Goal: Task Accomplishment & Management: Use online tool/utility

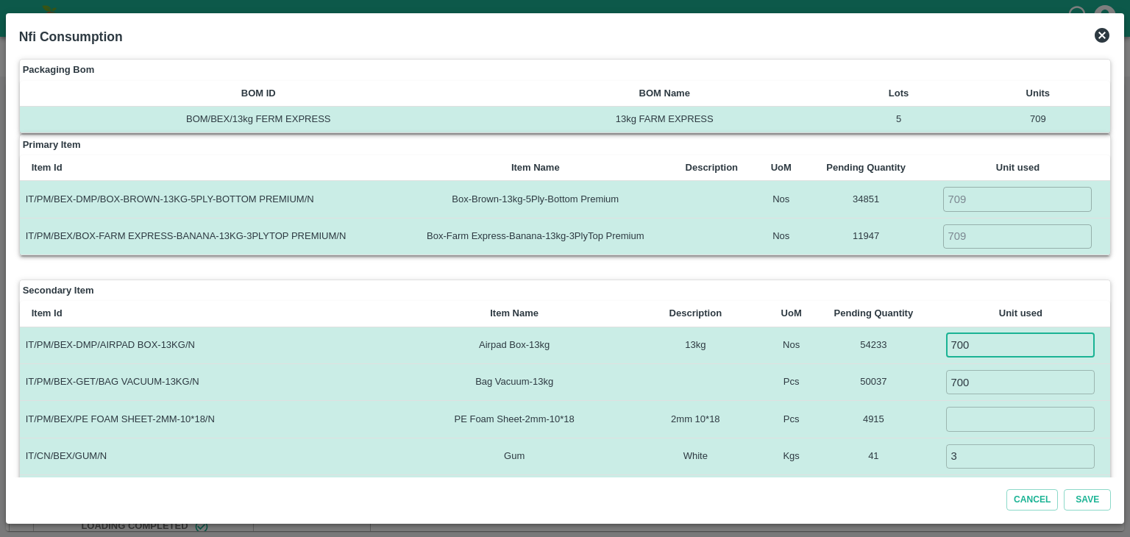
scroll to position [32, 0]
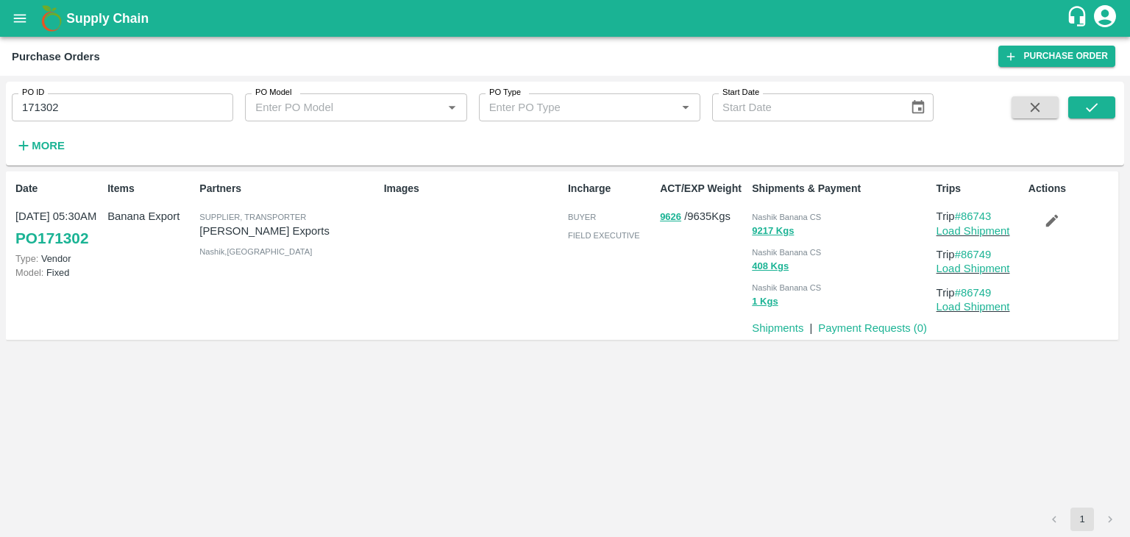
click at [109, 102] on input "171302" at bounding box center [123, 107] width 222 height 28
paste input "text"
type input "171830"
click at [1099, 112] on icon "submit" at bounding box center [1092, 107] width 16 height 16
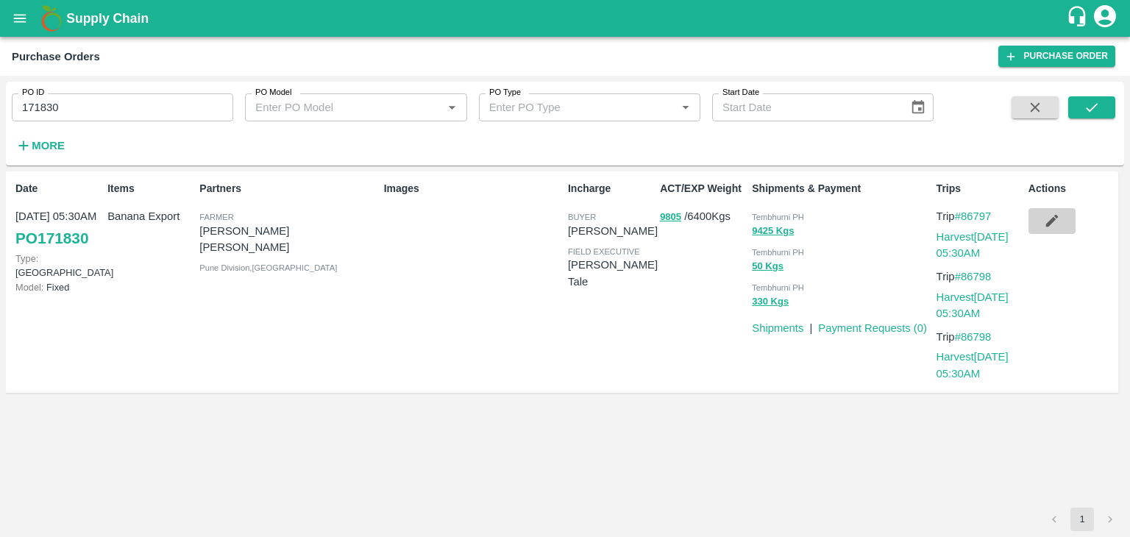
click at [1051, 224] on icon "button" at bounding box center [1052, 221] width 13 height 13
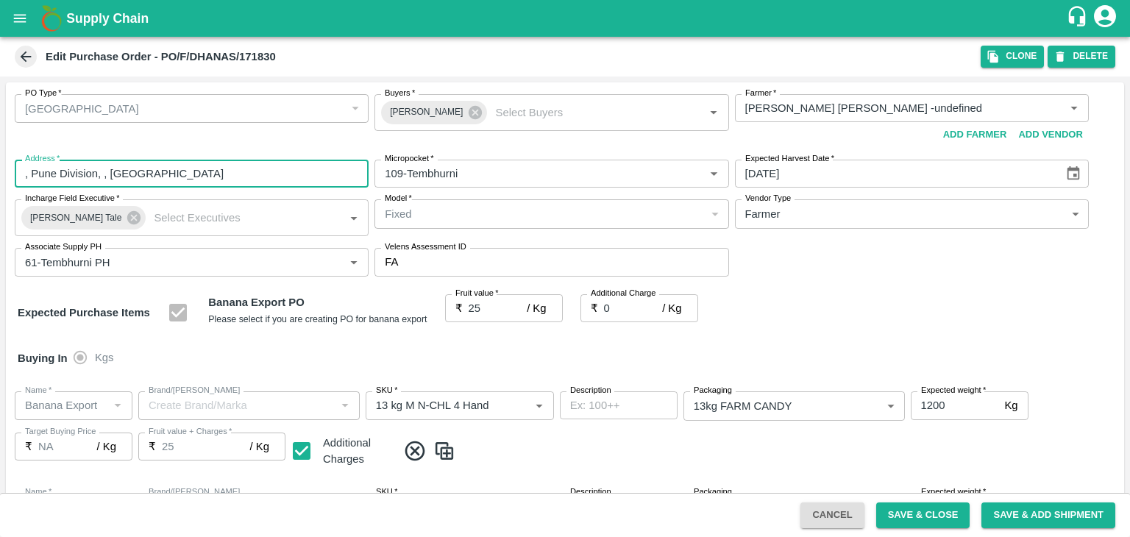
click at [228, 163] on input ", Pune Division, , [GEOGRAPHIC_DATA]" at bounding box center [192, 174] width 354 height 28
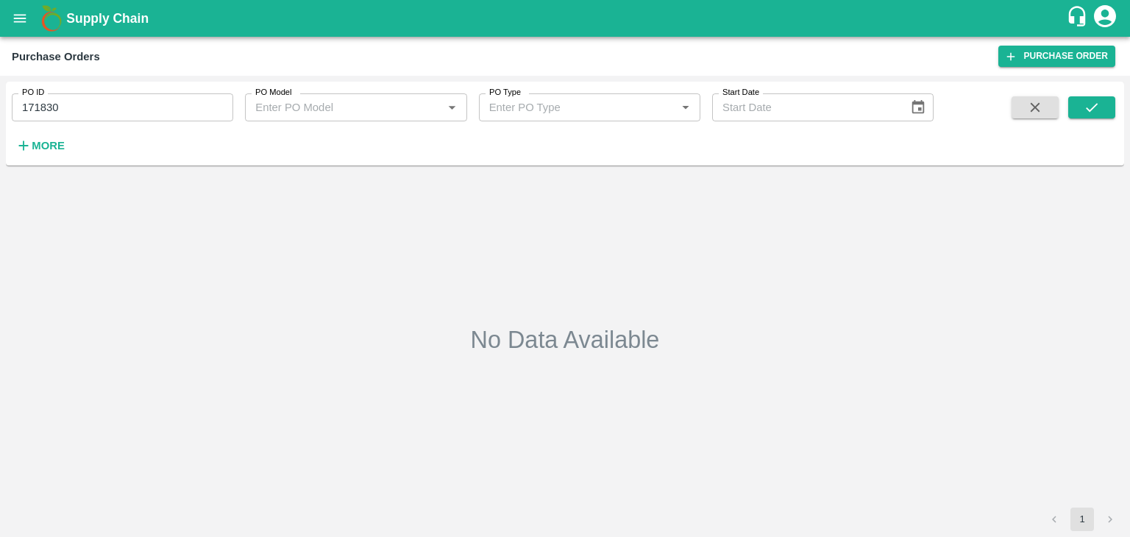
type input "171830"
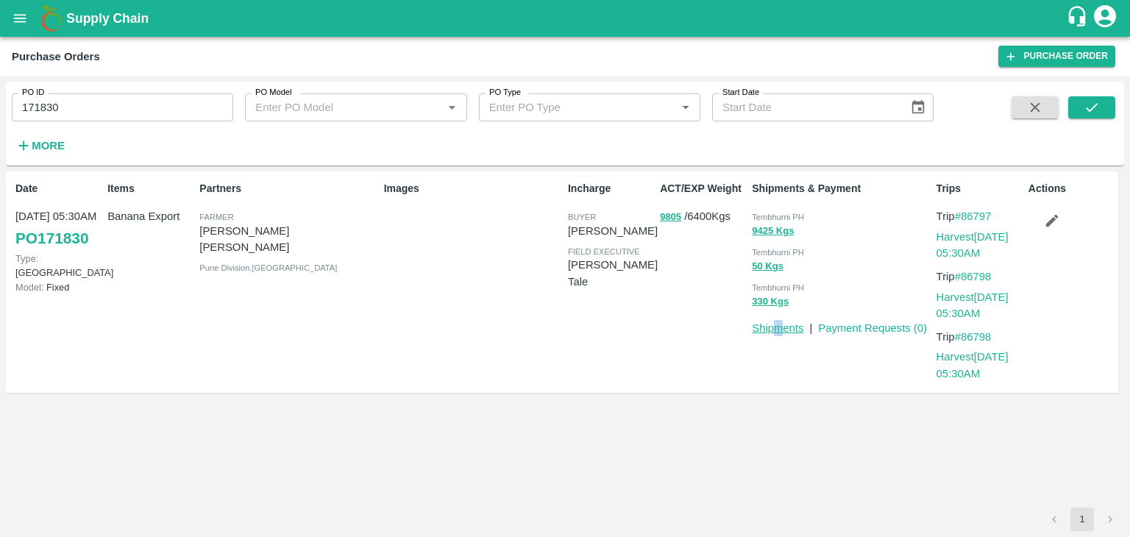
drag, startPoint x: 777, startPoint y: 336, endPoint x: 783, endPoint y: 327, distance: 10.6
click at [783, 327] on div "Shipments & Payment Tembhurni PH 9425 Kgs Tembhurni PH 50 Kgs Tembhurni PH 330 …" at bounding box center [838, 282] width 184 height 214
click at [783, 327] on link "Shipments" at bounding box center [778, 328] width 52 height 12
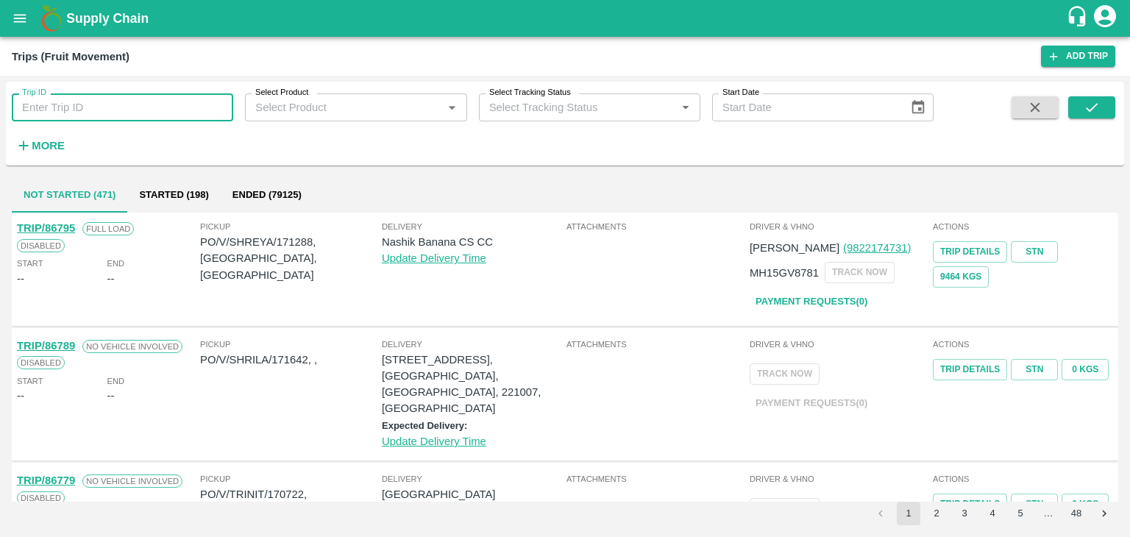
click at [74, 101] on input "Trip ID" at bounding box center [123, 107] width 222 height 28
type input "86797"
click at [1107, 113] on button "submit" at bounding box center [1092, 107] width 47 height 22
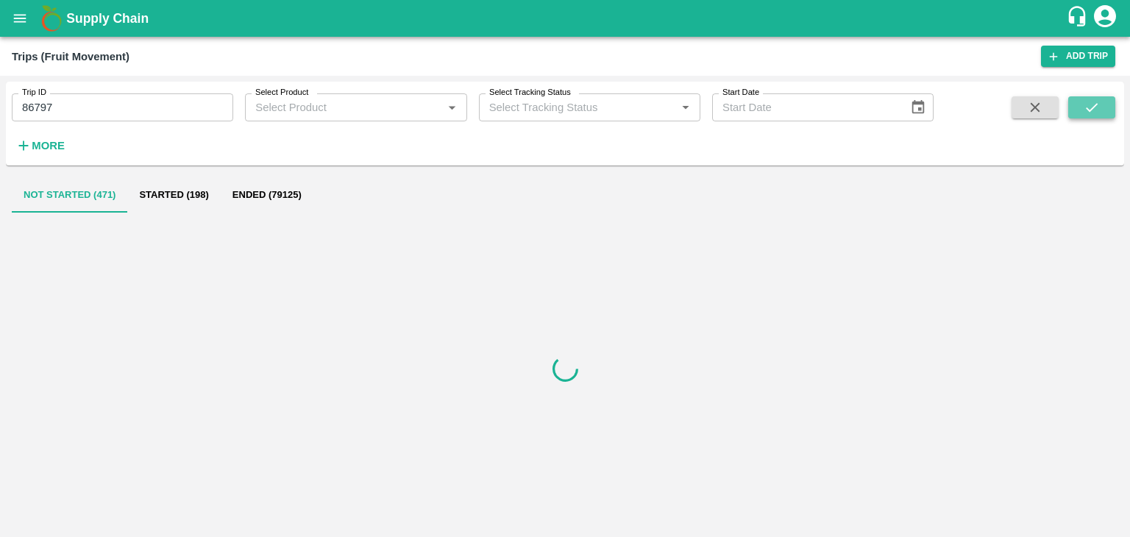
click at [1107, 113] on button "submit" at bounding box center [1092, 107] width 47 height 22
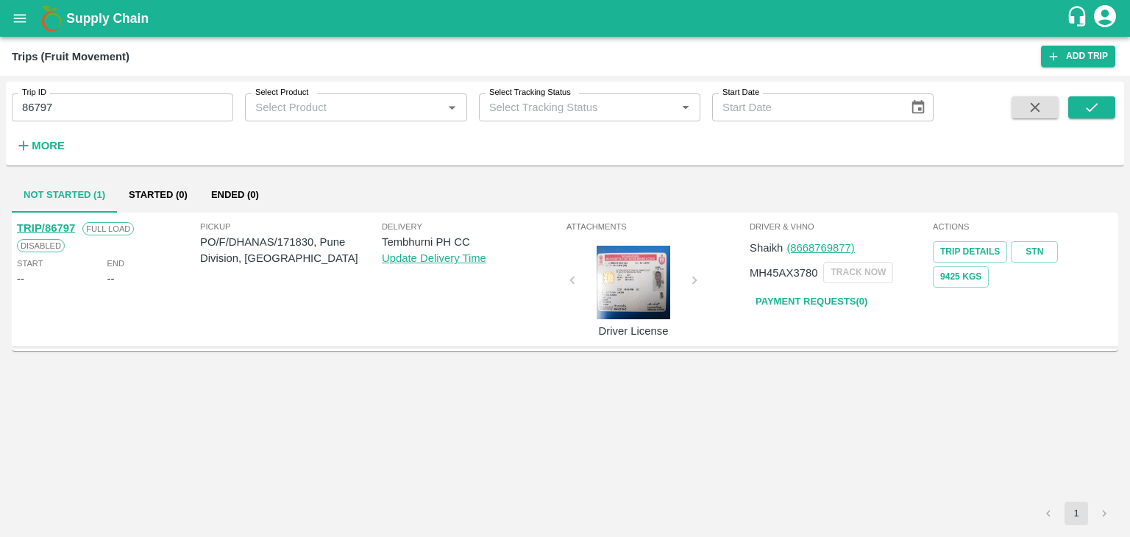
click at [54, 222] on link "TRIP/86797" at bounding box center [46, 228] width 58 height 12
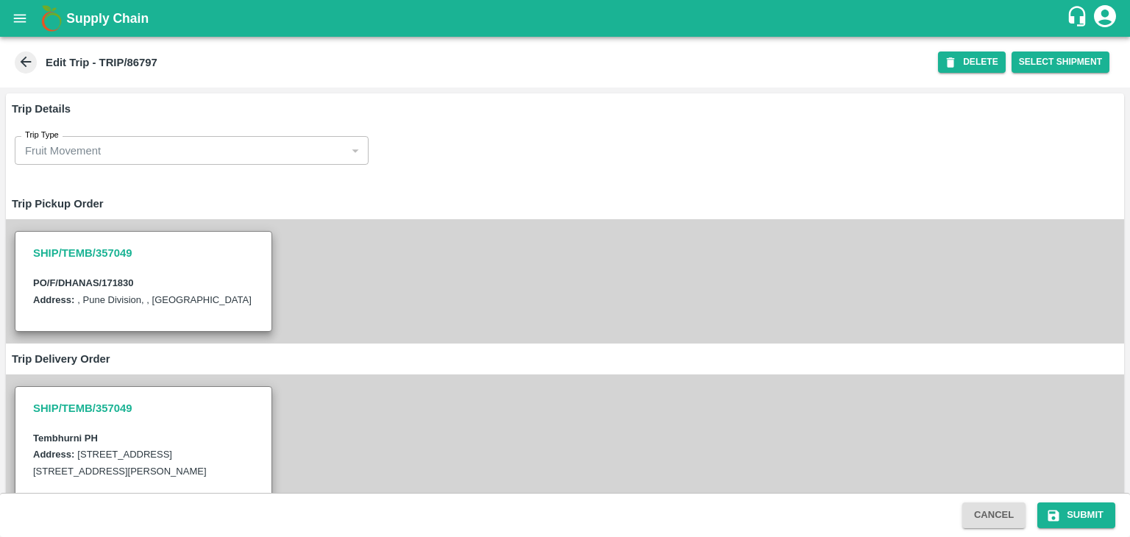
scroll to position [1015, 0]
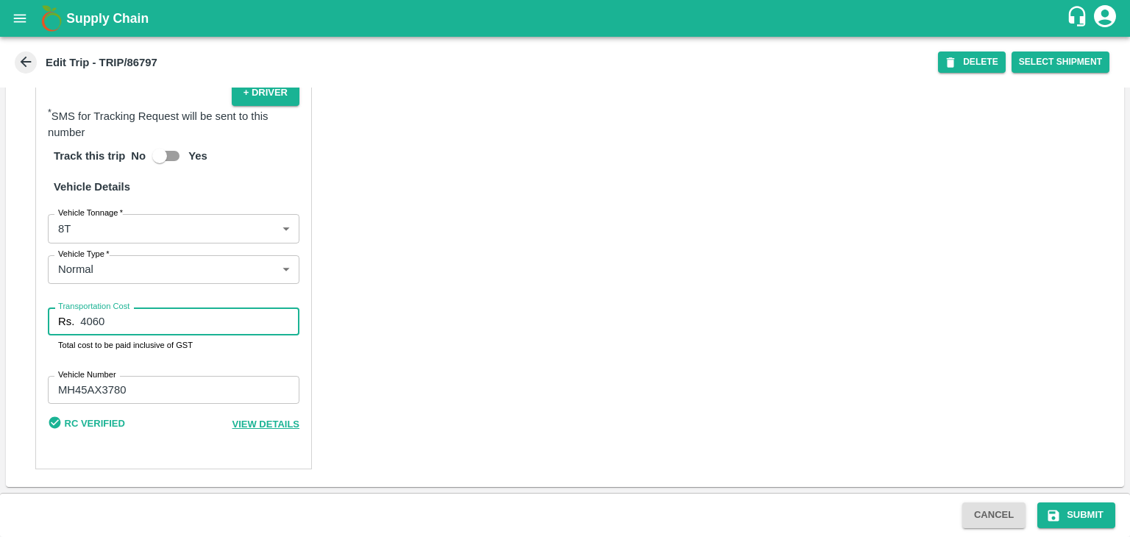
click at [130, 331] on input "4060" at bounding box center [189, 322] width 219 height 28
type input "4"
type input "5256"
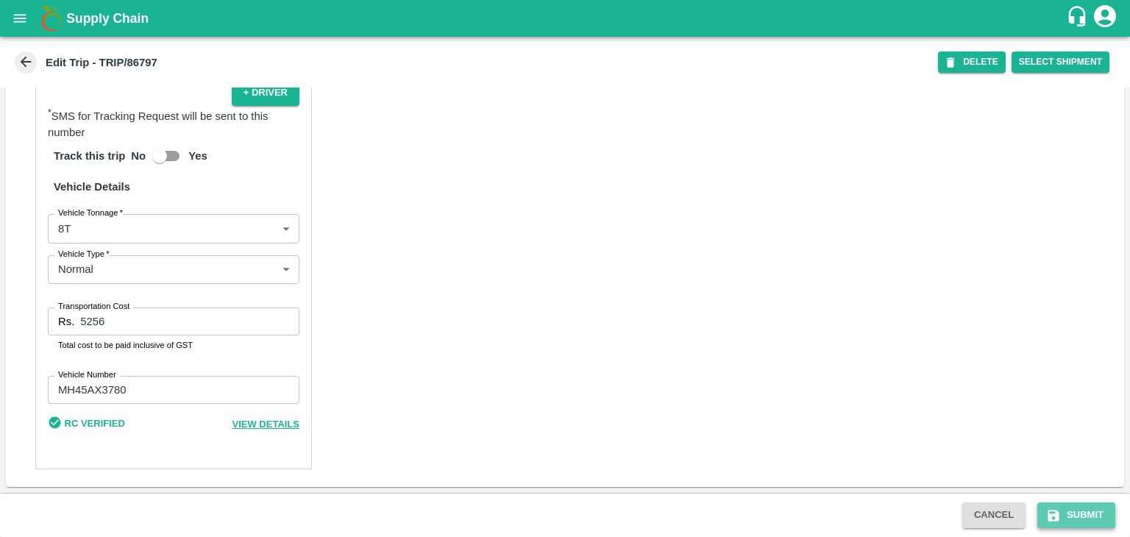
click at [1076, 505] on button "Submit" at bounding box center [1077, 516] width 78 height 26
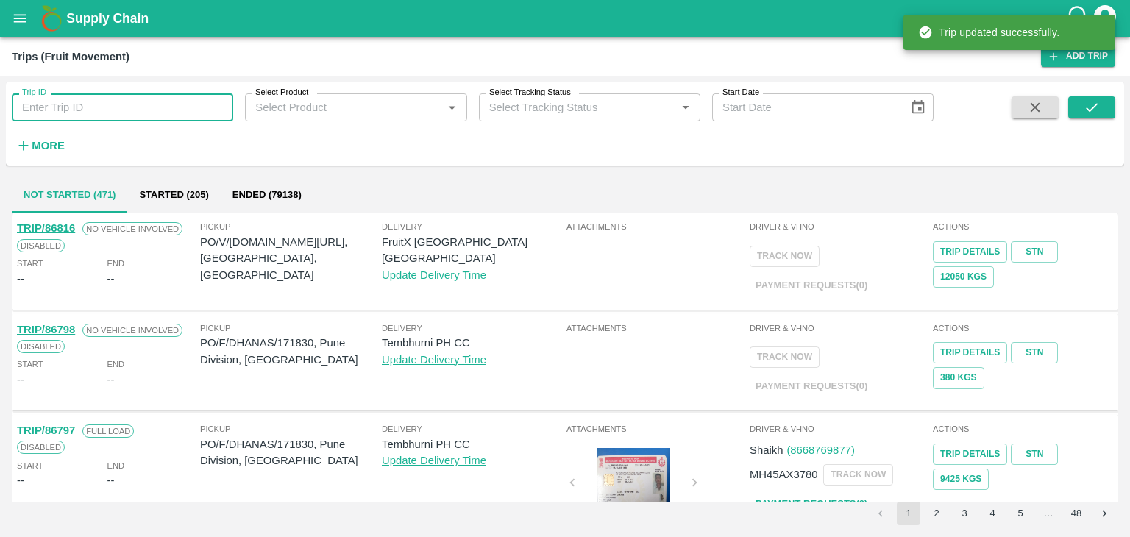
click at [70, 112] on input "Trip ID" at bounding box center [123, 107] width 222 height 28
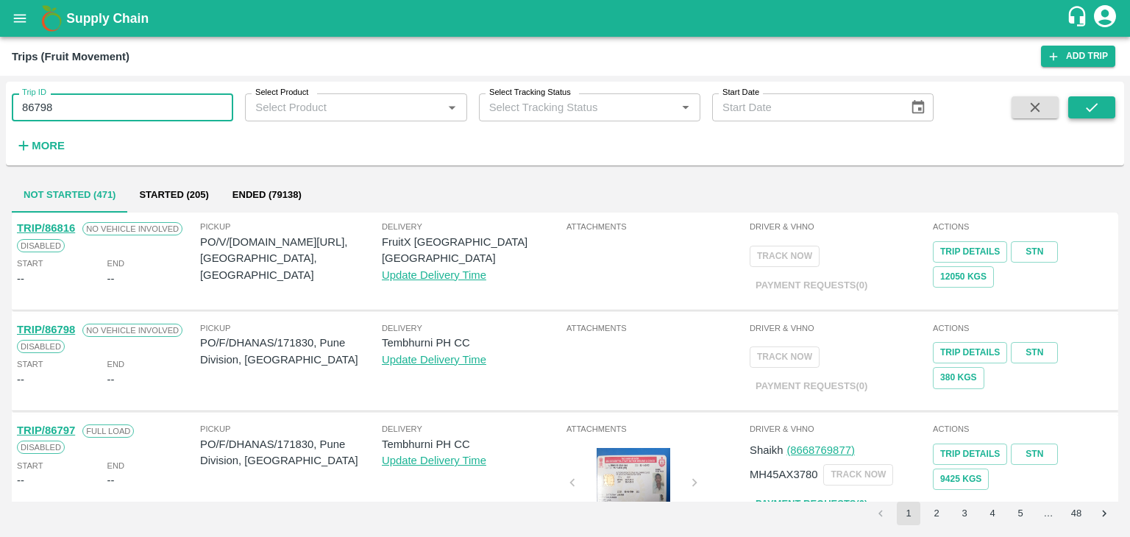
type input "86798"
click at [1082, 116] on button "submit" at bounding box center [1092, 107] width 47 height 22
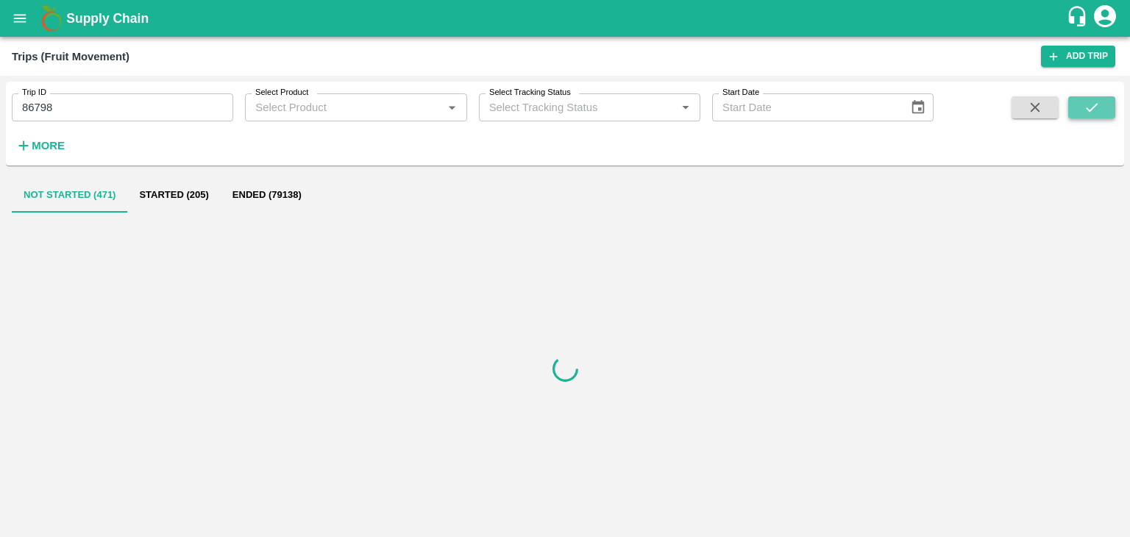
click at [1082, 116] on button "submit" at bounding box center [1092, 107] width 47 height 22
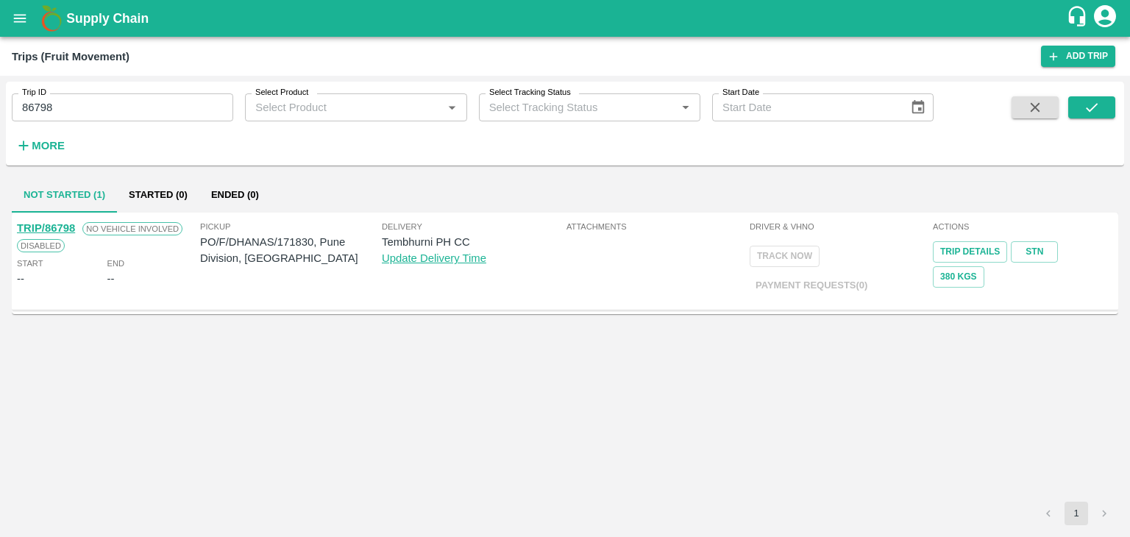
click at [52, 230] on link "TRIP/86798" at bounding box center [46, 228] width 58 height 12
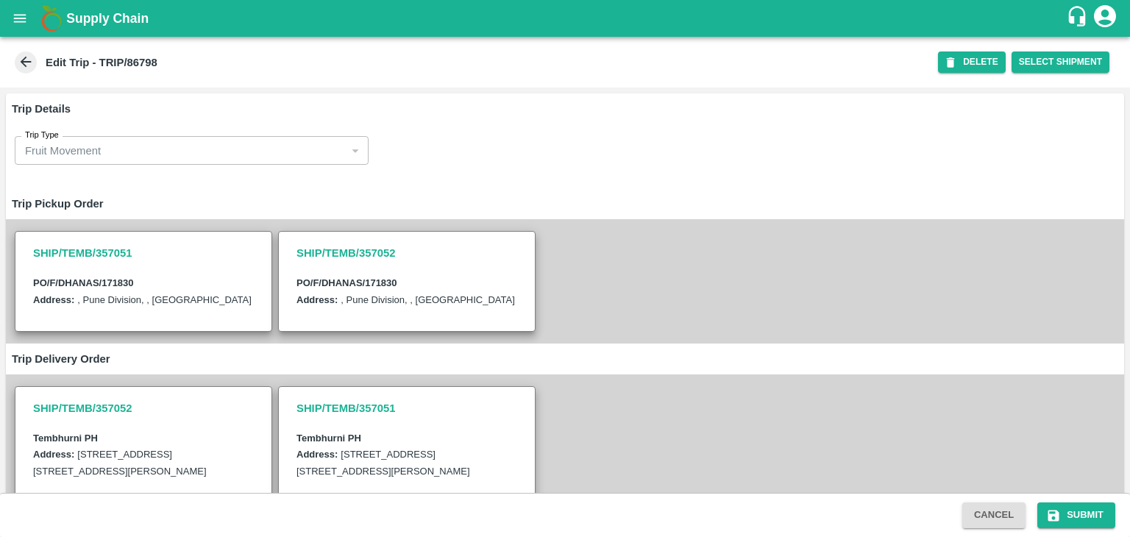
scroll to position [361, 0]
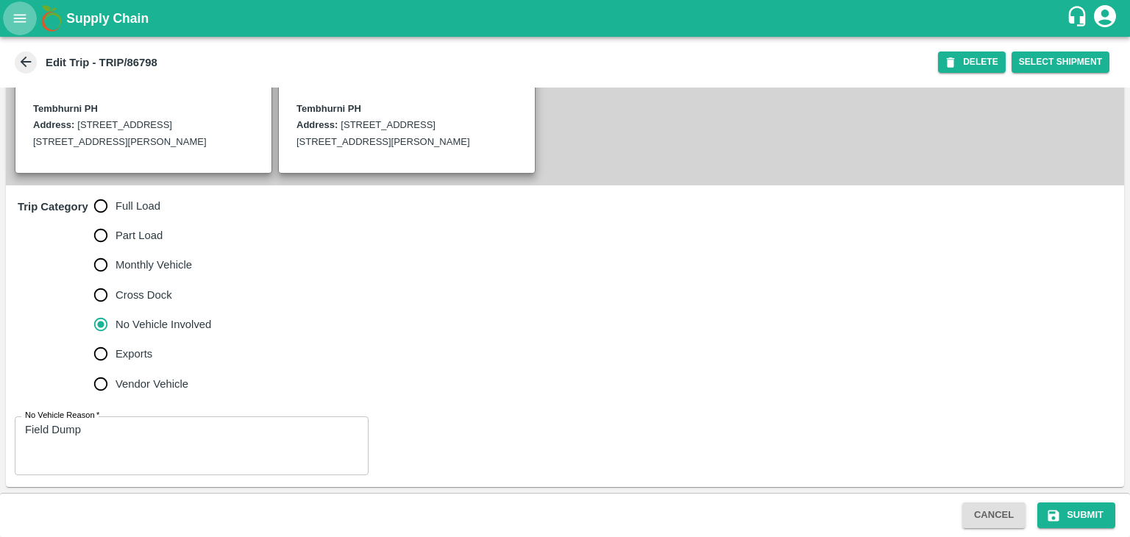
click at [13, 18] on icon "open drawer" at bounding box center [20, 18] width 16 height 16
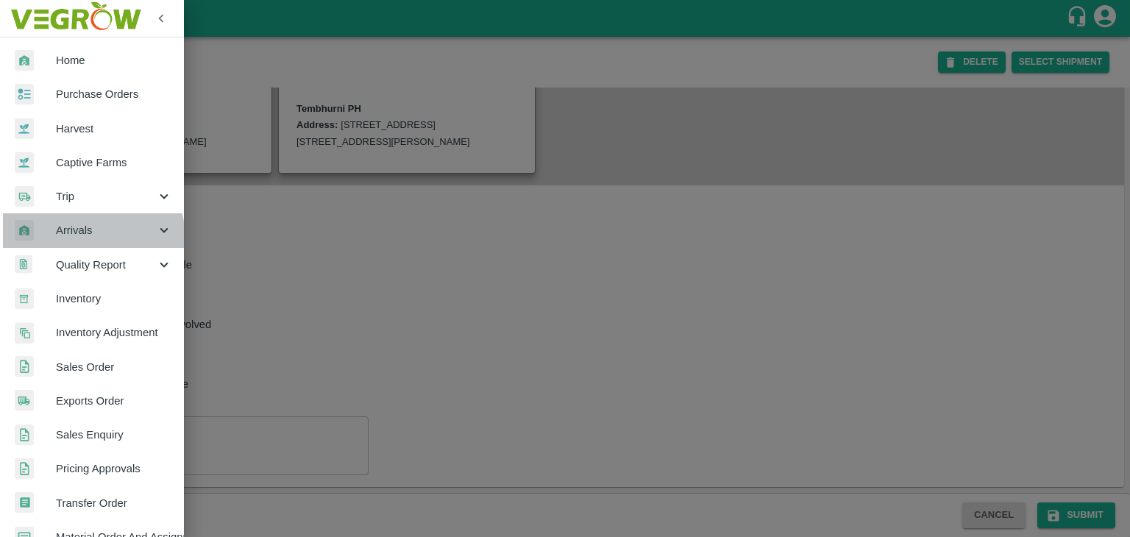
click at [81, 242] on div "Arrivals" at bounding box center [92, 230] width 184 height 34
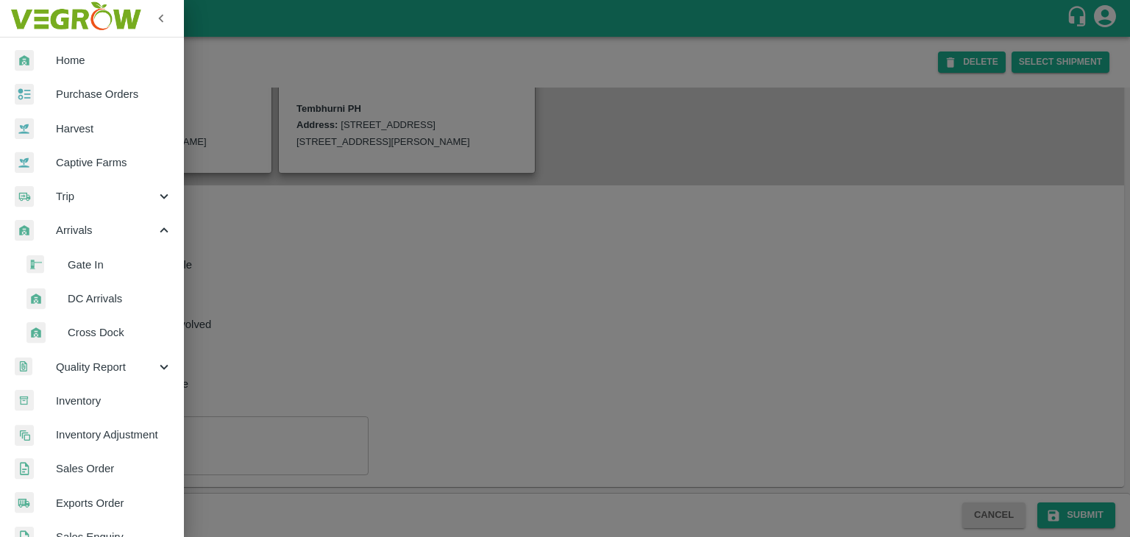
click at [133, 304] on span "DC Arrivals" at bounding box center [120, 299] width 104 height 16
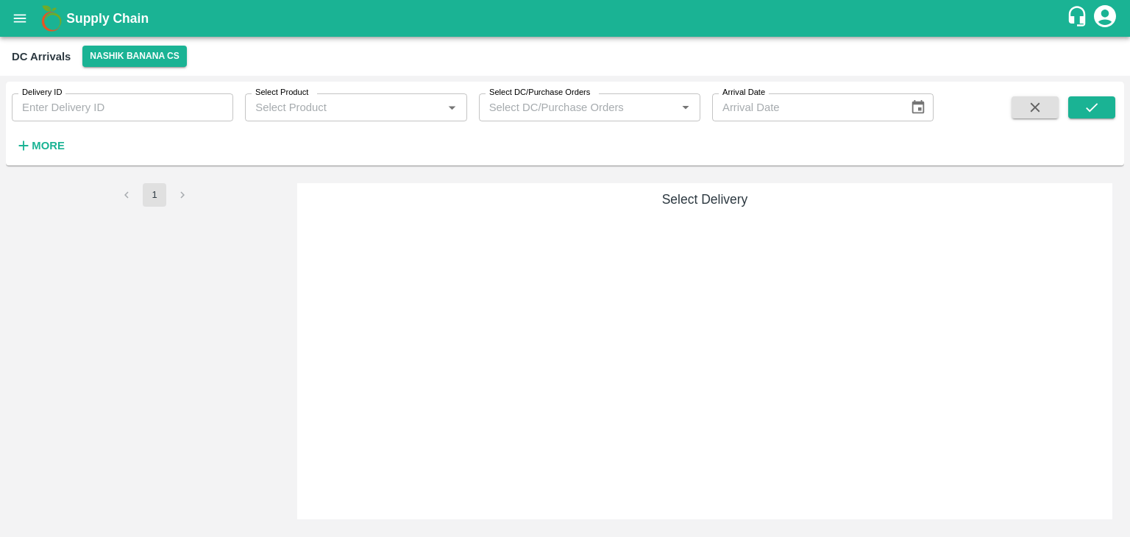
click at [29, 142] on icon "button" at bounding box center [23, 146] width 16 height 16
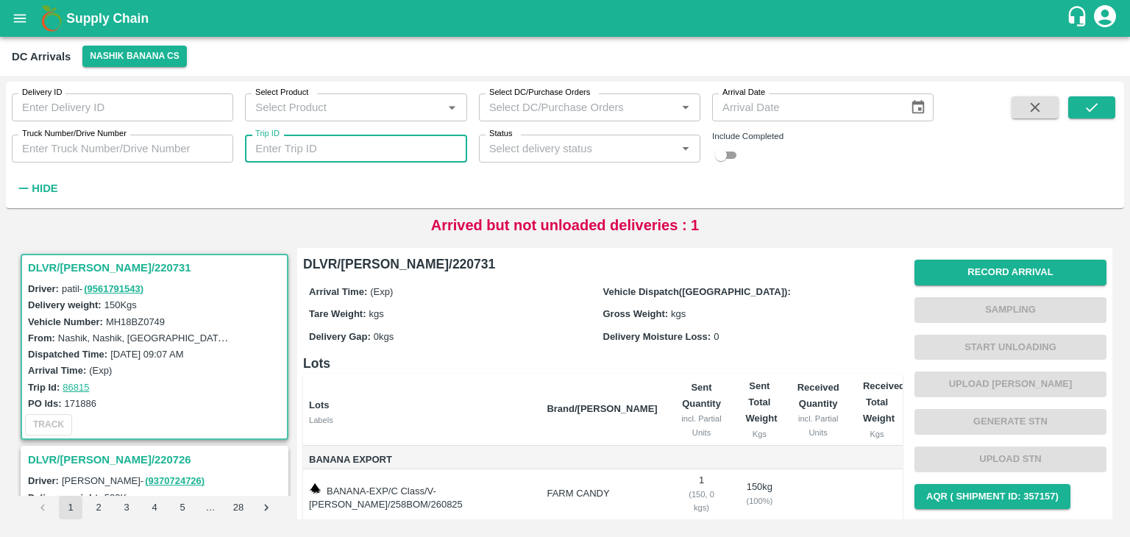
click at [326, 152] on input "Trip ID" at bounding box center [356, 149] width 222 height 28
type input "86785"
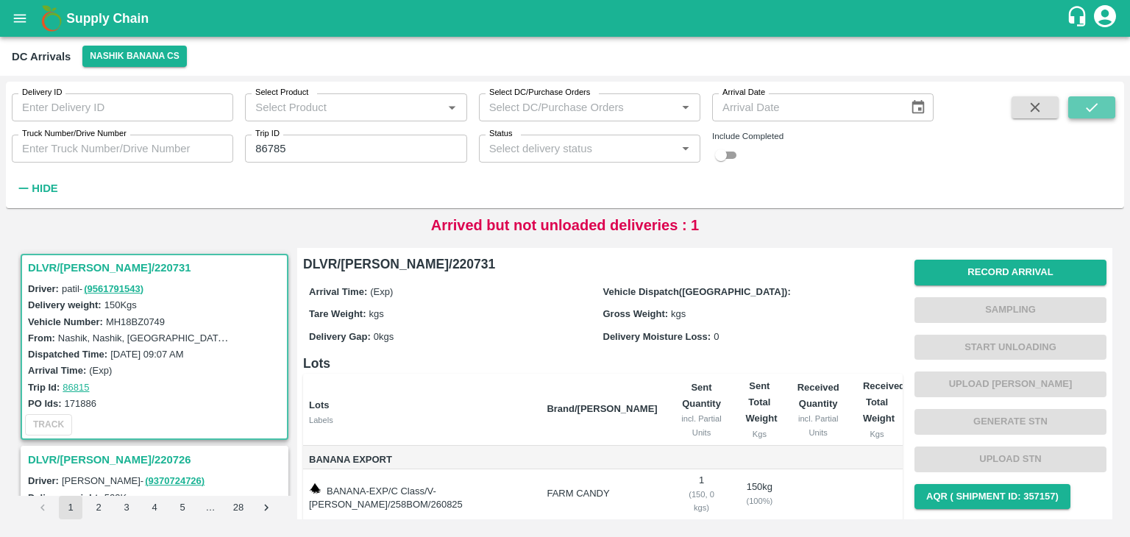
click at [1108, 98] on button "submit" at bounding box center [1092, 107] width 47 height 22
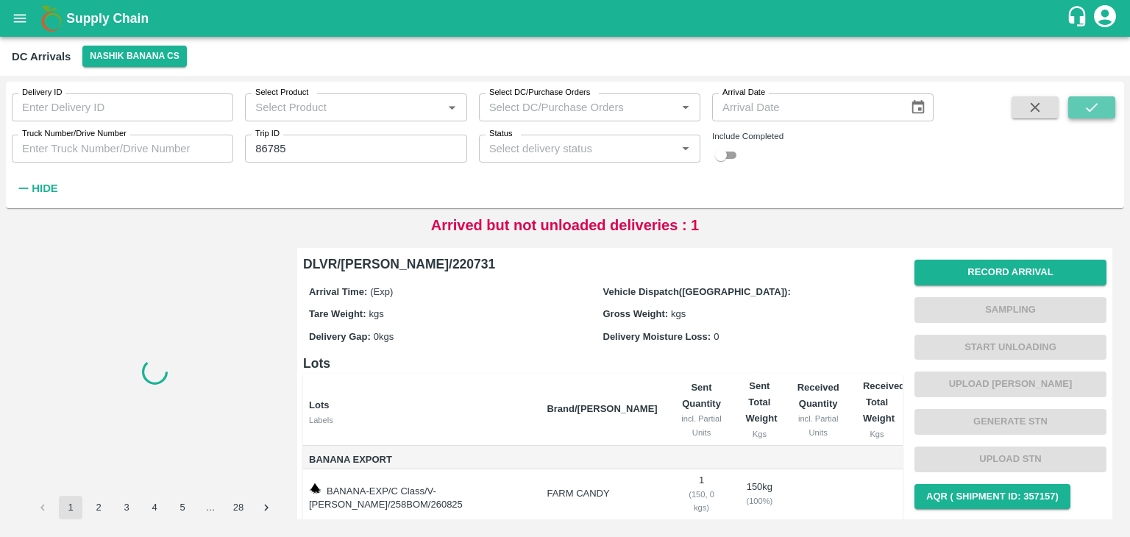
click at [1108, 98] on button "submit" at bounding box center [1092, 107] width 47 height 22
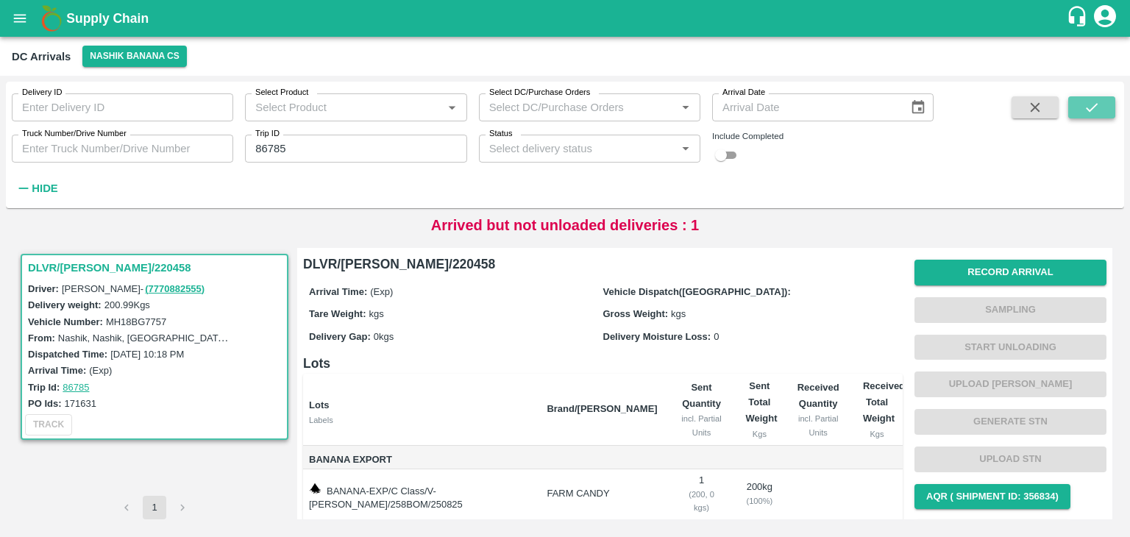
click at [1108, 98] on button "submit" at bounding box center [1092, 107] width 47 height 22
click at [1004, 273] on button "Record Arrival" at bounding box center [1011, 273] width 192 height 26
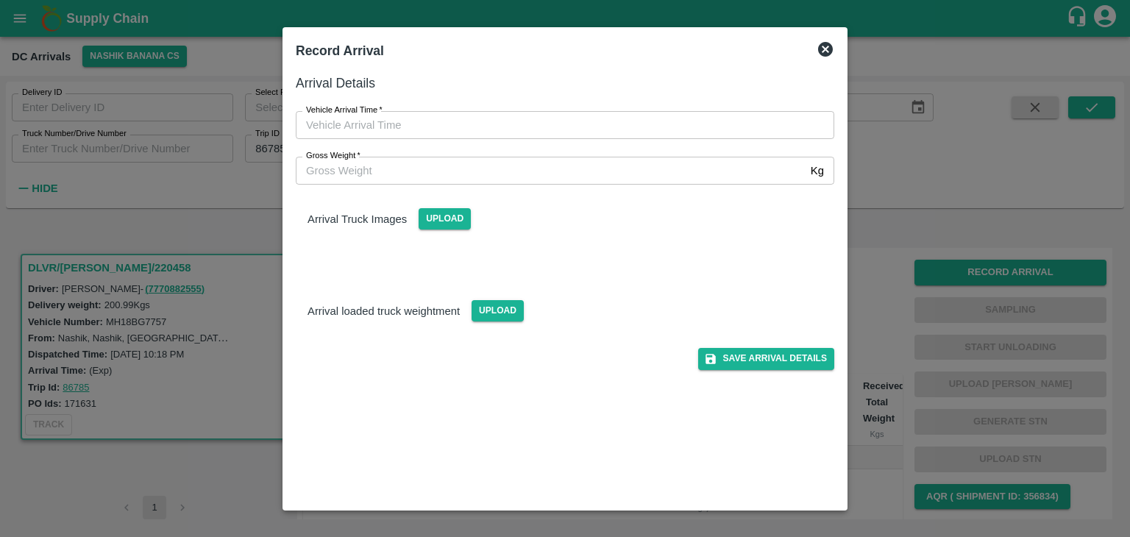
type input "DD/MM/YYYY hh:mm aa"
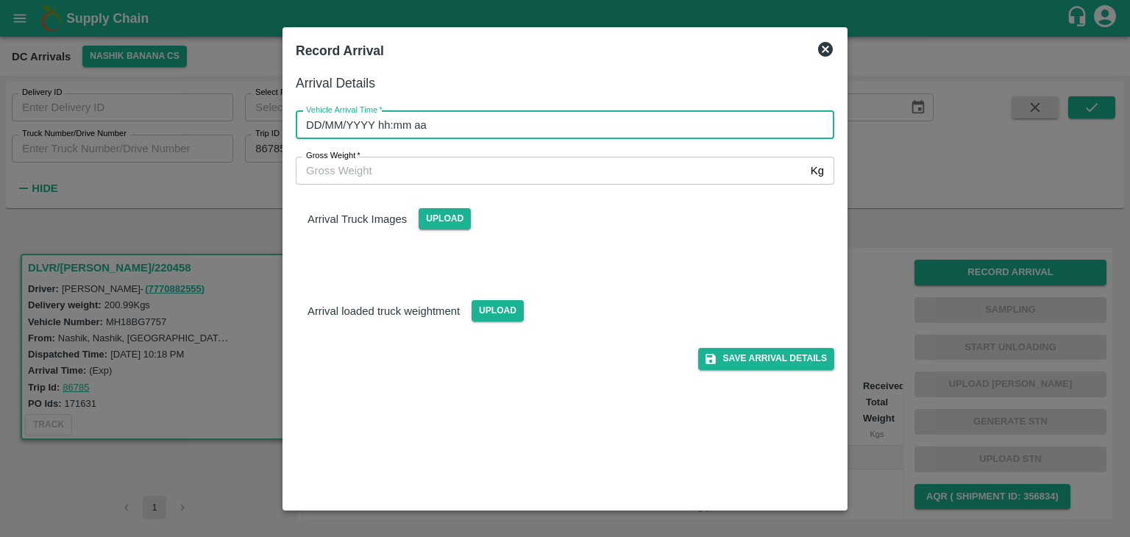
click at [669, 129] on input "DD/MM/YYYY hh:mm aa" at bounding box center [560, 125] width 528 height 28
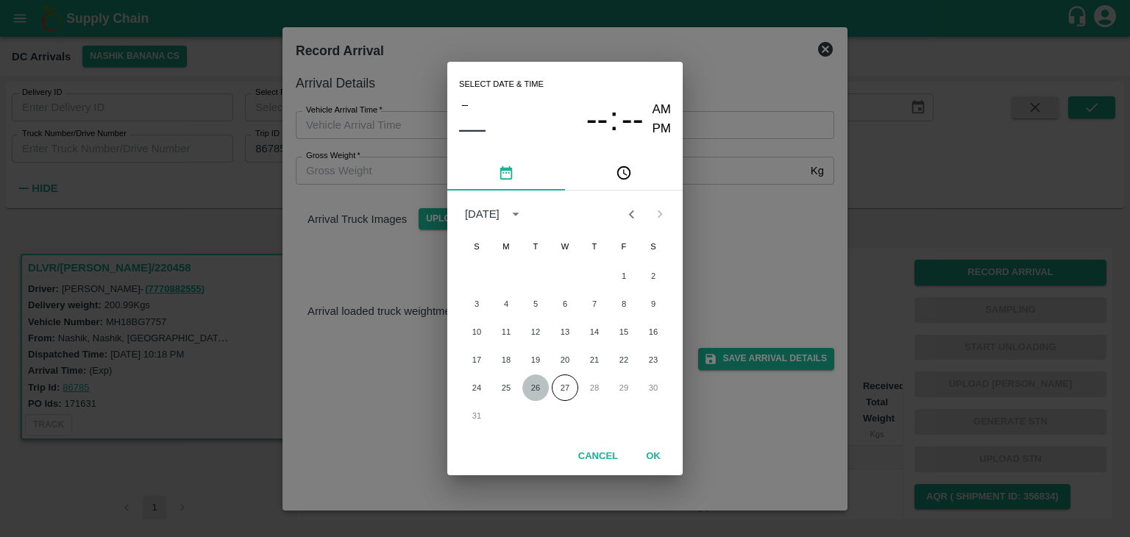
click at [534, 389] on button "26" at bounding box center [535, 388] width 26 height 26
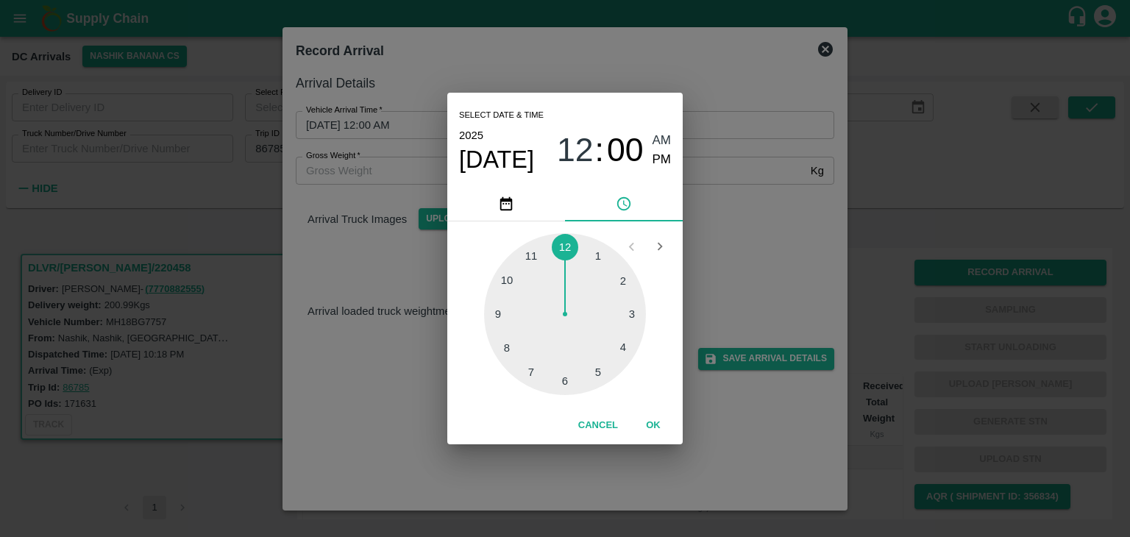
click at [507, 330] on div at bounding box center [565, 314] width 162 height 162
type input "26/08/2025 08:42 AM"
click at [656, 419] on button "OK" at bounding box center [653, 426] width 47 height 26
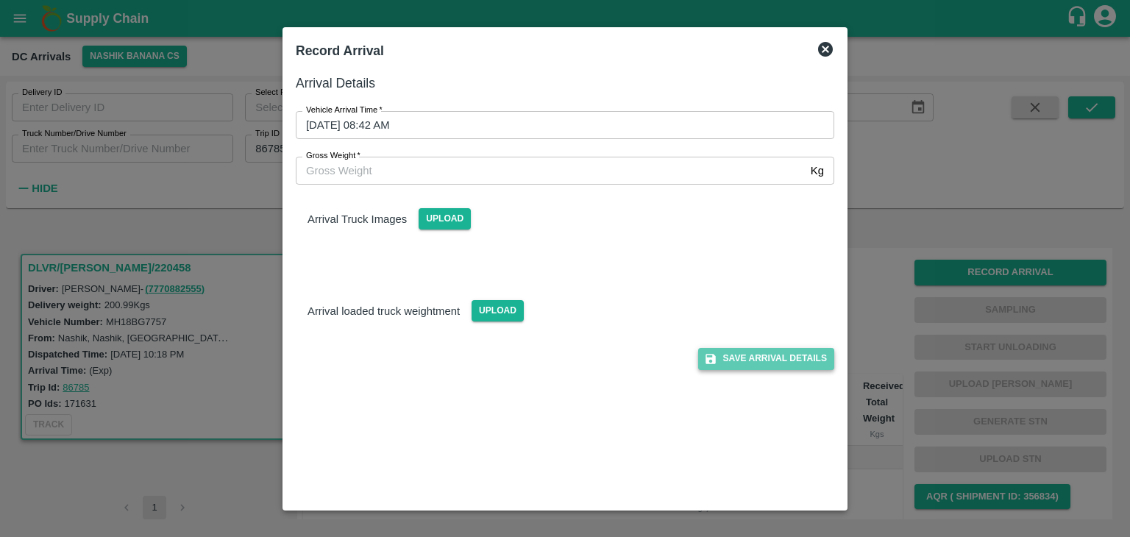
click at [769, 350] on button "Save Arrival Details" at bounding box center [766, 358] width 136 height 21
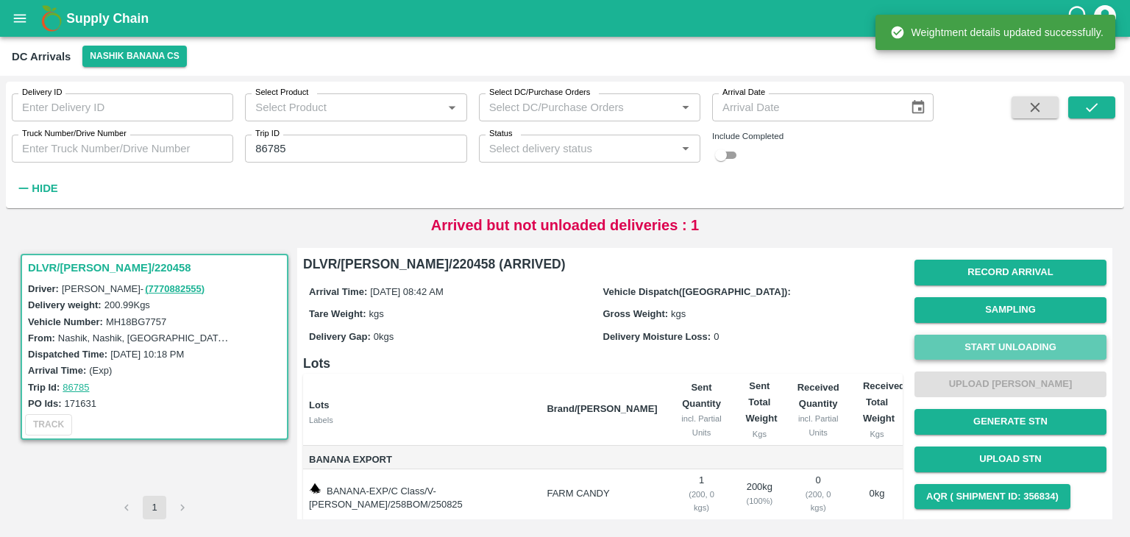
click at [1043, 346] on button "Start Unloading" at bounding box center [1011, 348] width 192 height 26
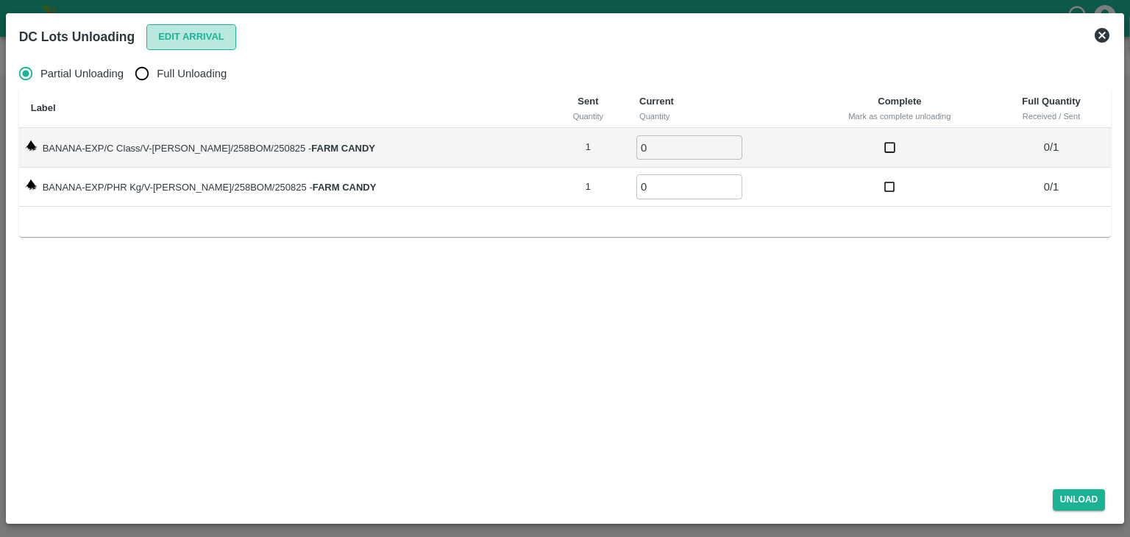
click at [202, 38] on button "Edit Arrival" at bounding box center [191, 37] width 90 height 26
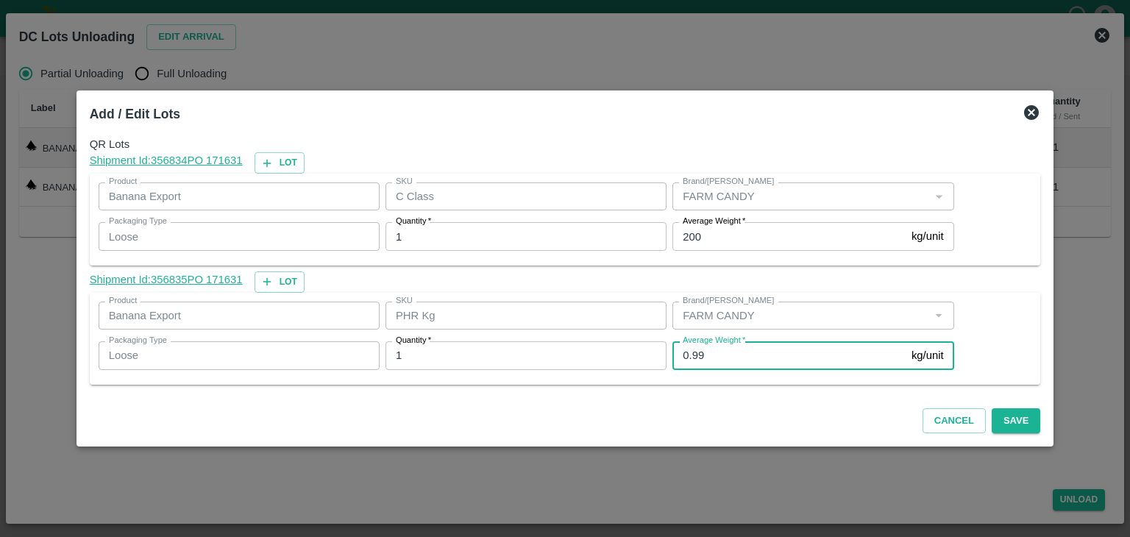
click at [734, 360] on input "0.99" at bounding box center [789, 355] width 233 height 28
type input "0"
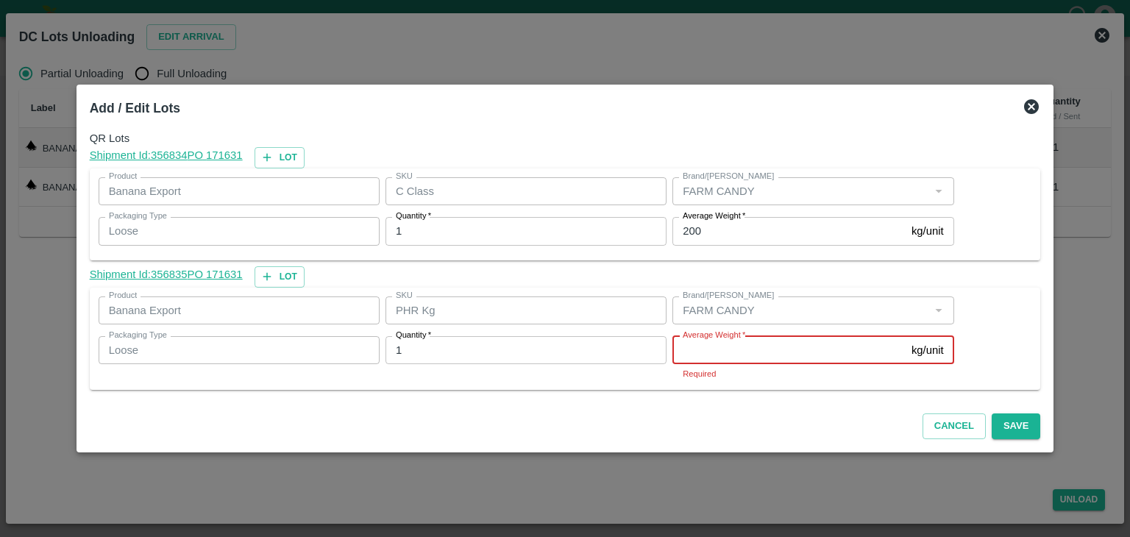
click at [724, 353] on input "Average Weight   *" at bounding box center [789, 350] width 233 height 28
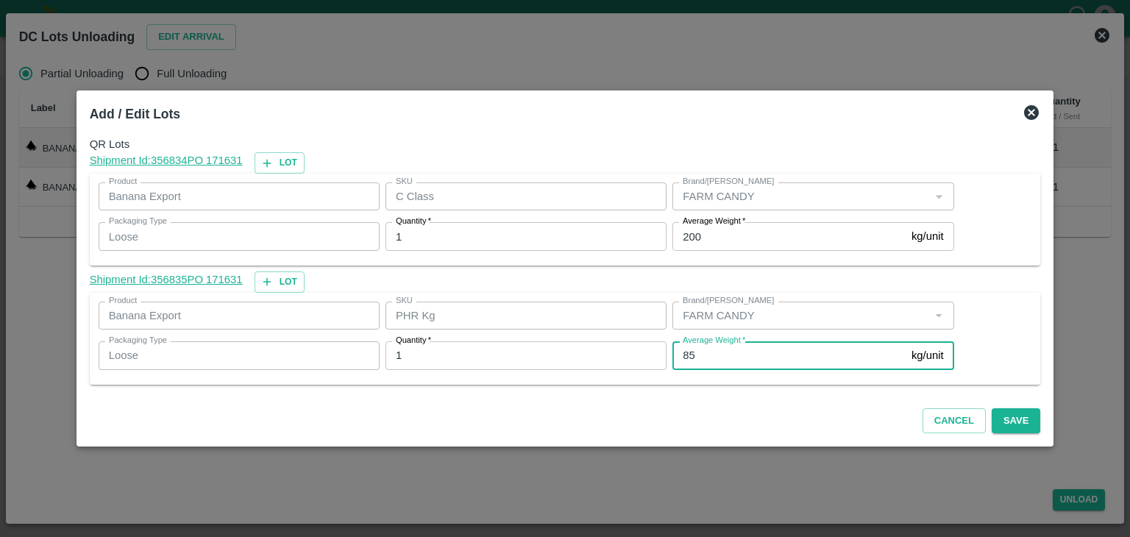
type input "85"
drag, startPoint x: 1024, startPoint y: 422, endPoint x: 1006, endPoint y: 419, distance: 18.6
click at [1006, 419] on div "Cancel Save" at bounding box center [565, 418] width 963 height 43
click at [1006, 419] on button "Save" at bounding box center [1016, 421] width 49 height 26
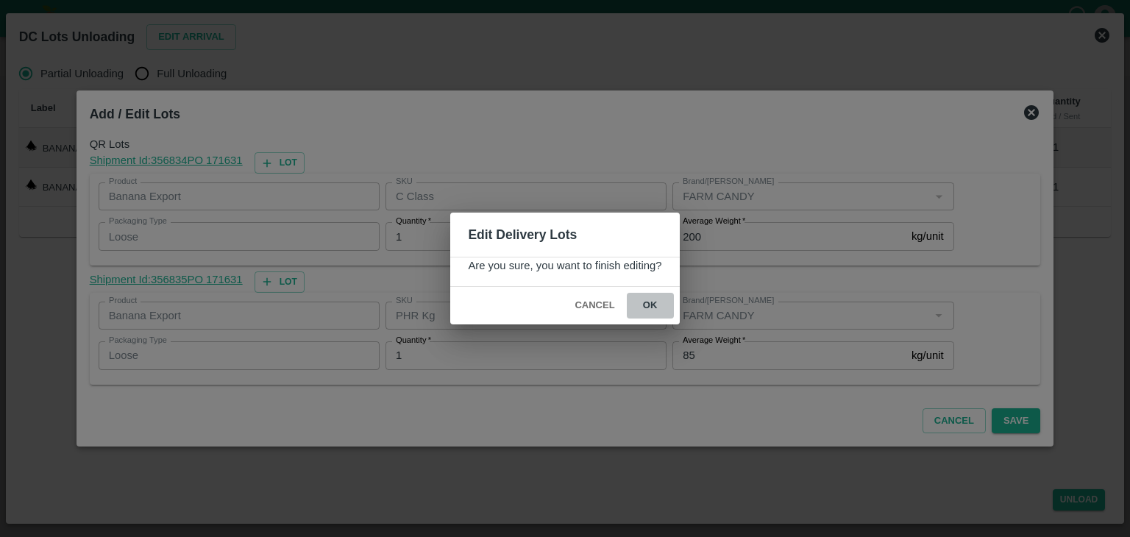
click at [646, 301] on button "ok" at bounding box center [650, 306] width 47 height 26
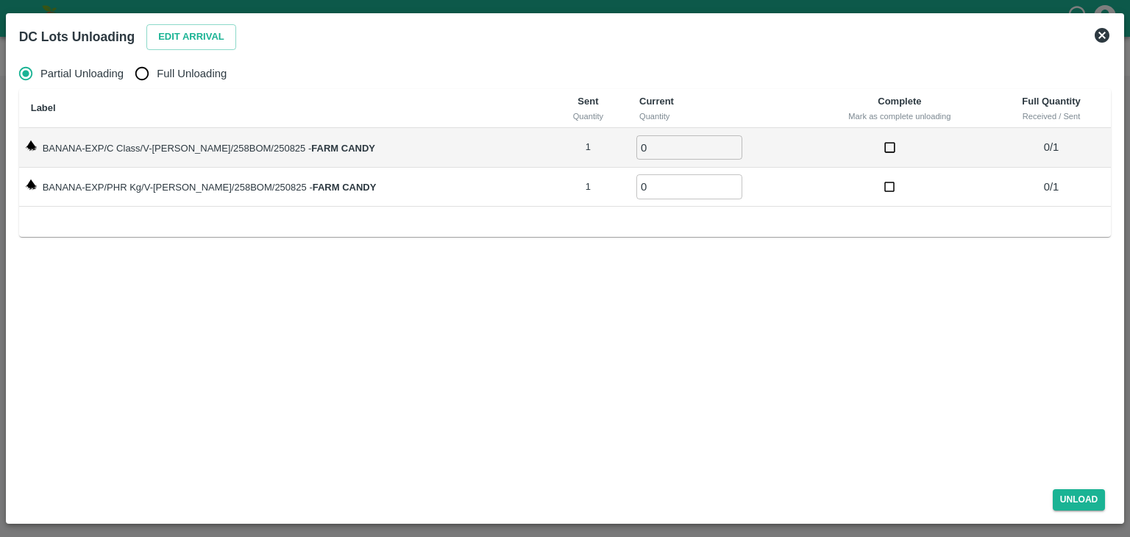
click at [182, 68] on span "Full Unloading" at bounding box center [192, 73] width 70 height 16
click at [157, 68] on input "Full Unloading" at bounding box center [141, 73] width 29 height 29
radio input "true"
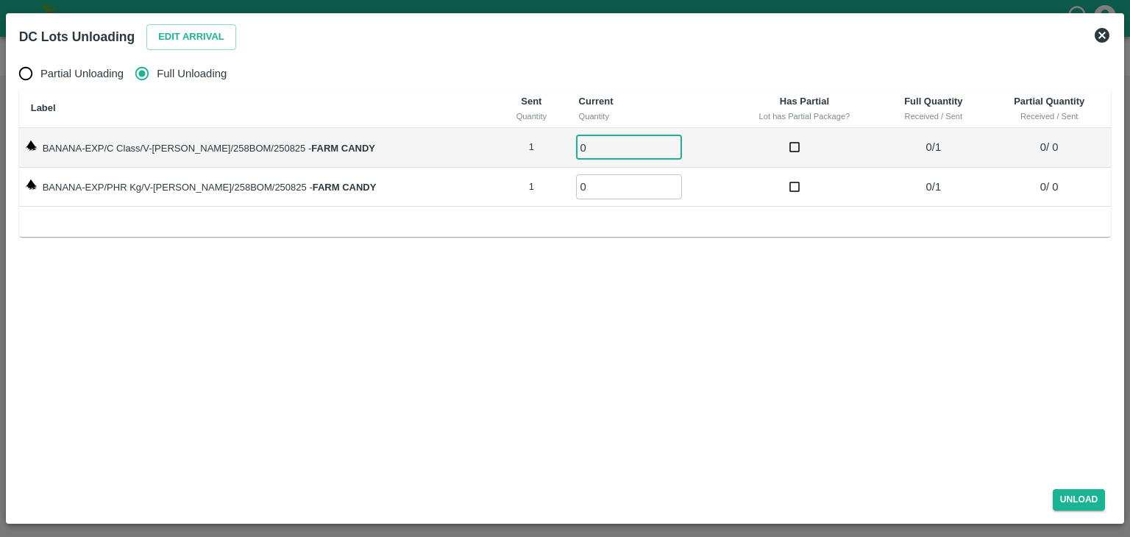
click at [603, 155] on input "0" at bounding box center [629, 147] width 106 height 24
type input "01"
click at [606, 190] on input "0" at bounding box center [629, 186] width 106 height 24
type input "01"
click at [1089, 504] on button "Unload" at bounding box center [1079, 499] width 53 height 21
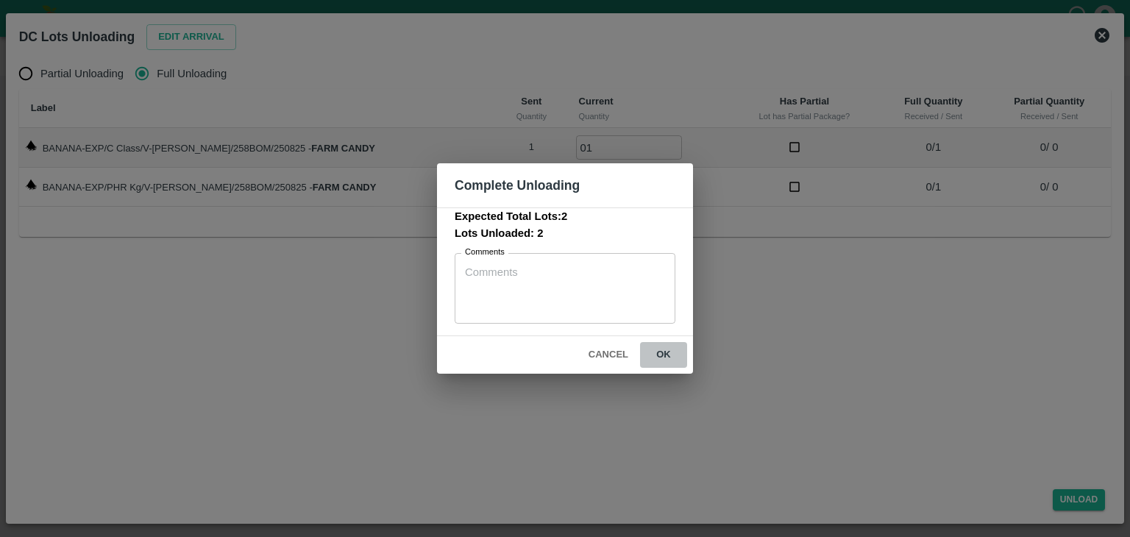
click at [653, 352] on button "ok" at bounding box center [663, 355] width 47 height 26
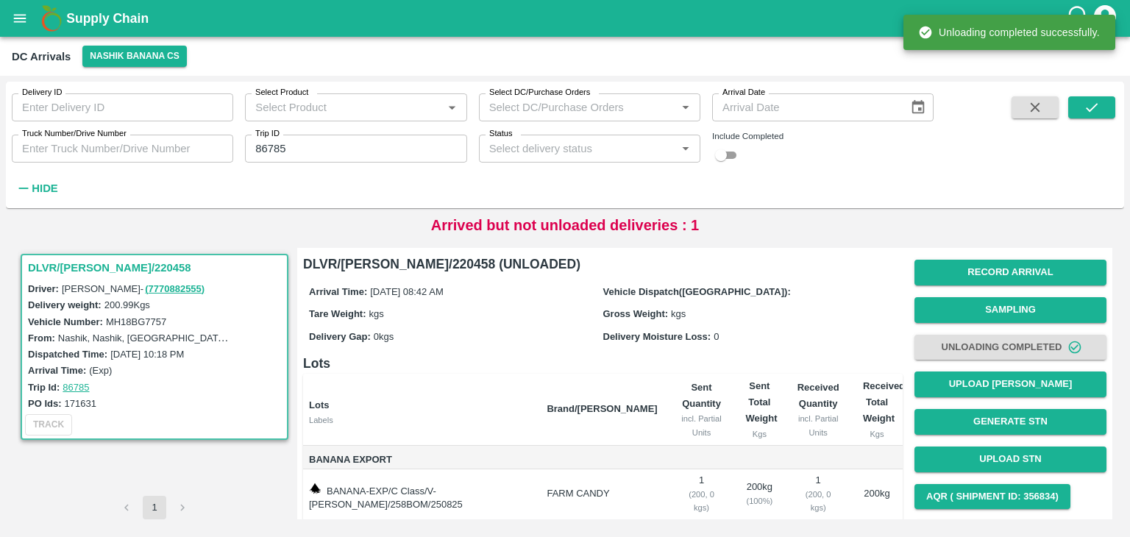
scroll to position [77, 0]
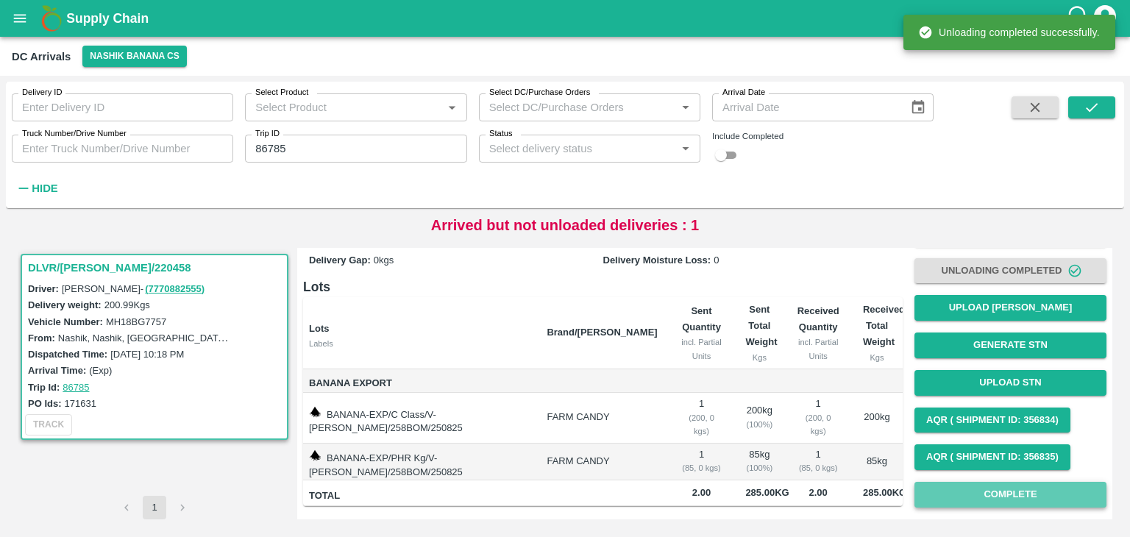
click at [1004, 494] on button "Complete" at bounding box center [1011, 495] width 192 height 26
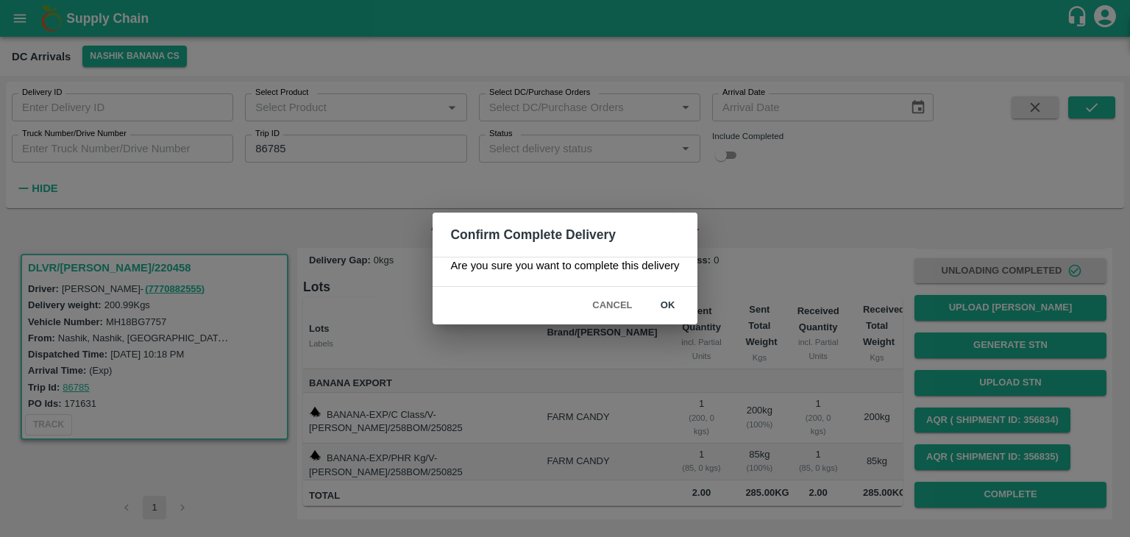
click at [660, 297] on button "ok" at bounding box center [668, 306] width 47 height 26
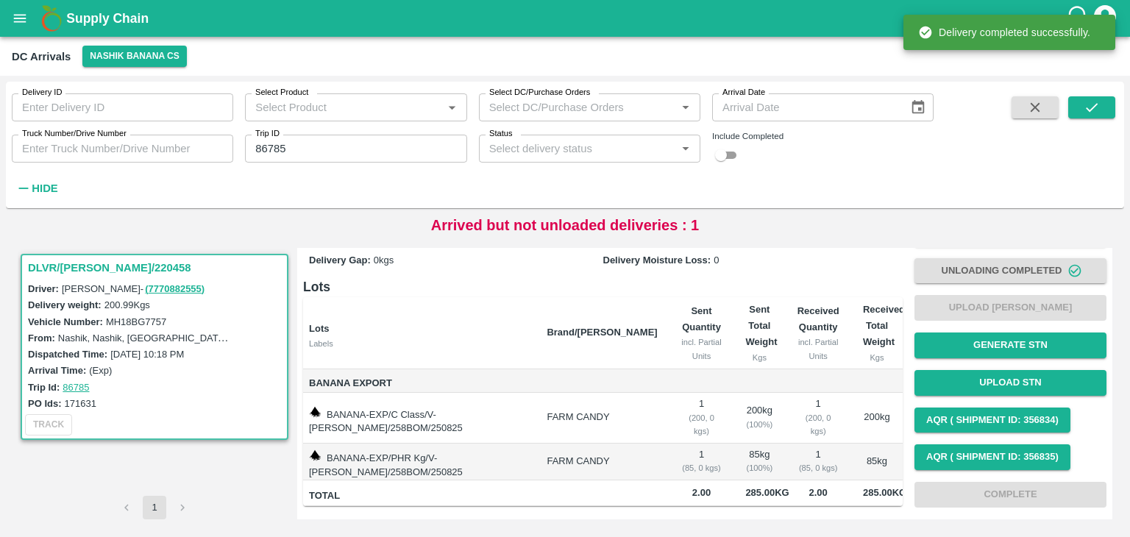
click at [1098, 124] on span at bounding box center [1092, 147] width 47 height 103
click at [1105, 110] on button "submit" at bounding box center [1092, 107] width 47 height 22
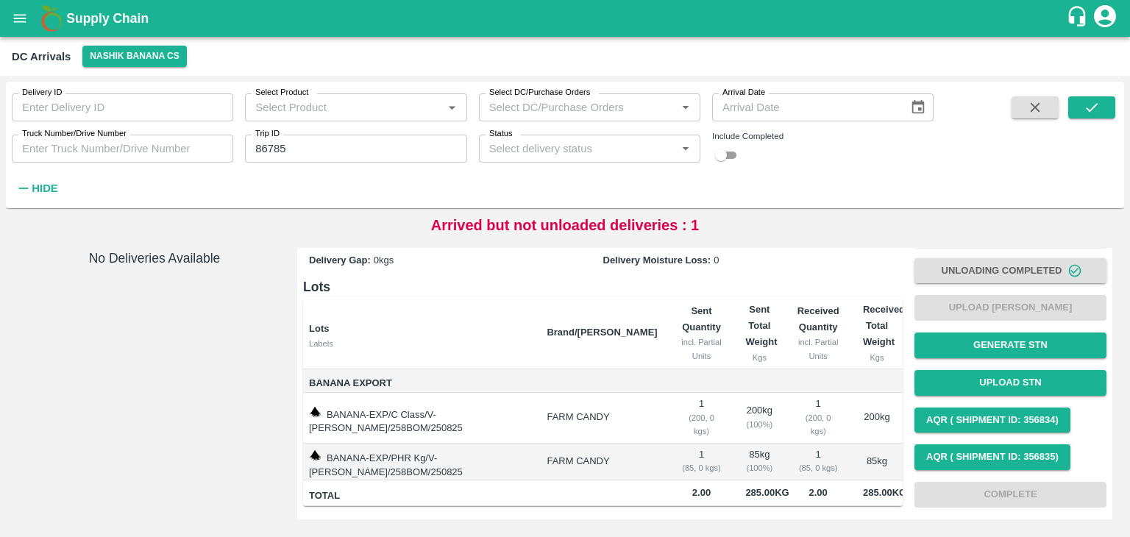
click at [24, 18] on icon "open drawer" at bounding box center [20, 18] width 13 height 8
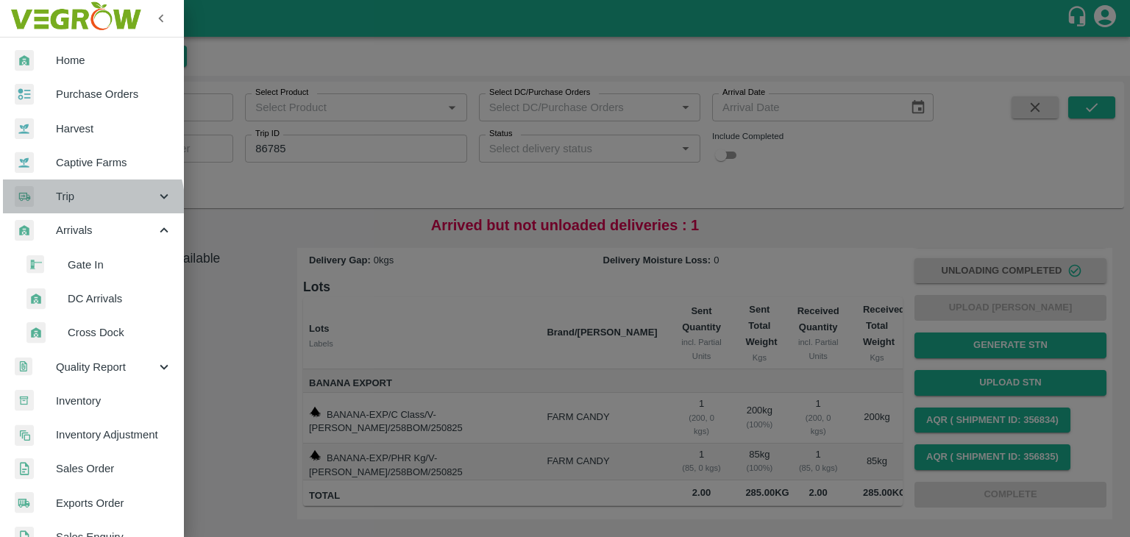
click at [61, 209] on div "Trip" at bounding box center [92, 197] width 184 height 34
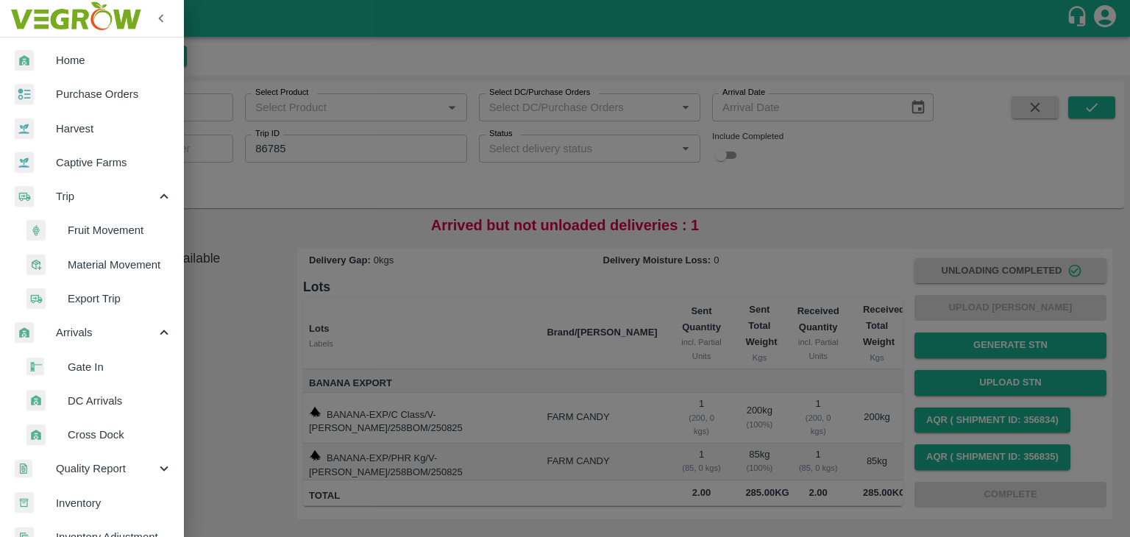
click at [118, 233] on span "Fruit Movement" at bounding box center [120, 230] width 104 height 16
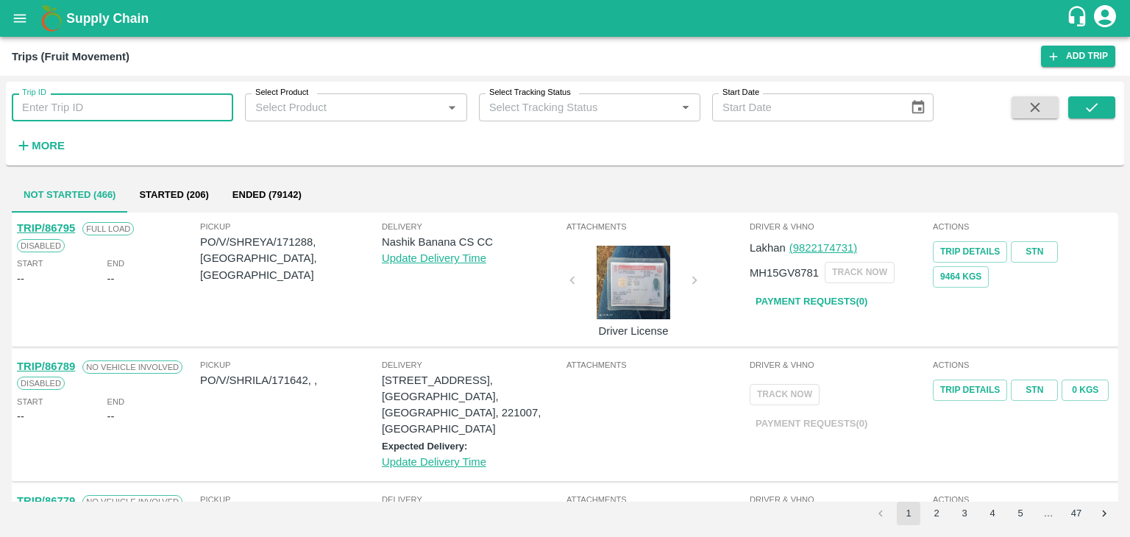
click at [141, 107] on input "Trip ID" at bounding box center [123, 107] width 222 height 28
type input "86785"
click at [1091, 107] on icon "submit" at bounding box center [1092, 107] width 16 height 16
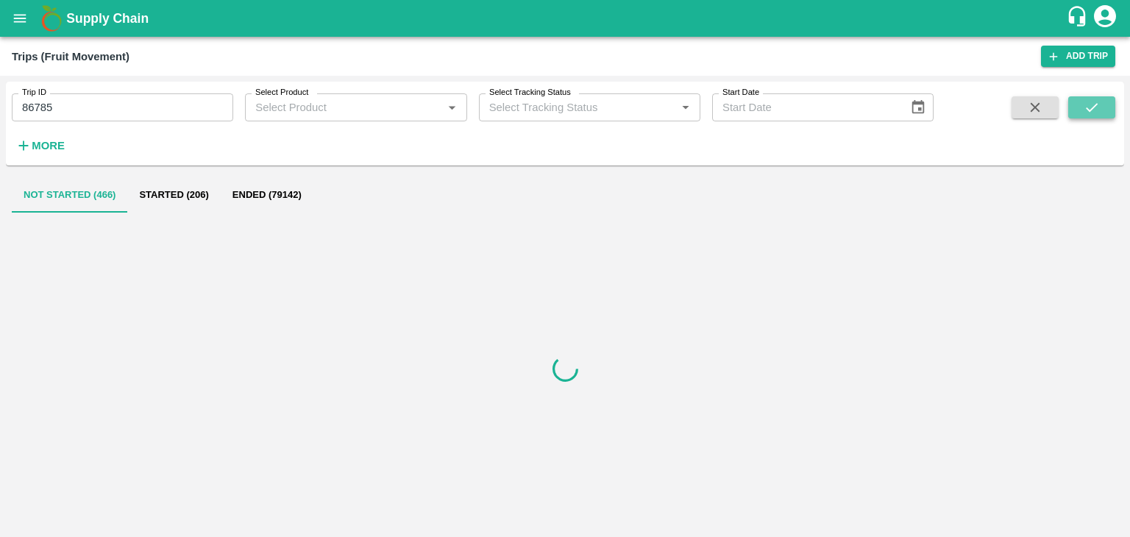
click at [1091, 107] on icon "submit" at bounding box center [1092, 107] width 16 height 16
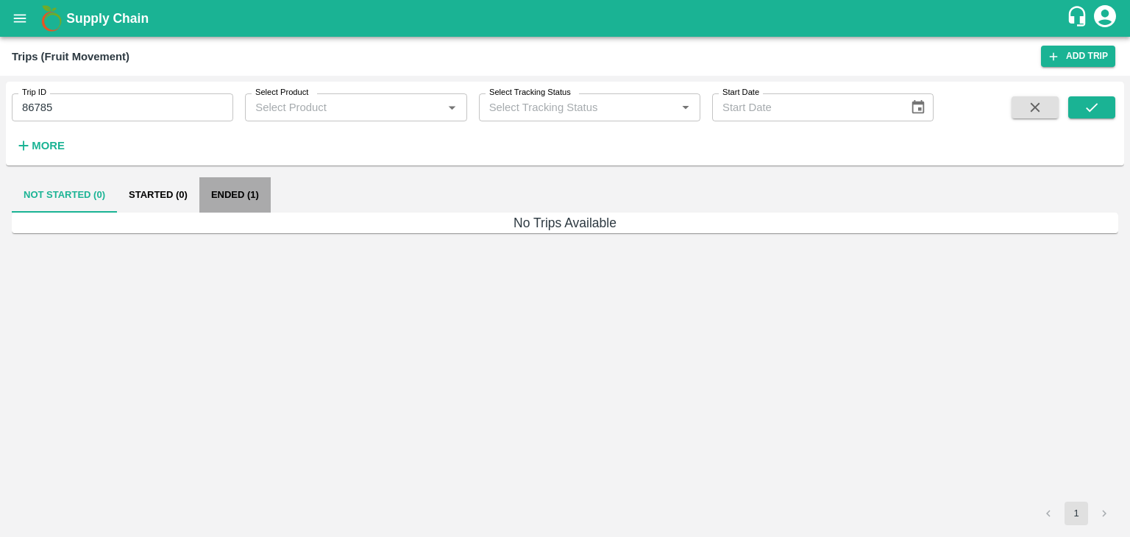
click at [242, 197] on button "Ended (1)" at bounding box center [234, 194] width 71 height 35
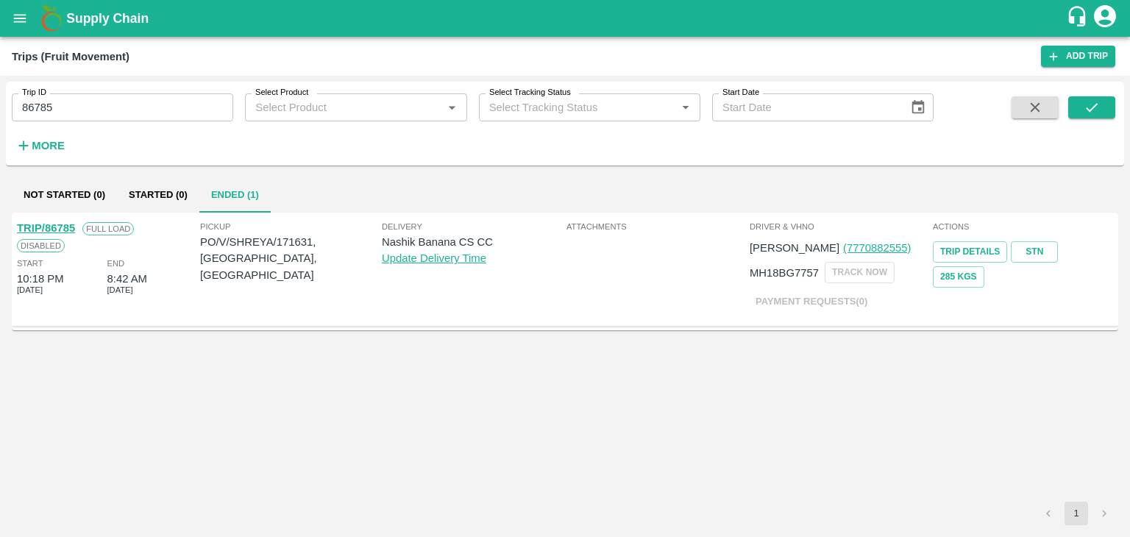
click at [48, 224] on link "TRIP/86785" at bounding box center [46, 228] width 58 height 12
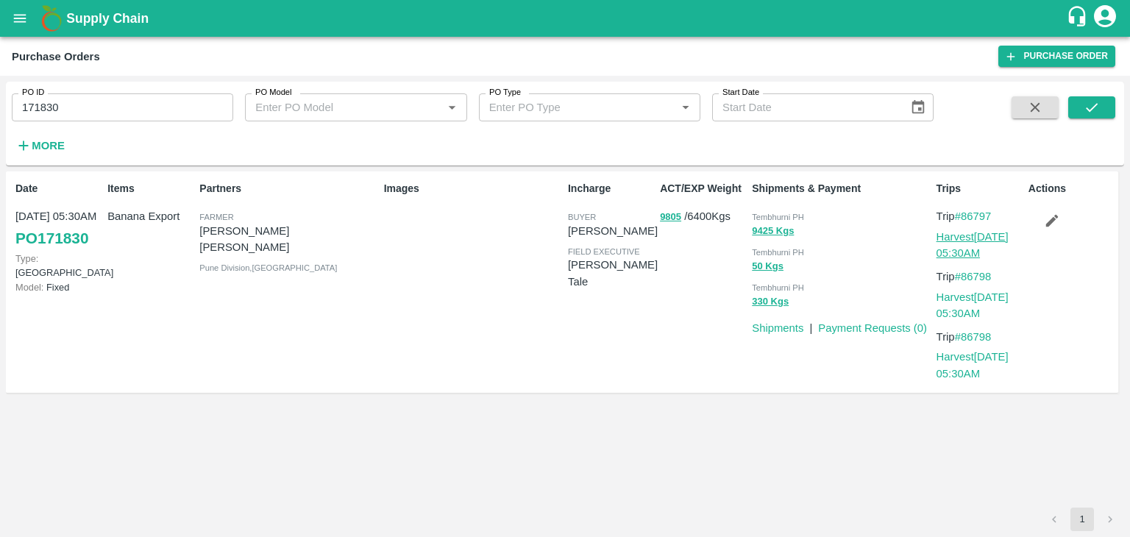
click at [981, 239] on link "Harvest 25 Aug, 05:30AM" at bounding box center [973, 245] width 72 height 28
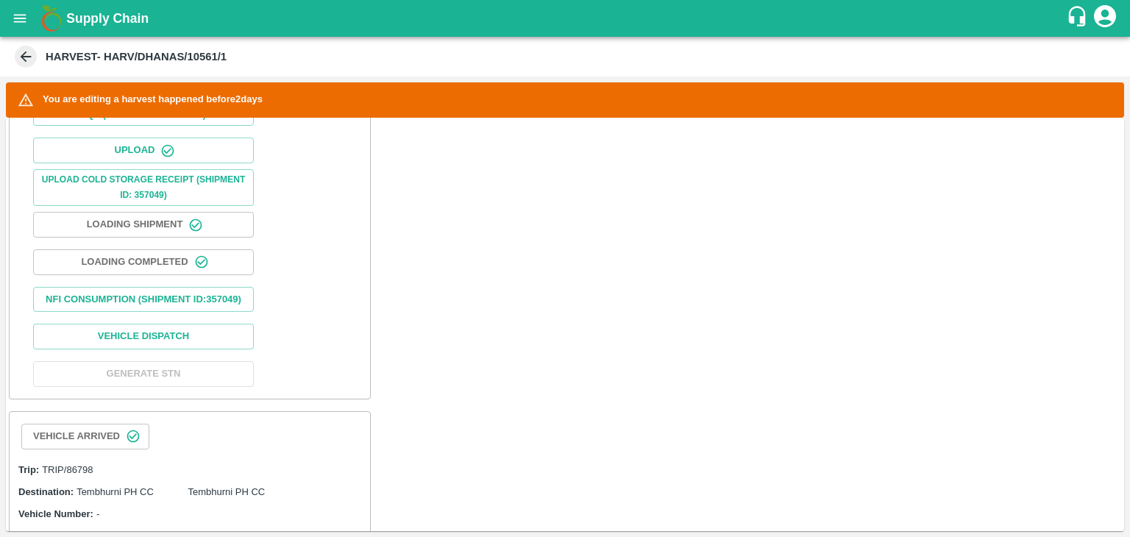
scroll to position [547, 0]
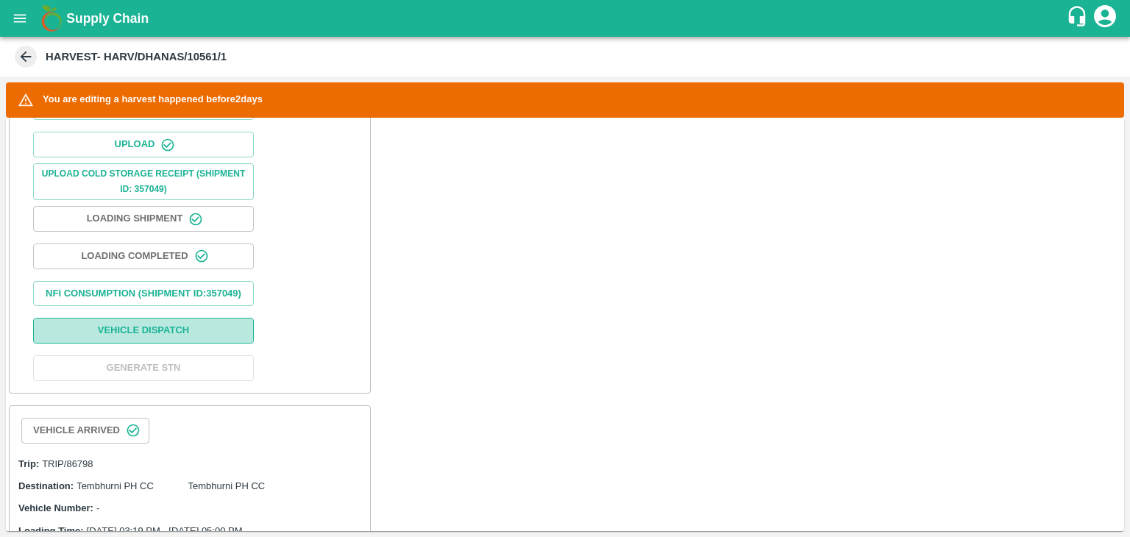
click at [187, 343] on button "Vehicle Dispatch" at bounding box center [143, 331] width 221 height 26
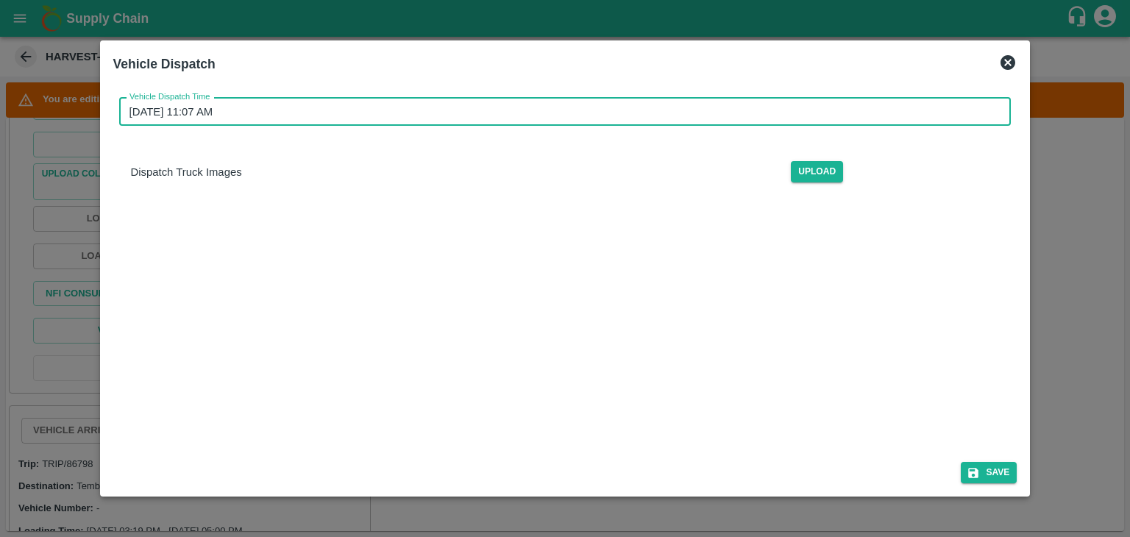
click at [664, 117] on input "27/08/2025 11:07 AM" at bounding box center [560, 112] width 882 height 28
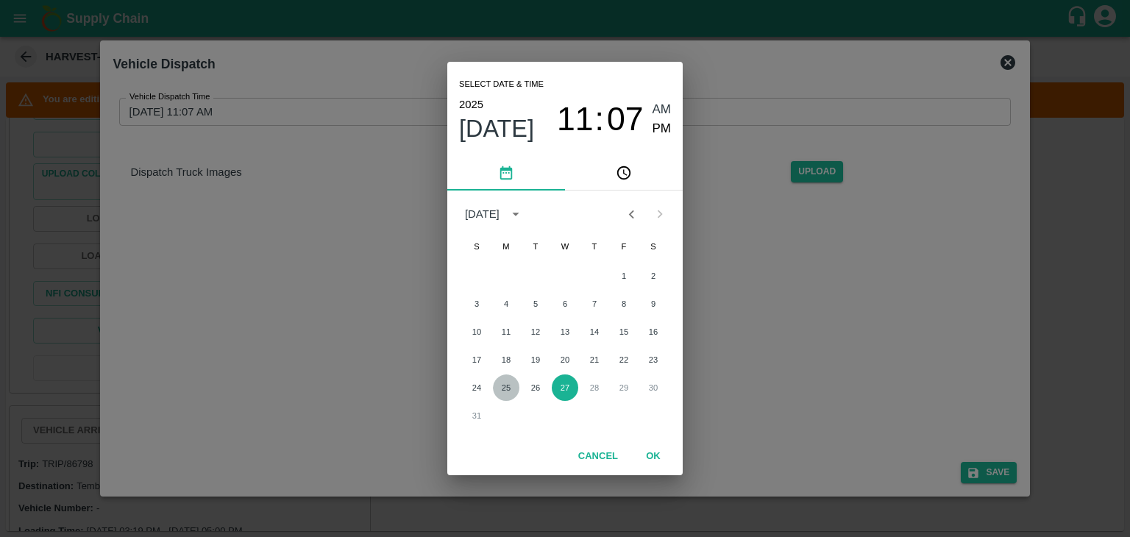
click at [502, 382] on button "25" at bounding box center [506, 388] width 26 height 26
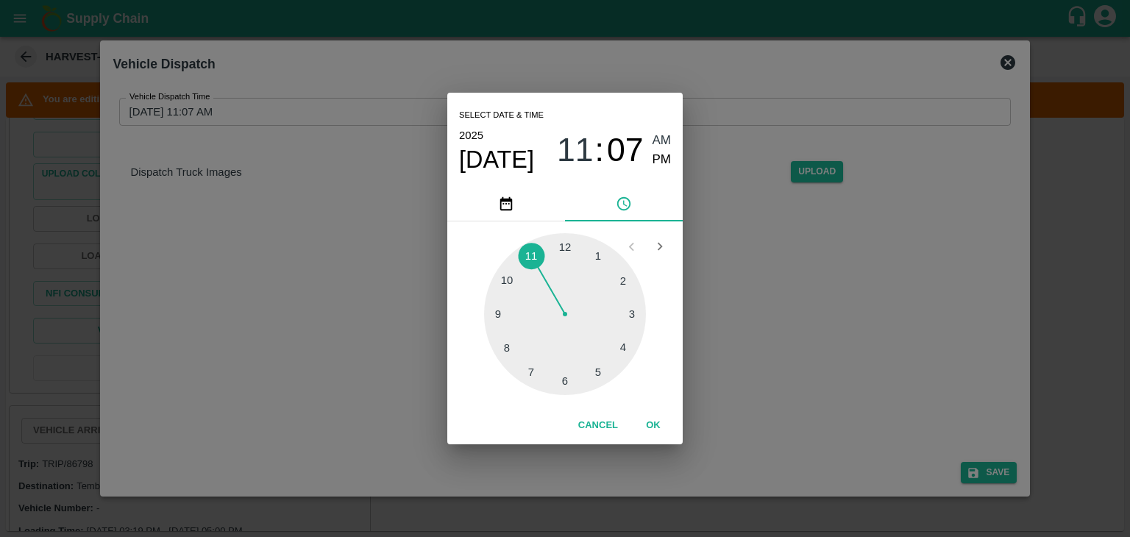
click at [600, 380] on div at bounding box center [565, 314] width 162 height 162
click at [660, 162] on span "PM" at bounding box center [662, 160] width 19 height 20
type input "25/08/2025 05:25 PM"
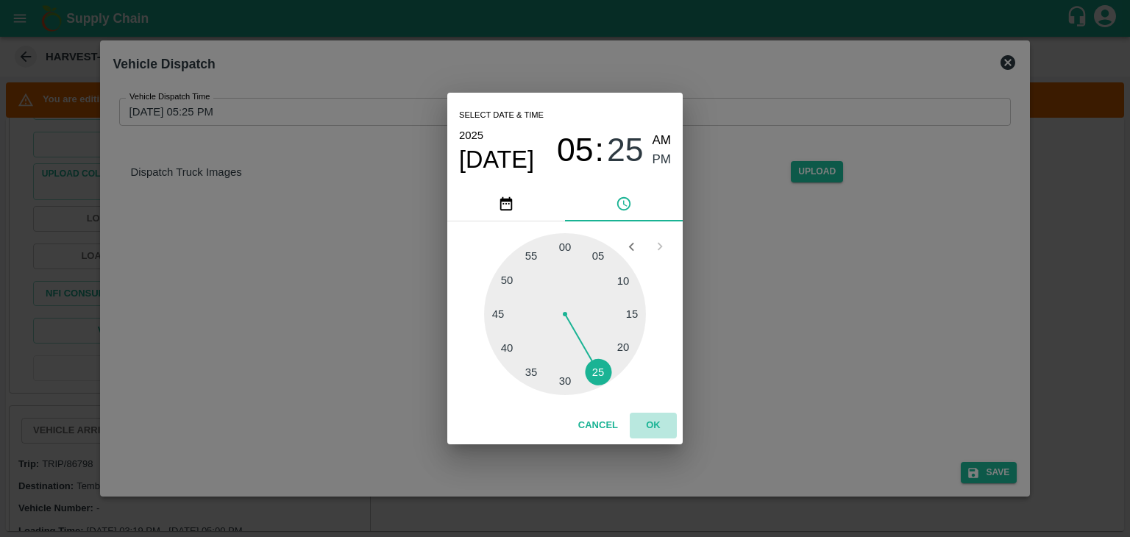
click at [646, 425] on button "OK" at bounding box center [653, 426] width 47 height 26
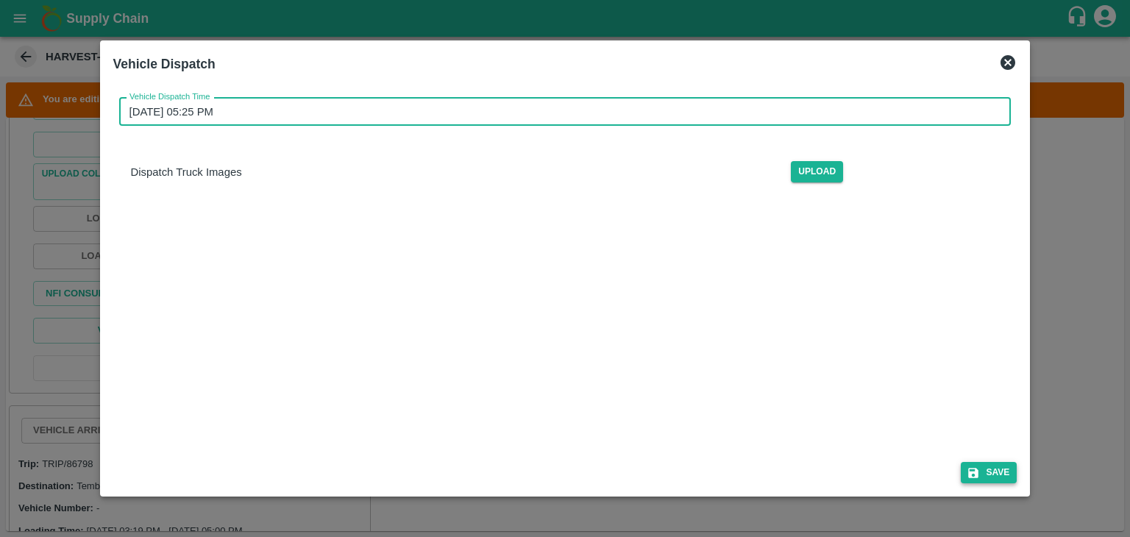
click at [974, 469] on icon "submit" at bounding box center [973, 473] width 13 height 13
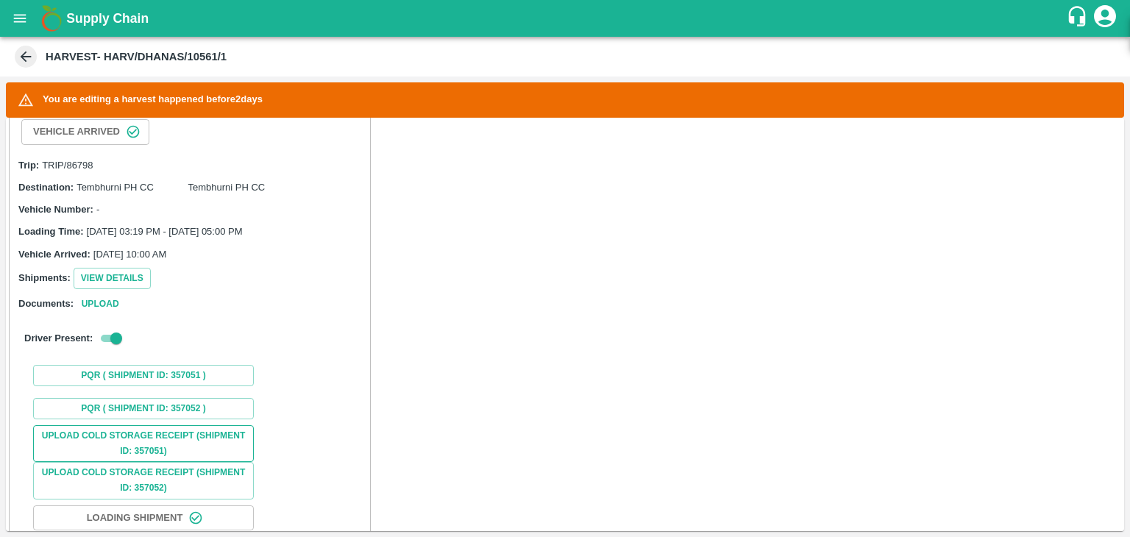
scroll to position [1008, 0]
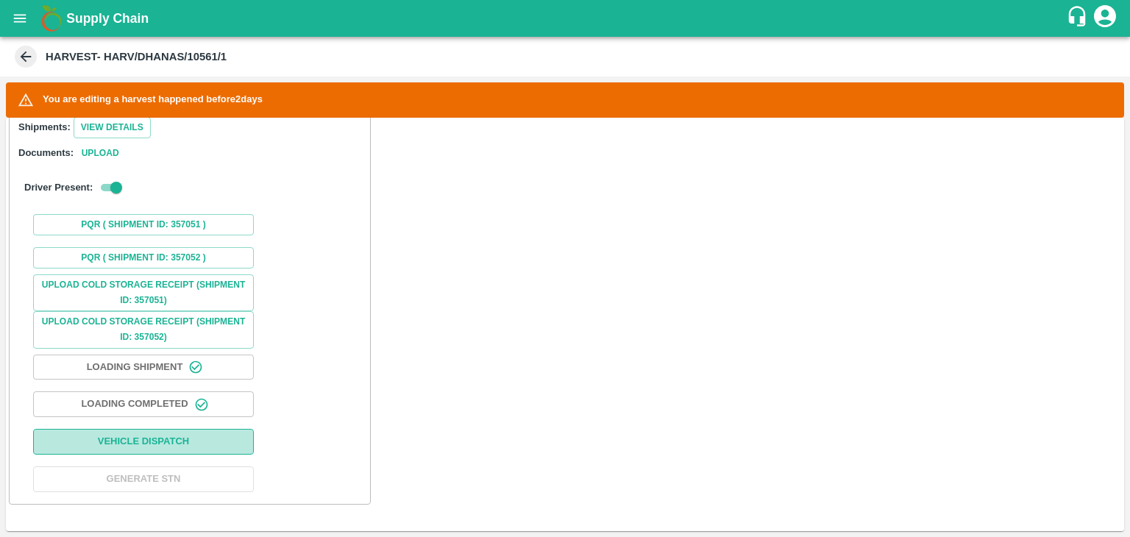
click at [178, 438] on button "Vehicle Dispatch" at bounding box center [143, 442] width 221 height 26
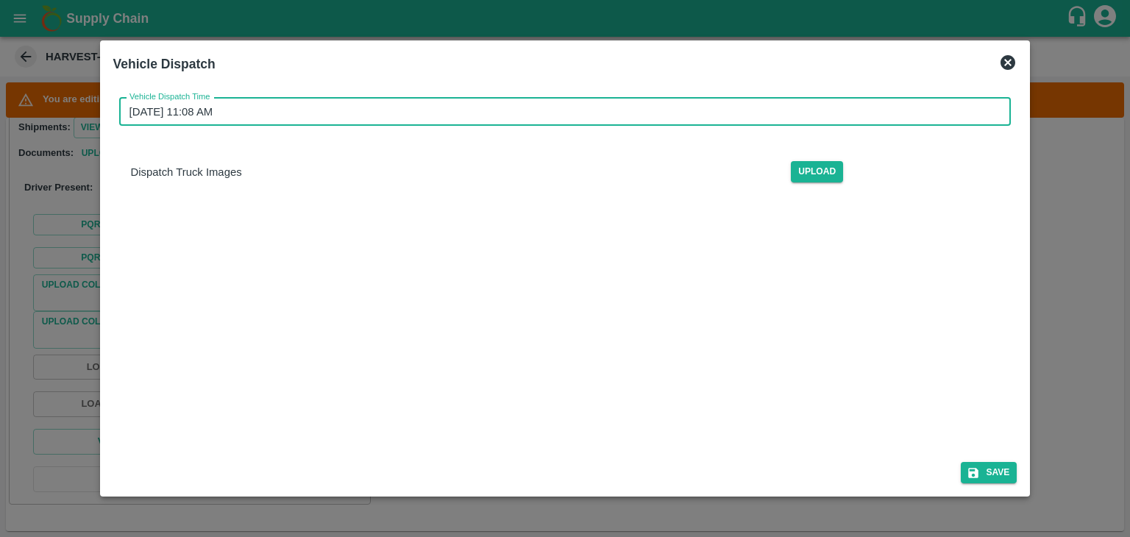
click at [612, 110] on input "27/08/2025 11:08 AM" at bounding box center [560, 112] width 882 height 28
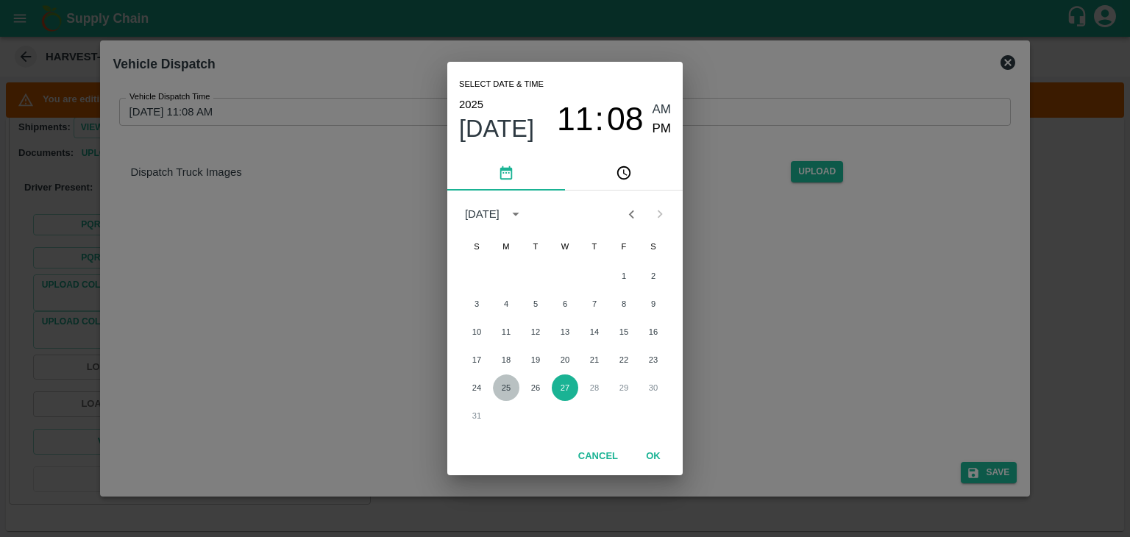
click at [514, 386] on button "25" at bounding box center [506, 388] width 26 height 26
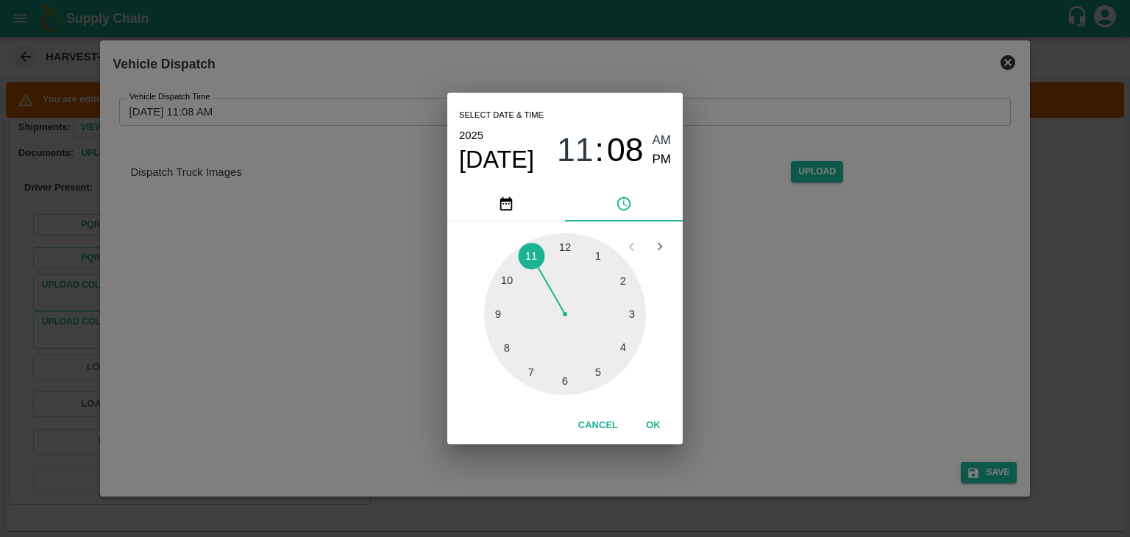
click at [595, 388] on div at bounding box center [565, 314] width 162 height 162
click at [656, 163] on span "PM" at bounding box center [662, 160] width 19 height 20
type input "25/08/2025 05:26 PM"
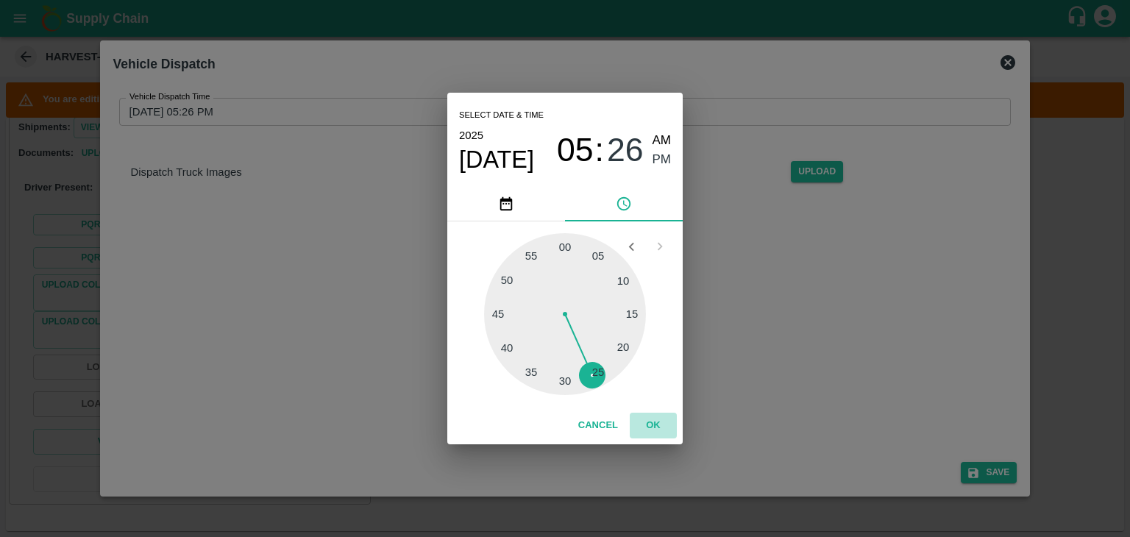
click at [653, 427] on button "OK" at bounding box center [653, 426] width 47 height 26
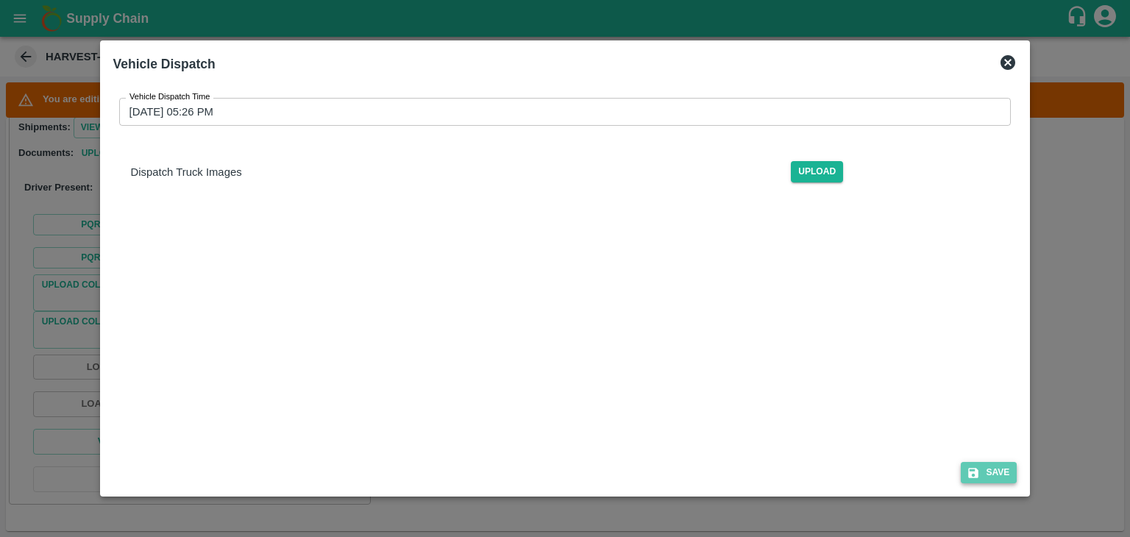
click at [1002, 478] on button "Save" at bounding box center [989, 472] width 56 height 21
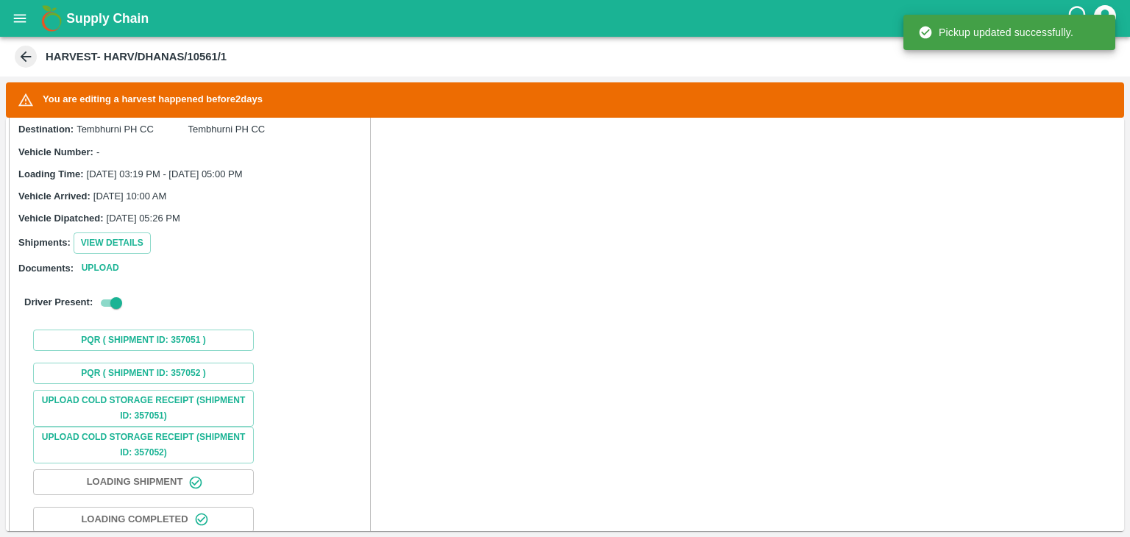
scroll to position [1010, 0]
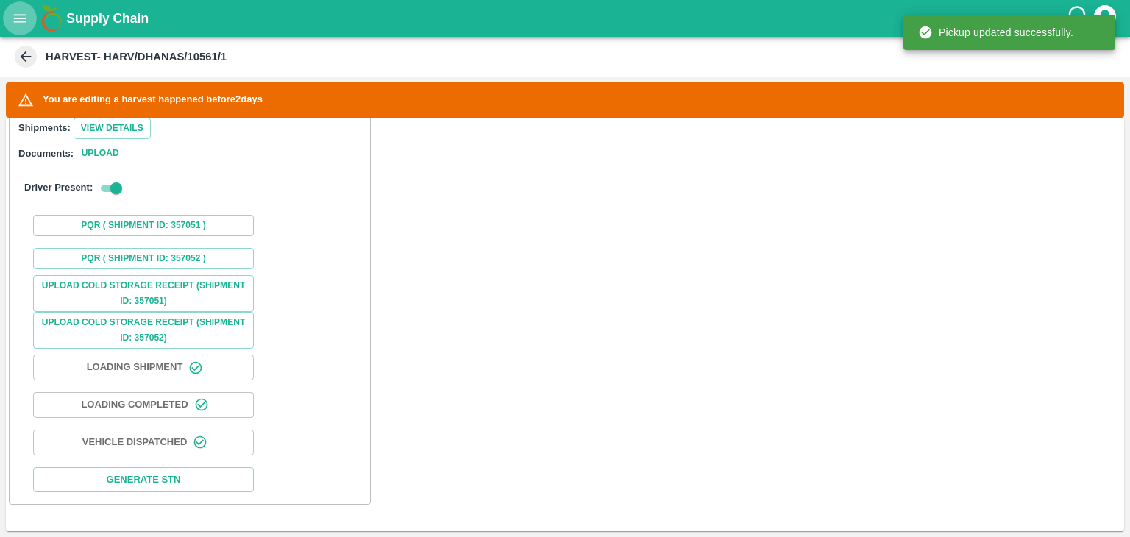
click at [24, 26] on icon "open drawer" at bounding box center [20, 18] width 16 height 16
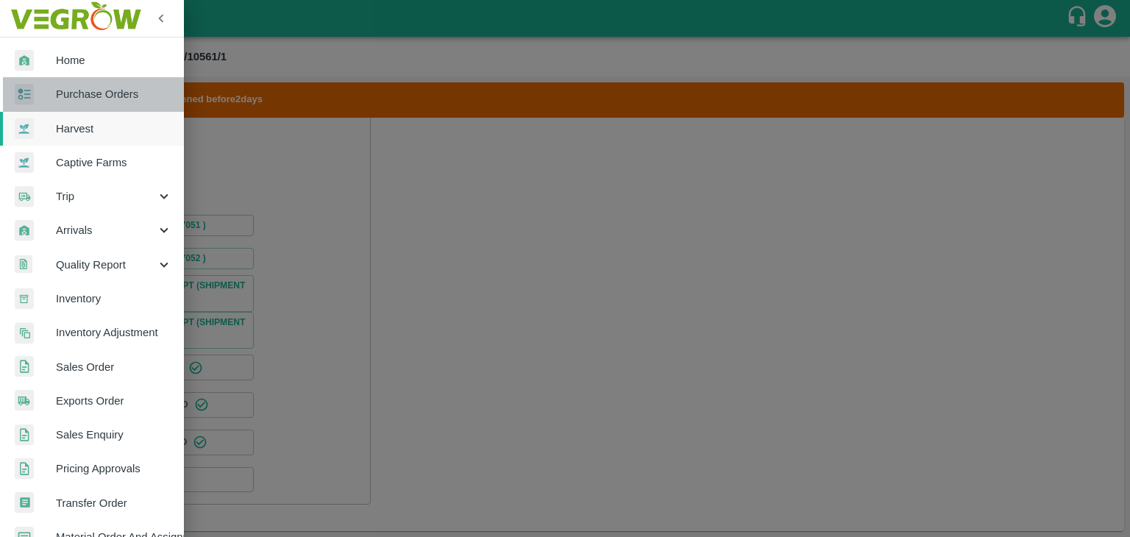
click at [103, 92] on span "Purchase Orders" at bounding box center [114, 94] width 116 height 16
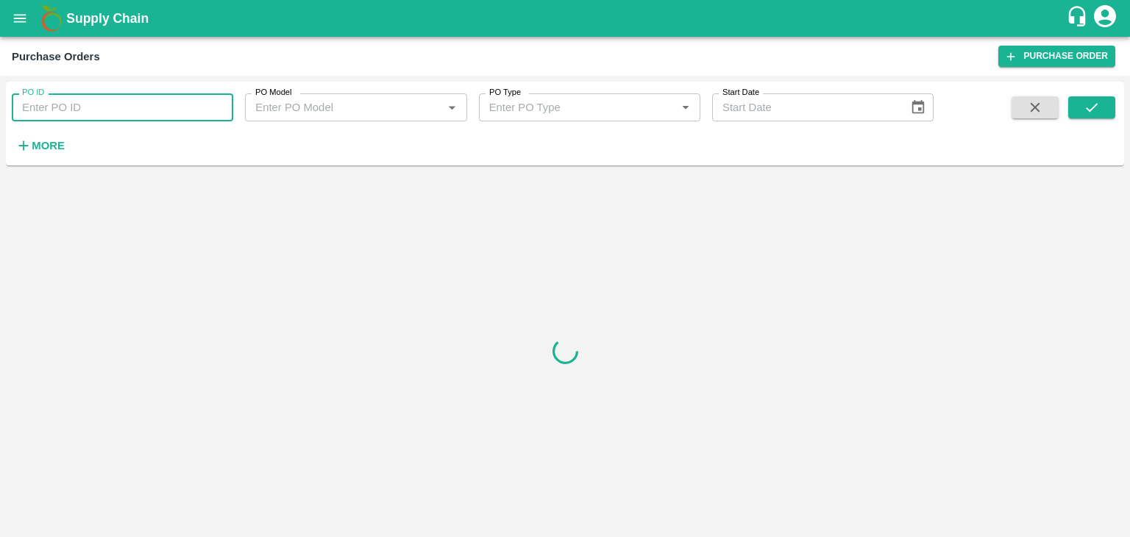
click at [113, 96] on input "PO ID" at bounding box center [123, 107] width 222 height 28
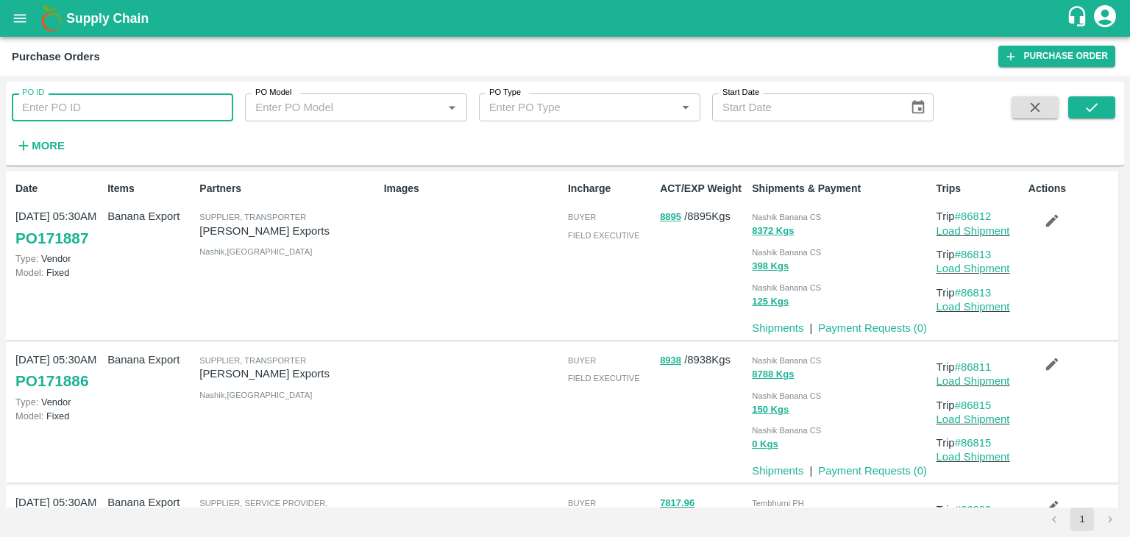
click at [94, 117] on input "PO ID" at bounding box center [123, 107] width 222 height 28
paste input "171830"
type input "171830"
click at [1095, 103] on icon "submit" at bounding box center [1092, 107] width 16 height 16
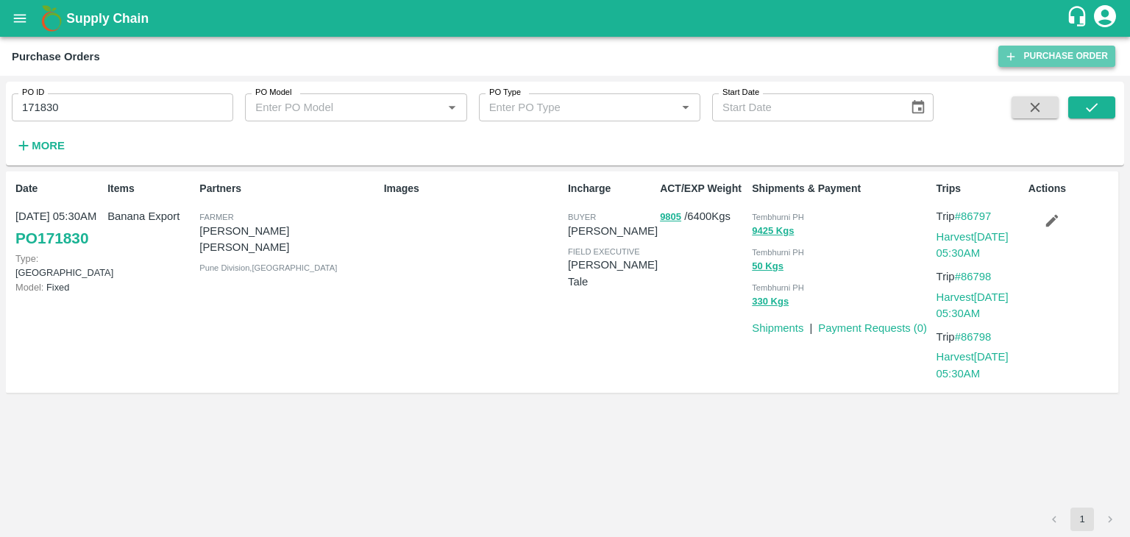
click at [1073, 66] on link "Purchase Order" at bounding box center [1057, 56] width 117 height 21
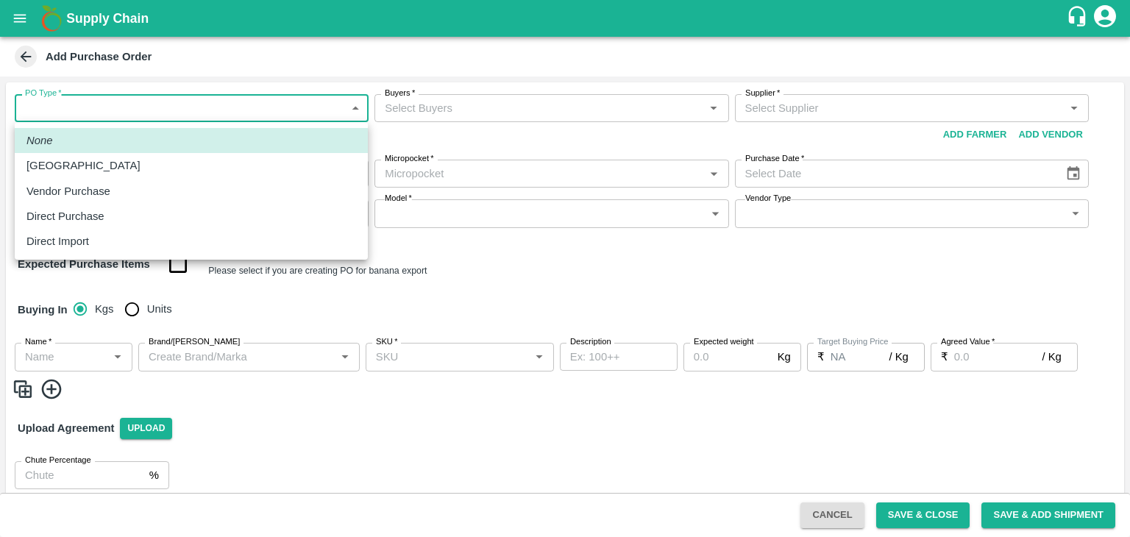
click at [74, 120] on body "Supply Chain Add Purchase Order PO Type   * ​ PO Type Buyers   * Buyers   * Sup…" at bounding box center [565, 268] width 1130 height 537
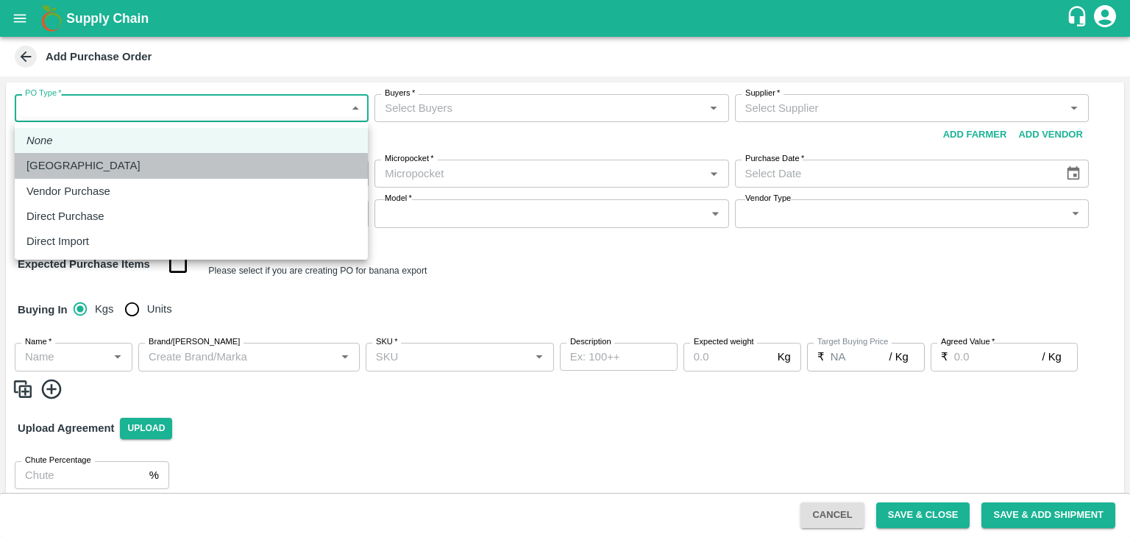
click at [97, 169] on div "[GEOGRAPHIC_DATA]" at bounding box center [191, 165] width 330 height 16
type input "1"
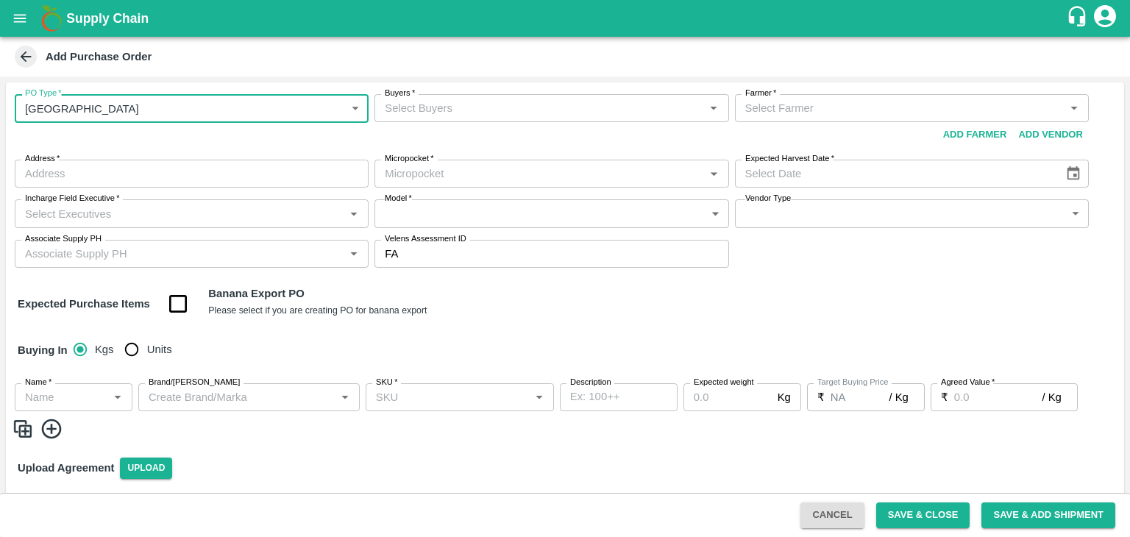
click at [489, 116] on input "Buyers   *" at bounding box center [539, 108] width 321 height 19
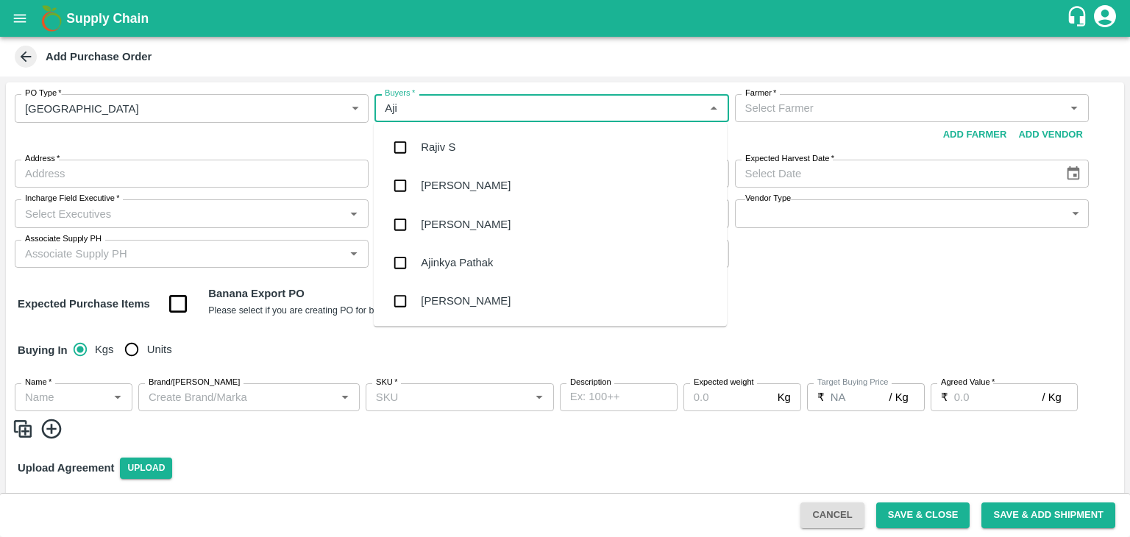
type input "Ajit"
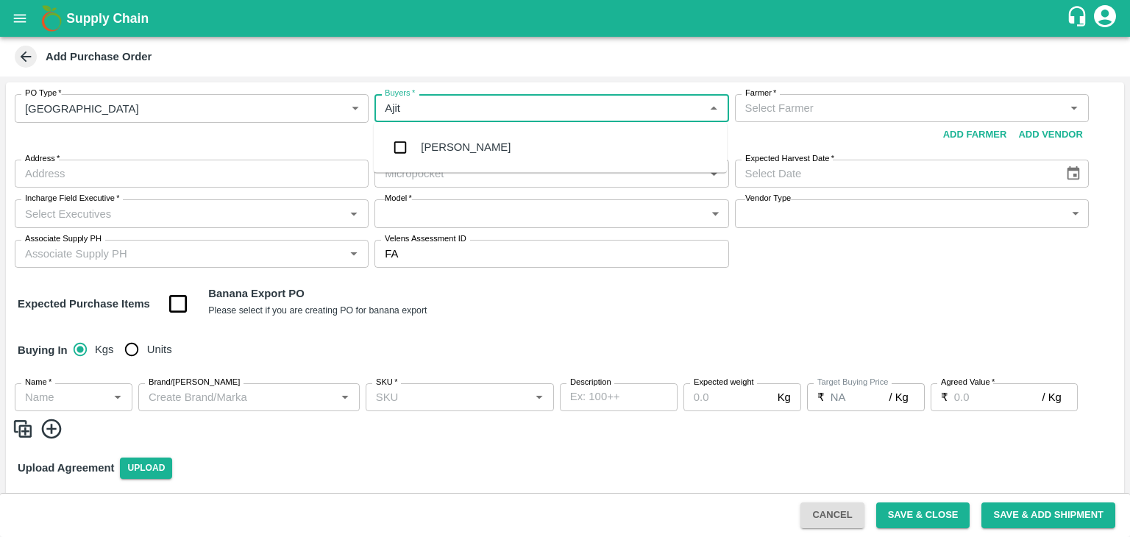
click at [468, 139] on div "Ajit Otari" at bounding box center [550, 147] width 353 height 38
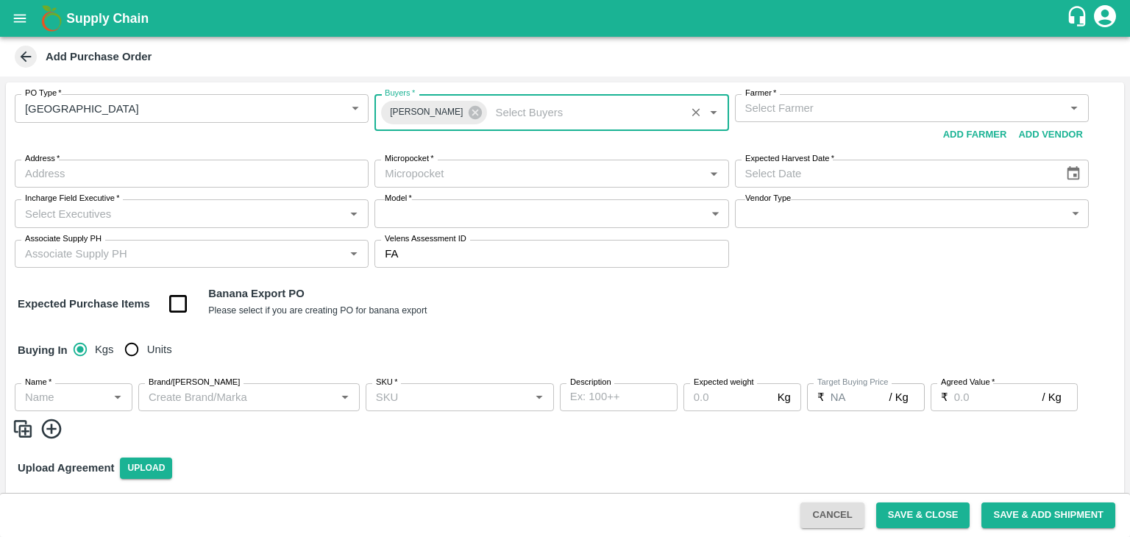
click at [808, 116] on input "Farmer   *" at bounding box center [900, 108] width 321 height 19
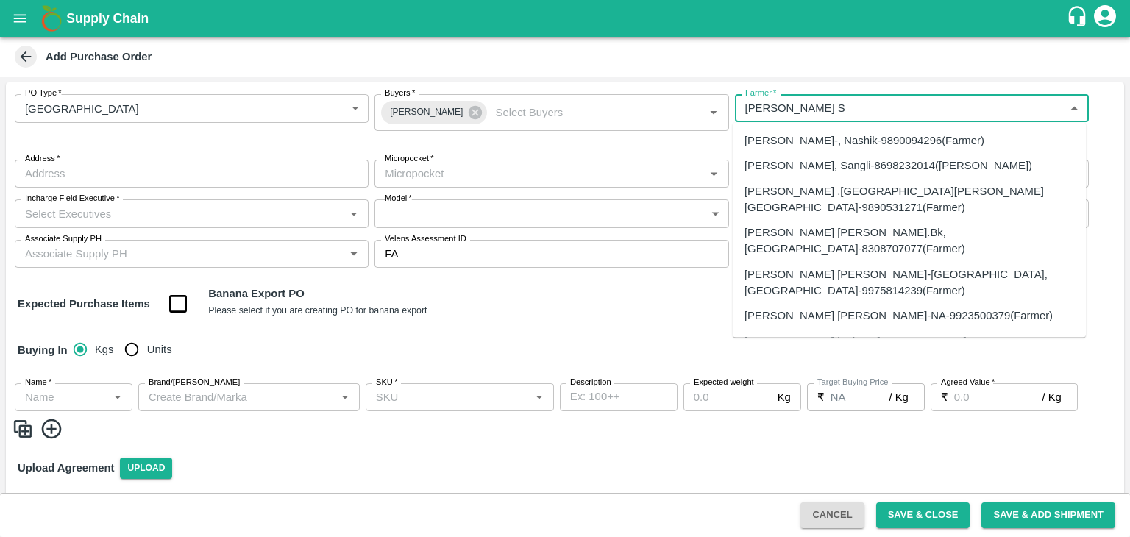
type input "Amol S"
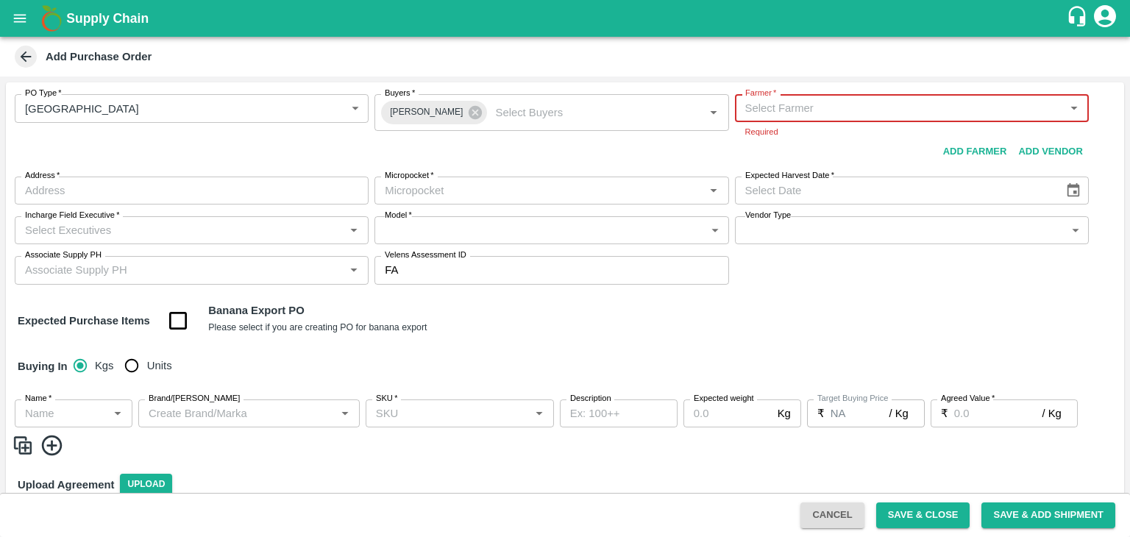
click at [10, 18] on button "open drawer" at bounding box center [20, 18] width 34 height 34
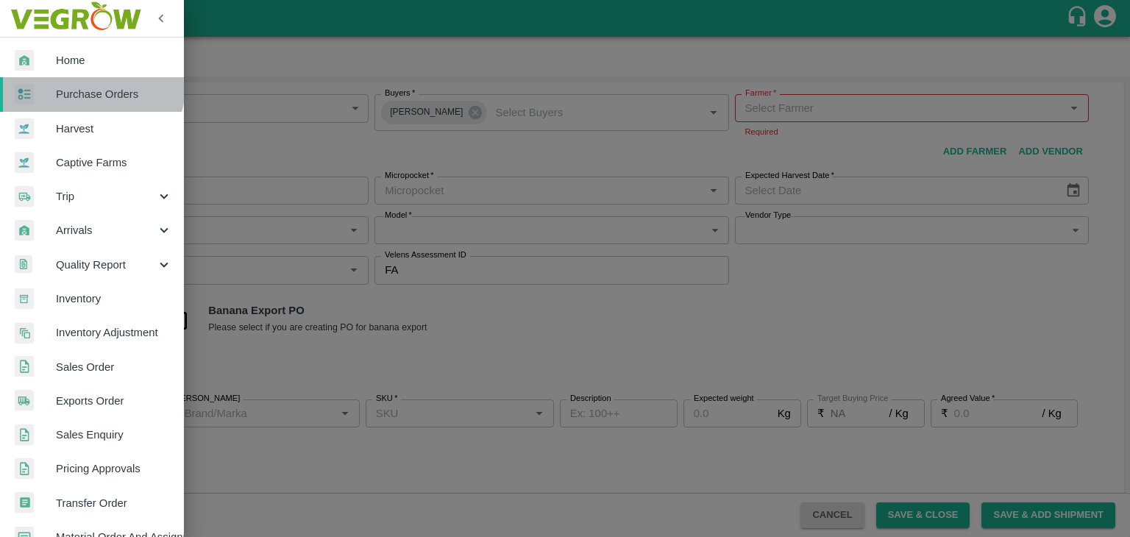
click at [88, 85] on link "Purchase Orders" at bounding box center [92, 94] width 184 height 34
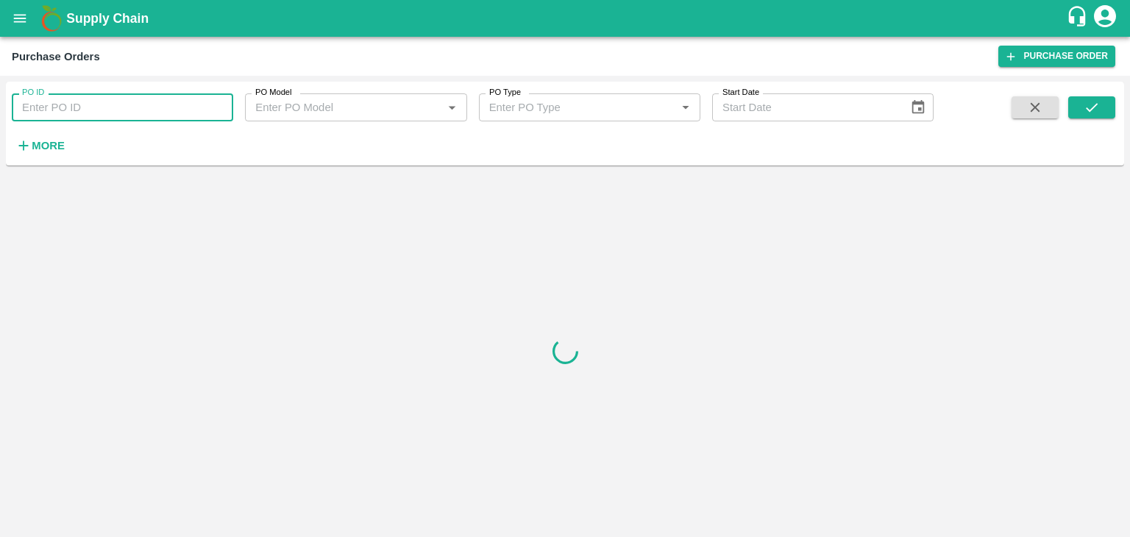
click at [130, 110] on input "PO ID" at bounding box center [123, 107] width 222 height 28
paste input "171812"
click at [1101, 107] on button "submit" at bounding box center [1092, 107] width 47 height 22
click at [82, 115] on input "171812" at bounding box center [123, 107] width 222 height 28
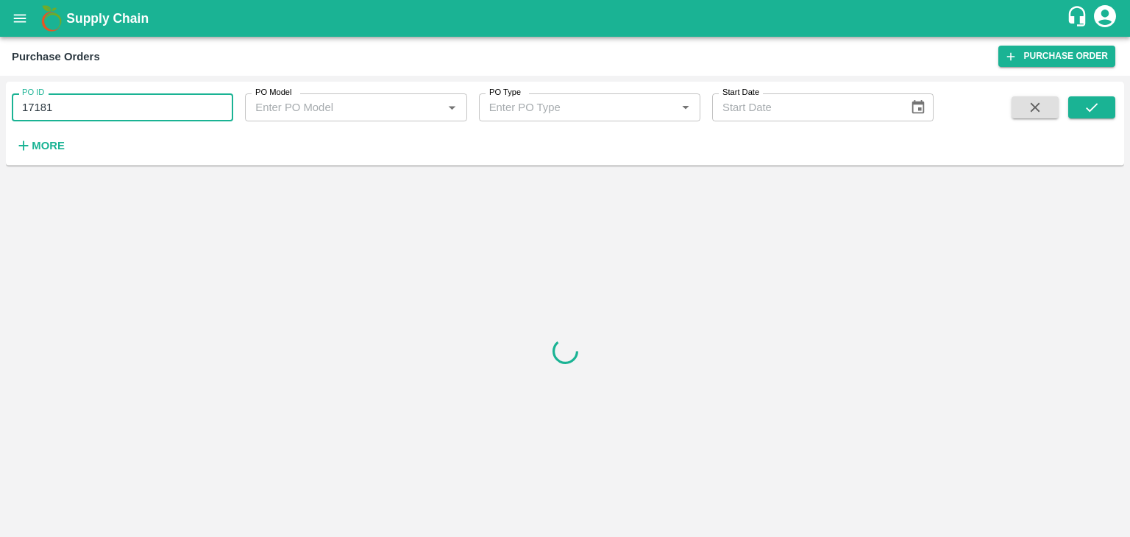
type input "171812"
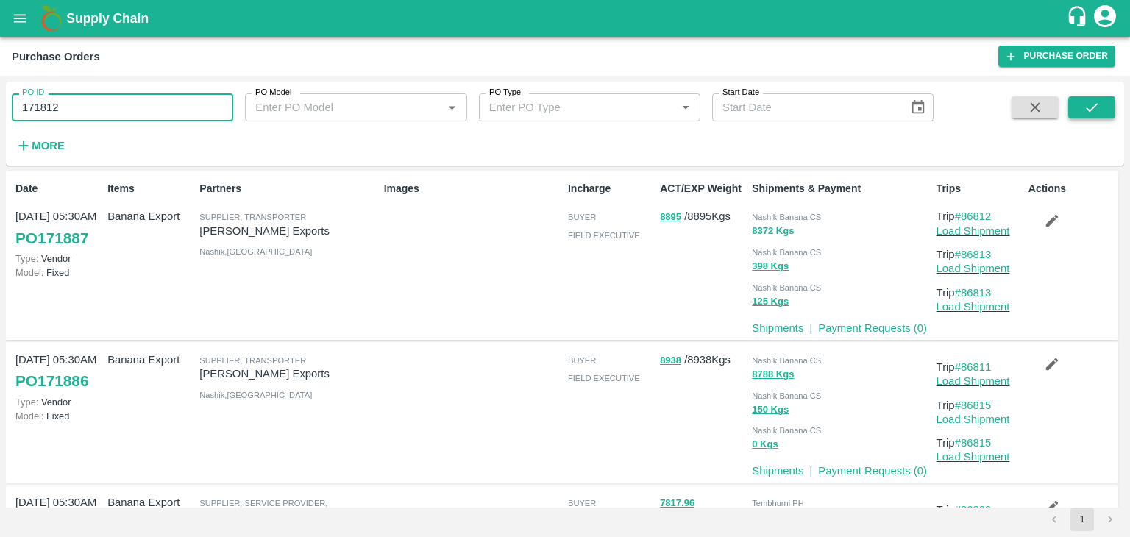
click at [1096, 108] on icon "submit" at bounding box center [1092, 107] width 16 height 16
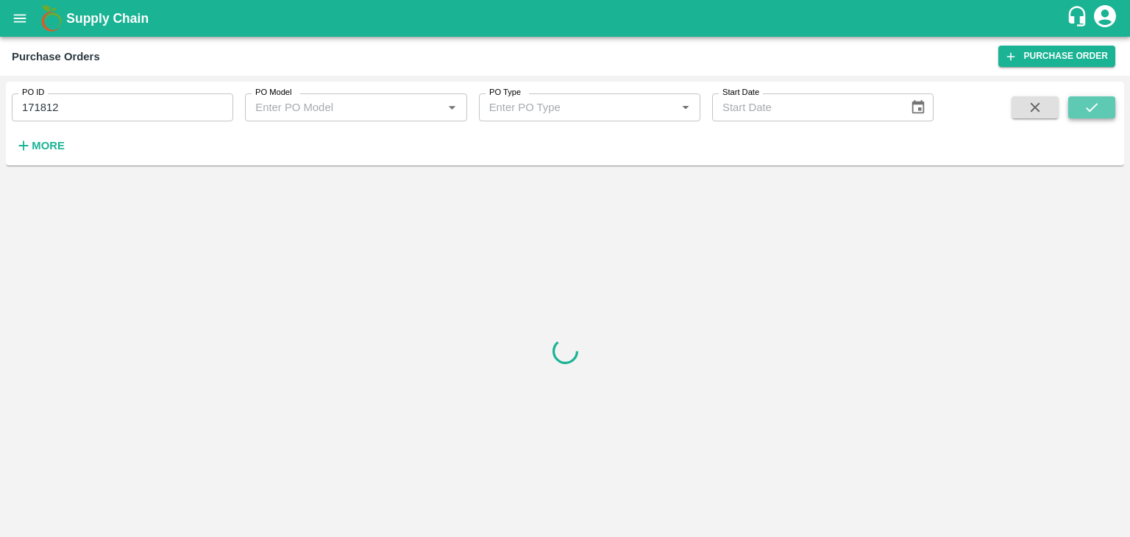
click at [1096, 108] on icon "submit" at bounding box center [1092, 107] width 16 height 16
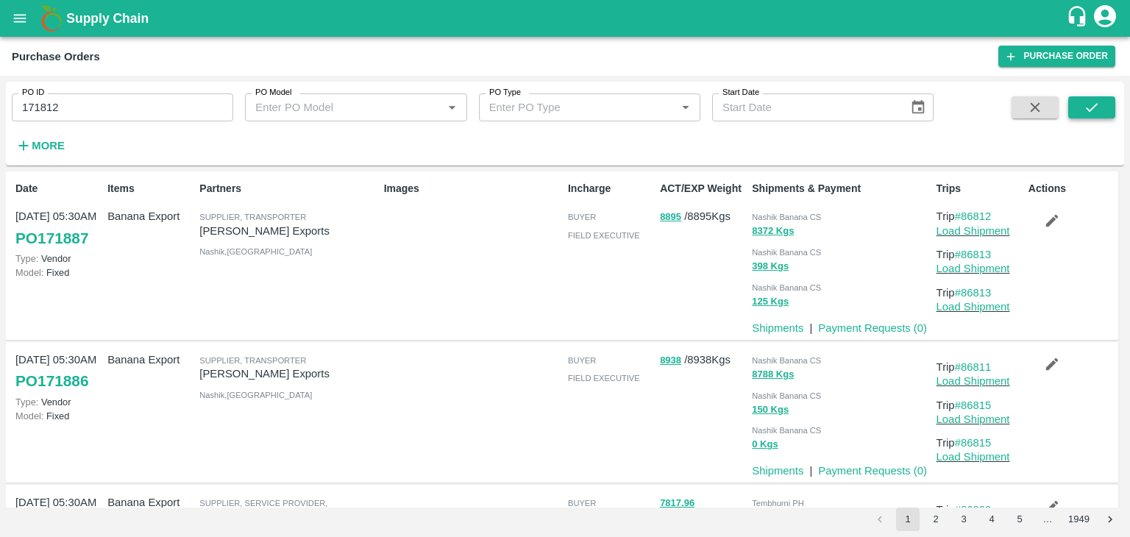
click at [1100, 98] on button "submit" at bounding box center [1092, 107] width 47 height 22
click at [1095, 107] on icon "submit" at bounding box center [1092, 107] width 16 height 16
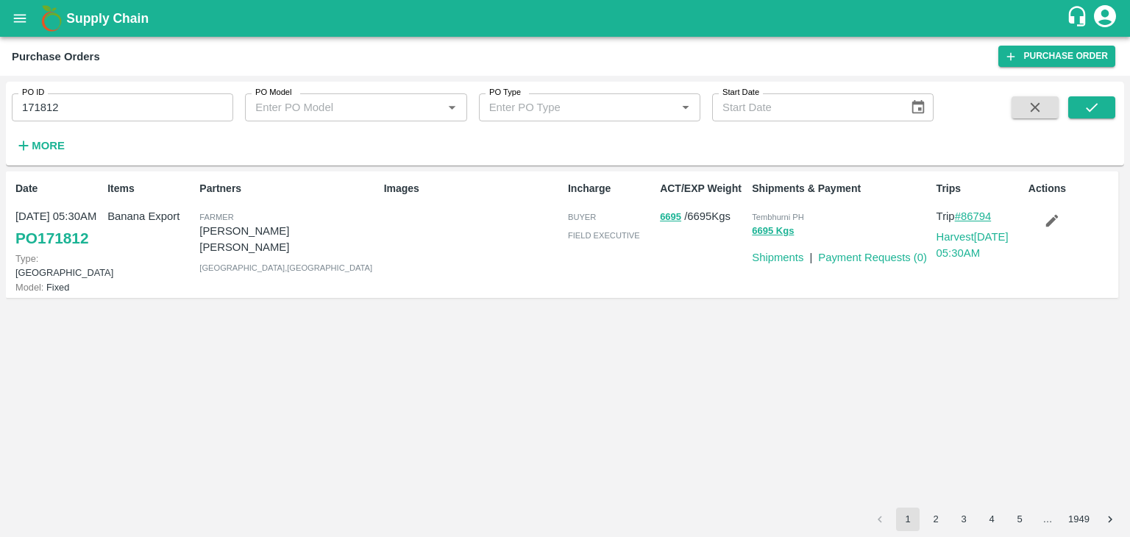
click at [988, 216] on link "#86794" at bounding box center [973, 216] width 37 height 12
click at [119, 103] on input "171812" at bounding box center [123, 107] width 222 height 28
paste input "text"
type input "171631"
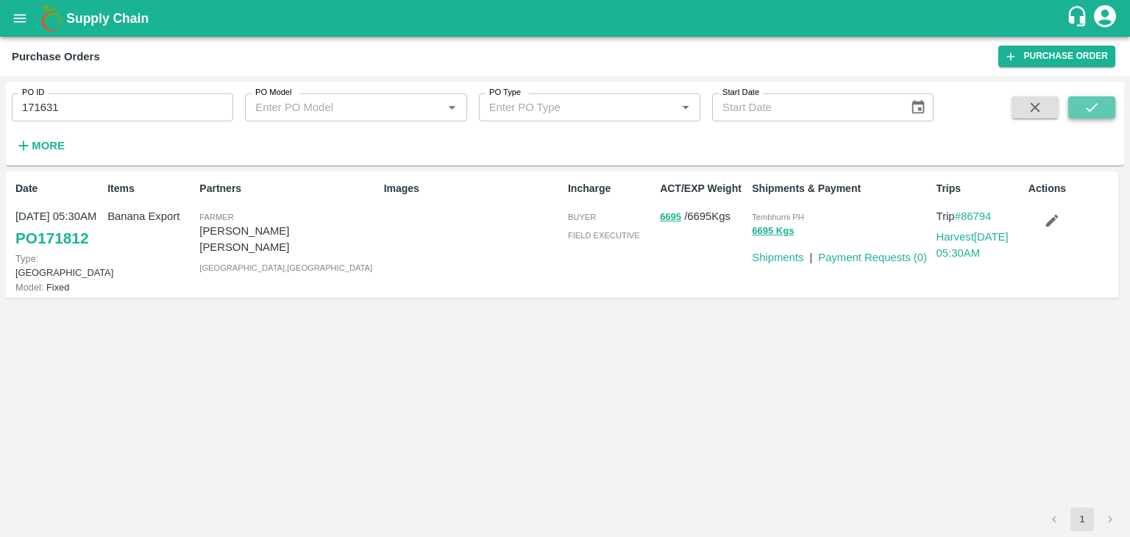
click at [1084, 112] on icon "submit" at bounding box center [1092, 107] width 16 height 16
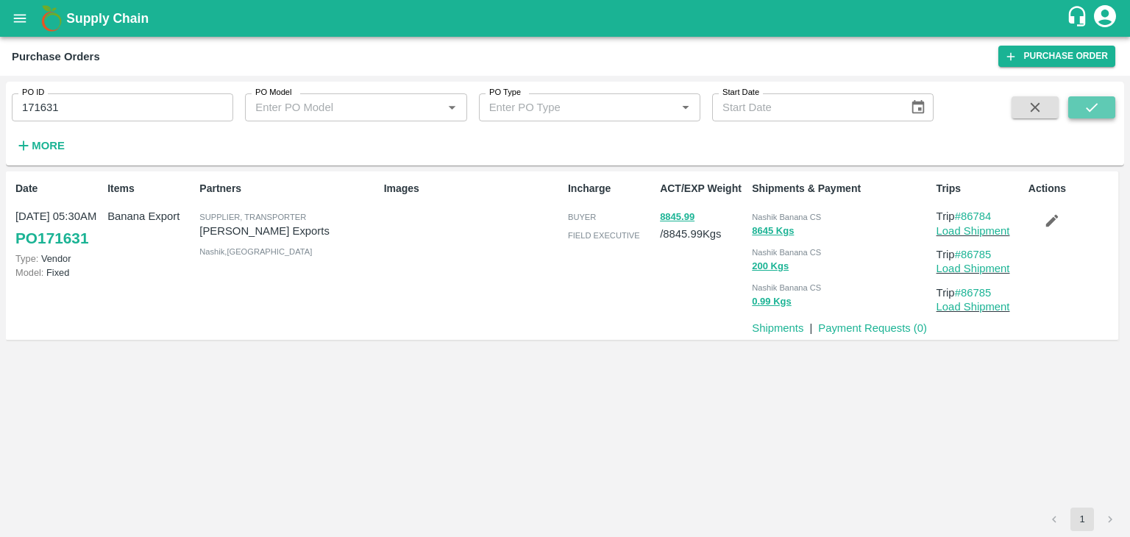
click at [1101, 102] on button "submit" at bounding box center [1092, 107] width 47 height 22
click at [992, 233] on link "Load Shipment" at bounding box center [974, 231] width 74 height 12
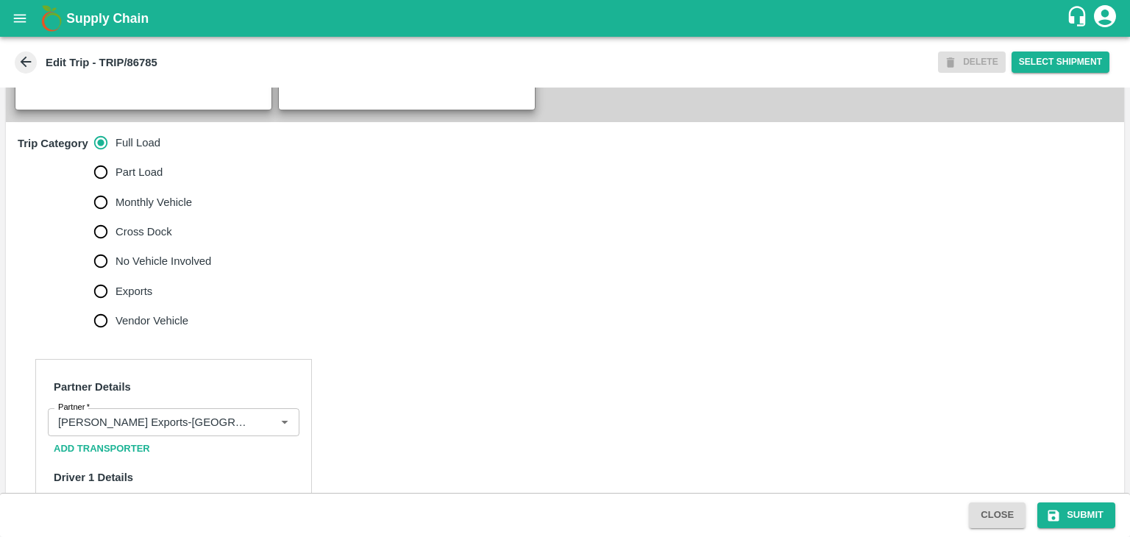
scroll to position [412, 0]
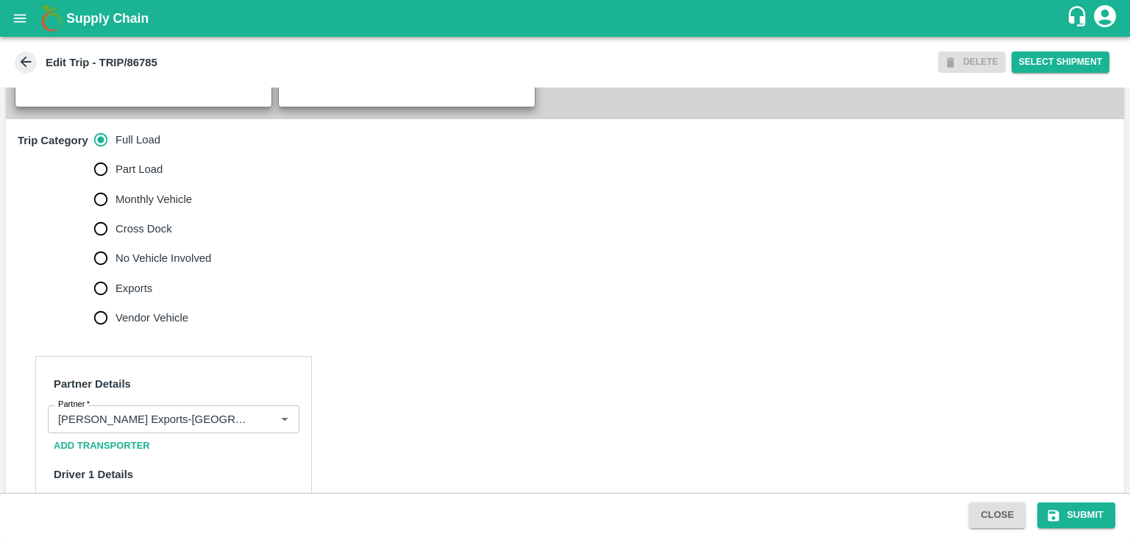
click at [166, 266] on span "No Vehicle Involved" at bounding box center [164, 258] width 96 height 16
click at [116, 273] on input "No Vehicle Involved" at bounding box center [100, 258] width 29 height 29
radio input "true"
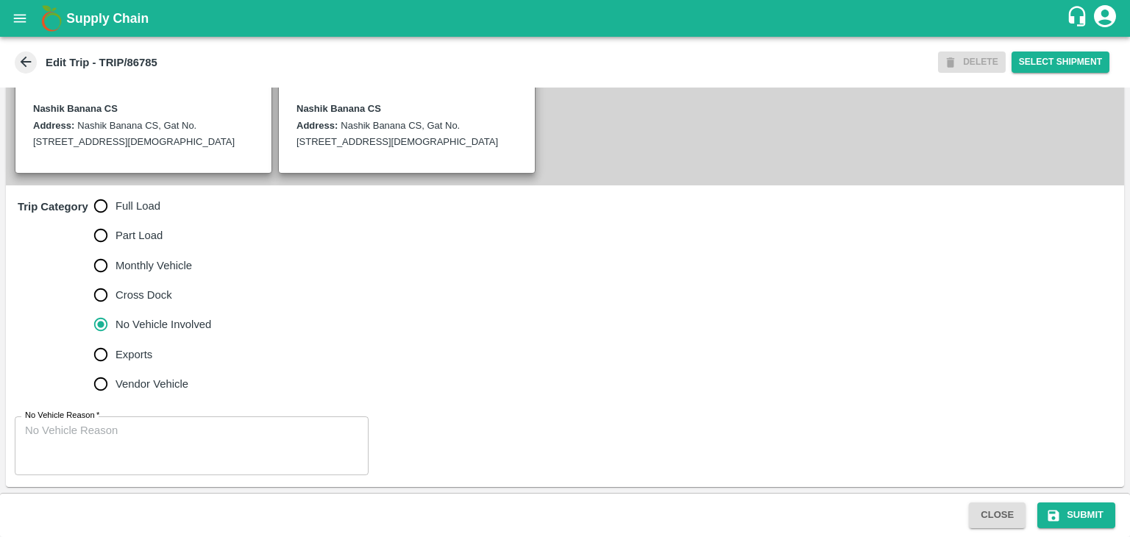
scroll to position [361, 0]
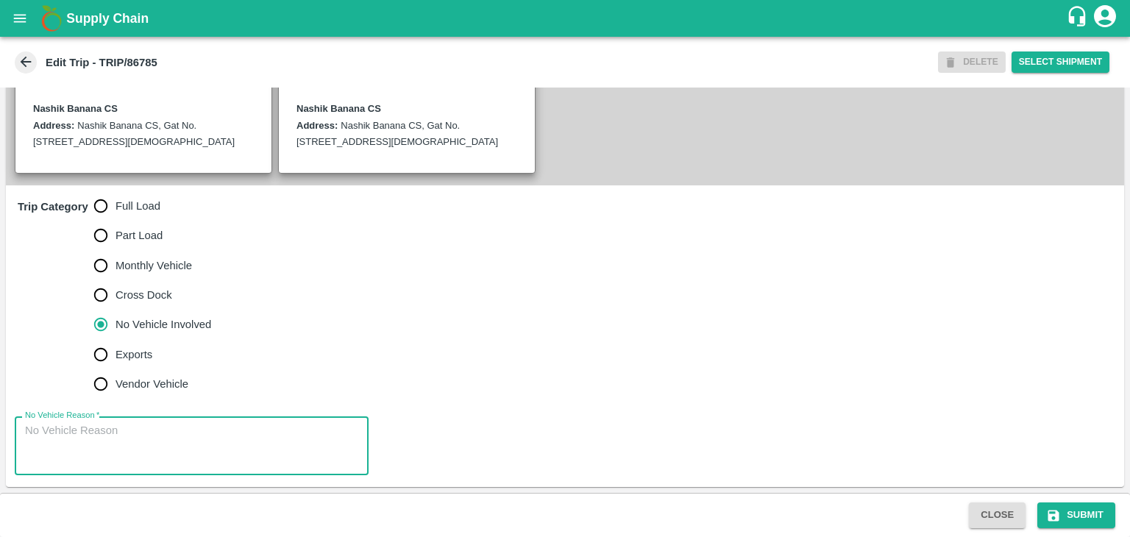
click at [182, 446] on textarea "No Vehicle Reason   *" at bounding box center [191, 446] width 333 height 46
type textarea "Field Dump"
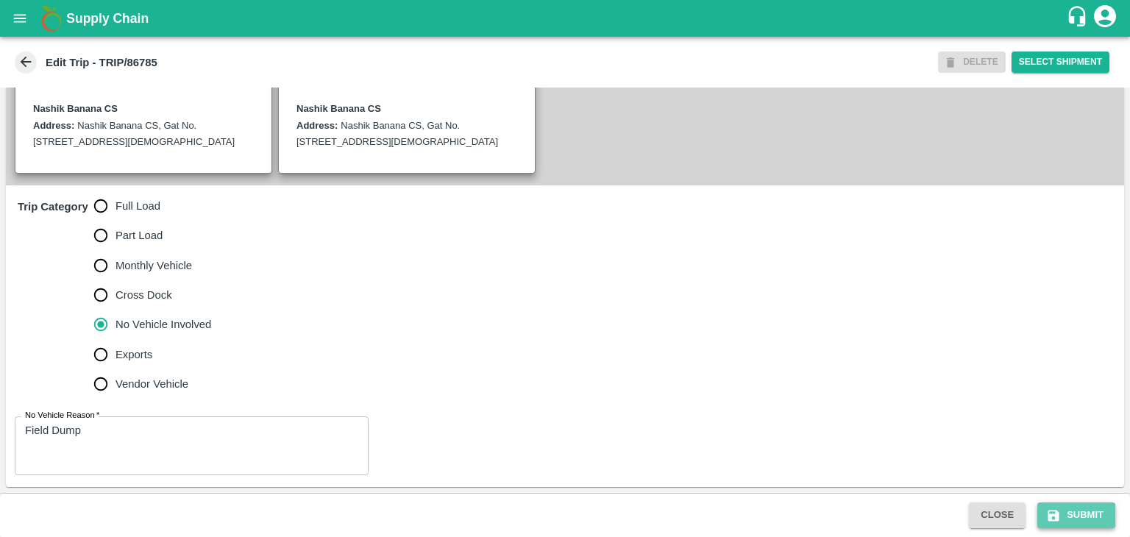
click at [1093, 519] on button "Submit" at bounding box center [1077, 516] width 78 height 26
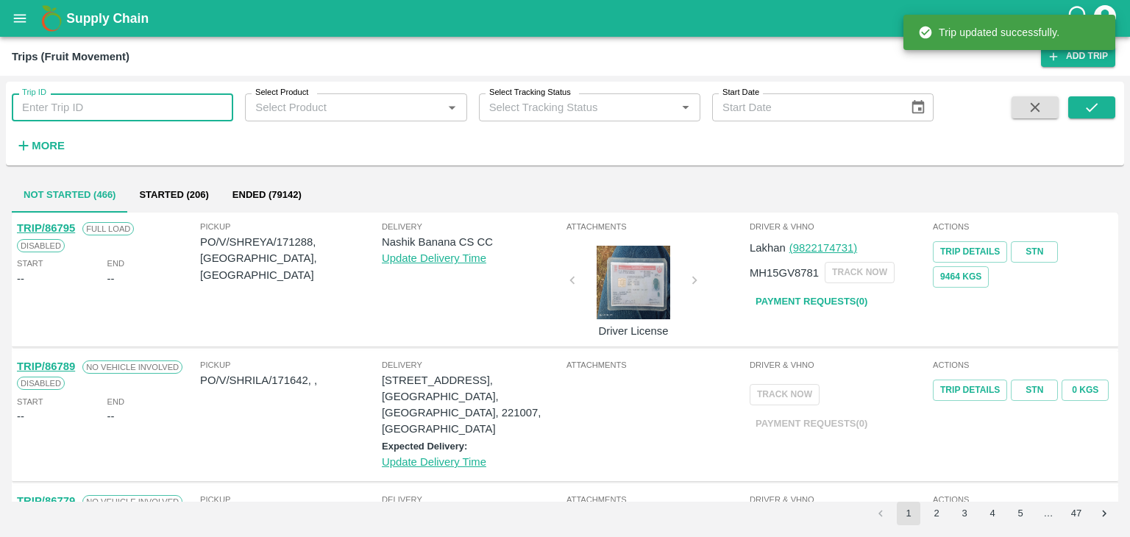
click at [100, 107] on input "Trip ID" at bounding box center [123, 107] width 222 height 28
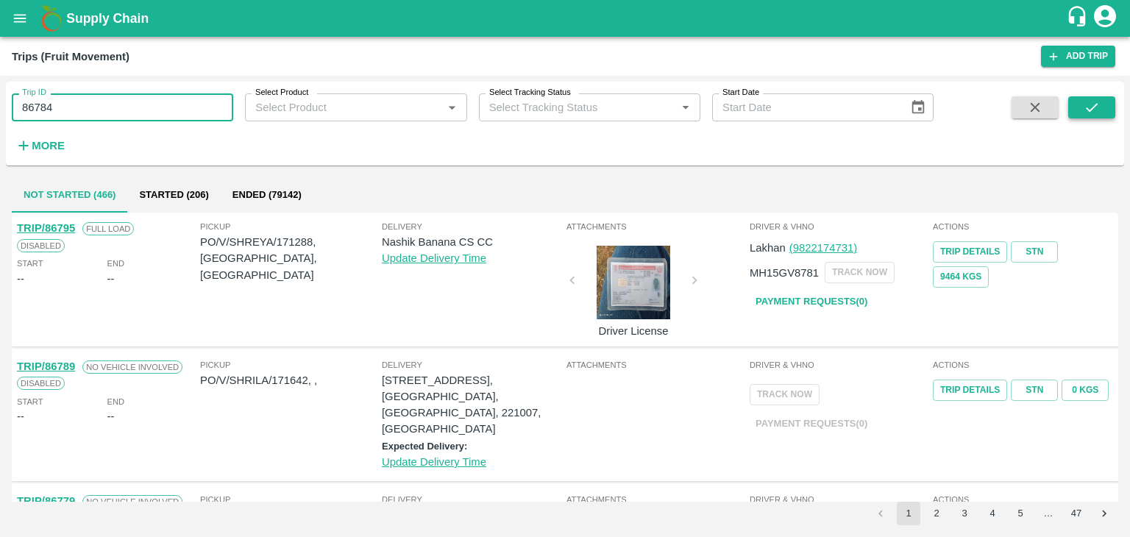
type input "86784"
click at [1096, 104] on icon "submit" at bounding box center [1092, 107] width 12 height 9
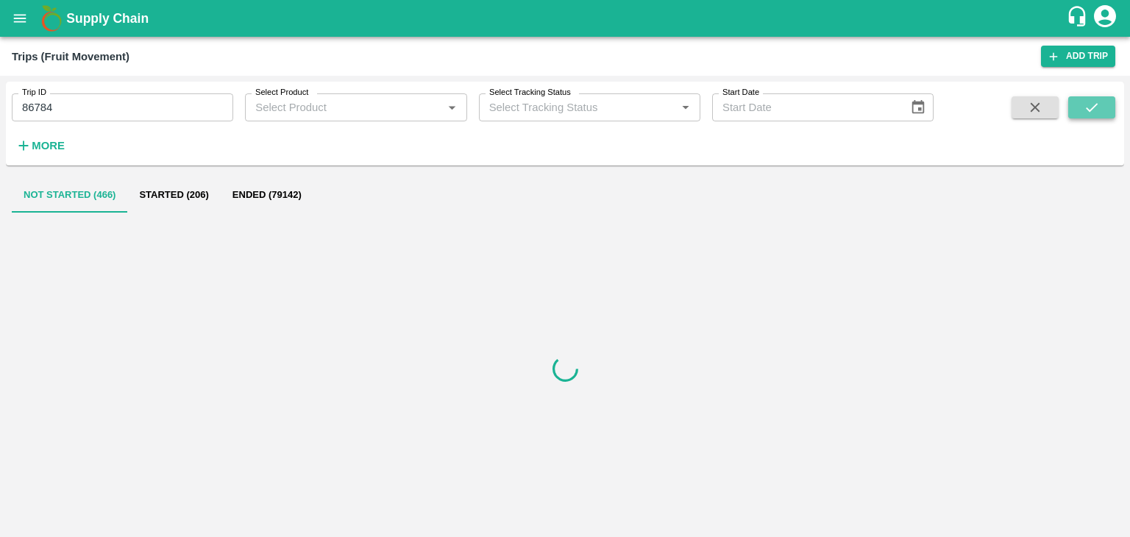
click at [1096, 104] on icon "submit" at bounding box center [1092, 107] width 12 height 9
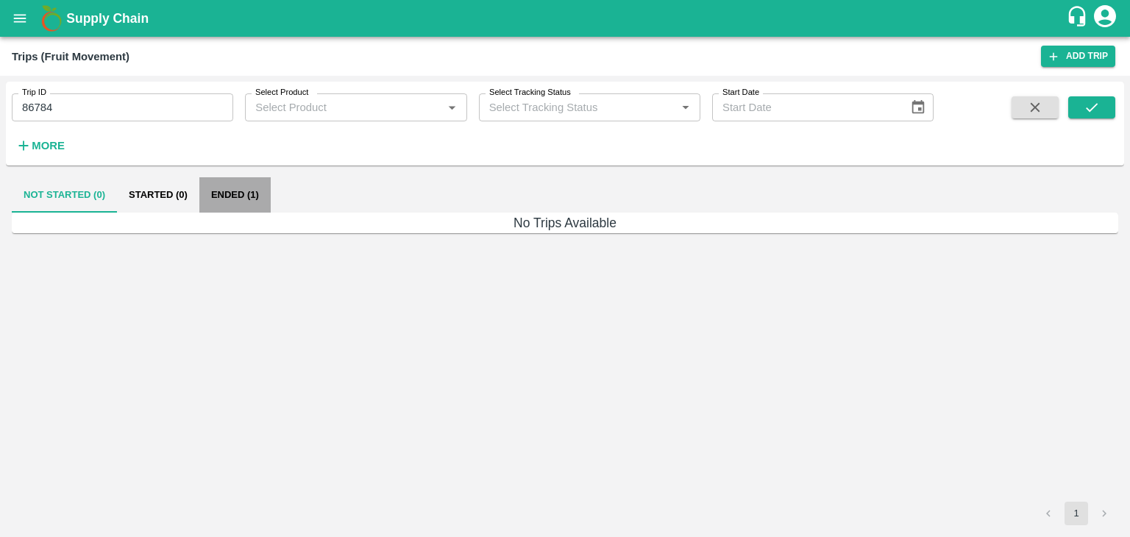
click at [204, 192] on button "Ended (1)" at bounding box center [234, 194] width 71 height 35
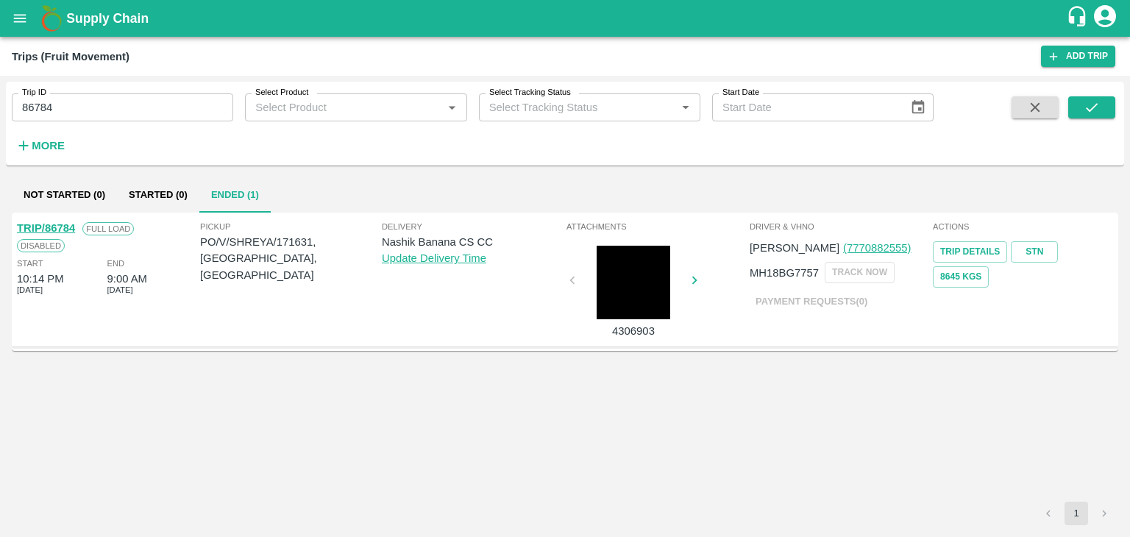
click at [58, 227] on link "TRIP/86784" at bounding box center [46, 228] width 58 height 12
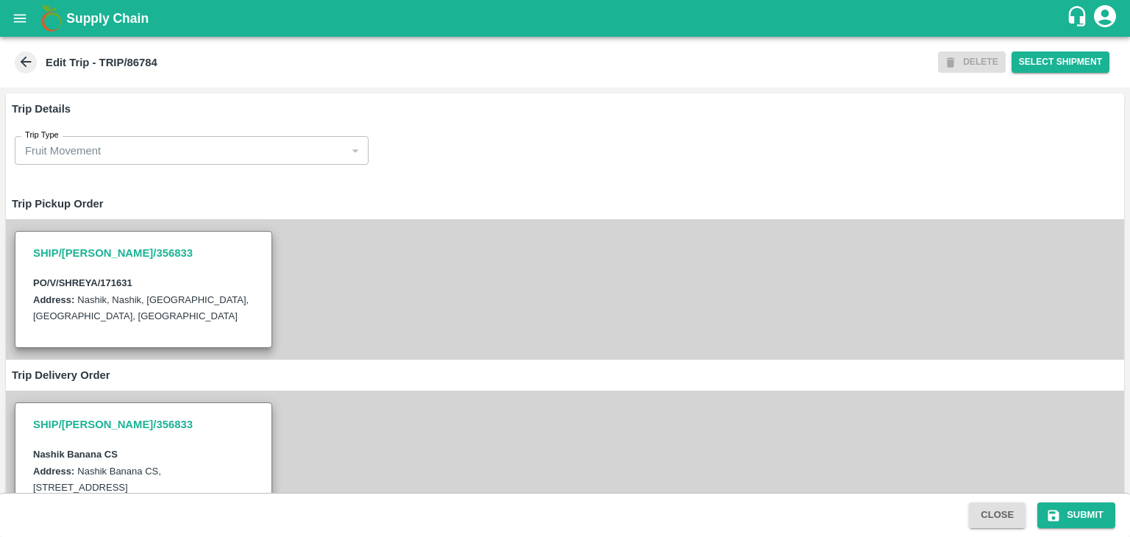
scroll to position [509, 0]
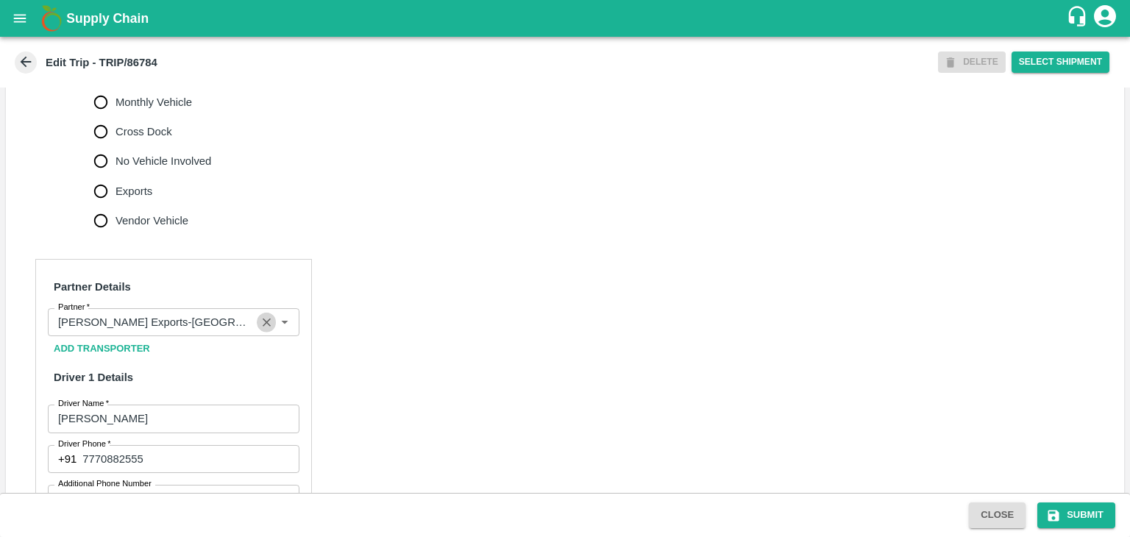
click at [262, 330] on icon "Clear" at bounding box center [267, 323] width 14 height 14
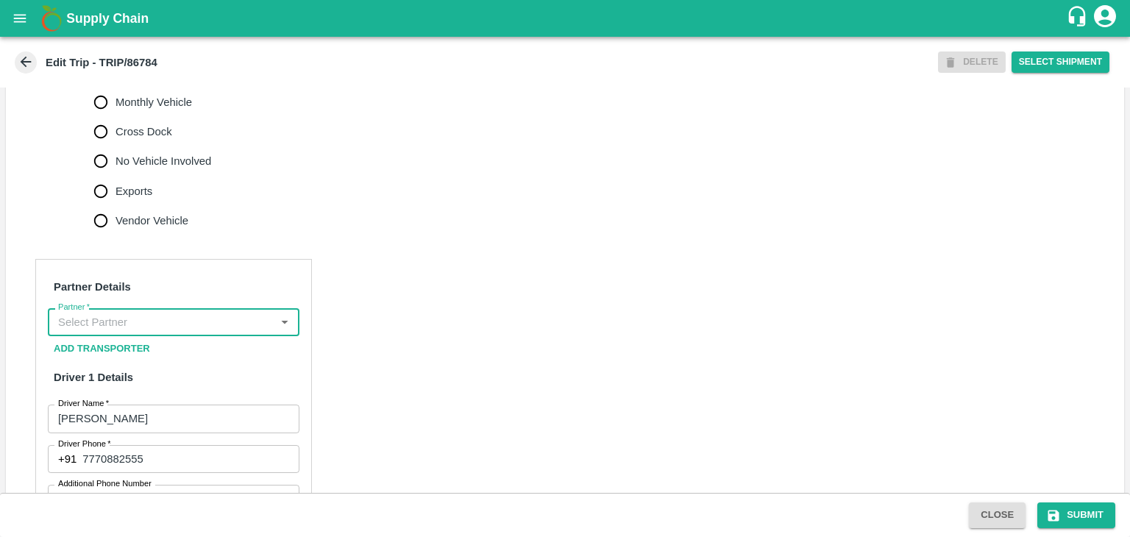
scroll to position [0, 0]
click at [199, 332] on input "Partner   *" at bounding box center [161, 322] width 219 height 19
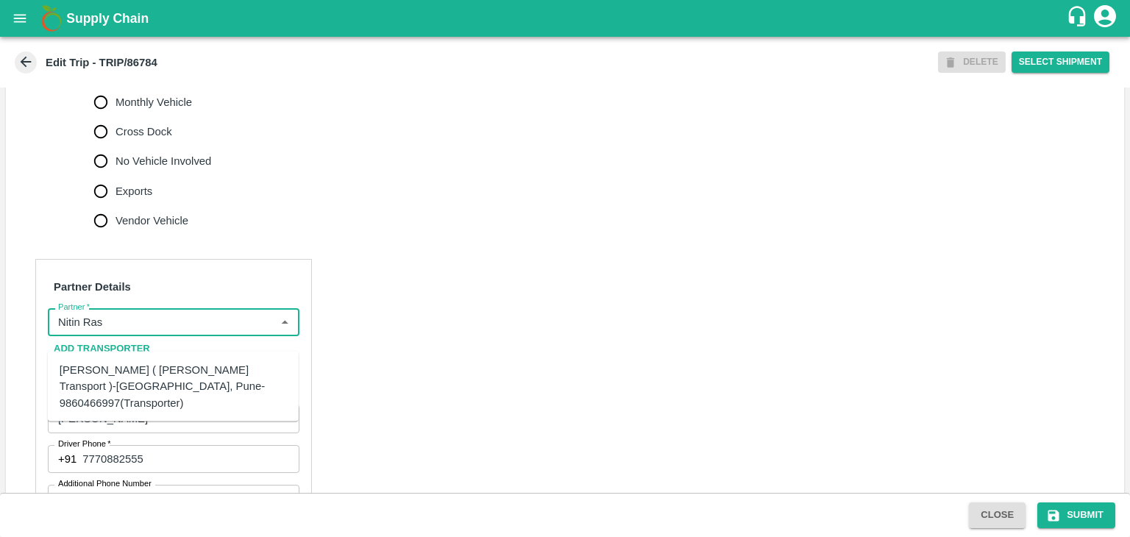
click at [180, 383] on div "Nitin Rasal ( Bhairavnath Transport )-Deulgaon, Pune-9860466997(Transporter)" at bounding box center [173, 386] width 227 height 49
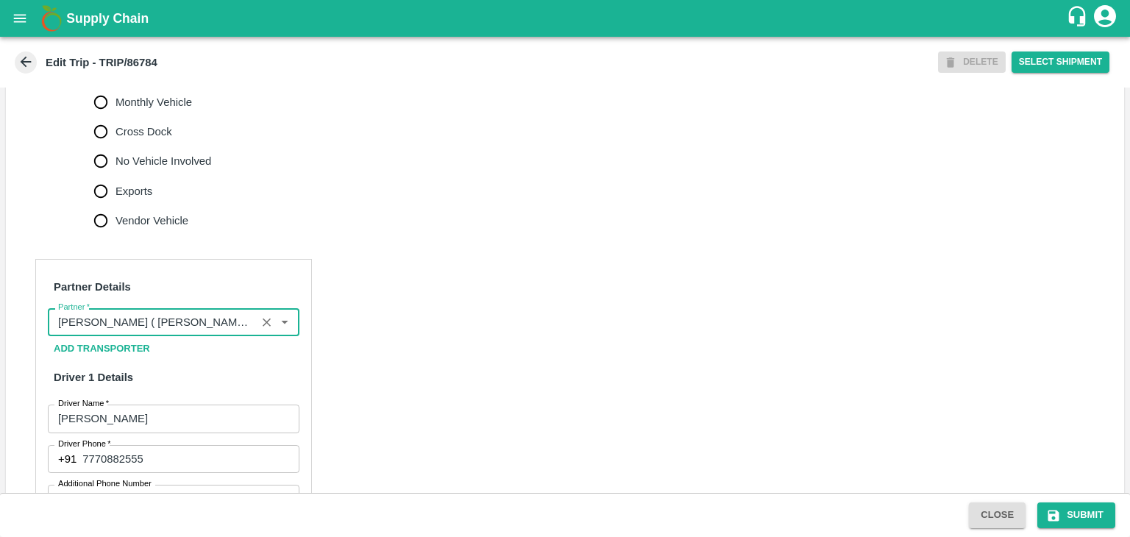
type input "Nitin Rasal ( Bhairavnath Transport )-Deulgaon, Pune-9860466997(Transporter)"
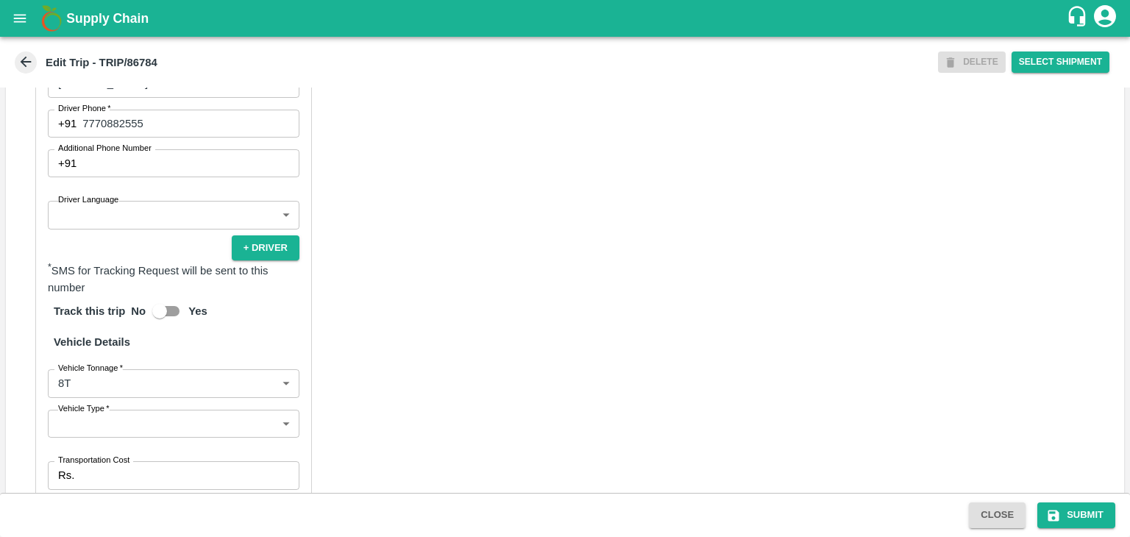
scroll to position [845, 0]
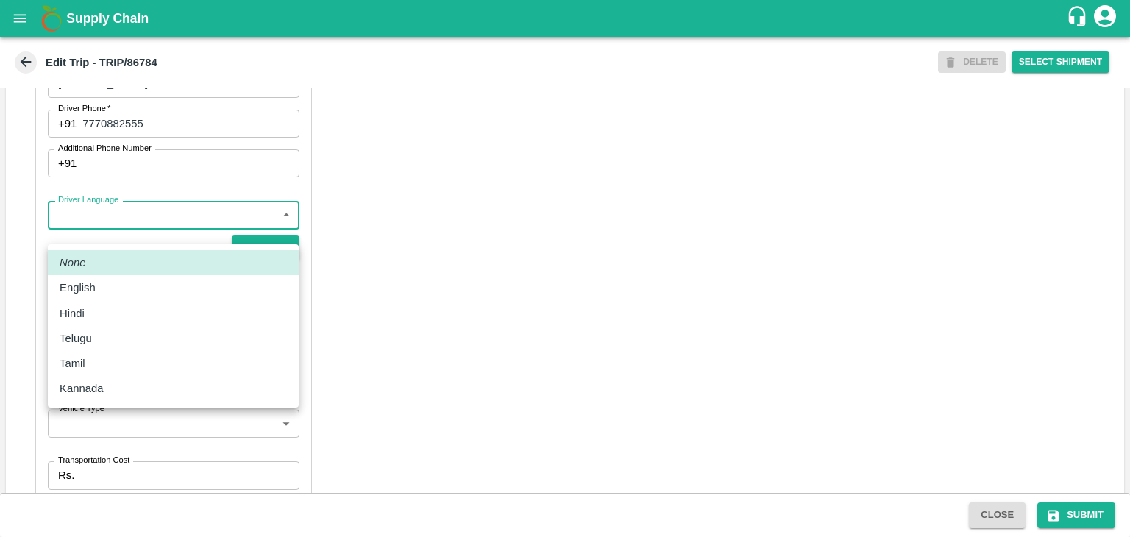
click at [113, 227] on body "Supply Chain Edit Trip - TRIP/86784 DELETE Select Shipment Trip Details Trip Ty…" at bounding box center [565, 268] width 1130 height 537
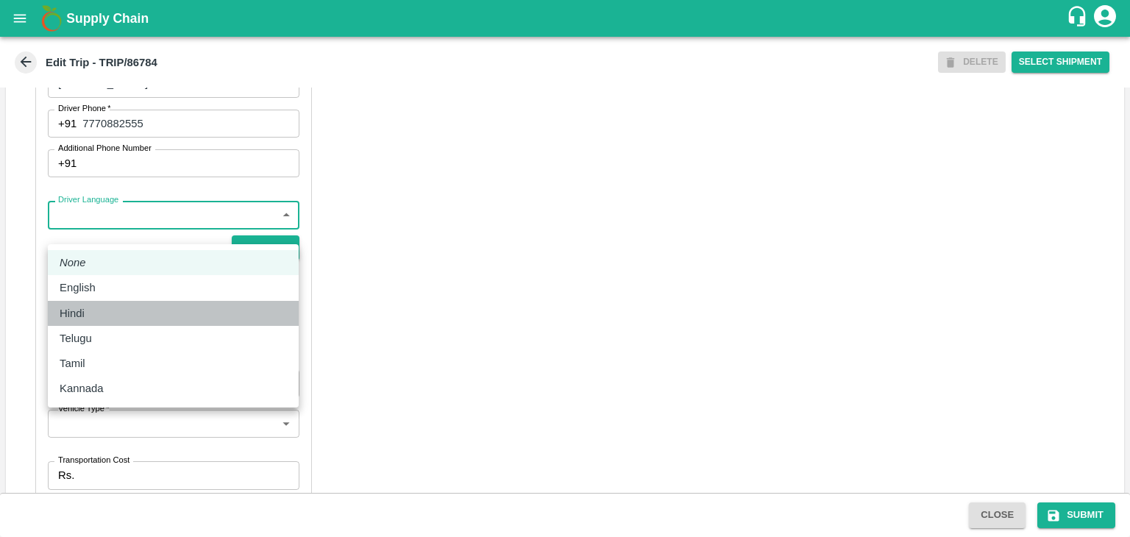
click at [104, 305] on div "Hindi" at bounding box center [173, 313] width 227 height 16
type input "hi"
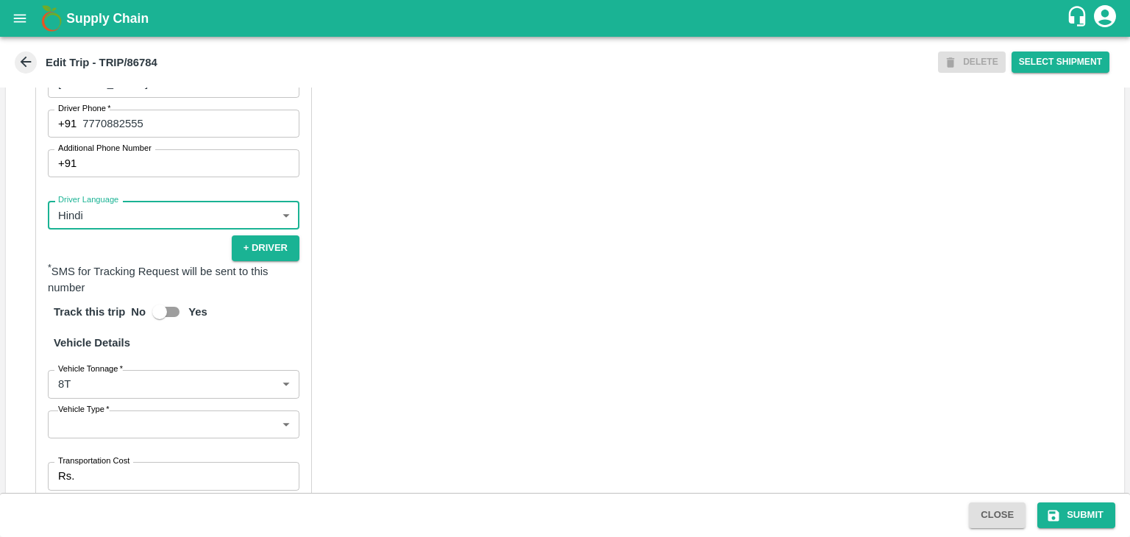
scroll to position [1008, 0]
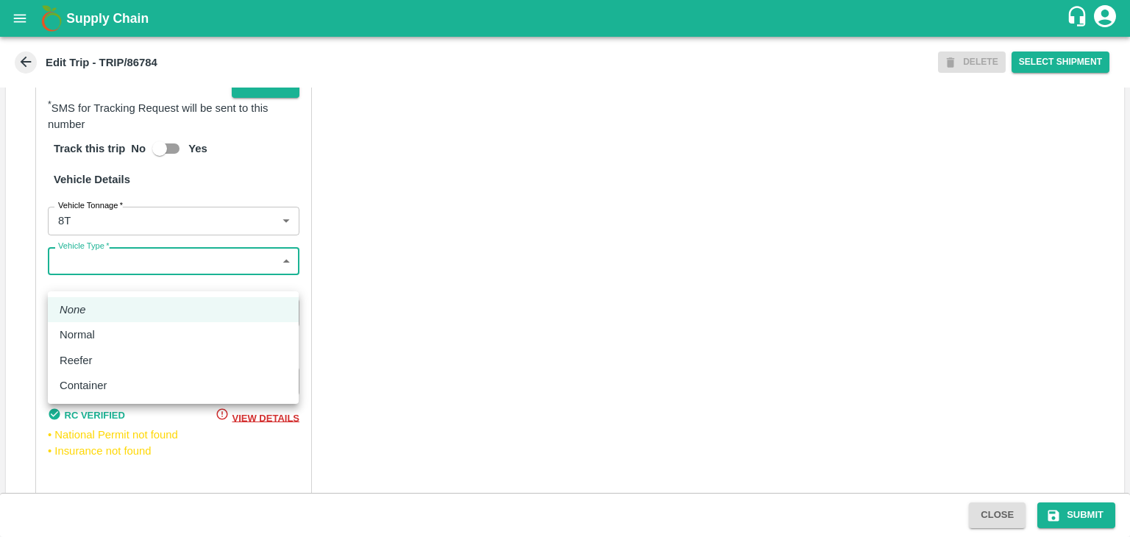
click at [100, 290] on body "Supply Chain Edit Trip - TRIP/86784 DELETE Select Shipment Trip Details Trip Ty…" at bounding box center [565, 268] width 1130 height 537
click at [98, 341] on div "Normal" at bounding box center [81, 335] width 43 height 16
type input "Normal"
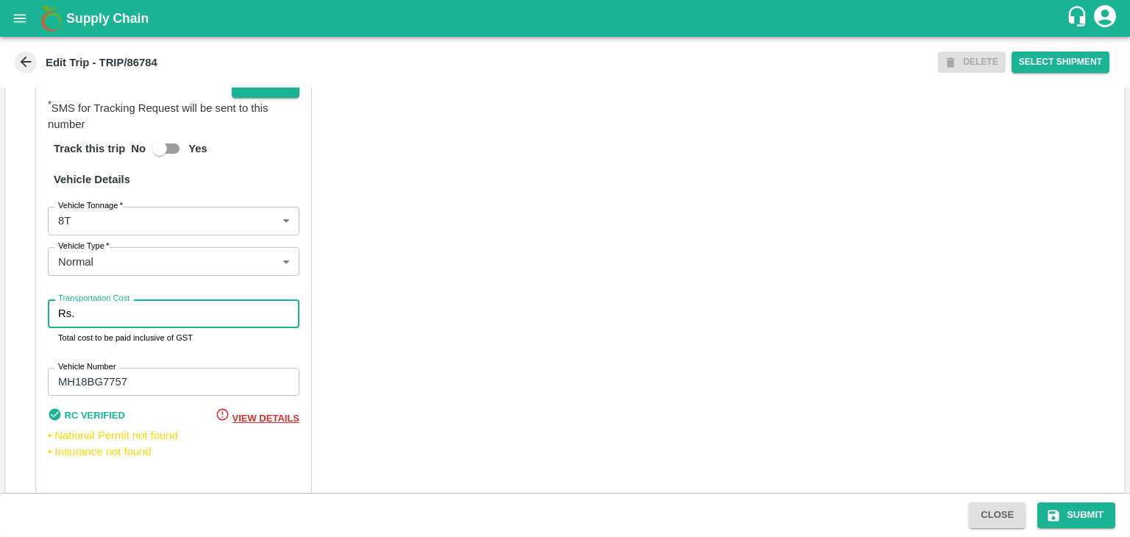
click at [130, 327] on input "Transportation Cost" at bounding box center [189, 314] width 219 height 28
type input "10000"
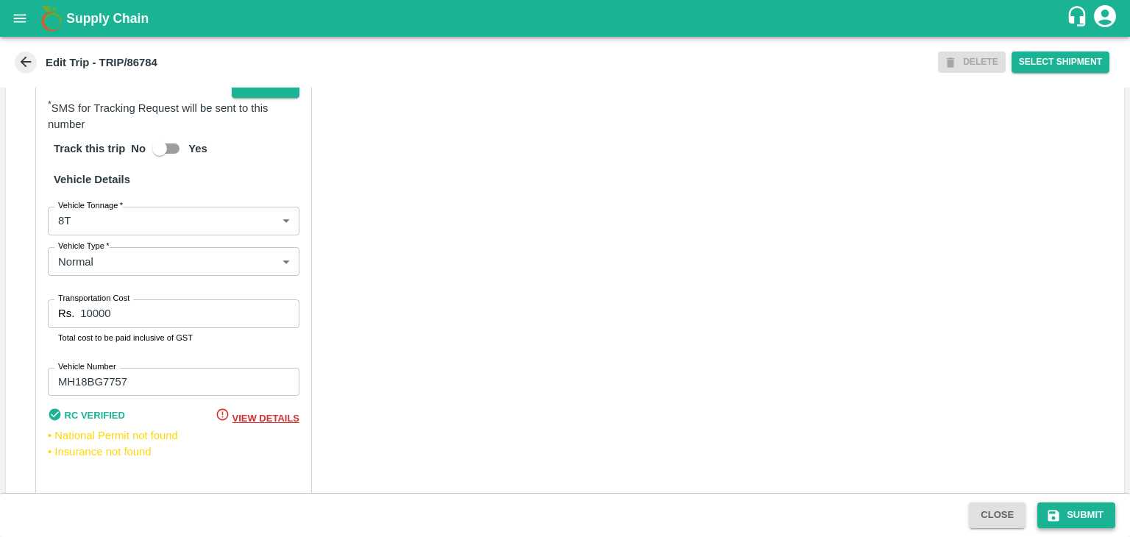
drag, startPoint x: 1065, startPoint y: 501, endPoint x: 1086, endPoint y: 517, distance: 26.3
click at [1086, 517] on div "Close Submit" at bounding box center [565, 515] width 1130 height 44
click at [1086, 517] on button "Submit" at bounding box center [1077, 516] width 78 height 26
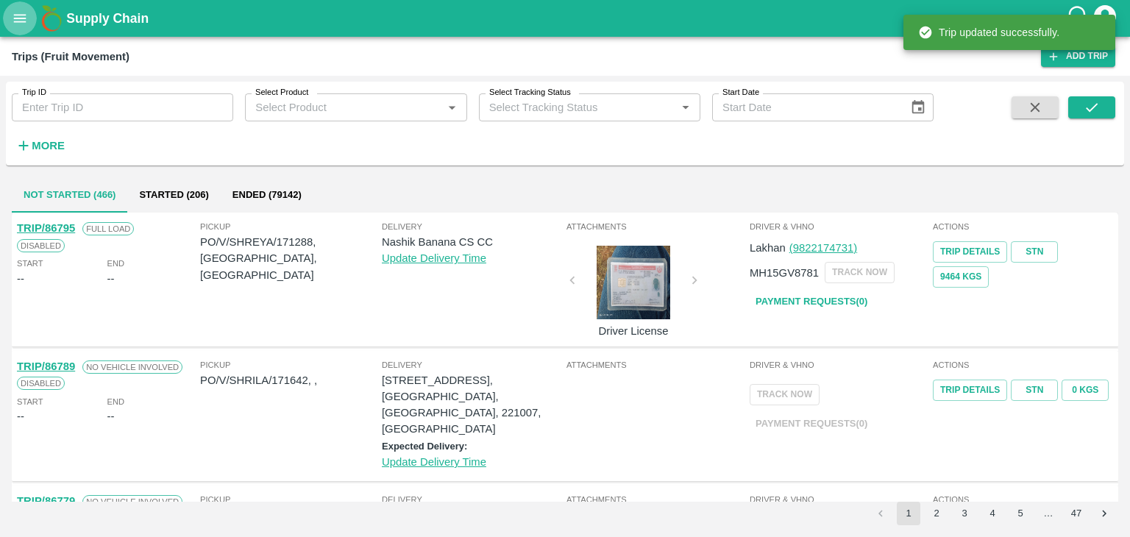
click at [16, 10] on icon "open drawer" at bounding box center [20, 18] width 16 height 16
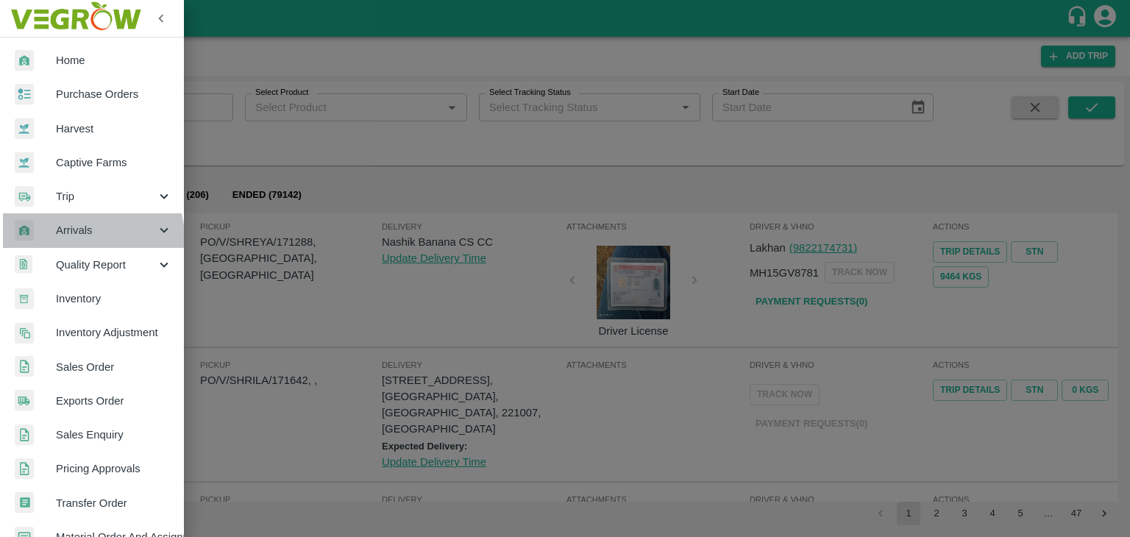
click at [82, 238] on span "Arrivals" at bounding box center [106, 230] width 100 height 16
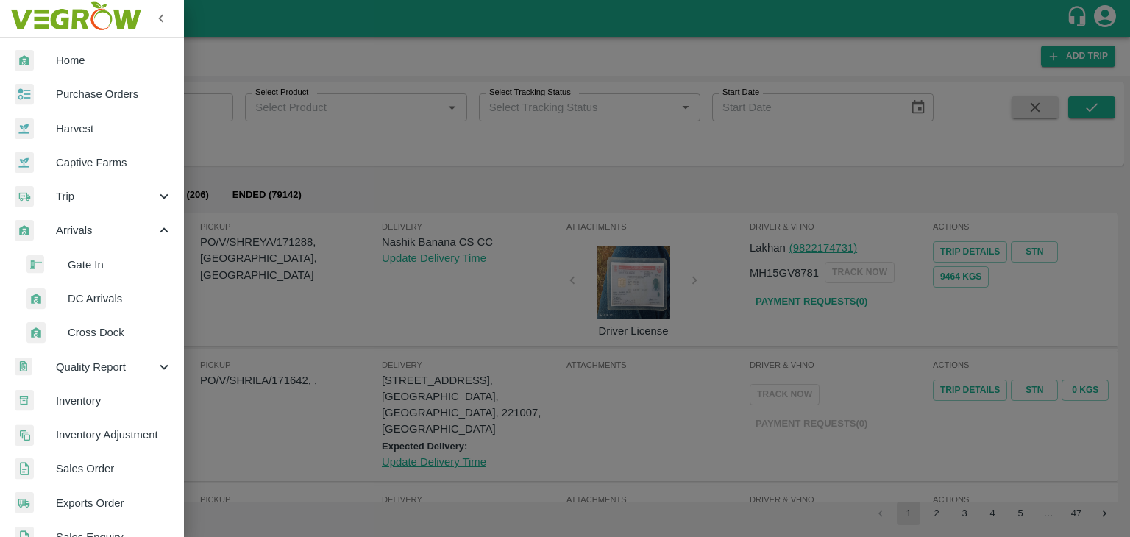
click at [133, 296] on span "DC Arrivals" at bounding box center [120, 299] width 104 height 16
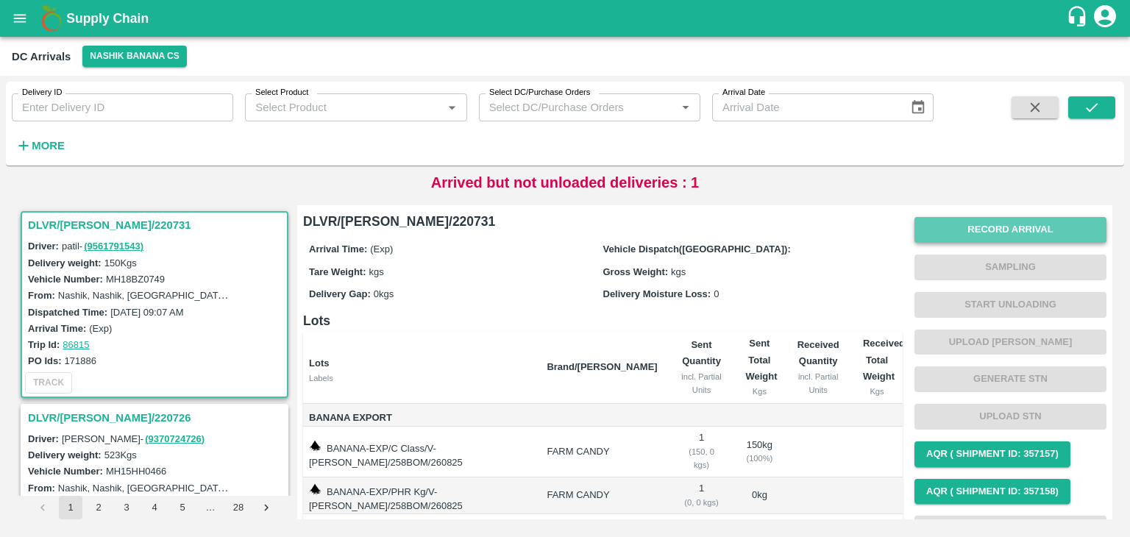
click at [955, 228] on button "Record Arrival" at bounding box center [1011, 230] width 192 height 26
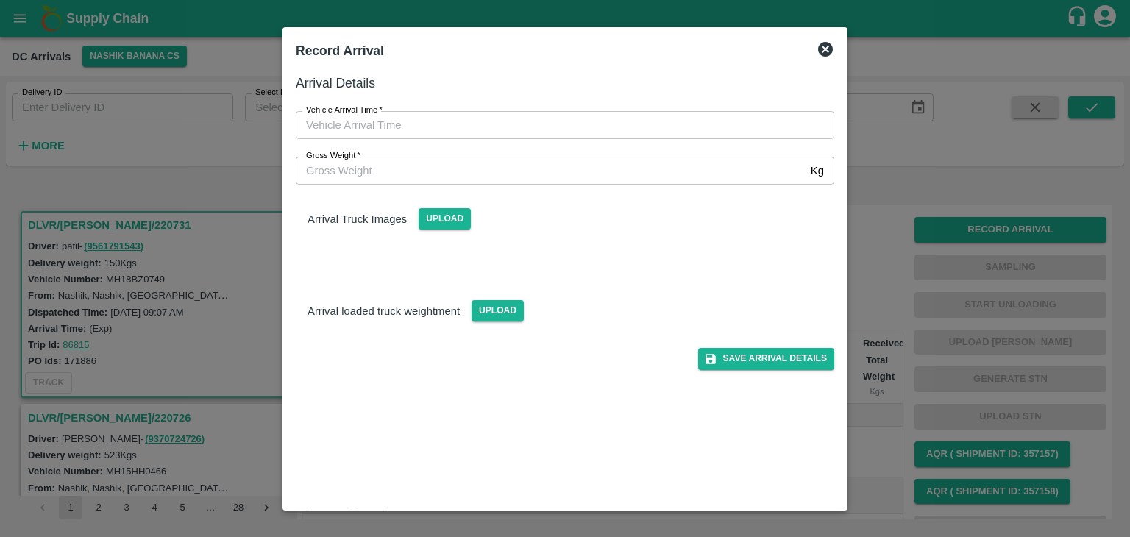
type input "DD/MM/YYYY hh:mm aa"
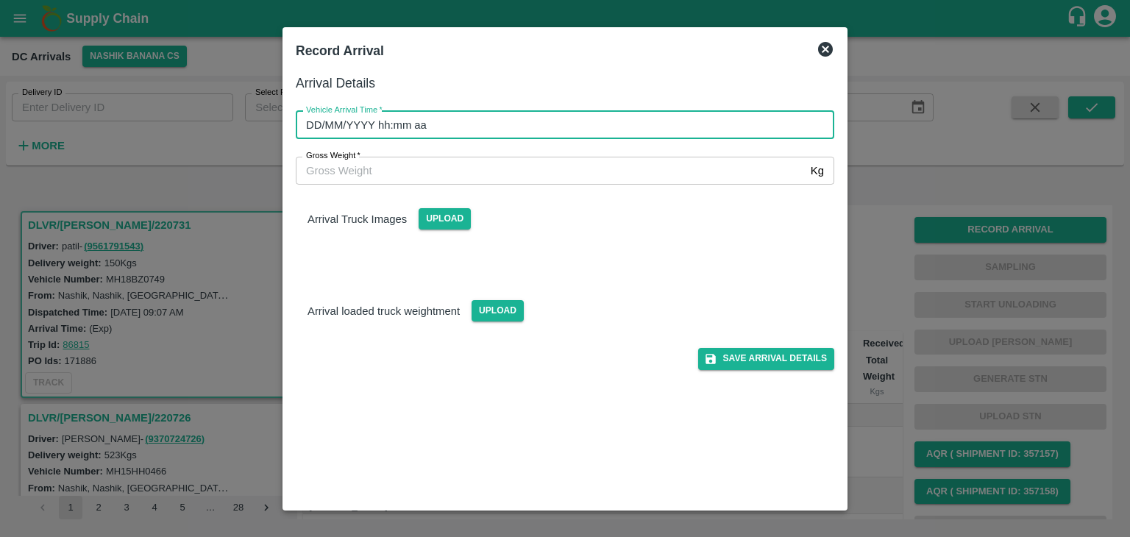
click at [484, 132] on input "DD/MM/YYYY hh:mm aa" at bounding box center [560, 125] width 528 height 28
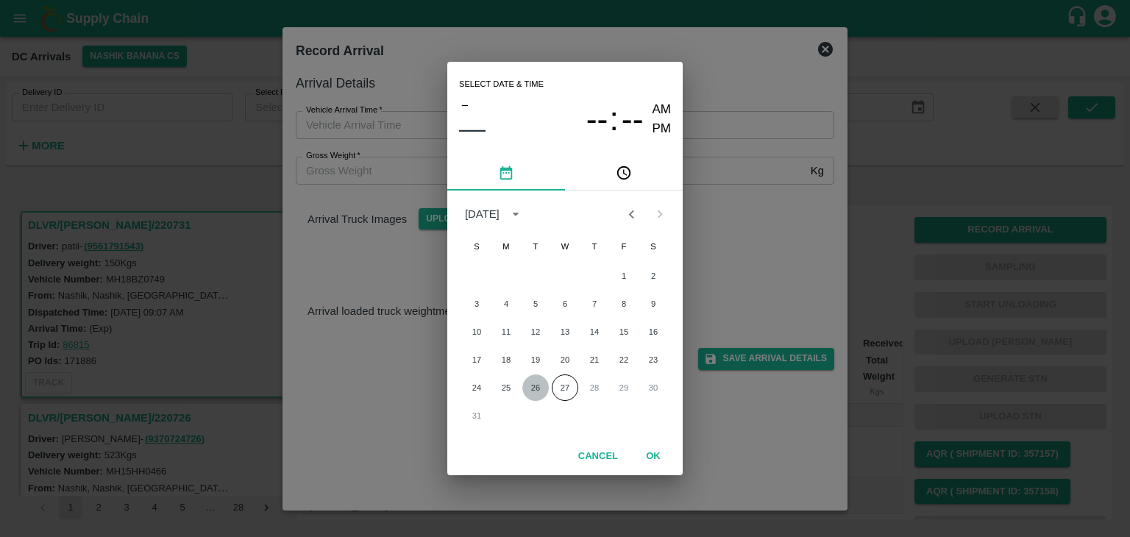
click at [531, 389] on button "26" at bounding box center [535, 388] width 26 height 26
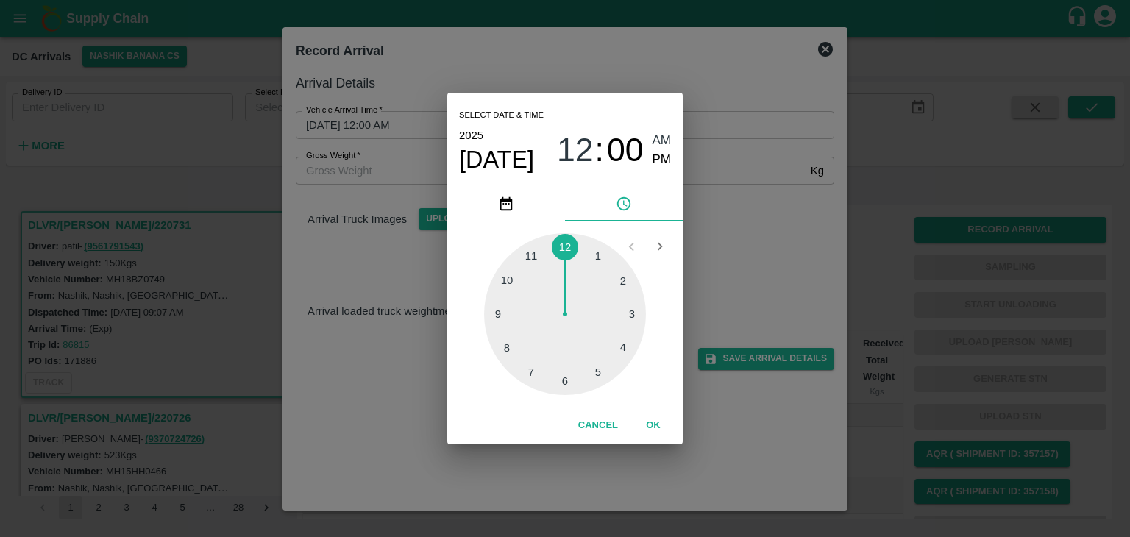
click at [491, 330] on div at bounding box center [565, 314] width 162 height 162
type input "26/08/2025 09:43 AM"
click at [653, 424] on button "OK" at bounding box center [653, 426] width 47 height 26
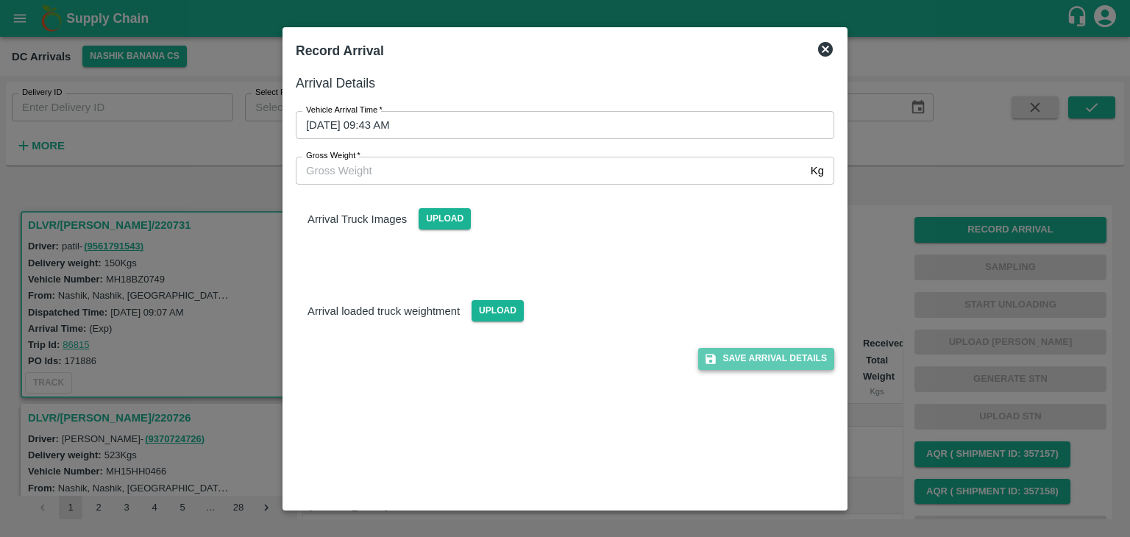
click at [789, 352] on button "Save Arrival Details" at bounding box center [766, 358] width 136 height 21
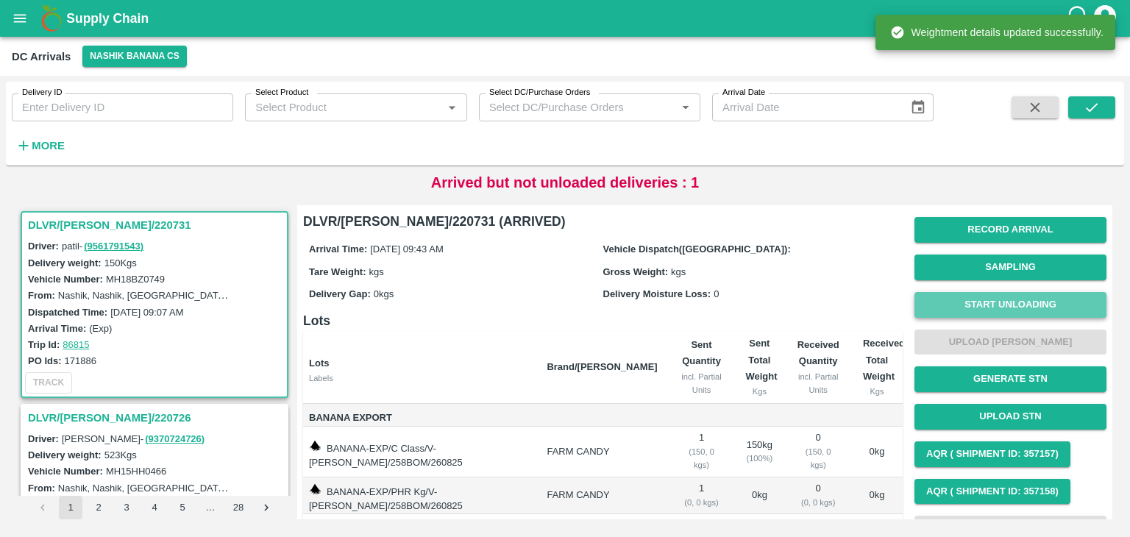
click at [980, 304] on button "Start Unloading" at bounding box center [1011, 305] width 192 height 26
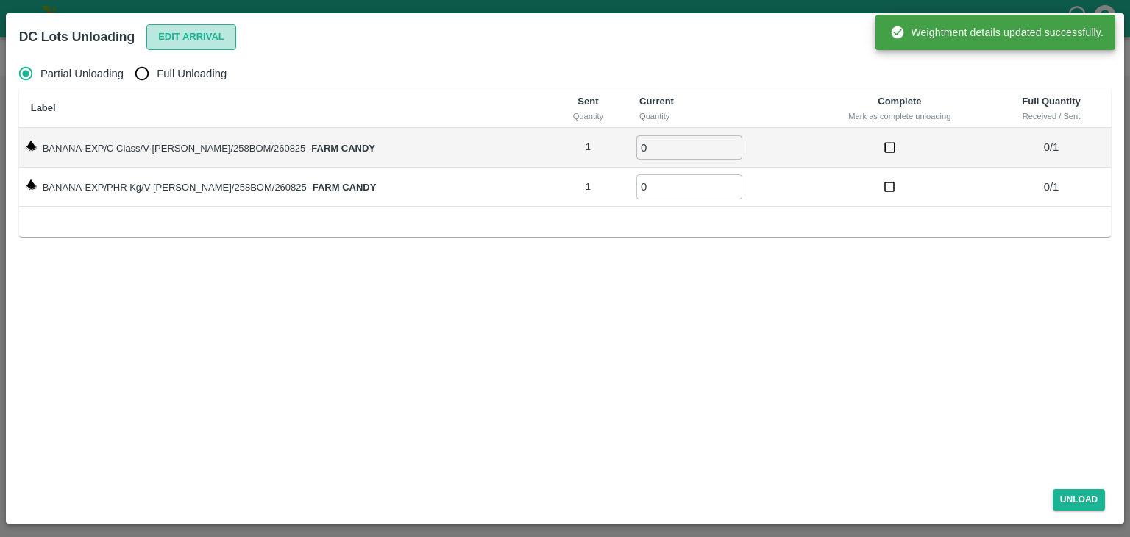
click at [169, 36] on button "Edit Arrival" at bounding box center [191, 37] width 90 height 26
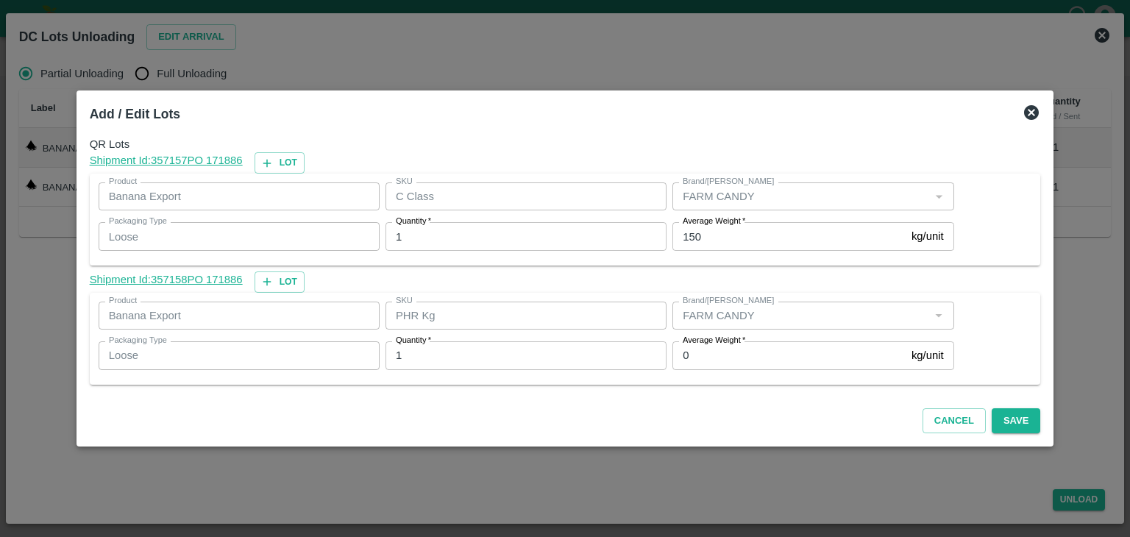
click at [1024, 115] on icon at bounding box center [1031, 112] width 15 height 15
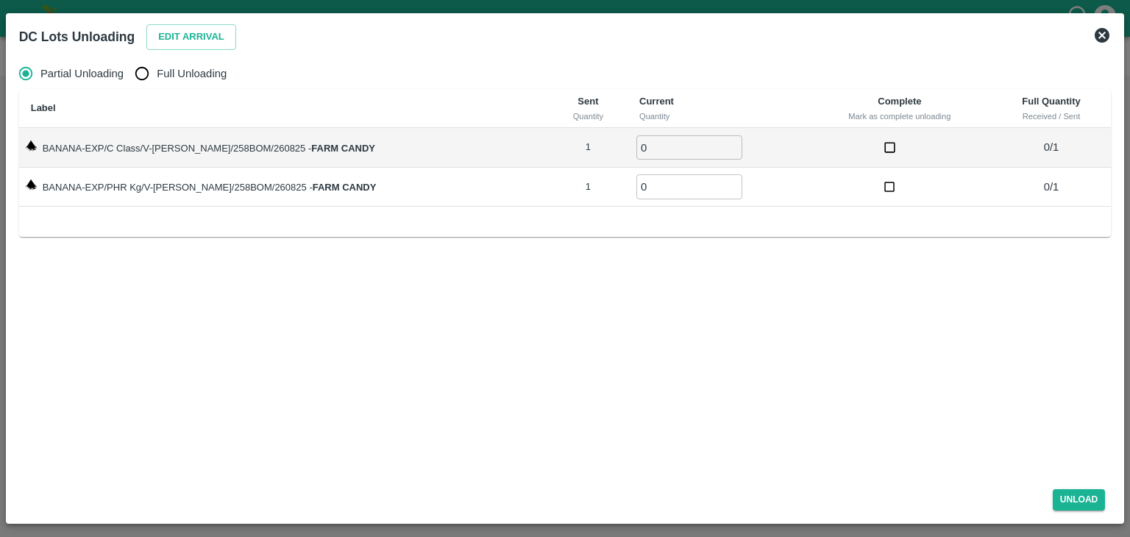
click at [1107, 29] on icon at bounding box center [1102, 35] width 15 height 15
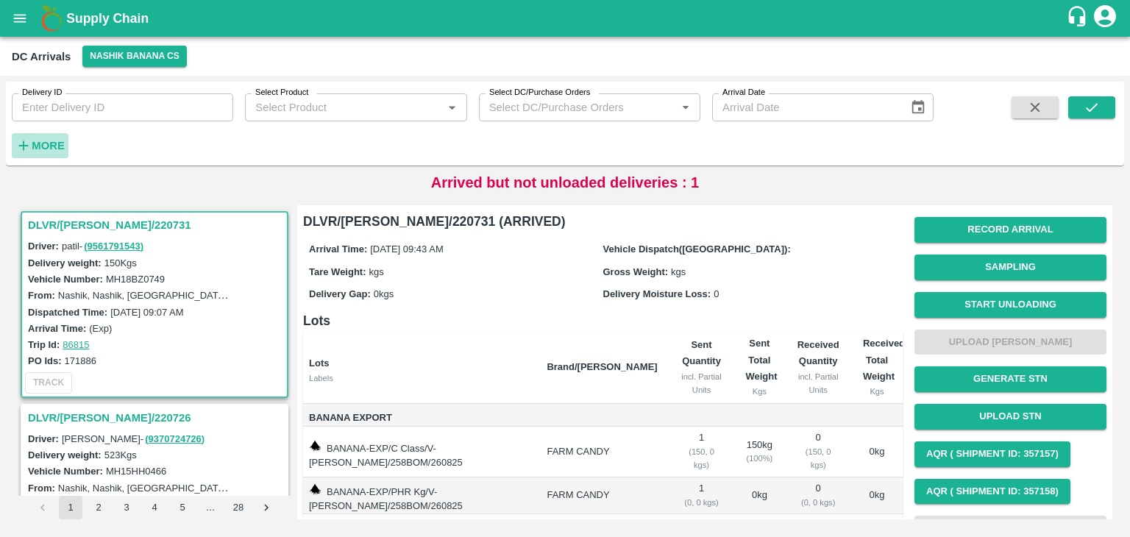
click at [41, 154] on h6 "More" at bounding box center [48, 145] width 33 height 19
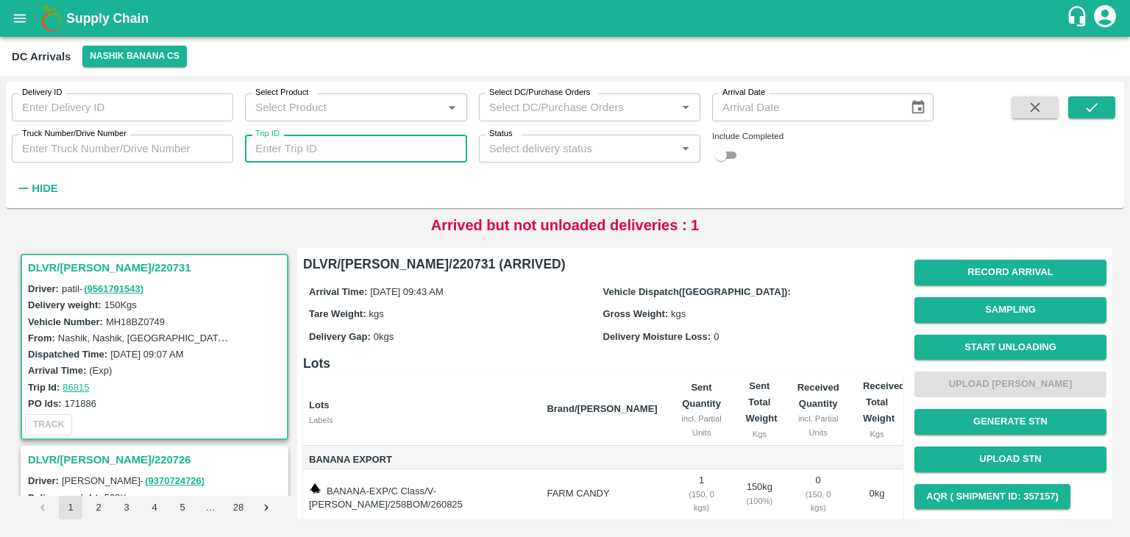
click at [351, 148] on input "Trip ID" at bounding box center [356, 149] width 222 height 28
type input "86776"
click at [1105, 102] on button "submit" at bounding box center [1092, 107] width 47 height 22
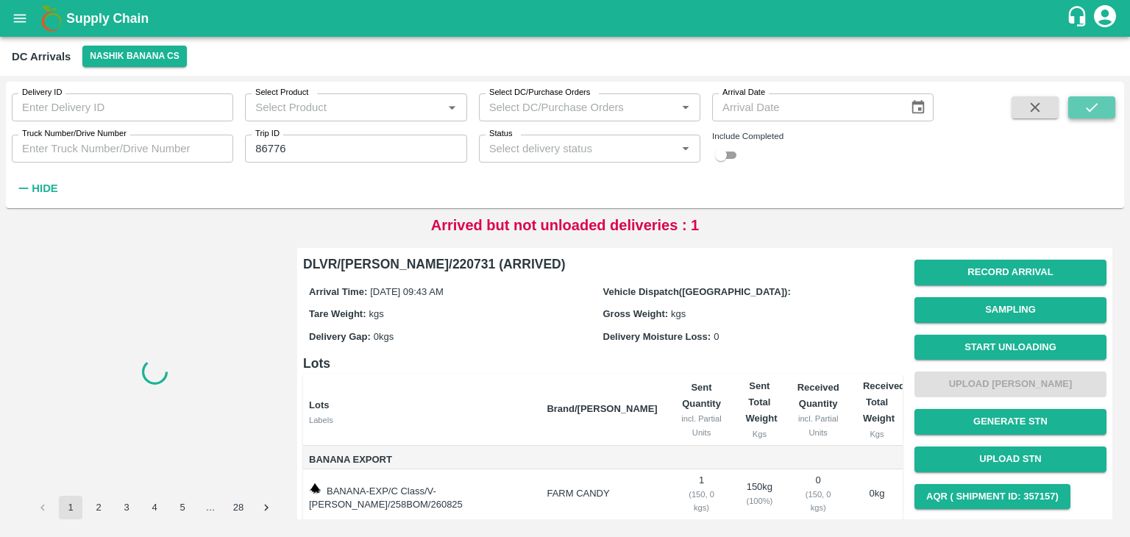
click at [1105, 102] on button "submit" at bounding box center [1092, 107] width 47 height 22
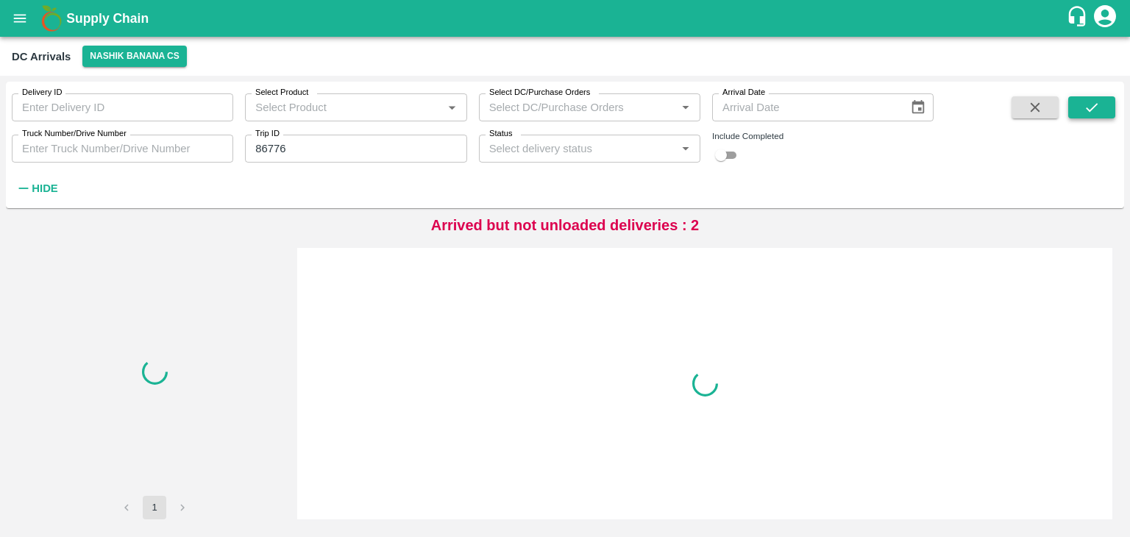
click at [1105, 102] on button "submit" at bounding box center [1092, 107] width 47 height 22
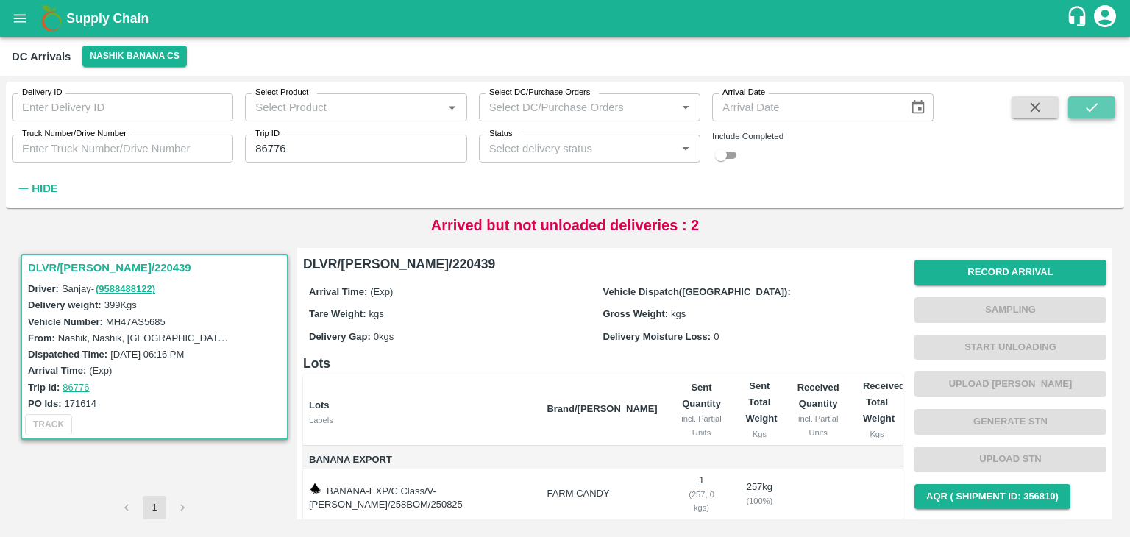
click at [1105, 102] on button "submit" at bounding box center [1092, 107] width 47 height 22
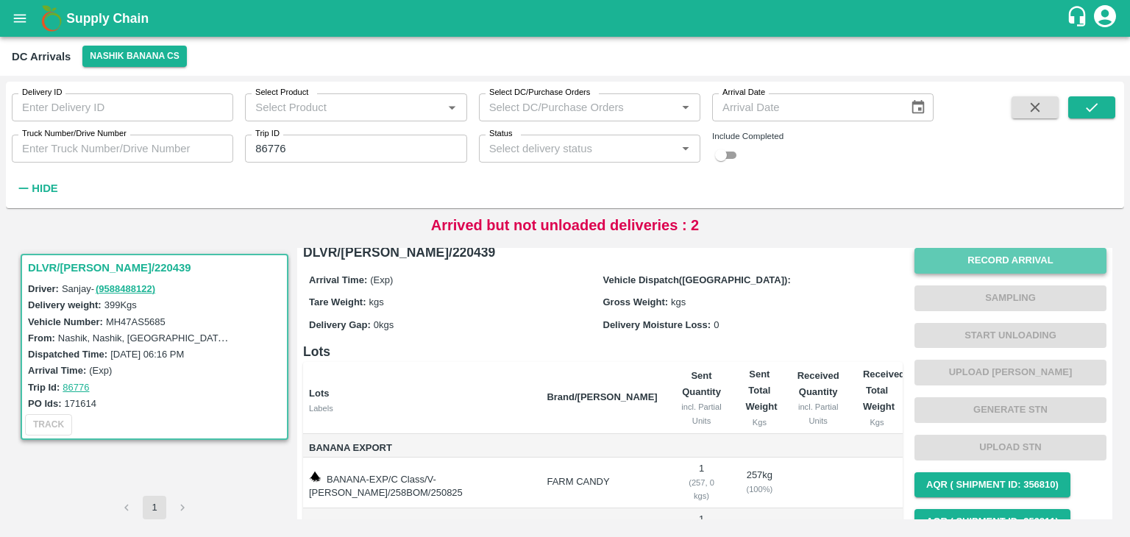
click at [963, 256] on button "Record Arrival" at bounding box center [1011, 261] width 192 height 26
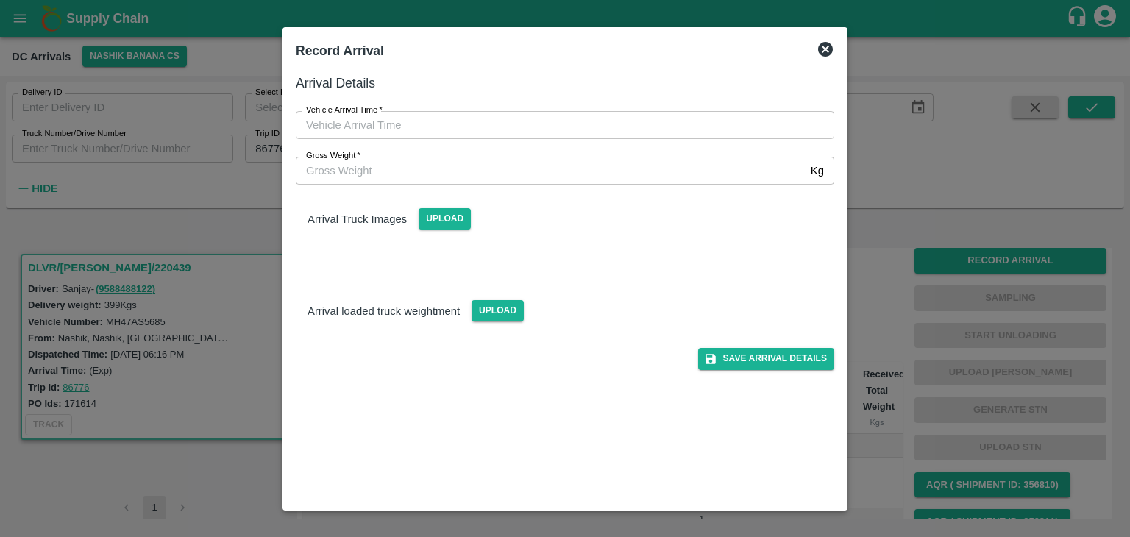
type input "DD/MM/YYYY hh:mm aa"
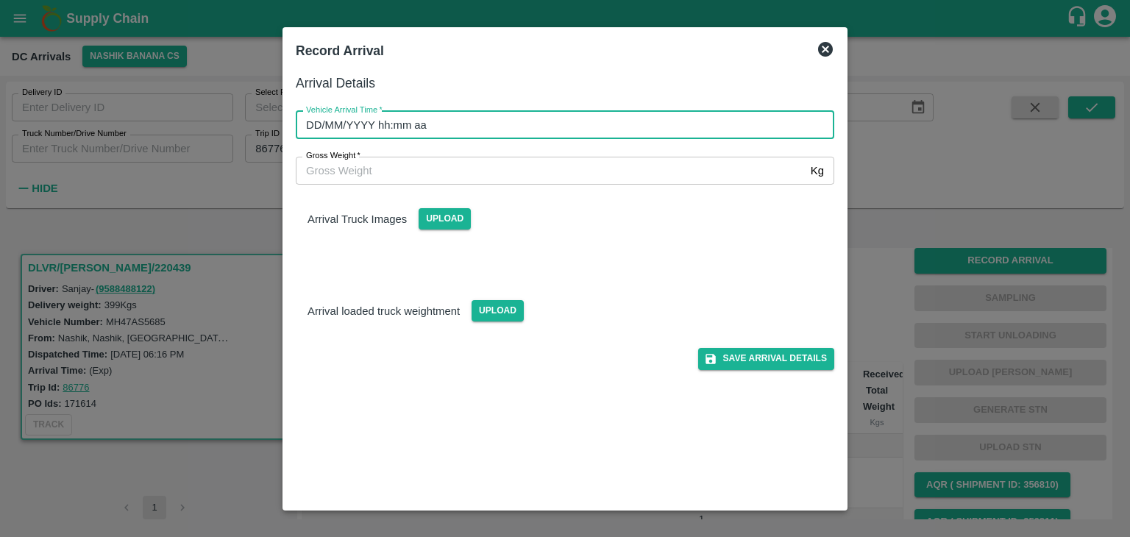
click at [534, 118] on input "DD/MM/YYYY hh:mm aa" at bounding box center [560, 125] width 528 height 28
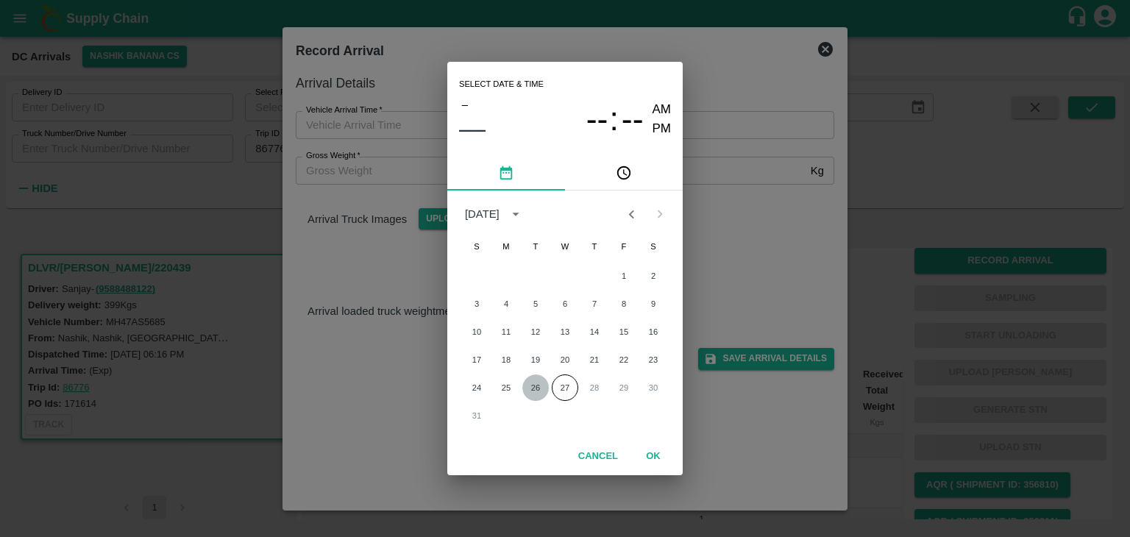
click at [530, 386] on button "26" at bounding box center [535, 388] width 26 height 26
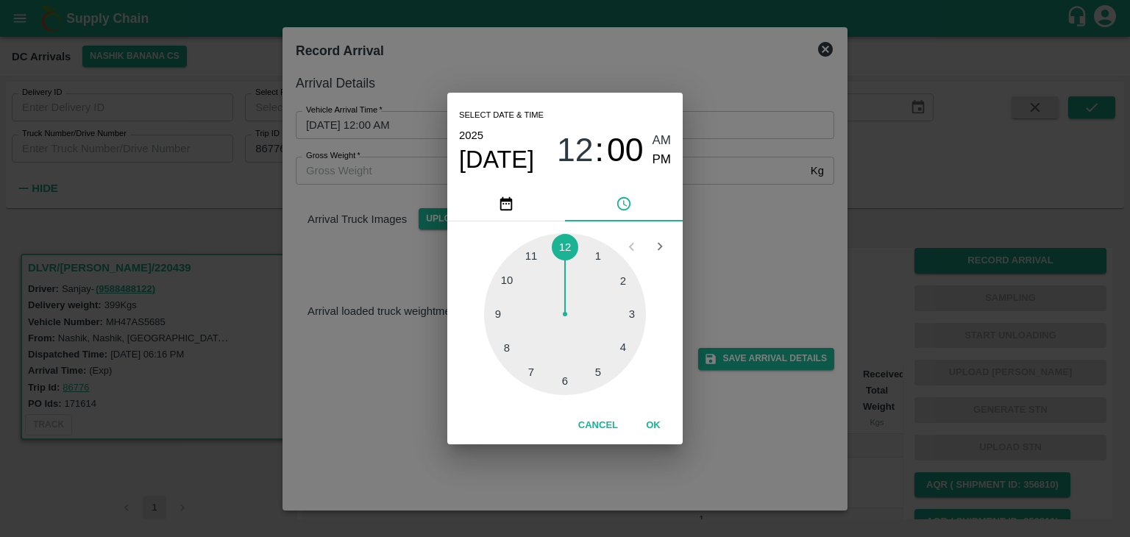
click at [506, 333] on div at bounding box center [565, 314] width 162 height 162
type input "26/08/2025 08:42 AM"
click at [656, 422] on button "OK" at bounding box center [653, 426] width 47 height 26
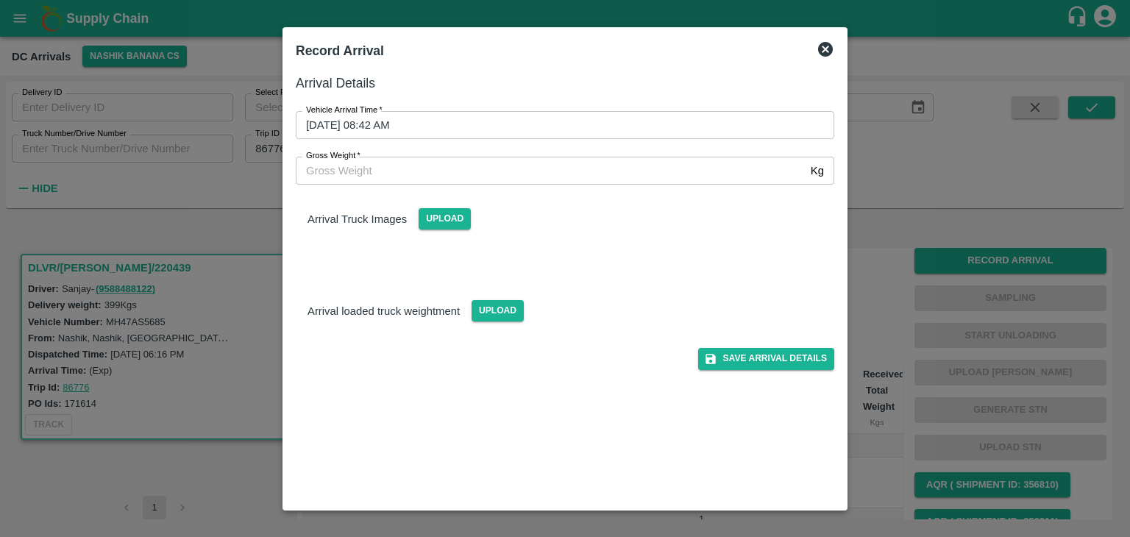
click at [754, 369] on div "Arrival Details Vehicle Arrival Time   * 26/08/2025 08:42 AM Vehicle Arrival Ti…" at bounding box center [565, 285] width 550 height 436
click at [764, 362] on button "Save Arrival Details" at bounding box center [766, 358] width 136 height 21
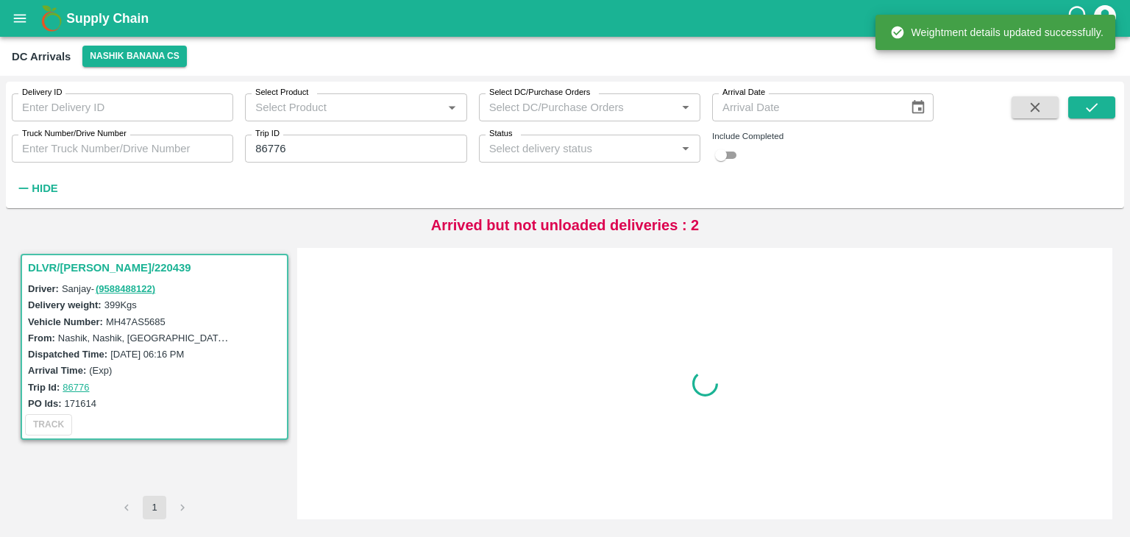
scroll to position [0, 0]
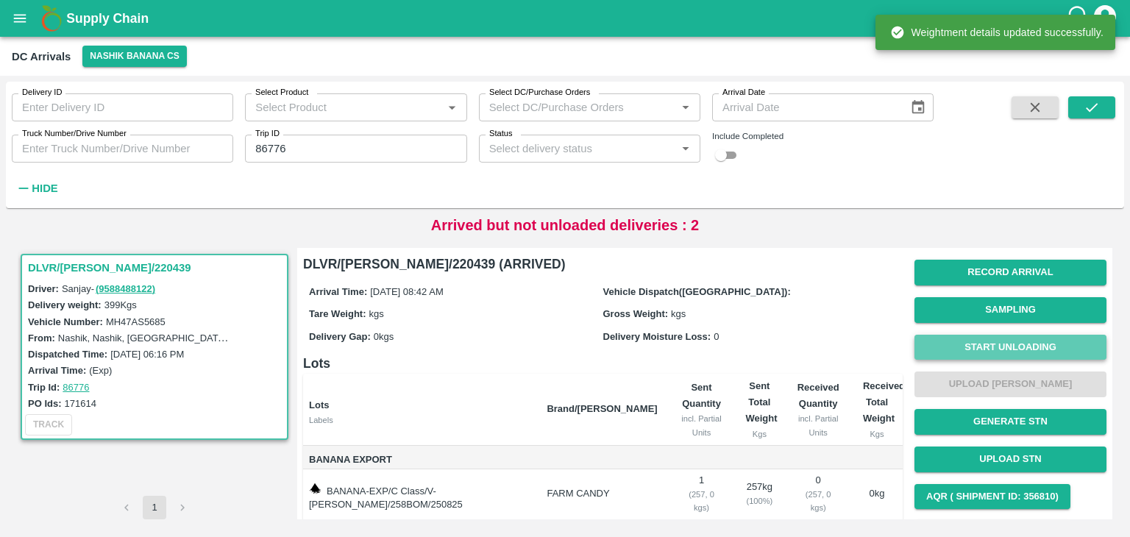
click at [985, 349] on button "Start Unloading" at bounding box center [1011, 348] width 192 height 26
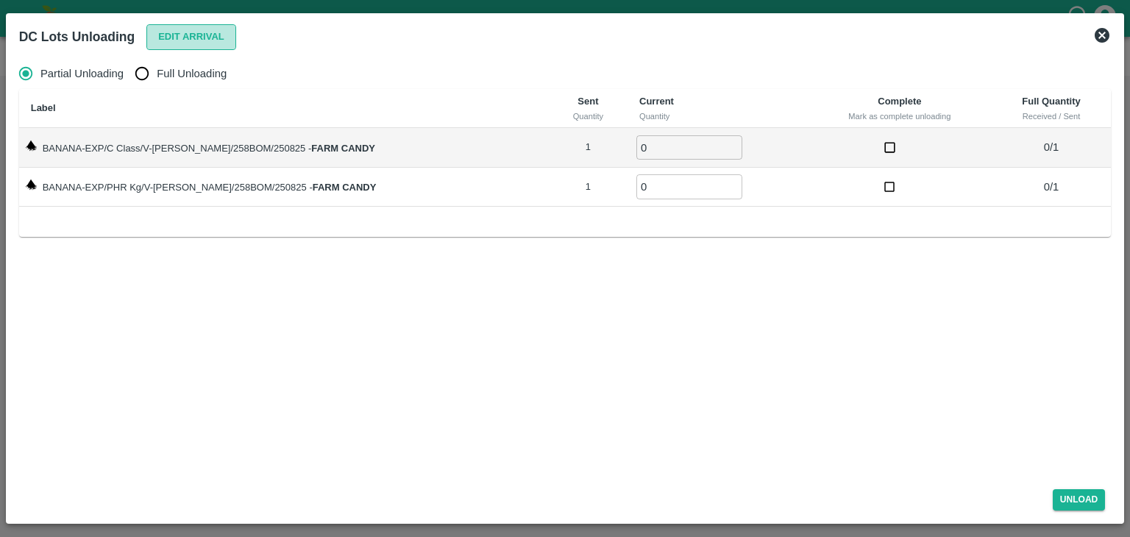
click at [191, 33] on button "Edit Arrival" at bounding box center [191, 37] width 90 height 26
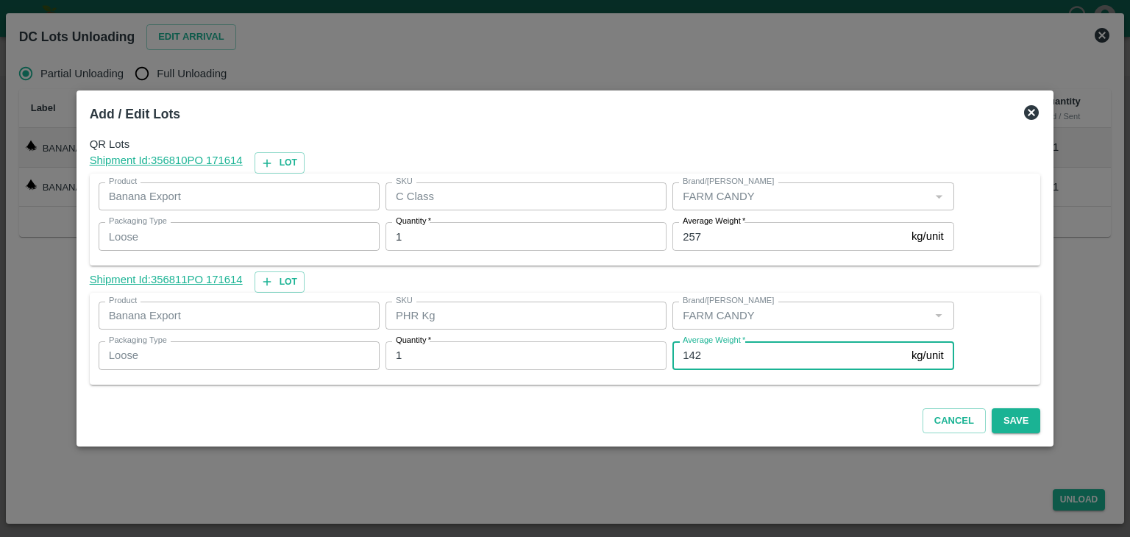
click at [743, 345] on input "142" at bounding box center [789, 355] width 233 height 28
type input "1"
type input "76"
click at [1004, 424] on button "Save" at bounding box center [1016, 421] width 49 height 26
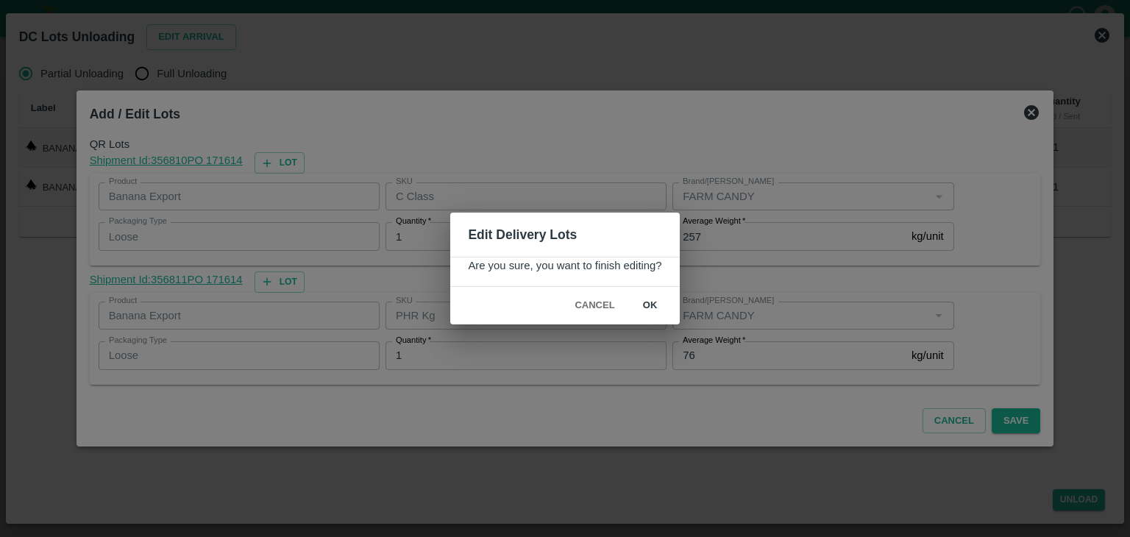
click at [651, 305] on button "ok" at bounding box center [650, 306] width 47 height 26
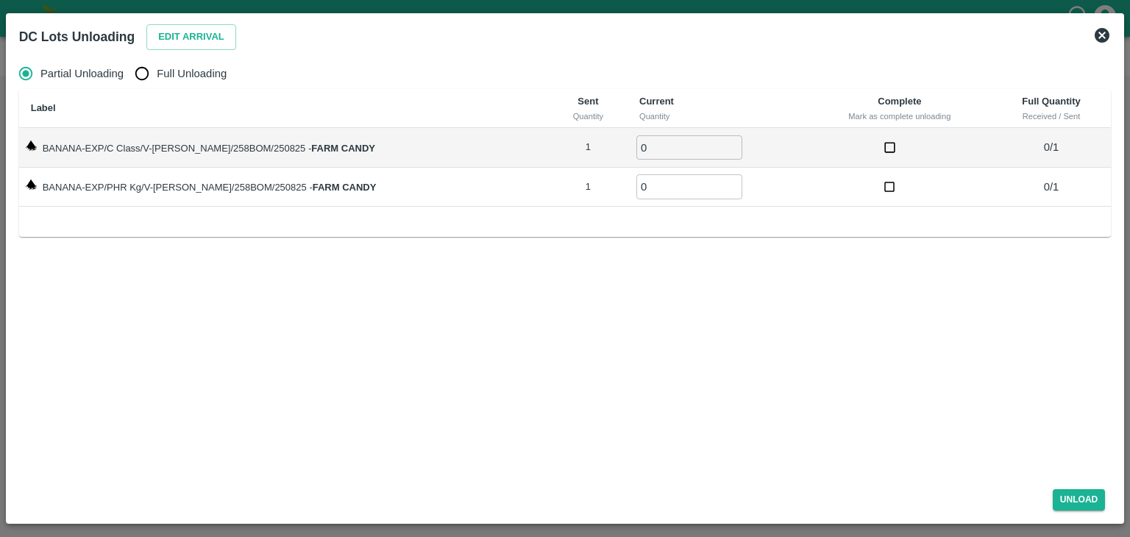
click at [186, 66] on span "Full Unloading" at bounding box center [192, 73] width 70 height 16
click at [157, 66] on input "Full Unloading" at bounding box center [141, 73] width 29 height 29
radio input "true"
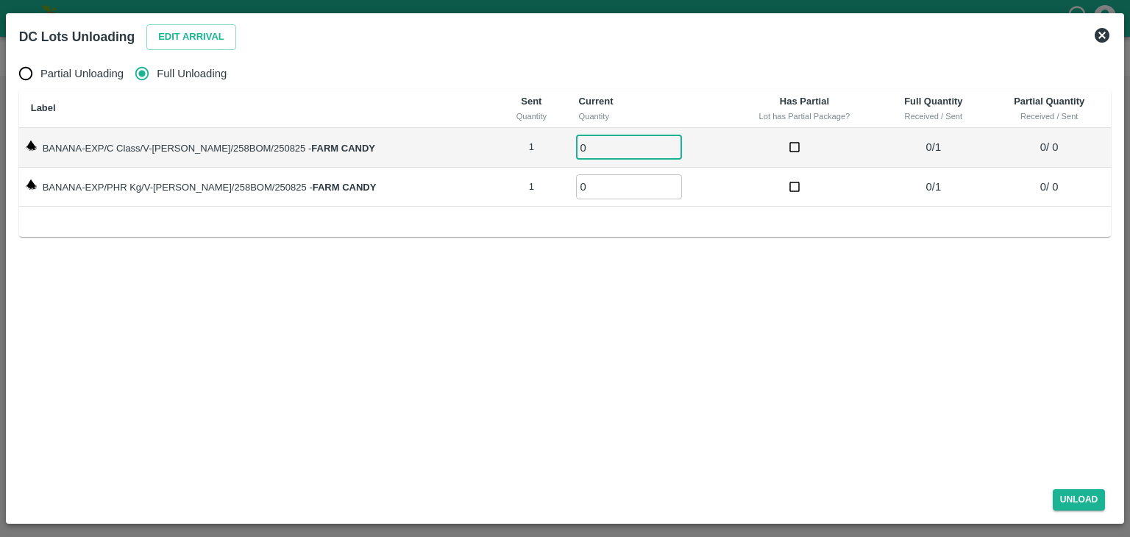
click at [576, 141] on input "0" at bounding box center [629, 147] width 106 height 24
type input "01"
click at [588, 191] on input "0" at bounding box center [629, 186] width 106 height 24
type input "01"
click at [1098, 507] on button "Unload" at bounding box center [1079, 499] width 53 height 21
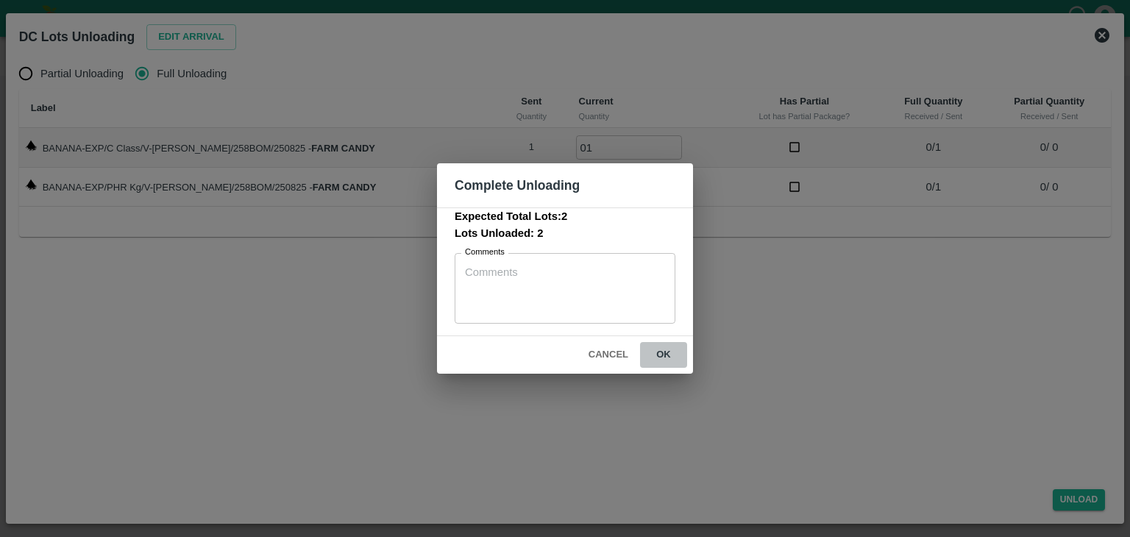
click at [659, 354] on button "ok" at bounding box center [663, 355] width 47 height 26
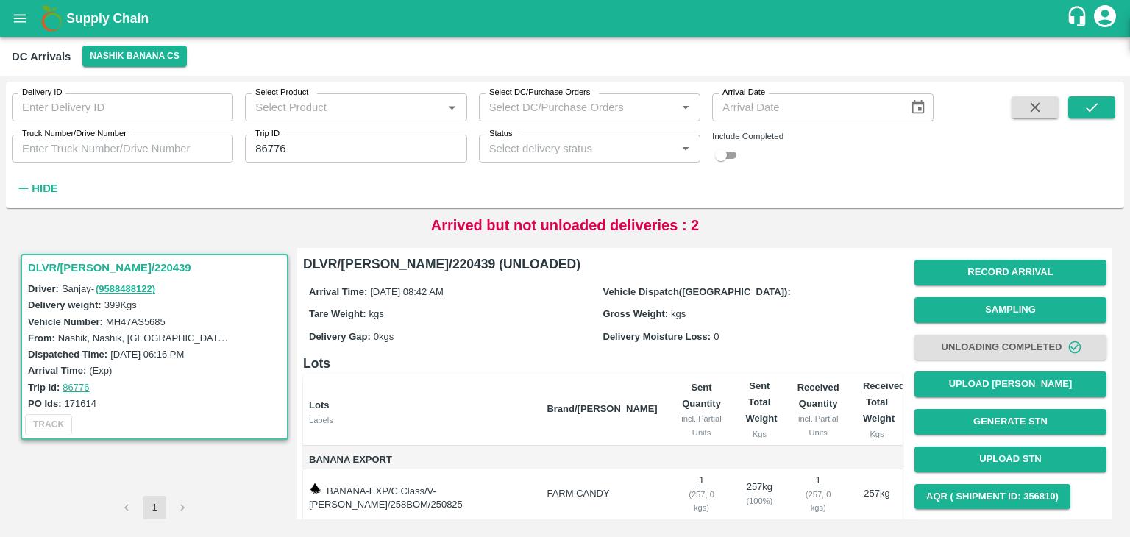
scroll to position [77, 0]
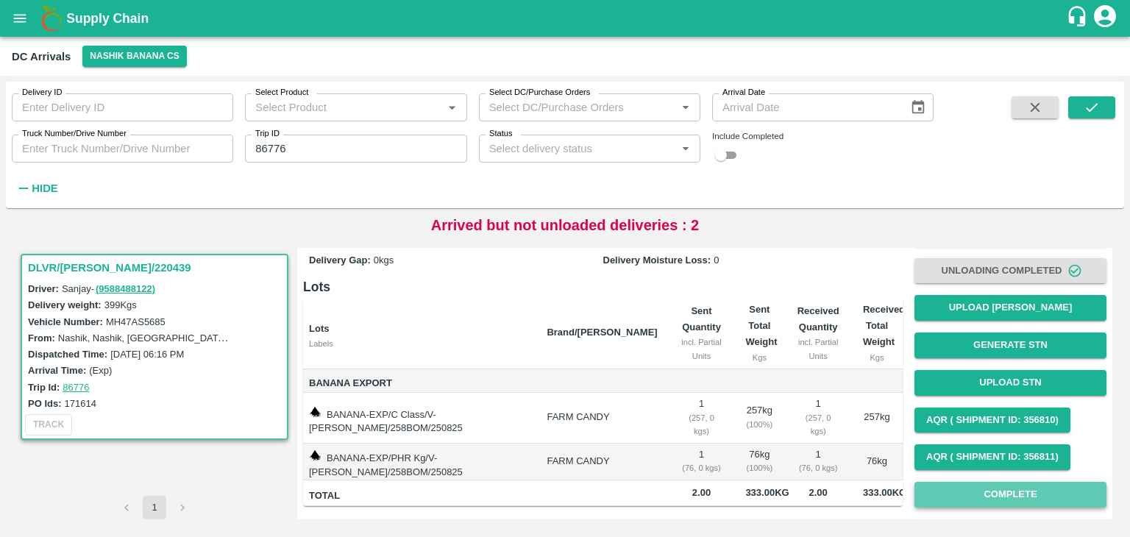
click at [1013, 498] on button "Complete" at bounding box center [1011, 495] width 192 height 26
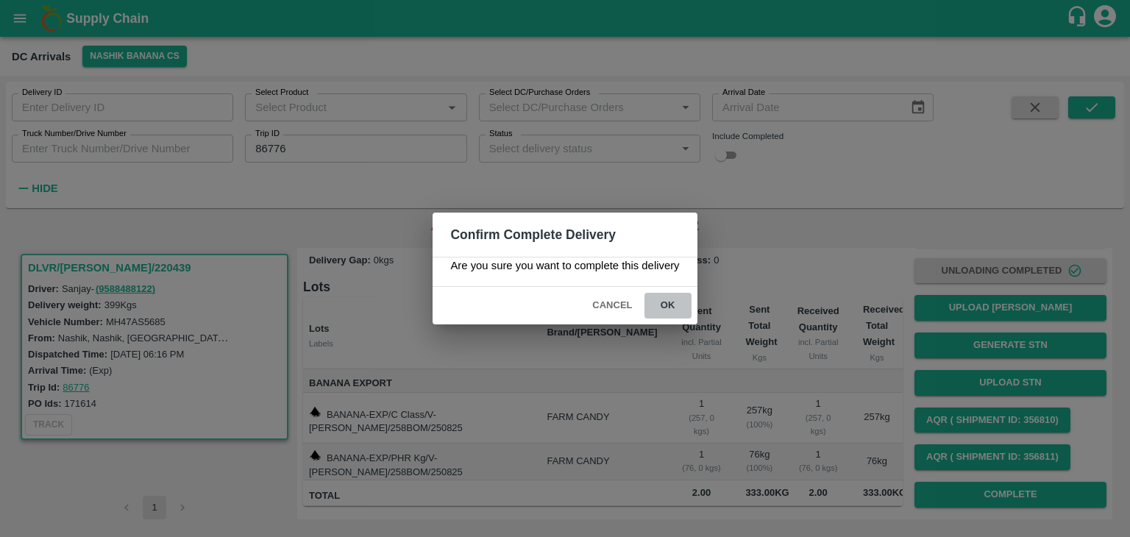
click at [681, 312] on button "ok" at bounding box center [668, 306] width 47 height 26
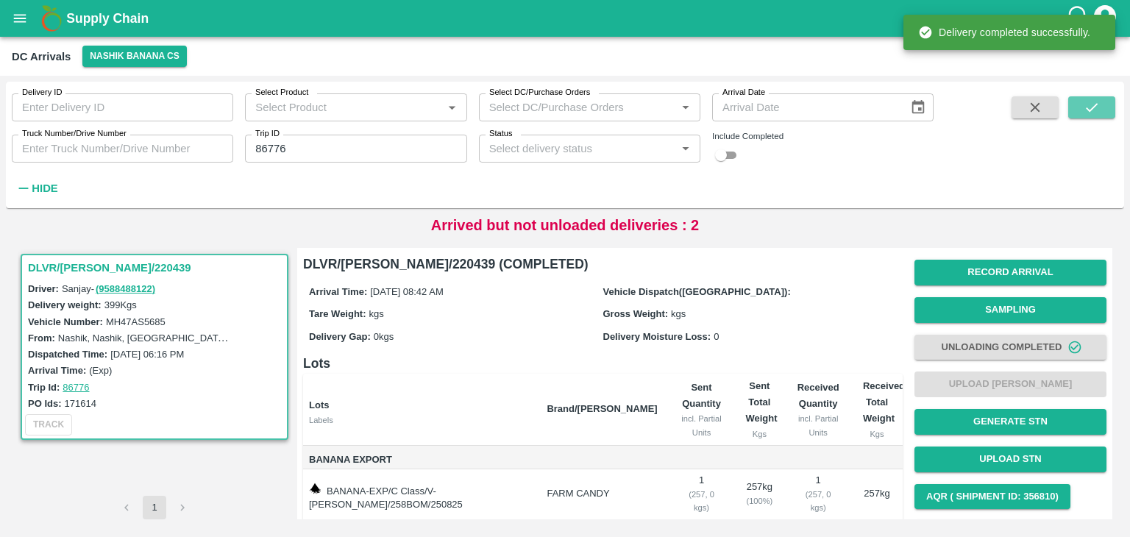
click at [1097, 110] on icon "submit" at bounding box center [1092, 107] width 16 height 16
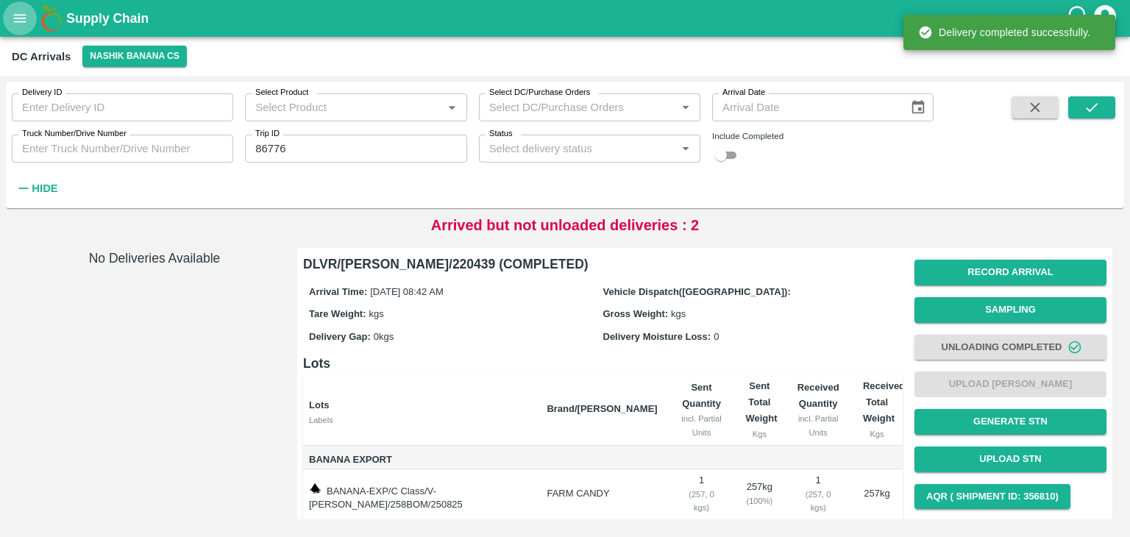
click at [20, 18] on icon "open drawer" at bounding box center [20, 18] width 13 height 8
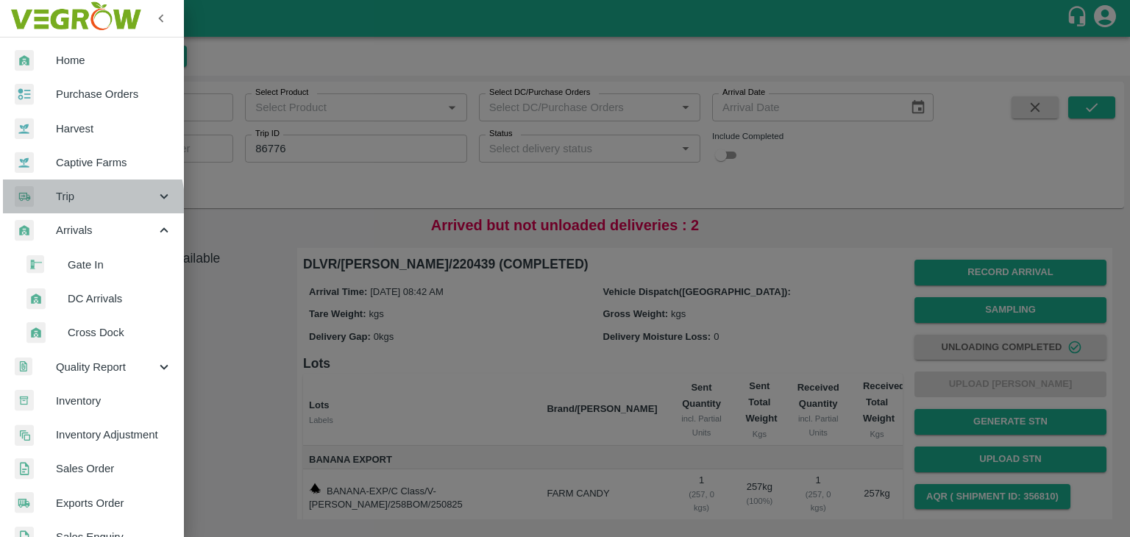
click at [91, 201] on span "Trip" at bounding box center [106, 196] width 100 height 16
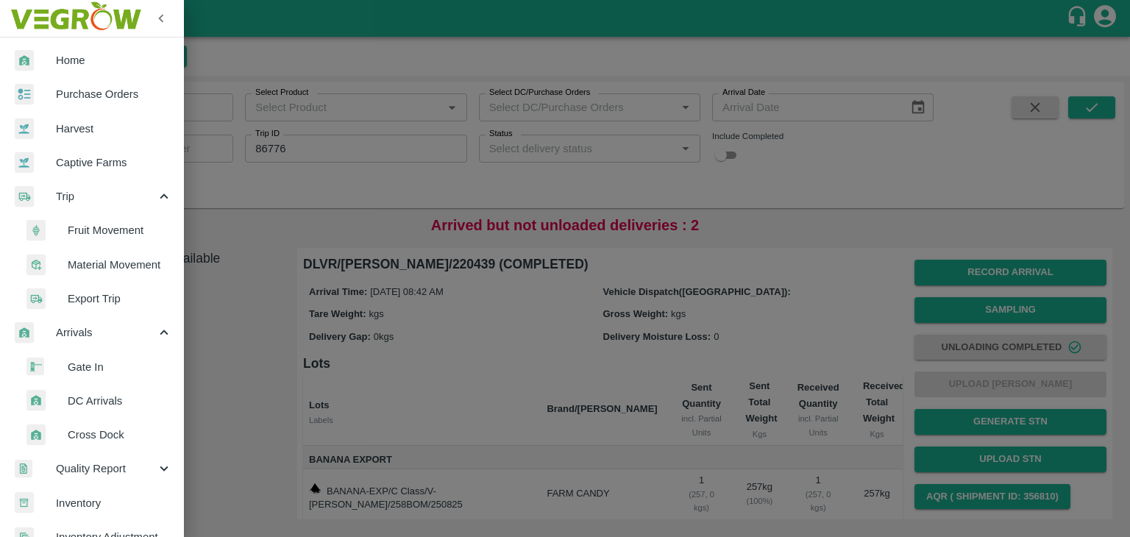
click at [118, 227] on span "Fruit Movement" at bounding box center [120, 230] width 104 height 16
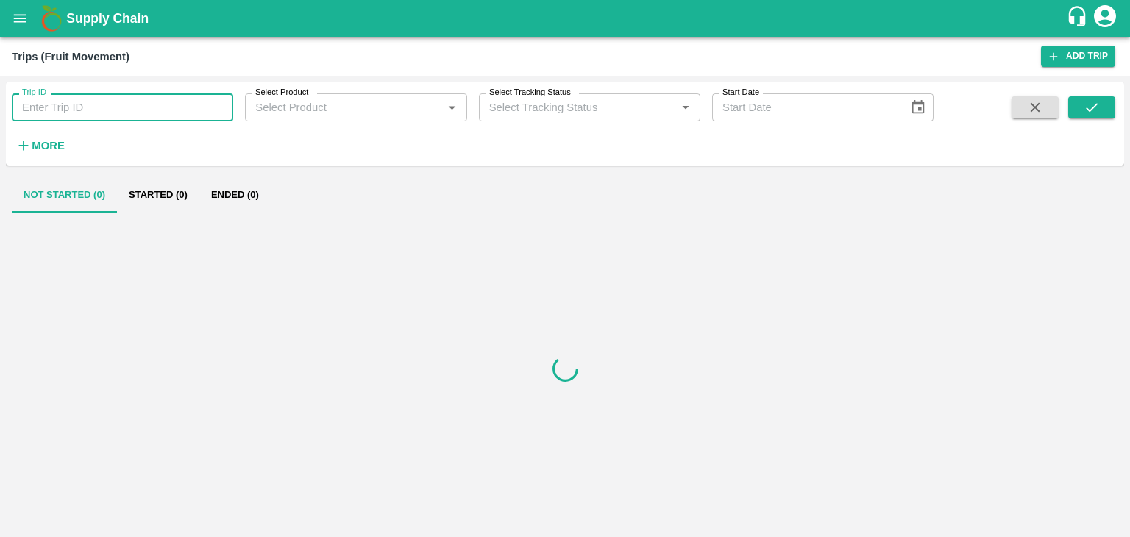
click at [109, 115] on input "Trip ID" at bounding box center [123, 107] width 222 height 28
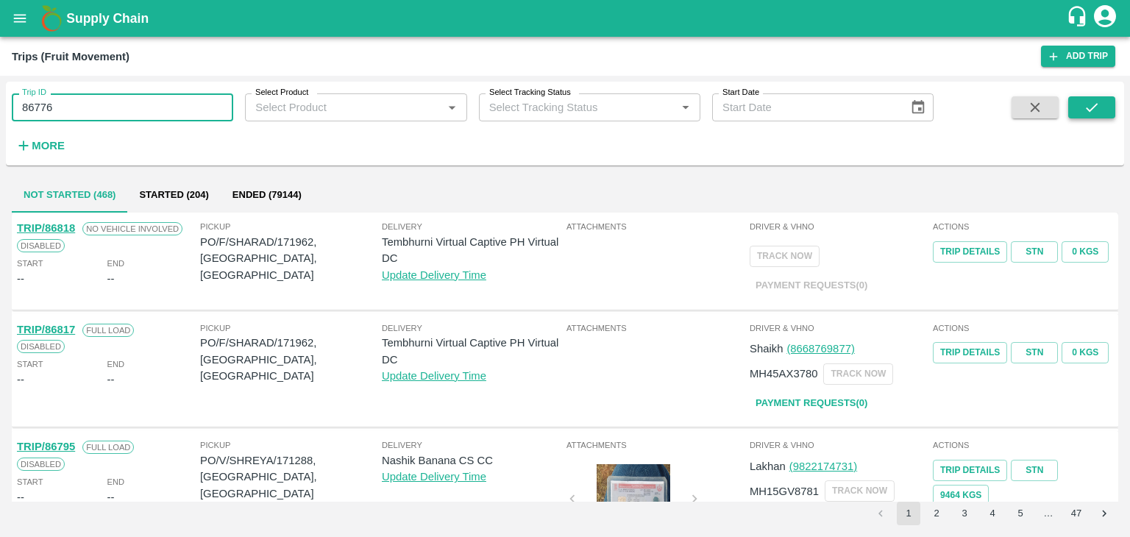
type input "86776"
click at [1092, 101] on icon "submit" at bounding box center [1092, 107] width 16 height 16
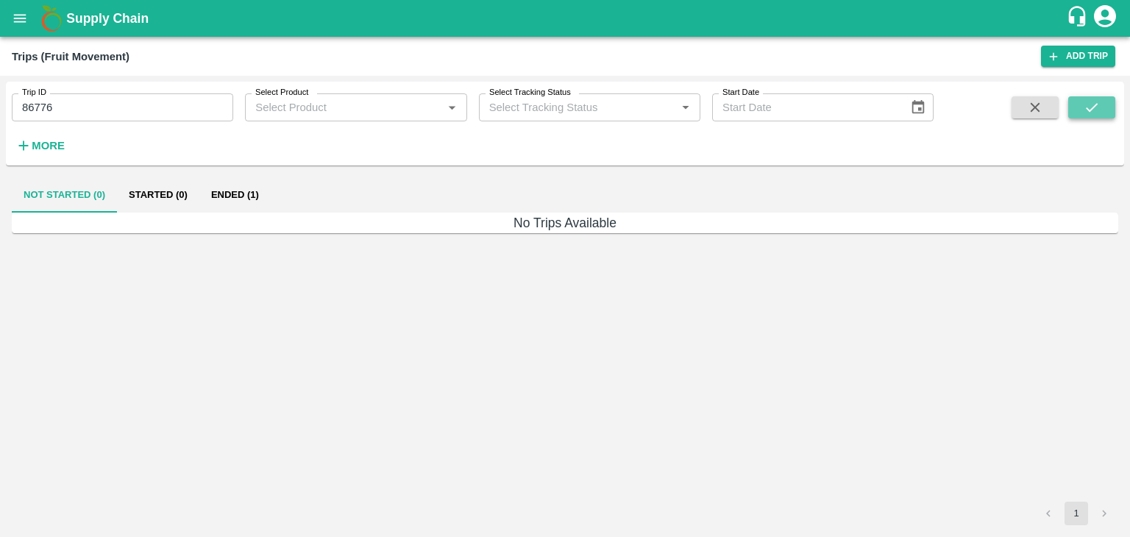
click at [1092, 101] on icon "submit" at bounding box center [1092, 107] width 16 height 16
click at [221, 199] on button "Ended (1)" at bounding box center [234, 194] width 71 height 35
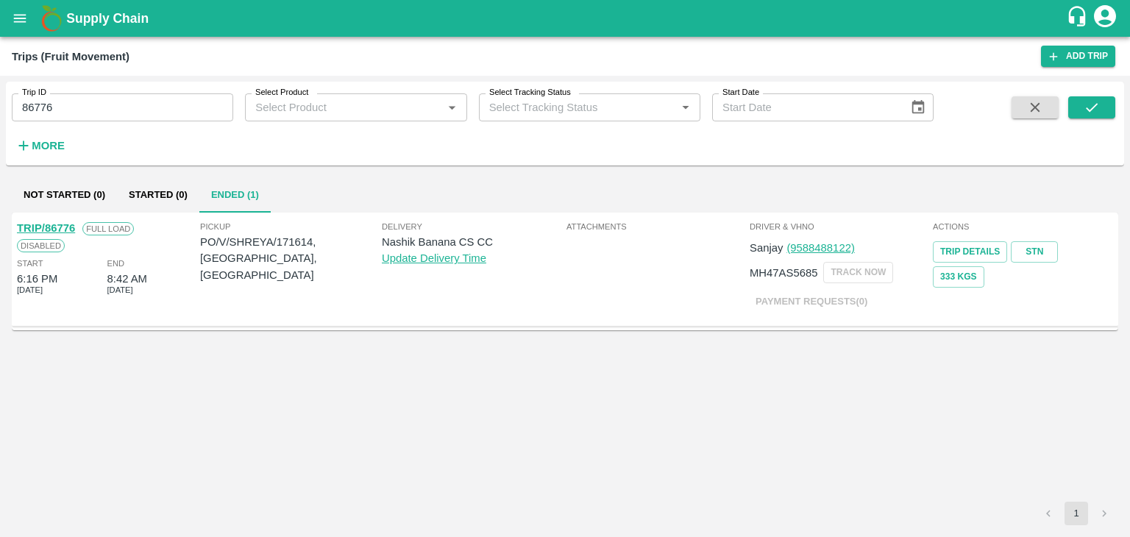
click at [59, 227] on link "TRIP/86776" at bounding box center [46, 228] width 58 height 12
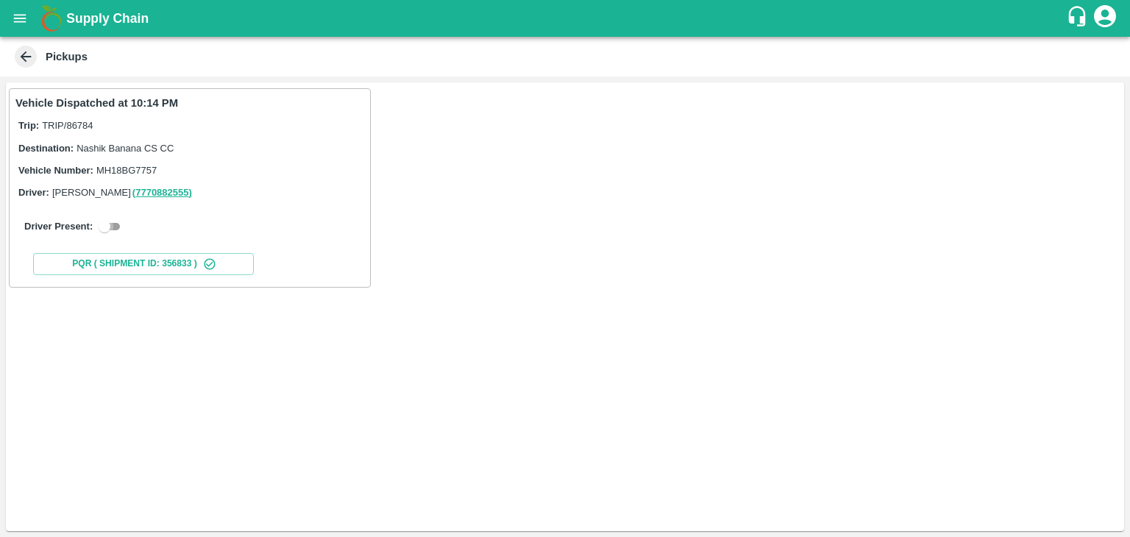
click at [108, 224] on input "checkbox" at bounding box center [104, 227] width 53 height 18
checkbox input "true"
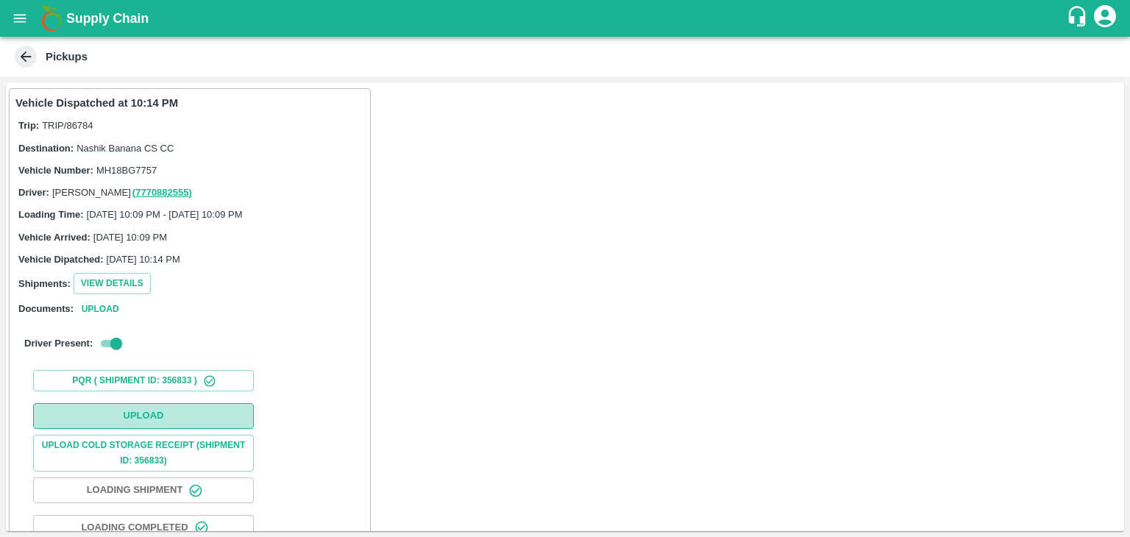
click at [166, 411] on button "Upload" at bounding box center [143, 416] width 221 height 26
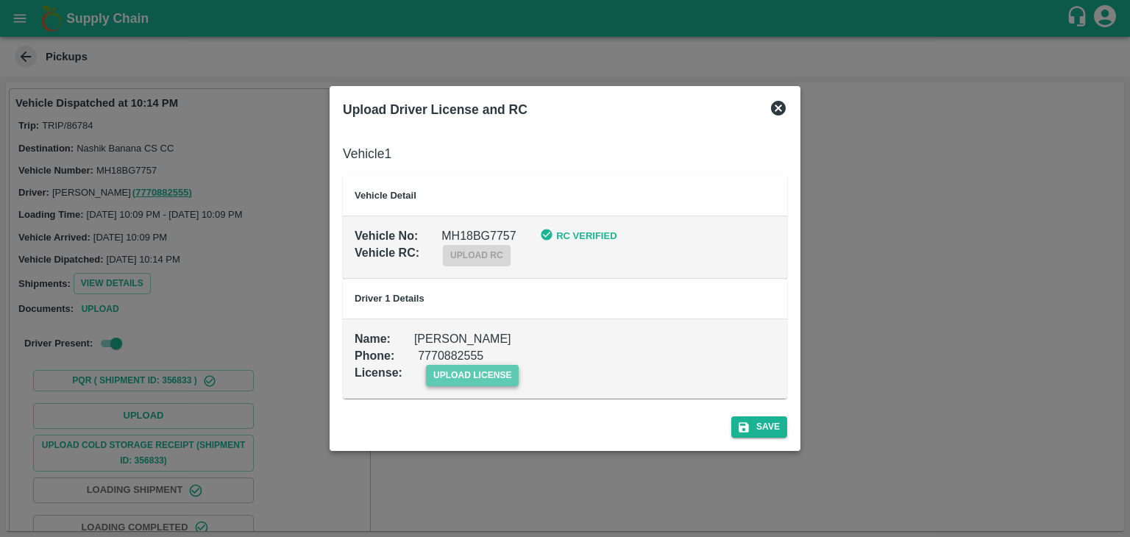
click at [452, 375] on span "upload license" at bounding box center [472, 375] width 93 height 21
click at [0, 0] on input "upload license" at bounding box center [0, 0] width 0 height 0
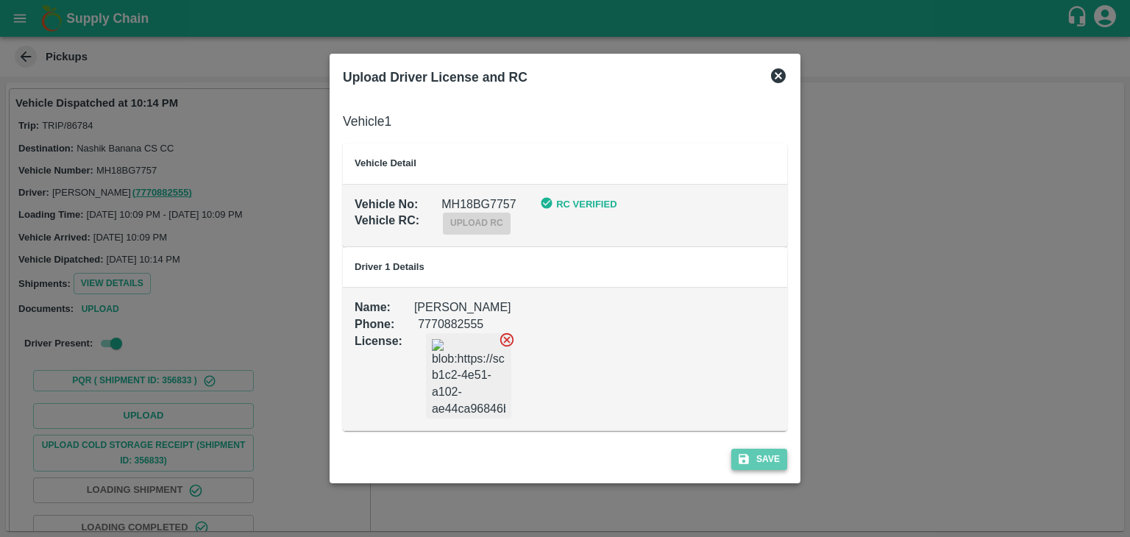
click at [762, 452] on button "Save" at bounding box center [759, 459] width 56 height 21
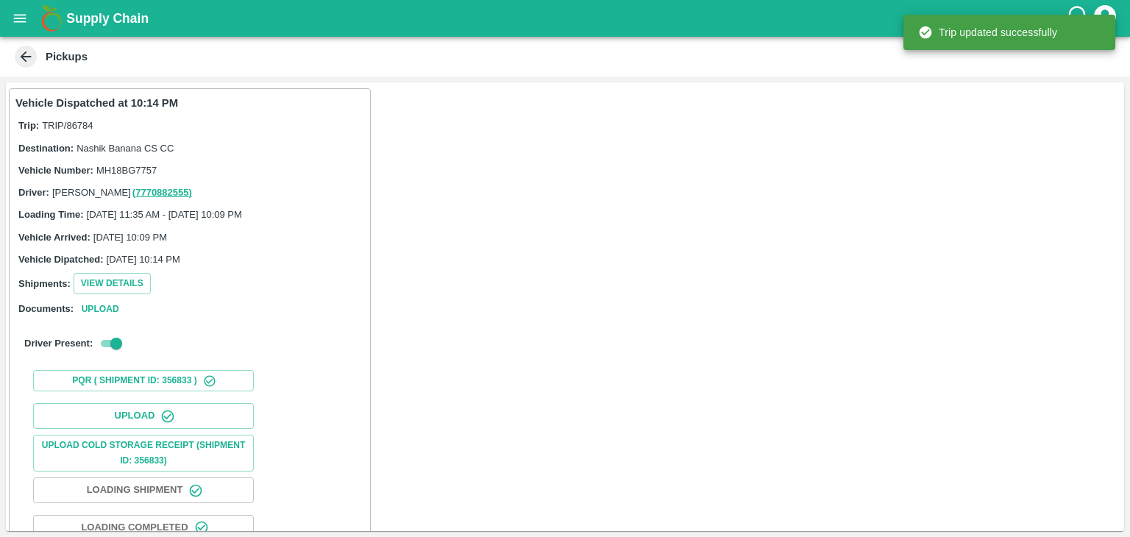
scroll to position [154, 0]
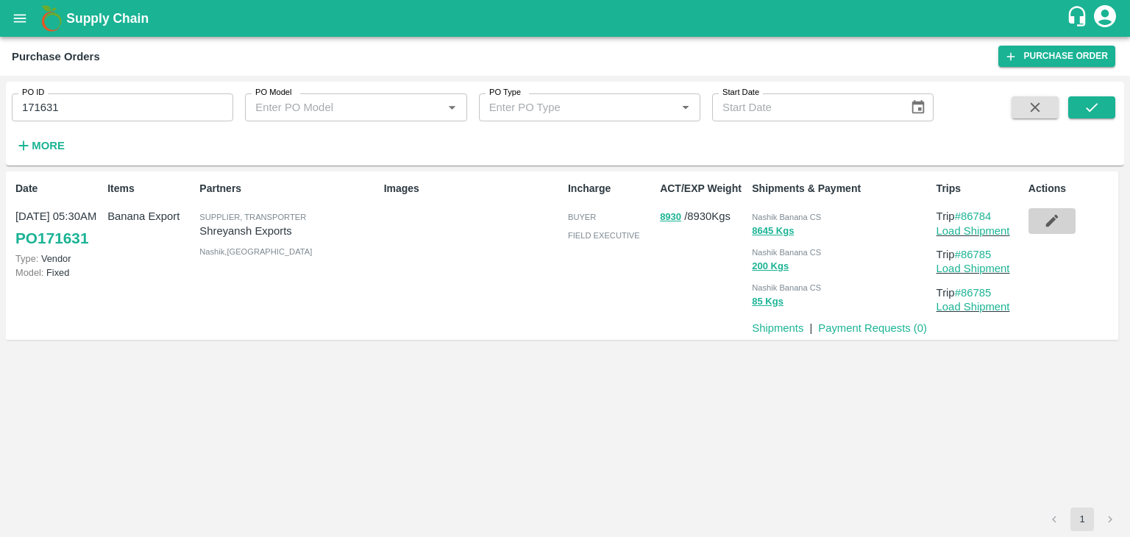
click at [1059, 218] on icon "button" at bounding box center [1052, 221] width 16 height 16
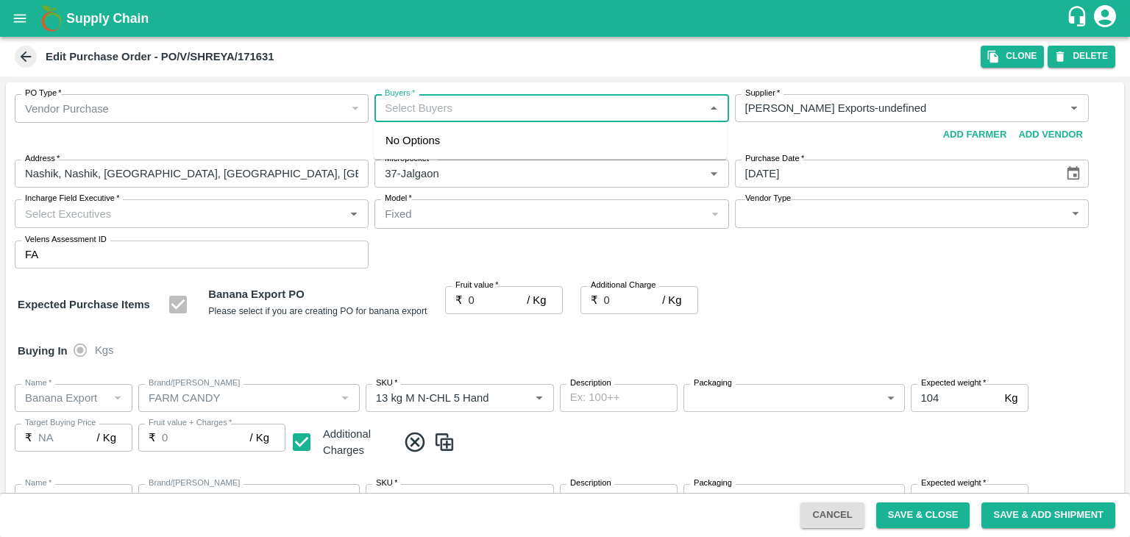
click at [462, 111] on input "Buyers   *" at bounding box center [539, 108] width 321 height 19
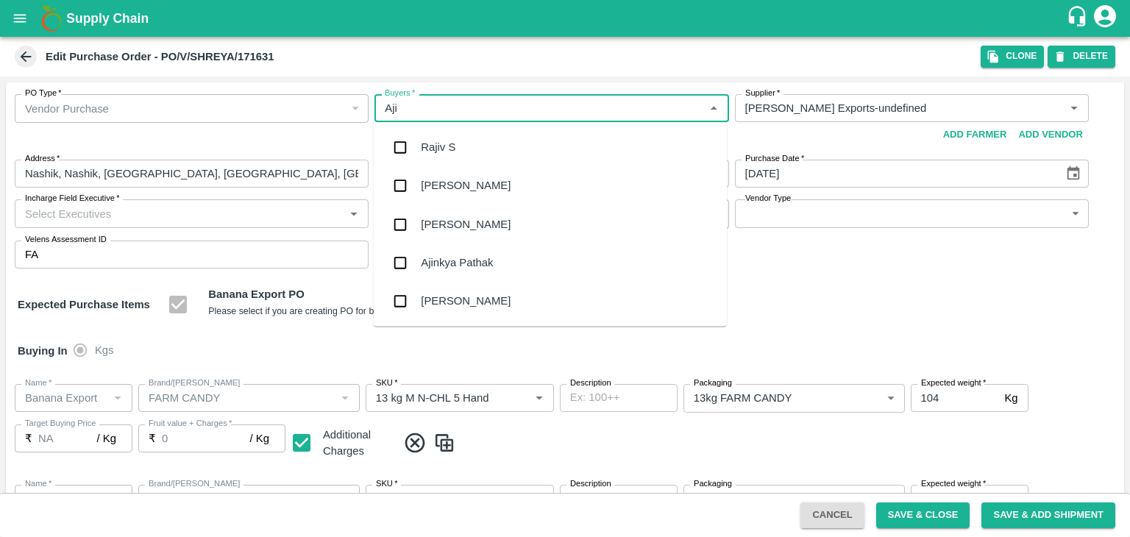
type input "Ajit"
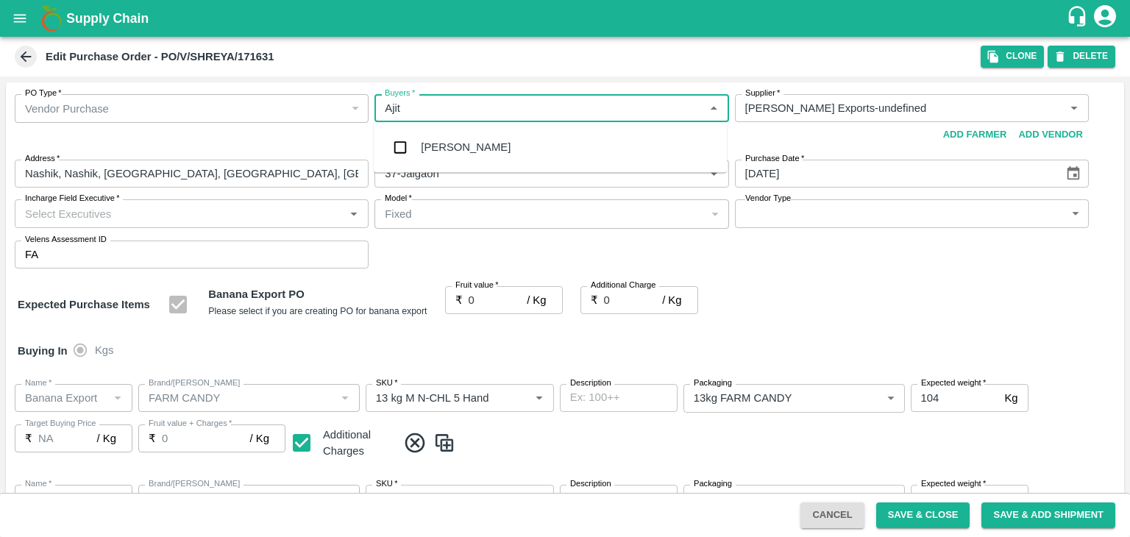
click at [462, 158] on div "Ajit Otari" at bounding box center [550, 147] width 353 height 38
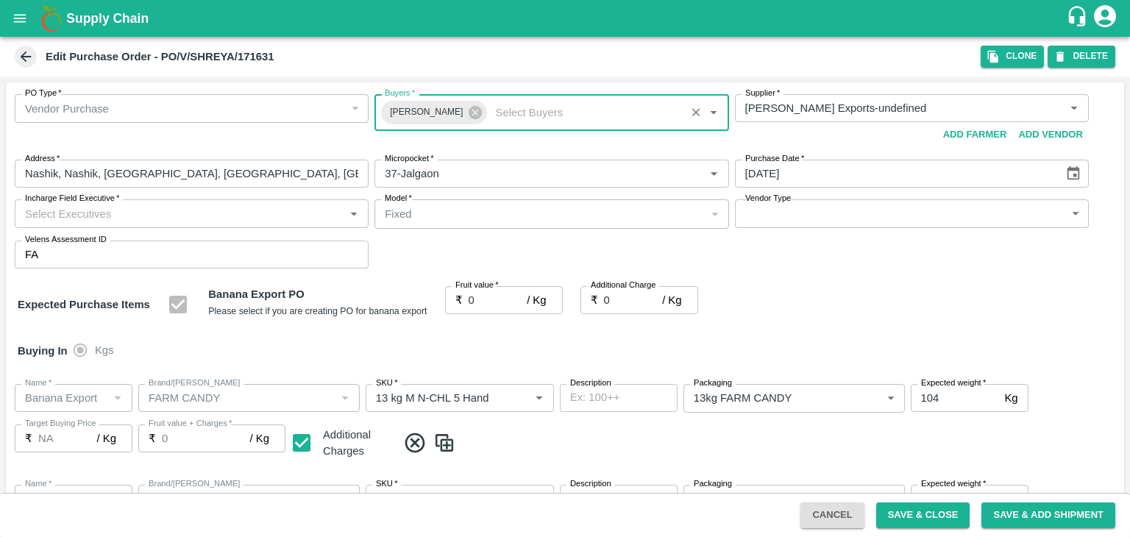
click at [178, 209] on input "Incharge Field Executive   *" at bounding box center [179, 213] width 321 height 19
type input "Jay"
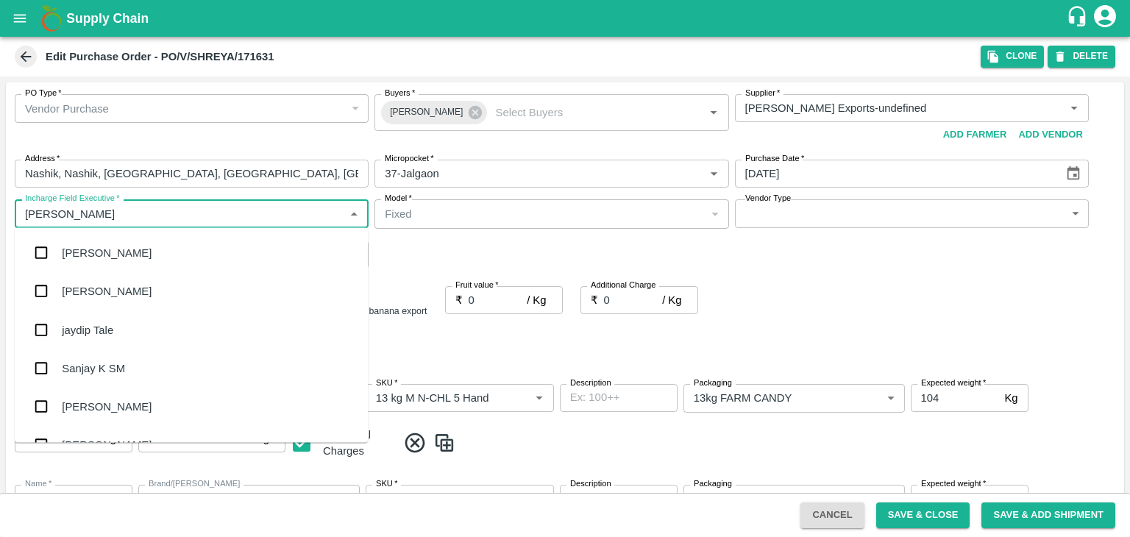
click at [116, 337] on div "jaydip Tale" at bounding box center [191, 330] width 353 height 38
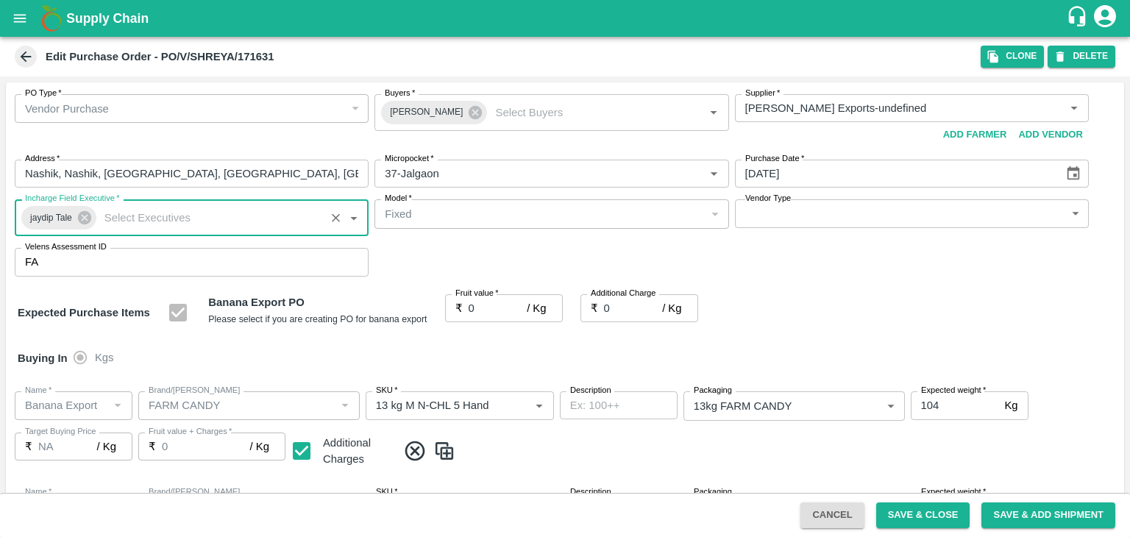
click at [801, 213] on body "Supply Chain Edit Purchase Order - PO/V/SHREYA/171631 Clone DELETE PO Type   * …" at bounding box center [565, 268] width 1130 height 537
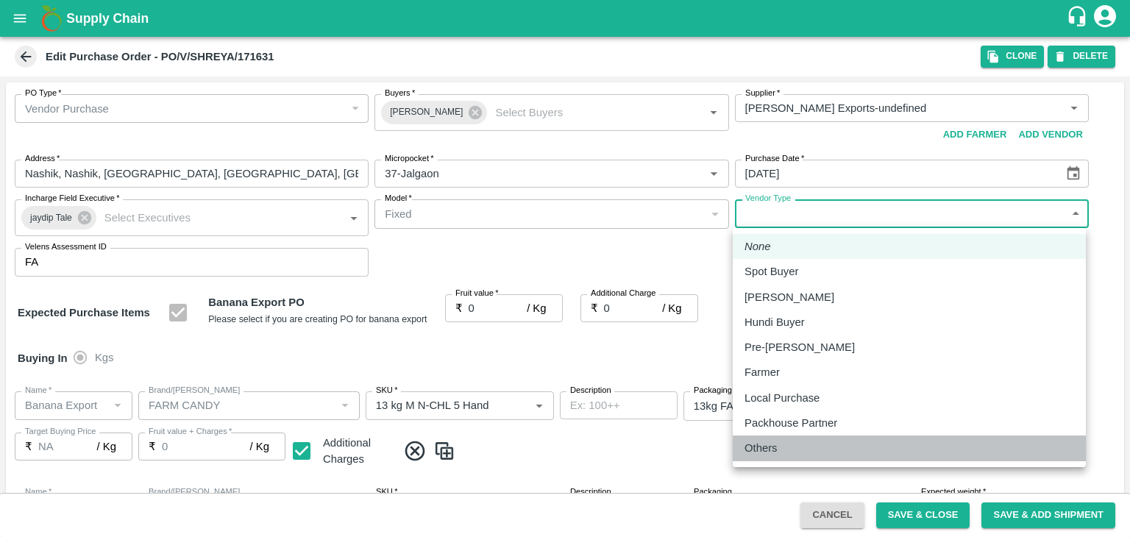
click at [778, 442] on div "Others" at bounding box center [765, 448] width 40 height 16
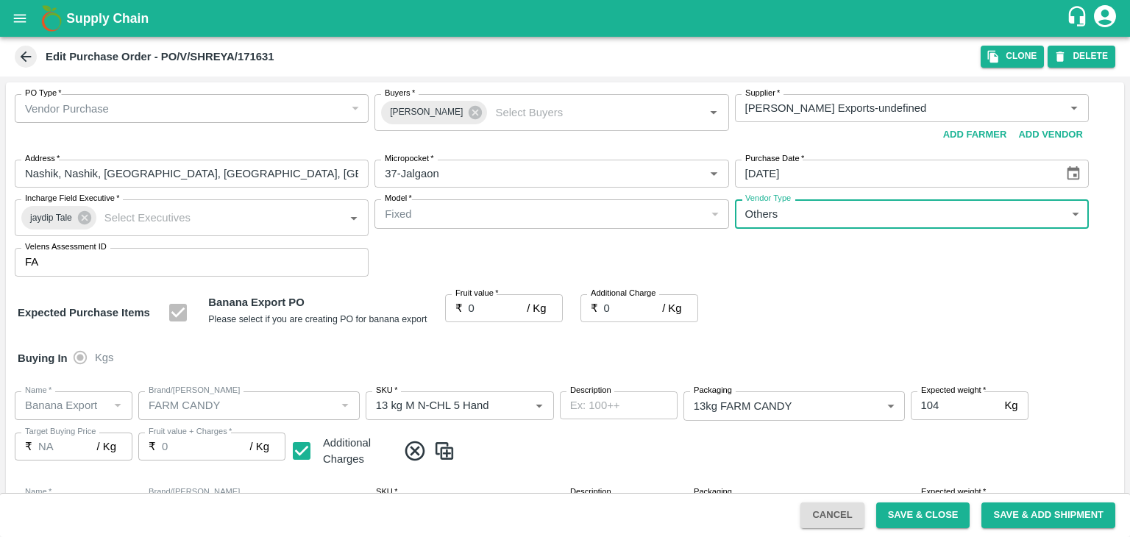
type input "OTHER"
click at [487, 314] on input "0" at bounding box center [498, 308] width 59 height 28
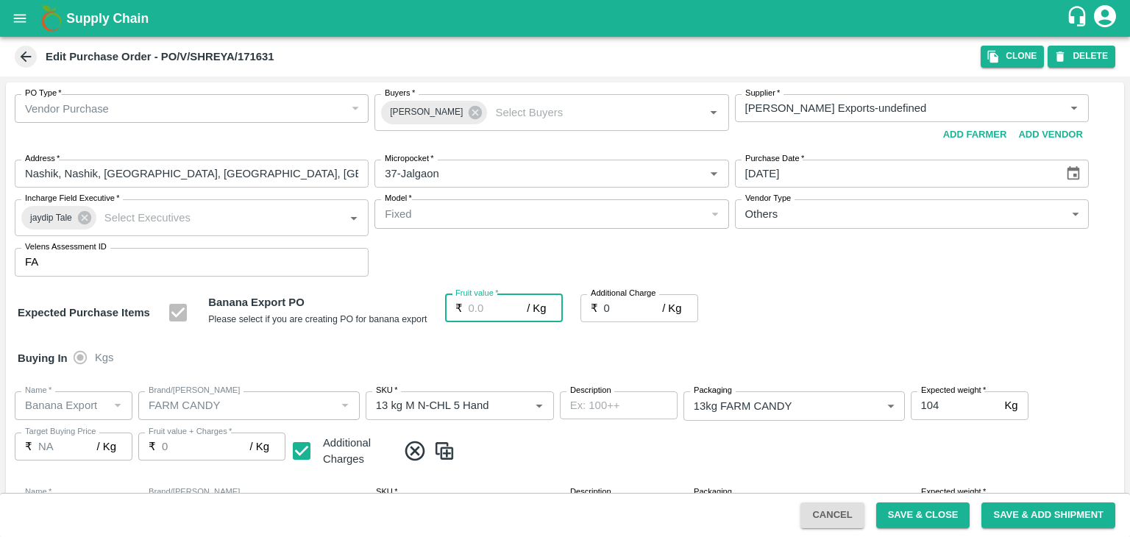
type input "2"
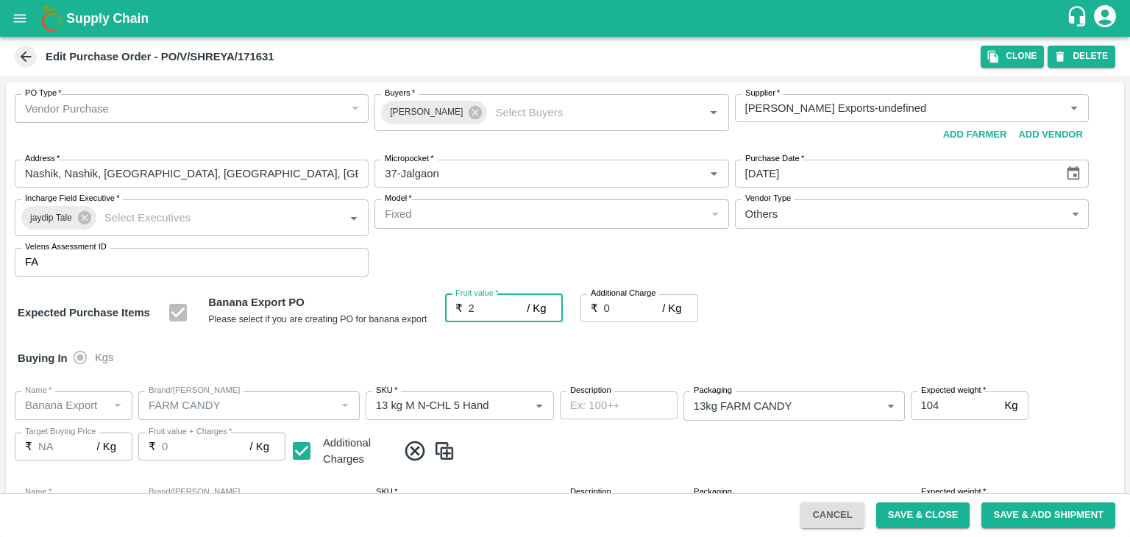
type input "2"
type input "20"
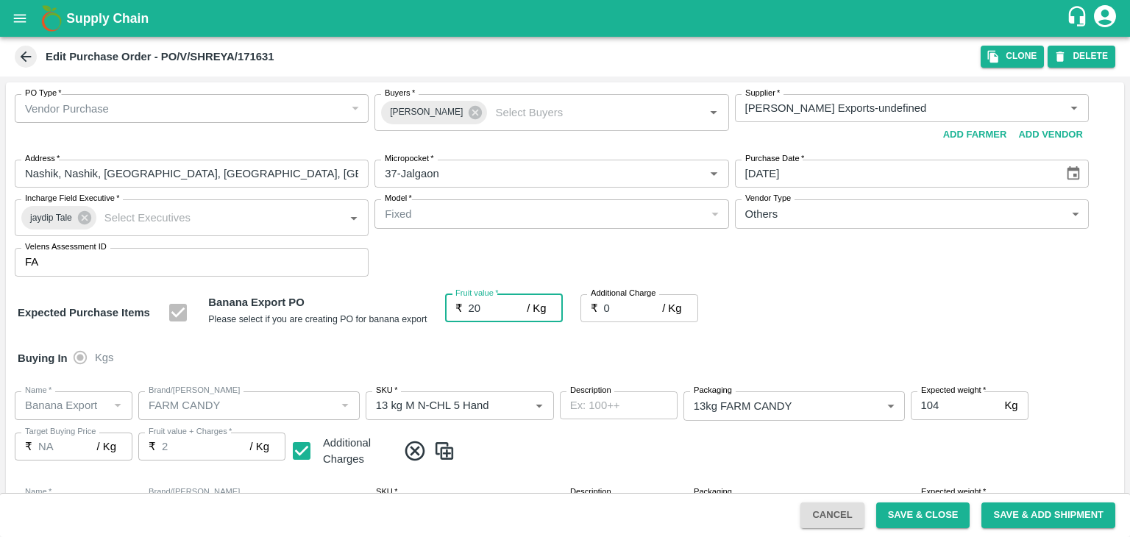
type input "20"
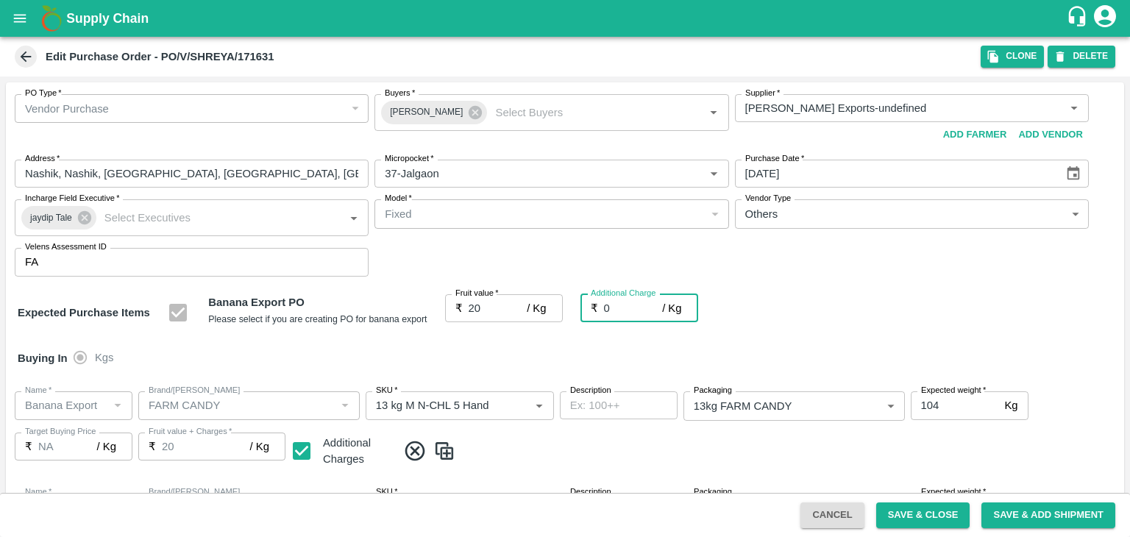
type input "2"
type input "22"
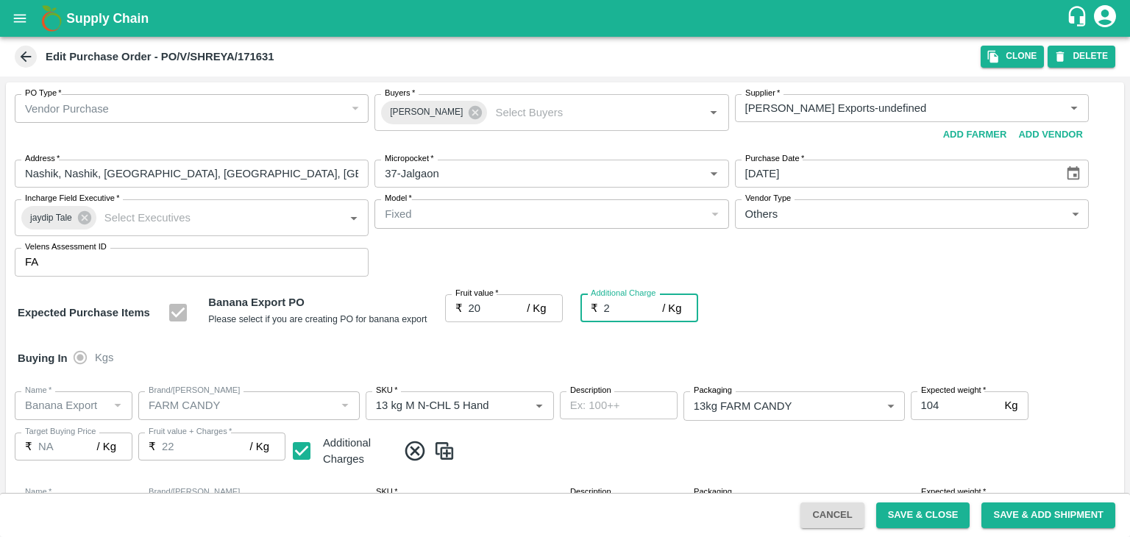
type input "2.7"
type input "22.7"
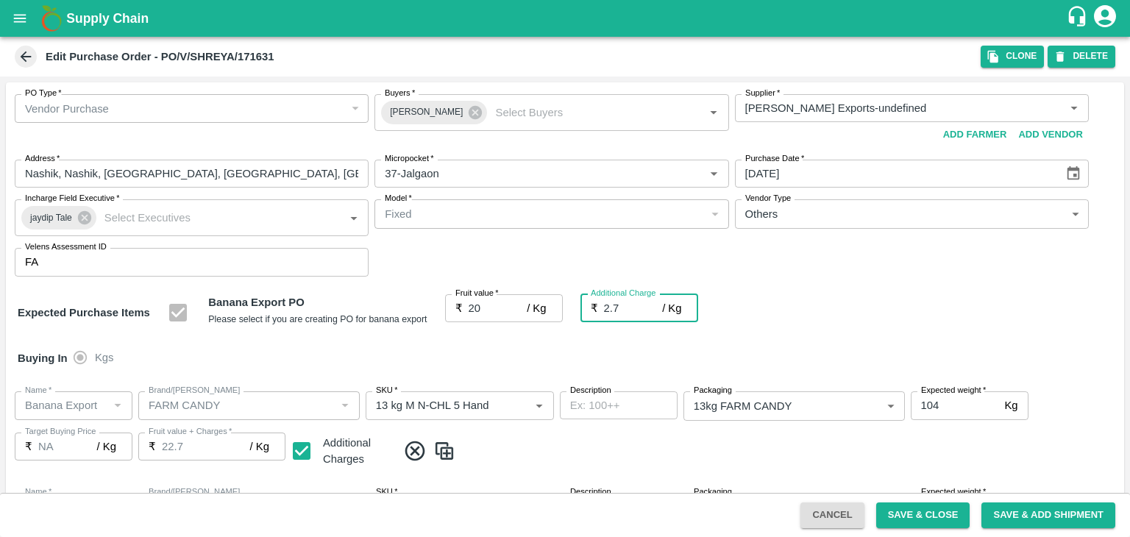
type input "2.75"
type input "22.75"
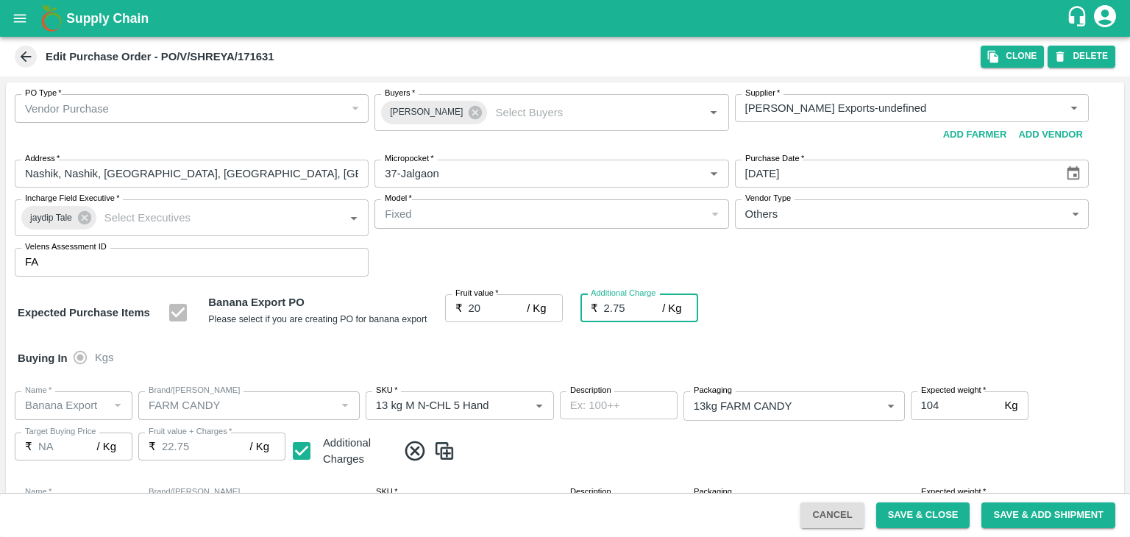
type input "2.75"
click at [524, 375] on div "Buying In Kgs" at bounding box center [565, 358] width 1119 height 43
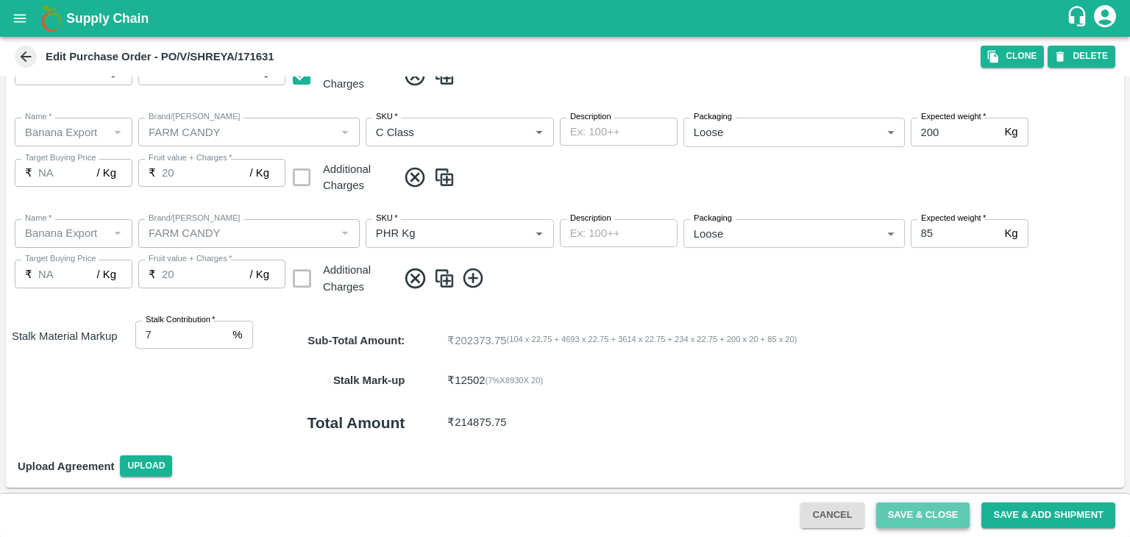
click at [921, 513] on button "Save & Close" at bounding box center [923, 516] width 94 height 26
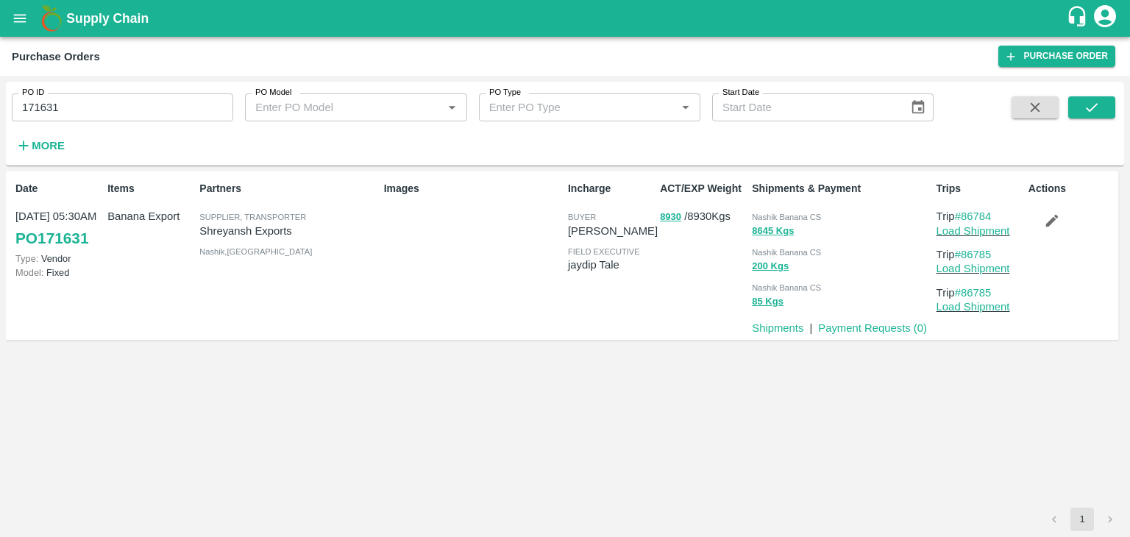
click at [103, 110] on input "171631" at bounding box center [123, 107] width 222 height 28
paste input "text"
type input "171614"
click at [1106, 98] on button "submit" at bounding box center [1092, 107] width 47 height 22
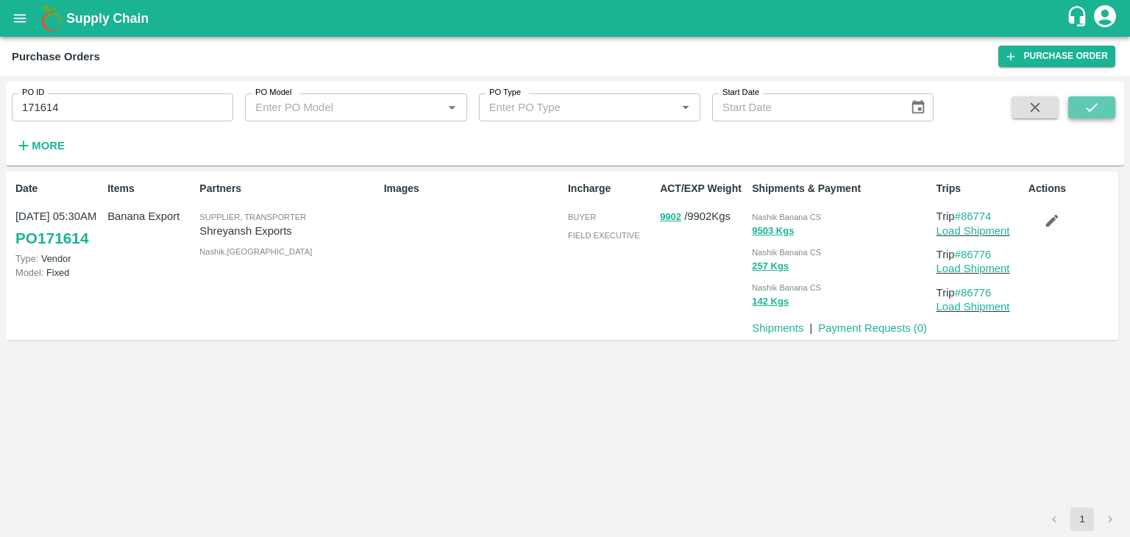
click at [1090, 112] on icon "submit" at bounding box center [1092, 107] width 12 height 9
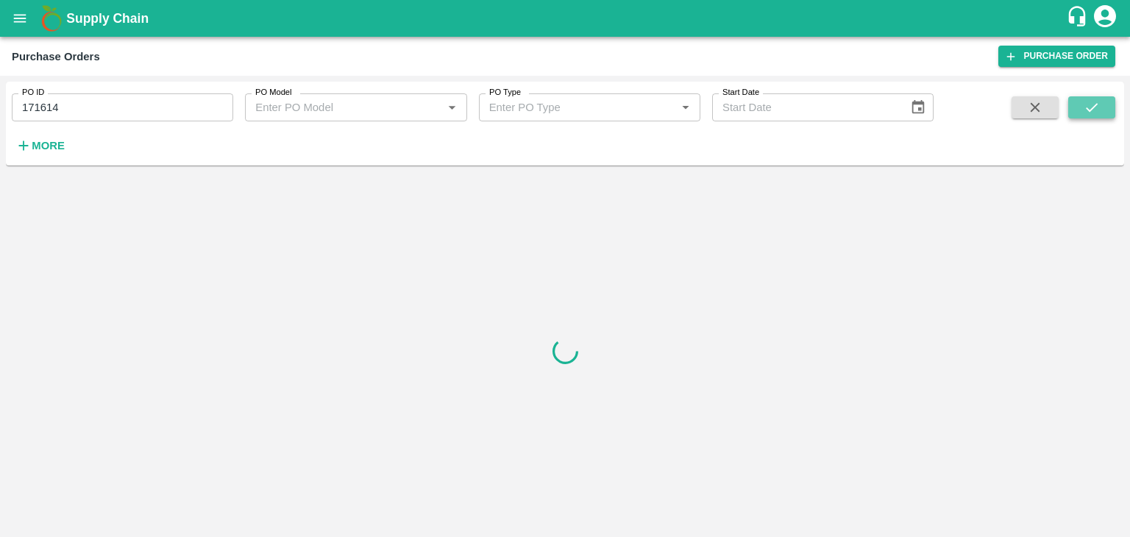
click at [1090, 112] on icon "submit" at bounding box center [1092, 107] width 12 height 9
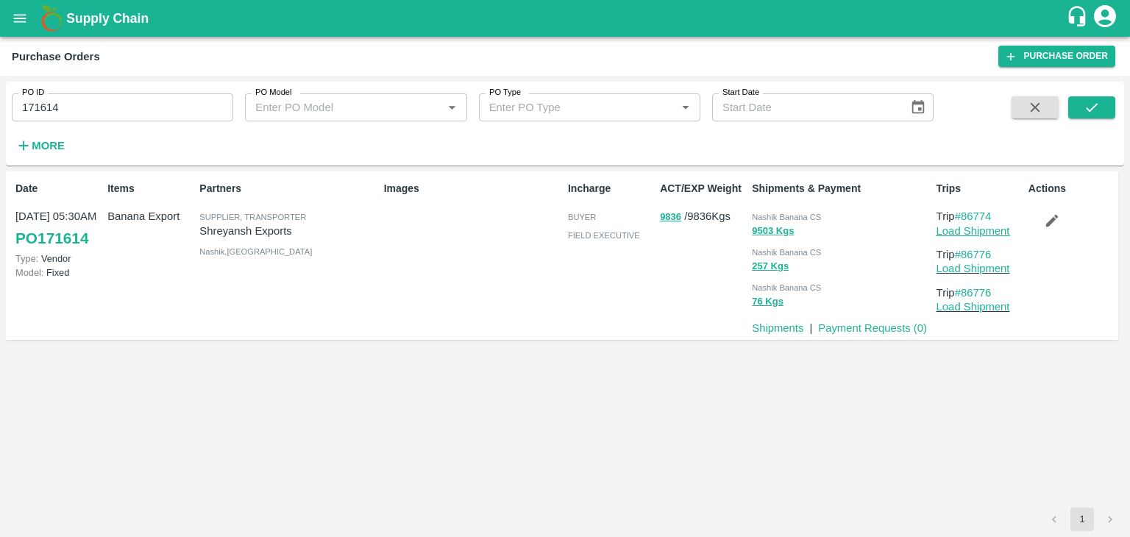
click at [986, 227] on link "Load Shipment" at bounding box center [974, 231] width 74 height 12
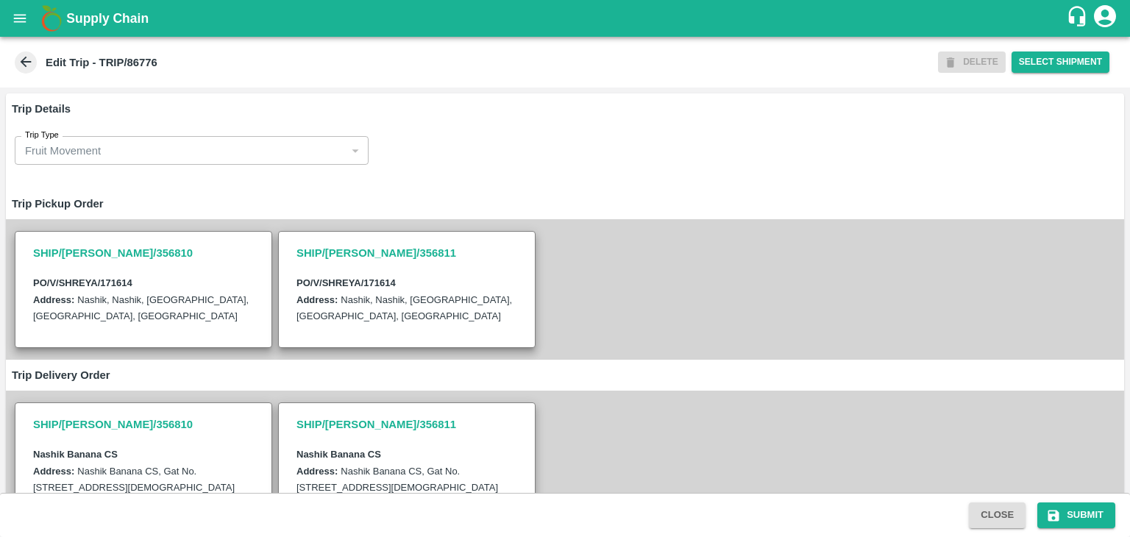
scroll to position [374, 0]
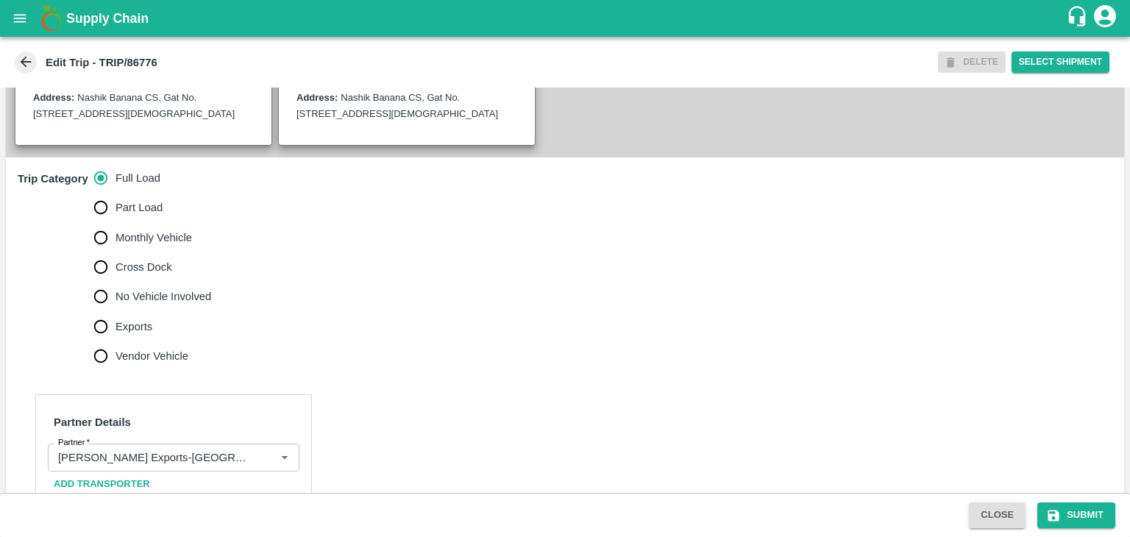
click at [152, 303] on label "No Vehicle Involved" at bounding box center [149, 296] width 126 height 29
click at [116, 303] on input "No Vehicle Involved" at bounding box center [100, 296] width 29 height 29
radio input "true"
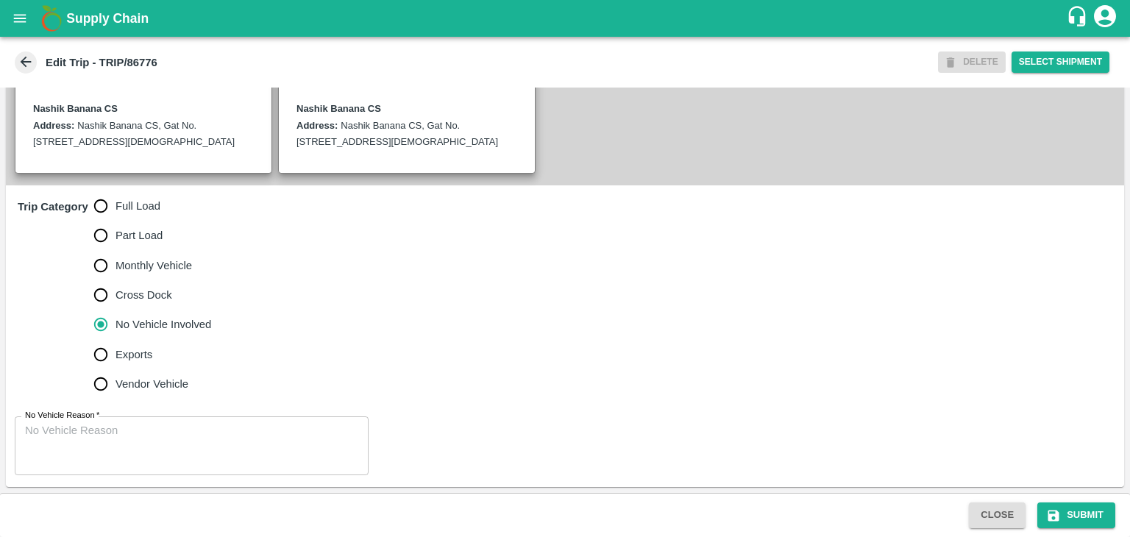
scroll to position [361, 0]
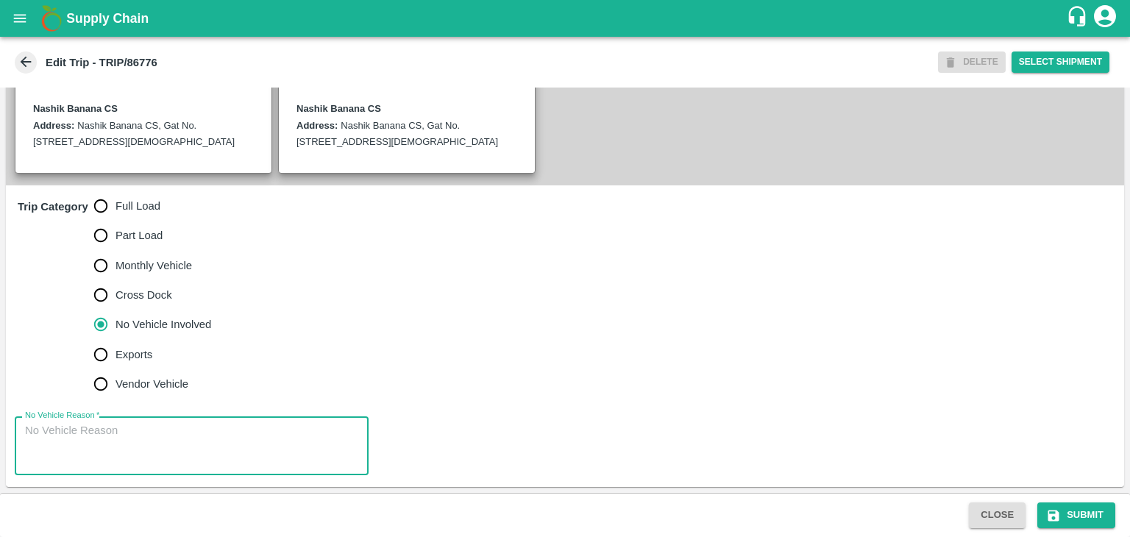
click at [175, 430] on textarea "No Vehicle Reason   *" at bounding box center [191, 446] width 333 height 46
type textarea "Field Dump"
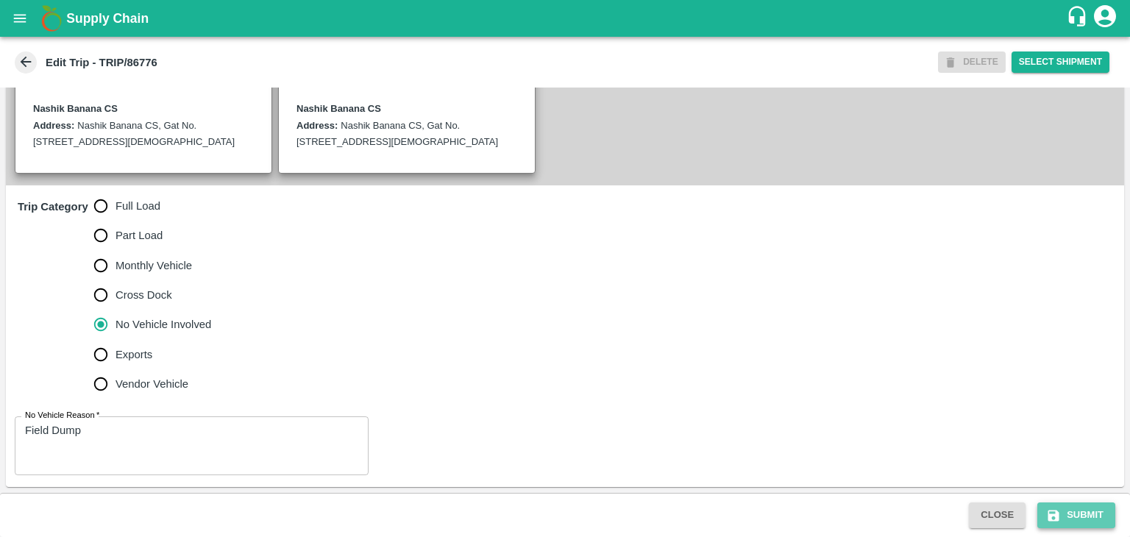
click at [1112, 517] on button "Submit" at bounding box center [1077, 516] width 78 height 26
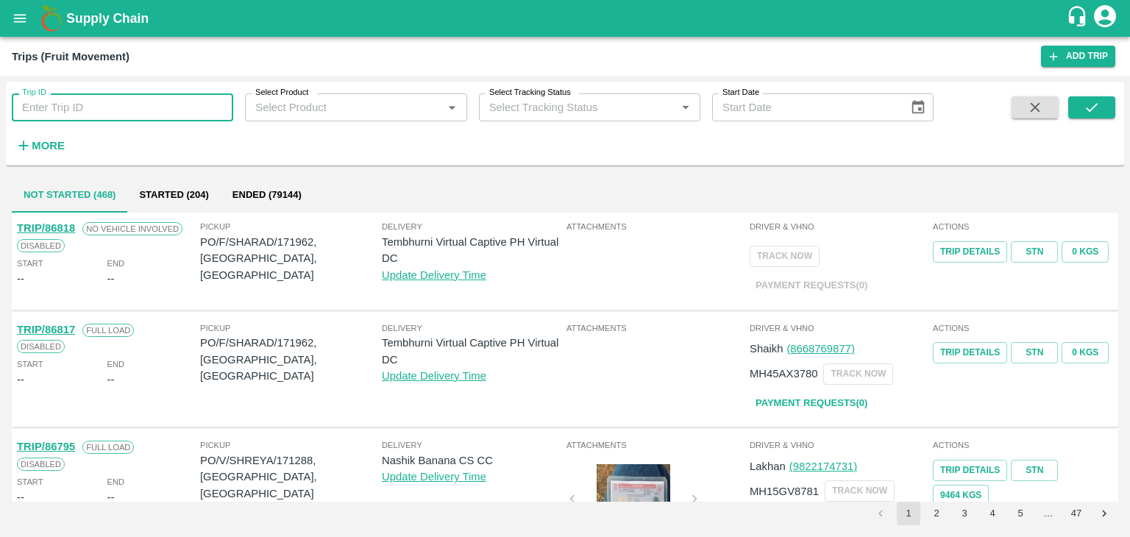
click at [120, 119] on input "Trip ID" at bounding box center [123, 107] width 222 height 28
type input "86774"
drag, startPoint x: 1123, startPoint y: 116, endPoint x: 1104, endPoint y: 109, distance: 20.2
click at [1104, 109] on div "Trip ID 86774 Trip ID Select Product Select Product   * Select Tracking Status …" at bounding box center [565, 124] width 1119 height 72
click at [1104, 109] on button "submit" at bounding box center [1092, 107] width 47 height 22
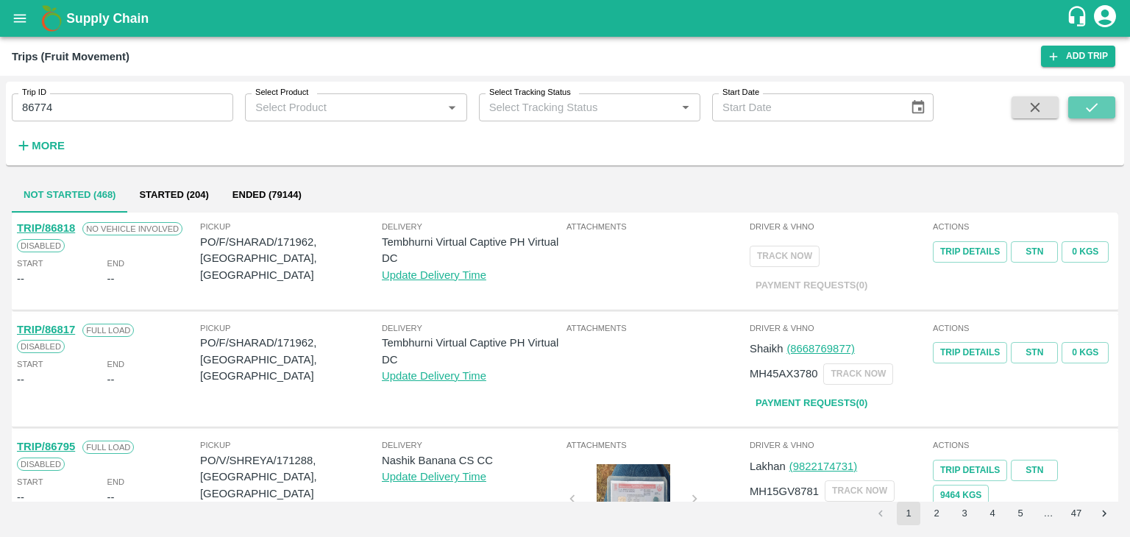
click at [1104, 109] on button "submit" at bounding box center [1092, 107] width 47 height 22
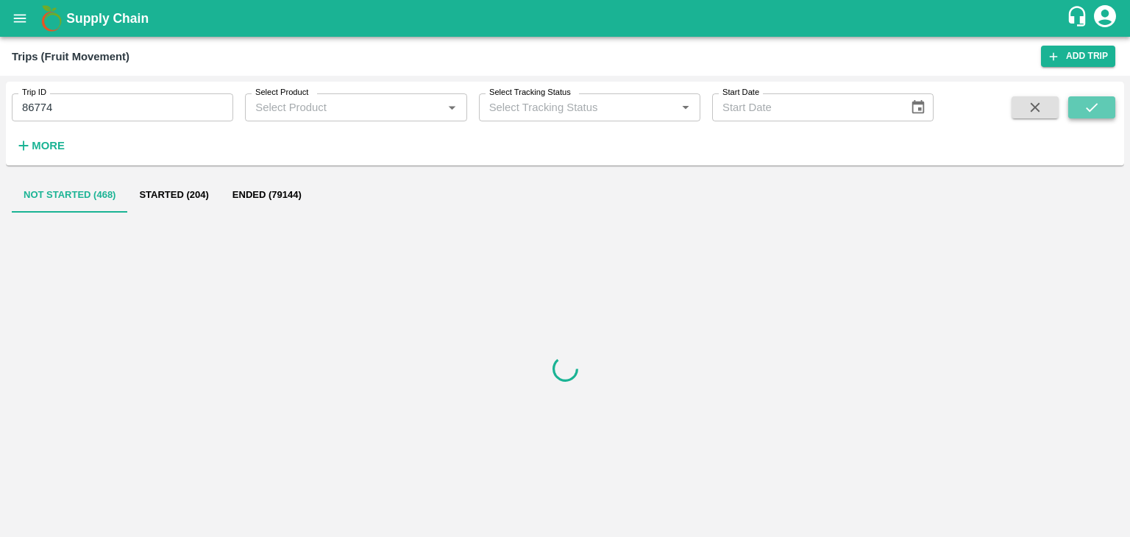
click at [1104, 109] on button "submit" at bounding box center [1092, 107] width 47 height 22
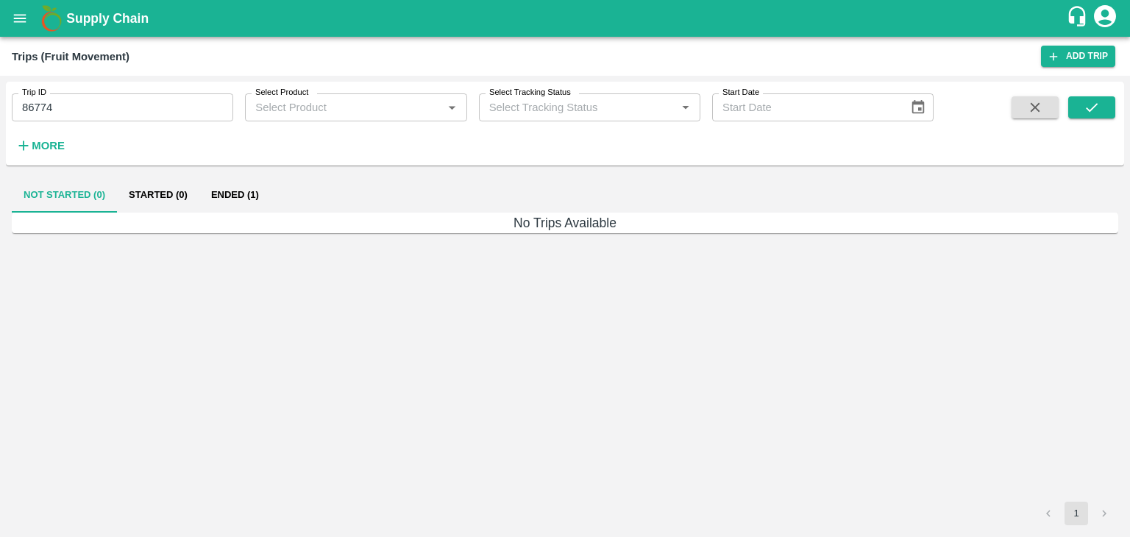
click at [208, 214] on h6 "No Trips Available" at bounding box center [565, 223] width 1107 height 21
click at [233, 199] on button "Ended (1)" at bounding box center [234, 194] width 71 height 35
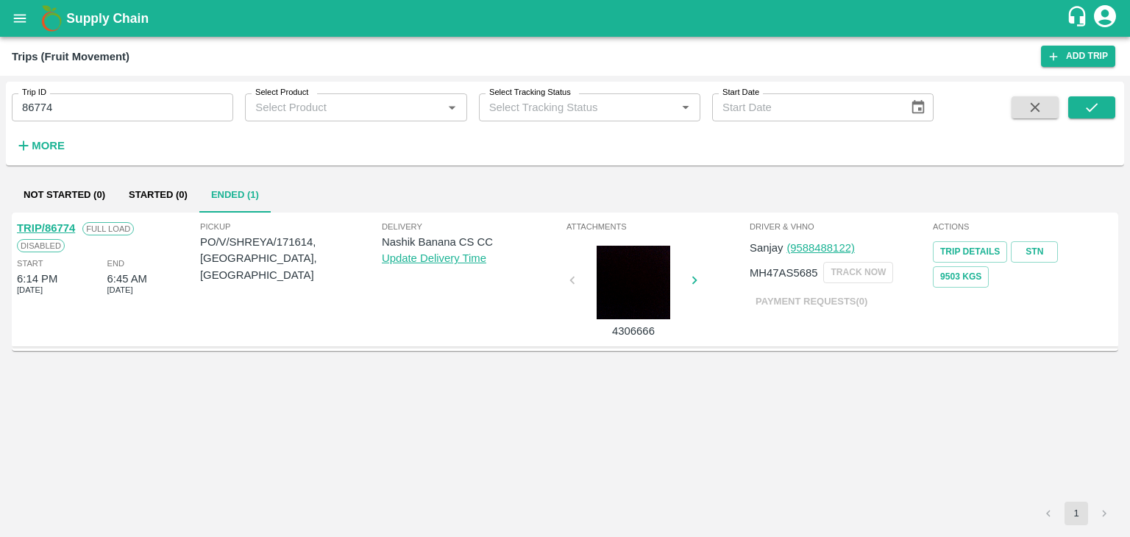
click at [55, 219] on div "TRIP/86774 Full Load Disabled Start 6:14 PM 25 Aug 2025 End 6:45 AM 26 Aug 2025" at bounding box center [106, 279] width 183 height 127
click at [61, 224] on link "TRIP/86774" at bounding box center [46, 228] width 58 height 12
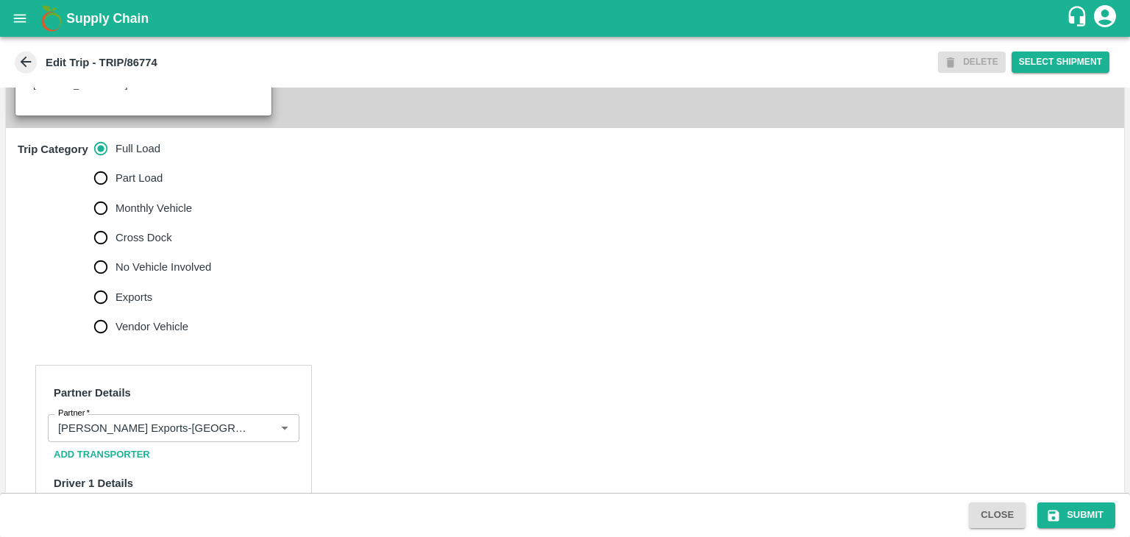
scroll to position [518, 0]
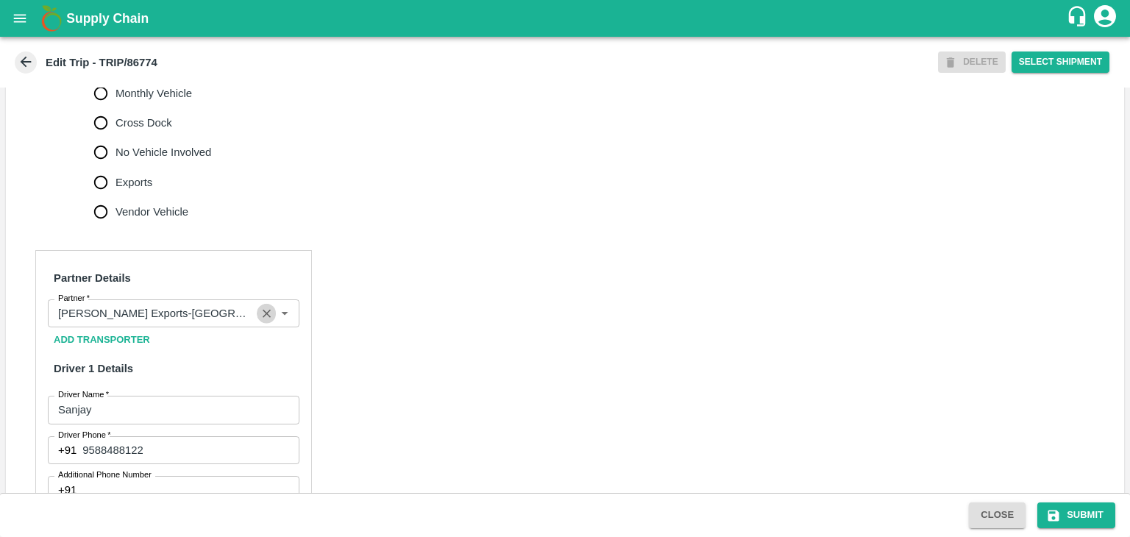
click at [263, 318] on icon "Clear" at bounding box center [267, 314] width 8 height 8
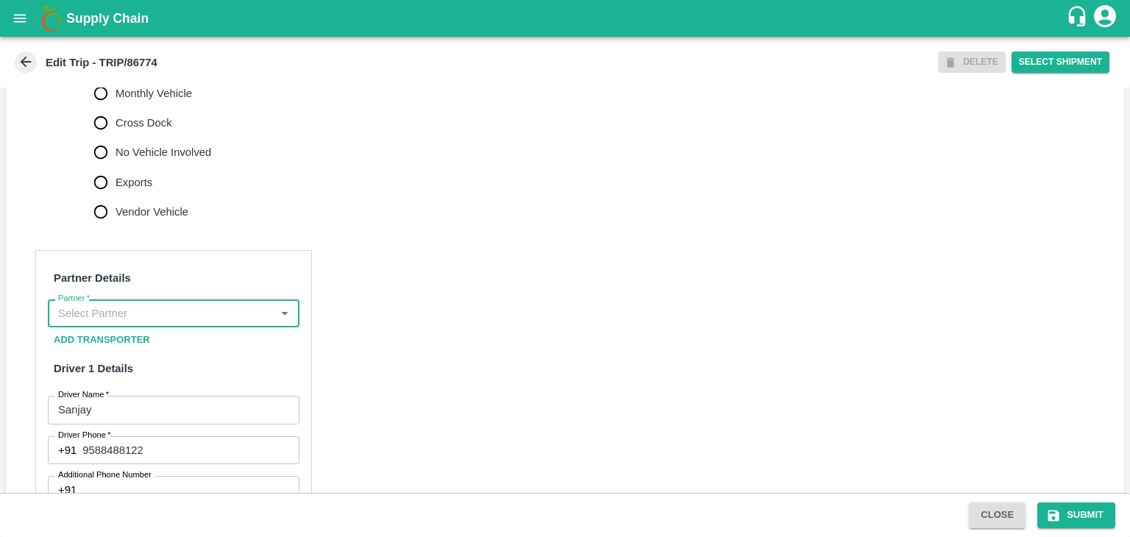
scroll to position [0, 0]
click at [238, 323] on input "Partner   *" at bounding box center [161, 313] width 219 height 19
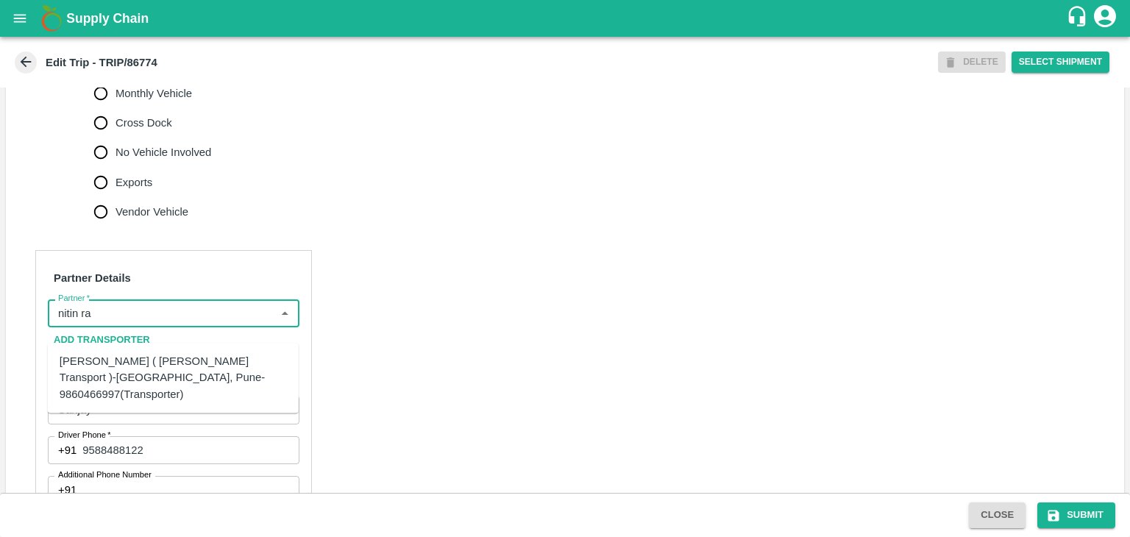
click at [205, 357] on div "[PERSON_NAME] ( [PERSON_NAME] Transport )-[GEOGRAPHIC_DATA], Pune-9860466997(Tr…" at bounding box center [173, 377] width 227 height 49
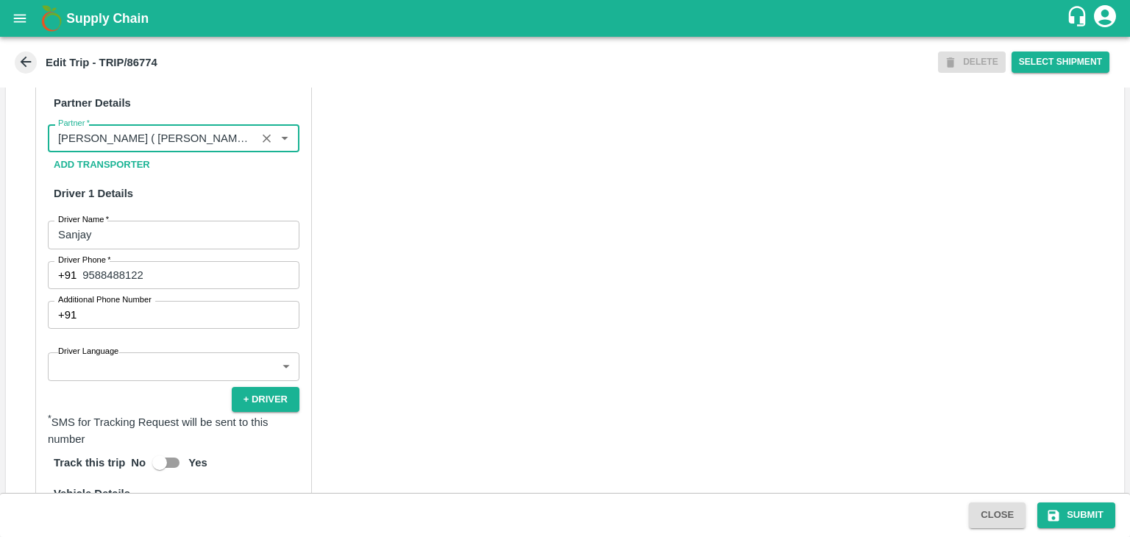
scroll to position [694, 0]
type input "[PERSON_NAME] ( [PERSON_NAME] Transport )-[GEOGRAPHIC_DATA], Pune-9860466997(Tr…"
click at [127, 384] on body "Supply Chain Edit Trip - TRIP/86774 DELETE Select Shipment Trip Details Trip Ty…" at bounding box center [565, 268] width 1130 height 537
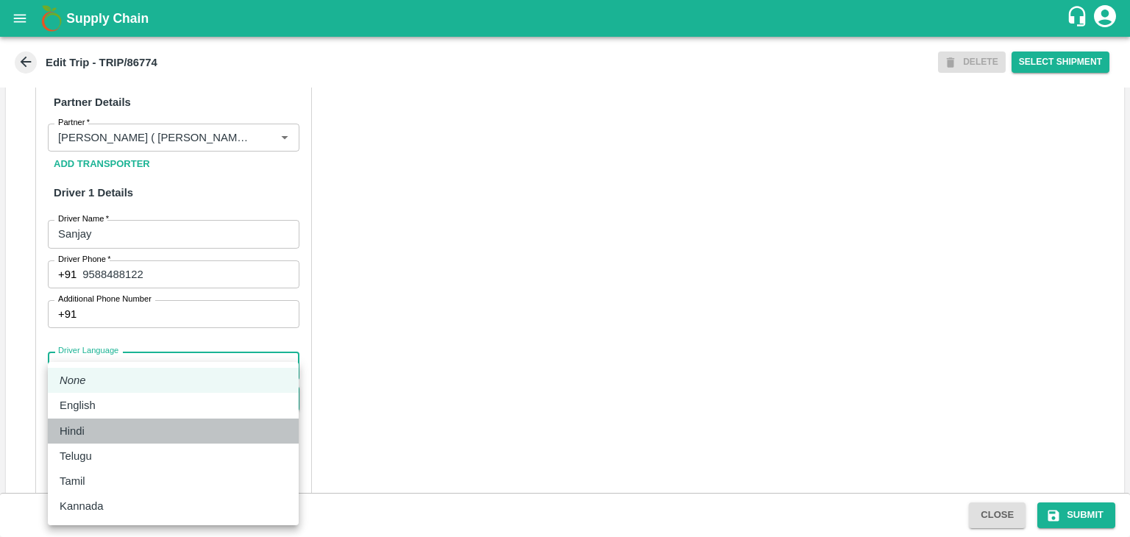
click at [99, 423] on div "Hindi" at bounding box center [173, 431] width 227 height 16
type input "hi"
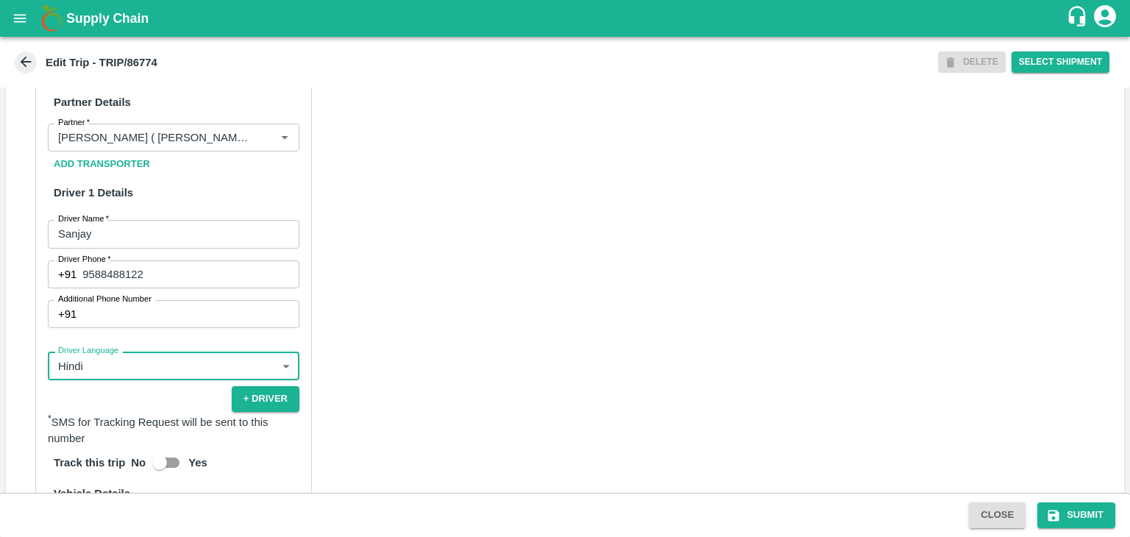
scroll to position [957, 0]
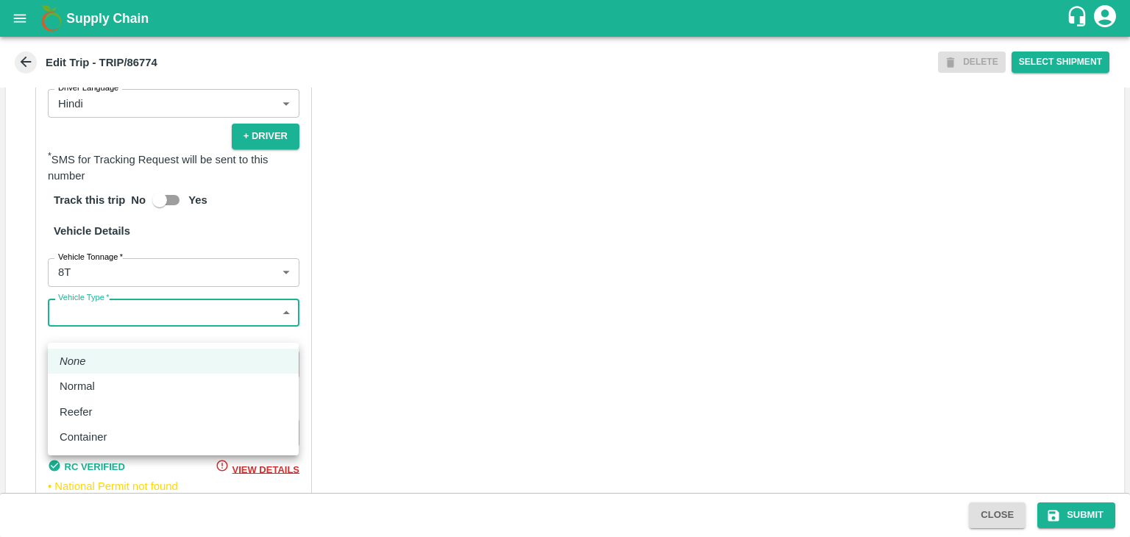
click at [93, 341] on body "Supply Chain Edit Trip - TRIP/86774 DELETE Select Shipment Trip Details Trip Ty…" at bounding box center [565, 268] width 1130 height 537
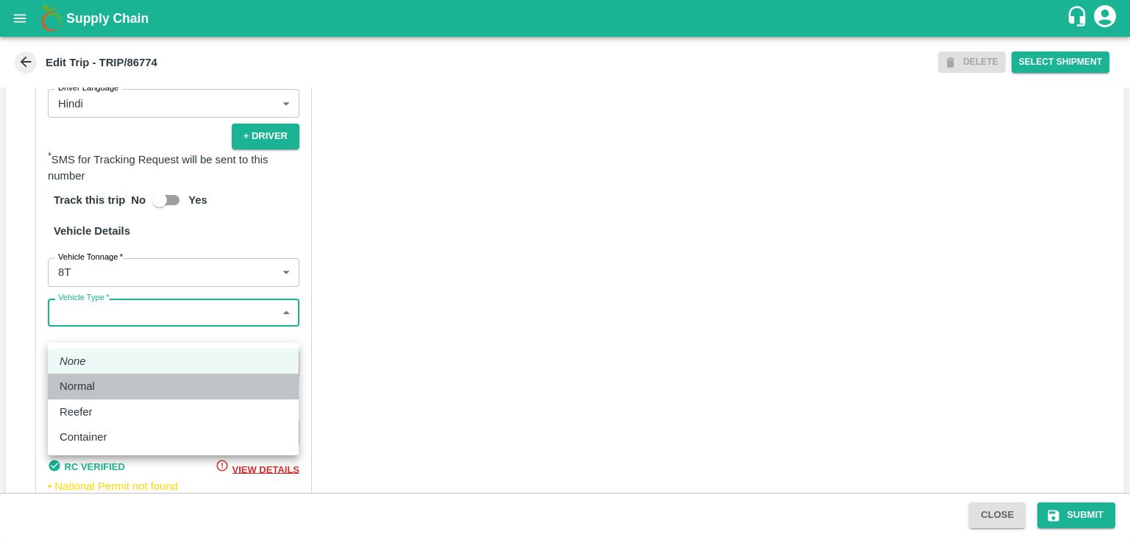
click at [97, 385] on div "Normal" at bounding box center [81, 386] width 43 height 16
type input "Normal"
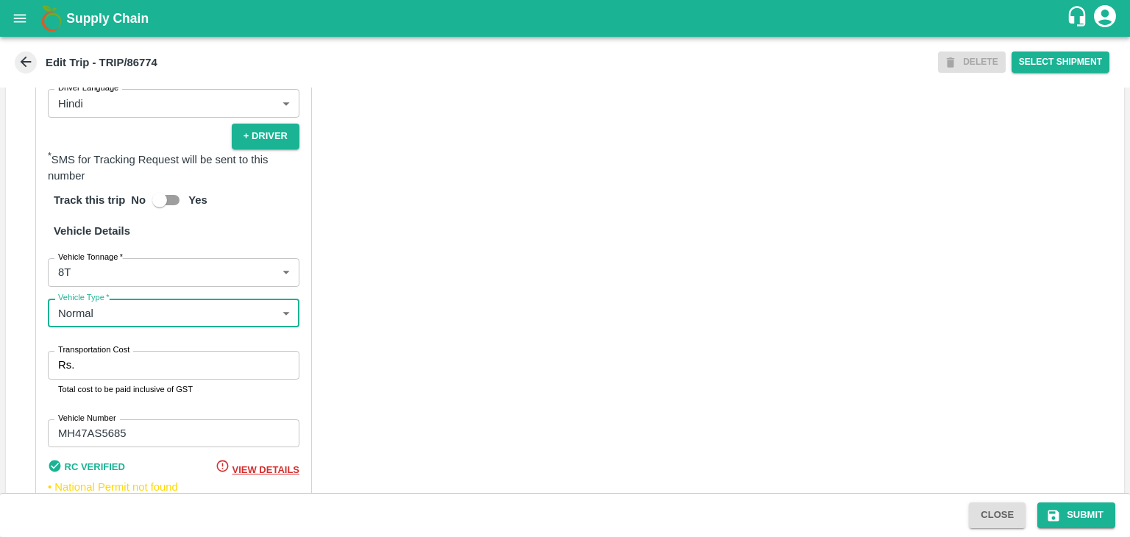
scroll to position [1033, 0]
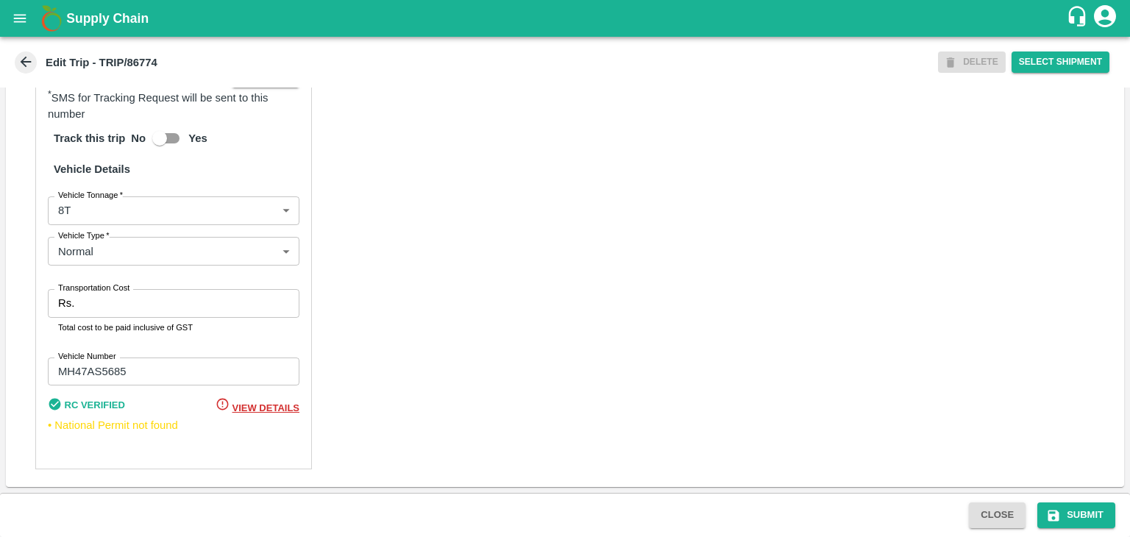
click at [79, 310] on div "Rs. Transportation Cost" at bounding box center [174, 303] width 252 height 28
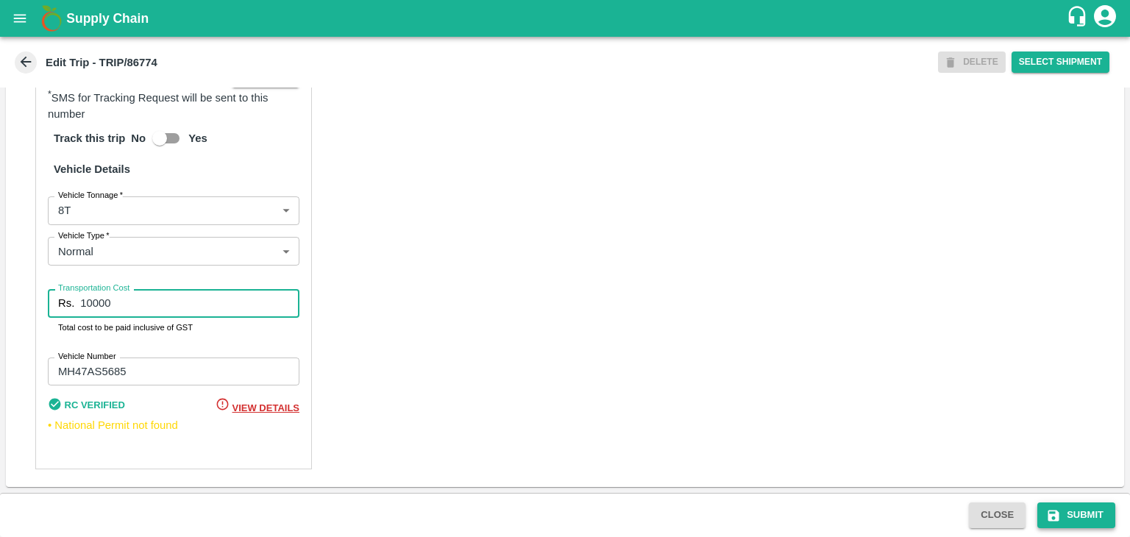
type input "10000"
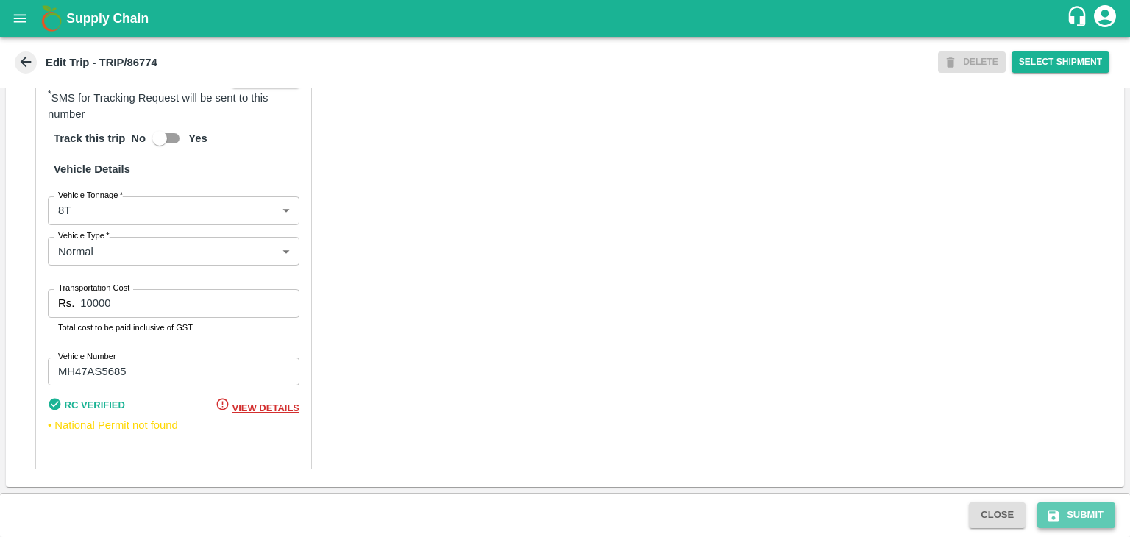
click at [1057, 504] on button "Submit" at bounding box center [1077, 516] width 78 height 26
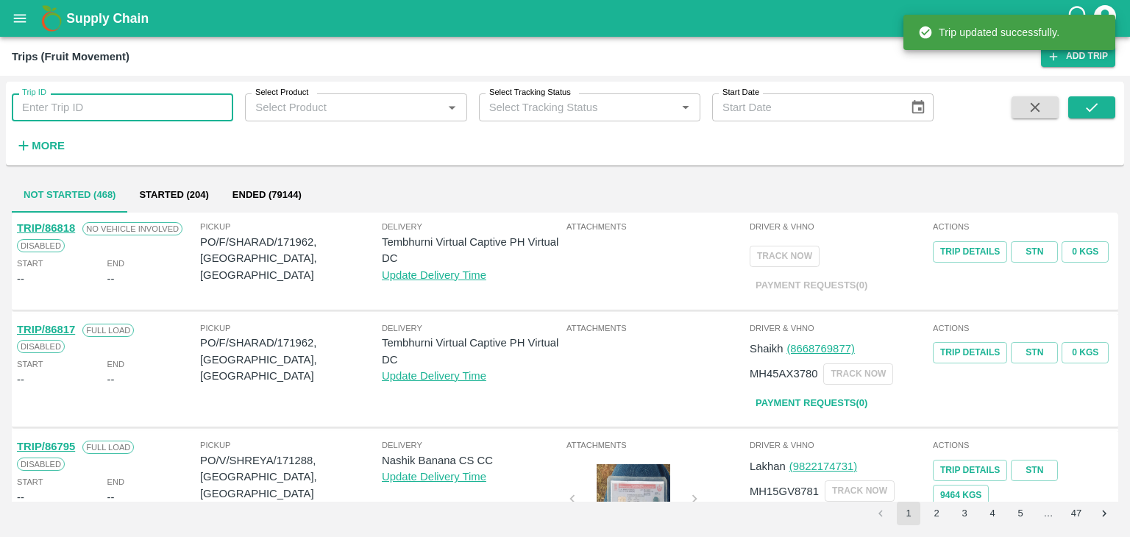
click at [105, 107] on input "Trip ID" at bounding box center [123, 107] width 222 height 28
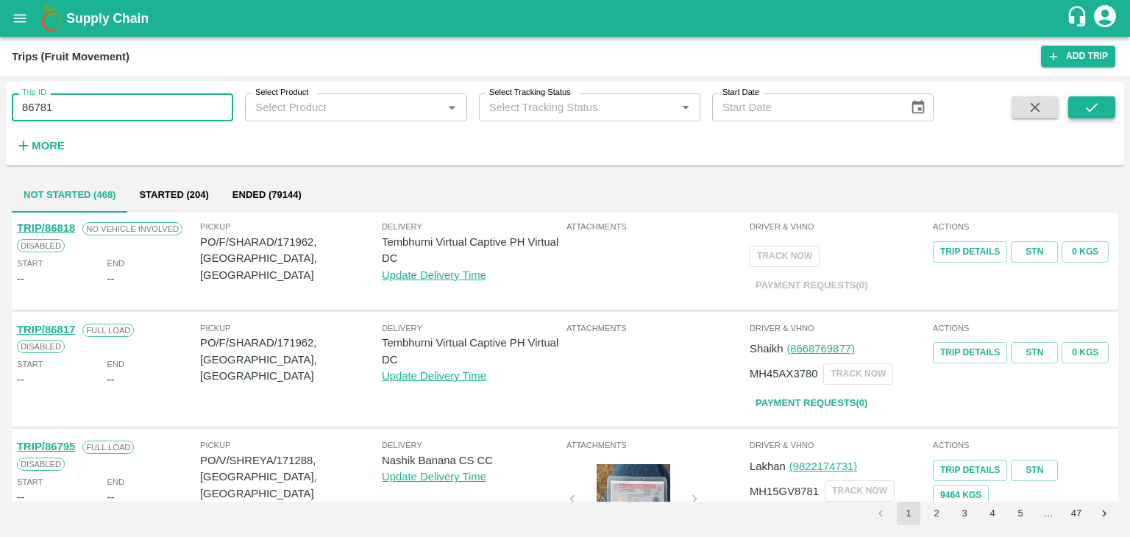
type input "86781"
click at [1096, 105] on icon "submit" at bounding box center [1092, 107] width 12 height 9
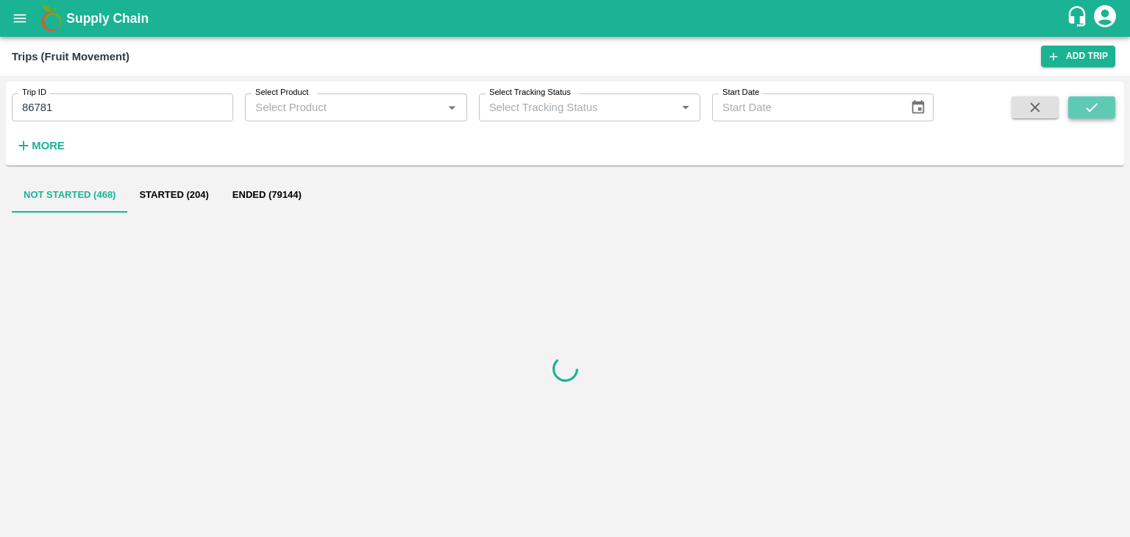
click at [1096, 105] on icon "submit" at bounding box center [1092, 107] width 12 height 9
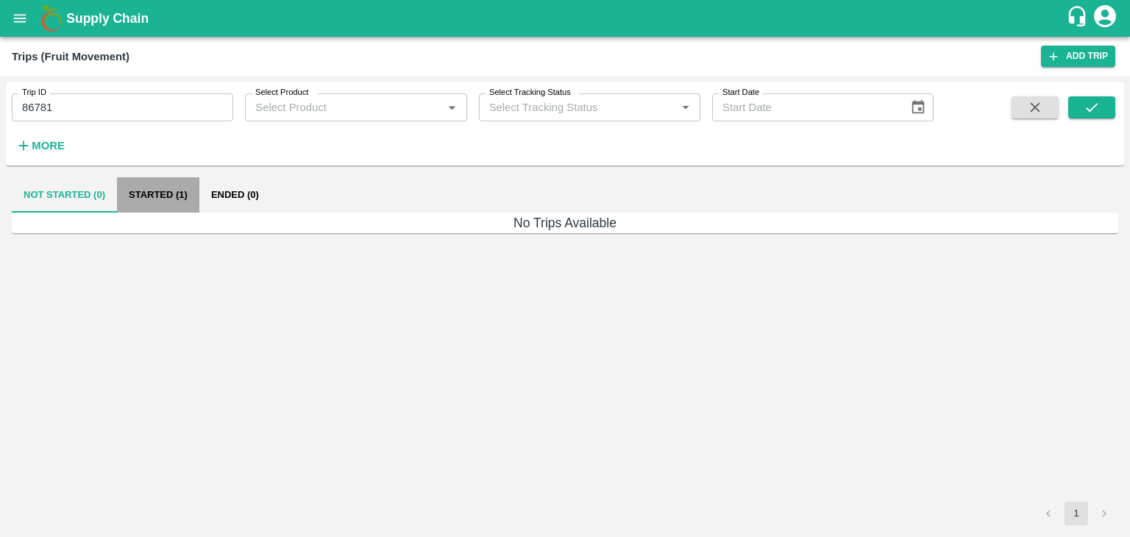
click at [153, 192] on button "Started (1)" at bounding box center [158, 194] width 82 height 35
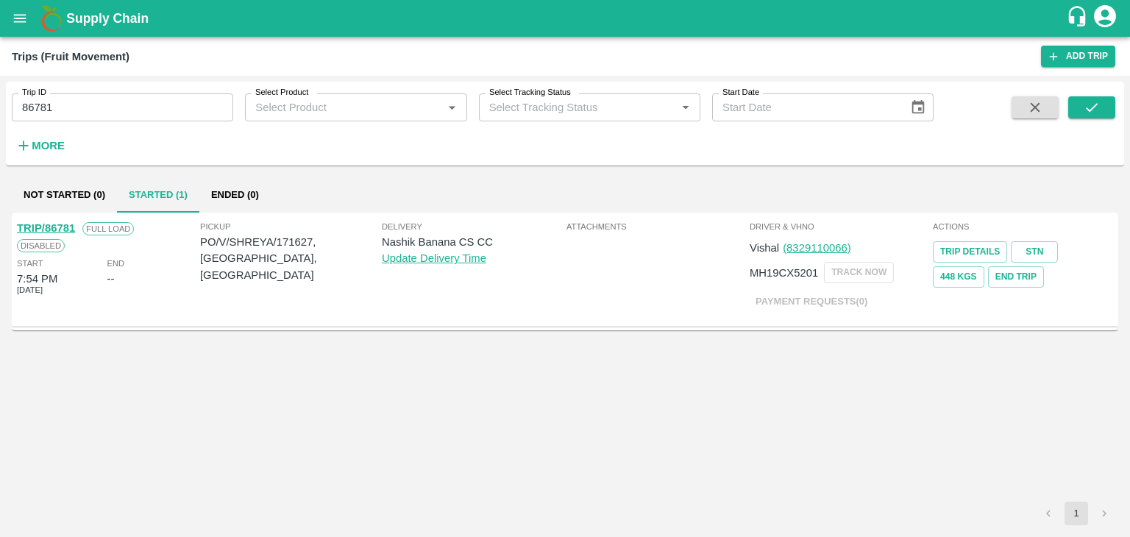
click at [49, 223] on link "TRIP/86781" at bounding box center [46, 228] width 58 height 12
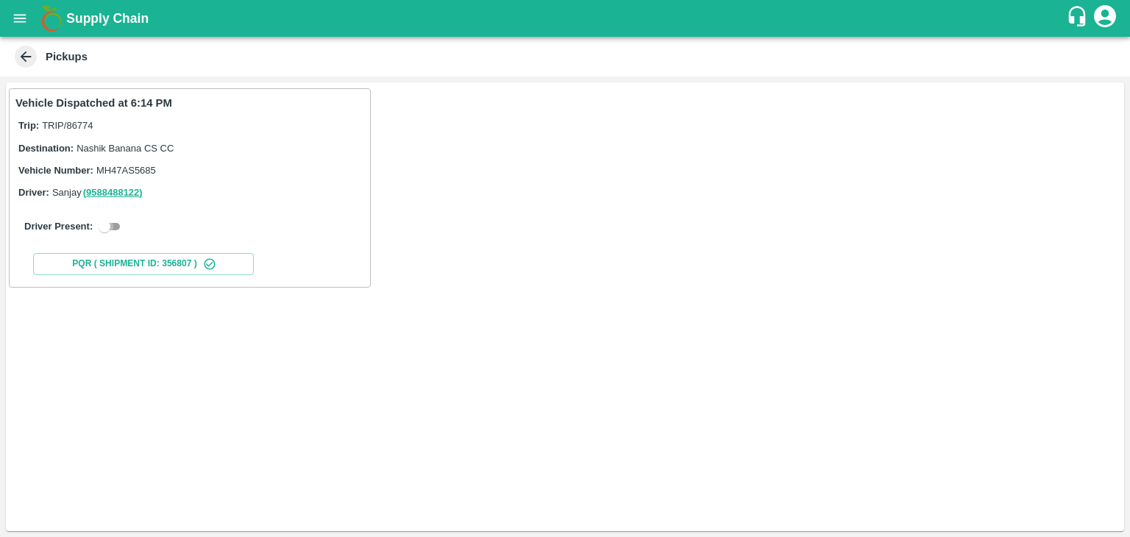
click at [112, 230] on input "checkbox" at bounding box center [104, 227] width 53 height 18
checkbox input "true"
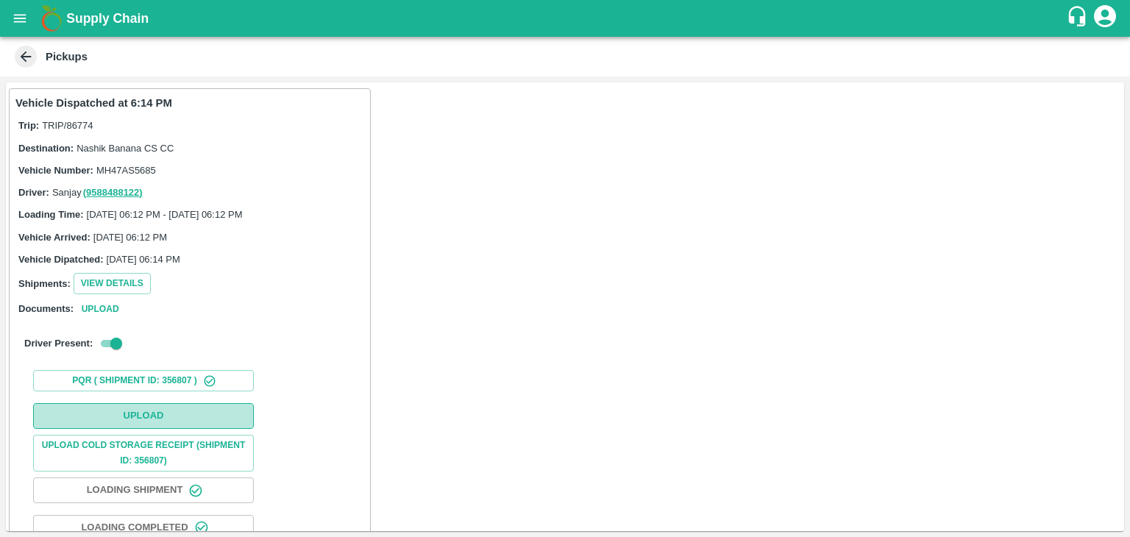
click at [226, 414] on button "Upload" at bounding box center [143, 416] width 221 height 26
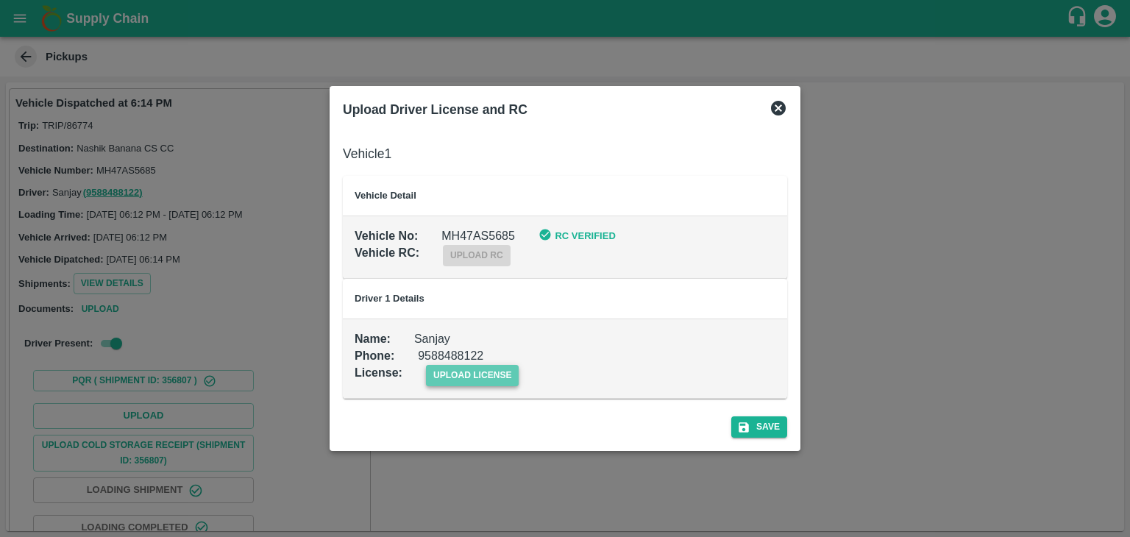
click at [474, 373] on span "upload license" at bounding box center [472, 375] width 93 height 21
click at [0, 0] on input "upload license" at bounding box center [0, 0] width 0 height 0
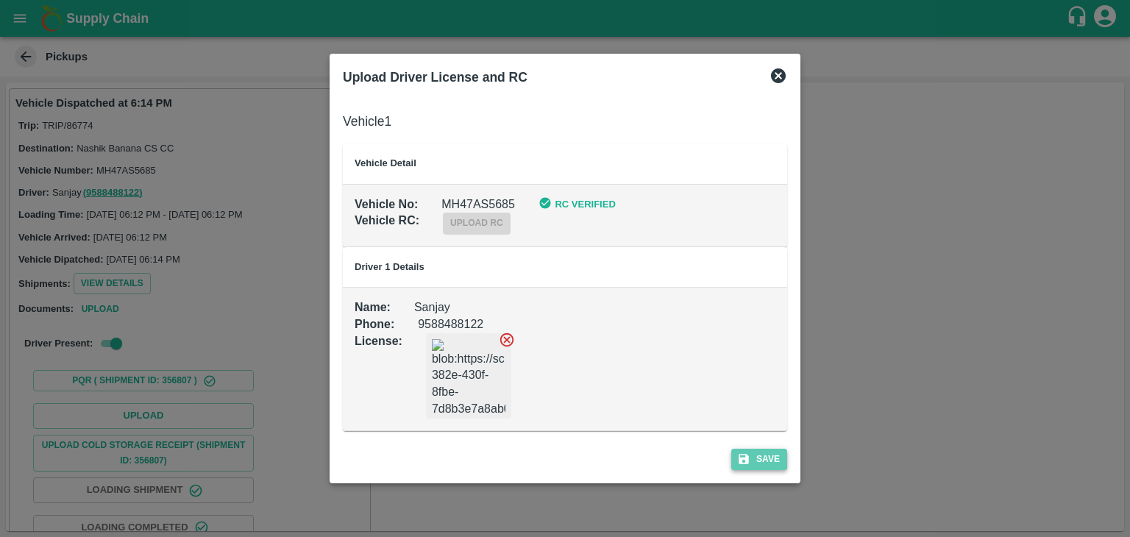
click at [751, 450] on button "Save" at bounding box center [759, 459] width 56 height 21
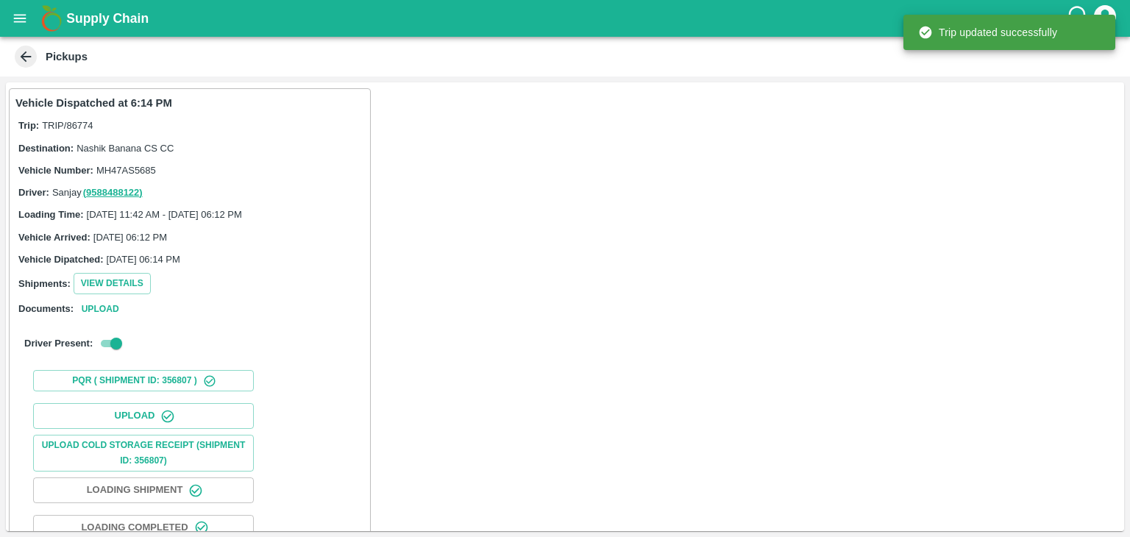
scroll to position [154, 0]
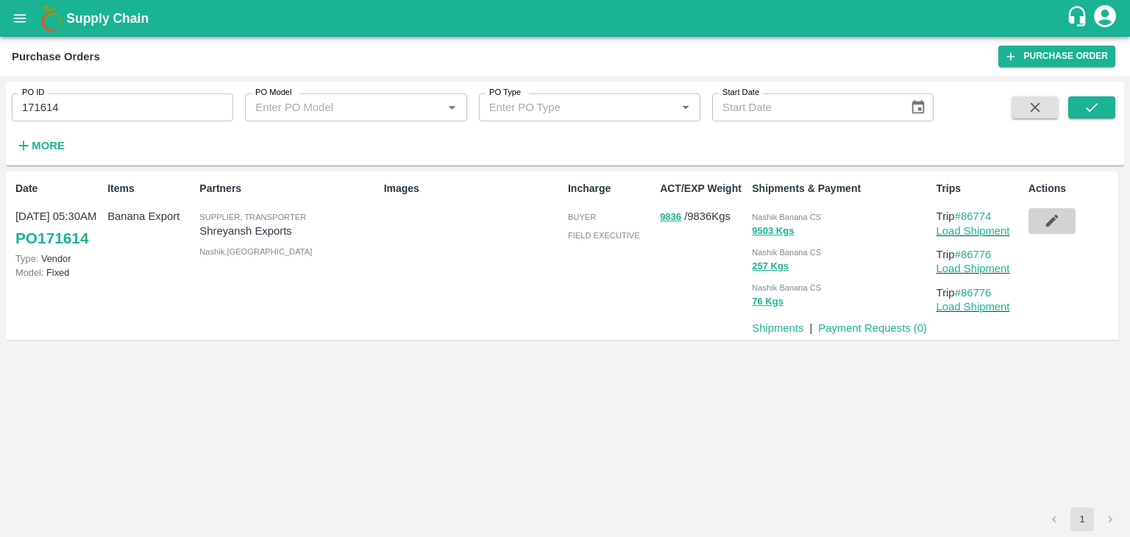
click at [1054, 228] on icon "button" at bounding box center [1052, 221] width 16 height 16
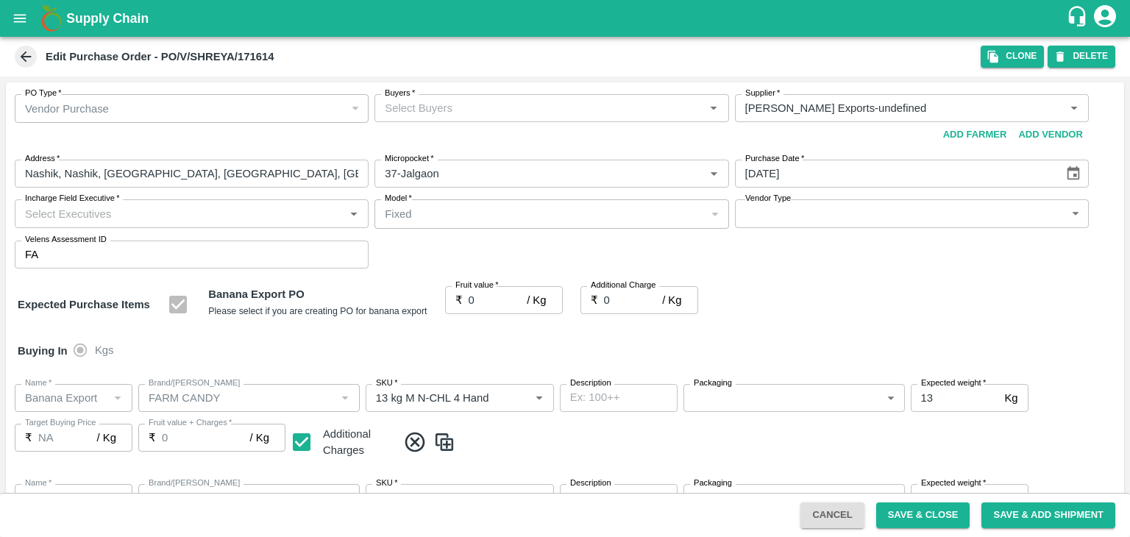
click at [469, 110] on input "Buyers   *" at bounding box center [539, 108] width 321 height 19
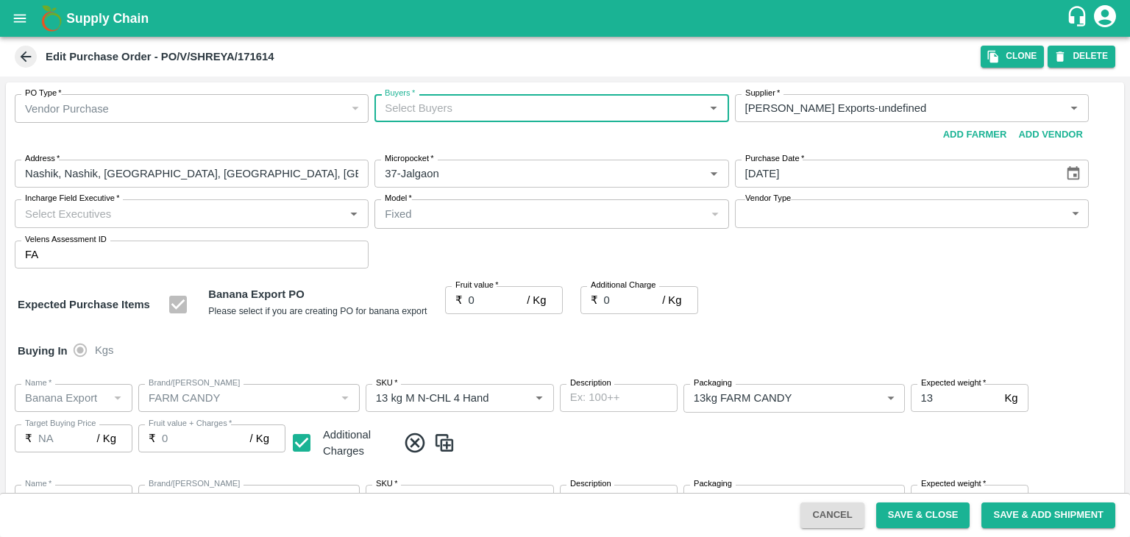
click at [481, 102] on input "Buyers   *" at bounding box center [539, 108] width 321 height 19
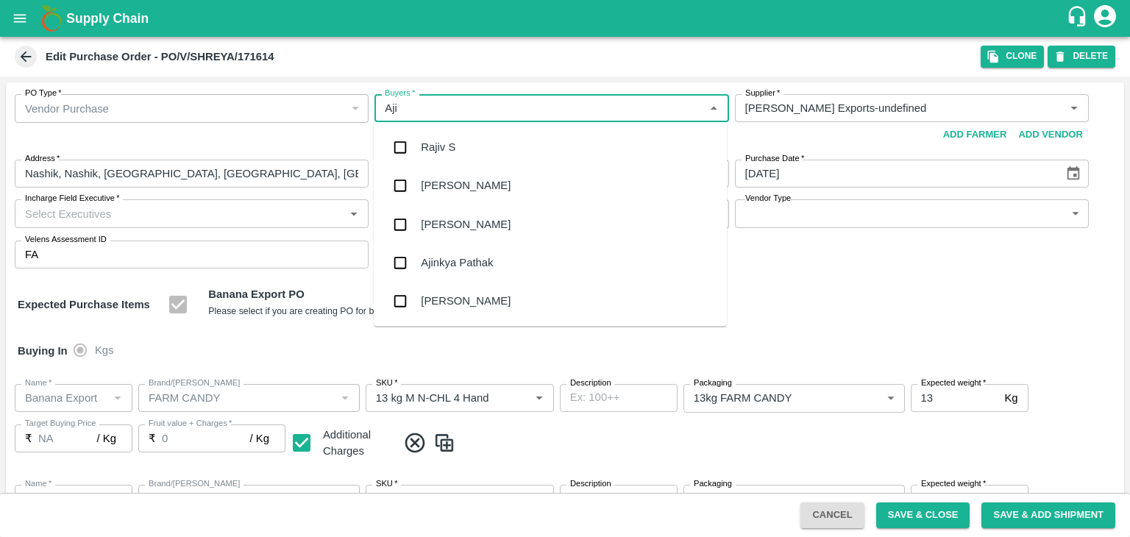
type input "Ajit"
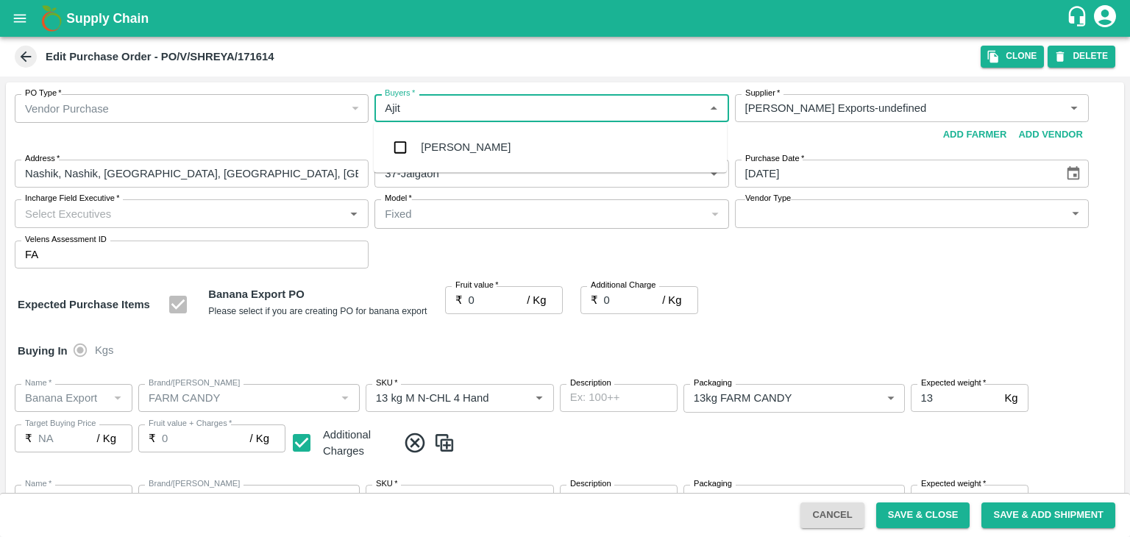
click at [468, 150] on div "Ajit Otari" at bounding box center [550, 147] width 353 height 38
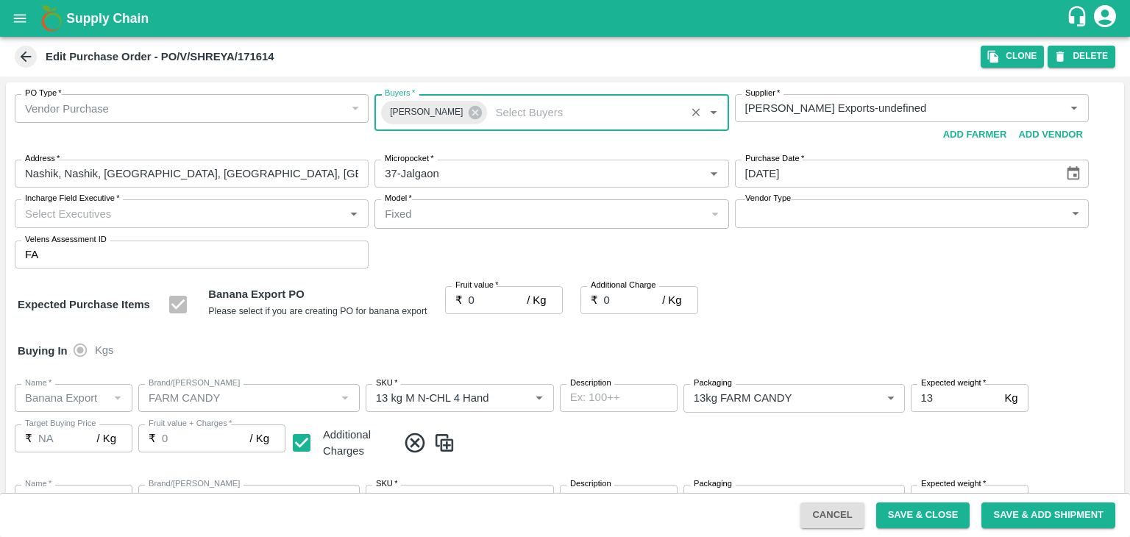
click at [750, 211] on body "Supply Chain Edit Purchase Order - PO/V/SHREYA/171614 Clone DELETE PO Type   * …" at bounding box center [565, 268] width 1130 height 537
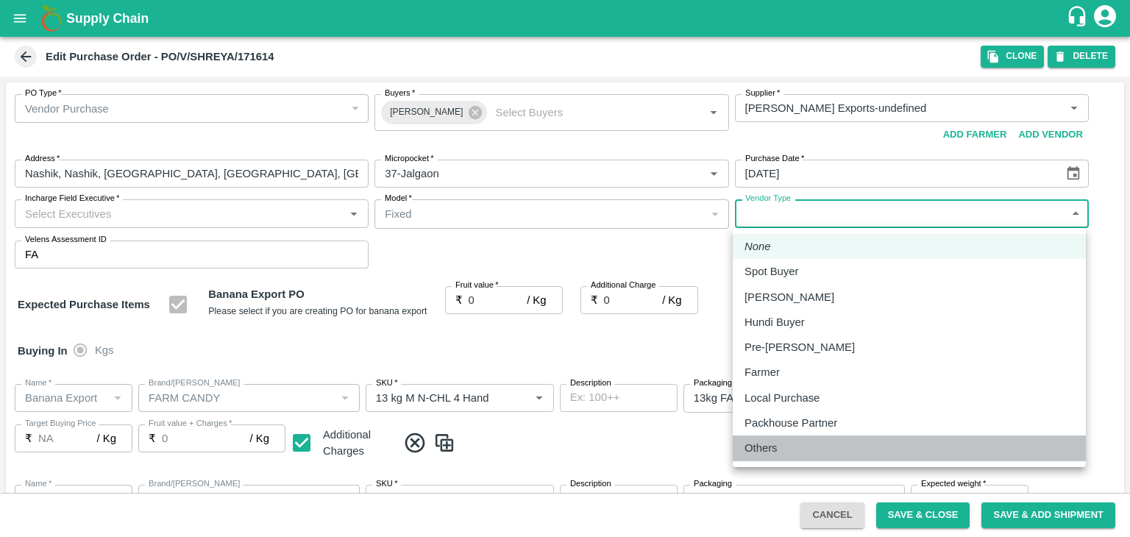
click at [781, 450] on div "Others" at bounding box center [765, 448] width 40 height 16
type input "OTHER"
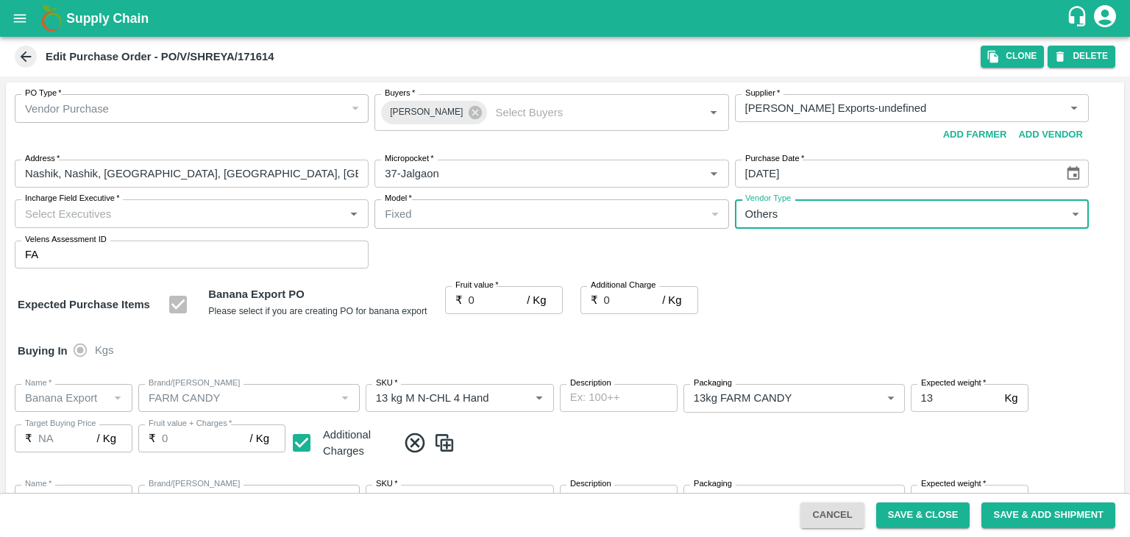
click at [185, 206] on input "Incharge Field Executive   *" at bounding box center [179, 213] width 321 height 19
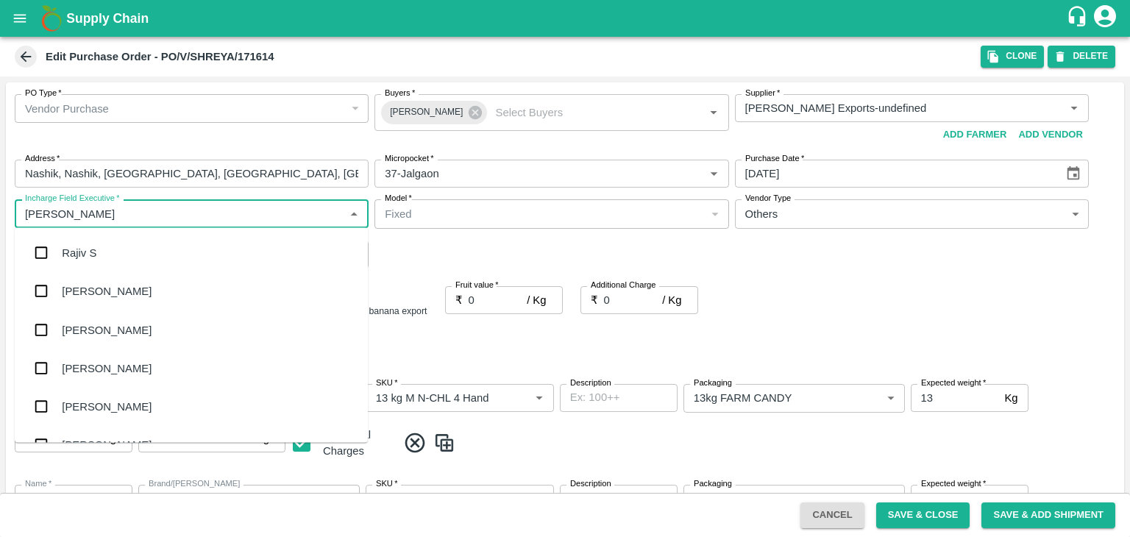
type input "Jay"
click at [127, 341] on div "jaydip Tale" at bounding box center [191, 330] width 353 height 38
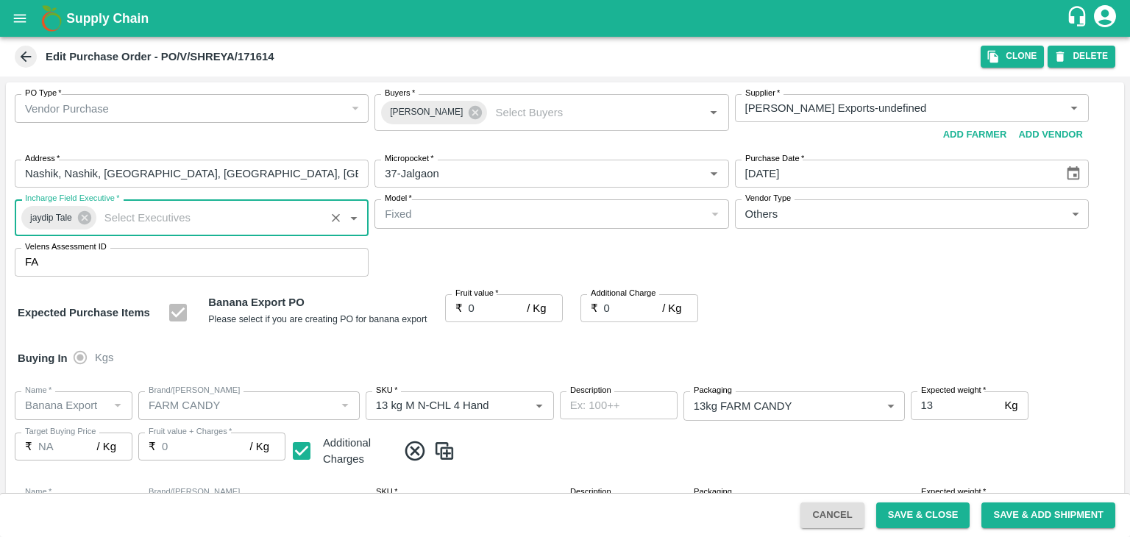
click at [489, 305] on input "0" at bounding box center [498, 308] width 59 height 28
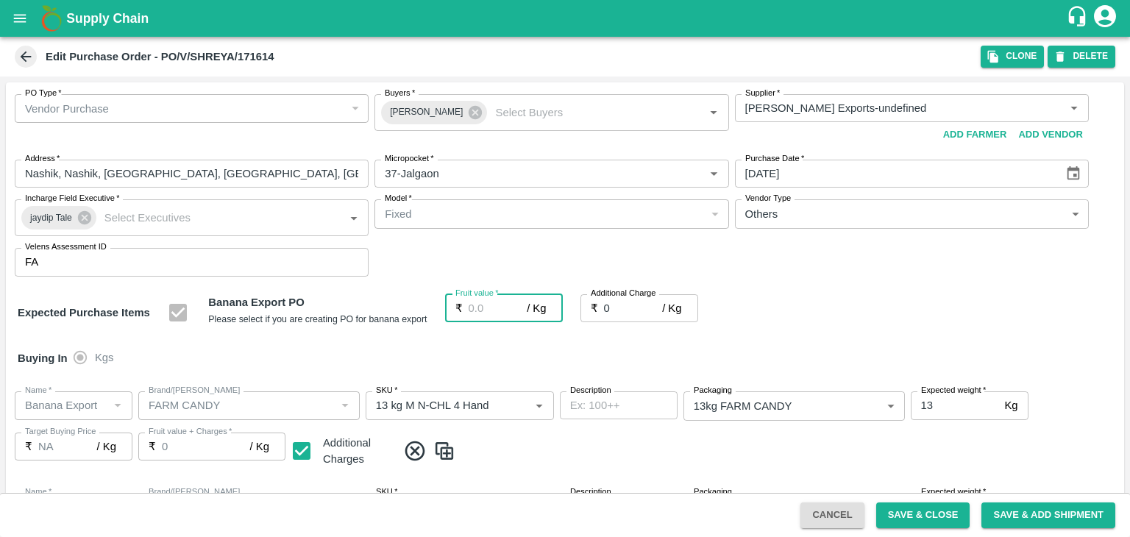
type input "2"
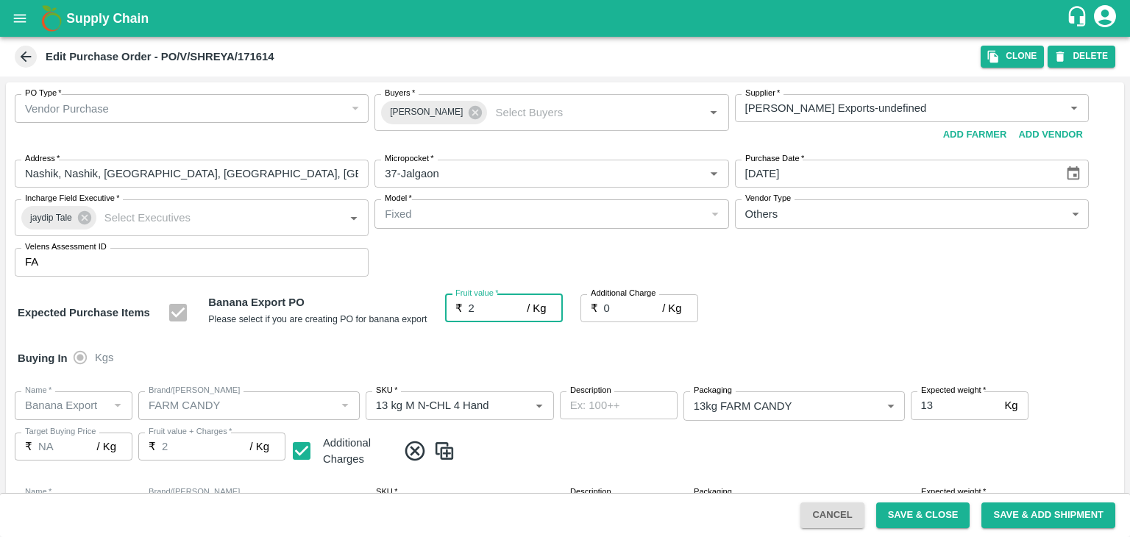
type input "2"
type input "20"
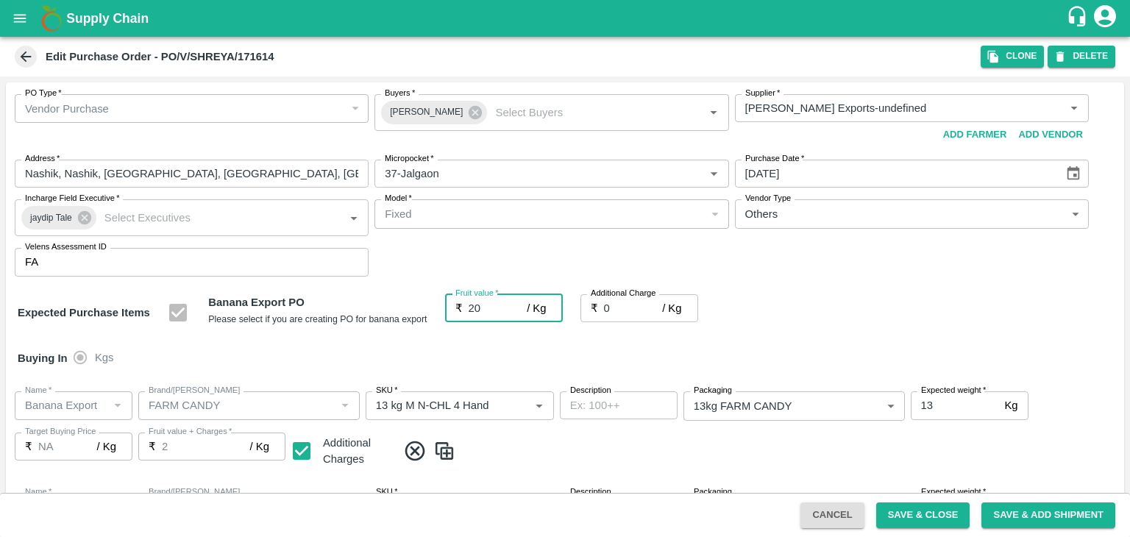
type input "20"
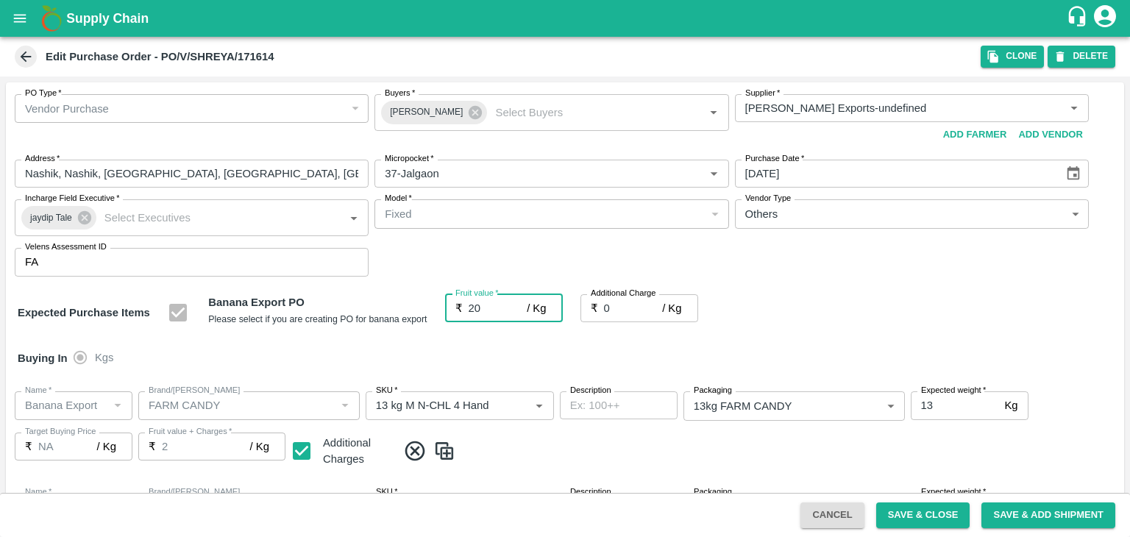
type input "20"
type input "2"
type input "22"
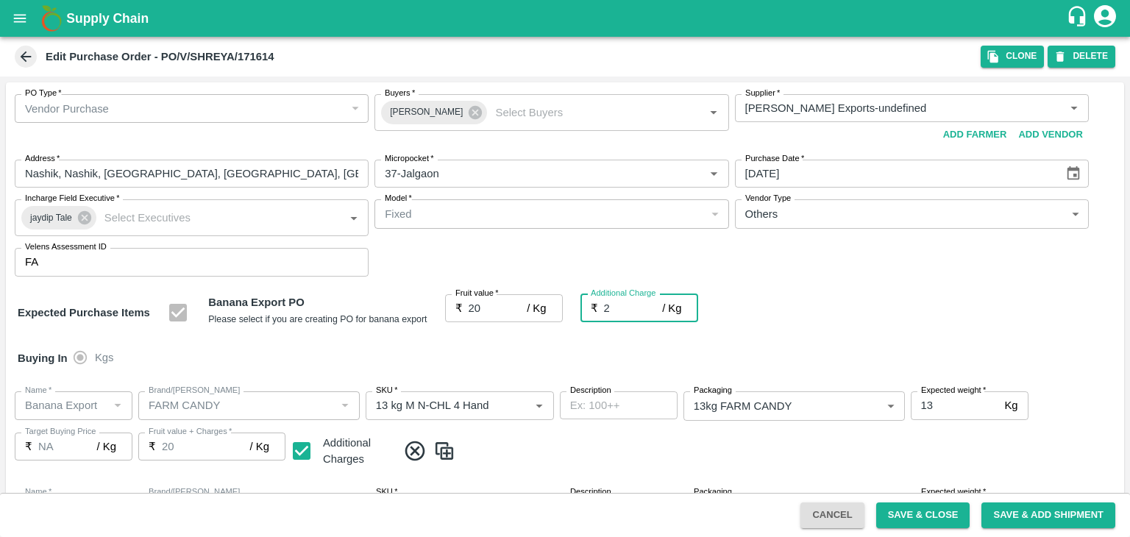
type input "22"
type input "2.7"
type input "22.7"
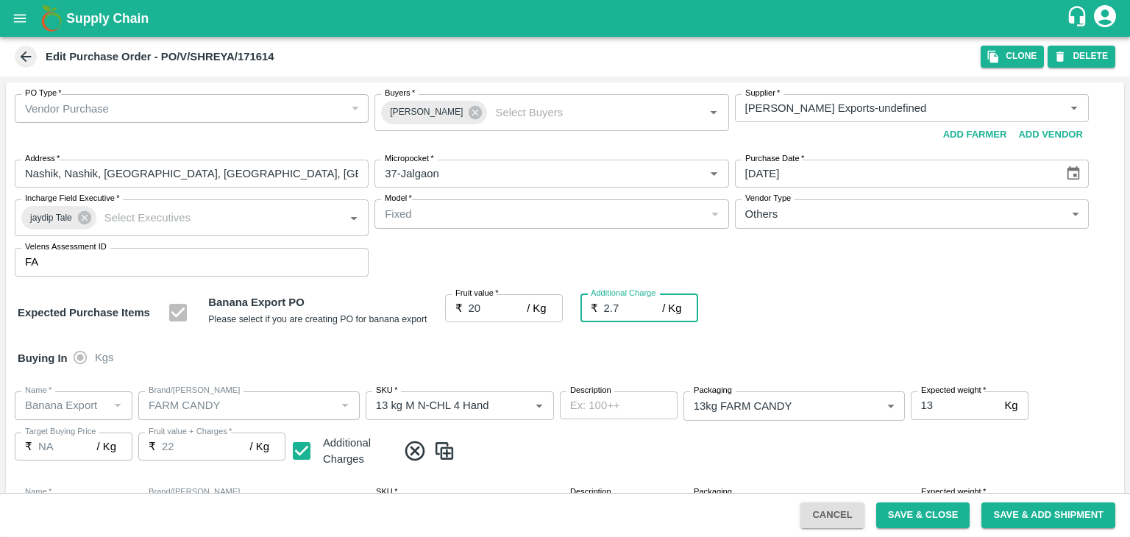
type input "22.7"
type input "2.75"
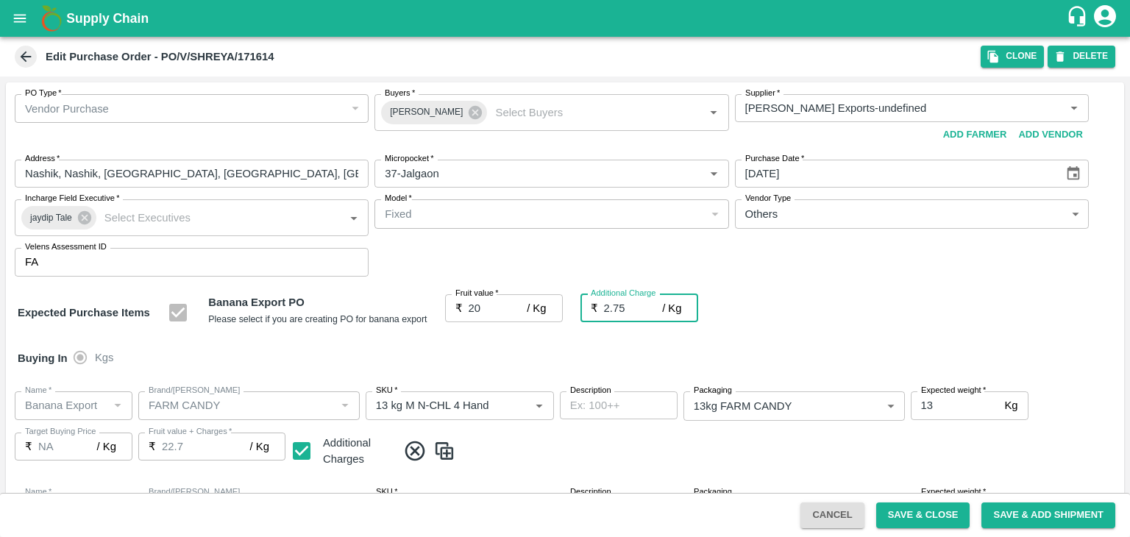
type input "22.75"
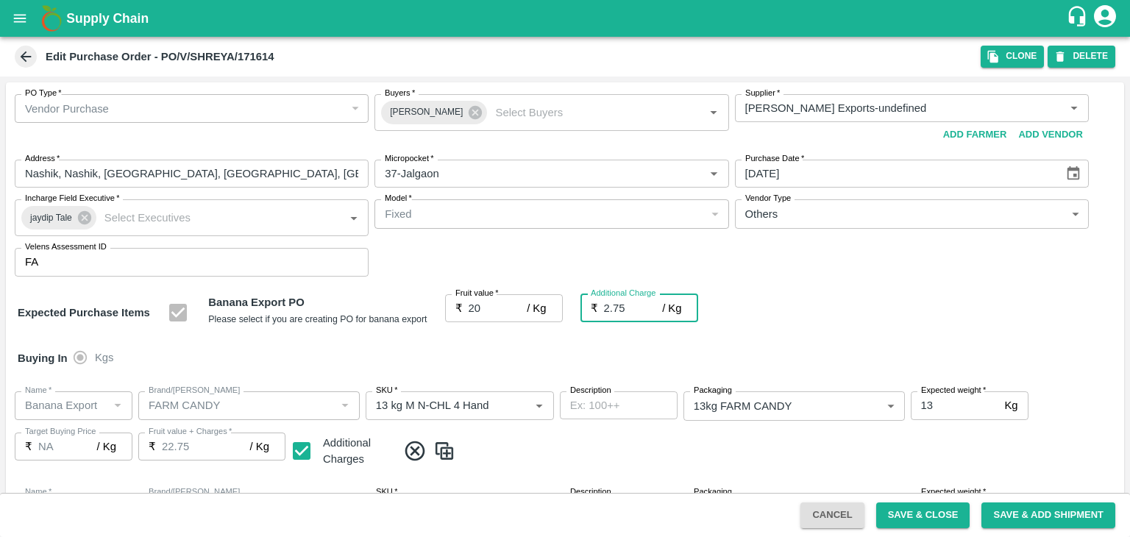
type input "2.75"
click at [532, 348] on div "Buying In Kgs" at bounding box center [565, 358] width 1119 height 43
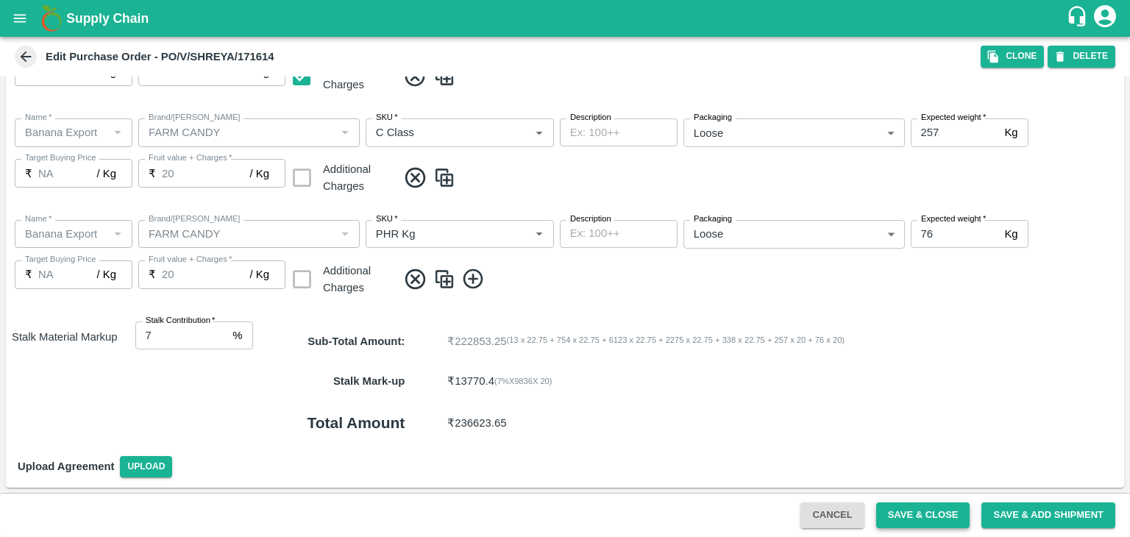
click at [926, 505] on button "Save & Close" at bounding box center [923, 516] width 94 height 26
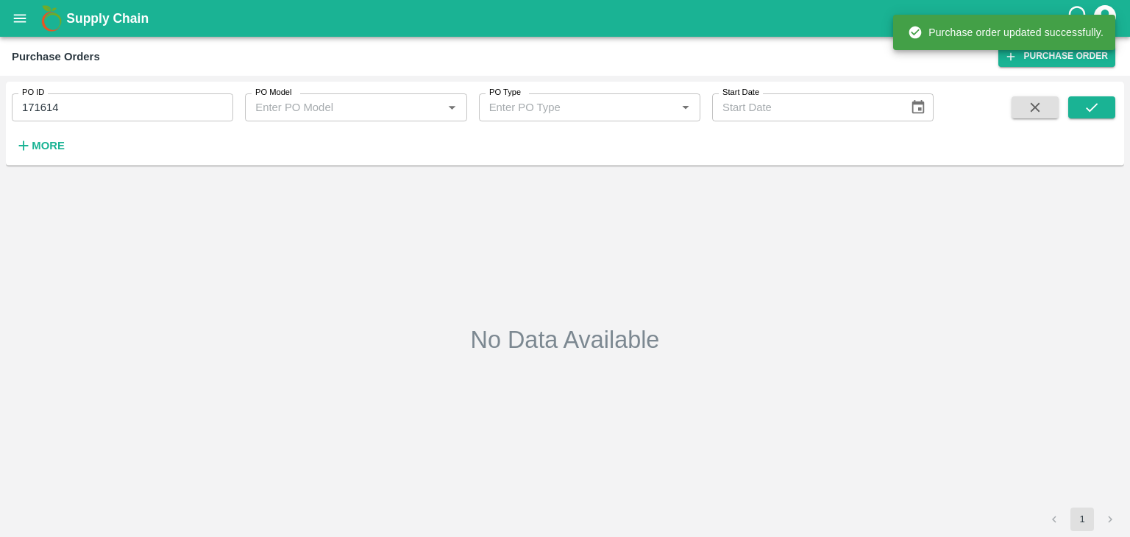
type input "171614"
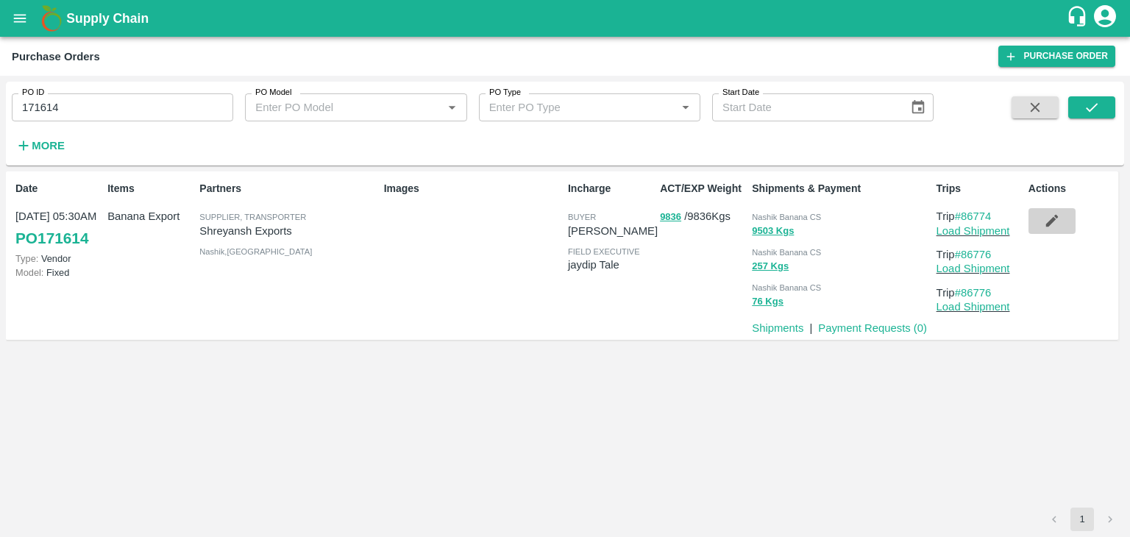
click at [1047, 216] on icon "button" at bounding box center [1052, 221] width 16 height 16
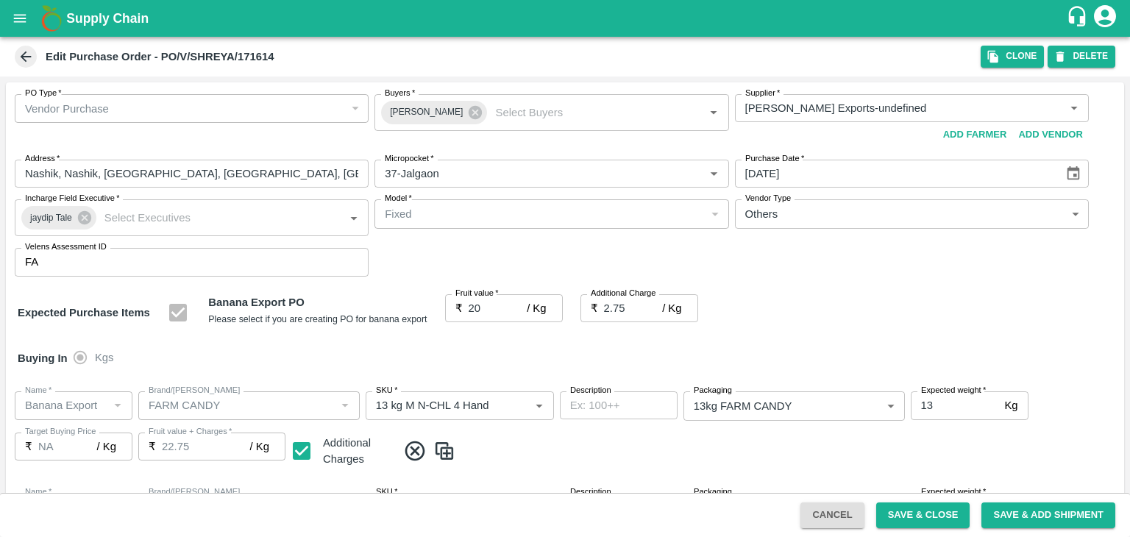
scroll to position [780, 0]
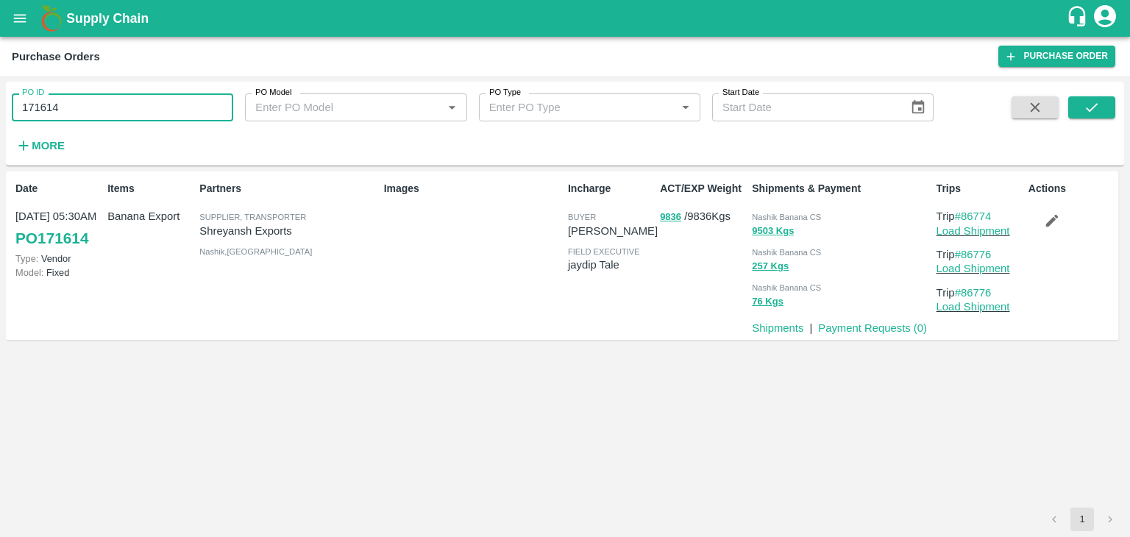
click at [112, 102] on input "171614" at bounding box center [123, 107] width 222 height 28
paste input "text"
type input "171627"
click at [1102, 110] on button "submit" at bounding box center [1092, 107] width 47 height 22
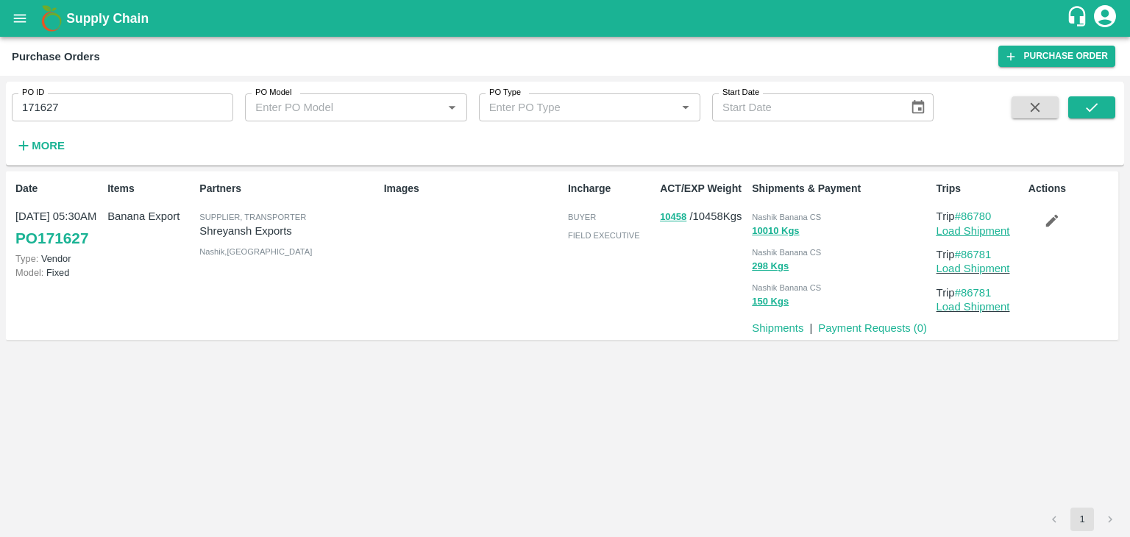
click at [993, 232] on link "Load Shipment" at bounding box center [974, 231] width 74 height 12
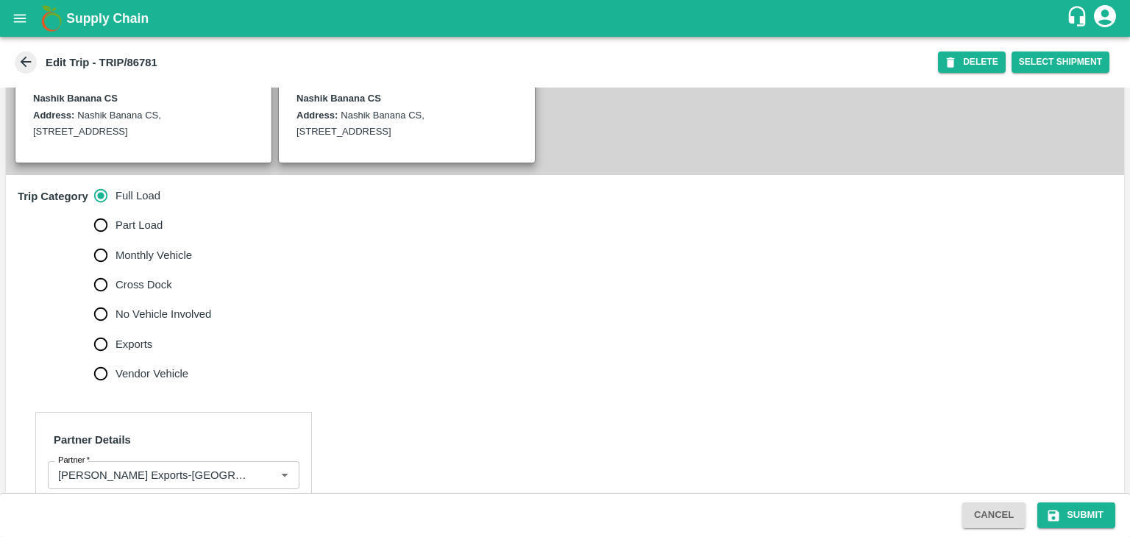
scroll to position [359, 0]
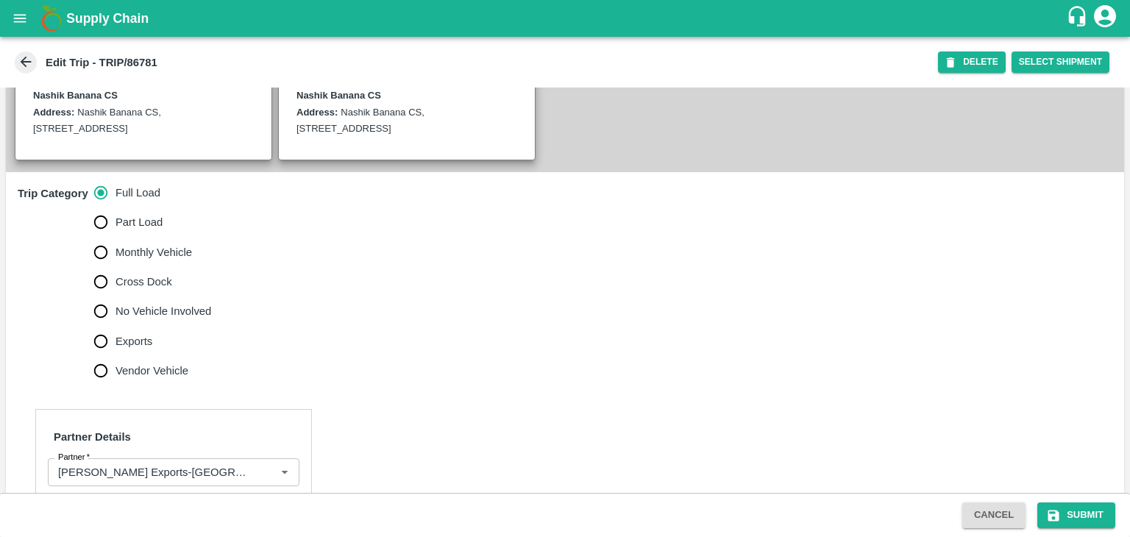
click at [151, 319] on span "No Vehicle Involved" at bounding box center [164, 311] width 96 height 16
click at [116, 325] on input "No Vehicle Involved" at bounding box center [100, 311] width 29 height 29
radio input "true"
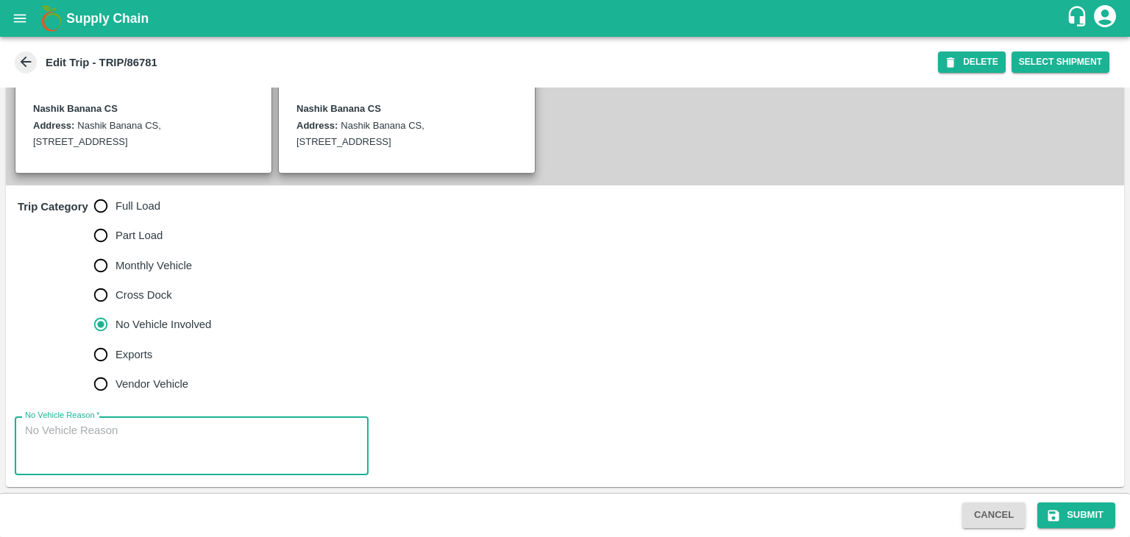
click at [168, 465] on textarea "No Vehicle Reason   *" at bounding box center [191, 446] width 333 height 46
type textarea "Field Dump"
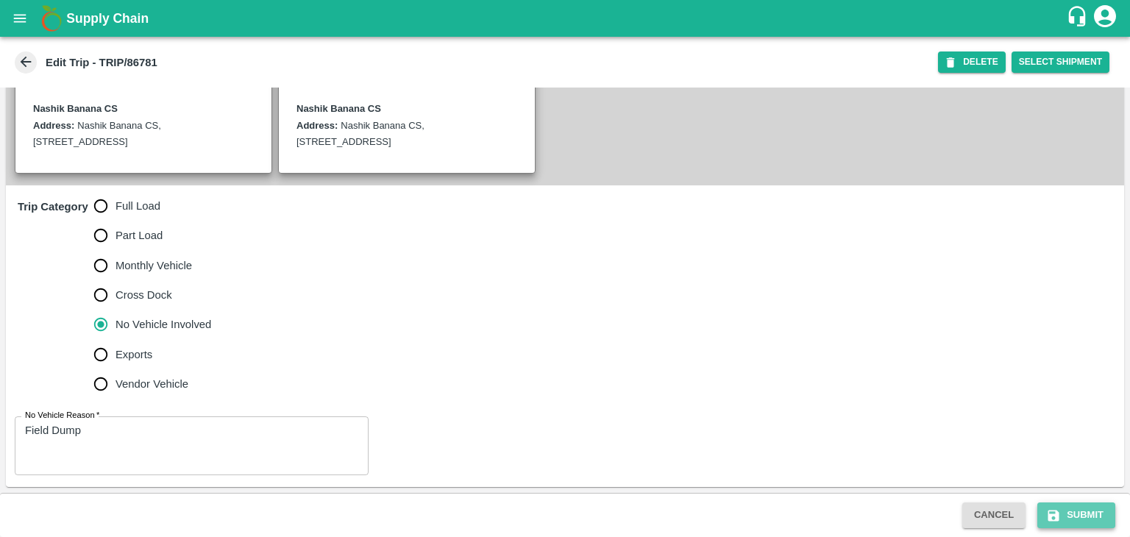
click at [1071, 510] on button "Submit" at bounding box center [1077, 516] width 78 height 26
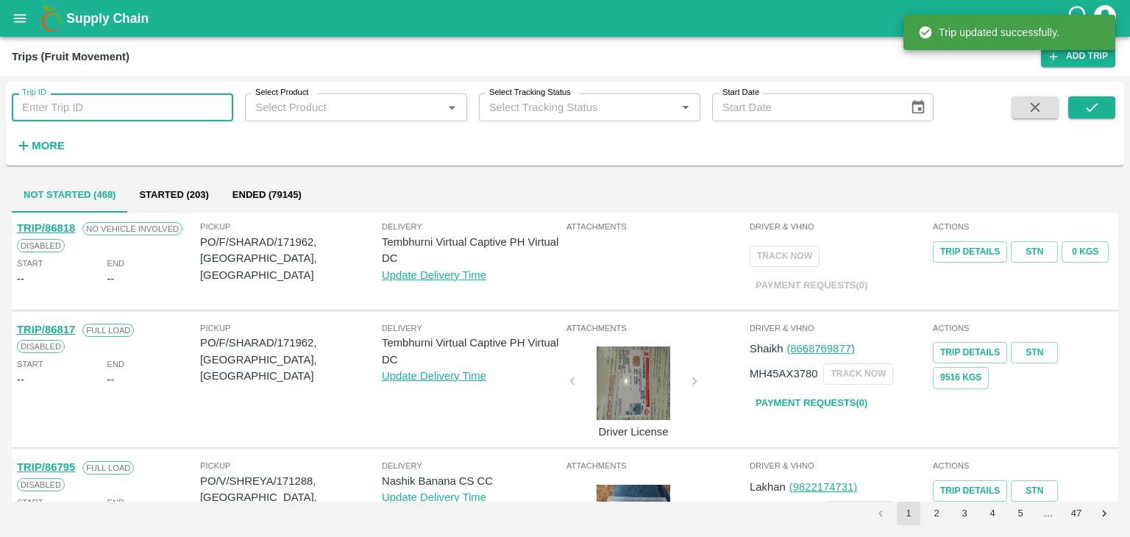
click at [116, 103] on input "Trip ID" at bounding box center [123, 107] width 222 height 28
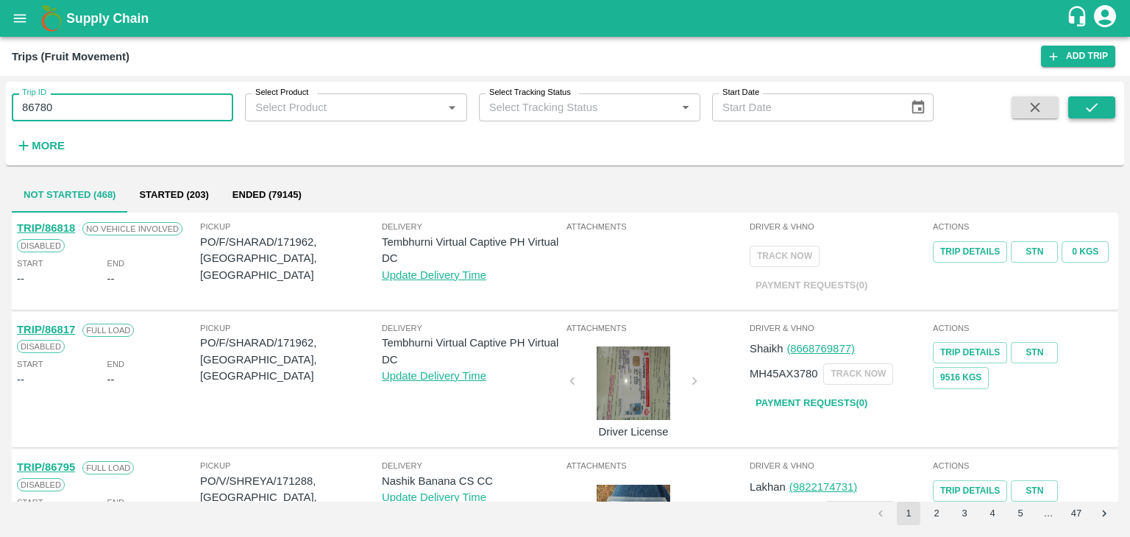
type input "86780"
click at [1074, 102] on button "submit" at bounding box center [1092, 107] width 47 height 22
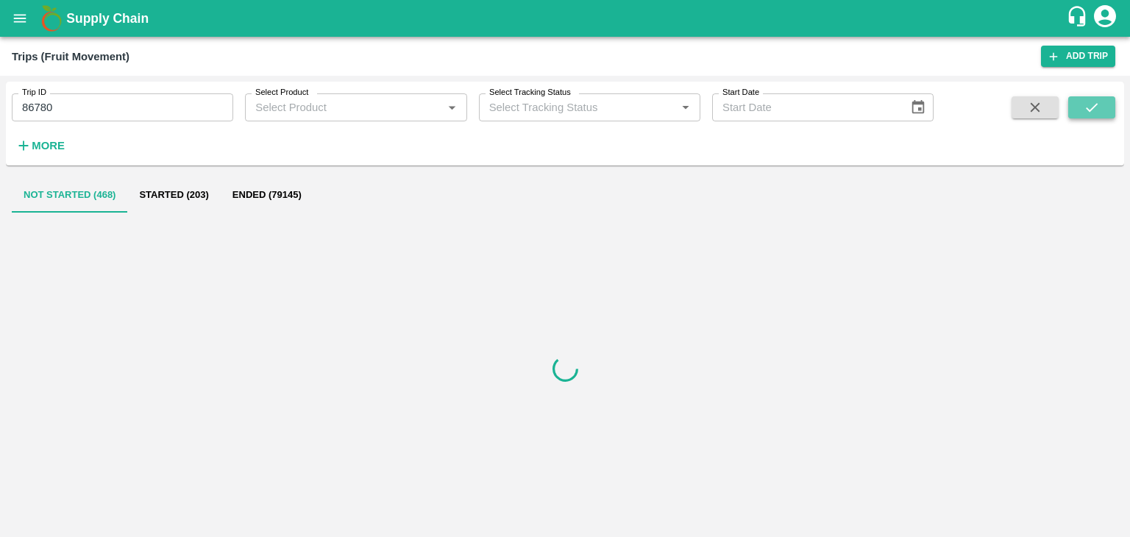
click at [1074, 102] on button "submit" at bounding box center [1092, 107] width 47 height 22
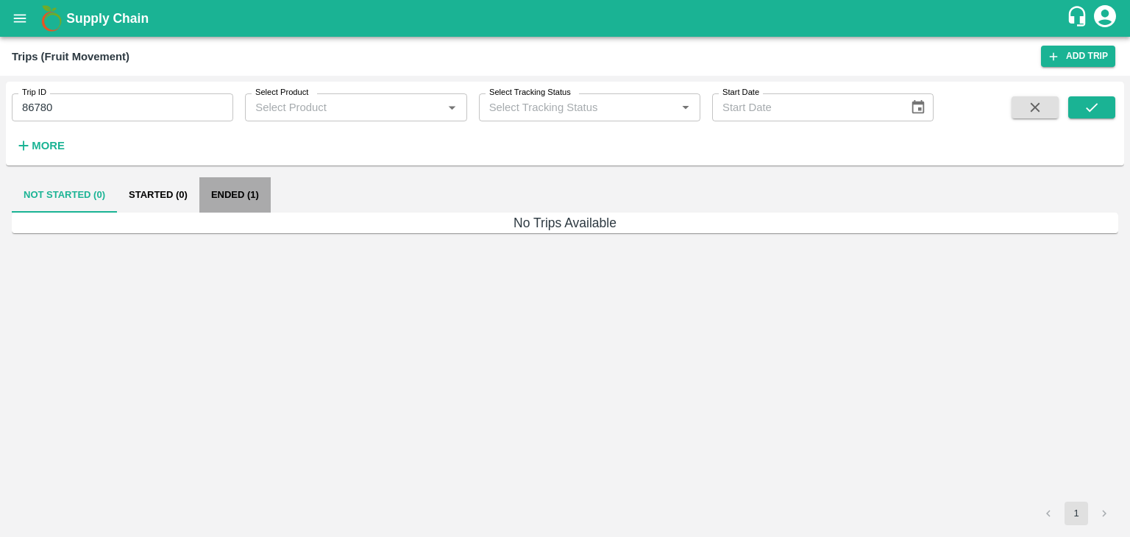
click at [244, 184] on button "Ended (1)" at bounding box center [234, 194] width 71 height 35
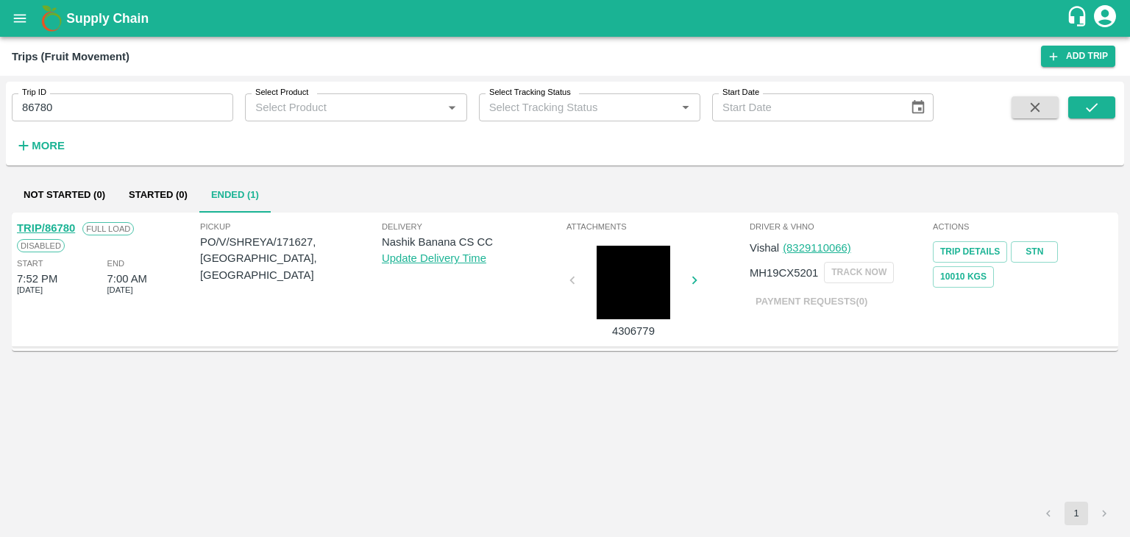
click at [51, 224] on link "TRIP/86780" at bounding box center [46, 228] width 58 height 12
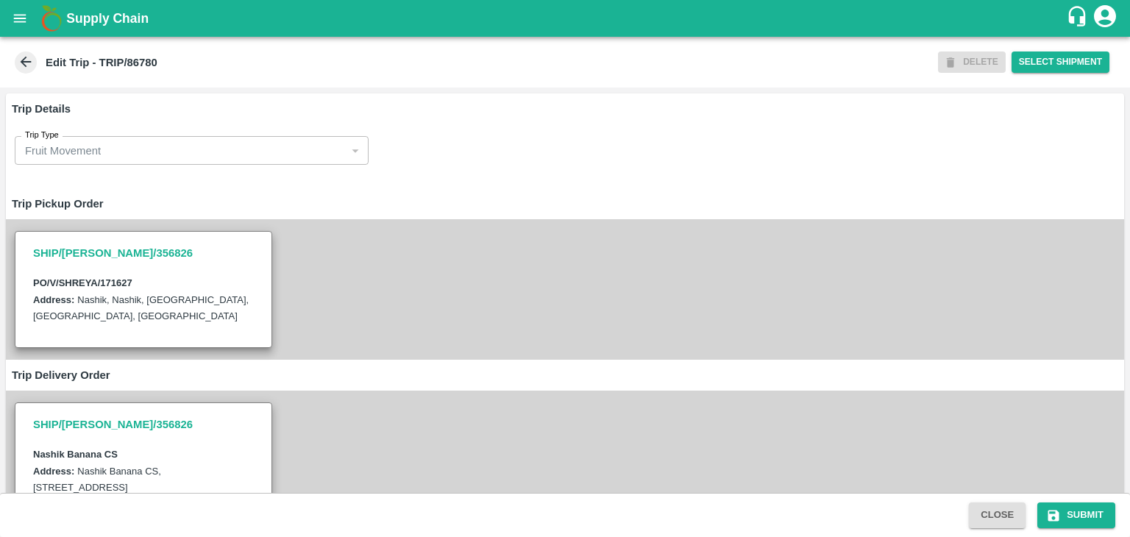
scroll to position [387, 0]
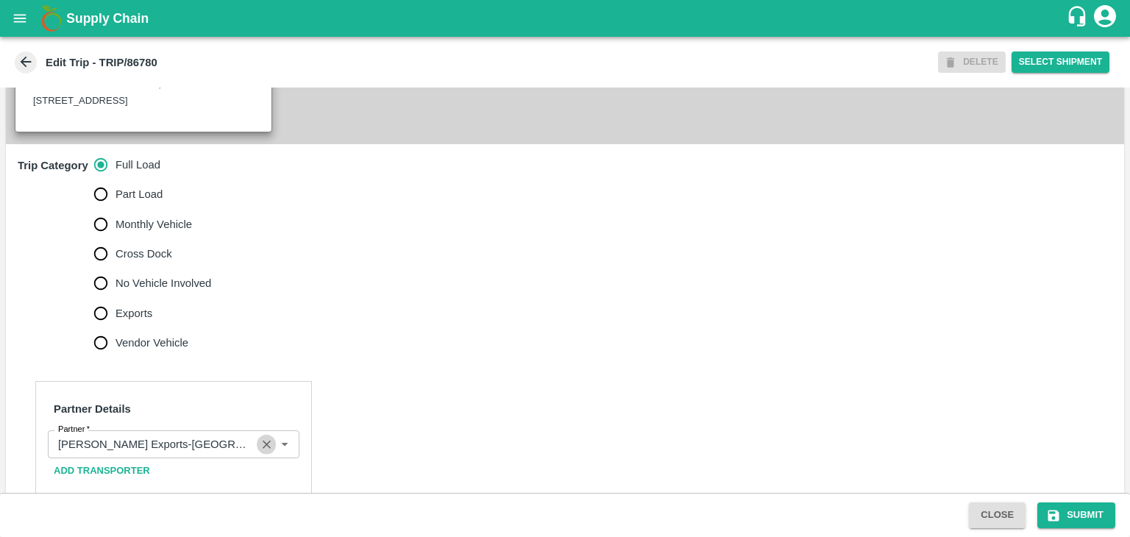
click at [267, 455] on button "Clear" at bounding box center [267, 445] width 20 height 20
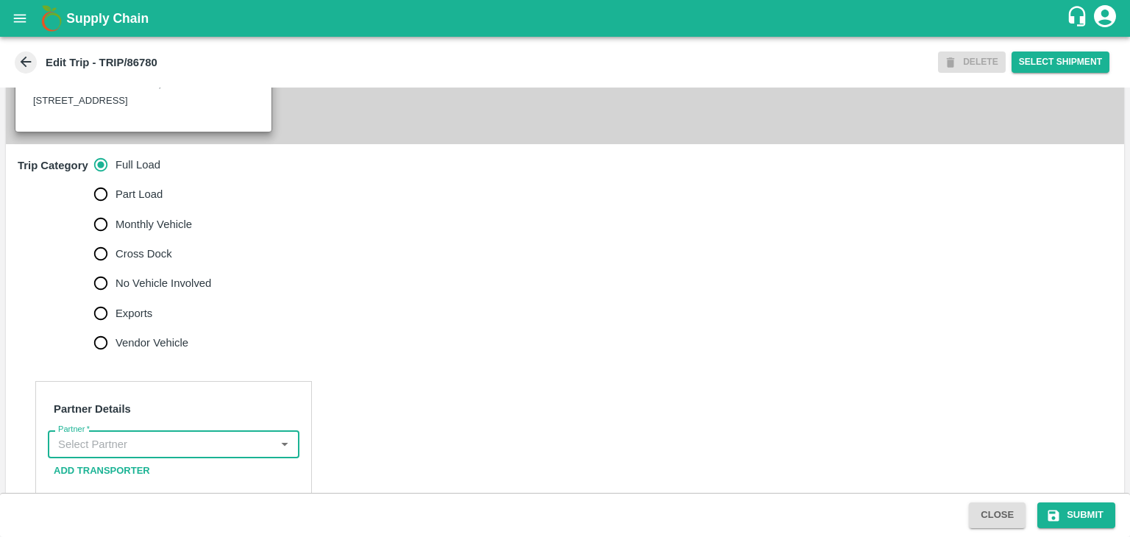
scroll to position [0, 0]
click at [225, 454] on input "Partner   *" at bounding box center [161, 444] width 219 height 19
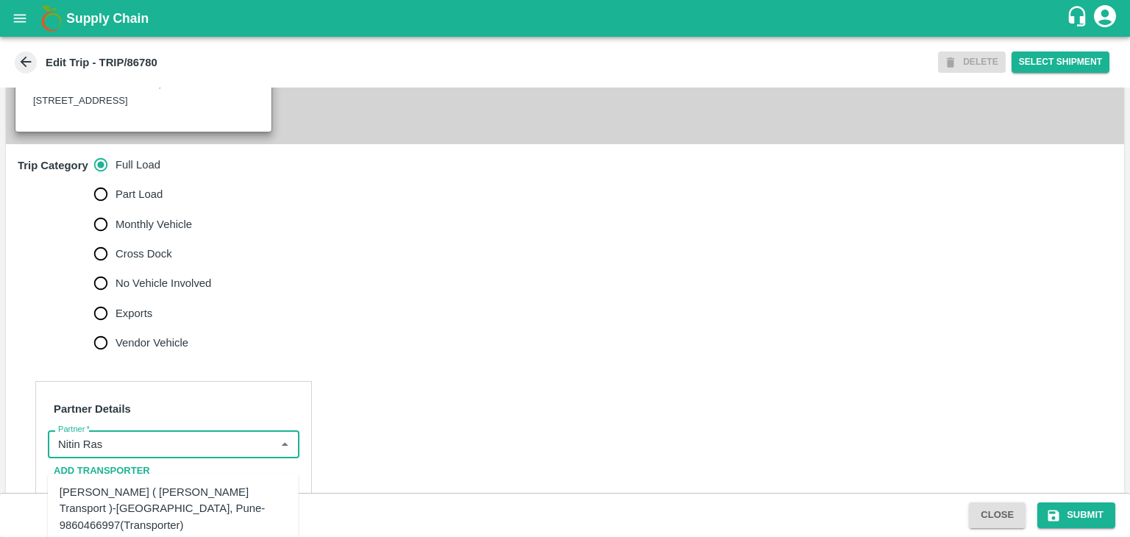
click at [199, 489] on div "[PERSON_NAME] ( [PERSON_NAME] Transport )-[GEOGRAPHIC_DATA], Pune-9860466997(Tr…" at bounding box center [173, 508] width 227 height 49
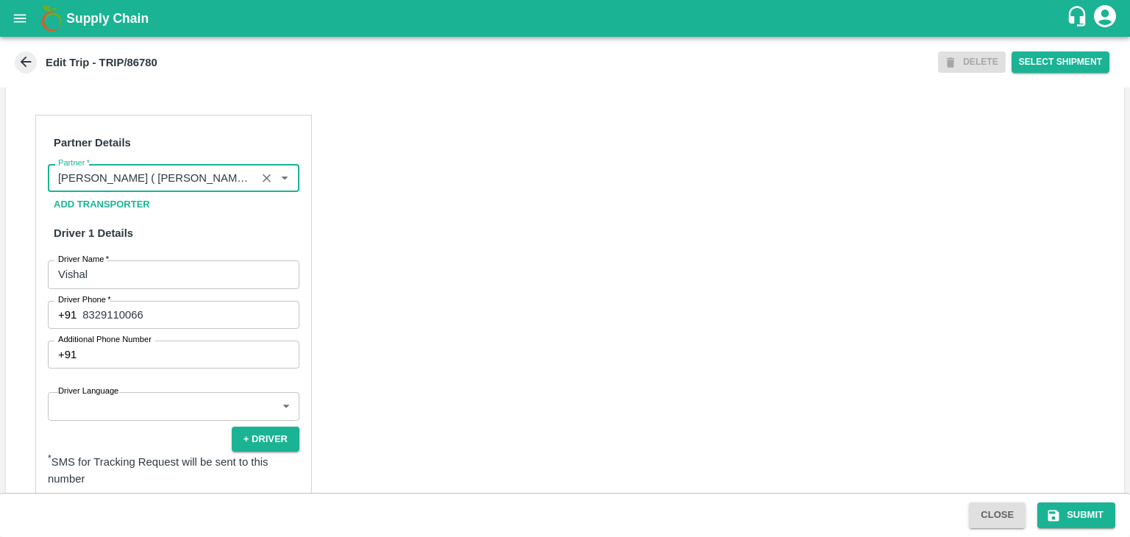
scroll to position [655, 0]
type input "[PERSON_NAME] ( [PERSON_NAME] Transport )-[GEOGRAPHIC_DATA], Pune-9860466997(Tr…"
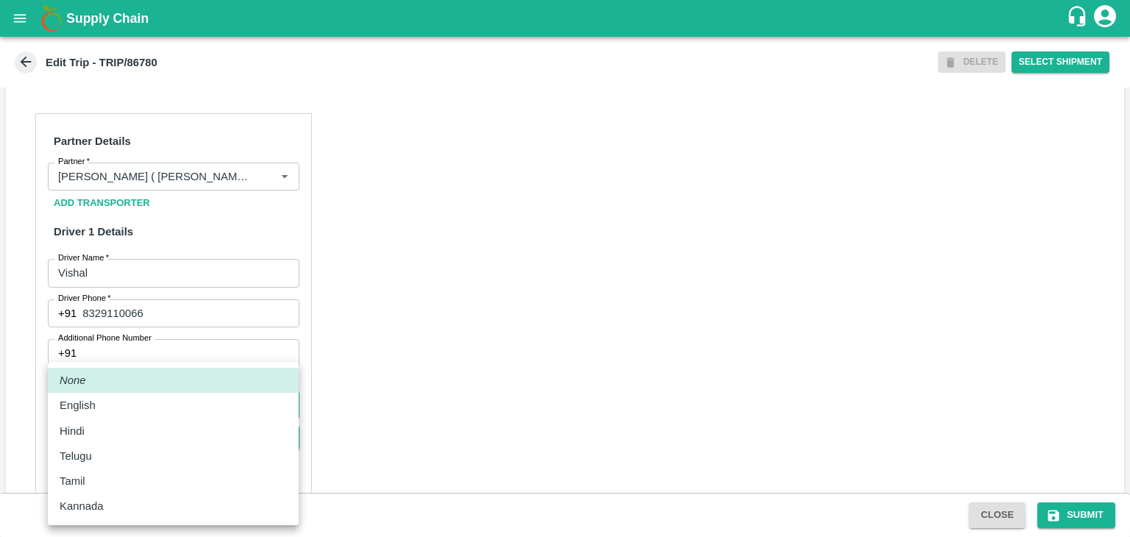
click at [118, 426] on body "Supply Chain Edit Trip - TRIP/86780 DELETE Select Shipment Trip Details Trip Ty…" at bounding box center [565, 268] width 1130 height 537
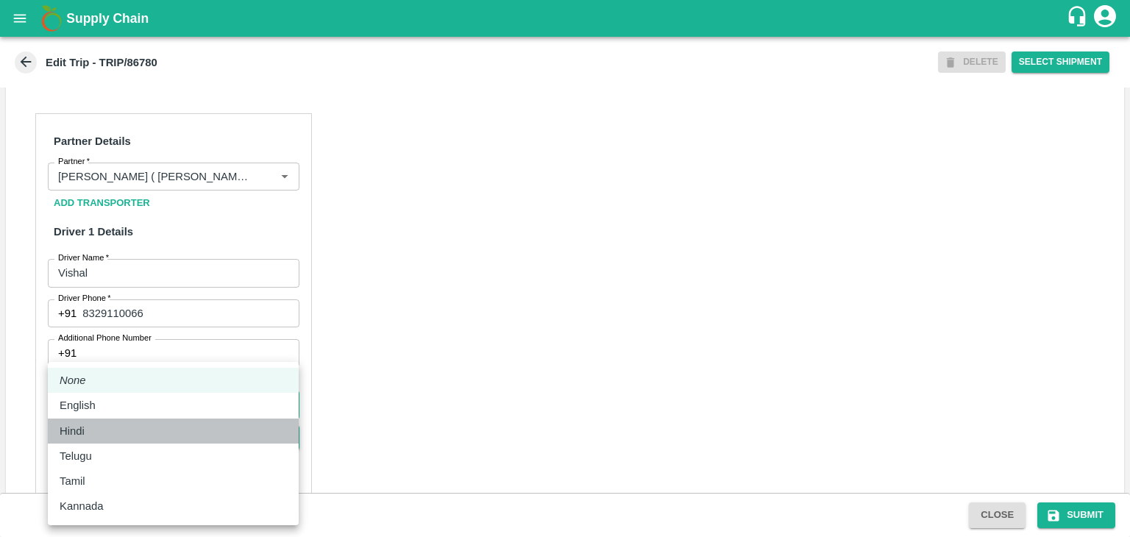
click at [91, 423] on div "Hindi" at bounding box center [76, 431] width 32 height 16
type input "hi"
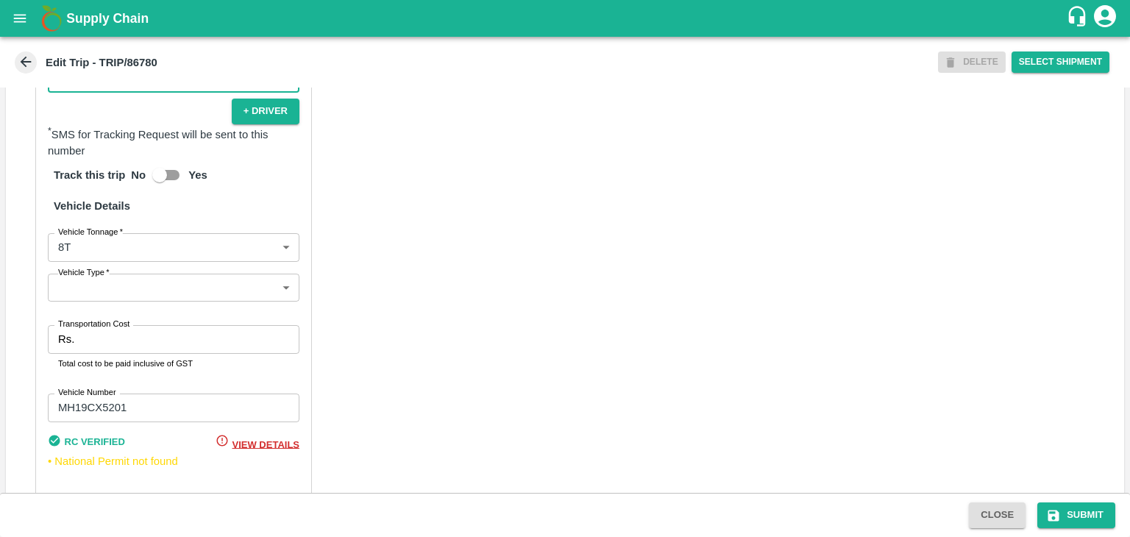
scroll to position [982, 0]
click at [84, 310] on body "Supply Chain Edit Trip - TRIP/86780 DELETE Select Shipment Trip Details Trip Ty…" at bounding box center [565, 268] width 1130 height 537
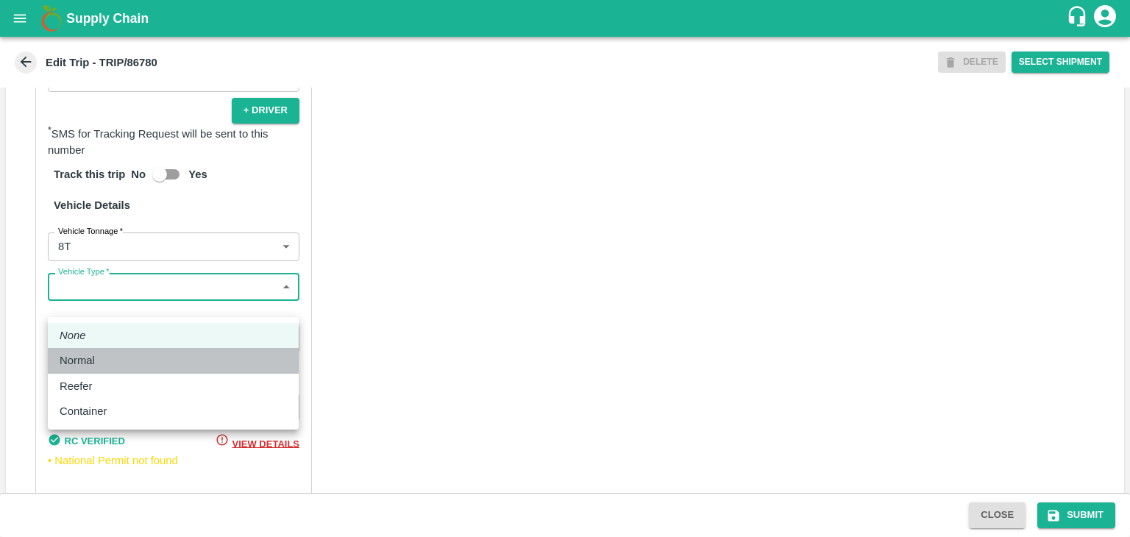
click at [102, 362] on div "Normal" at bounding box center [81, 360] width 43 height 16
type input "Normal"
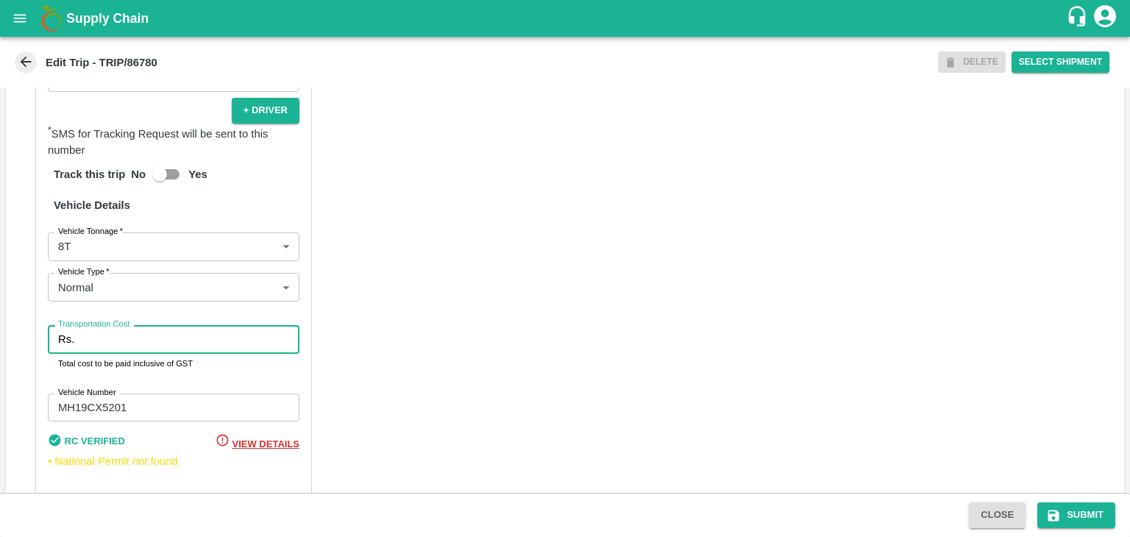
click at [110, 353] on input "Transportation Cost" at bounding box center [189, 339] width 219 height 28
type input "10000"
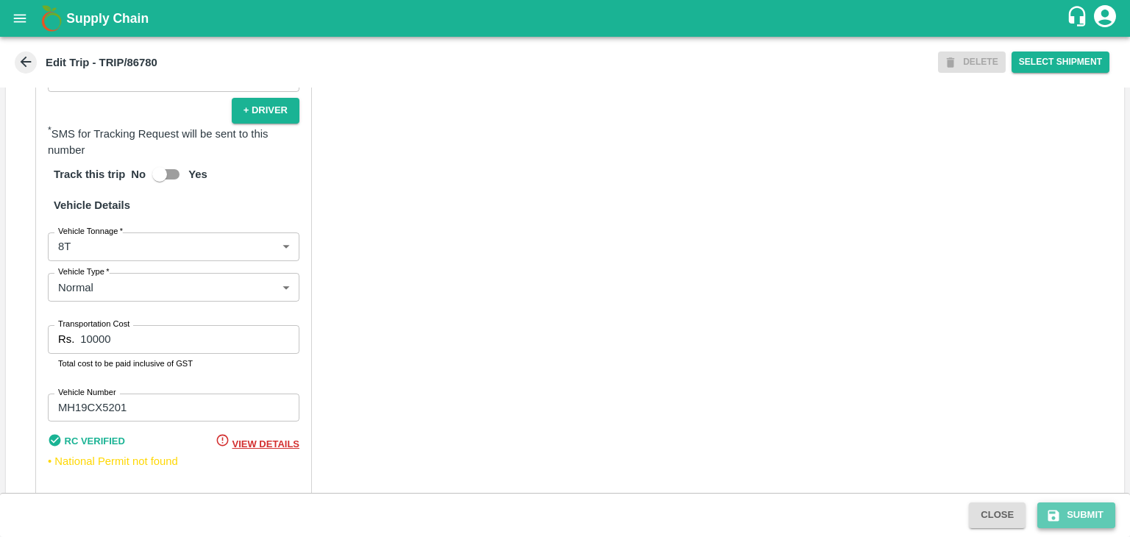
click at [1110, 527] on button "Submit" at bounding box center [1077, 516] width 78 height 26
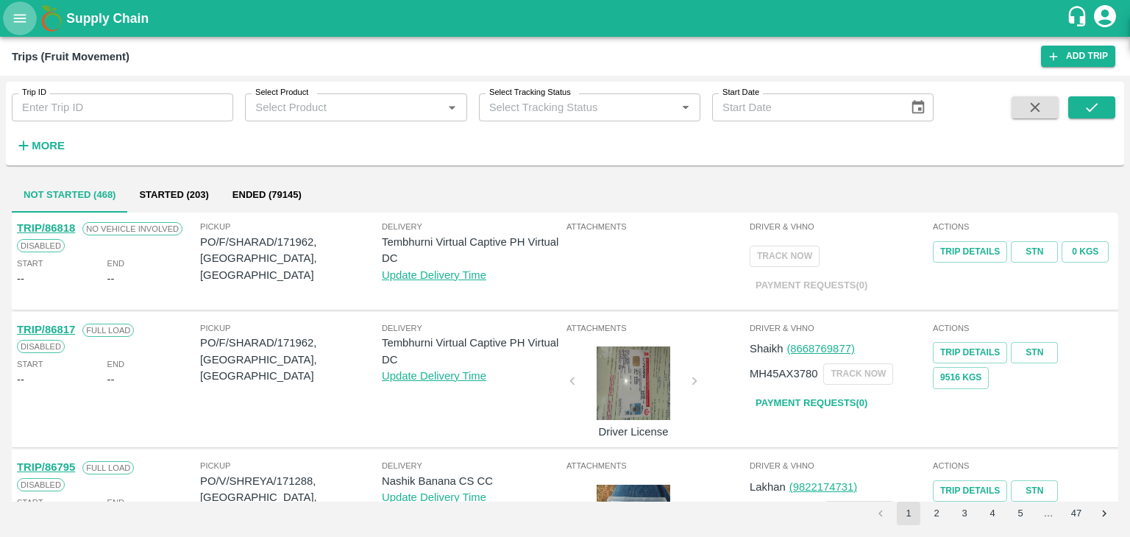
click at [23, 27] on button "open drawer" at bounding box center [20, 18] width 34 height 34
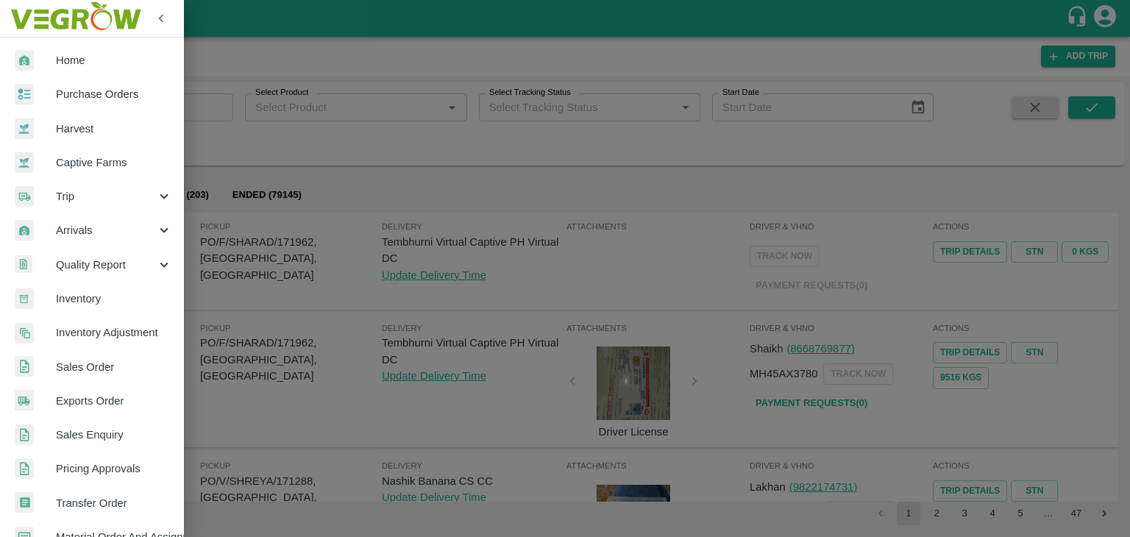
click at [88, 248] on div "Quality Report" at bounding box center [92, 265] width 184 height 34
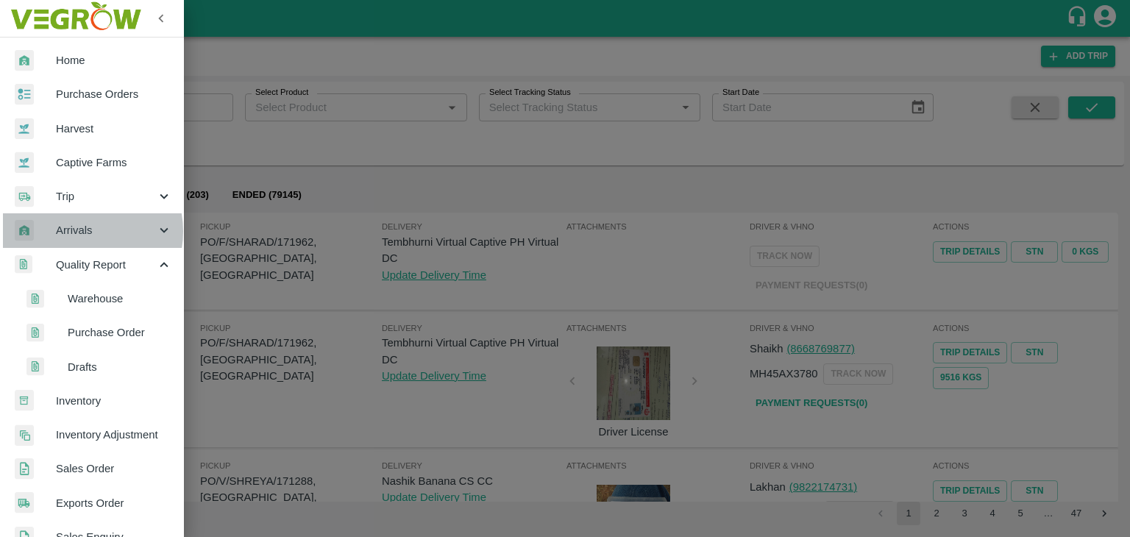
click at [85, 231] on span "Arrivals" at bounding box center [106, 230] width 100 height 16
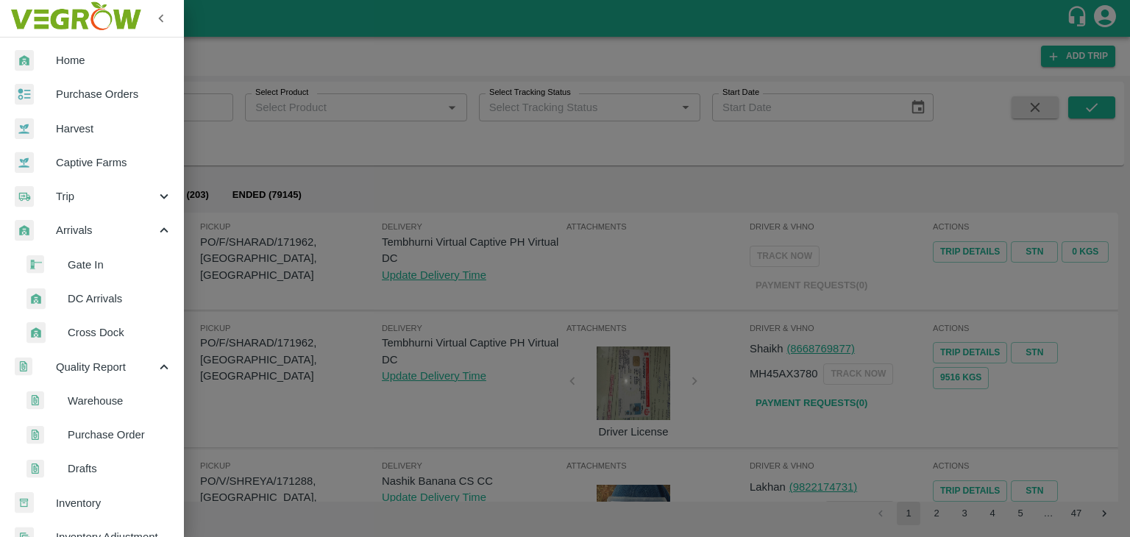
click at [118, 308] on li "DC Arrivals" at bounding box center [98, 299] width 172 height 34
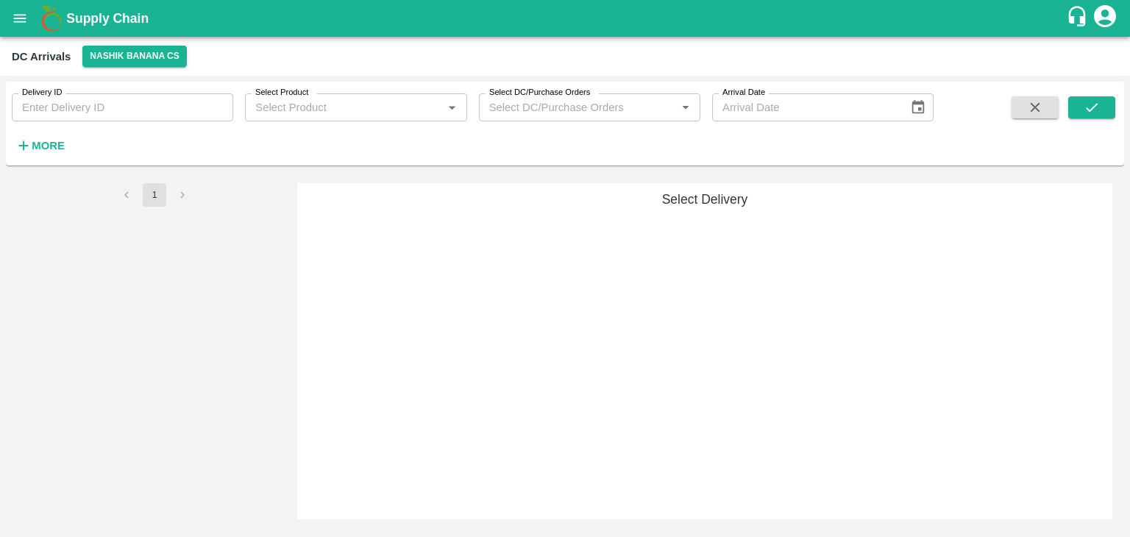
click at [49, 130] on div "More" at bounding box center [34, 139] width 68 height 37
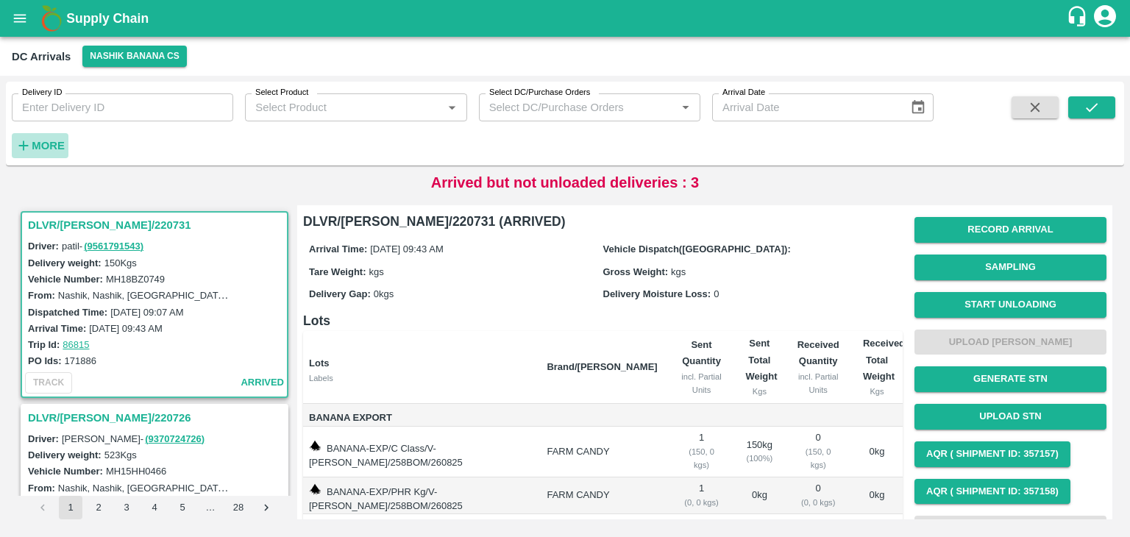
click at [52, 142] on strong "More" at bounding box center [48, 146] width 33 height 12
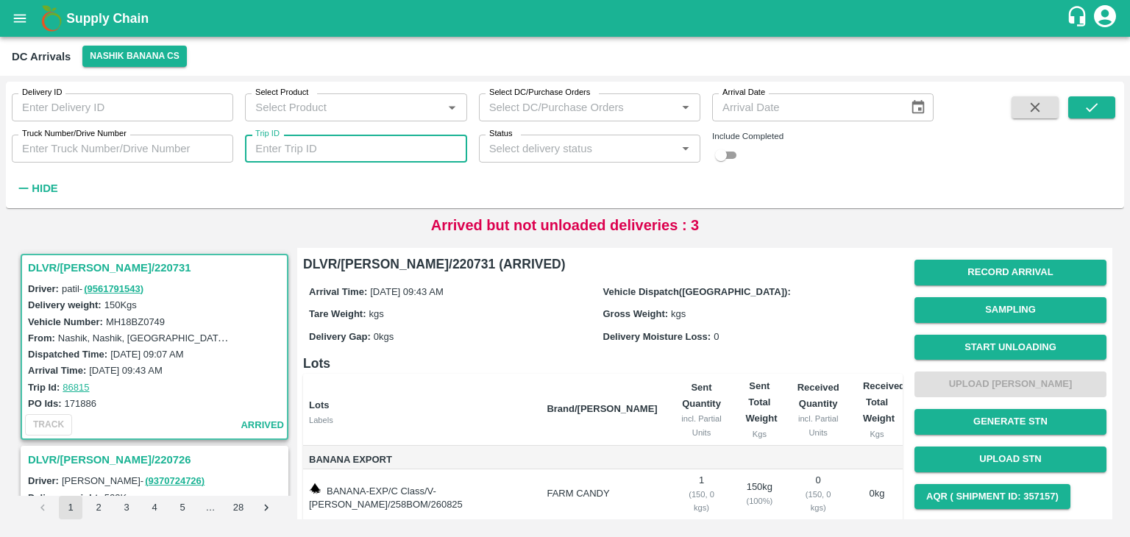
click at [305, 157] on input "Trip ID" at bounding box center [356, 149] width 222 height 28
type input "86778"
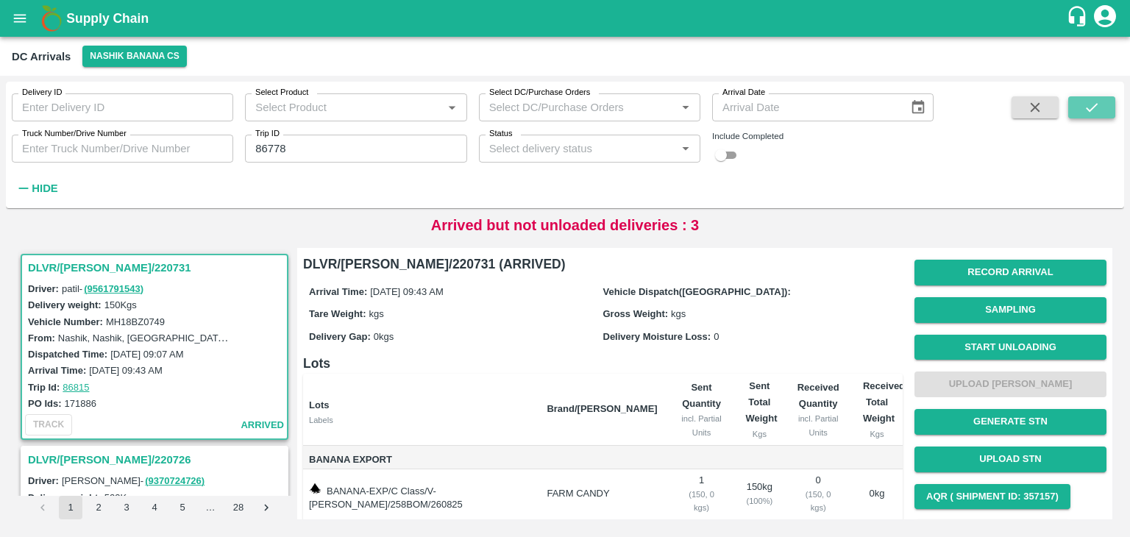
click at [1098, 107] on icon "submit" at bounding box center [1092, 107] width 16 height 16
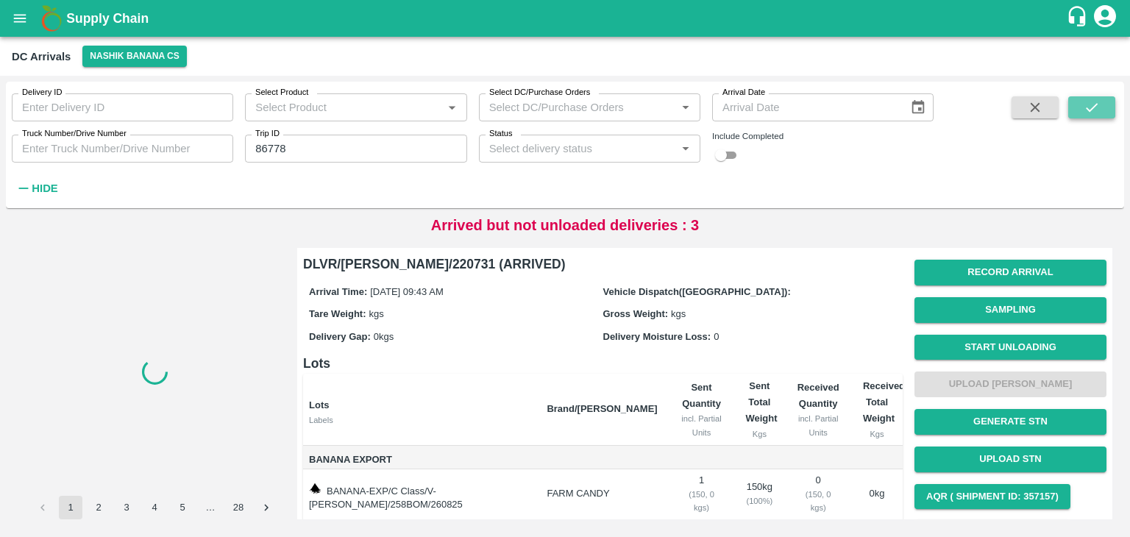
click at [1098, 107] on icon "submit" at bounding box center [1092, 107] width 16 height 16
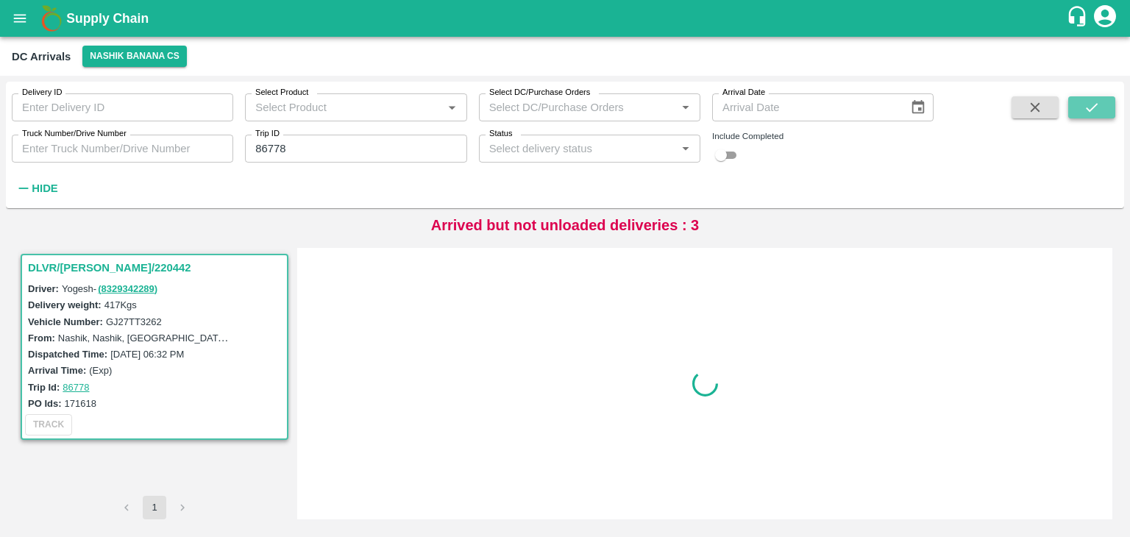
click at [1098, 107] on icon "submit" at bounding box center [1092, 107] width 16 height 16
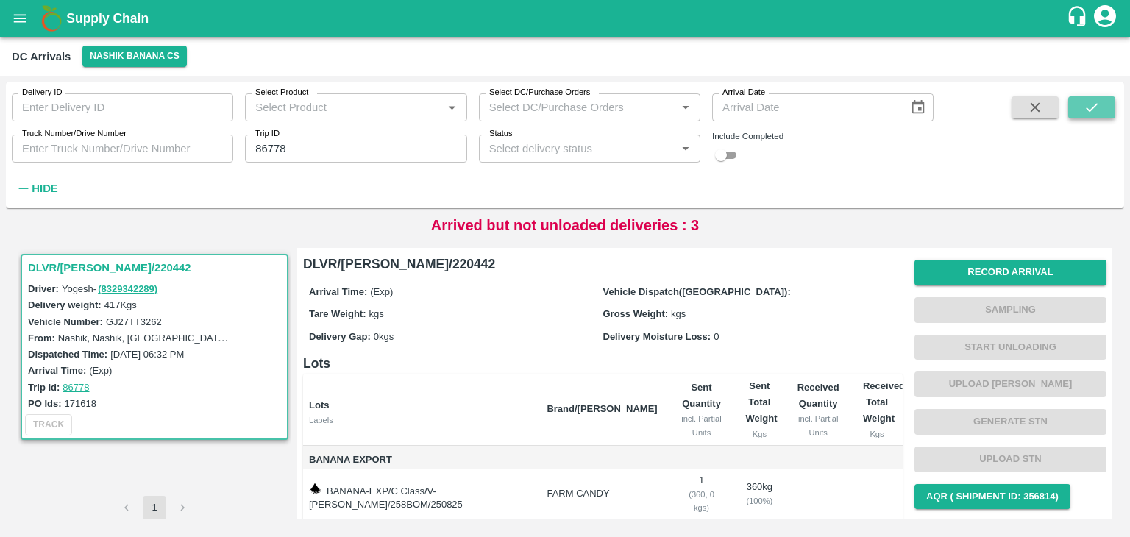
click at [1098, 107] on icon "submit" at bounding box center [1092, 107] width 16 height 16
click at [1007, 277] on button "Record Arrival" at bounding box center [1011, 273] width 192 height 26
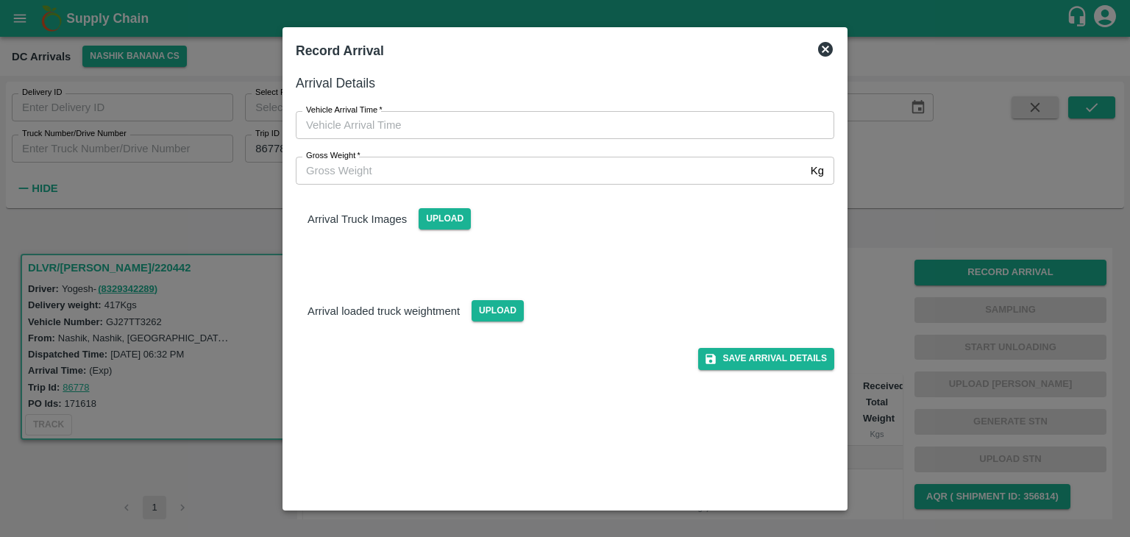
type input "DD/MM/YYYY hh:mm aa"
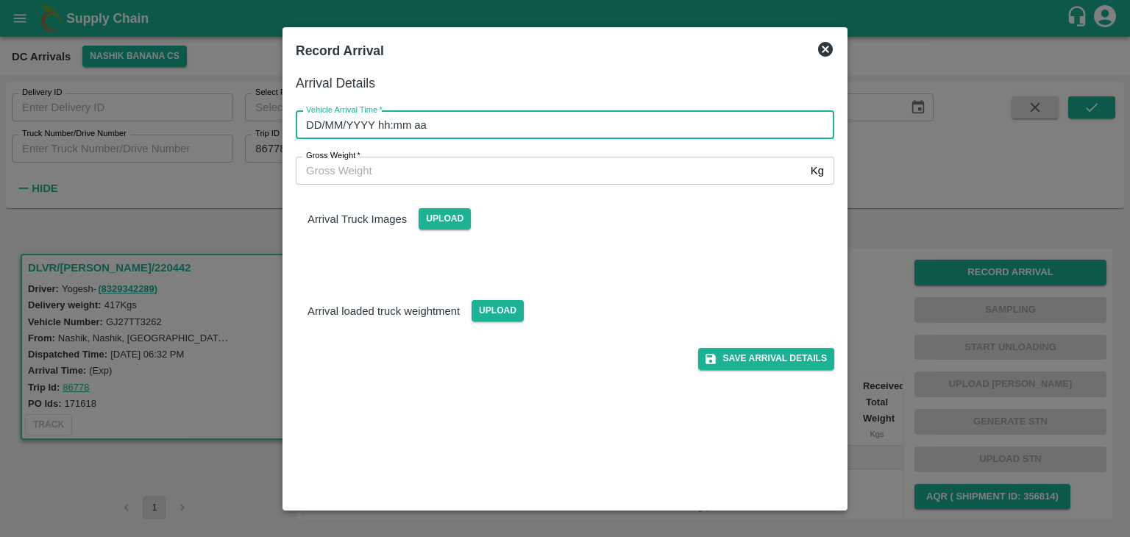
click at [630, 121] on input "DD/MM/YYYY hh:mm aa" at bounding box center [560, 125] width 528 height 28
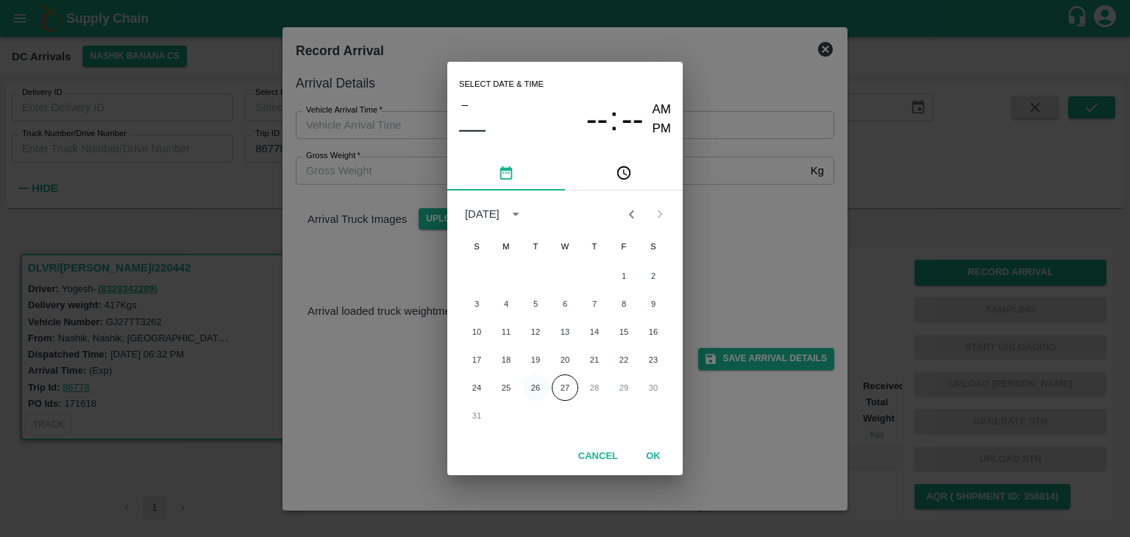
click at [539, 386] on button "26" at bounding box center [535, 388] width 26 height 26
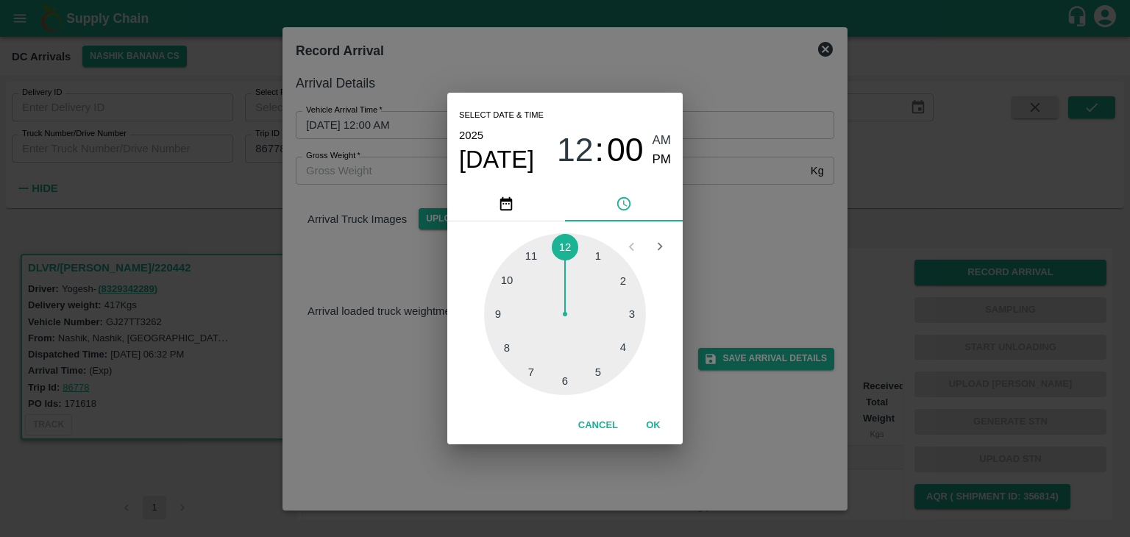
click at [506, 325] on div at bounding box center [565, 314] width 162 height 162
type input "26/08/2025 09:43 AM"
click at [652, 423] on button "OK" at bounding box center [653, 426] width 47 height 26
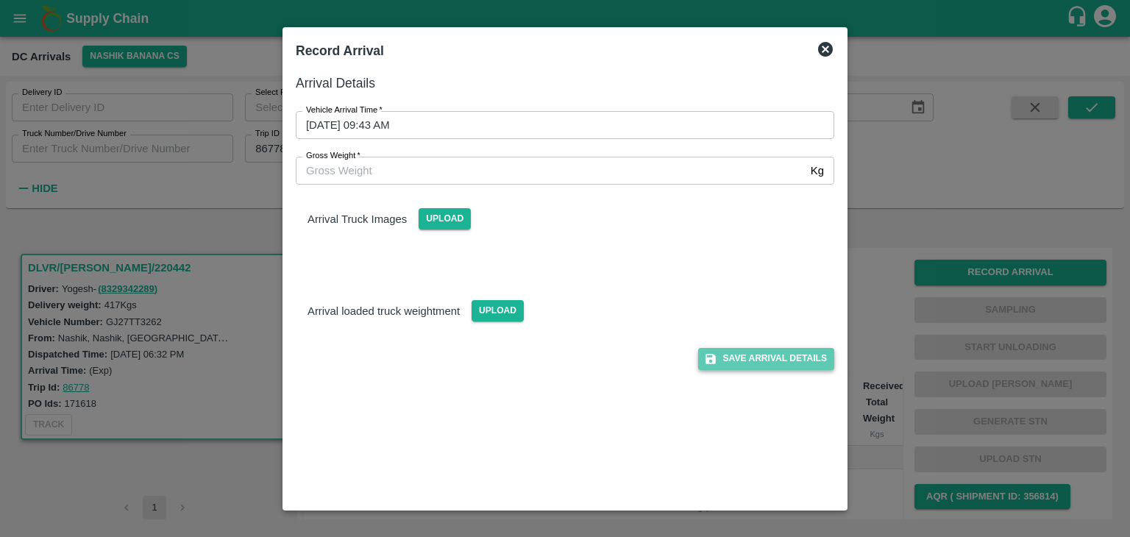
click at [781, 357] on button "Save Arrival Details" at bounding box center [766, 358] width 136 height 21
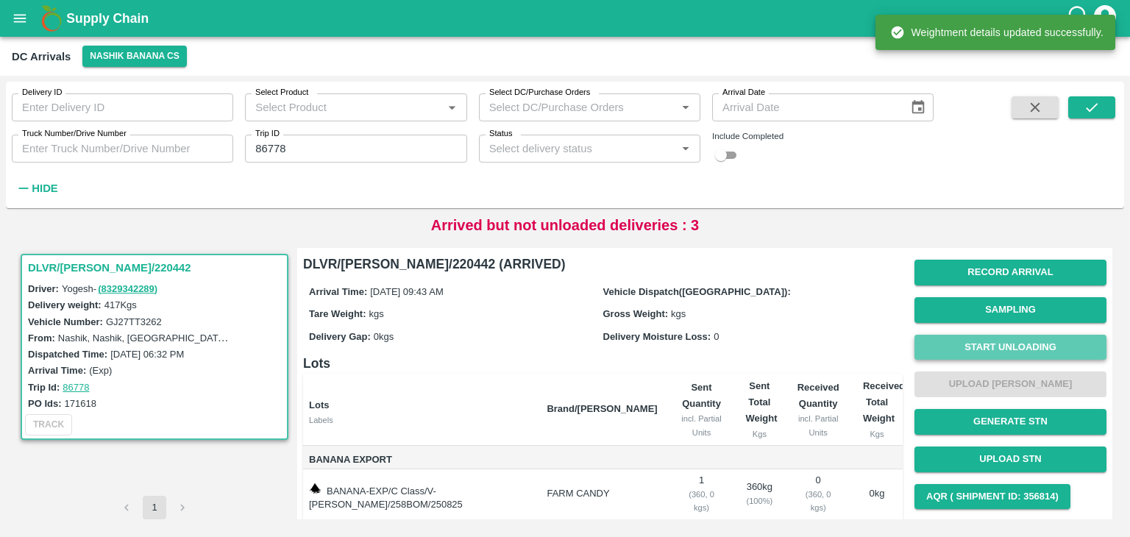
click at [949, 345] on button "Start Unloading" at bounding box center [1011, 348] width 192 height 26
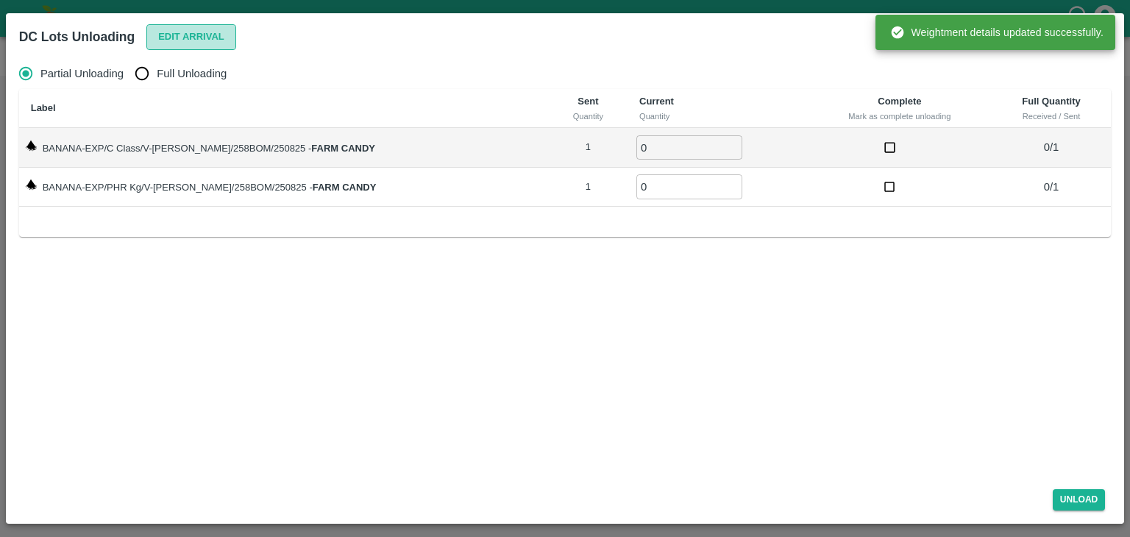
click at [172, 42] on button "Edit Arrival" at bounding box center [191, 37] width 90 height 26
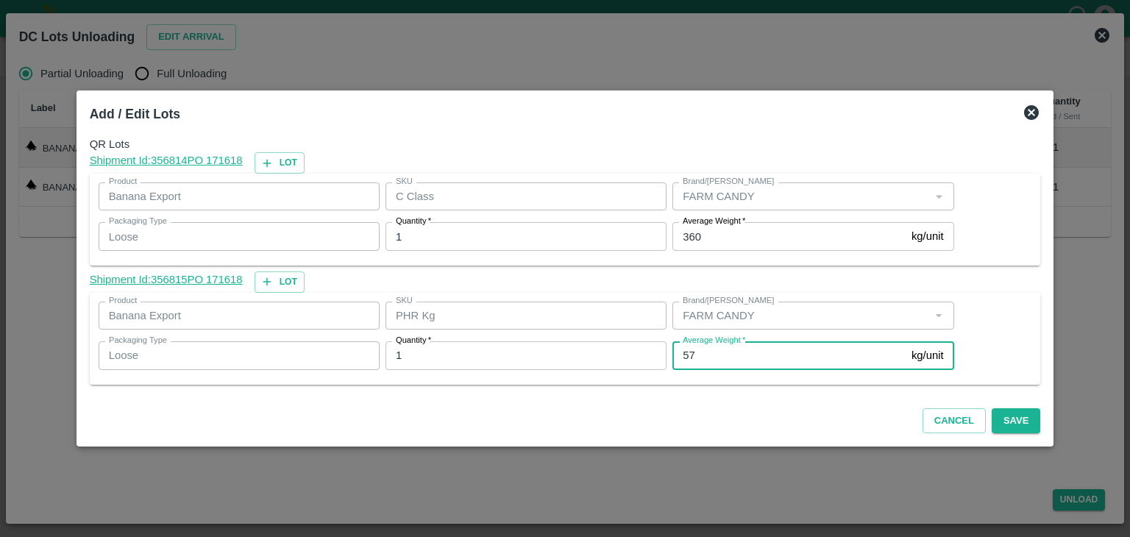
click at [712, 361] on input "57" at bounding box center [789, 355] width 233 height 28
type input "5"
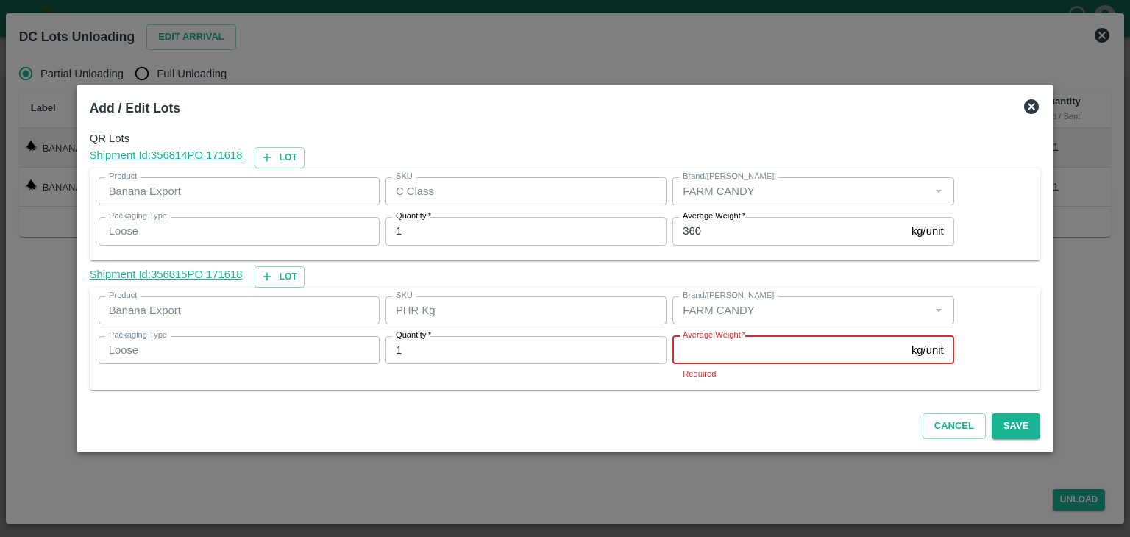
click at [746, 355] on input "Average Weight   *" at bounding box center [789, 350] width 233 height 28
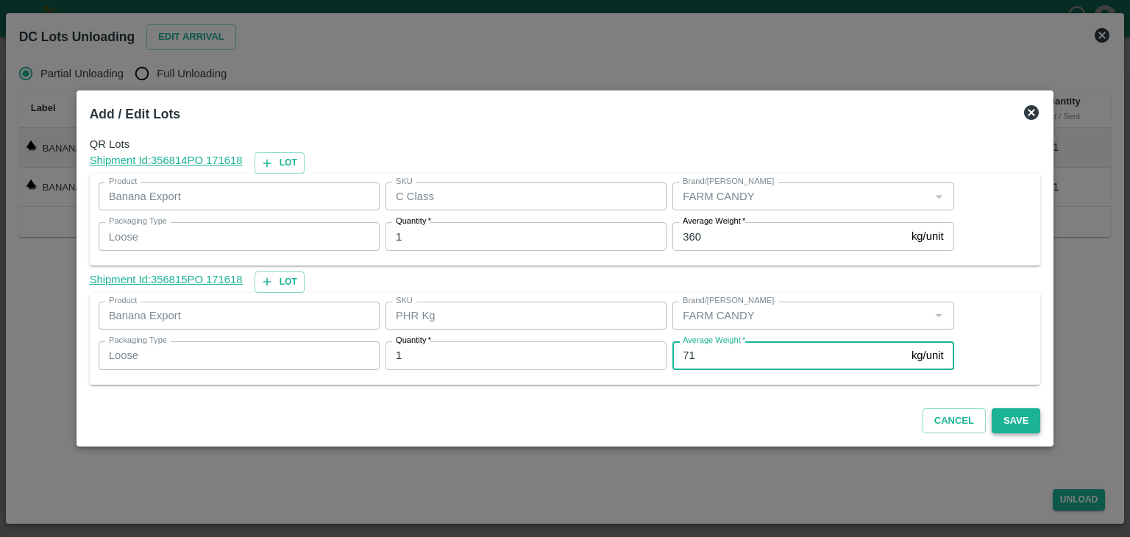
type input "71"
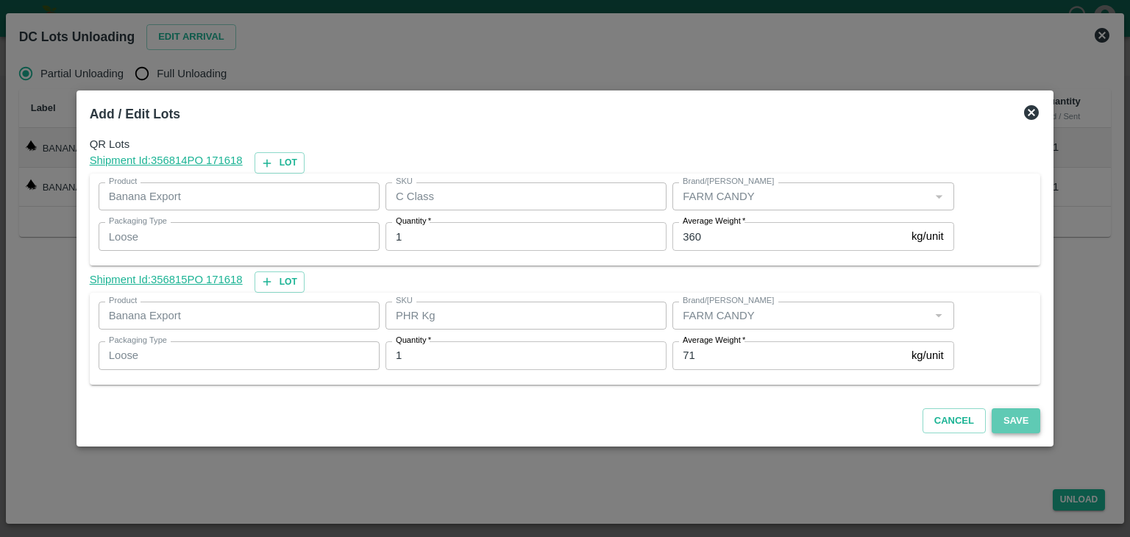
click at [1018, 418] on button "Save" at bounding box center [1016, 421] width 49 height 26
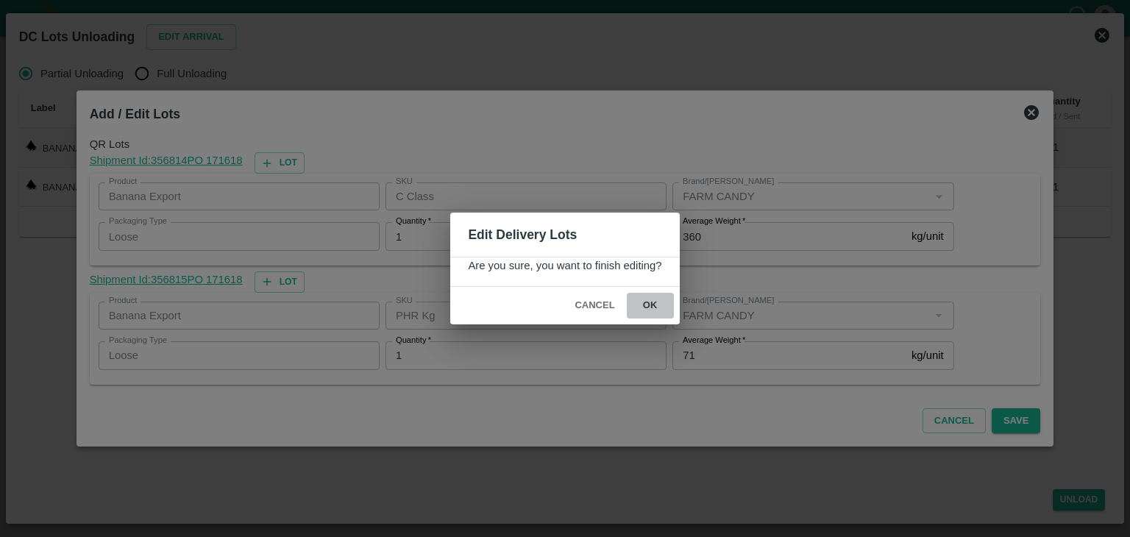
click at [652, 303] on button "ok" at bounding box center [650, 306] width 47 height 26
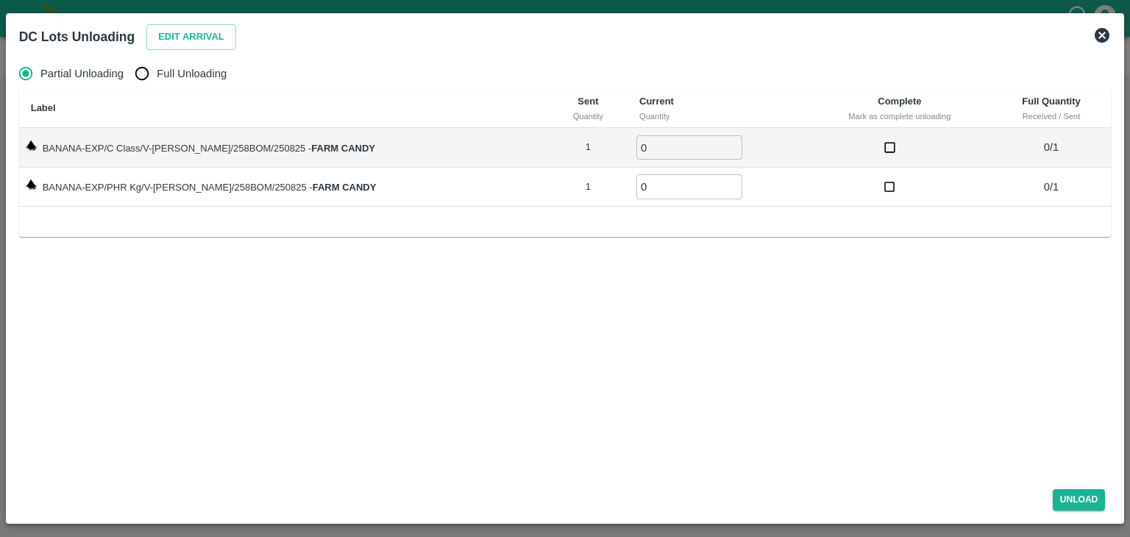
click at [189, 71] on span "Full Unloading" at bounding box center [192, 73] width 70 height 16
click at [157, 71] on input "Full Unloading" at bounding box center [141, 73] width 29 height 29
radio input "true"
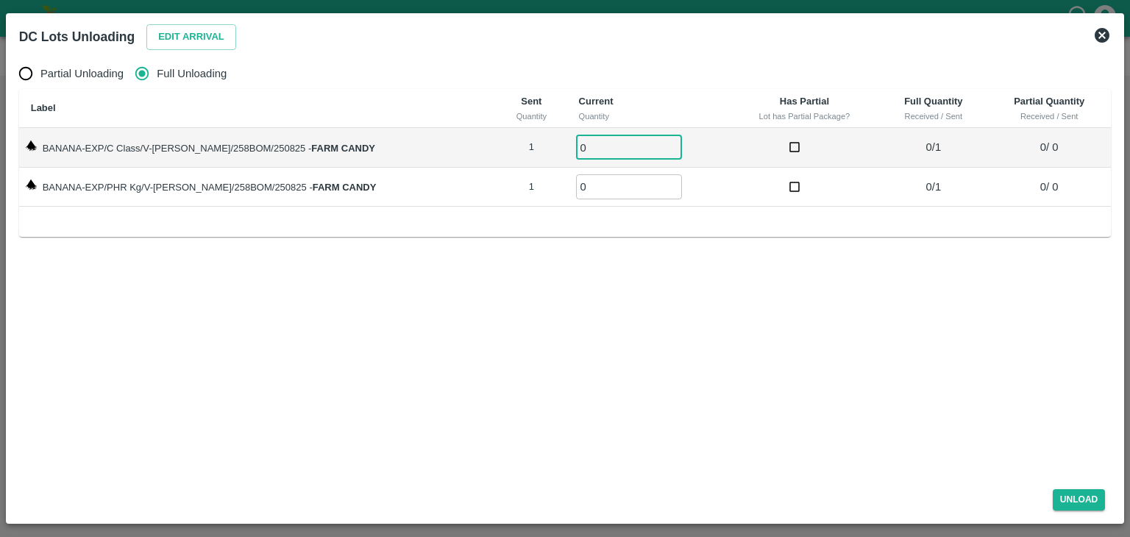
click at [588, 152] on input "0" at bounding box center [629, 147] width 106 height 24
type input "01"
click at [578, 184] on input "0" at bounding box center [629, 186] width 106 height 24
type input "01"
click at [1091, 495] on button "Unload" at bounding box center [1079, 499] width 53 height 21
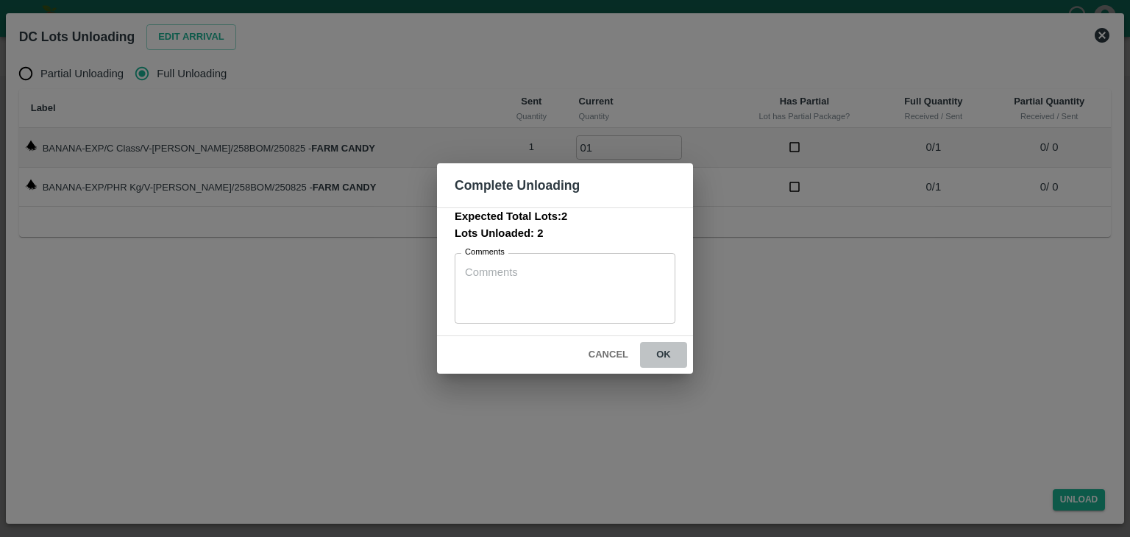
click at [659, 351] on button "ok" at bounding box center [663, 355] width 47 height 26
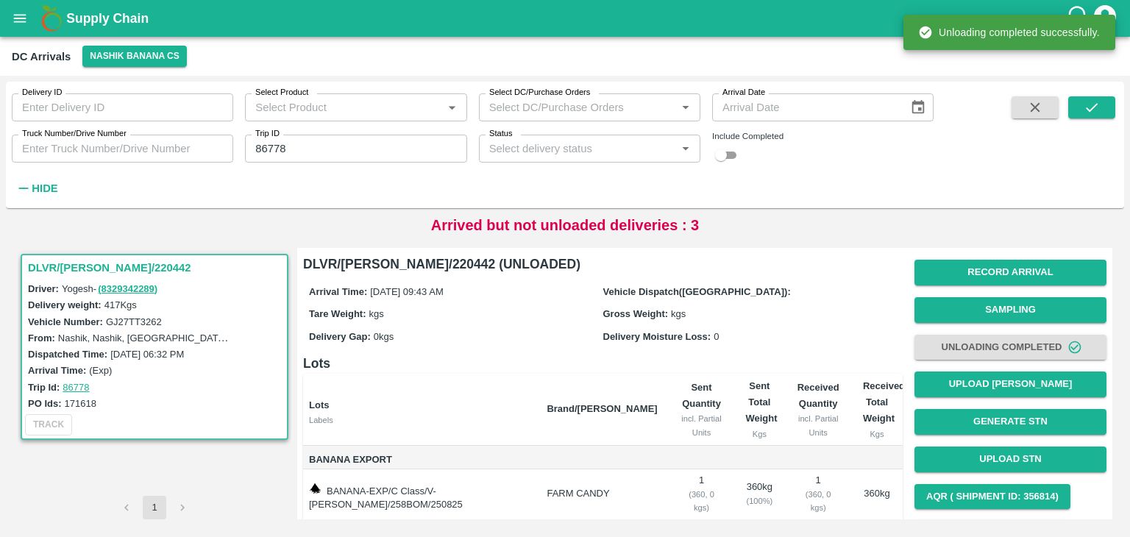
scroll to position [77, 0]
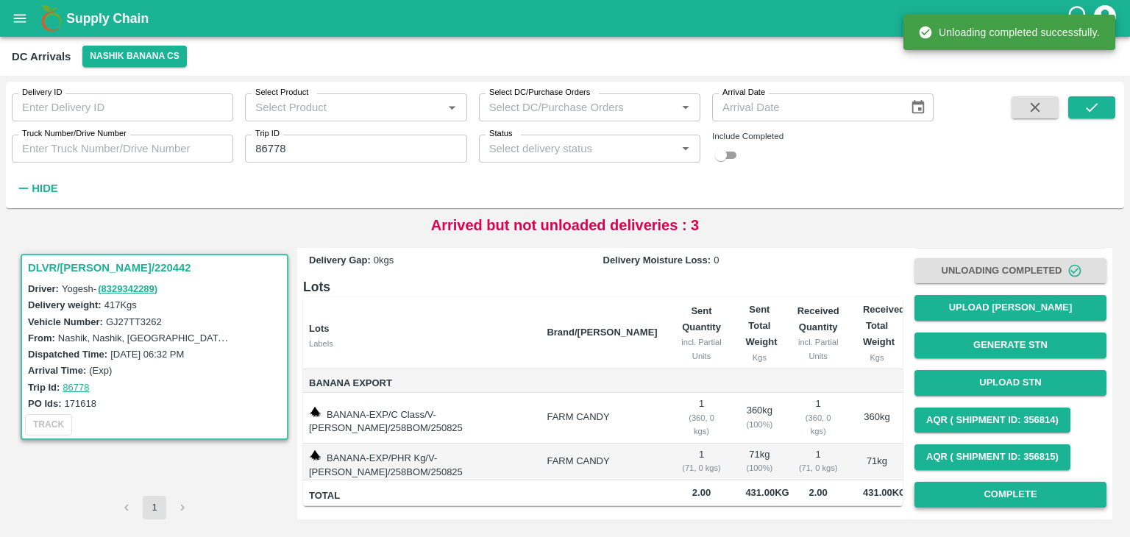
drag, startPoint x: 1019, startPoint y: 513, endPoint x: 1029, endPoint y: 490, distance: 24.7
click at [1029, 490] on div "Record Arrival Sampling Unloading Completed Upload Tare Weight Generate STN Upl…" at bounding box center [1011, 345] width 192 height 336
click at [1029, 490] on button "Complete" at bounding box center [1011, 495] width 192 height 26
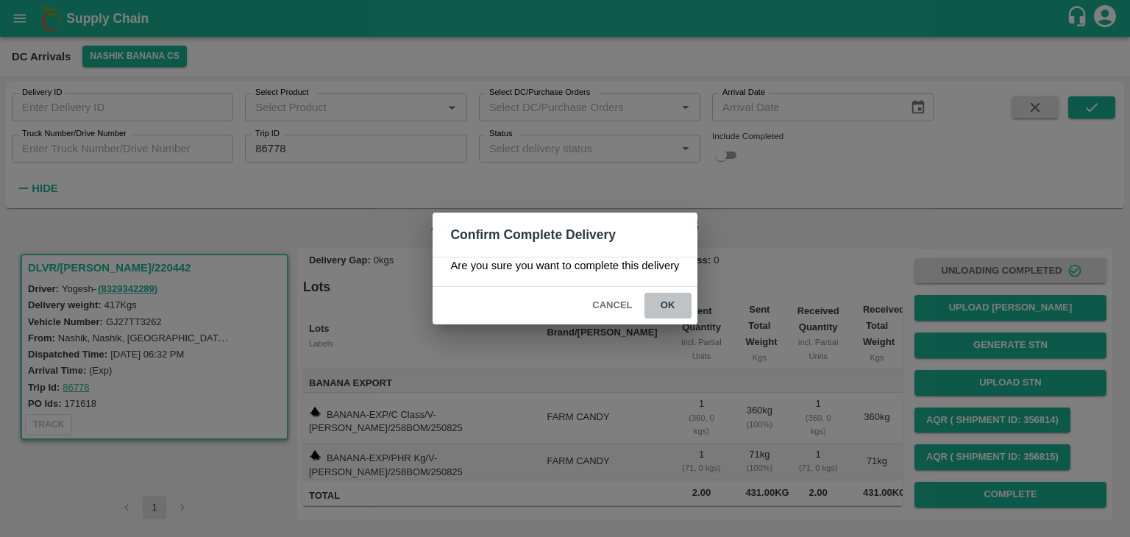
click at [670, 301] on button "ok" at bounding box center [668, 306] width 47 height 26
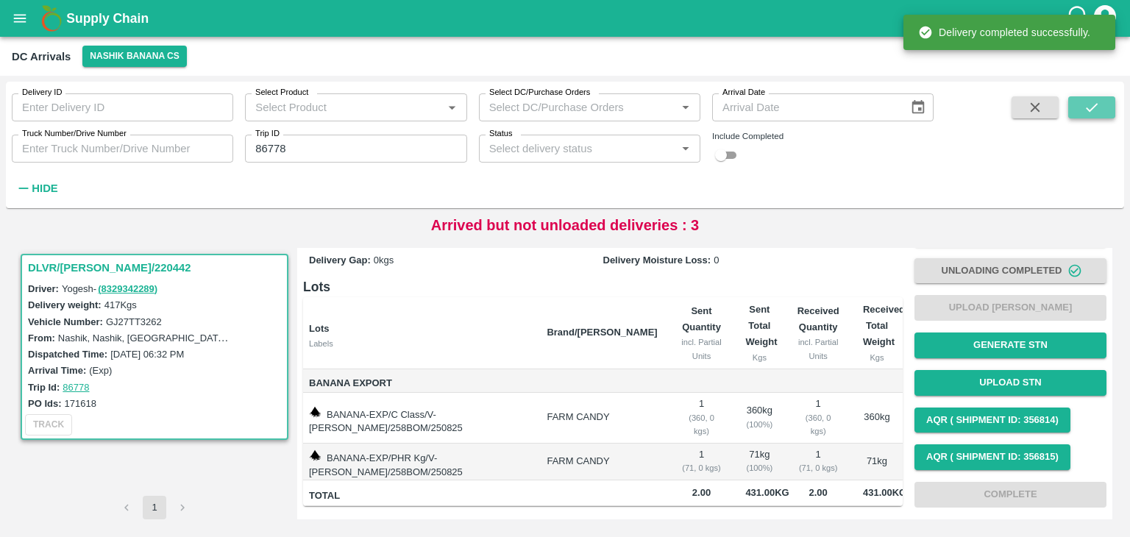
click at [1092, 107] on icon "submit" at bounding box center [1092, 107] width 16 height 16
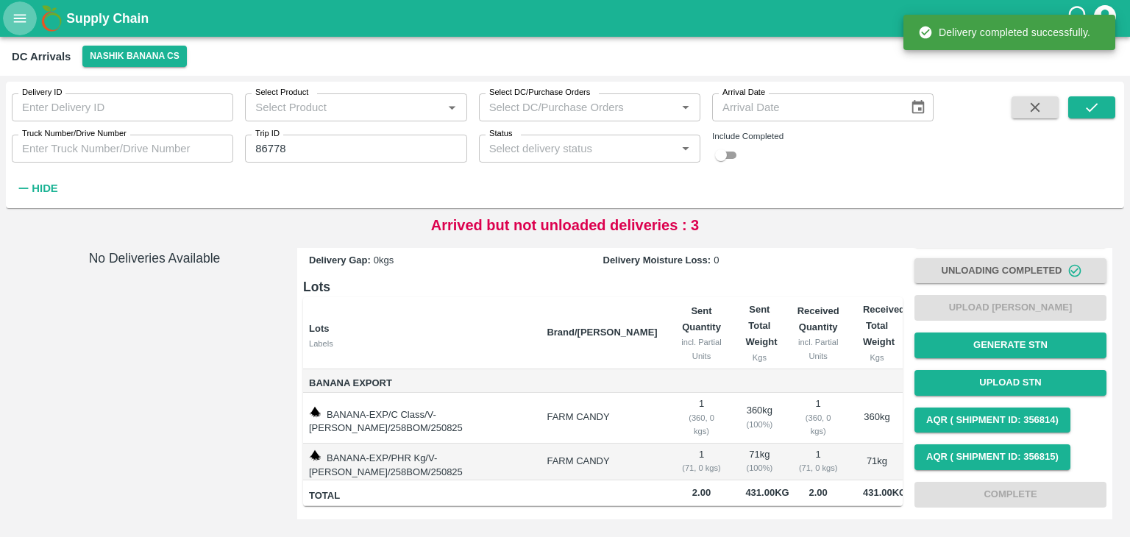
click at [12, 27] on button "open drawer" at bounding box center [20, 18] width 34 height 34
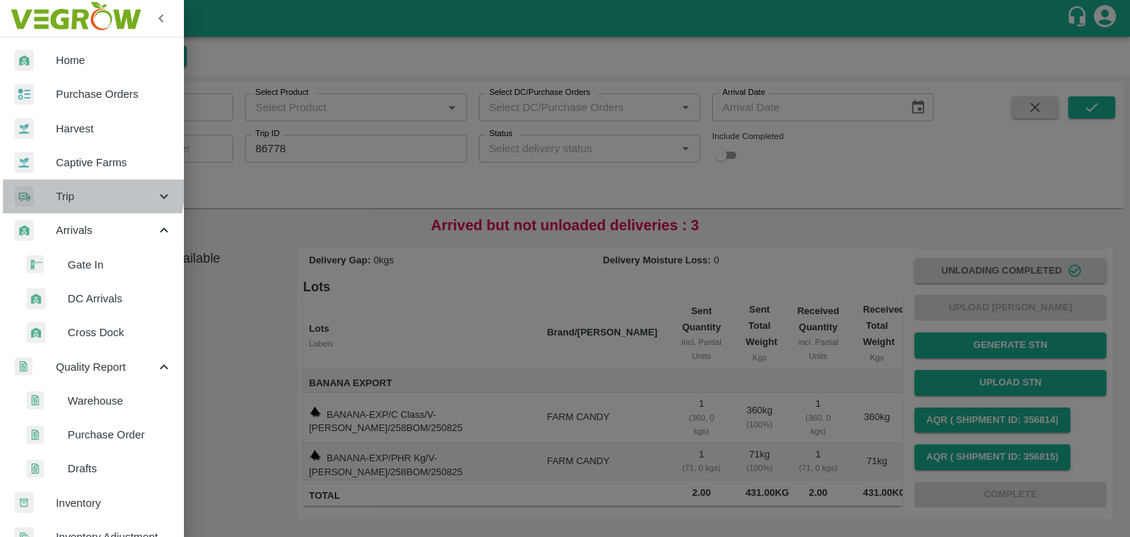
click at [71, 189] on span "Trip" at bounding box center [106, 196] width 100 height 16
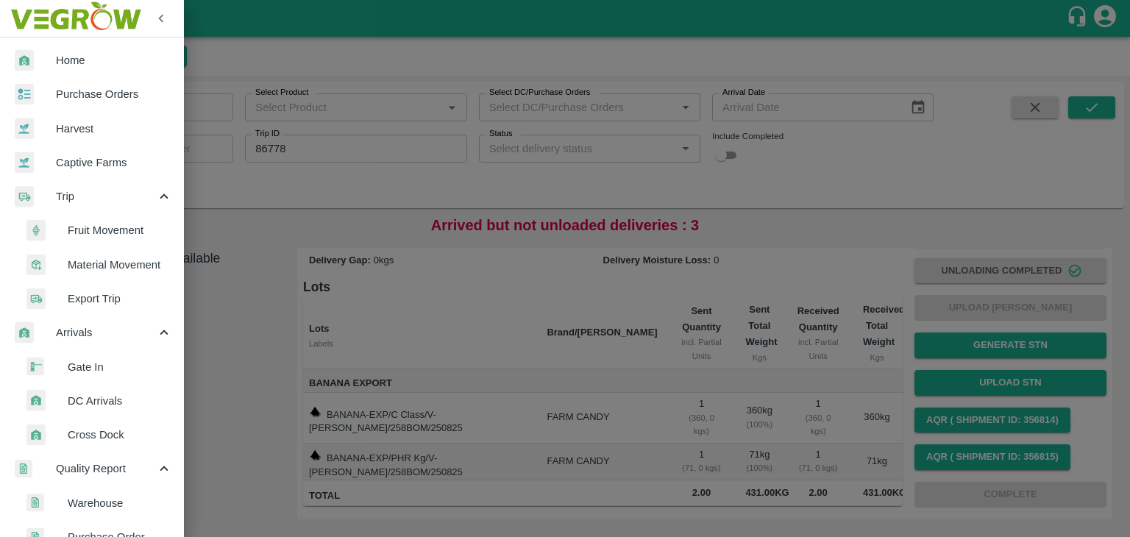
click at [121, 223] on span "Fruit Movement" at bounding box center [120, 230] width 104 height 16
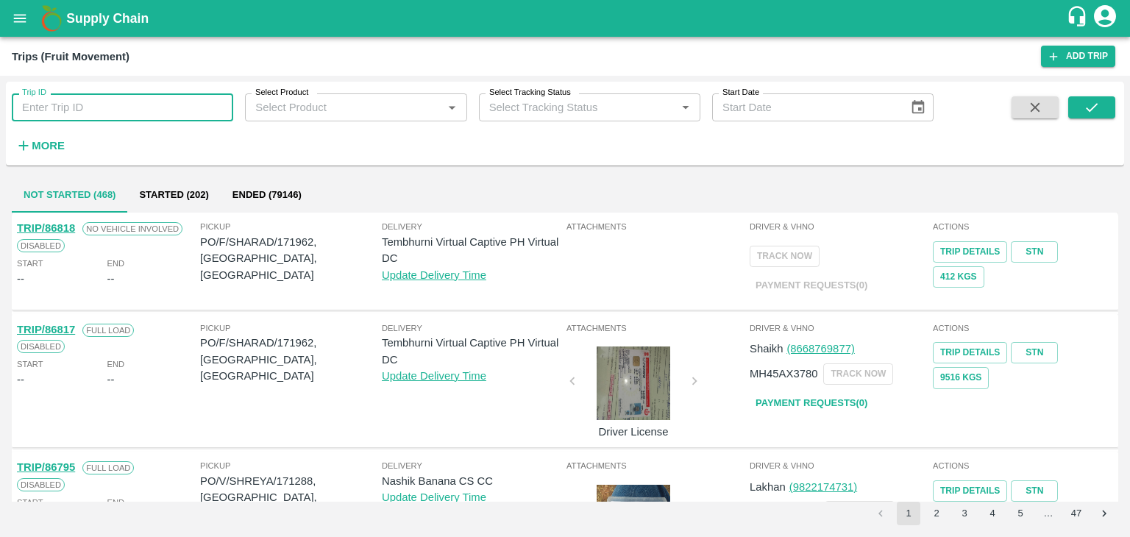
click at [130, 95] on input "Trip ID" at bounding box center [123, 107] width 222 height 28
type input "86778"
click at [1094, 107] on icon "submit" at bounding box center [1092, 107] width 12 height 9
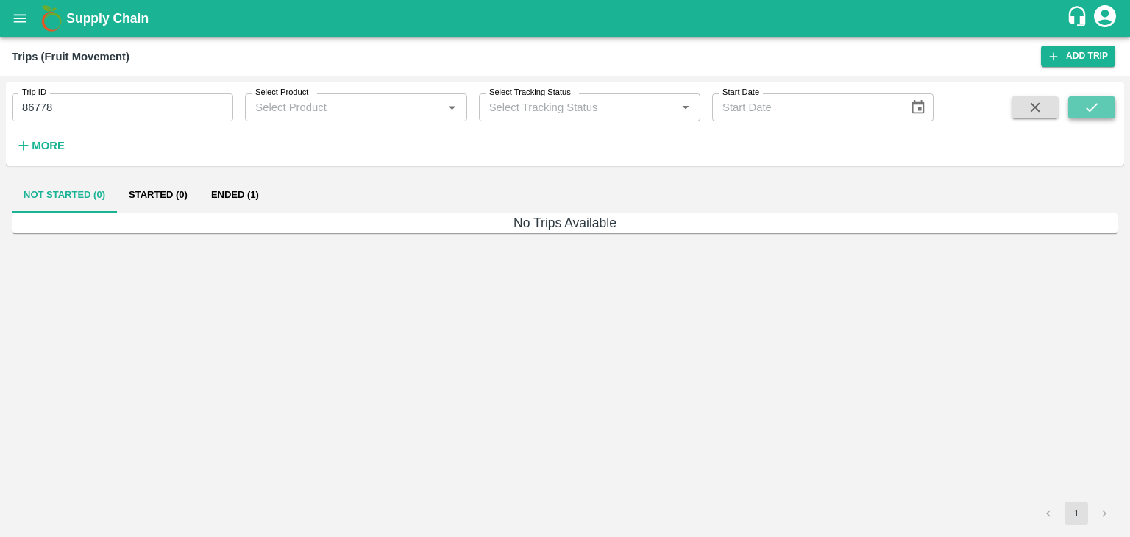
click at [1094, 107] on icon "submit" at bounding box center [1092, 107] width 12 height 9
click at [246, 198] on button "Ended (1)" at bounding box center [234, 194] width 71 height 35
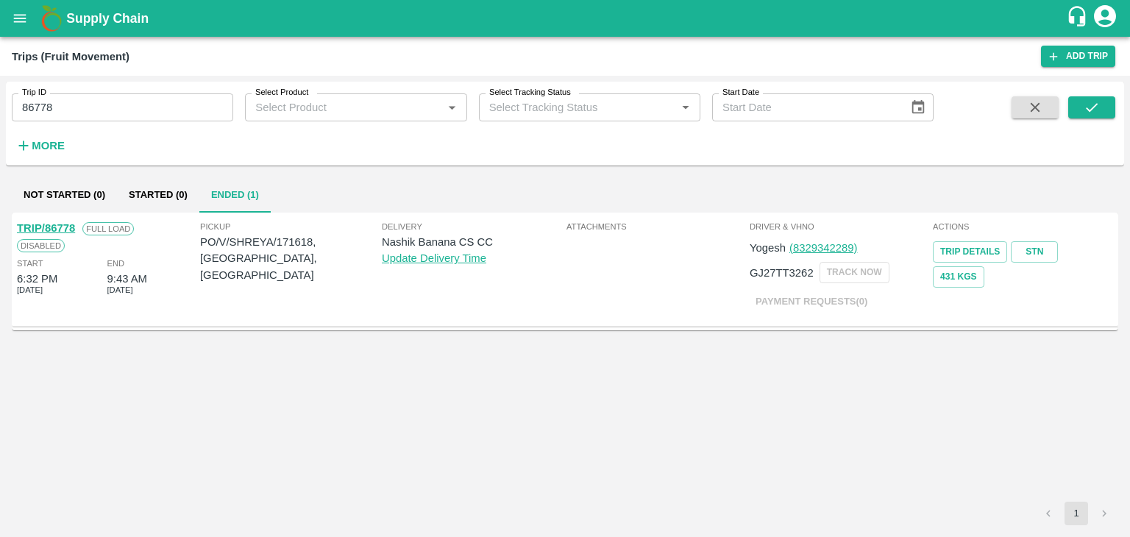
click at [47, 227] on link "TRIP/86778" at bounding box center [46, 228] width 58 height 12
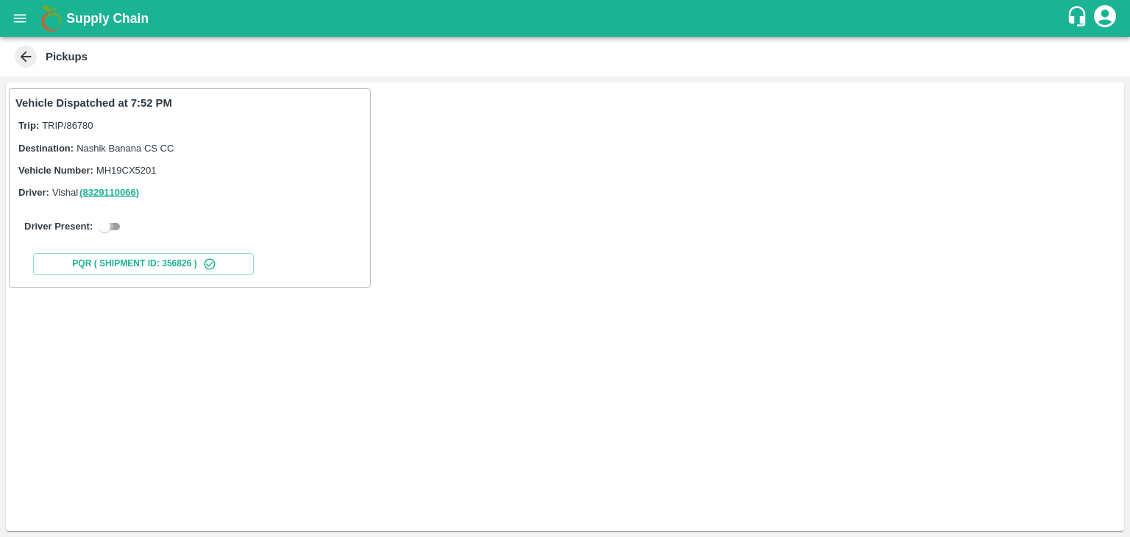
click at [116, 230] on input "checkbox" at bounding box center [104, 227] width 53 height 18
checkbox input "true"
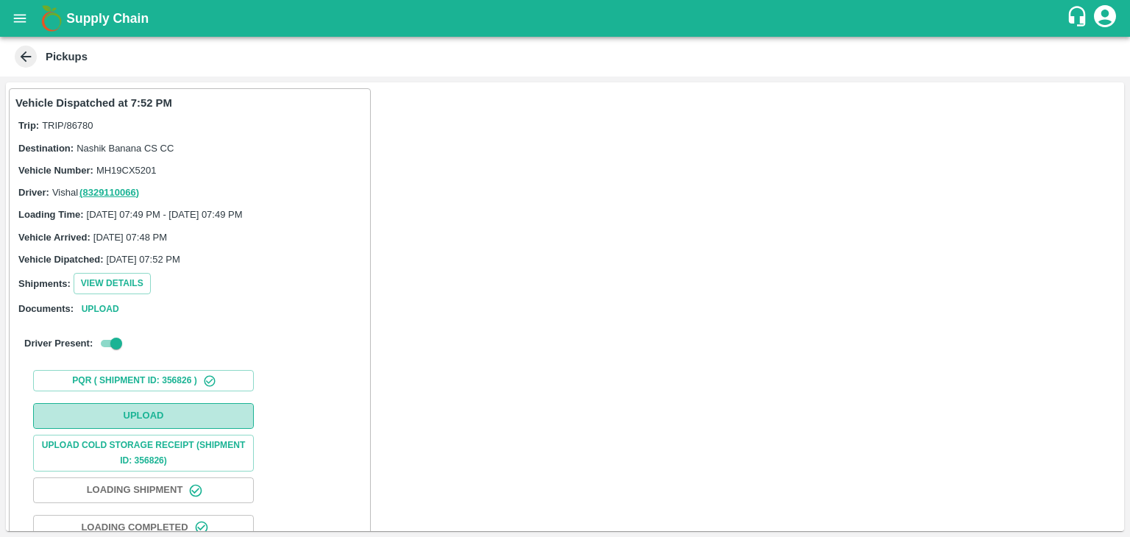
click at [143, 406] on button "Upload" at bounding box center [143, 416] width 221 height 26
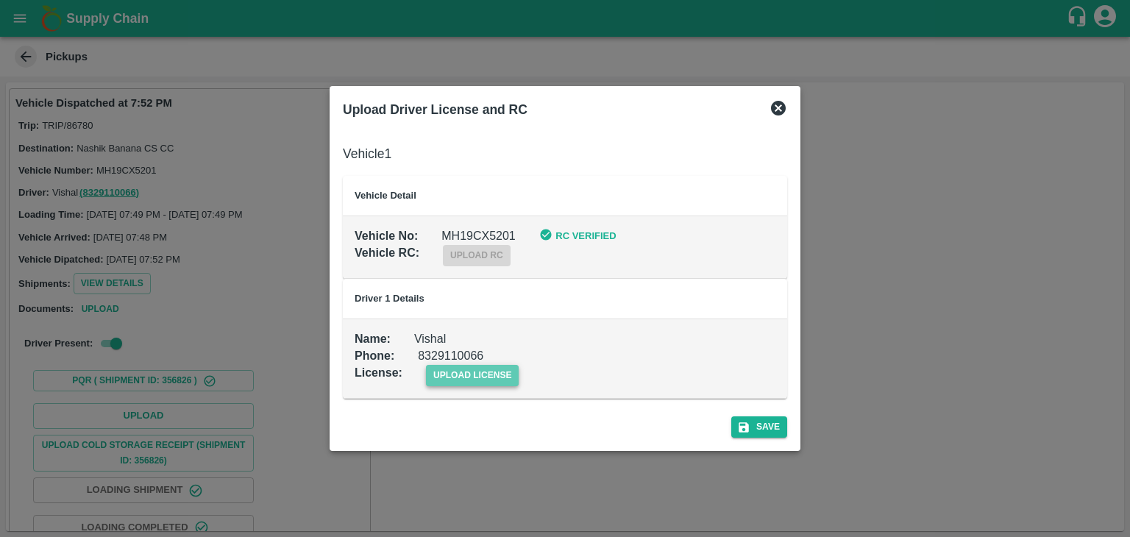
click at [450, 380] on span "upload license" at bounding box center [472, 375] width 93 height 21
click at [0, 0] on input "upload license" at bounding box center [0, 0] width 0 height 0
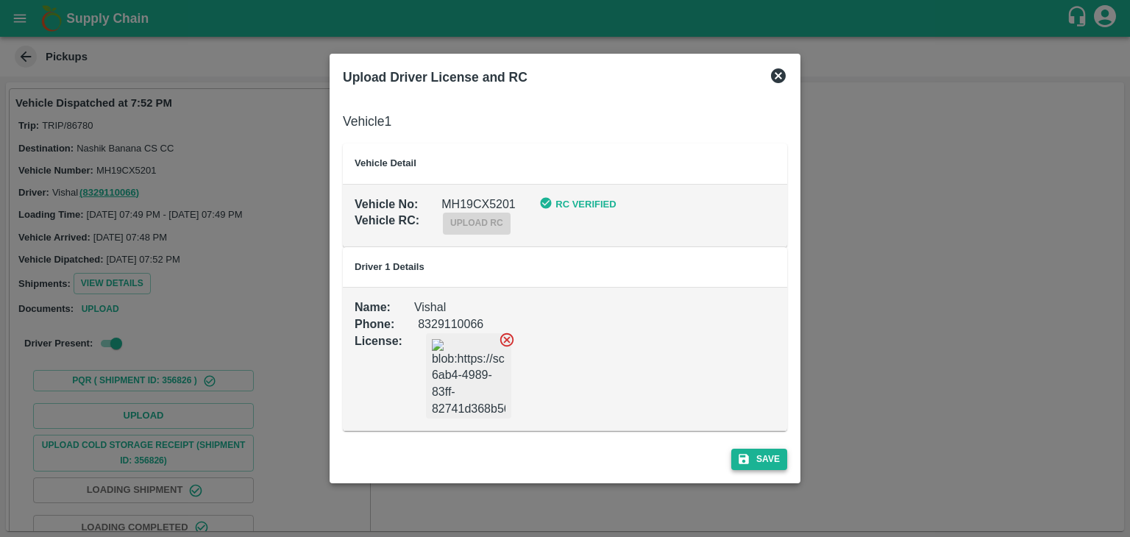
click at [762, 453] on button "Save" at bounding box center [759, 459] width 56 height 21
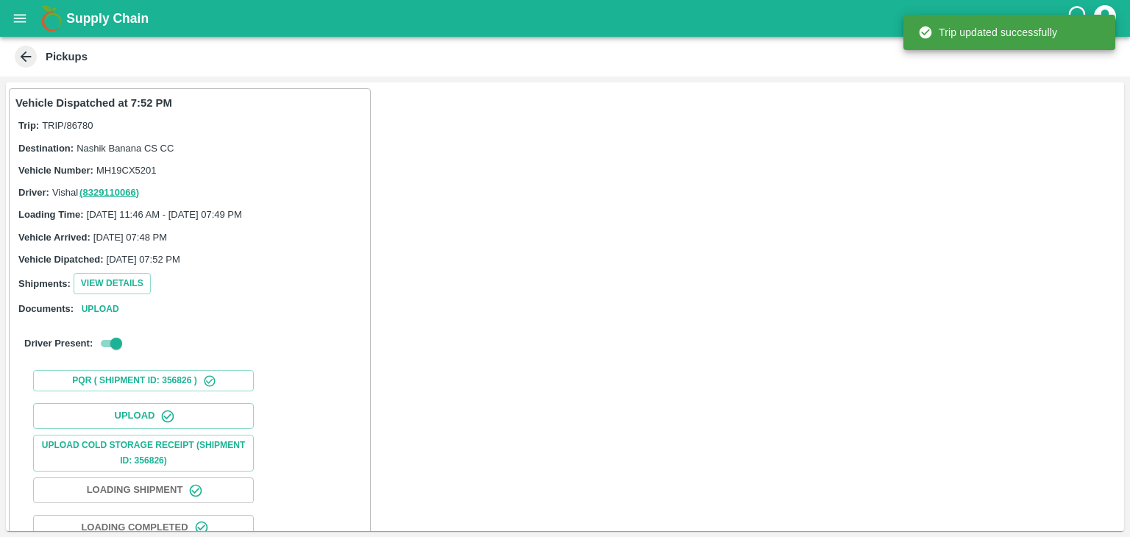
scroll to position [154, 0]
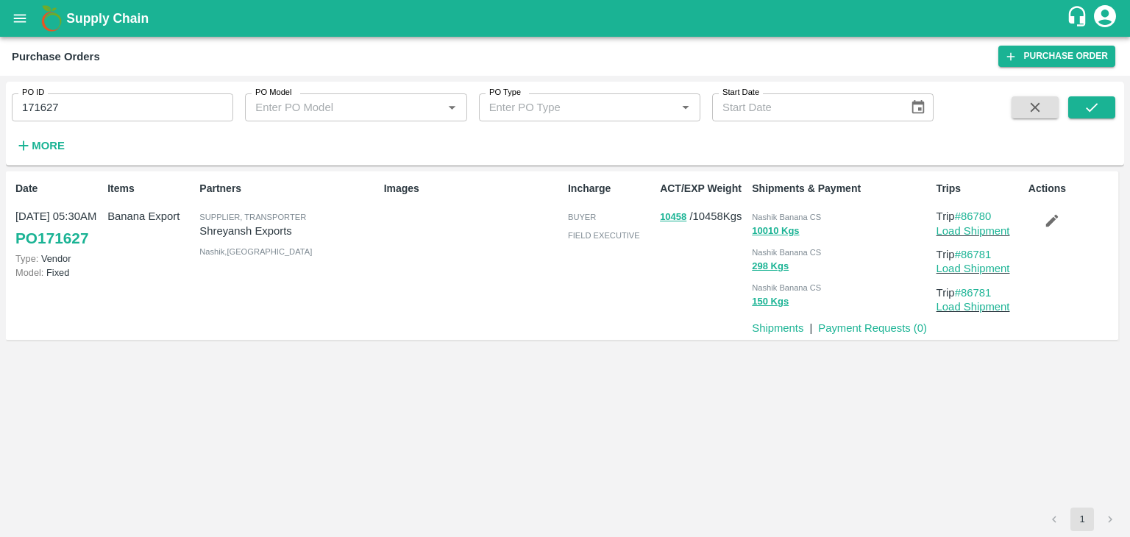
click at [1057, 223] on icon "button" at bounding box center [1052, 221] width 16 height 16
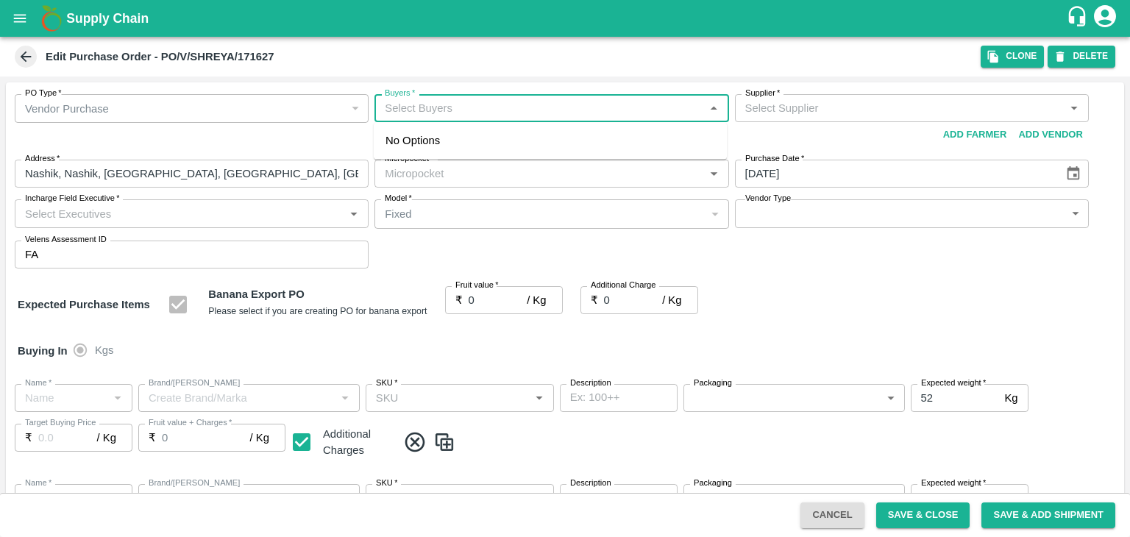
click at [433, 105] on input "Buyers   *" at bounding box center [539, 108] width 321 height 19
type input "A"
type input "[PERSON_NAME] Exports-undefined"
type input "37-Jalgaon"
type input "Banana Export"
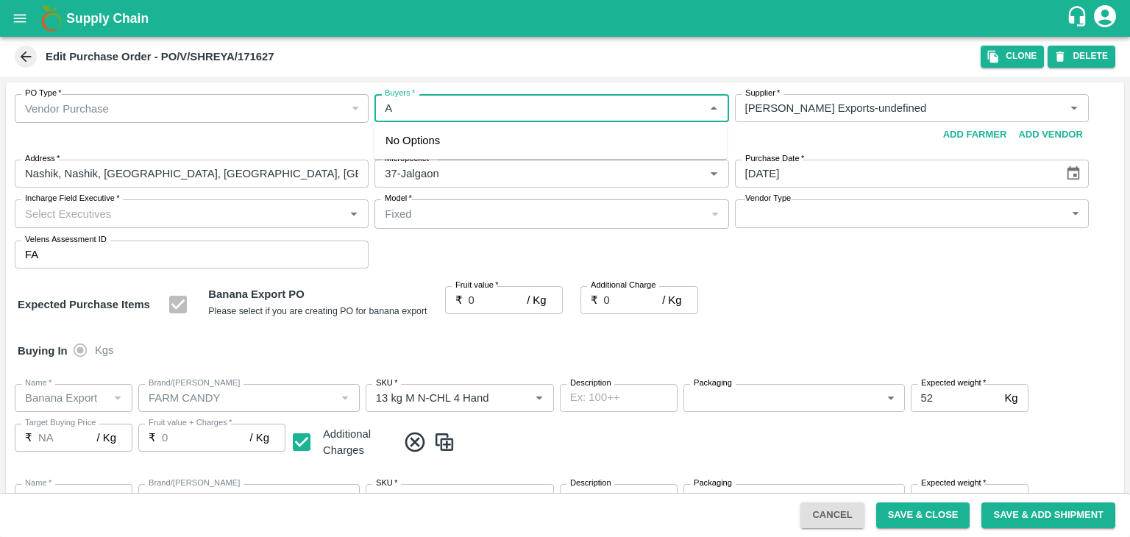
type input "FARM CANDY"
type input "13 kg M N-CHL 4 Hand"
type input "NA"
type input "Banana Export"
type input "FARM CANDY"
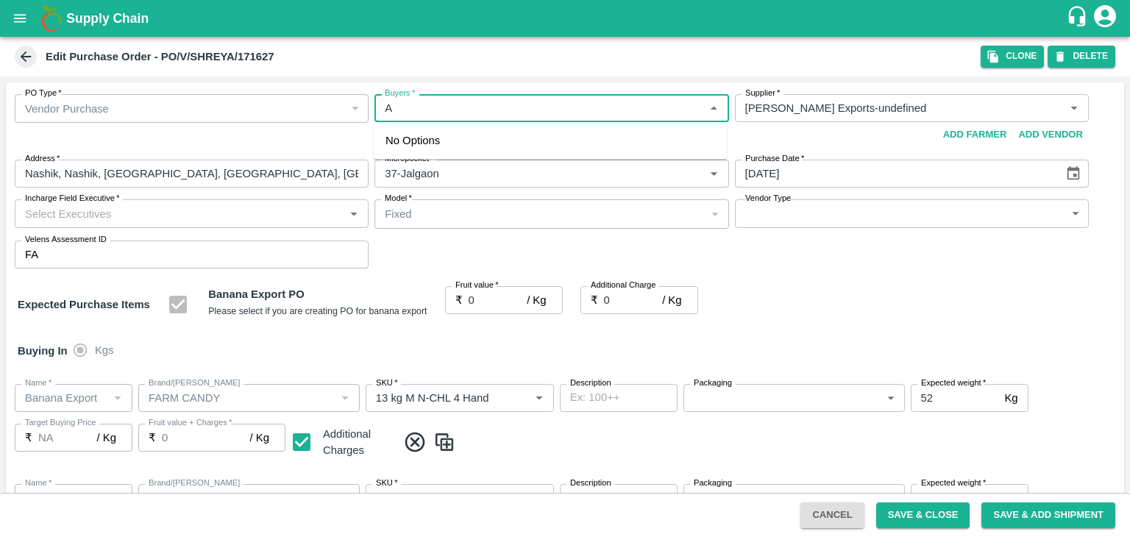
type input "13 kg M N-CHL 5 Hand"
type input "NA"
type input "Banana Export"
type input "FARM CANDY"
type input "13 kg M N-CHL 6 Hand"
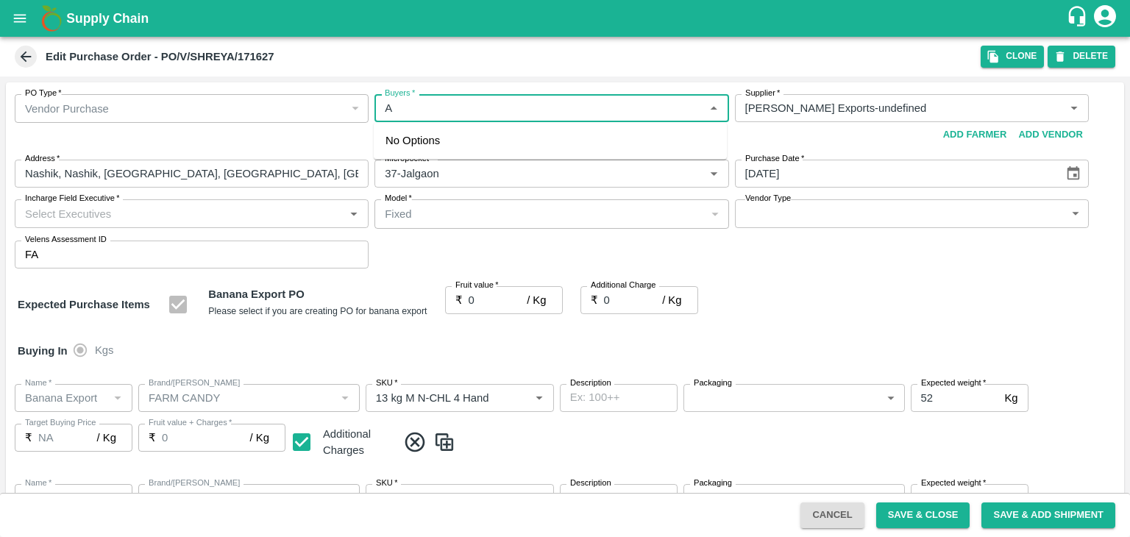
type input "NA"
type input "Banana Export"
type input "FARM CANDY"
type input "13 kg M N-CHL 8 Hand"
type input "NA"
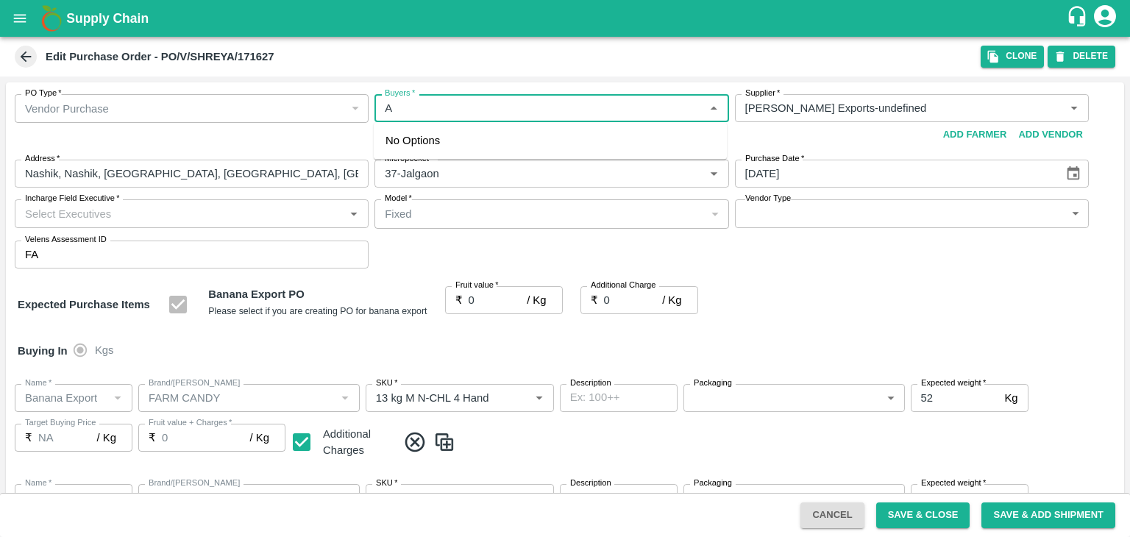
type input "Banana Export"
type input "FARM CANDY"
type input "13 kg M N-CHL CL"
type input "NA"
type input "Banana Export"
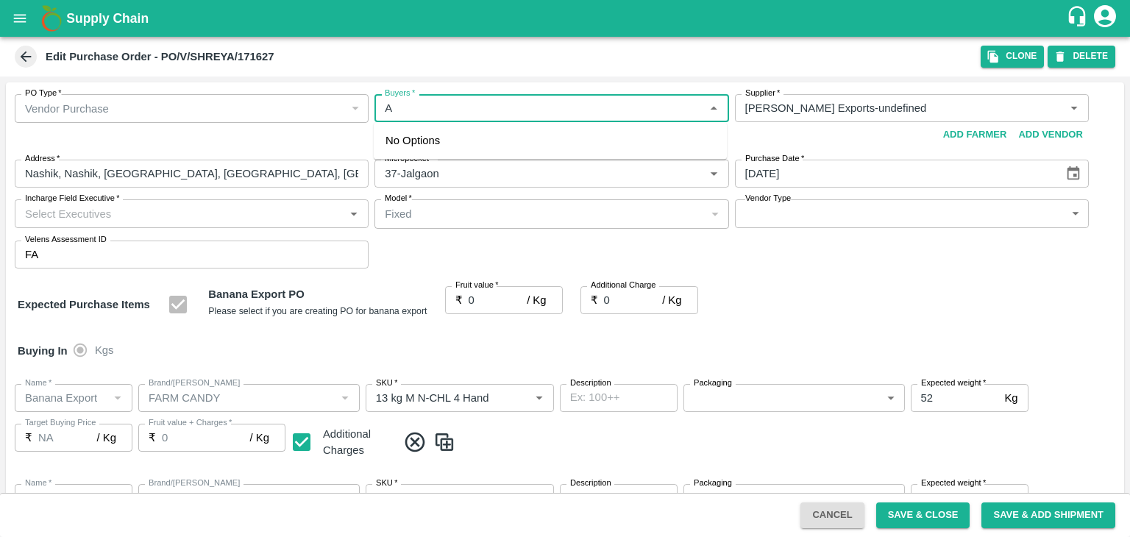
type input "FARM CANDY"
type input "C Class"
type input "NA"
type input "Banana Export"
type input "FARM CANDY"
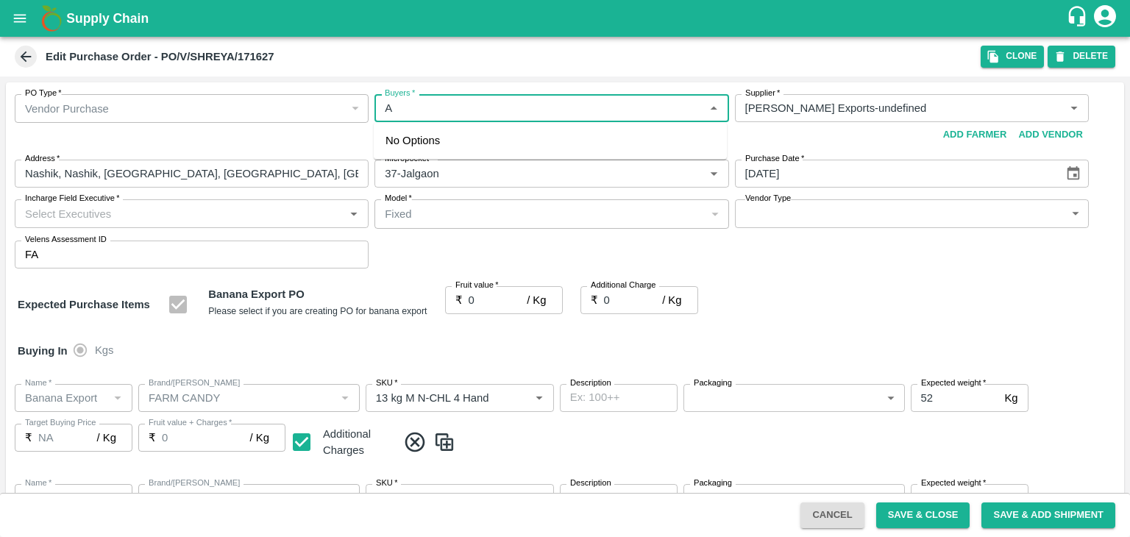
type input "PHR Kg"
type input "NA"
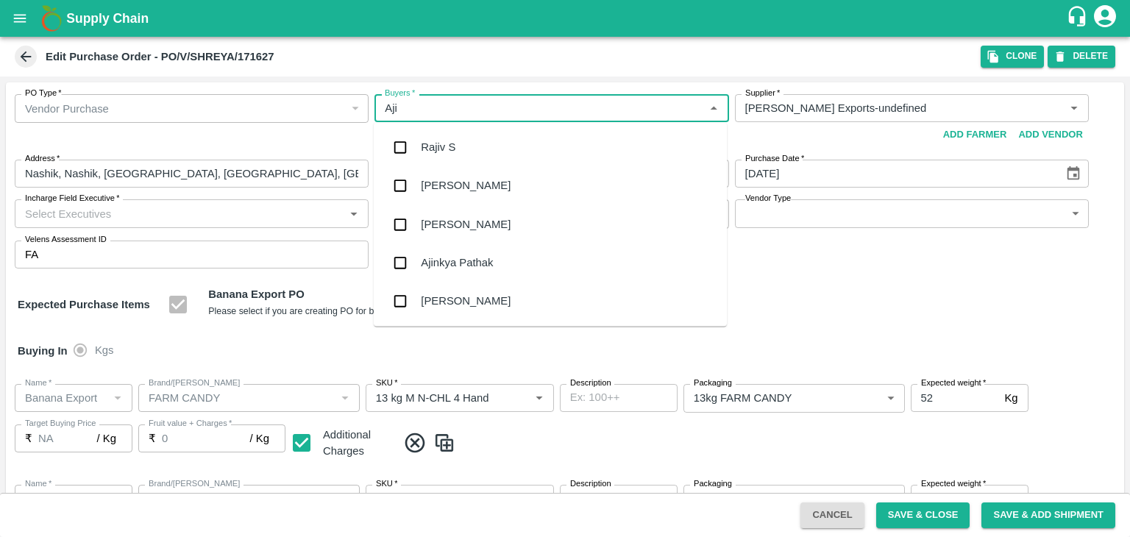
type input "Ajit"
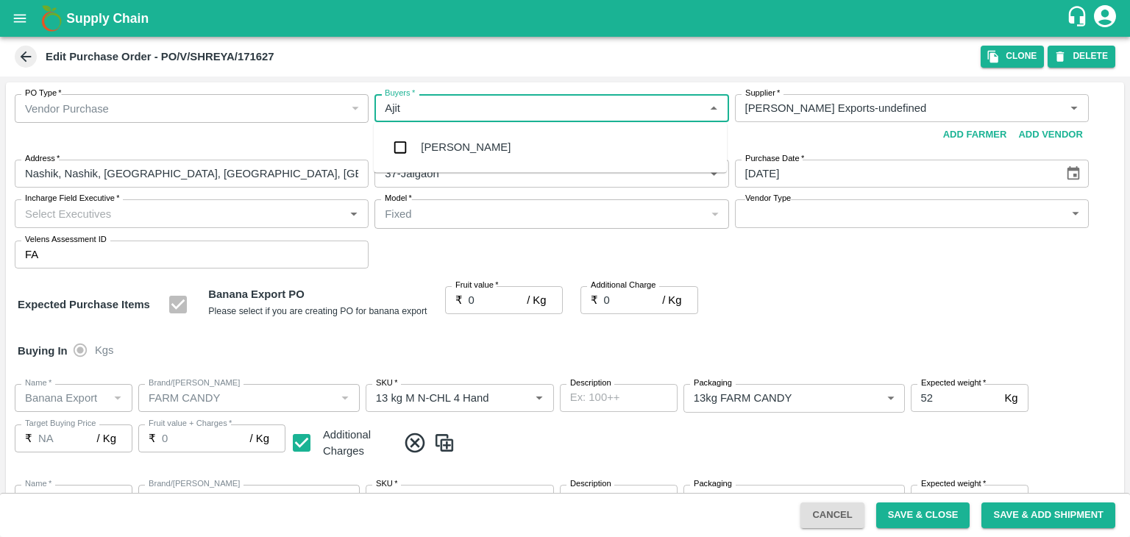
click at [456, 151] on div "[PERSON_NAME]" at bounding box center [466, 147] width 90 height 16
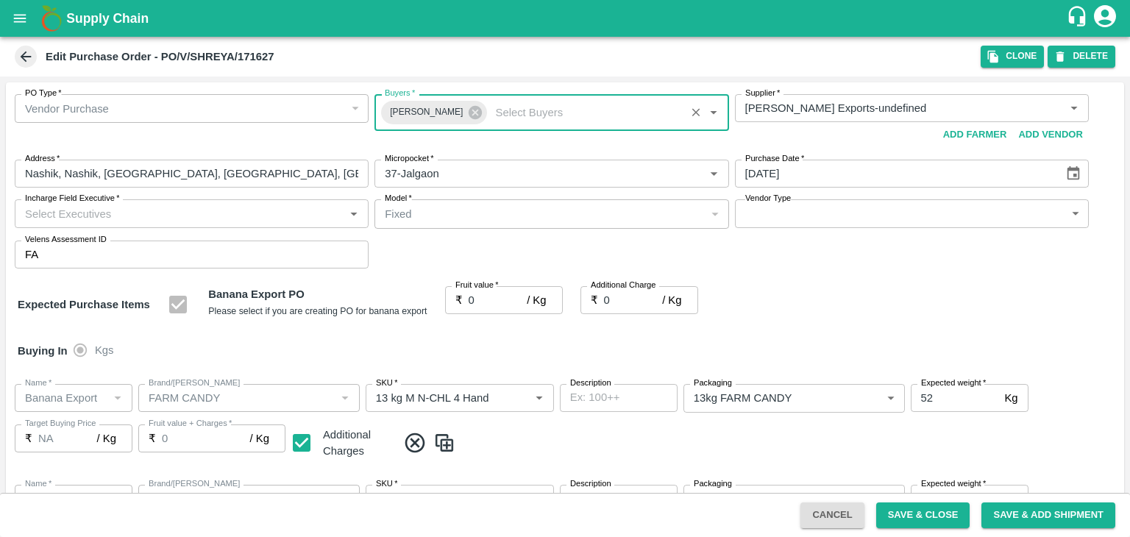
click at [186, 208] on input "Incharge Field Executive   *" at bounding box center [179, 213] width 321 height 19
type input "[PERSON_NAME]"
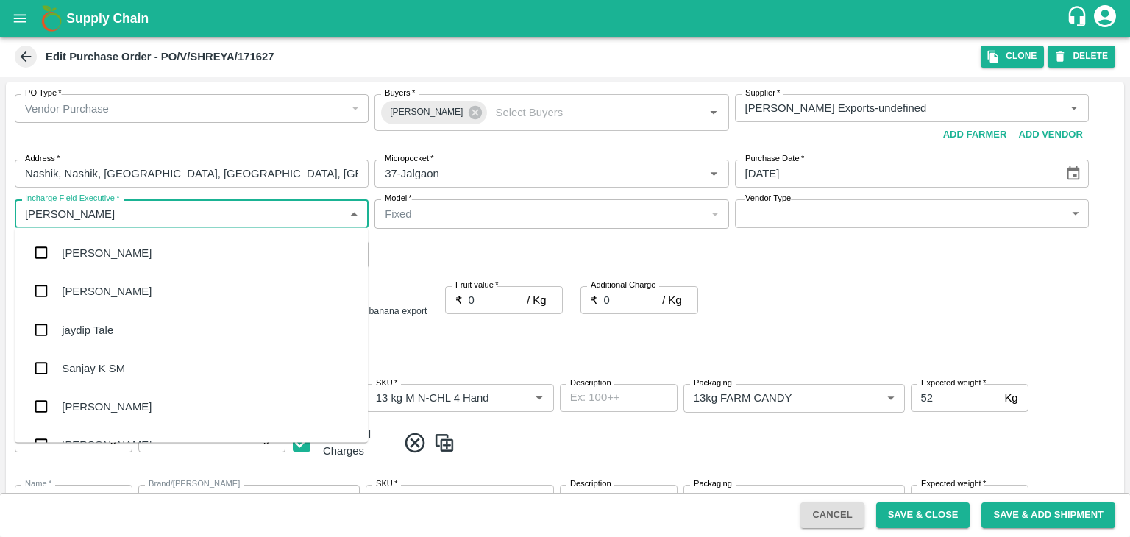
click at [110, 341] on div "jaydip Tale" at bounding box center [191, 330] width 353 height 38
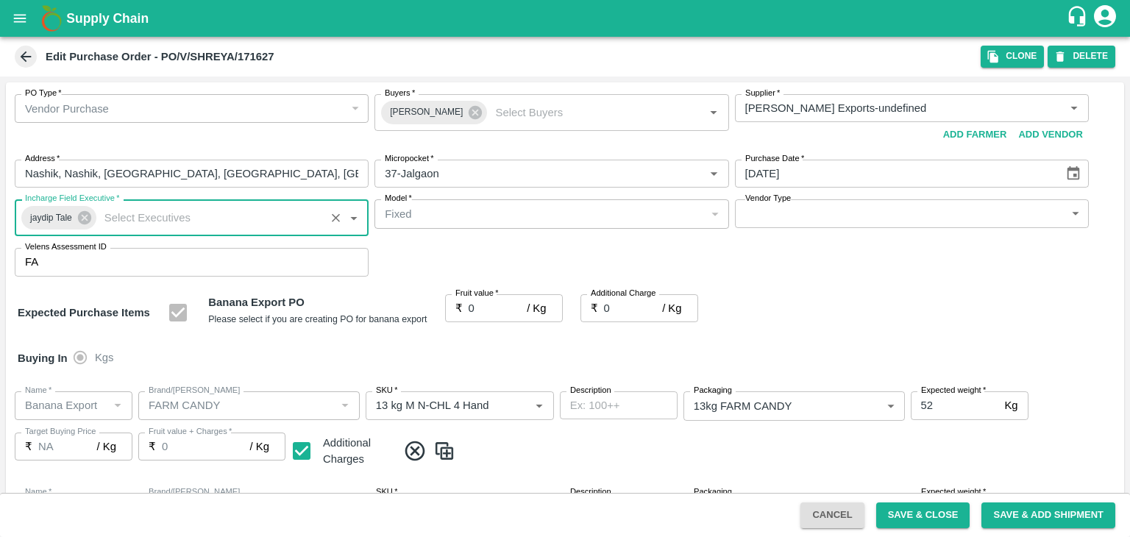
click at [745, 219] on body "Supply Chain Edit Purchase Order - PO/V/SHREYA/171627 Clone DELETE PO Type   * …" at bounding box center [565, 268] width 1130 height 537
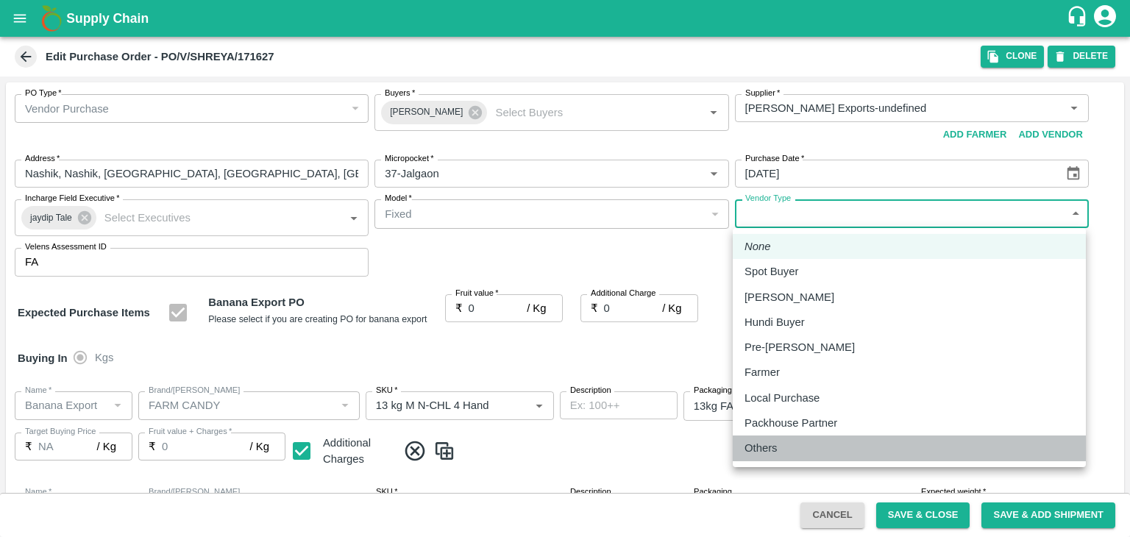
click at [774, 445] on p "Others" at bounding box center [761, 448] width 33 height 16
type input "OTHER"
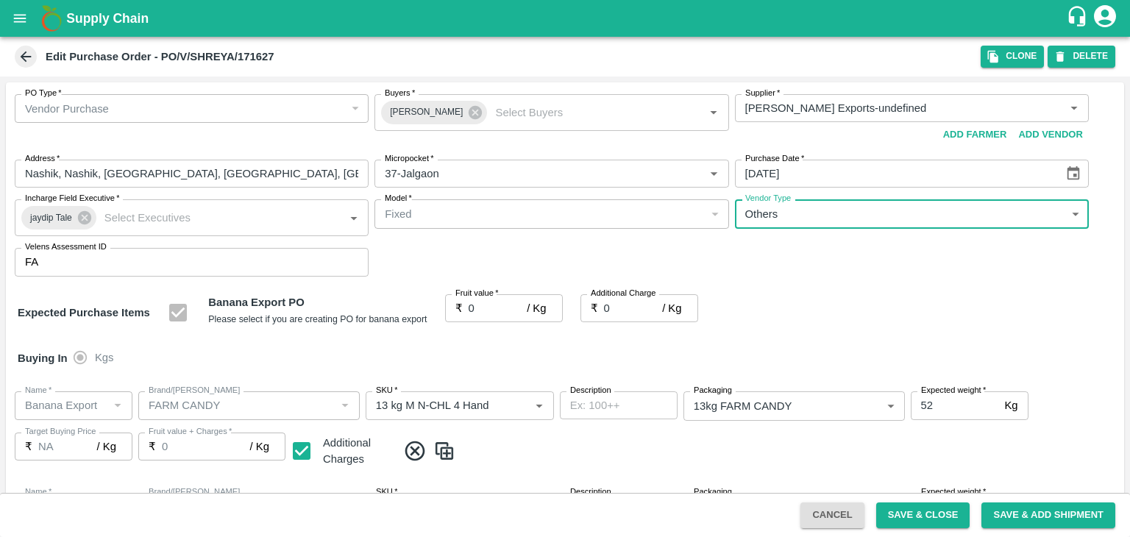
click at [486, 319] on input "0" at bounding box center [498, 308] width 59 height 28
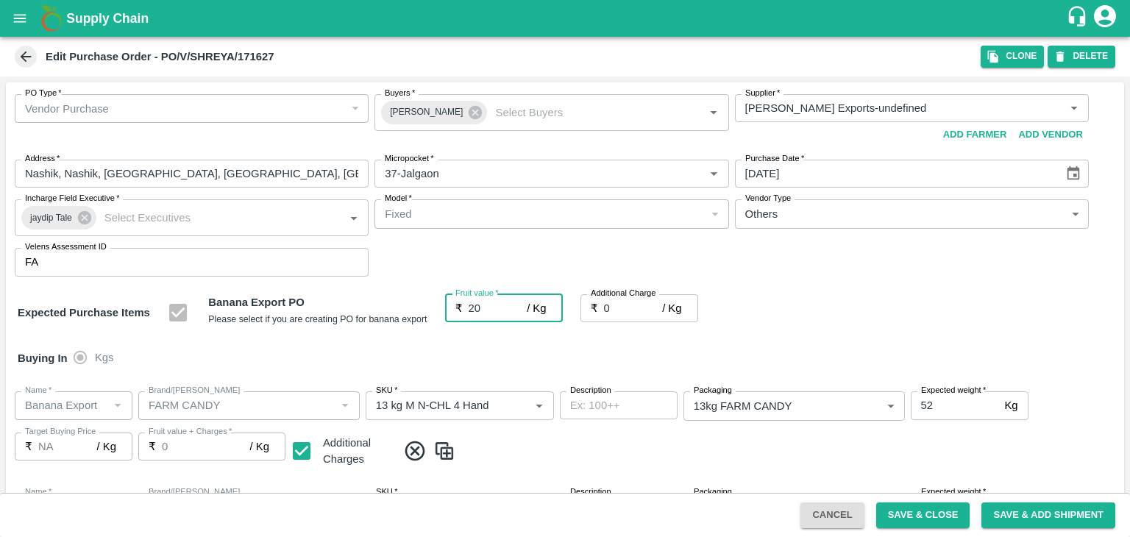
type input "20"
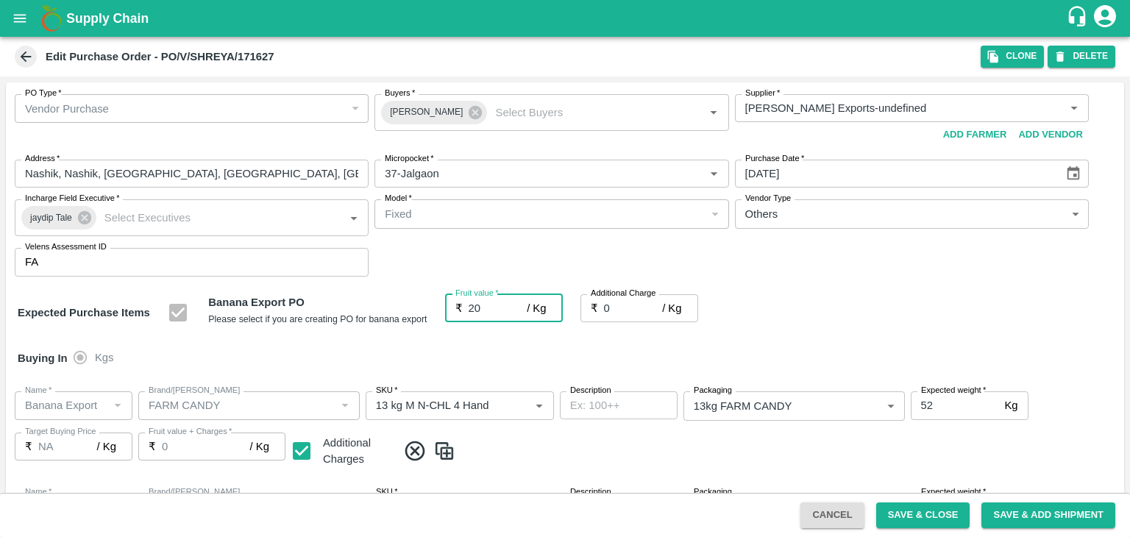
type input "20"
type input "2"
type input "22"
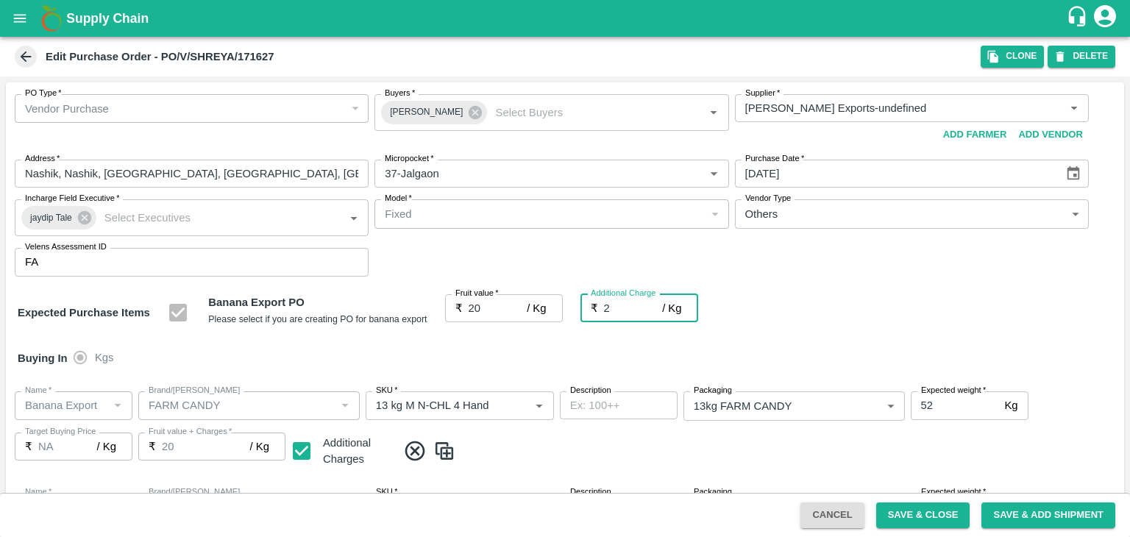
type input "22"
type input "2.7"
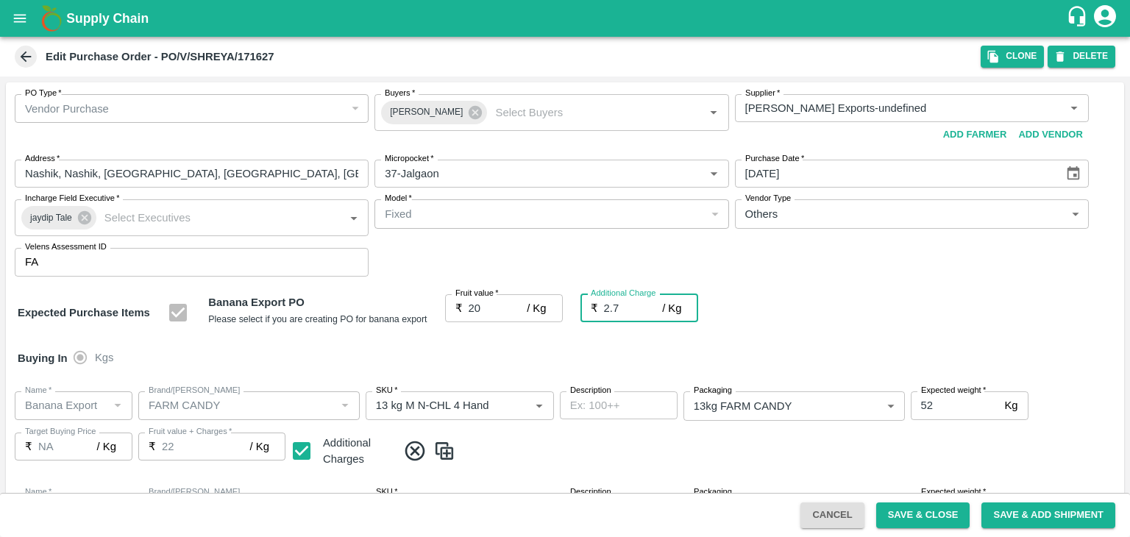
type input "22.7"
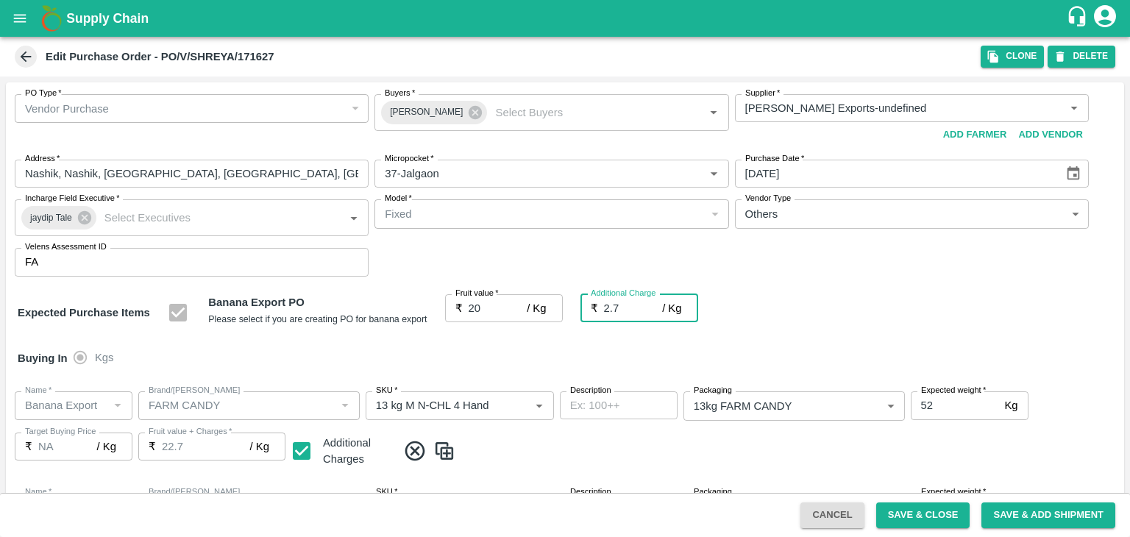
type input "2.75"
type input "22.75"
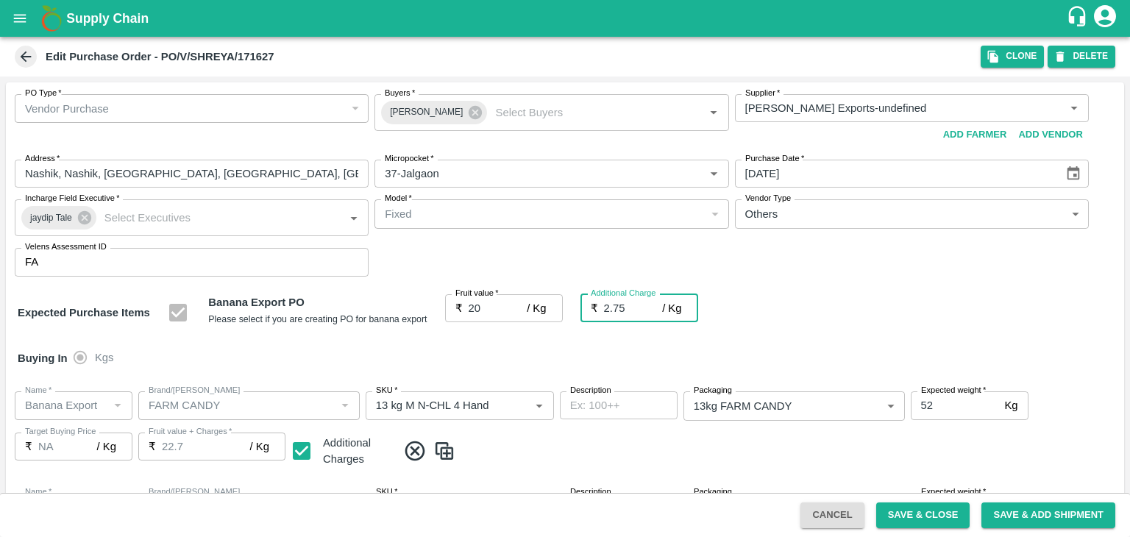
type input "22.75"
type input "2.75"
click at [509, 360] on div "Buying In Kgs" at bounding box center [565, 358] width 1119 height 43
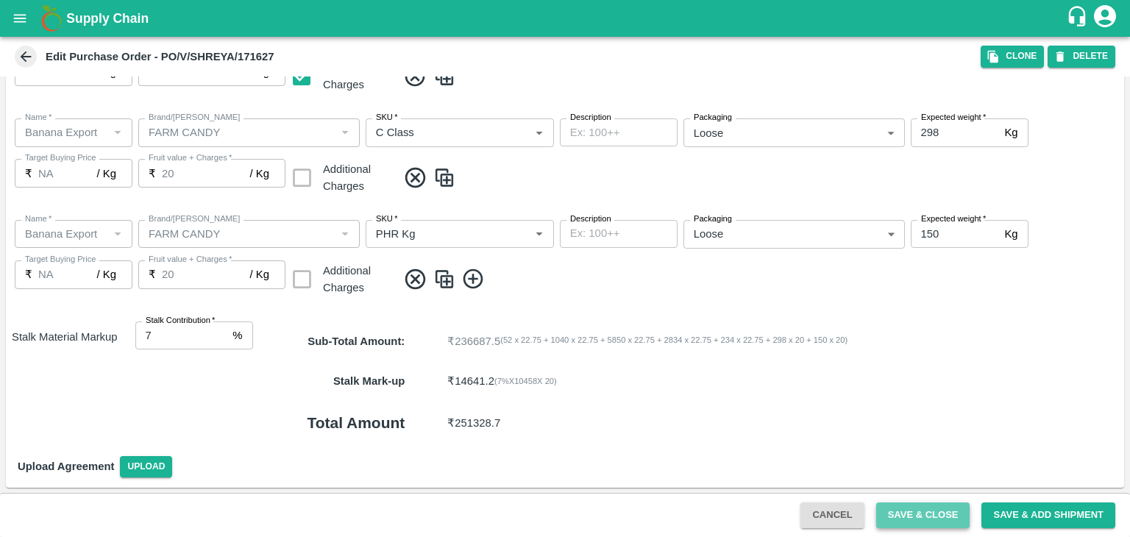
click at [928, 514] on button "Save & Close" at bounding box center [923, 516] width 94 height 26
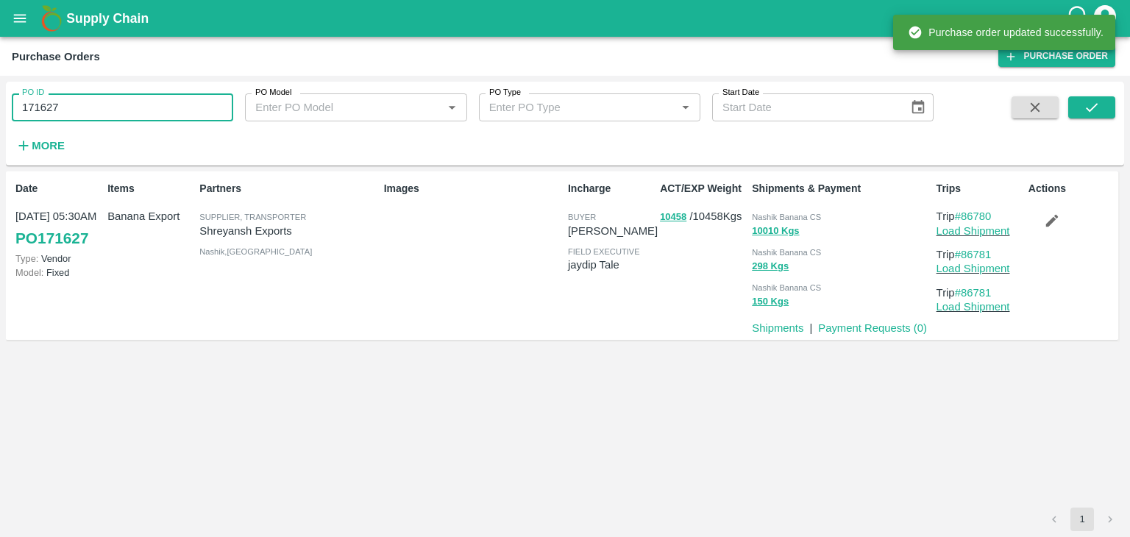
click at [110, 109] on input "171627" at bounding box center [123, 107] width 222 height 28
paste input "text"
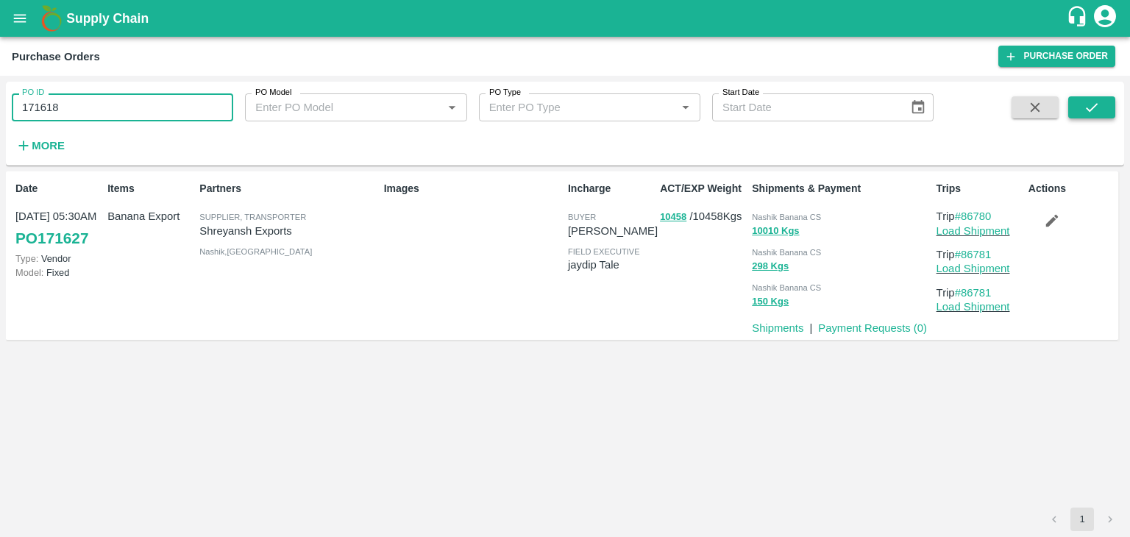
type input "171618"
click at [1101, 102] on button "submit" at bounding box center [1092, 107] width 47 height 22
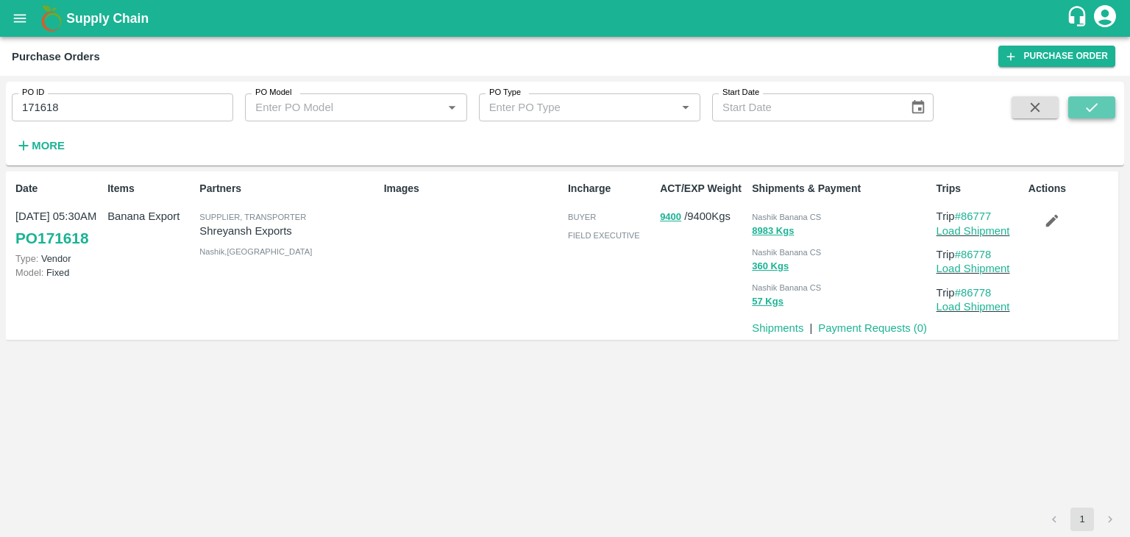
click at [1091, 116] on button "submit" at bounding box center [1092, 107] width 47 height 22
click at [990, 222] on link "#86777" at bounding box center [973, 216] width 37 height 12
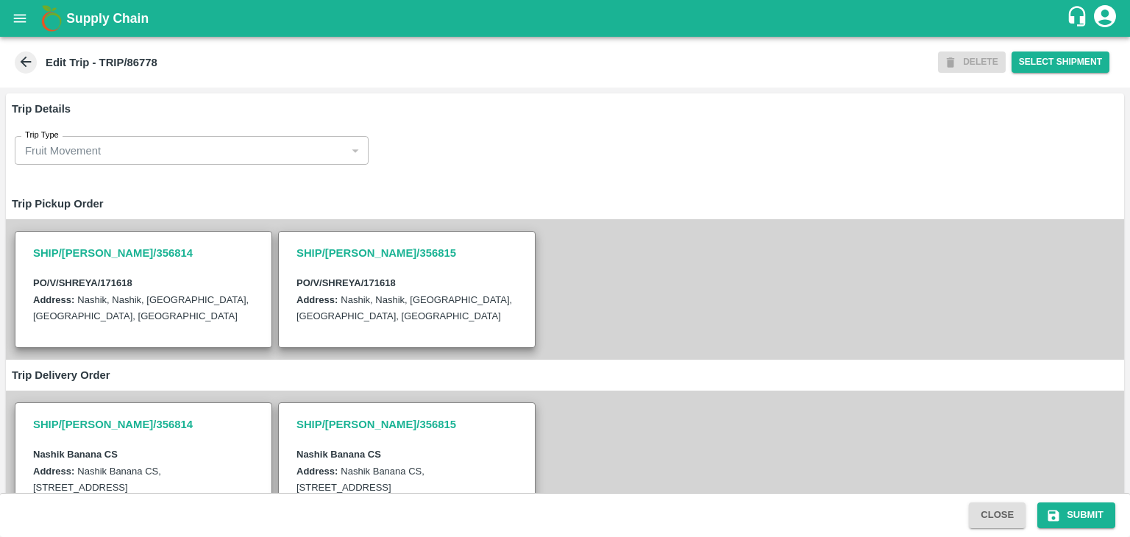
click at [12, 31] on button "open drawer" at bounding box center [20, 18] width 34 height 34
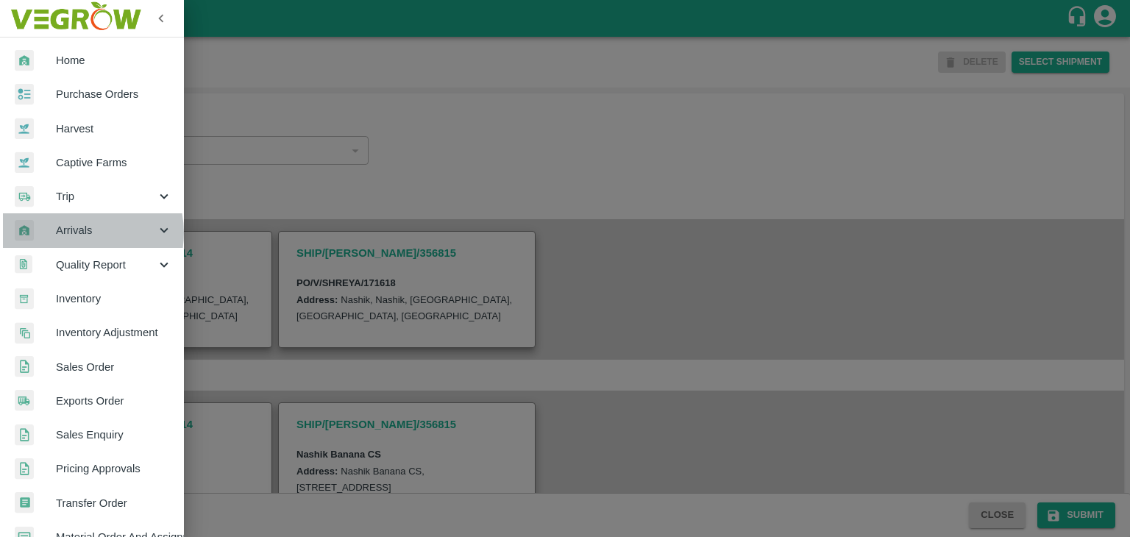
click at [77, 233] on span "Arrivals" at bounding box center [106, 230] width 100 height 16
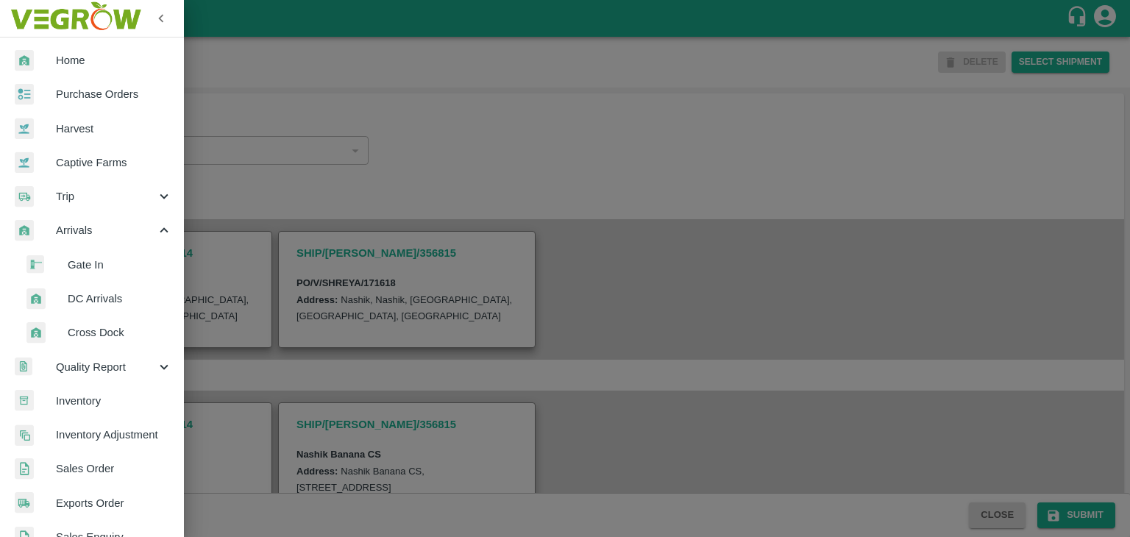
click at [100, 304] on span "DC Arrivals" at bounding box center [120, 299] width 104 height 16
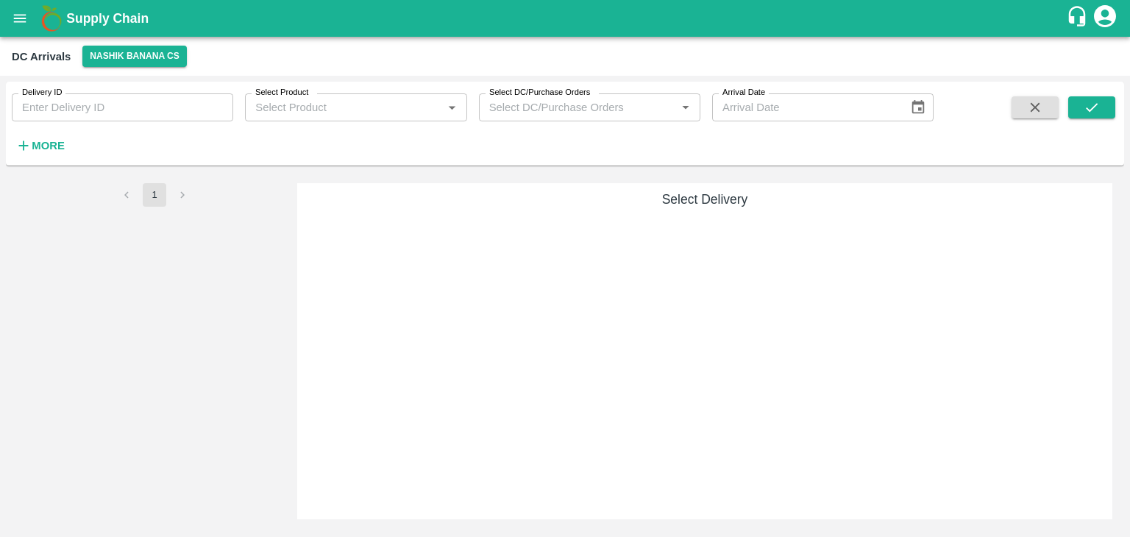
click at [51, 148] on strong "More" at bounding box center [48, 146] width 33 height 12
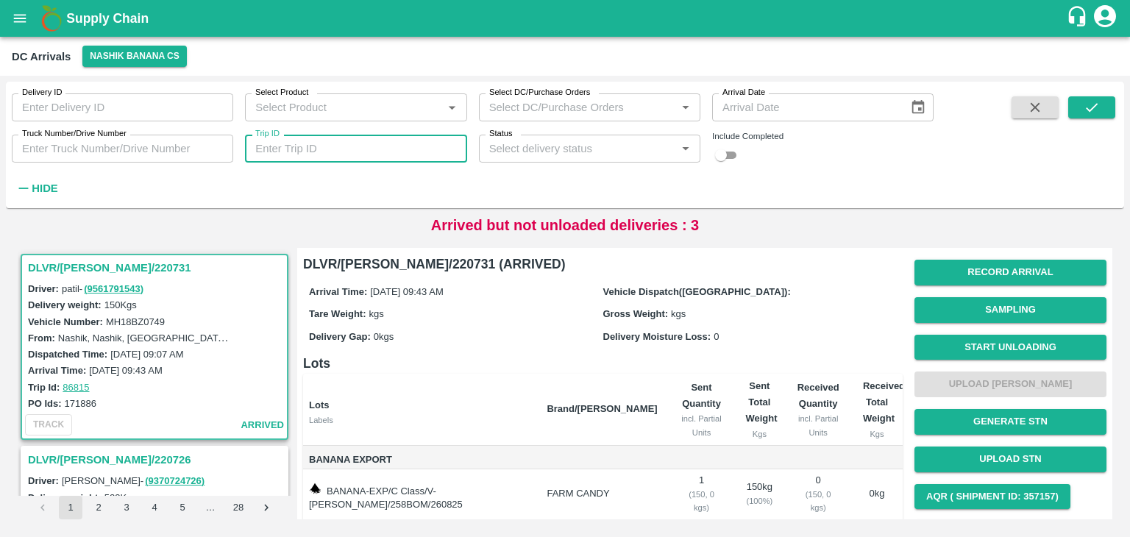
click at [336, 145] on input "Trip ID" at bounding box center [356, 149] width 222 height 28
type input "86791"
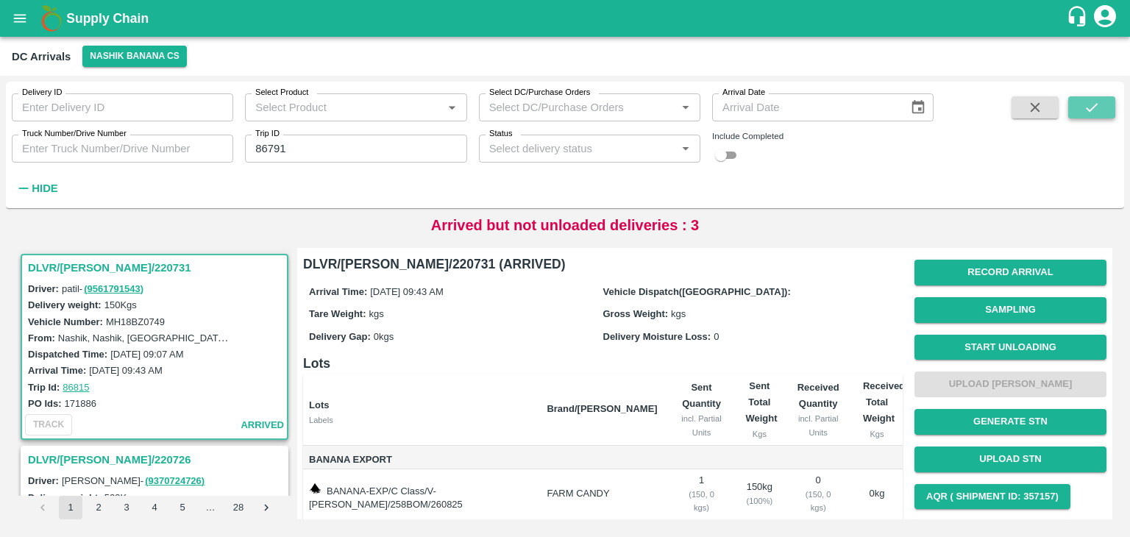
click at [1095, 107] on icon "submit" at bounding box center [1092, 107] width 12 height 9
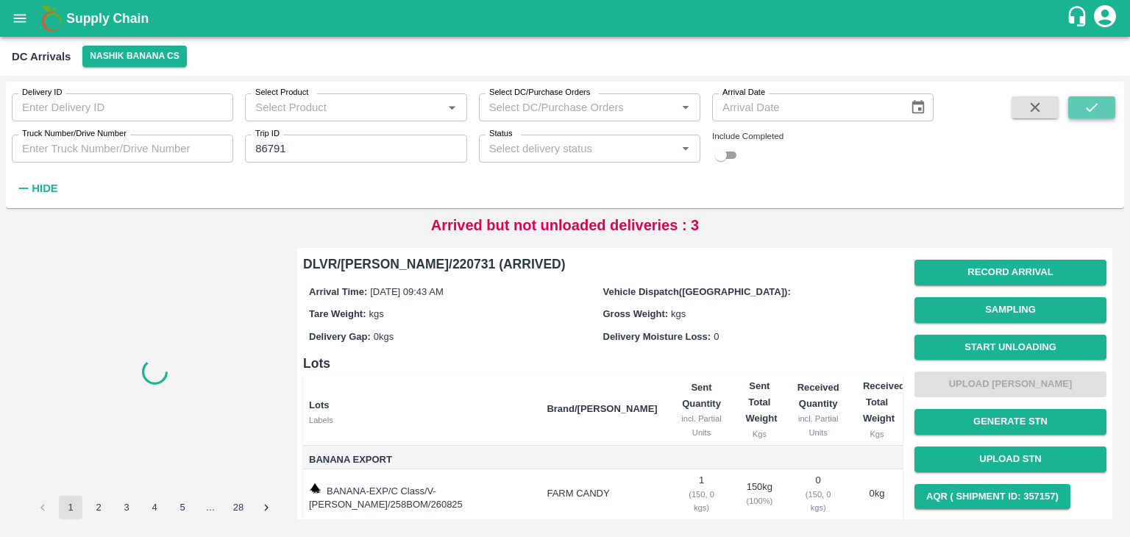
click at [1095, 107] on icon "submit" at bounding box center [1092, 107] width 12 height 9
click at [921, 165] on div "Delivery ID Delivery ID Select Product Select Product   * Select DC/Purchase Or…" at bounding box center [467, 141] width 934 height 119
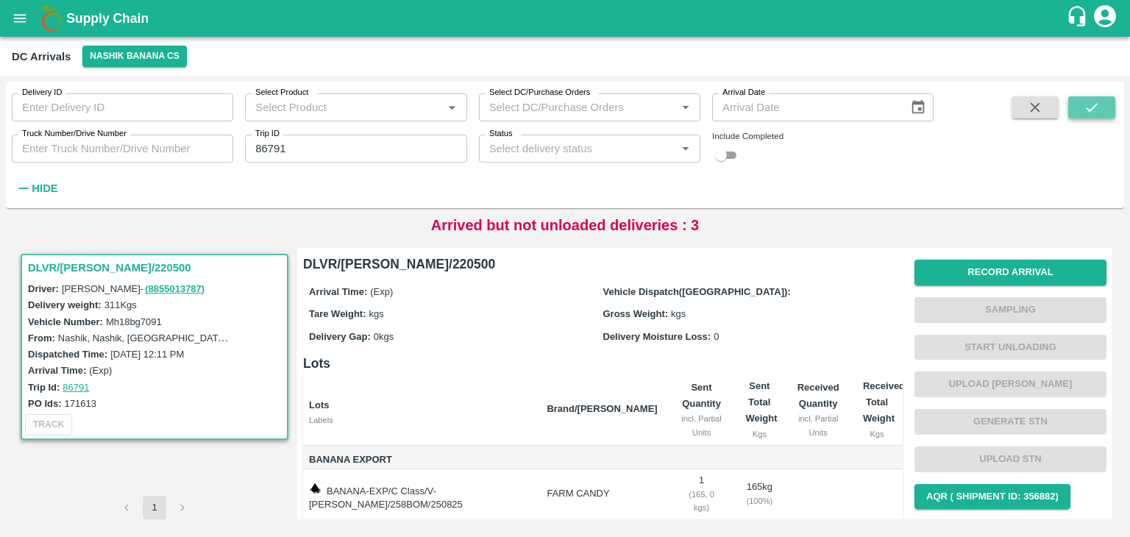
click at [1105, 115] on button "submit" at bounding box center [1092, 107] width 47 height 22
click at [1099, 114] on icon "submit" at bounding box center [1092, 107] width 16 height 16
click at [1004, 264] on button "Record Arrival" at bounding box center [1011, 273] width 192 height 26
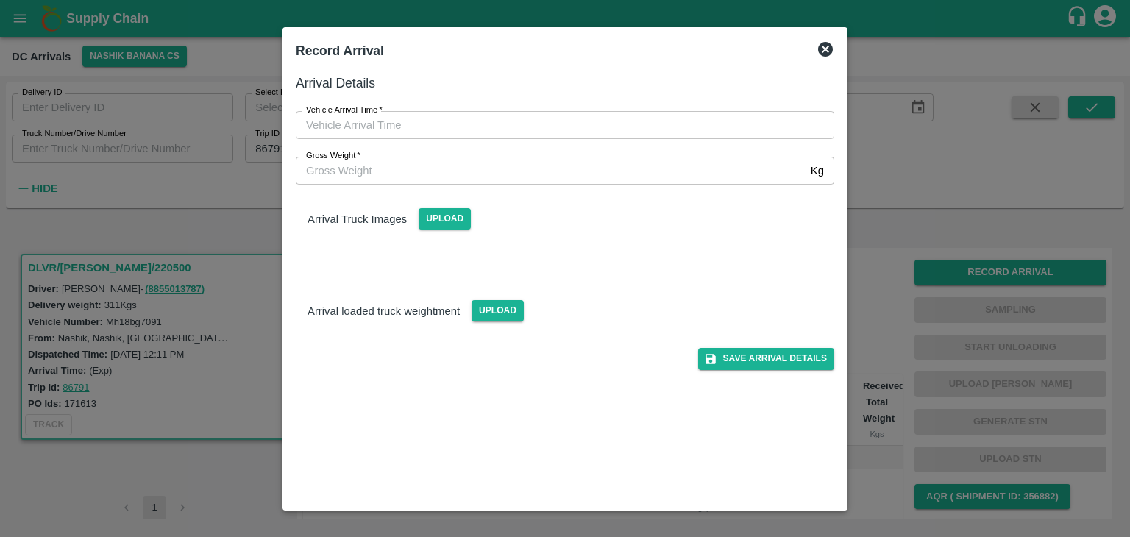
type input "DD/MM/YYYY hh:mm aa"
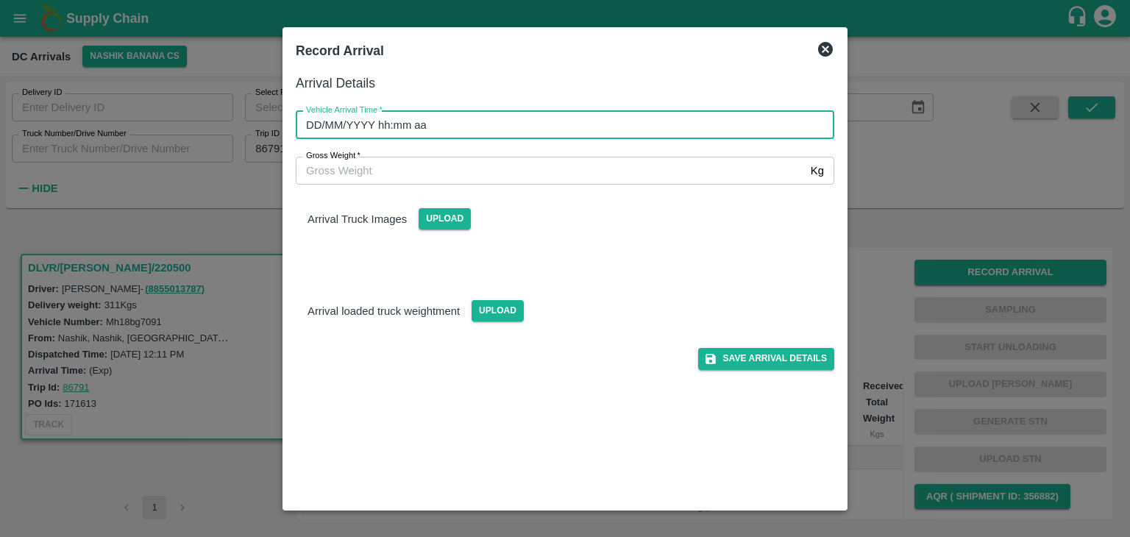
click at [615, 124] on input "DD/MM/YYYY hh:mm aa" at bounding box center [560, 125] width 528 height 28
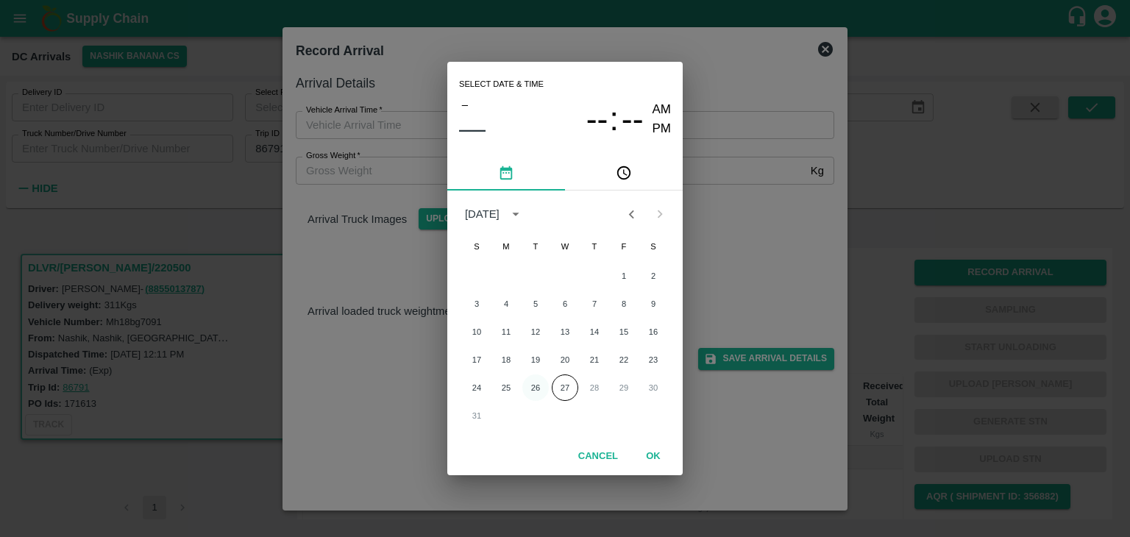
click at [541, 393] on button "26" at bounding box center [535, 388] width 26 height 26
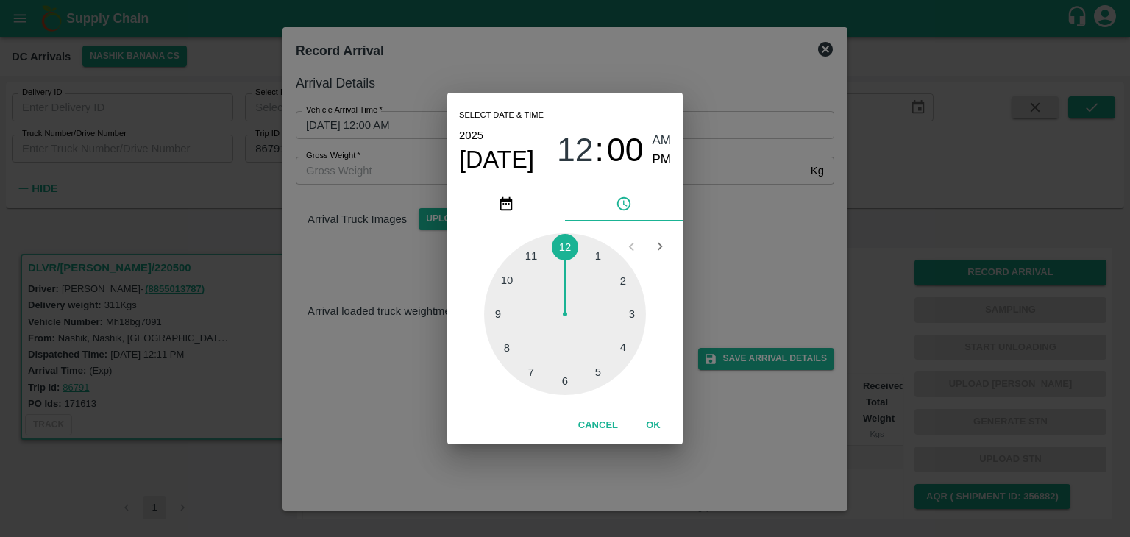
click at [509, 335] on div at bounding box center [565, 314] width 162 height 162
type input "26/08/2025 08:42 AM"
click at [659, 429] on button "OK" at bounding box center [653, 426] width 47 height 26
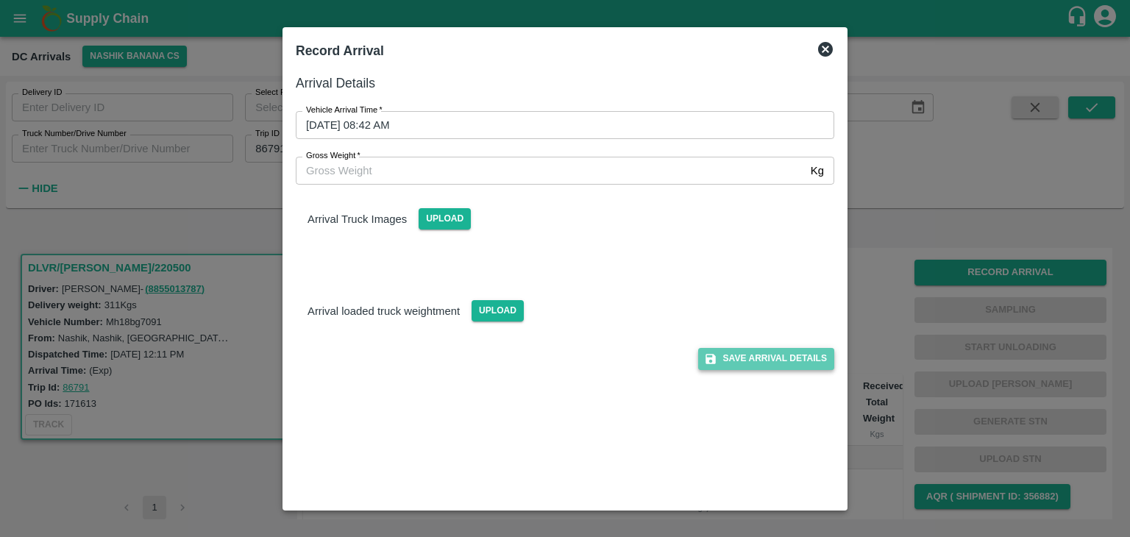
click at [794, 360] on button "Save Arrival Details" at bounding box center [766, 358] width 136 height 21
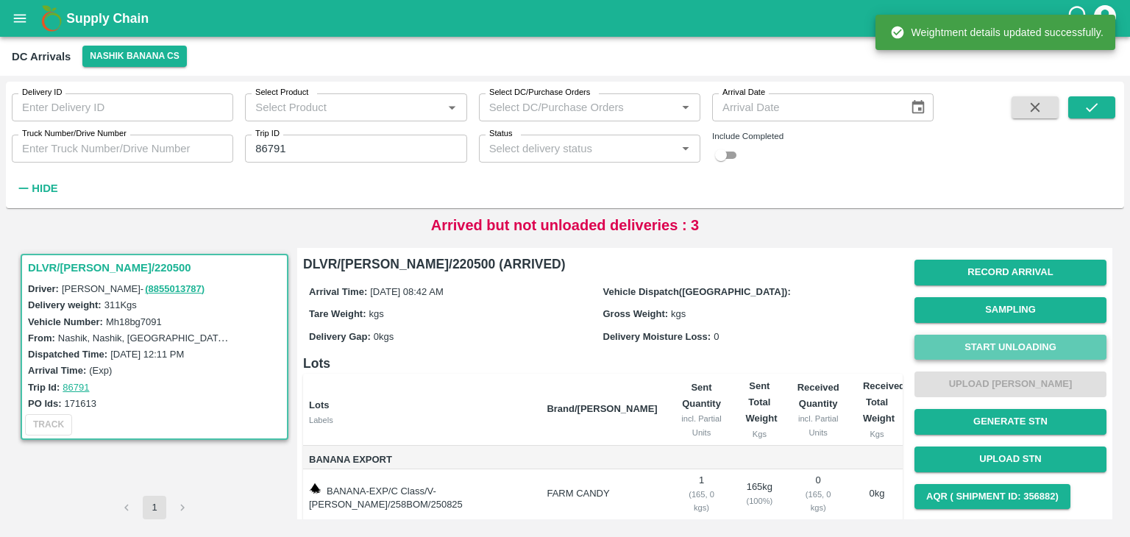
click at [980, 350] on button "Start Unloading" at bounding box center [1011, 348] width 192 height 26
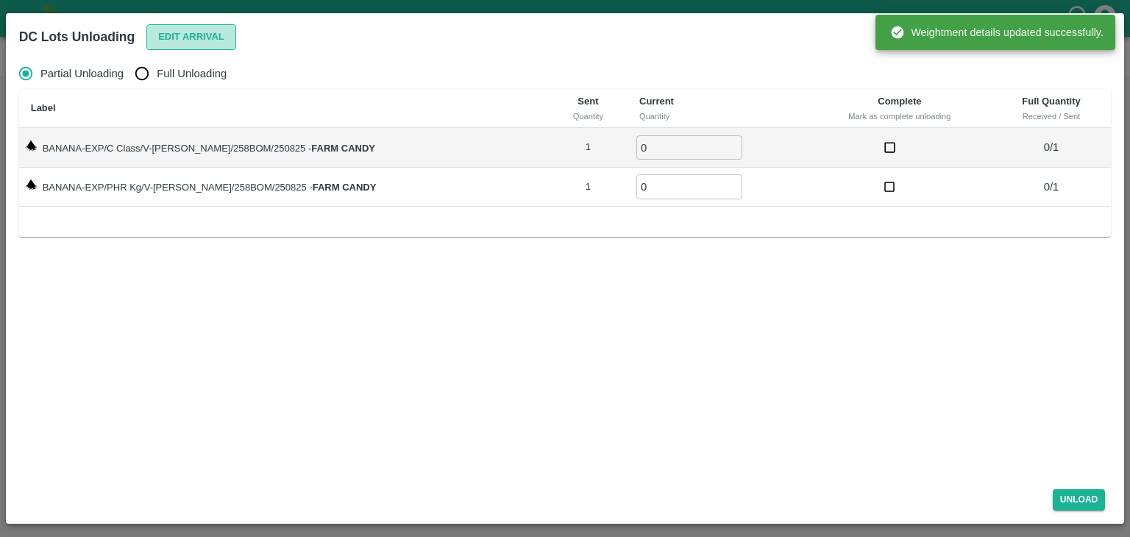
click at [209, 36] on button "Edit Arrival" at bounding box center [191, 37] width 90 height 26
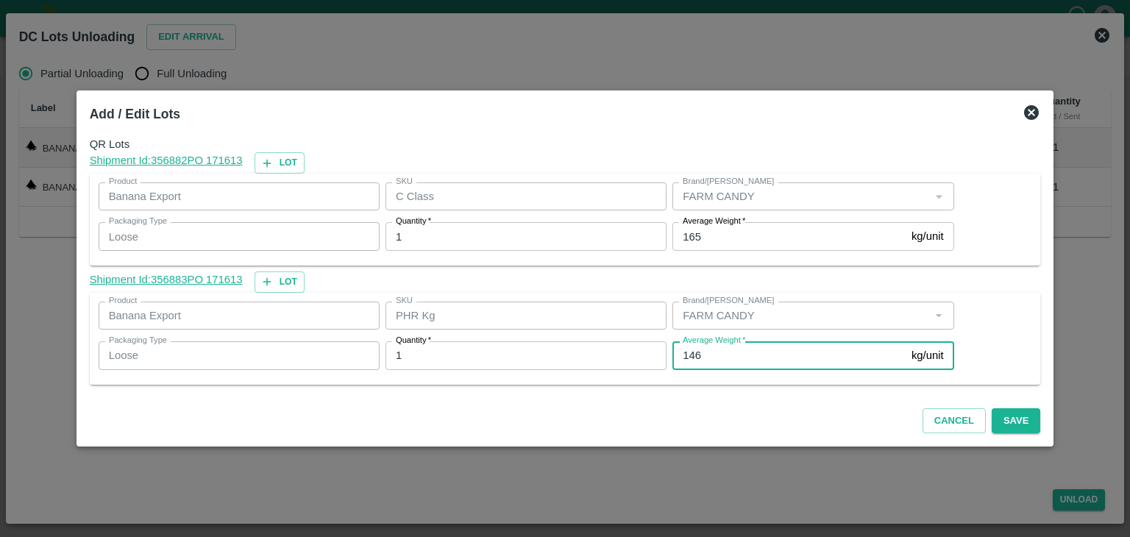
click at [729, 356] on input "146" at bounding box center [789, 355] width 233 height 28
type input "142"
click at [1002, 417] on button "Save" at bounding box center [1016, 421] width 49 height 26
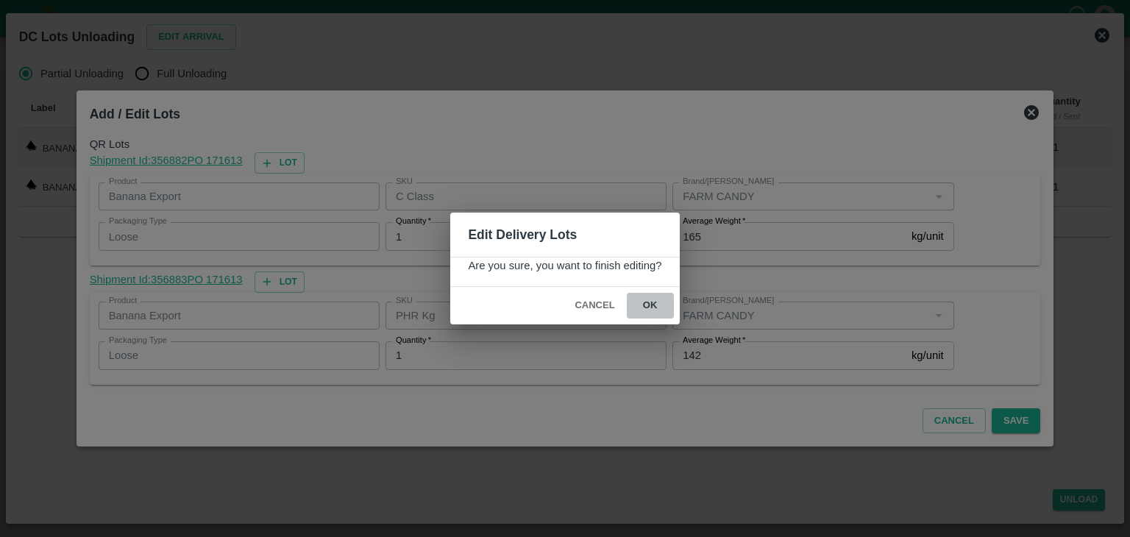
click at [648, 302] on button "ok" at bounding box center [650, 306] width 47 height 26
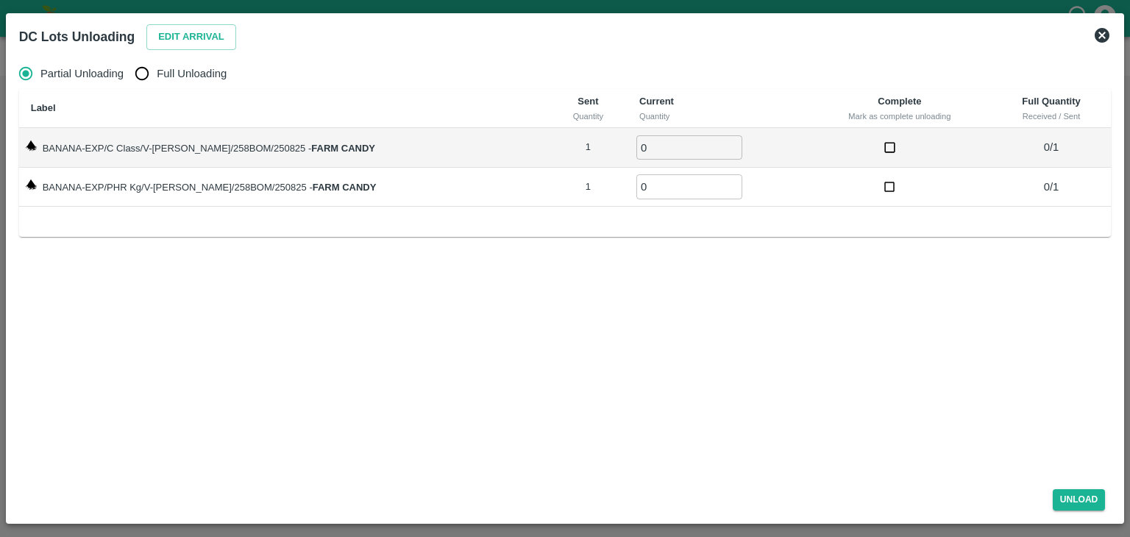
click at [184, 66] on span "Full Unloading" at bounding box center [192, 73] width 70 height 16
click at [157, 66] on input "Full Unloading" at bounding box center [141, 73] width 29 height 29
radio input "true"
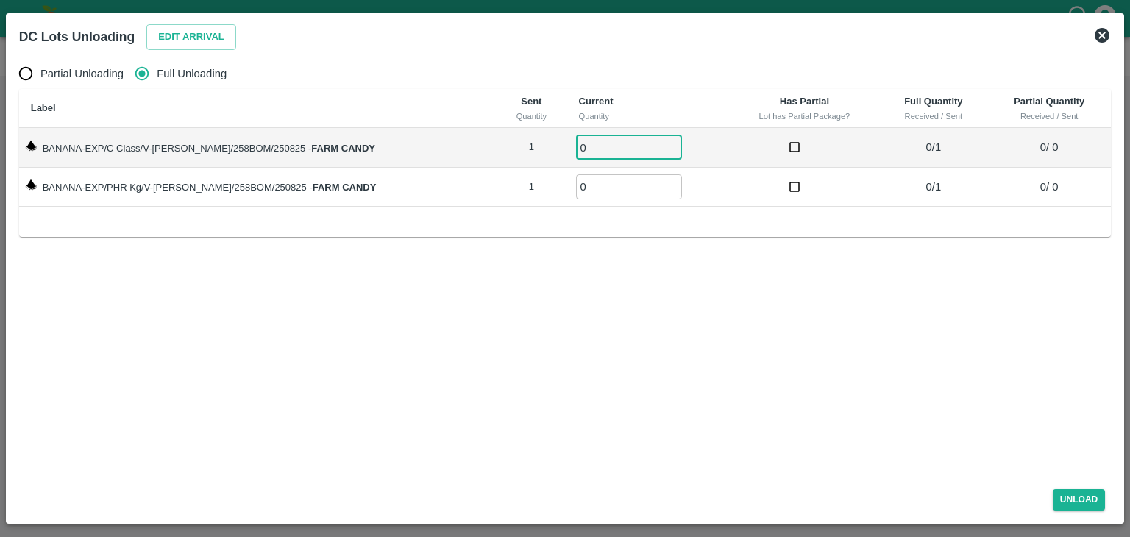
click at [576, 151] on input "0" at bounding box center [629, 147] width 106 height 24
type input "01"
click at [583, 186] on input "0" at bounding box center [629, 186] width 106 height 24
type input "01"
click at [1091, 503] on button "Unload" at bounding box center [1079, 499] width 53 height 21
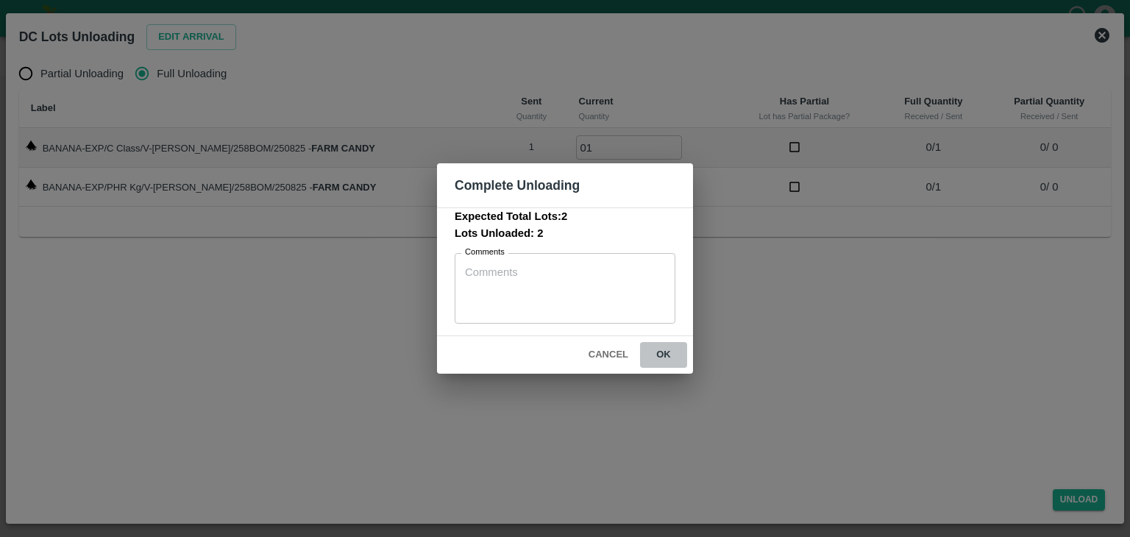
click at [652, 360] on button "ok" at bounding box center [663, 355] width 47 height 26
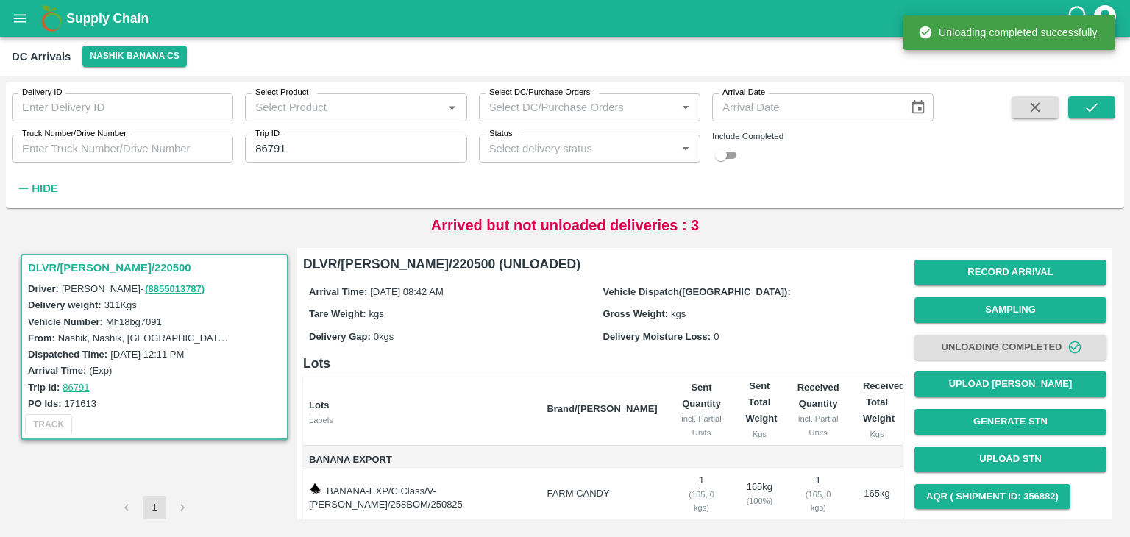
scroll to position [77, 0]
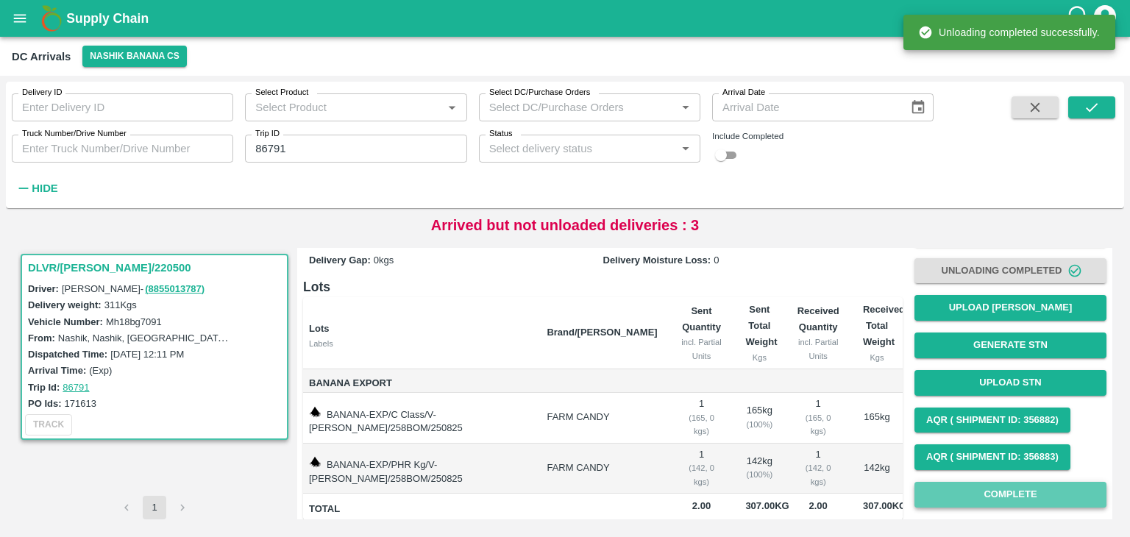
click at [992, 502] on button "Complete" at bounding box center [1011, 495] width 192 height 26
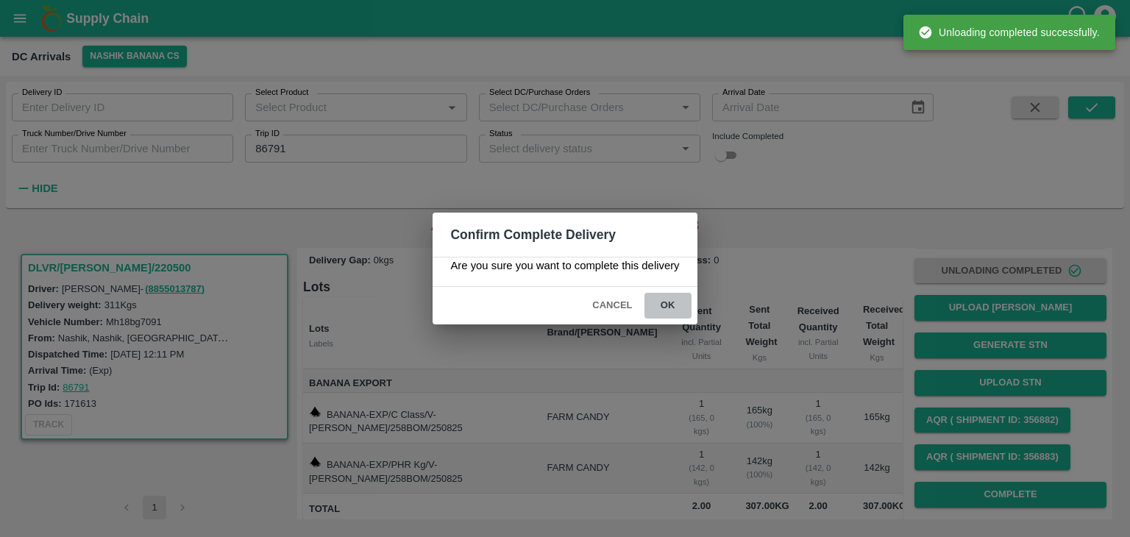
click at [671, 311] on button "ok" at bounding box center [668, 306] width 47 height 26
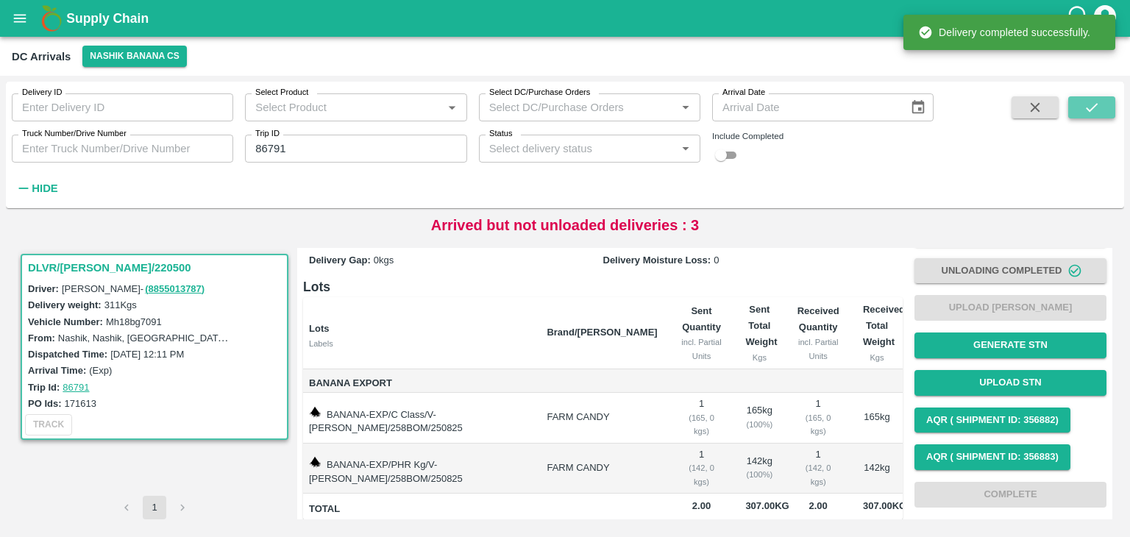
click at [1098, 99] on icon "submit" at bounding box center [1092, 107] width 16 height 16
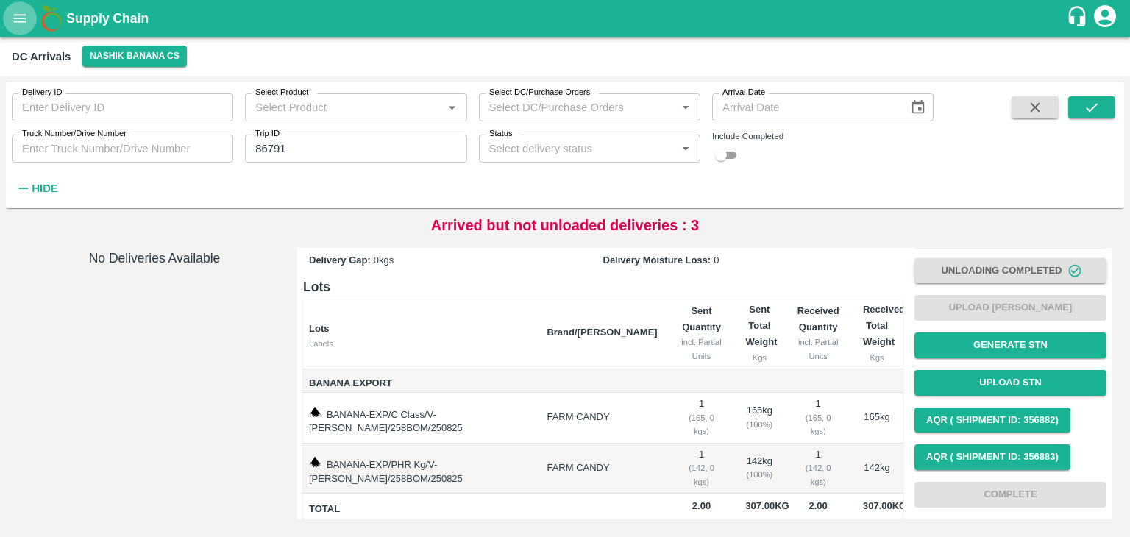
click at [26, 29] on button "open drawer" at bounding box center [20, 18] width 34 height 34
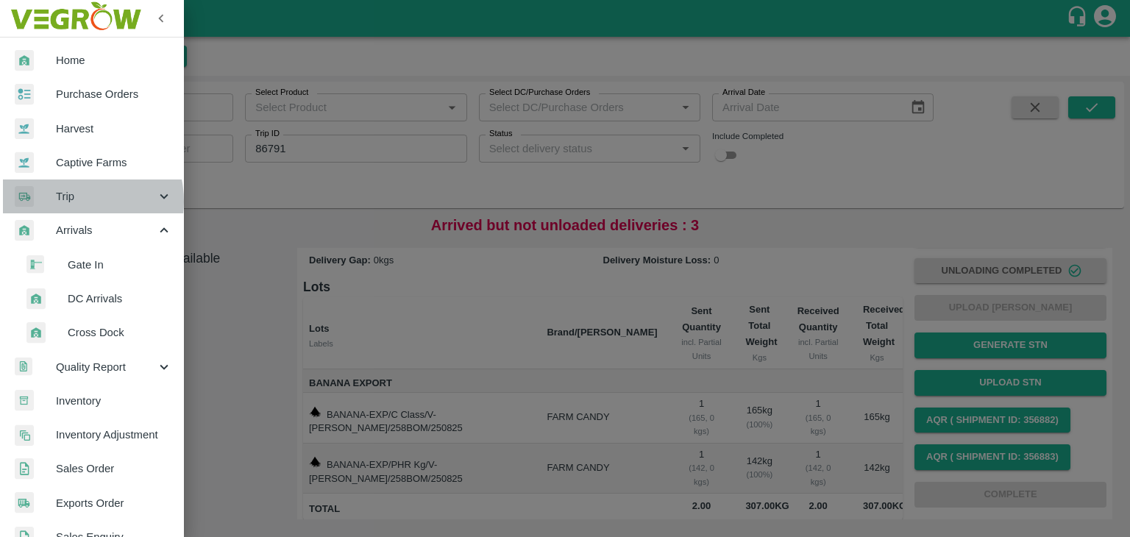
click at [68, 202] on span "Trip" at bounding box center [106, 196] width 100 height 16
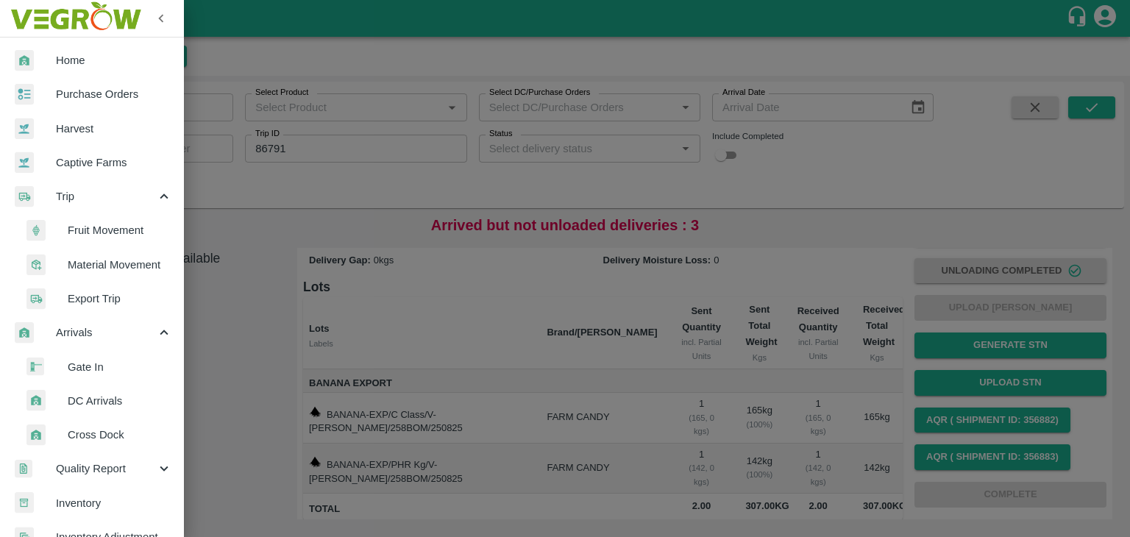
click at [116, 230] on span "Fruit Movement" at bounding box center [120, 230] width 104 height 16
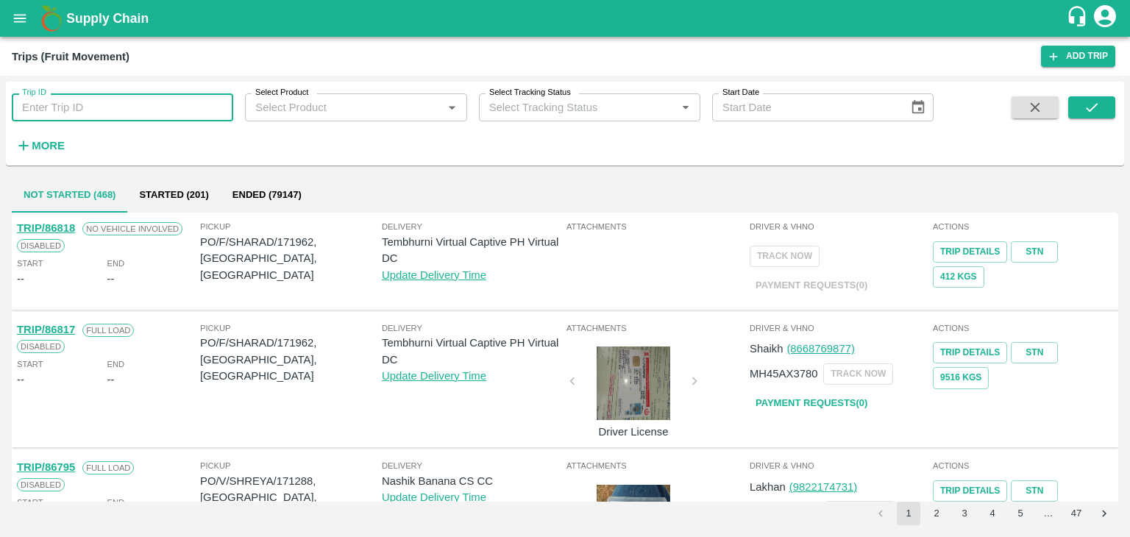
click at [157, 110] on input "Trip ID" at bounding box center [123, 107] width 222 height 28
type input "86791"
click at [1085, 111] on icon "submit" at bounding box center [1092, 107] width 16 height 16
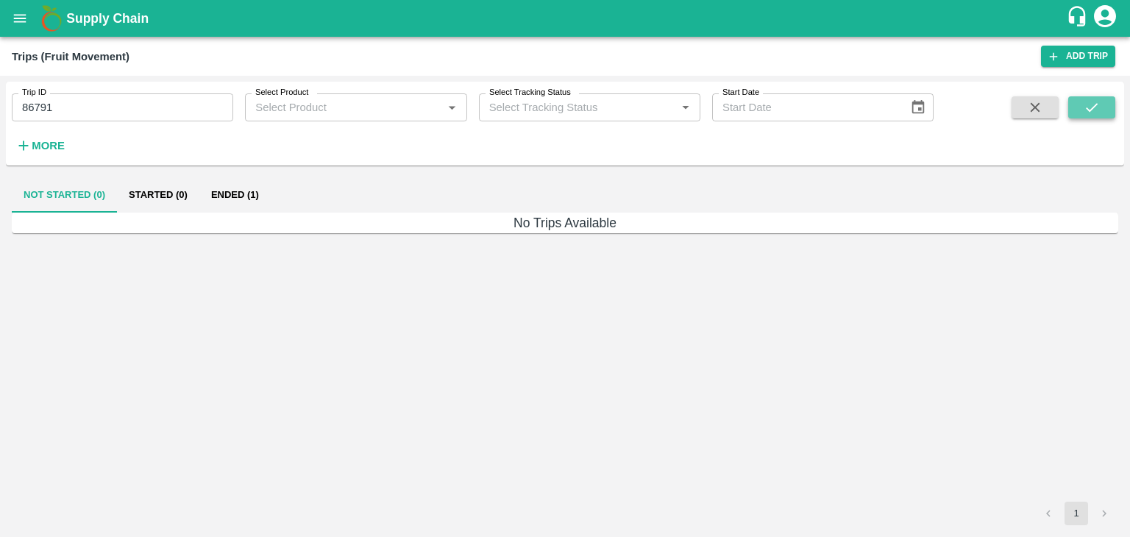
click at [1085, 111] on icon "submit" at bounding box center [1092, 107] width 16 height 16
click at [233, 192] on button "Ended (1)" at bounding box center [234, 194] width 71 height 35
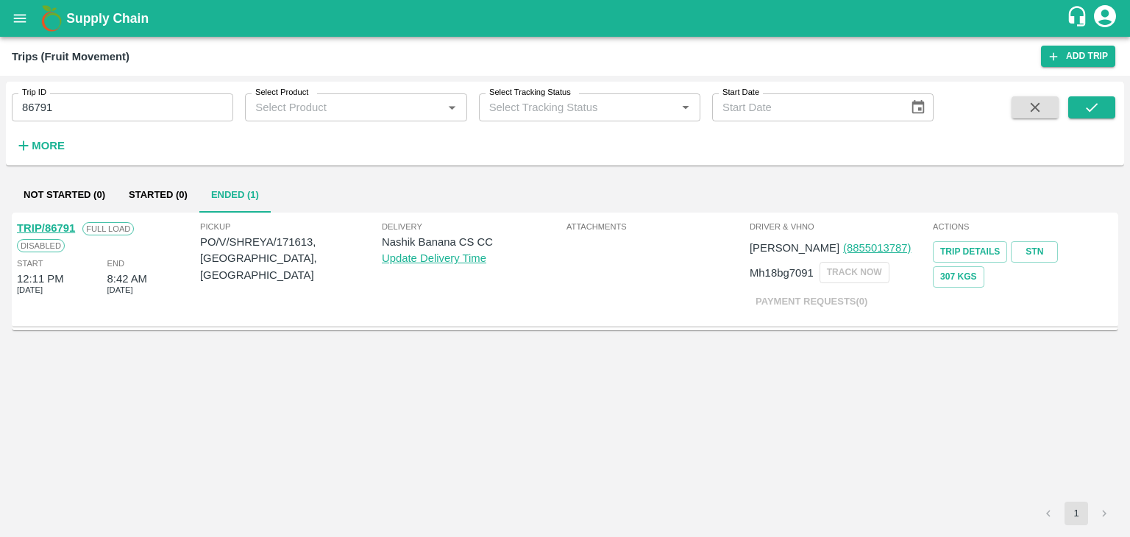
click at [48, 225] on link "TRIP/86791" at bounding box center [46, 228] width 58 height 12
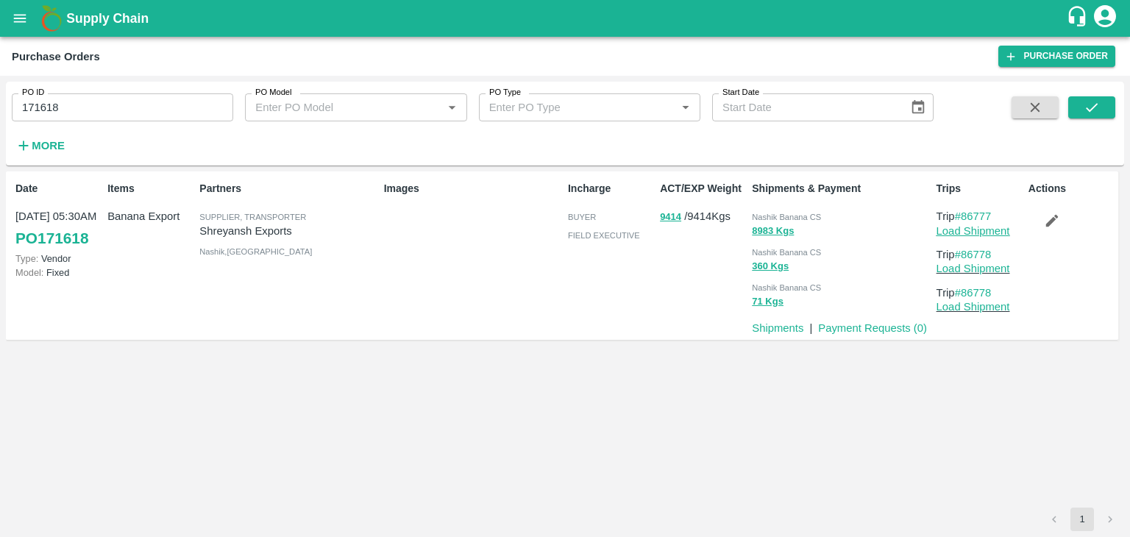
click at [978, 230] on link "Load Shipment" at bounding box center [974, 231] width 74 height 12
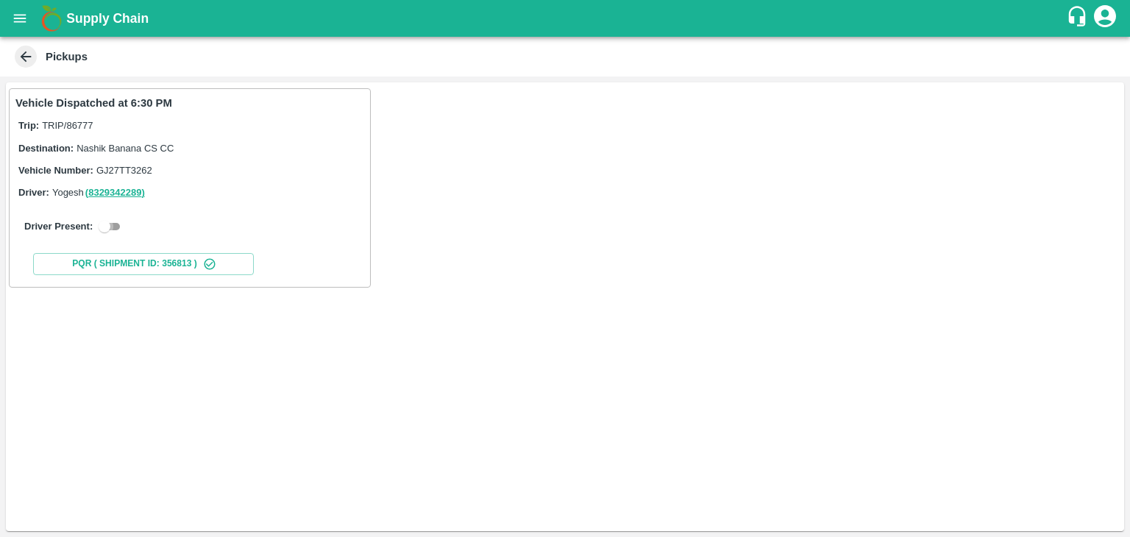
click at [108, 228] on input "checkbox" at bounding box center [104, 227] width 53 height 18
checkbox input "true"
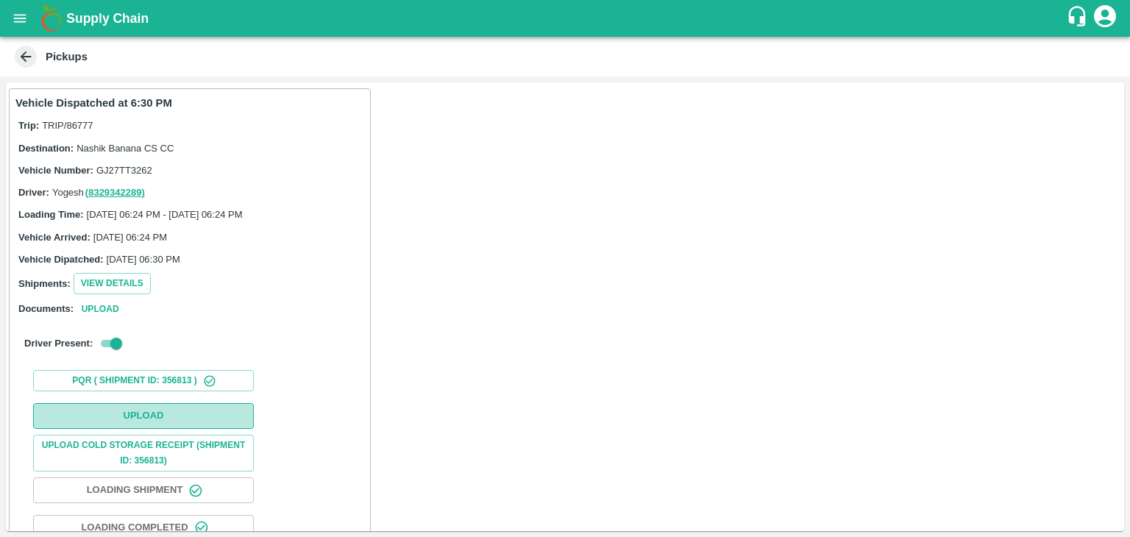
click at [146, 414] on button "Upload" at bounding box center [143, 416] width 221 height 26
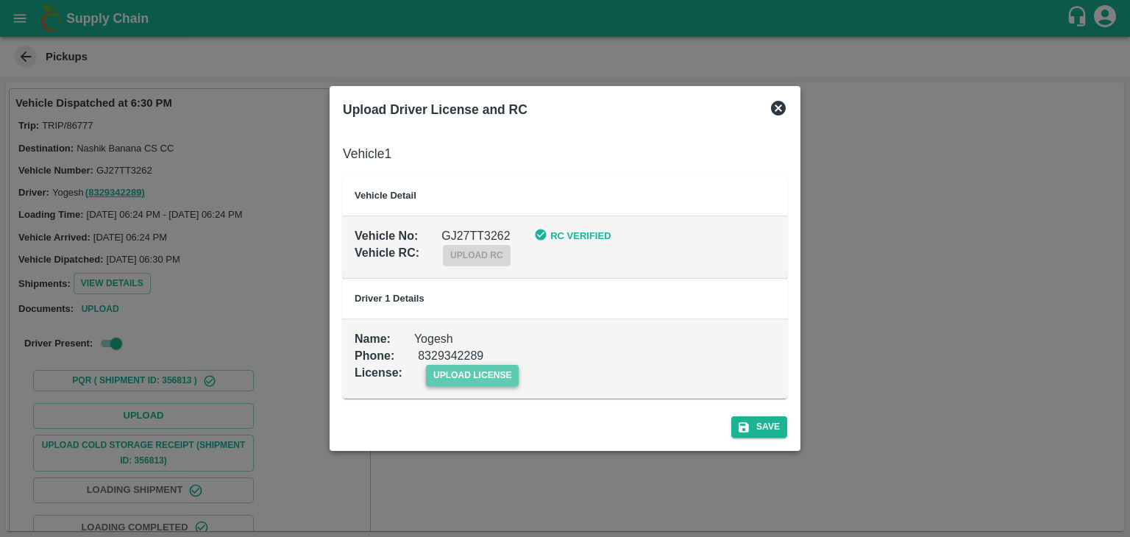
click at [491, 367] on span "upload license" at bounding box center [472, 375] width 93 height 21
click at [0, 0] on input "upload license" at bounding box center [0, 0] width 0 height 0
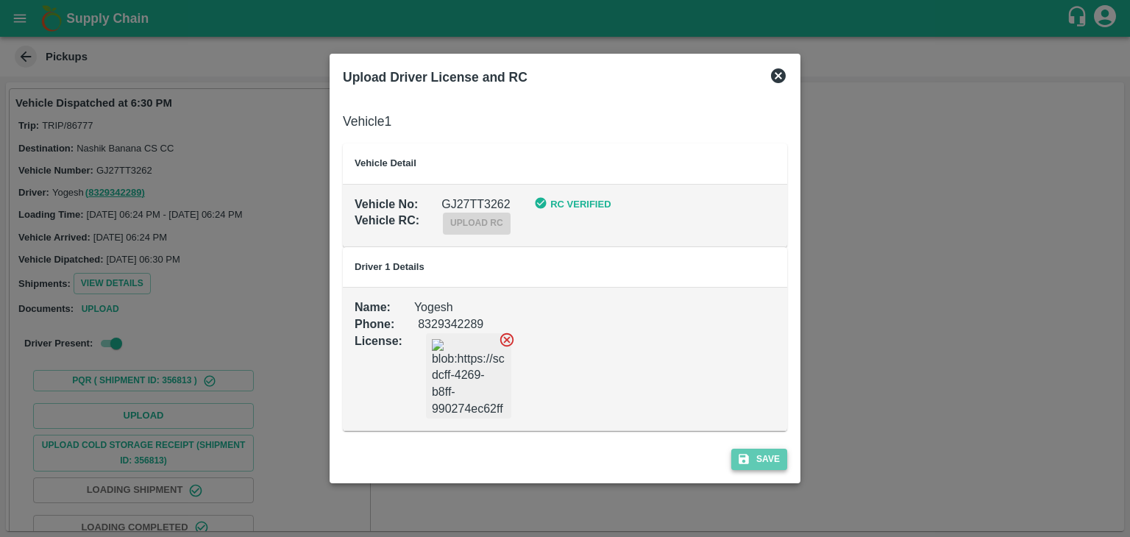
click at [776, 459] on button "Save" at bounding box center [759, 459] width 56 height 21
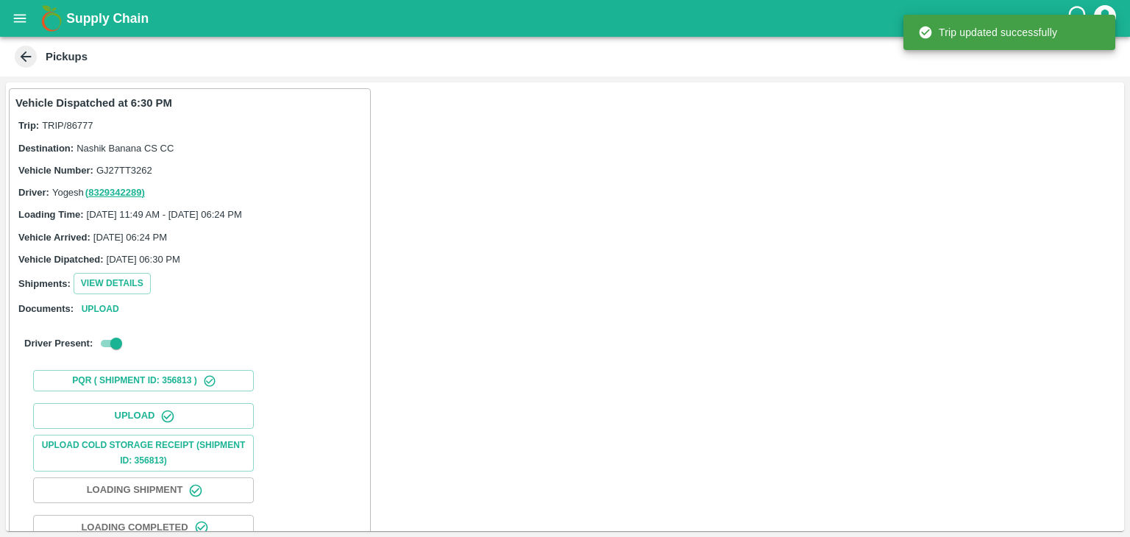
scroll to position [154, 0]
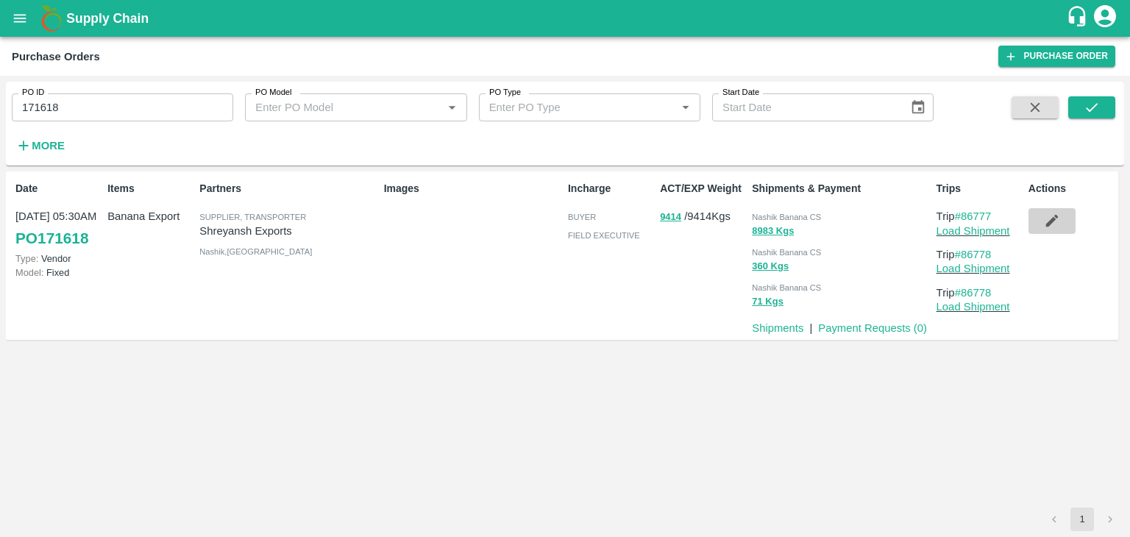
click at [1055, 222] on icon "button" at bounding box center [1052, 221] width 16 height 16
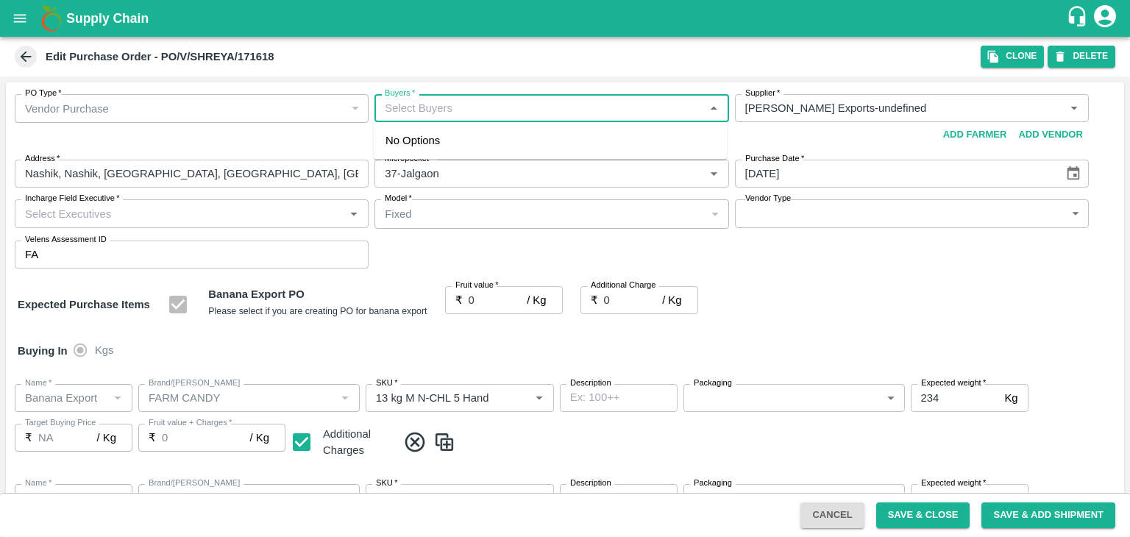
click at [517, 110] on input "Buyers   *" at bounding box center [539, 108] width 321 height 19
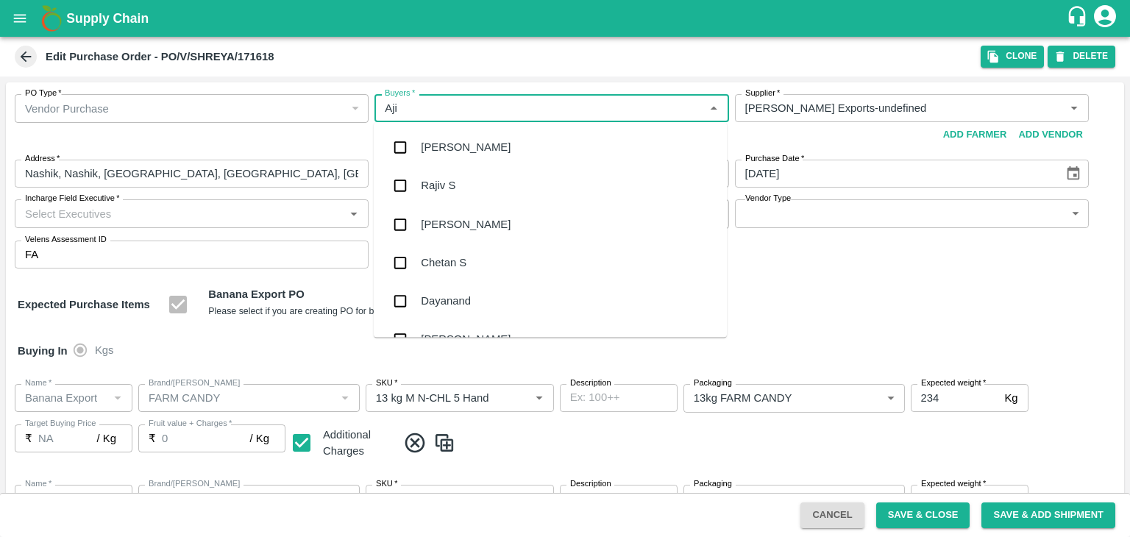
type input "Ajit"
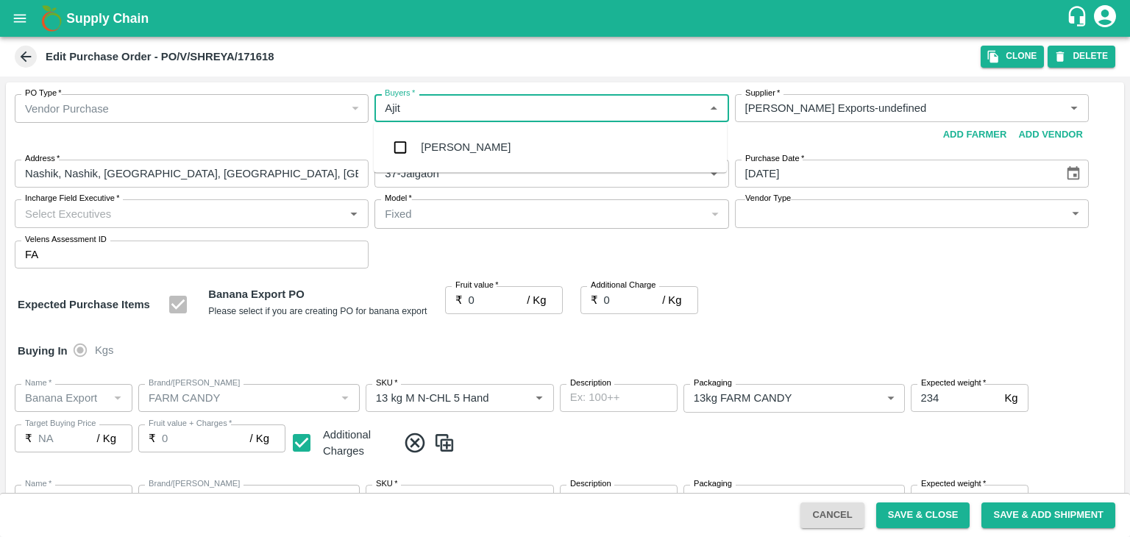
click at [475, 147] on div "Ajit Otari" at bounding box center [550, 147] width 353 height 38
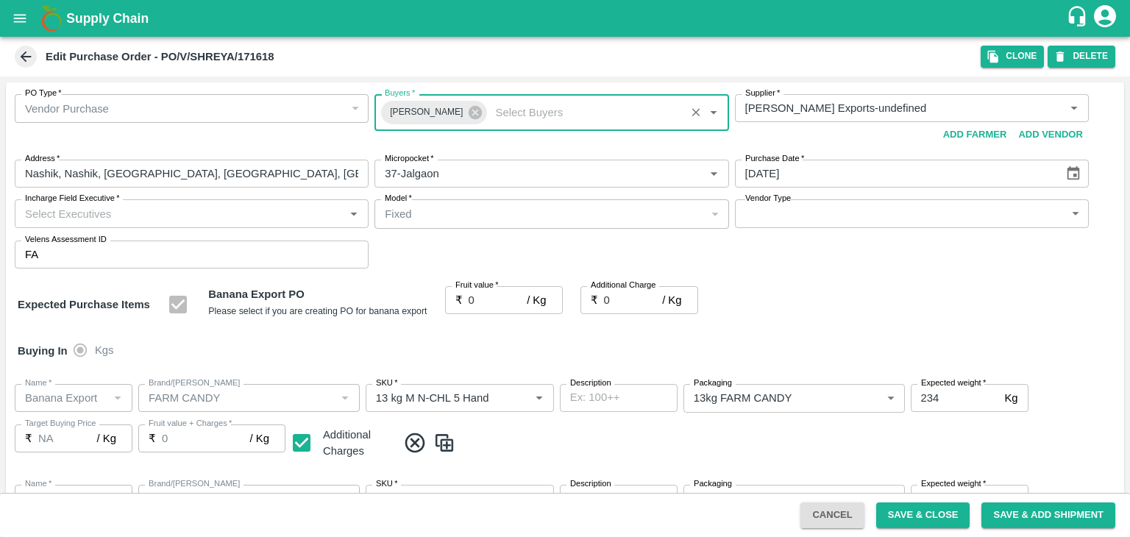
click at [157, 222] on input "Incharge Field Executive   *" at bounding box center [179, 213] width 321 height 19
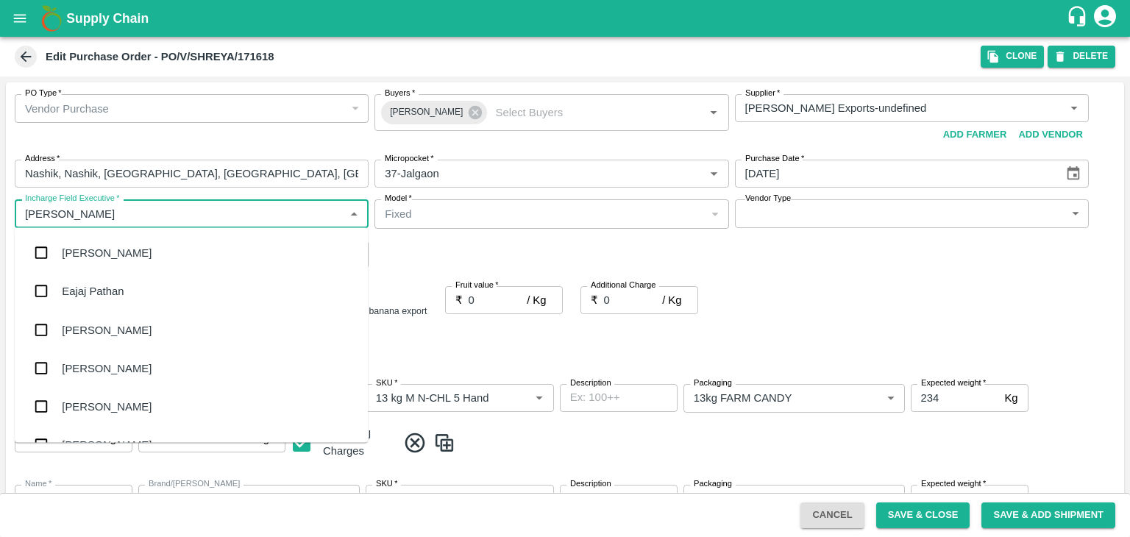
type input "Jay"
click at [114, 333] on div "jaydip Tale" at bounding box center [191, 330] width 353 height 38
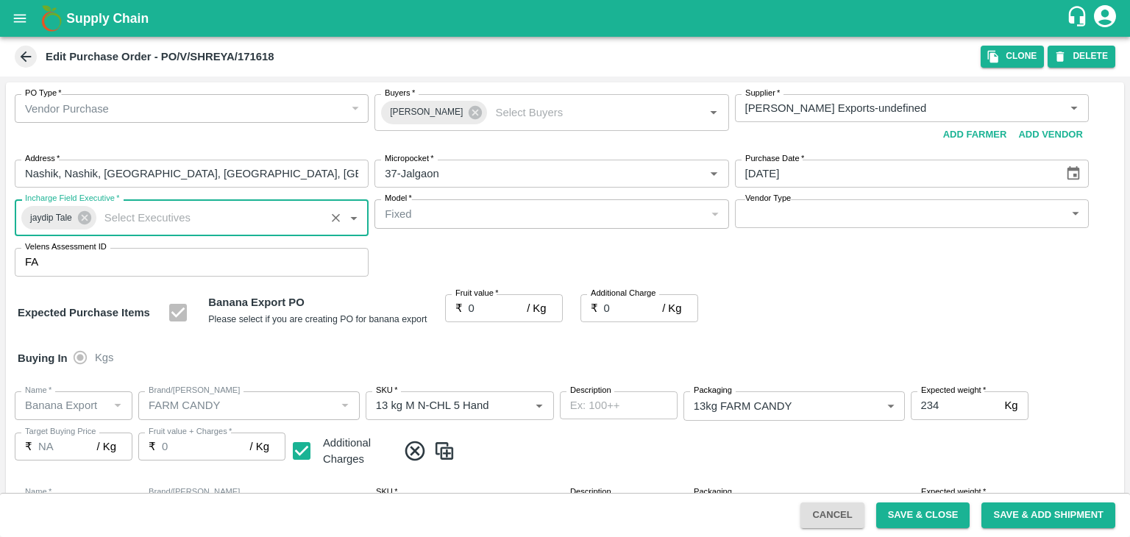
click at [806, 219] on body "Supply Chain Edit Purchase Order - PO/V/SHREYA/171618 Clone DELETE PO Type   * …" at bounding box center [565, 268] width 1130 height 537
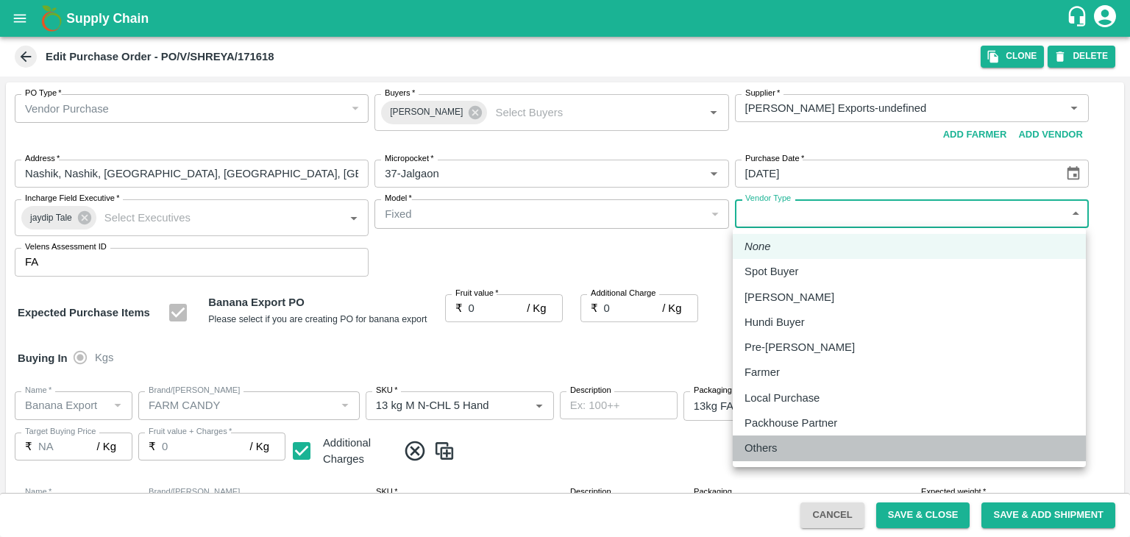
click at [777, 439] on li "Others" at bounding box center [909, 448] width 353 height 25
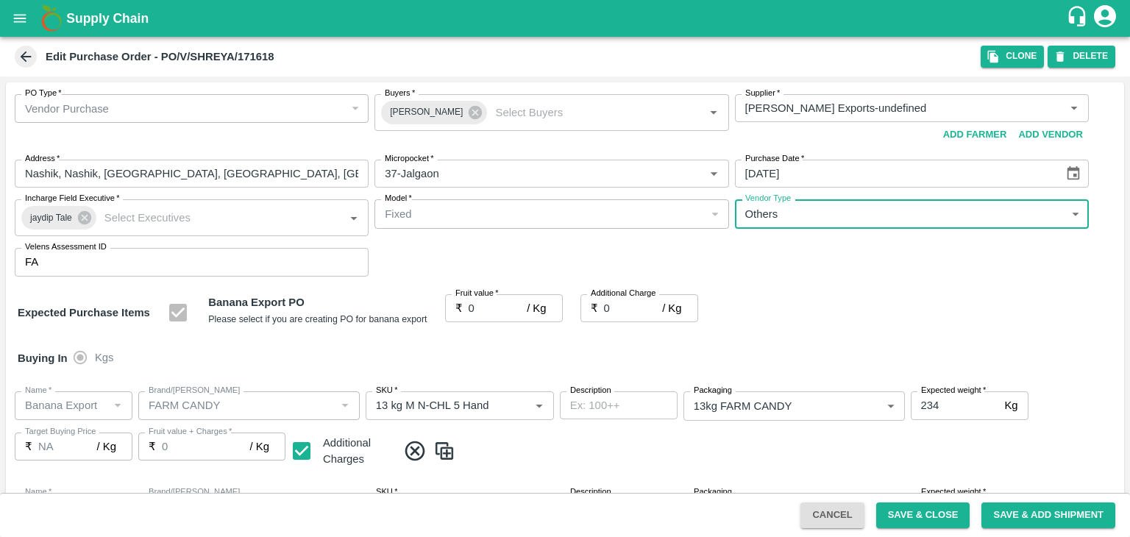
type input "OTHER"
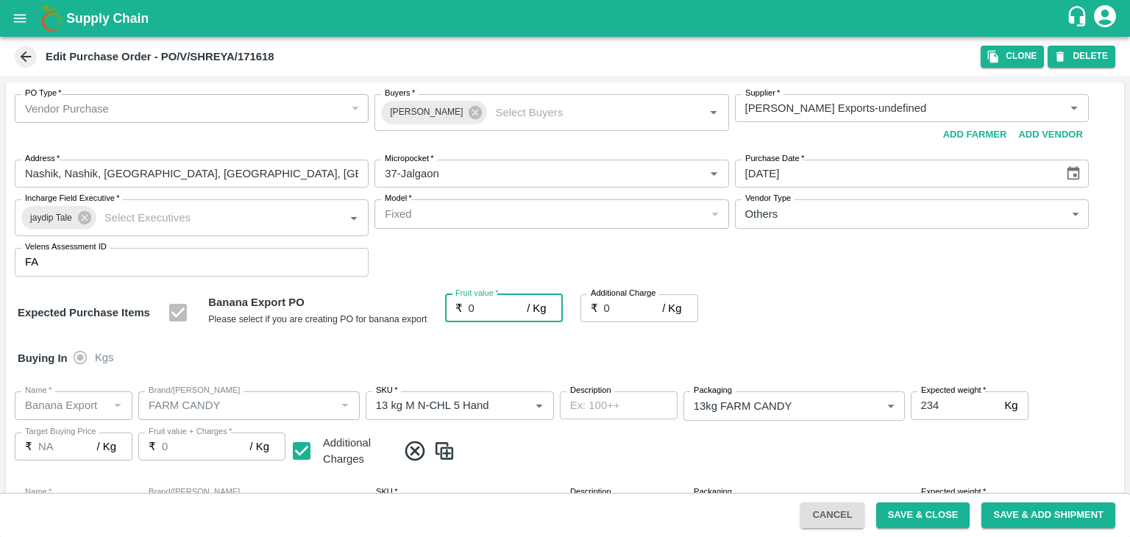
click at [486, 308] on input "0" at bounding box center [498, 308] width 59 height 28
type input "2"
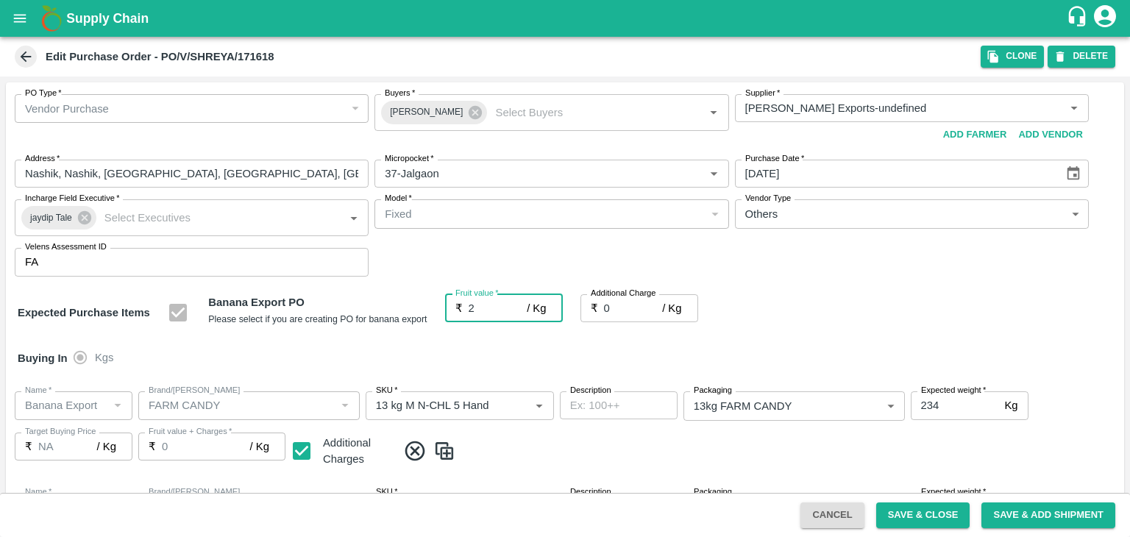
type input "2"
type input "20"
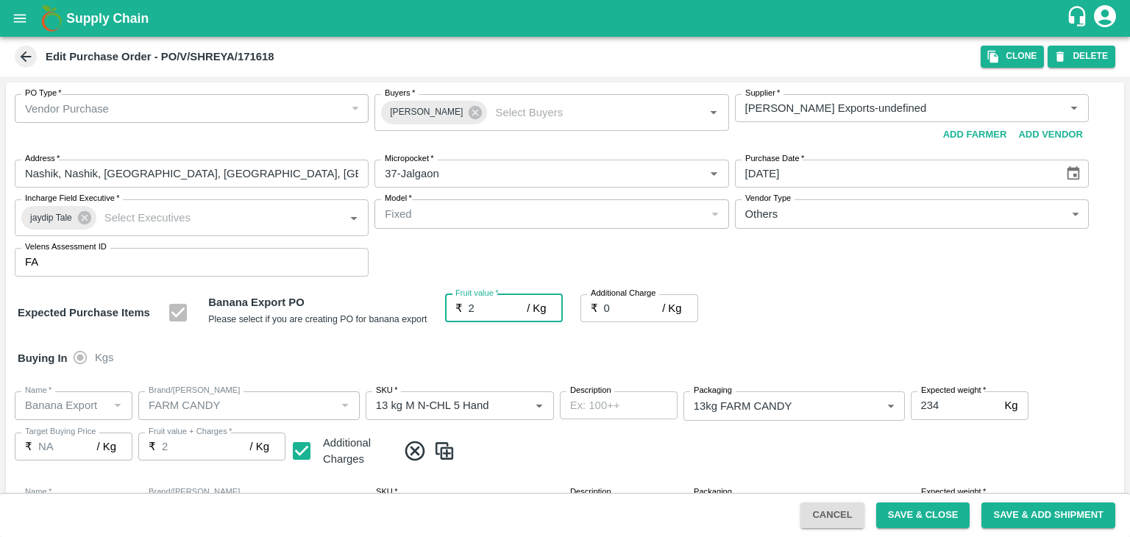
type input "20"
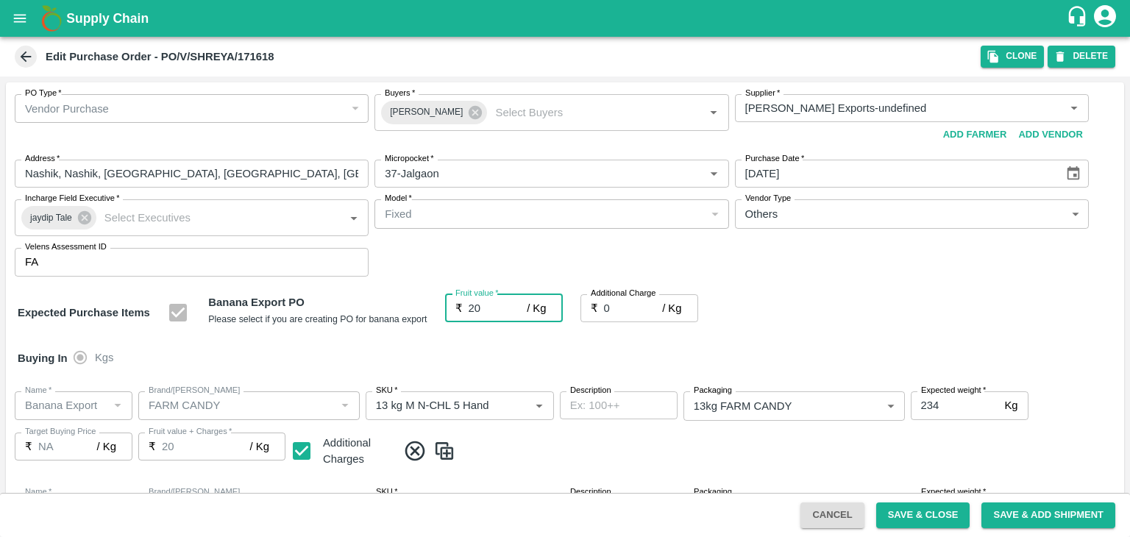
type input "20"
type input "2"
type input "22"
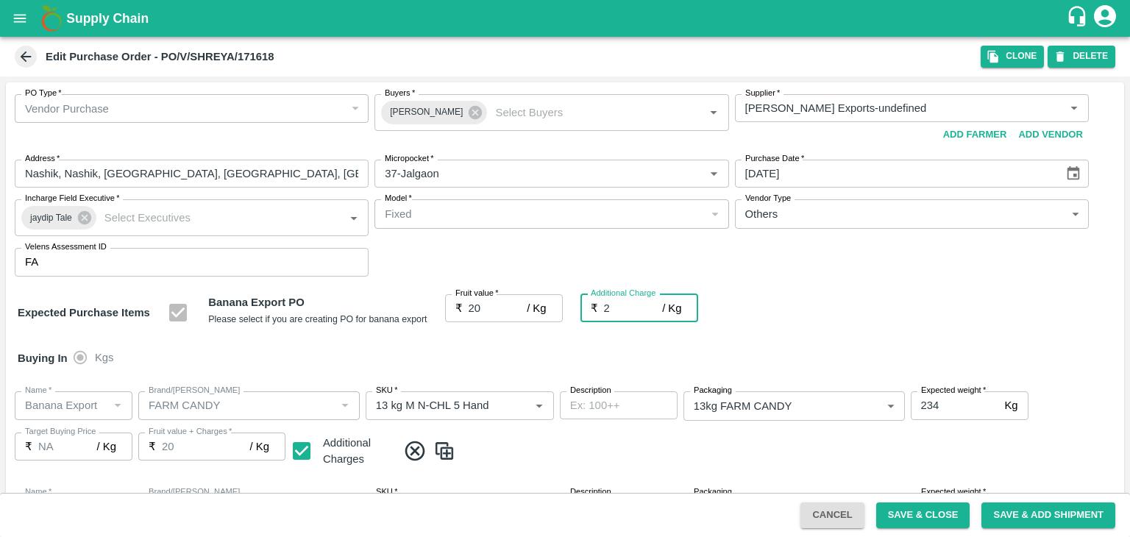
type input "22"
type input "2.7"
type input "22.7"
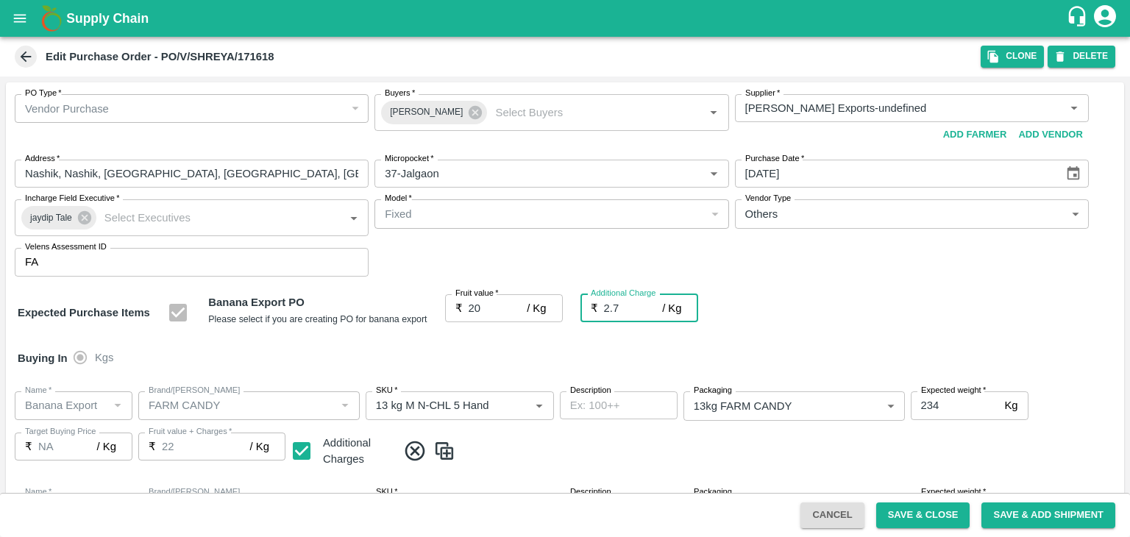
type input "22.7"
type input "2.75"
type input "22.75"
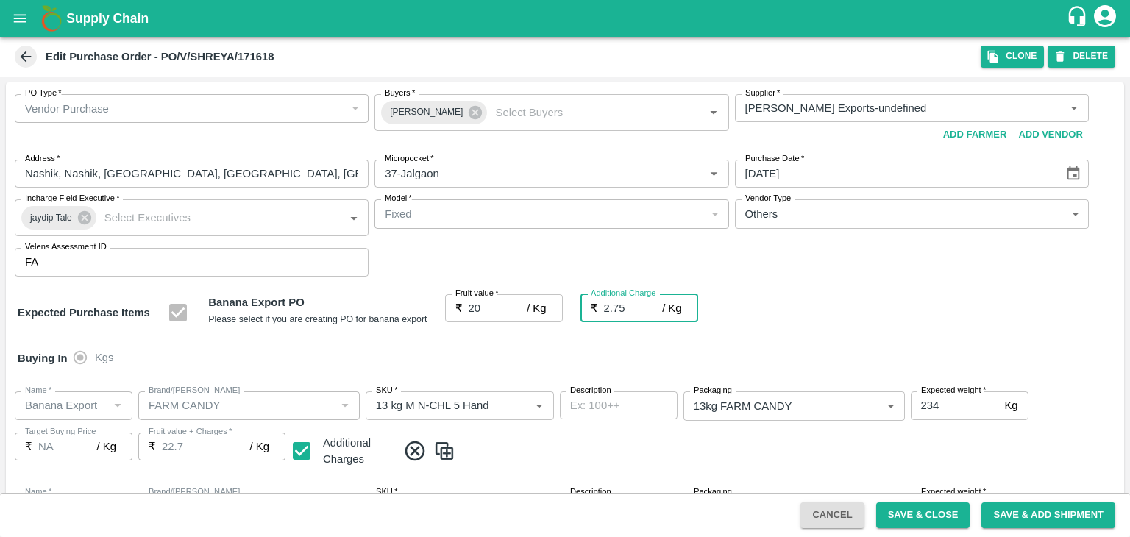
type input "22.75"
type input "2.75"
click at [531, 352] on div "Buying In Kgs" at bounding box center [565, 358] width 1119 height 43
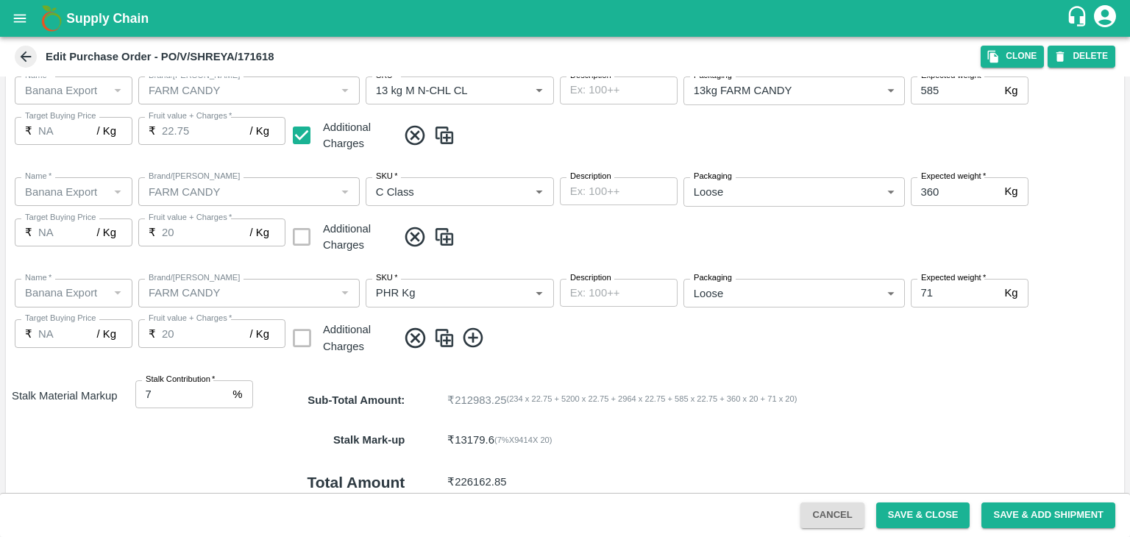
scroll to position [679, 0]
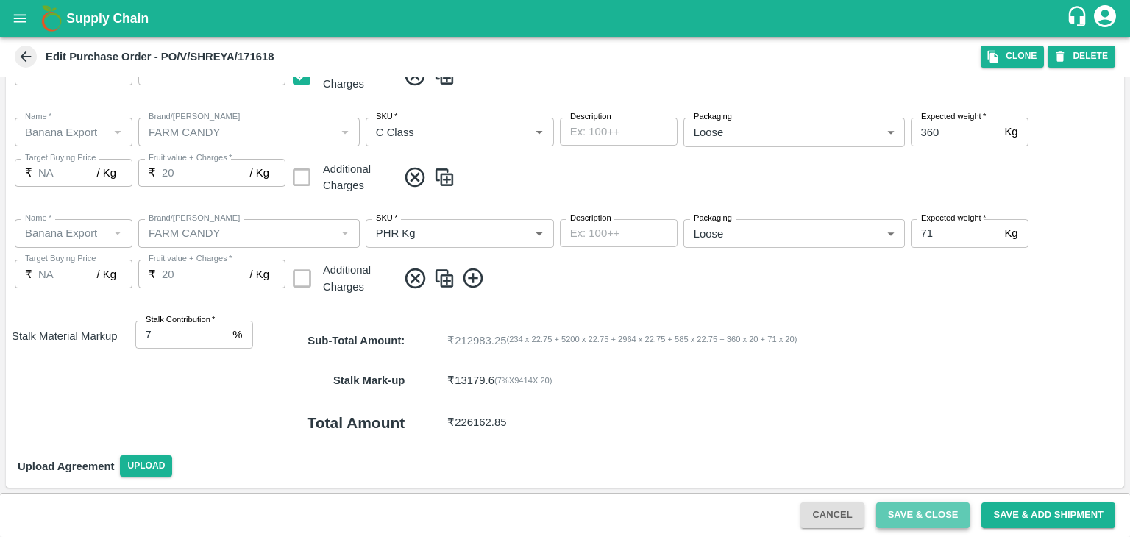
click at [910, 503] on button "Save & Close" at bounding box center [923, 516] width 94 height 26
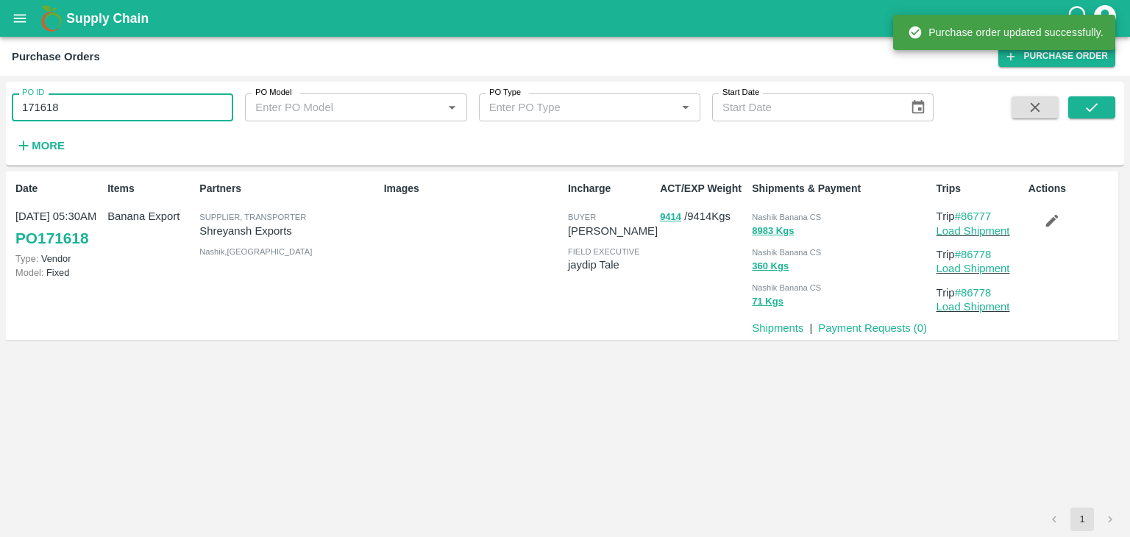
click at [115, 111] on input "171618" at bounding box center [123, 107] width 222 height 28
paste input "text"
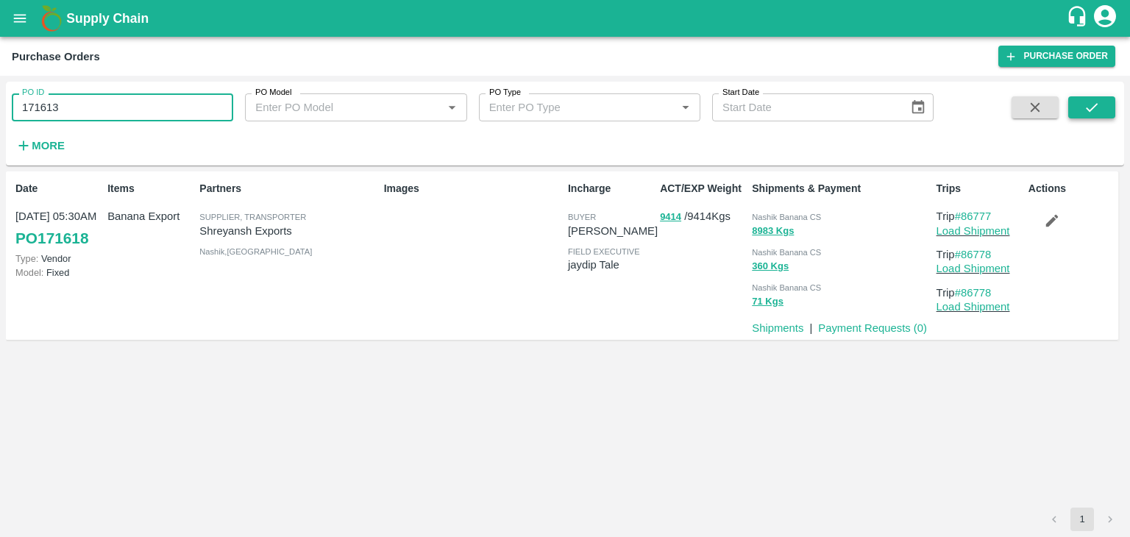
type input "171613"
click at [1087, 104] on icon "submit" at bounding box center [1092, 107] width 16 height 16
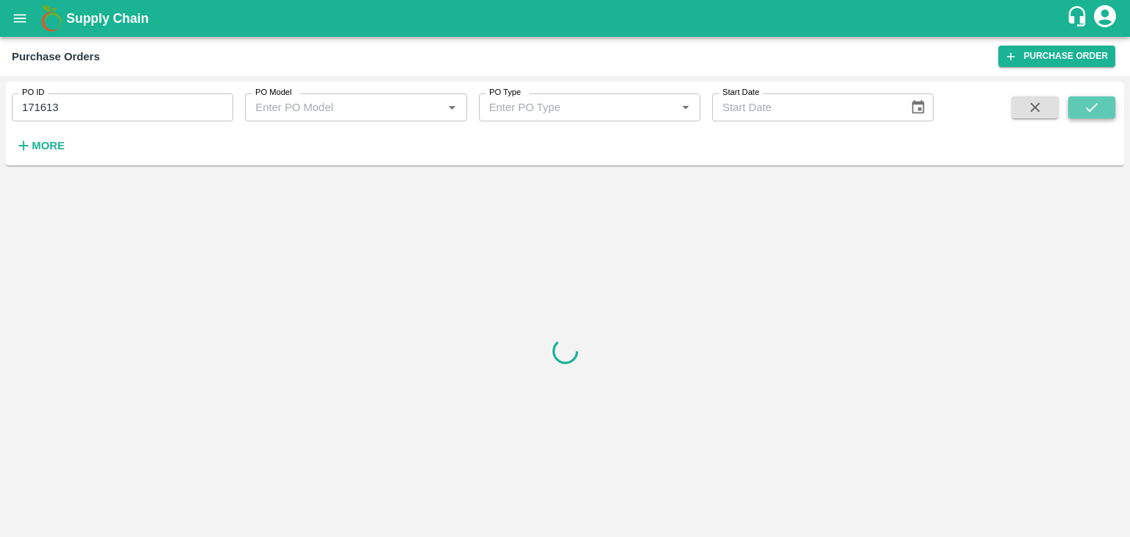
click at [1087, 104] on icon "submit" at bounding box center [1092, 107] width 16 height 16
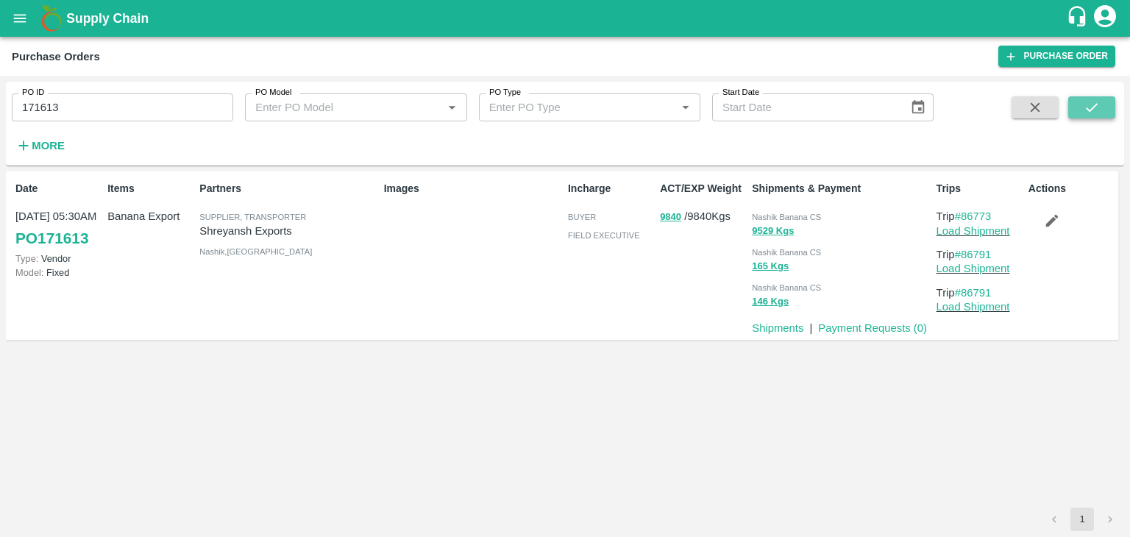
click at [1093, 104] on icon "submit" at bounding box center [1092, 107] width 16 height 16
click at [976, 232] on link "Load Shipment" at bounding box center [974, 231] width 74 height 12
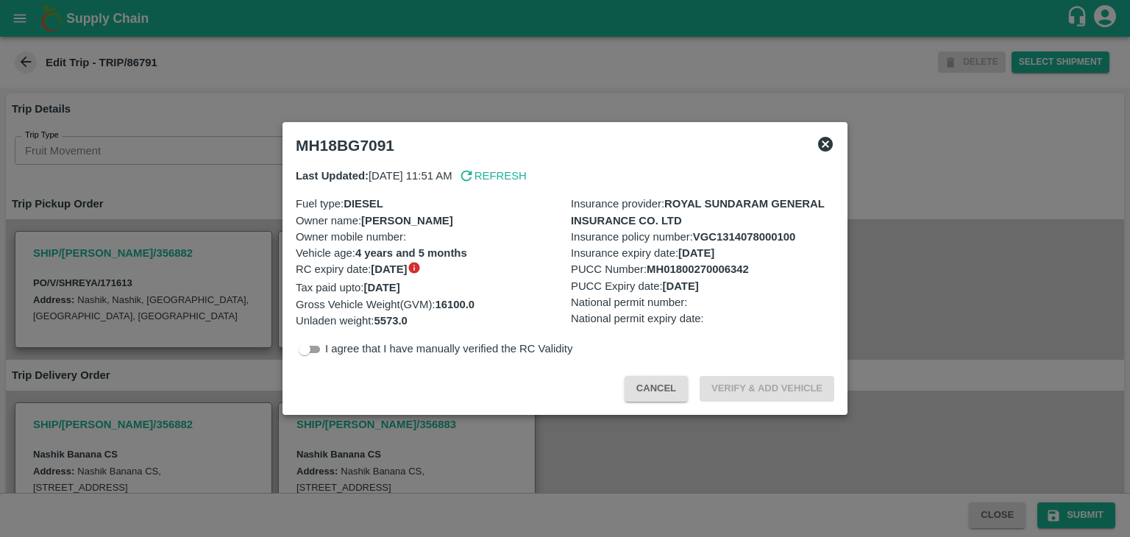
click at [417, 475] on div at bounding box center [565, 268] width 1130 height 537
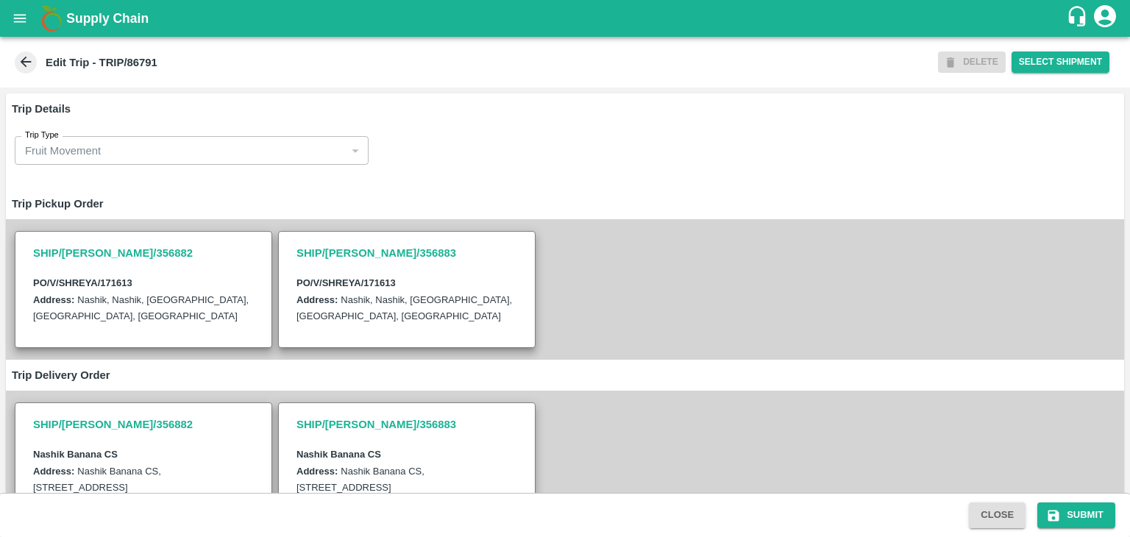
scroll to position [414, 0]
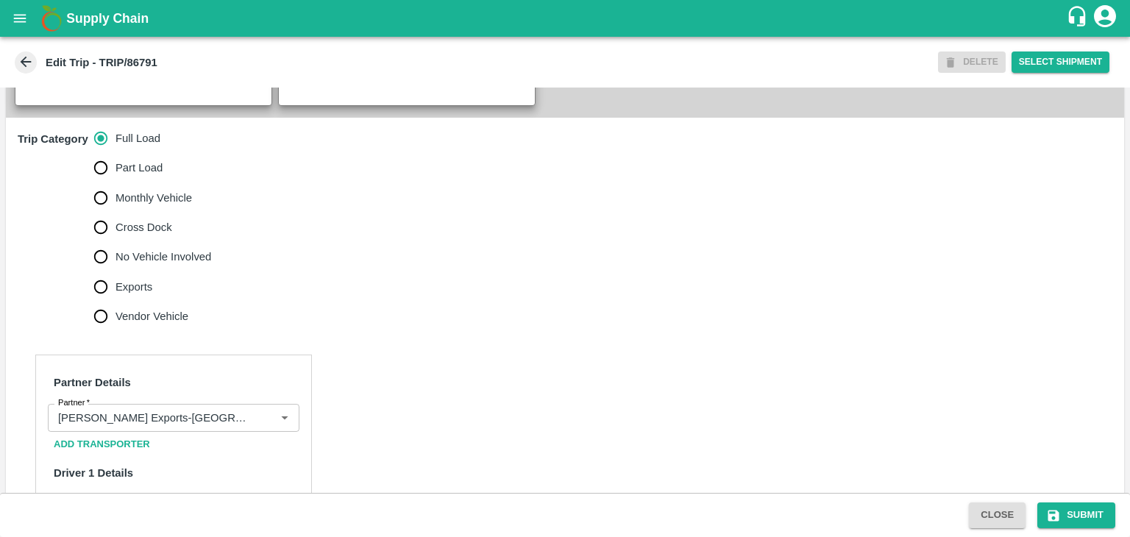
click at [120, 265] on span "No Vehicle Involved" at bounding box center [164, 257] width 96 height 16
click at [116, 272] on input "No Vehicle Involved" at bounding box center [100, 256] width 29 height 29
radio input "true"
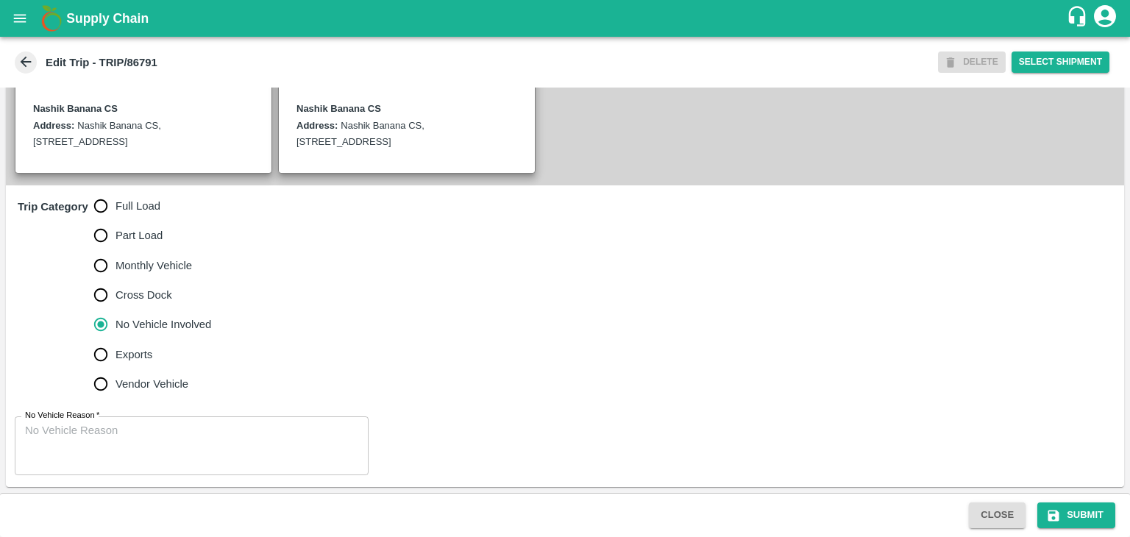
scroll to position [361, 0]
click at [157, 455] on textarea "No Vehicle Reason   *" at bounding box center [191, 446] width 333 height 46
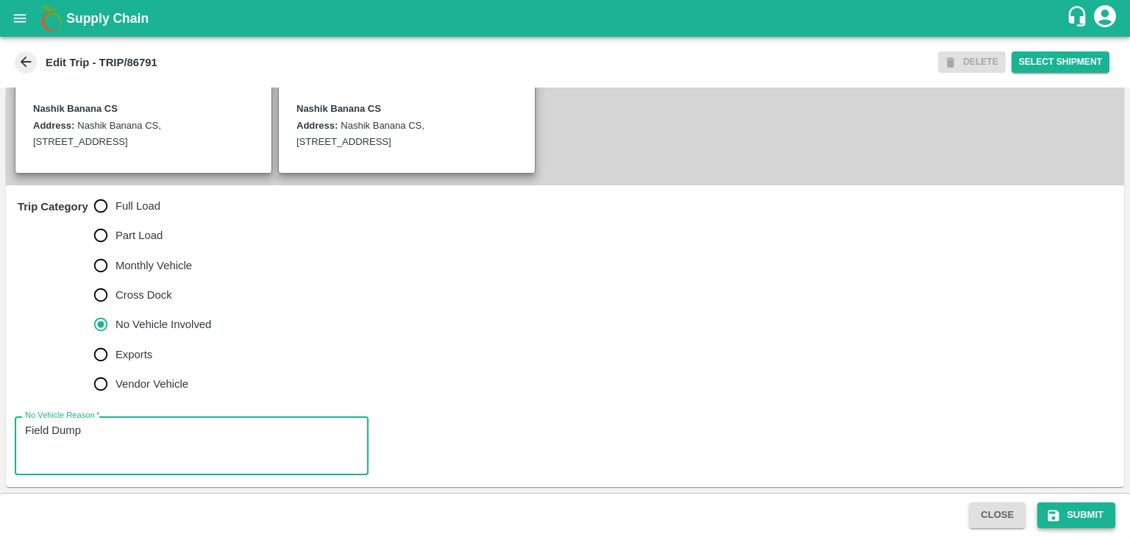
type textarea "Field Dump"
click at [1069, 510] on button "Submit" at bounding box center [1077, 516] width 78 height 26
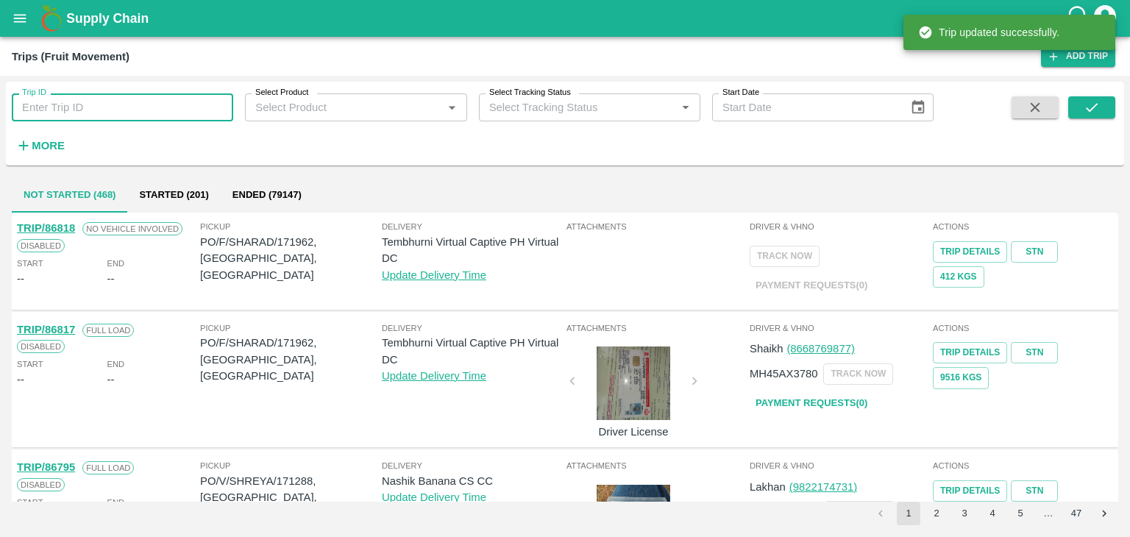
click at [121, 107] on input "Trip ID" at bounding box center [123, 107] width 222 height 28
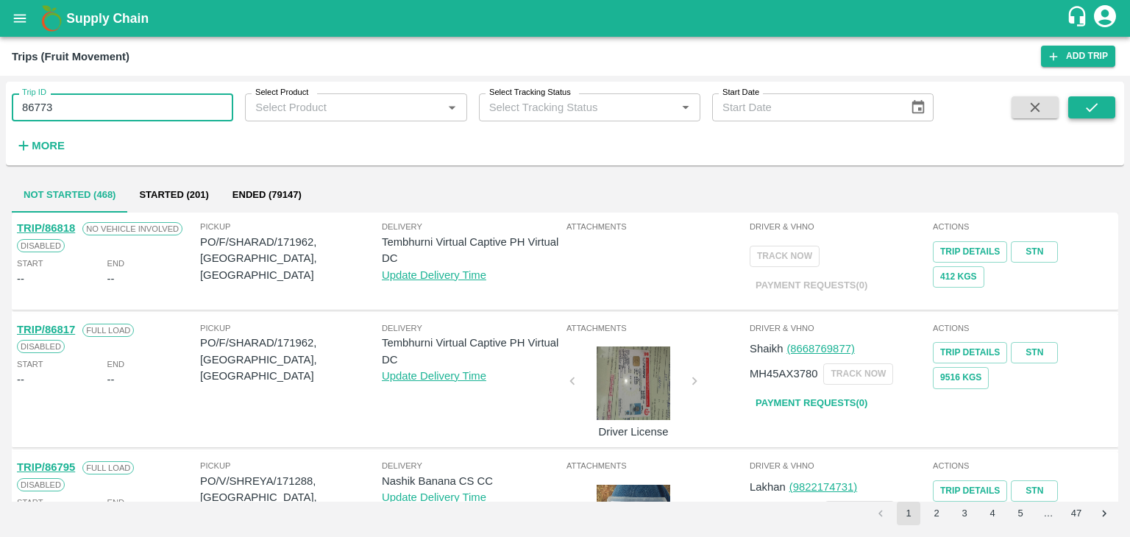
type input "86773"
click at [1099, 107] on icon "submit" at bounding box center [1092, 107] width 16 height 16
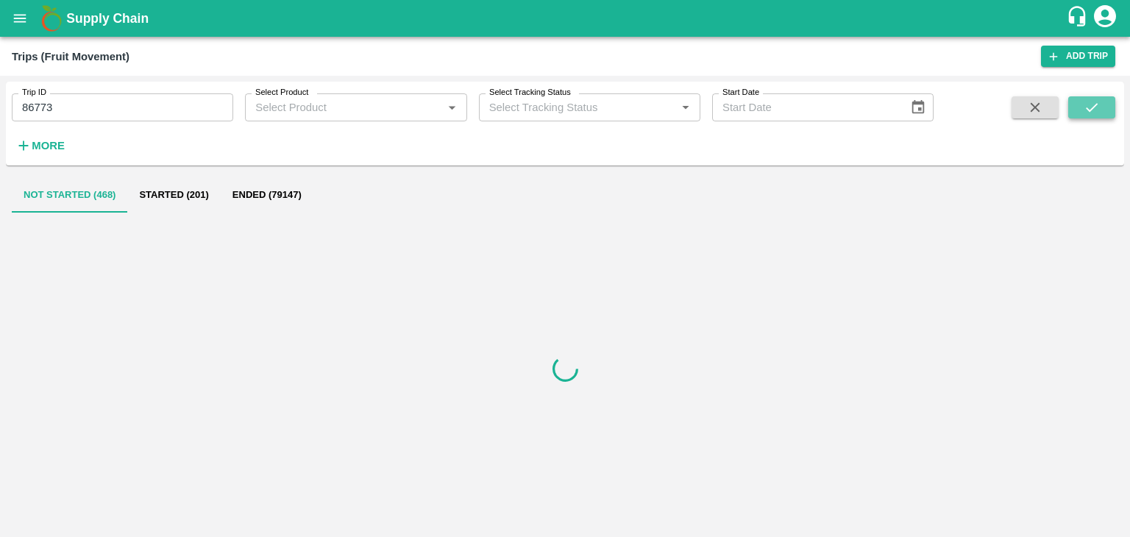
click at [1099, 107] on icon "submit" at bounding box center [1092, 107] width 16 height 16
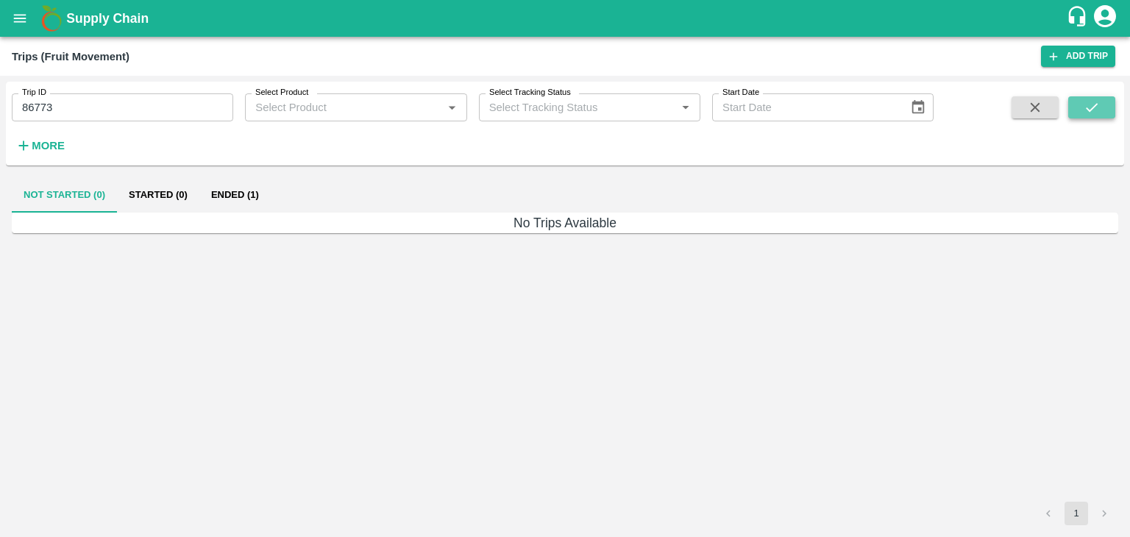
click at [1099, 107] on icon "submit" at bounding box center [1092, 107] width 16 height 16
click at [265, 197] on button "Ended (1)" at bounding box center [234, 194] width 71 height 35
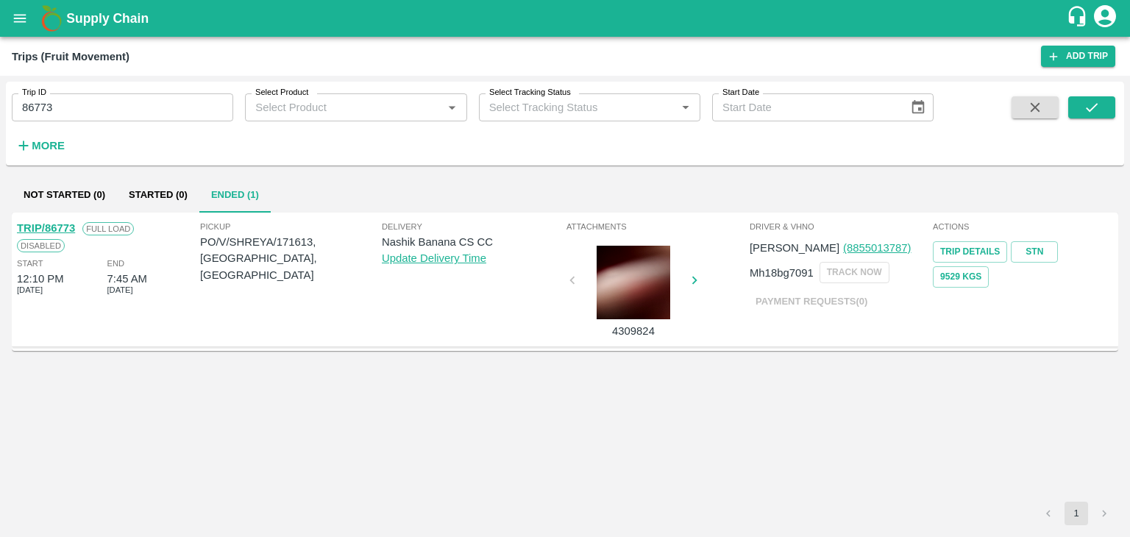
click at [57, 222] on link "TRIP/86773" at bounding box center [46, 228] width 58 height 12
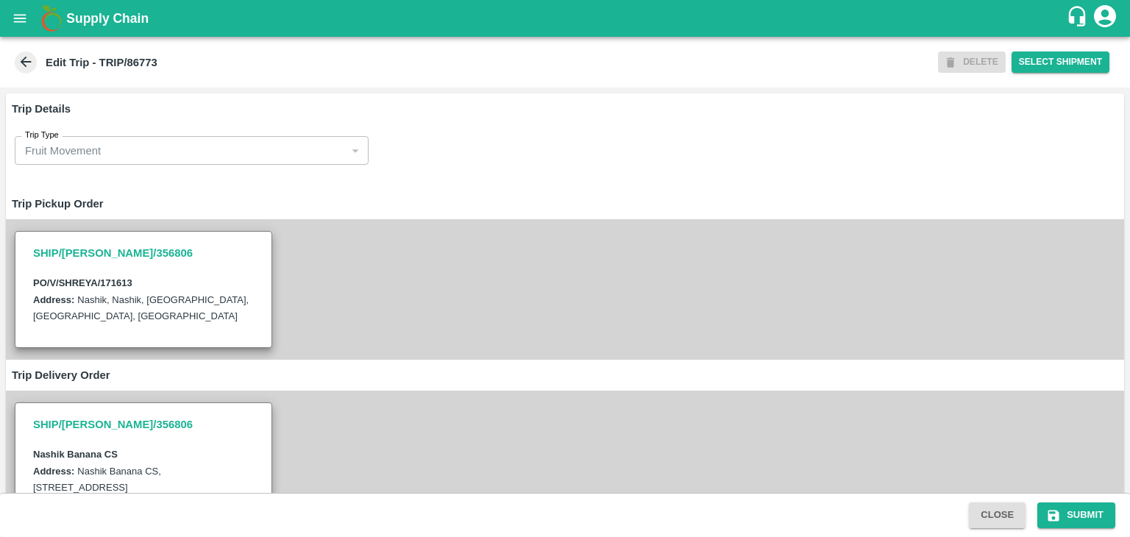
type input "Shreyansh Exports-Nashik, Nashik-91584 65669(Supplier, Transporter)"
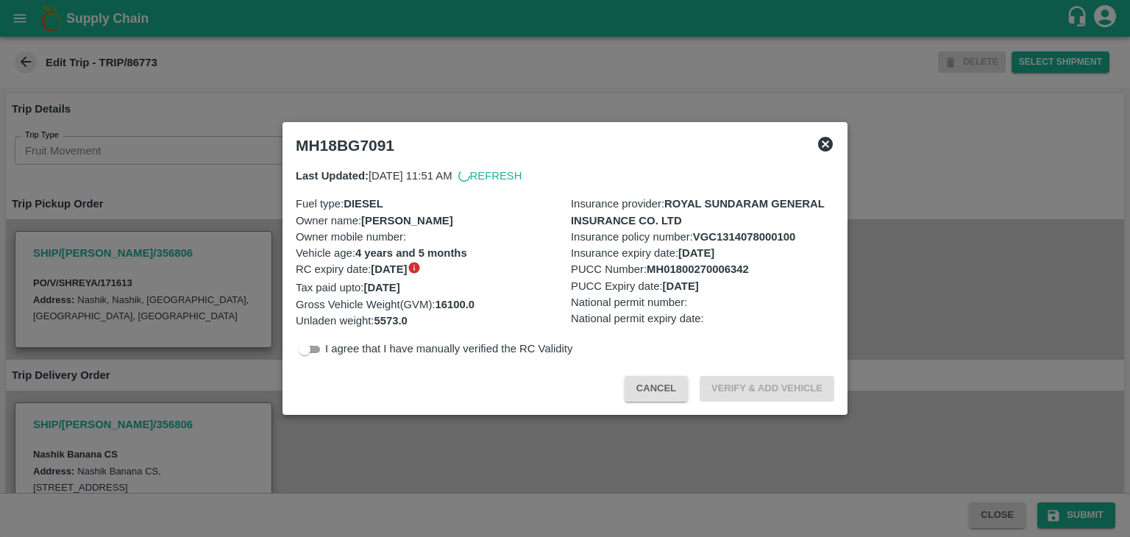
scroll to position [442, 0]
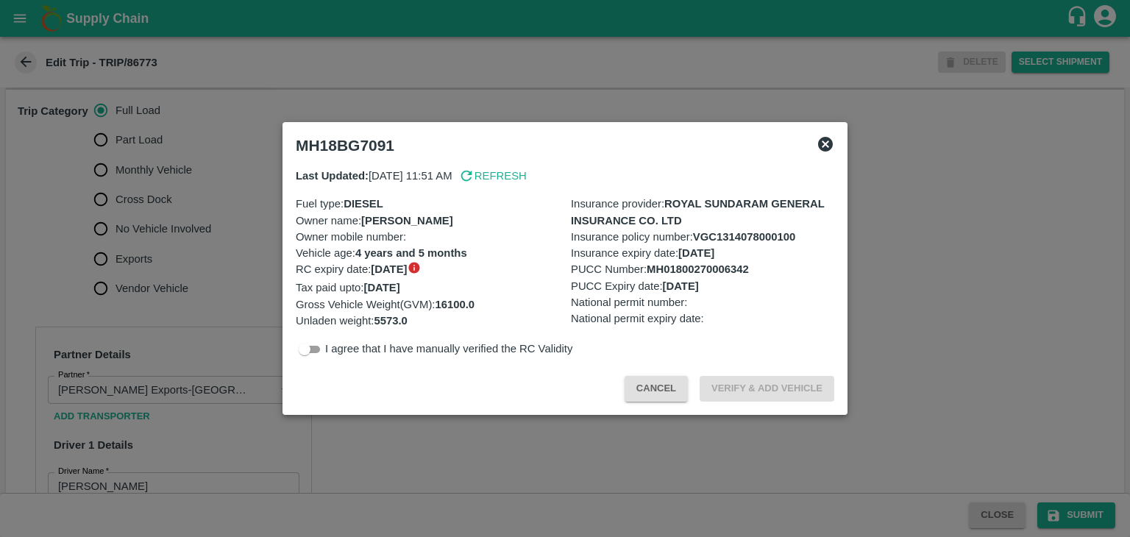
click at [250, 410] on div at bounding box center [565, 268] width 1130 height 537
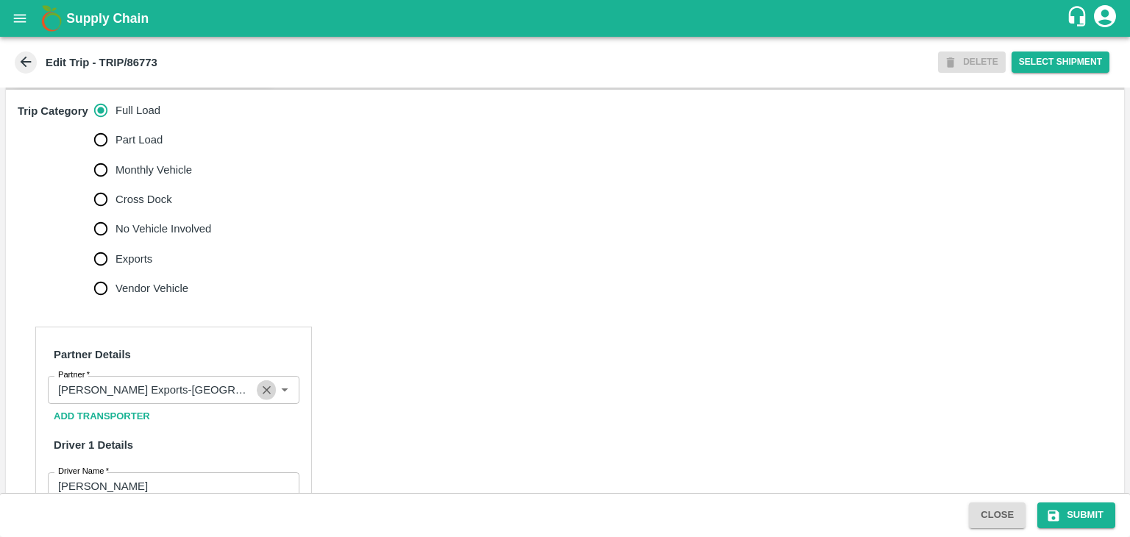
click at [265, 394] on icon "Clear" at bounding box center [267, 390] width 8 height 8
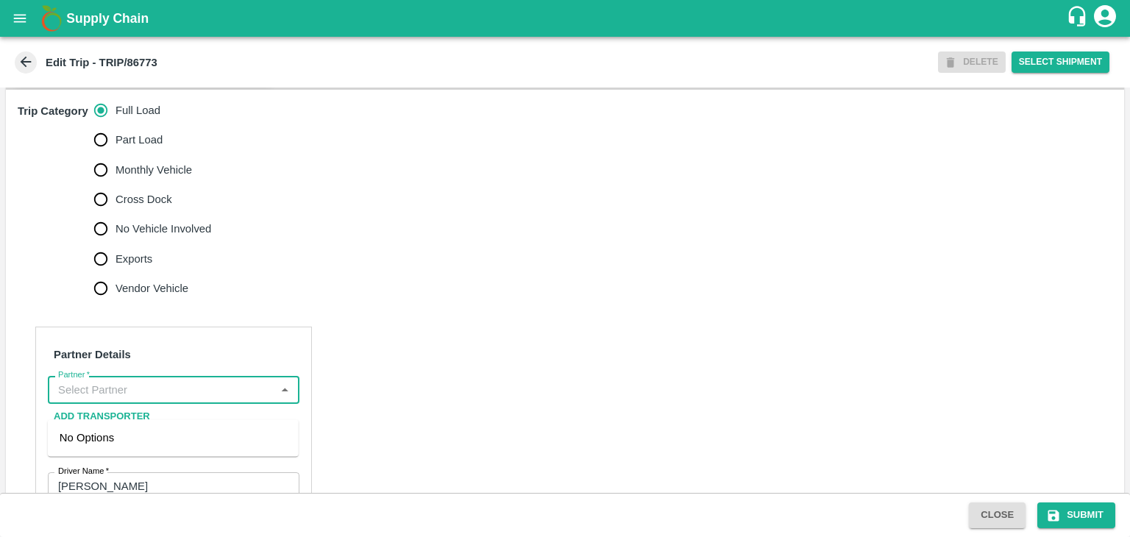
click at [215, 400] on input "Partner   *" at bounding box center [161, 389] width 219 height 19
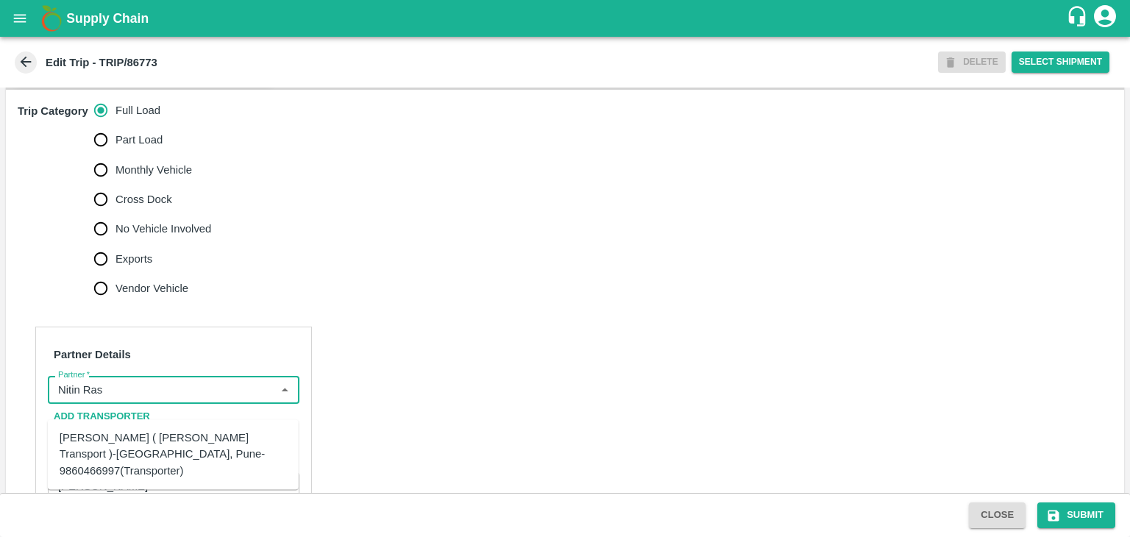
click at [182, 442] on div "Nitin Rasal ( Bhairavnath Transport )-Deulgaon, Pune-9860466997(Transporter)" at bounding box center [173, 454] width 227 height 49
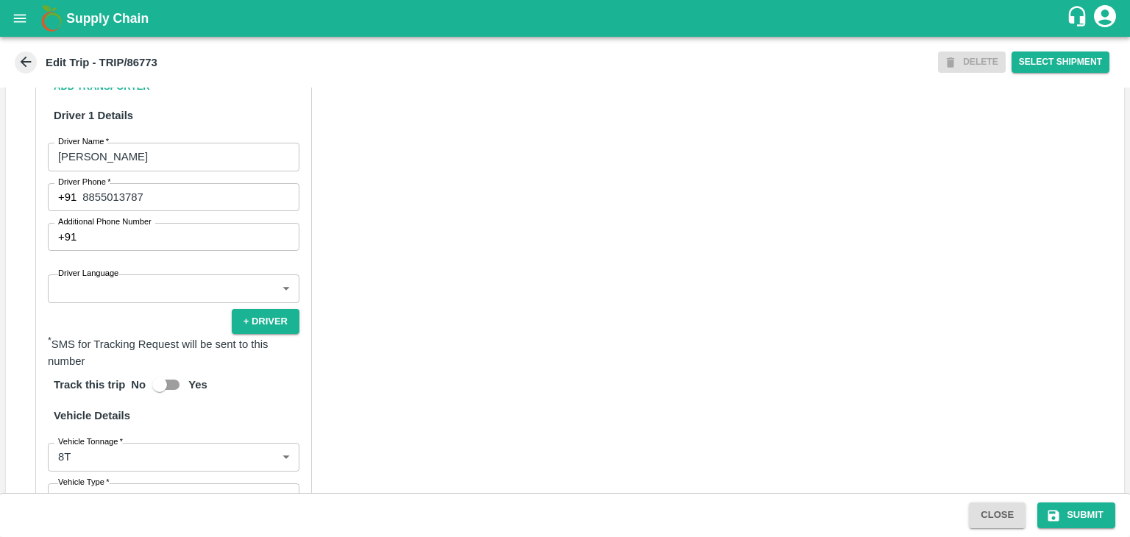
scroll to position [793, 0]
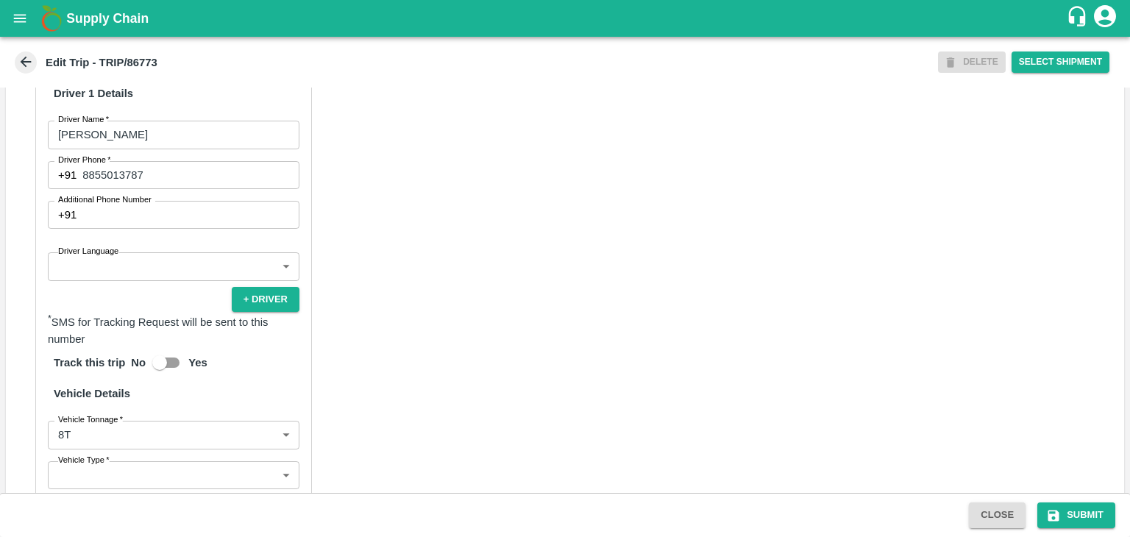
type input "Nitin Rasal ( Bhairavnath Transport )-Deulgaon, Pune-9860466997(Transporter)"
click at [116, 283] on body "Supply Chain Edit Trip - TRIP/86773 DELETE Select Shipment Trip Details Trip Ty…" at bounding box center [565, 268] width 1130 height 537
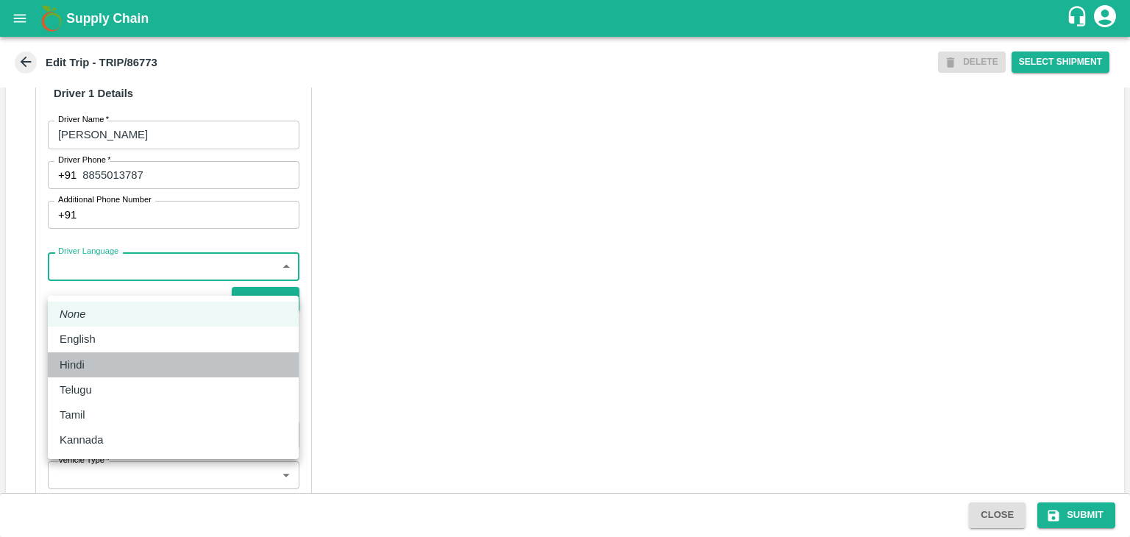
click at [91, 360] on div "Hindi" at bounding box center [76, 365] width 32 height 16
type input "hi"
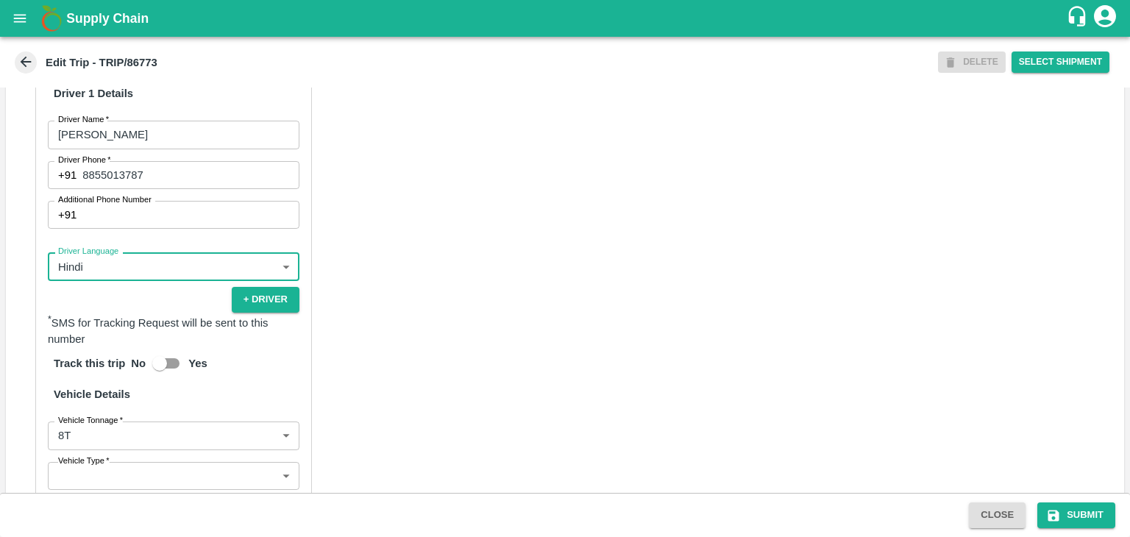
scroll to position [1018, 0]
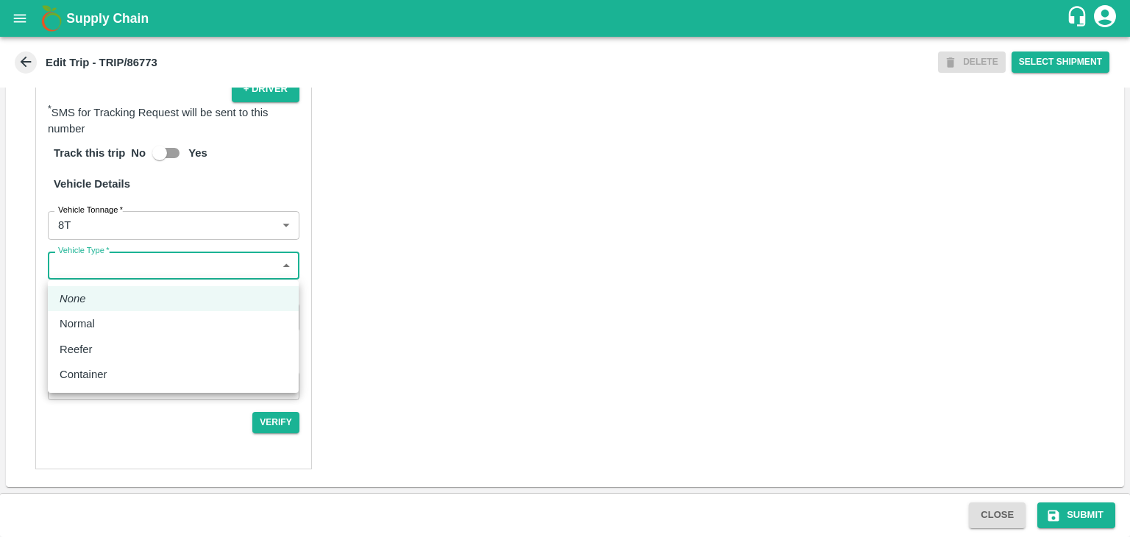
click at [84, 271] on body "Supply Chain Edit Trip - TRIP/86773 DELETE Select Shipment Trip Details Trip Ty…" at bounding box center [565, 268] width 1130 height 537
click at [100, 325] on div "Normal" at bounding box center [81, 324] width 43 height 16
type input "Normal"
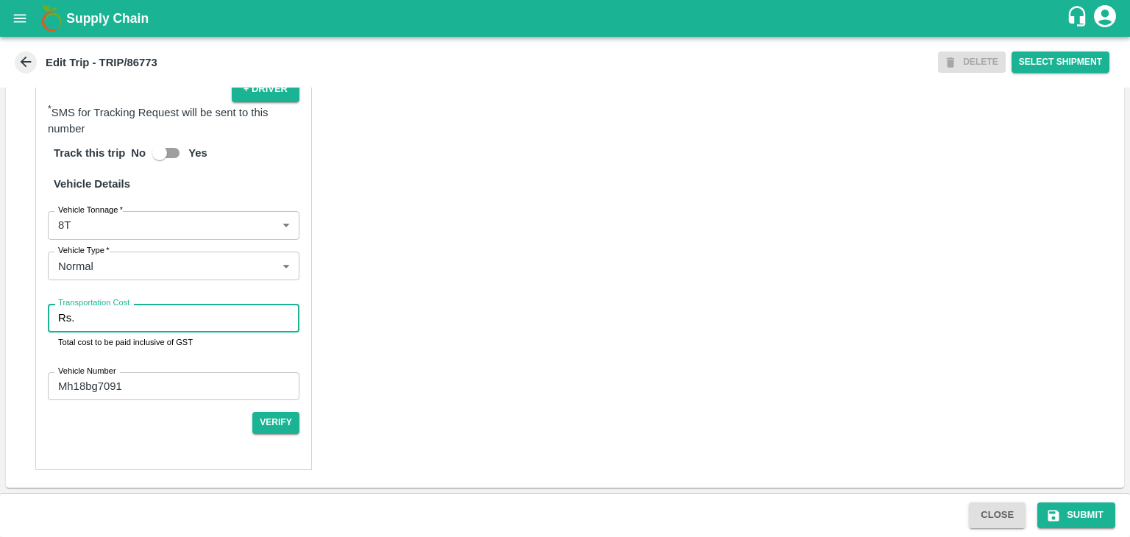
click at [122, 323] on input "Transportation Cost" at bounding box center [189, 318] width 219 height 28
type input "10000"
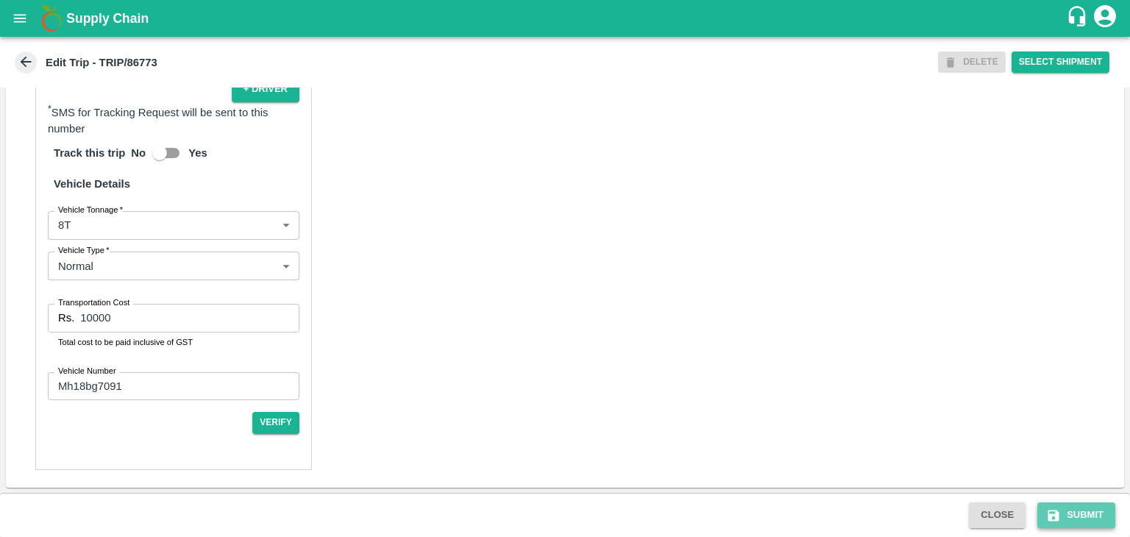
click at [1041, 511] on button "Submit" at bounding box center [1077, 516] width 78 height 26
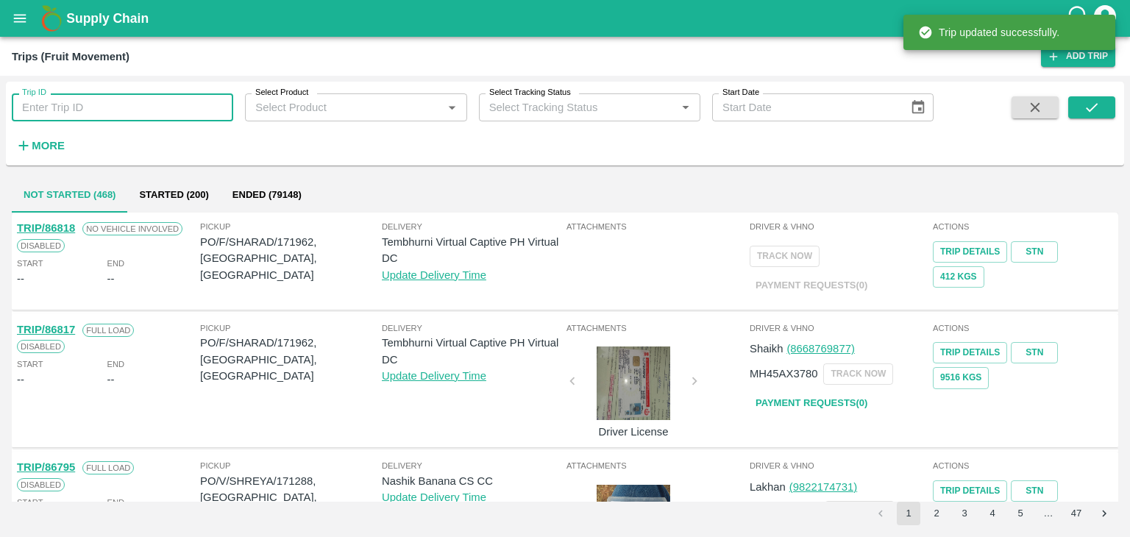
click at [123, 102] on input "Trip ID" at bounding box center [123, 107] width 222 height 28
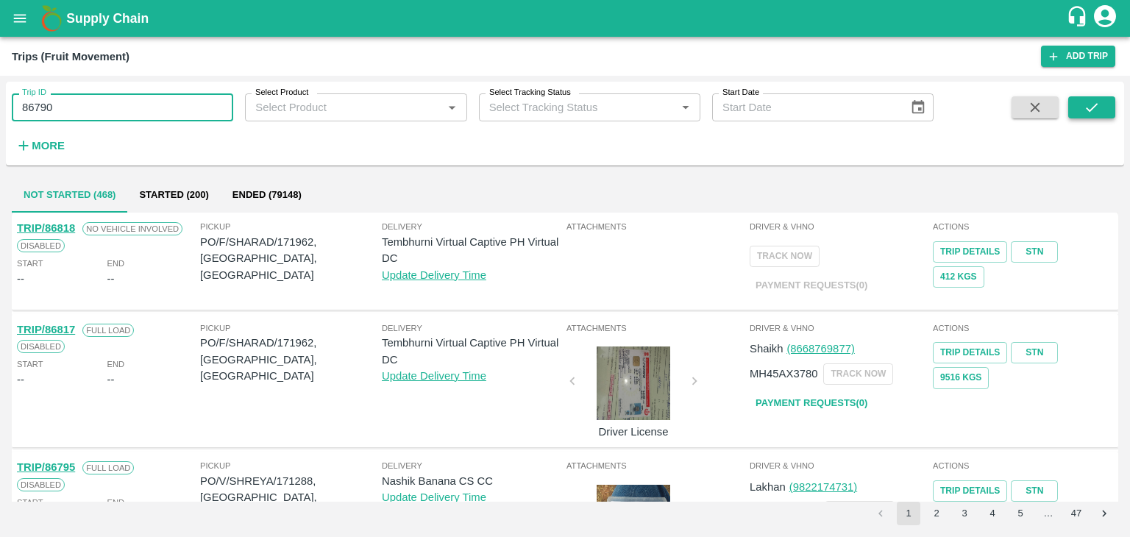
type input "86790"
click at [1110, 96] on button "submit" at bounding box center [1092, 107] width 47 height 22
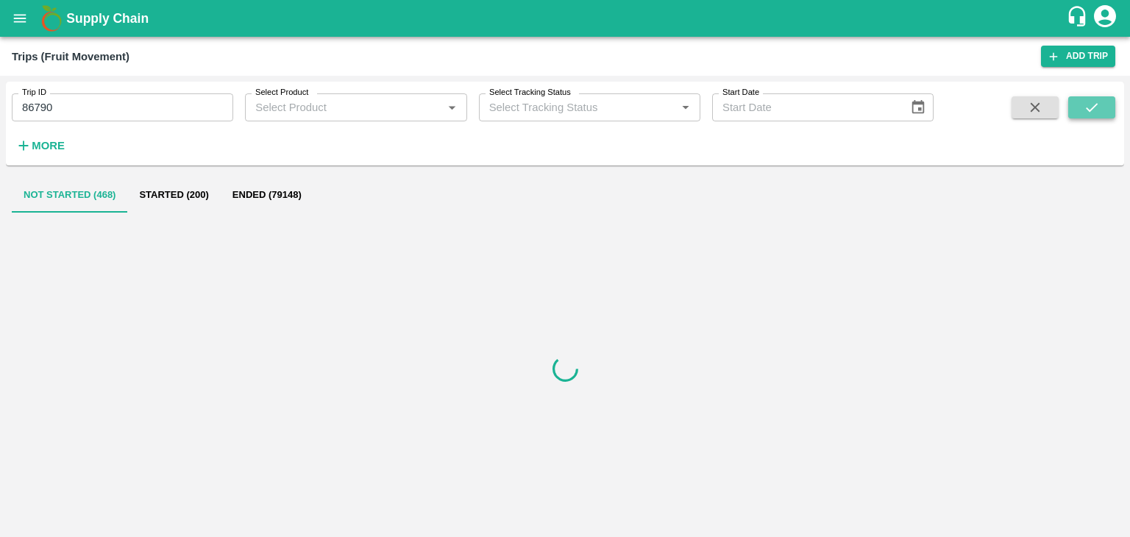
click at [1110, 96] on button "submit" at bounding box center [1092, 107] width 47 height 22
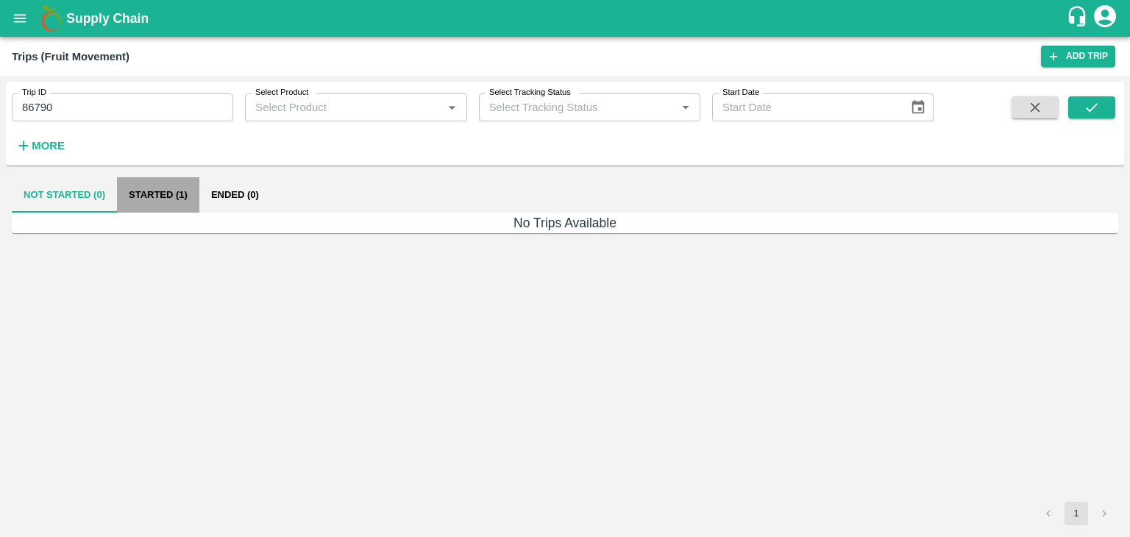
click at [145, 195] on button "Started (1)" at bounding box center [158, 194] width 82 height 35
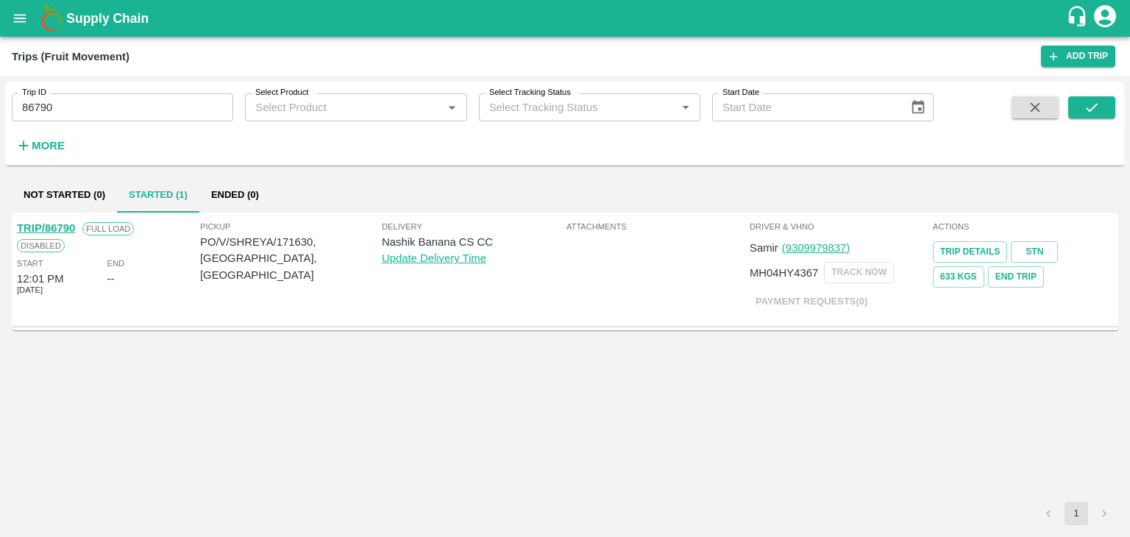
click at [56, 224] on link "TRIP/86790" at bounding box center [46, 228] width 58 height 12
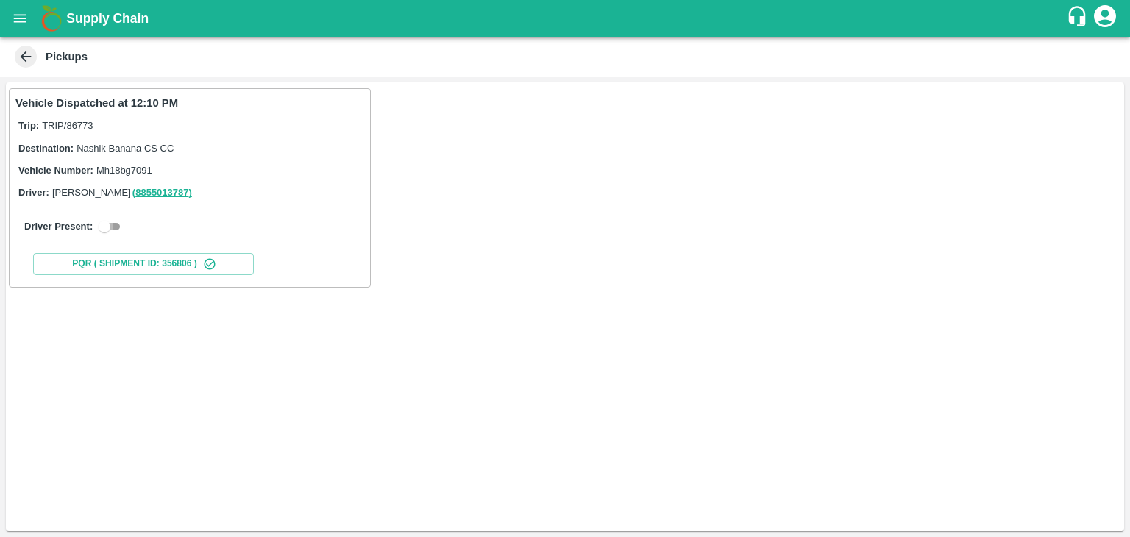
click at [119, 226] on input "checkbox" at bounding box center [104, 227] width 53 height 18
checkbox input "true"
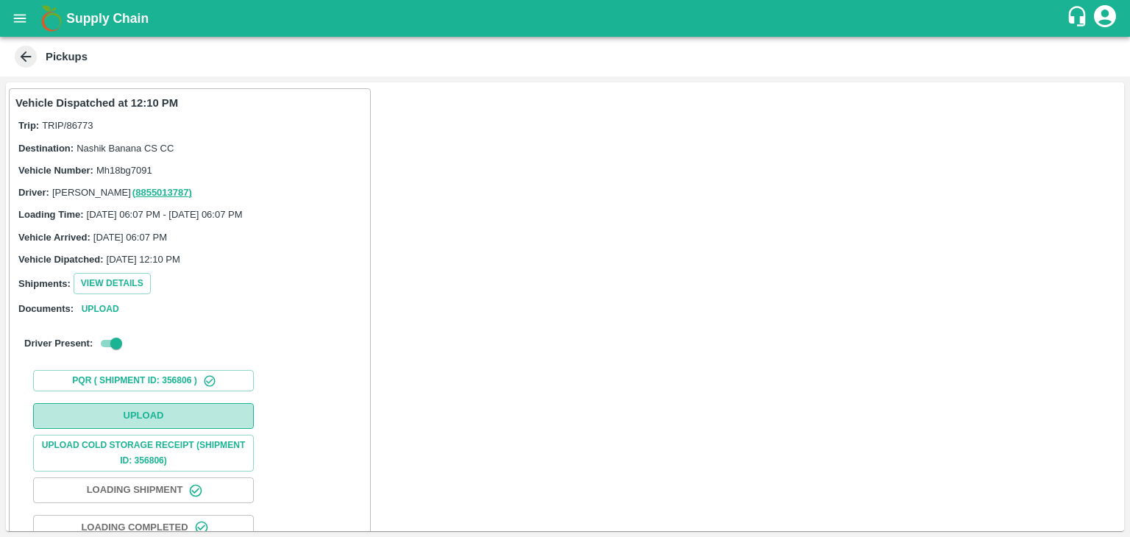
click at [167, 403] on button "Upload" at bounding box center [143, 416] width 221 height 26
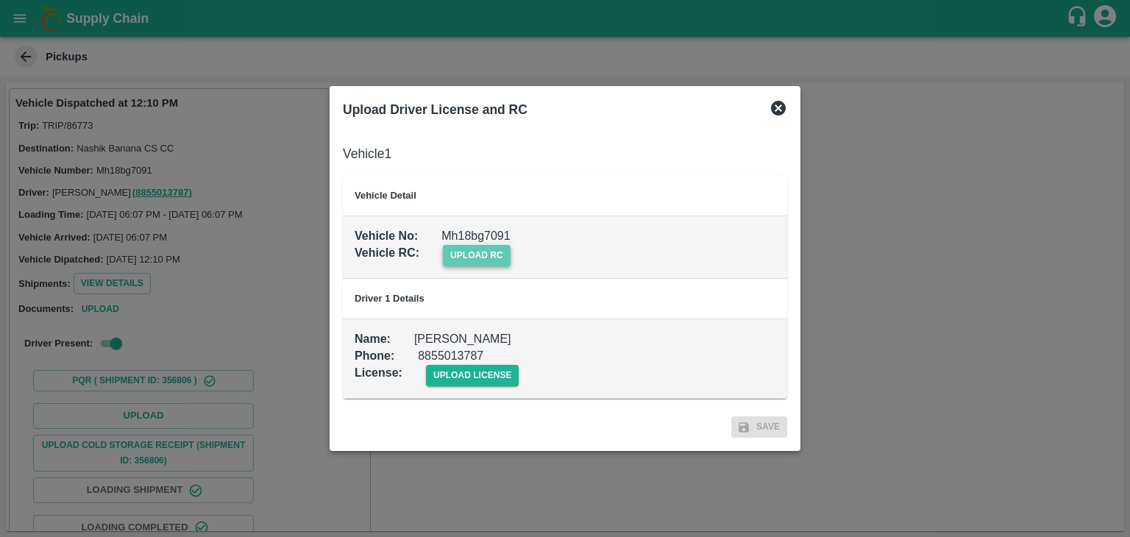
click at [486, 250] on span "upload rc" at bounding box center [477, 255] width 68 height 21
click at [0, 0] on input "upload rc" at bounding box center [0, 0] width 0 height 0
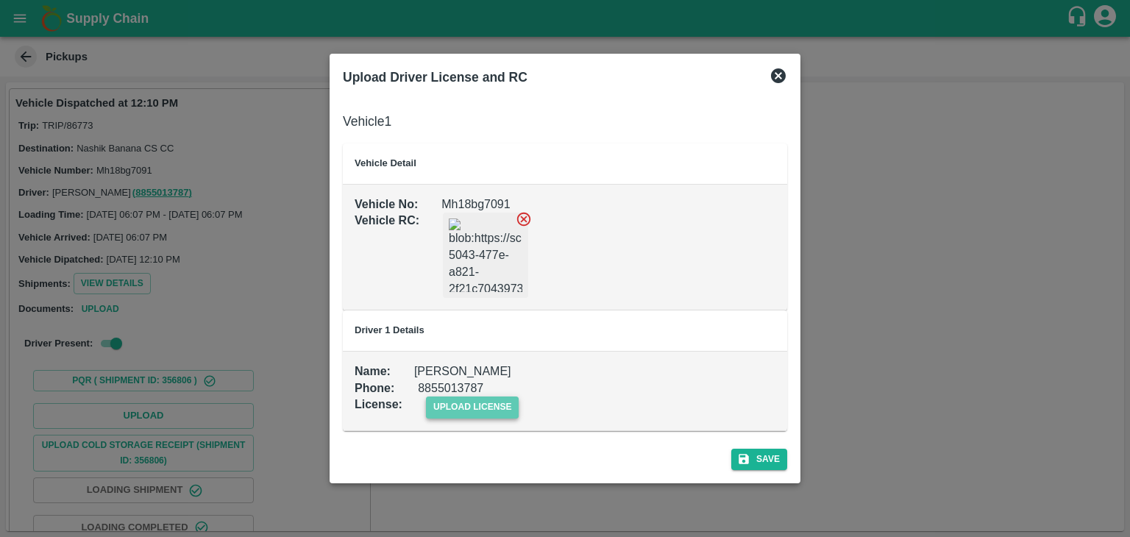
click at [495, 406] on span "upload license" at bounding box center [472, 407] width 93 height 21
click at [0, 0] on input "upload license" at bounding box center [0, 0] width 0 height 0
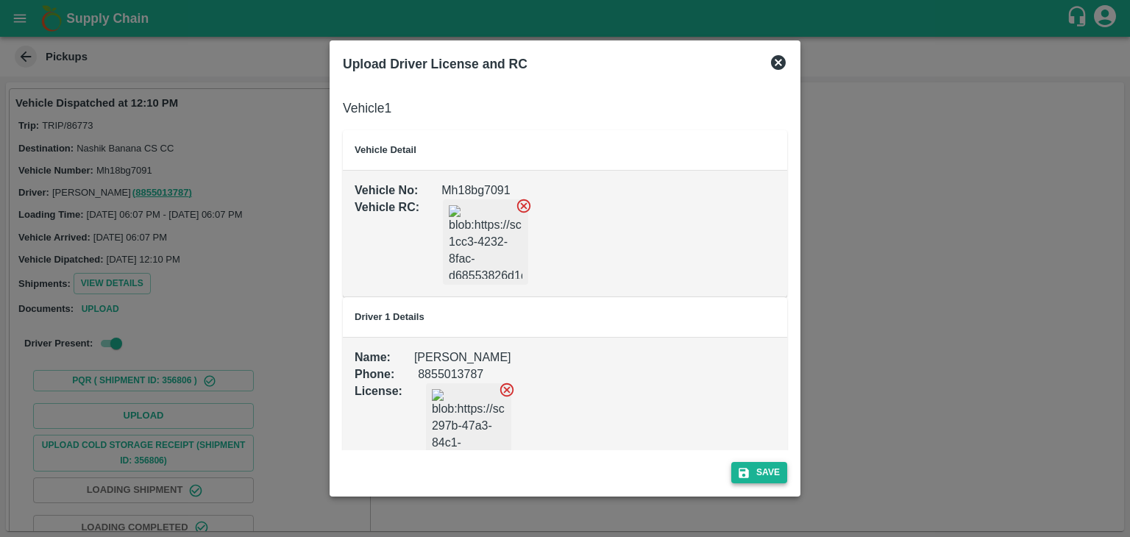
click at [756, 463] on button "Save" at bounding box center [759, 472] width 56 height 21
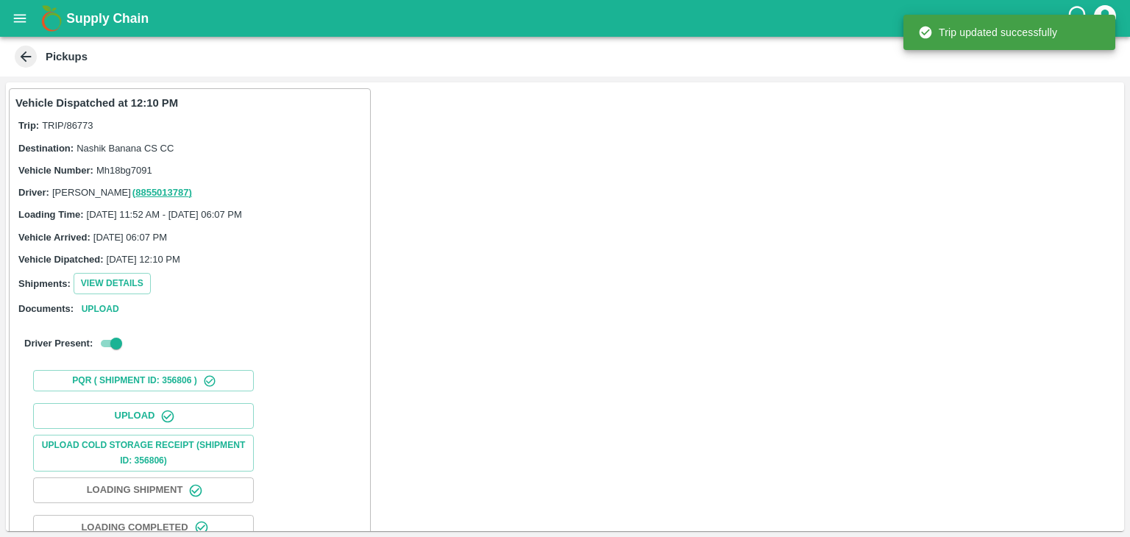
scroll to position [154, 0]
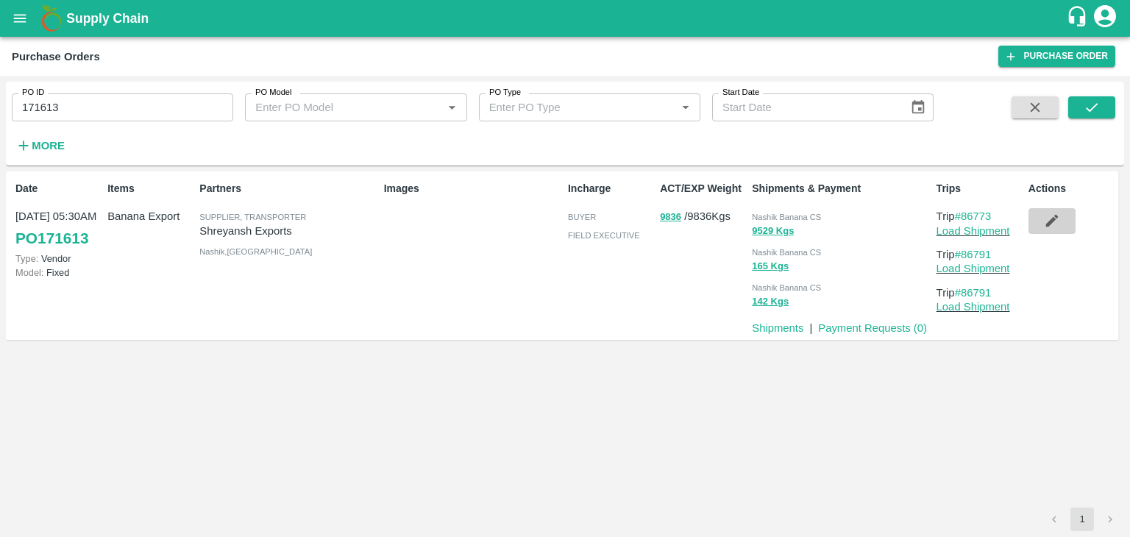
click at [1048, 217] on icon "button" at bounding box center [1052, 221] width 16 height 16
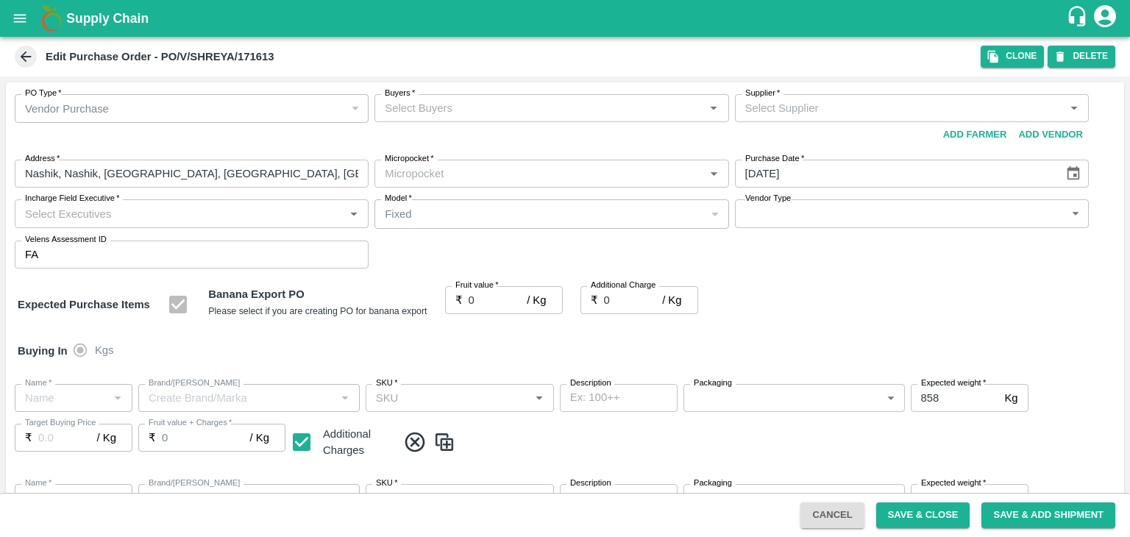
click at [522, 107] on input "Buyers   *" at bounding box center [539, 108] width 321 height 19
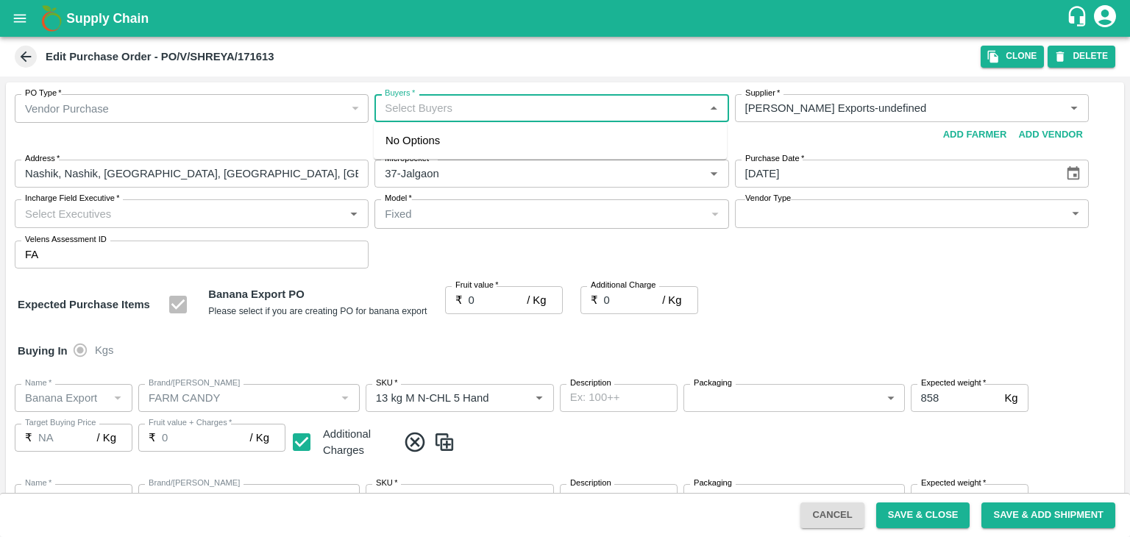
type input "[PERSON_NAME] Exports-undefined"
type input "37-Jalgaon"
type input "Banana Export"
type input "FARM CANDY"
type input "13 kg M N-CHL 5 Hand"
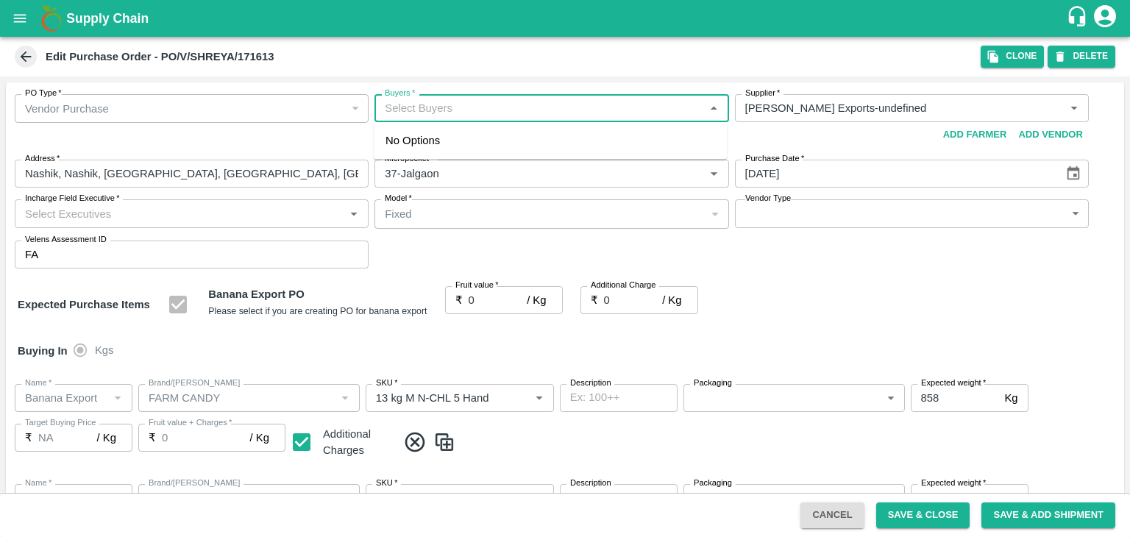
type input "NA"
type input "Banana Export"
type input "FARM CANDY"
type input "13 kg M N-CHL 6 Hand"
type input "NA"
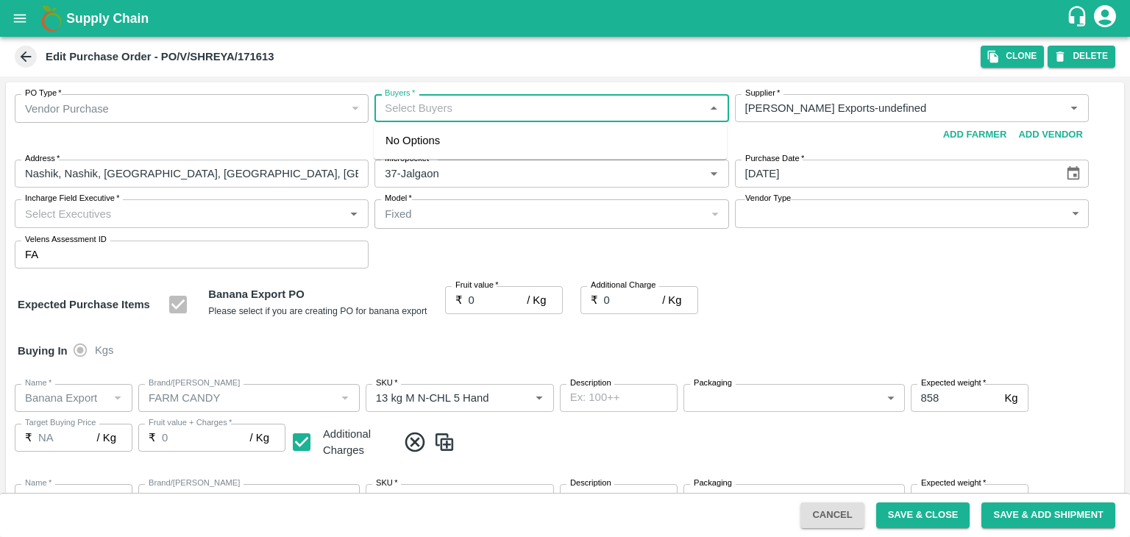
type input "Banana Export"
type input "FARM CANDY"
type input "13 kg M N-CHL 8 Hand"
type input "NA"
type input "Banana Export"
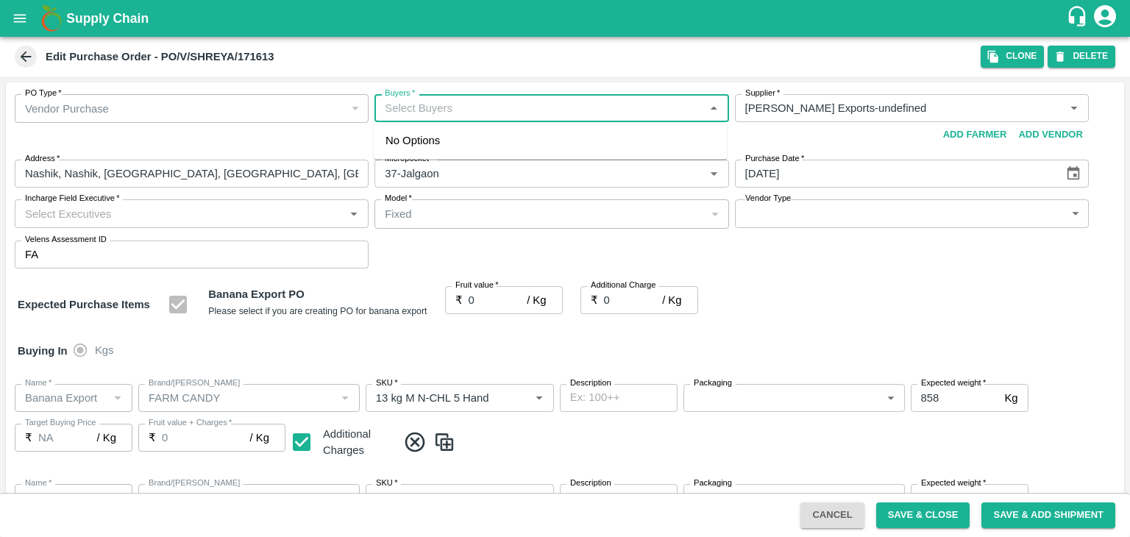
type input "FARM CANDY"
type input "13 kg M N-CHL CL"
type input "NA"
type input "Banana Export"
type input "FARM CANDY"
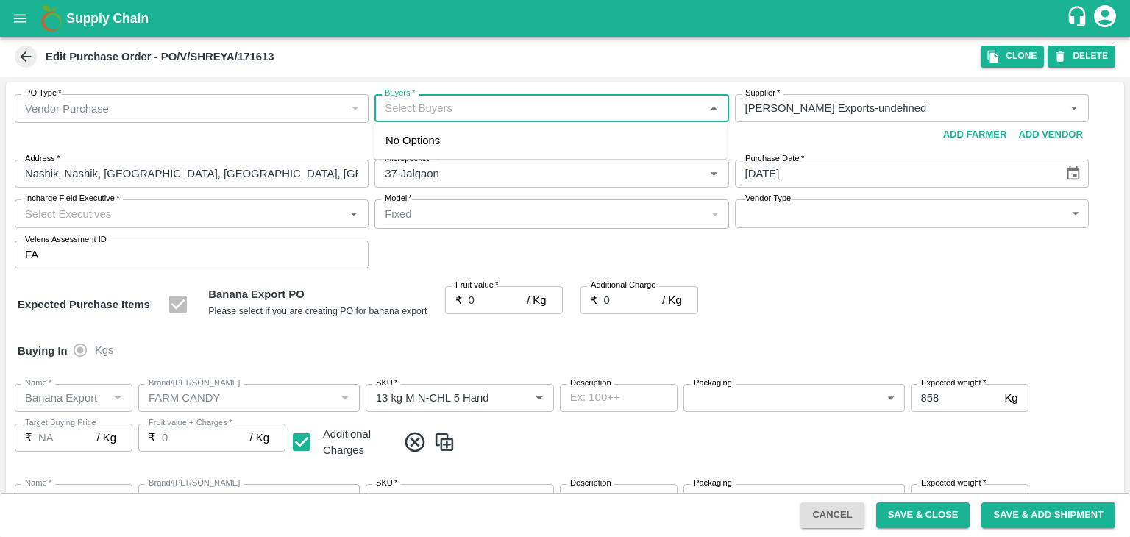
type input "C Class"
type input "NA"
type input "Banana Export"
type input "FARM CANDY"
type input "PHR Kg"
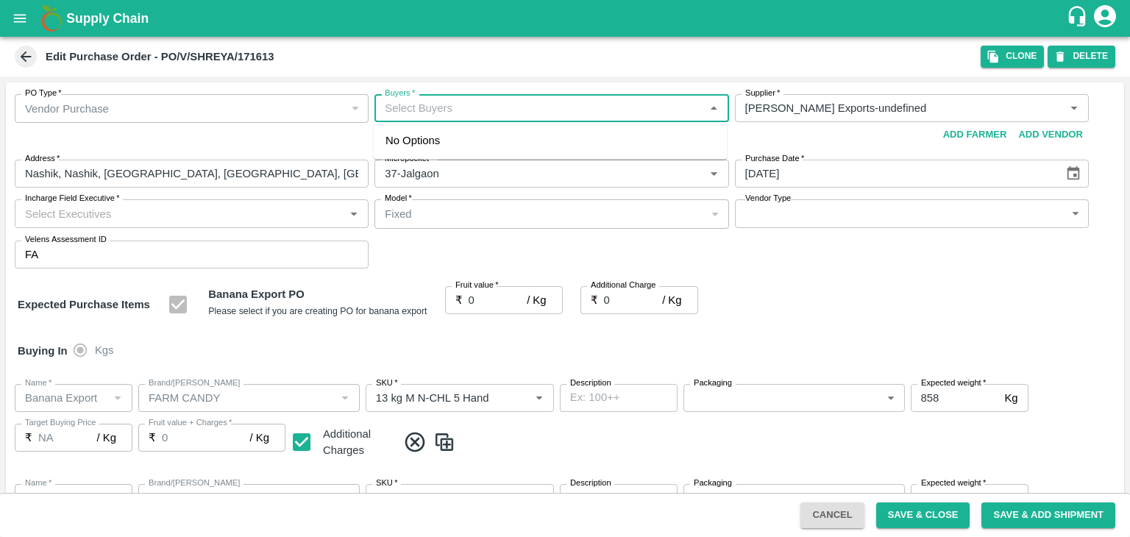
type input "NA"
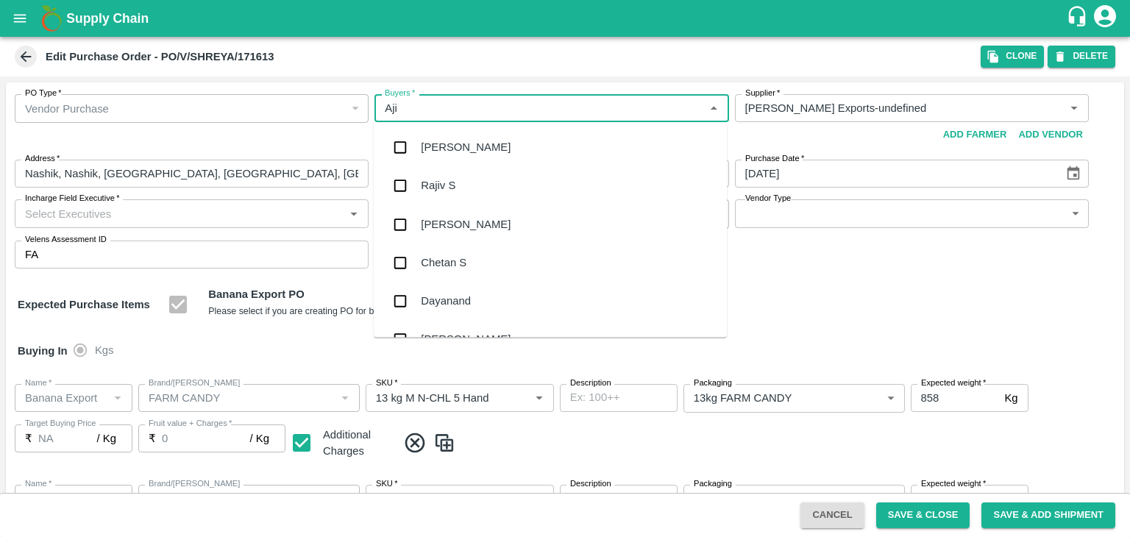
type input "Ajit"
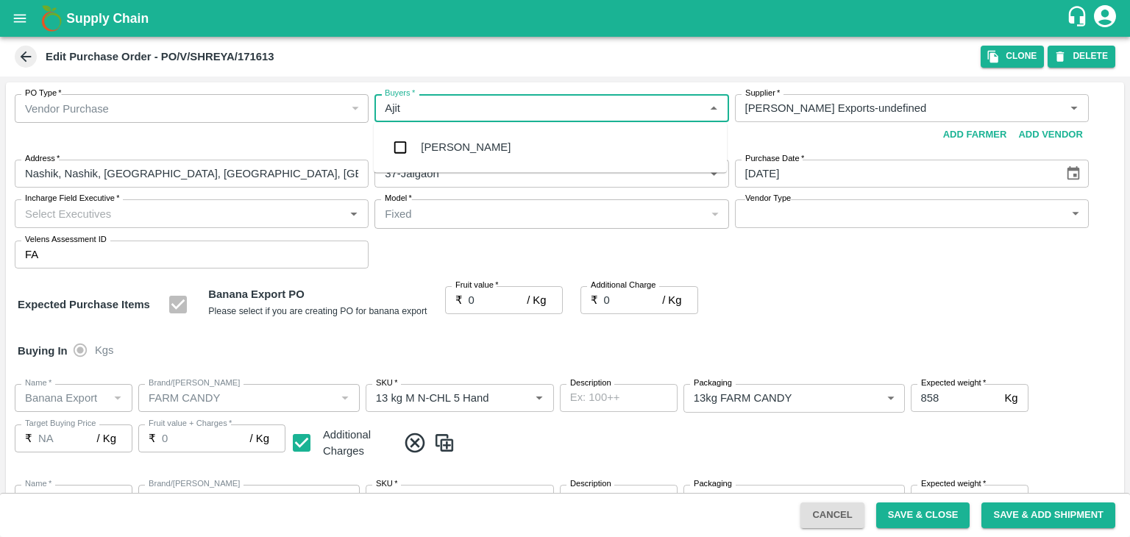
click at [484, 137] on div "Ajit Otari" at bounding box center [550, 147] width 353 height 38
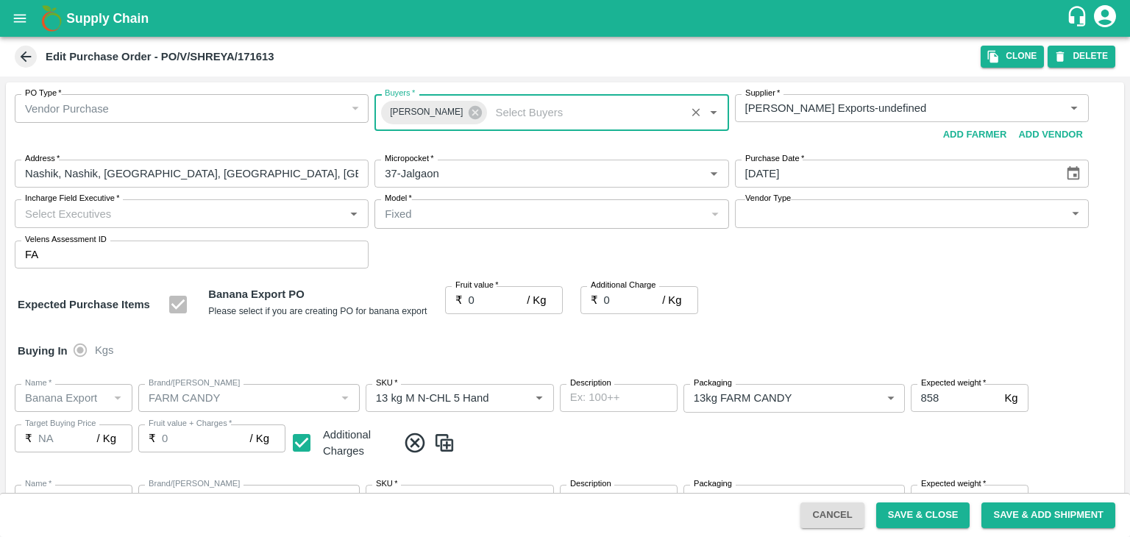
click at [787, 221] on body "Supply Chain Edit Purchase Order - PO/V/SHREYA/171613 Clone DELETE PO Type   * …" at bounding box center [565, 268] width 1130 height 537
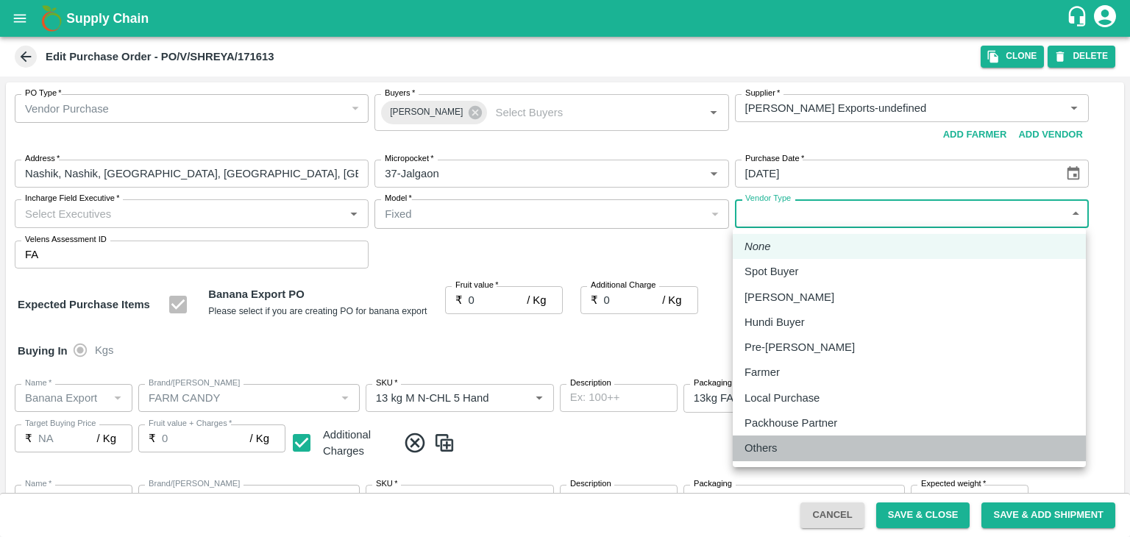
click at [772, 459] on li "Others" at bounding box center [909, 448] width 353 height 25
type input "OTHER"
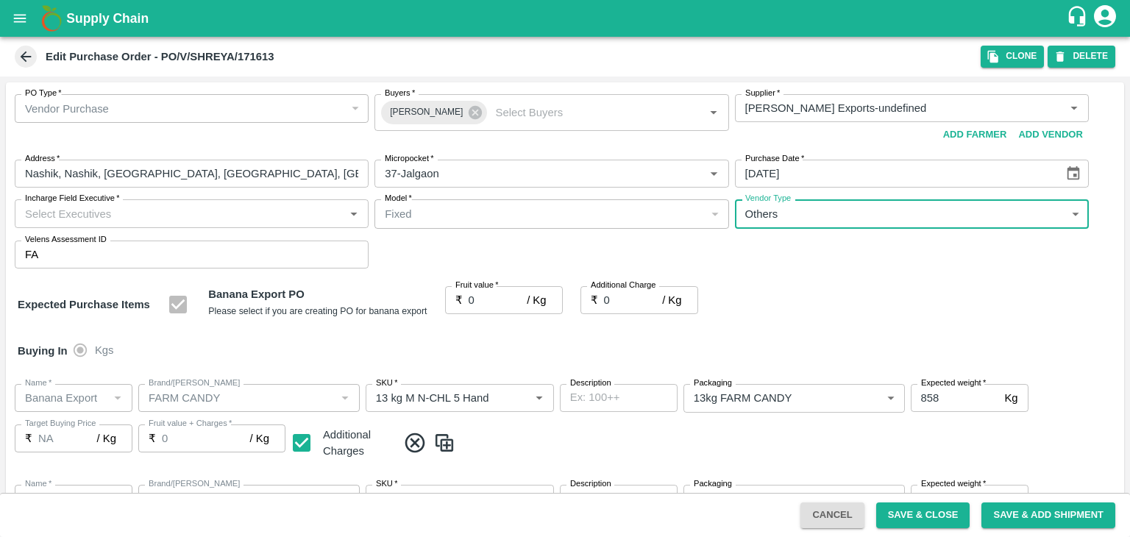
click at [230, 213] on input "Incharge Field Executive   *" at bounding box center [179, 213] width 321 height 19
type input "Jay"
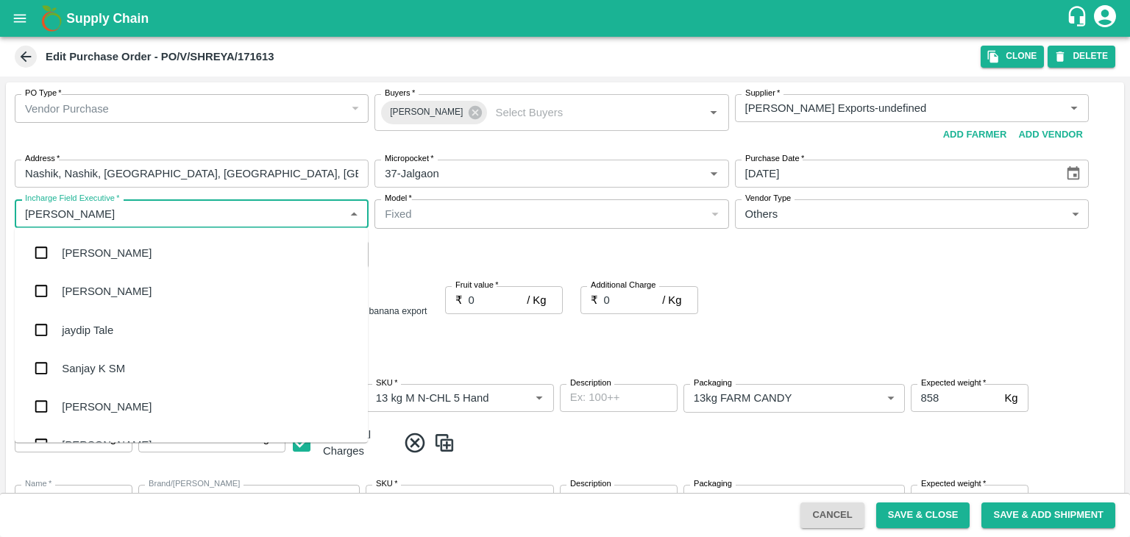
click at [127, 327] on div "jaydip Tale" at bounding box center [191, 330] width 353 height 38
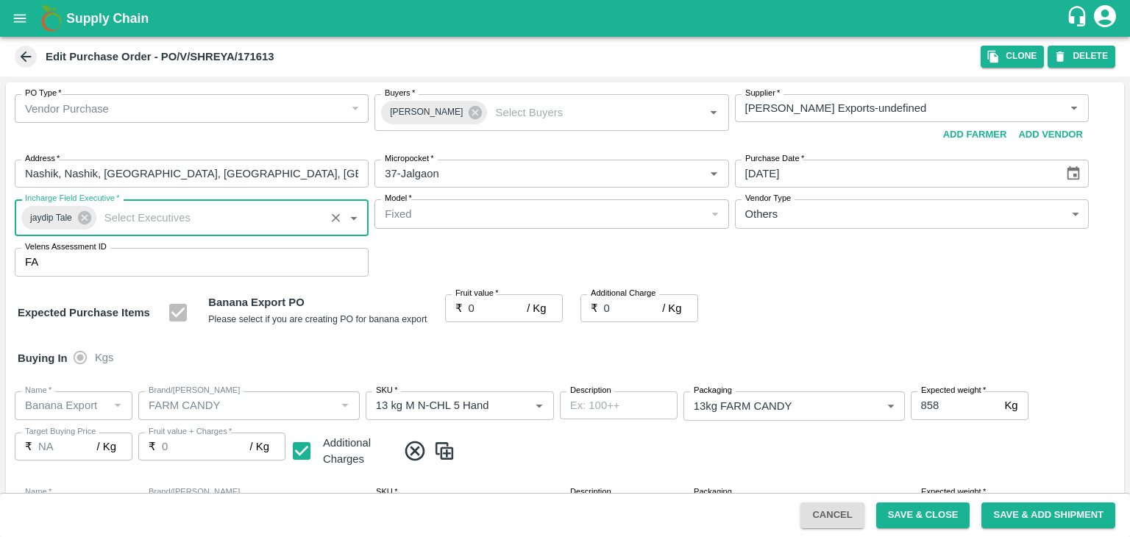
click at [489, 304] on input "0" at bounding box center [498, 308] width 59 height 28
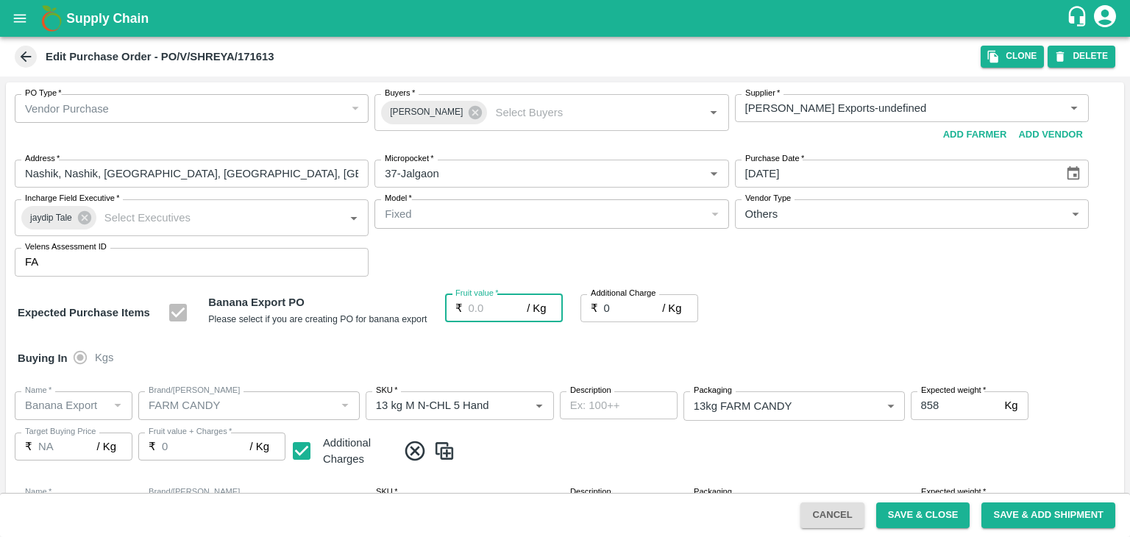
type input "2"
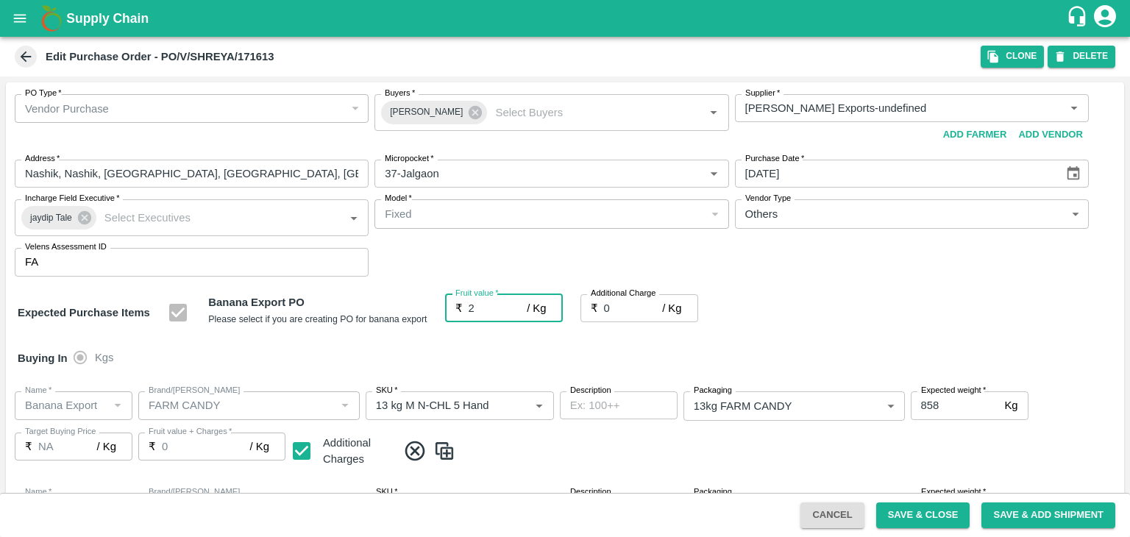
type input "2"
type input "20"
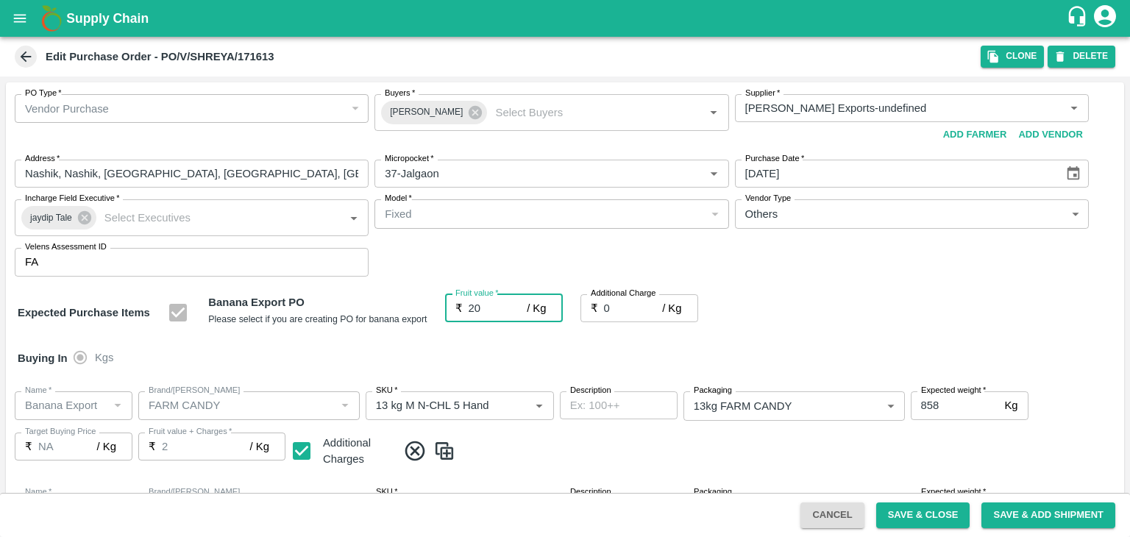
type input "20"
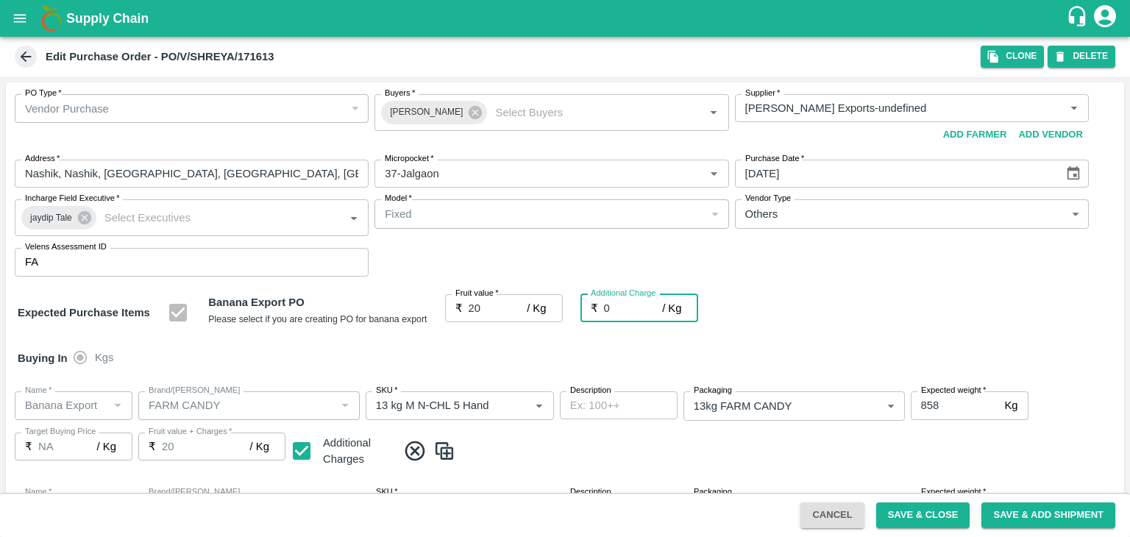
type input "2"
type input "22"
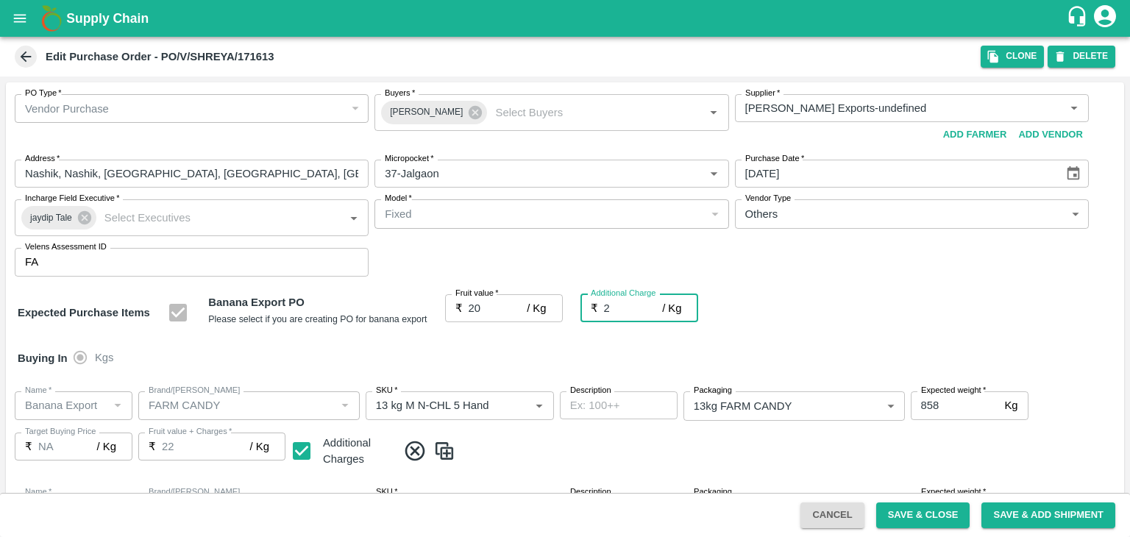
type input "2.7"
type input "22.7"
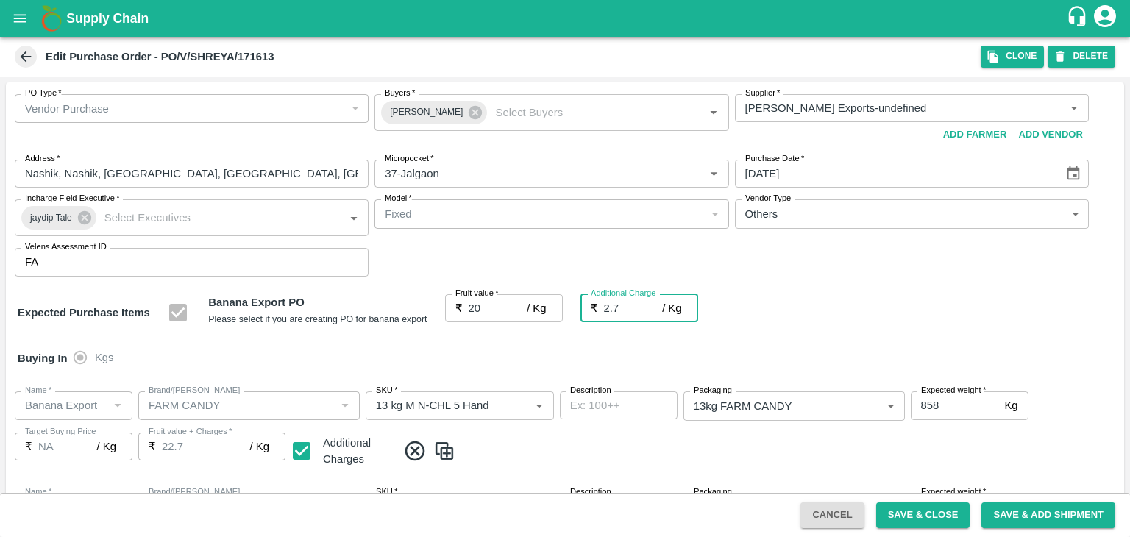
type input "2.75"
type input "22.75"
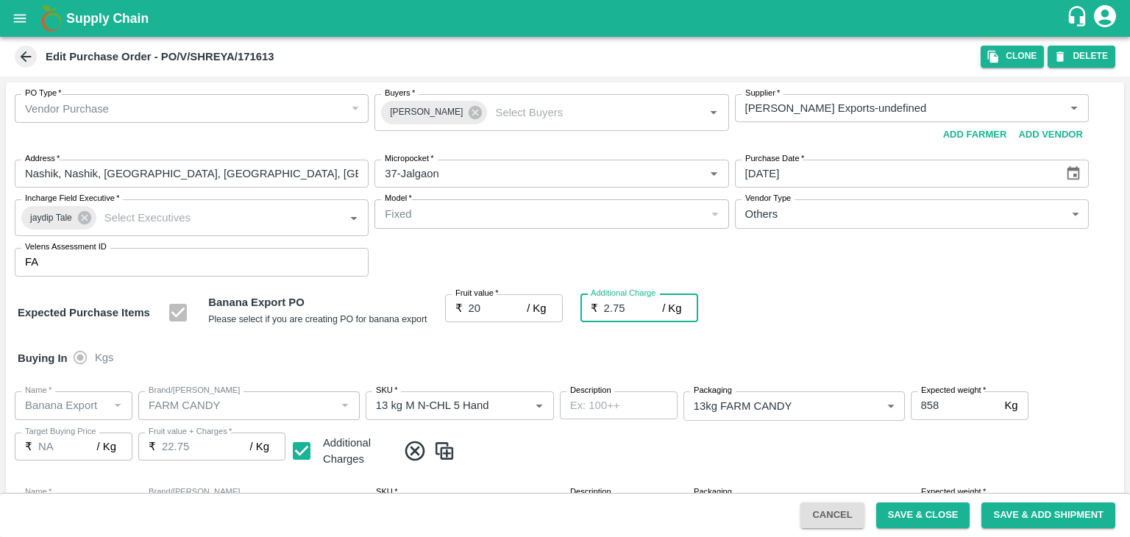
type input "2.75"
click at [542, 361] on div "Buying In Kgs" at bounding box center [565, 358] width 1119 height 43
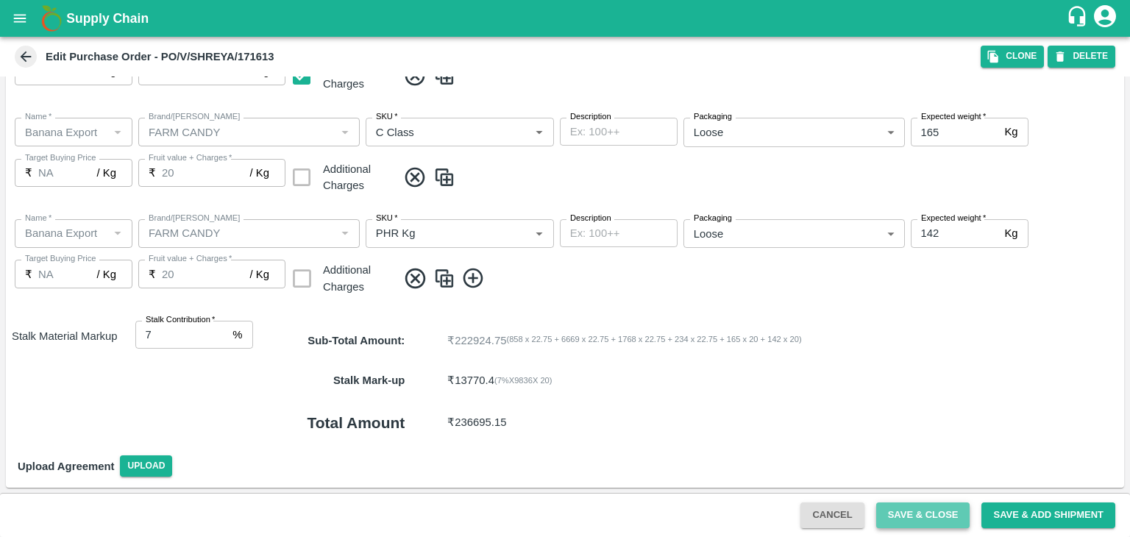
click at [923, 513] on button "Save & Close" at bounding box center [923, 516] width 94 height 26
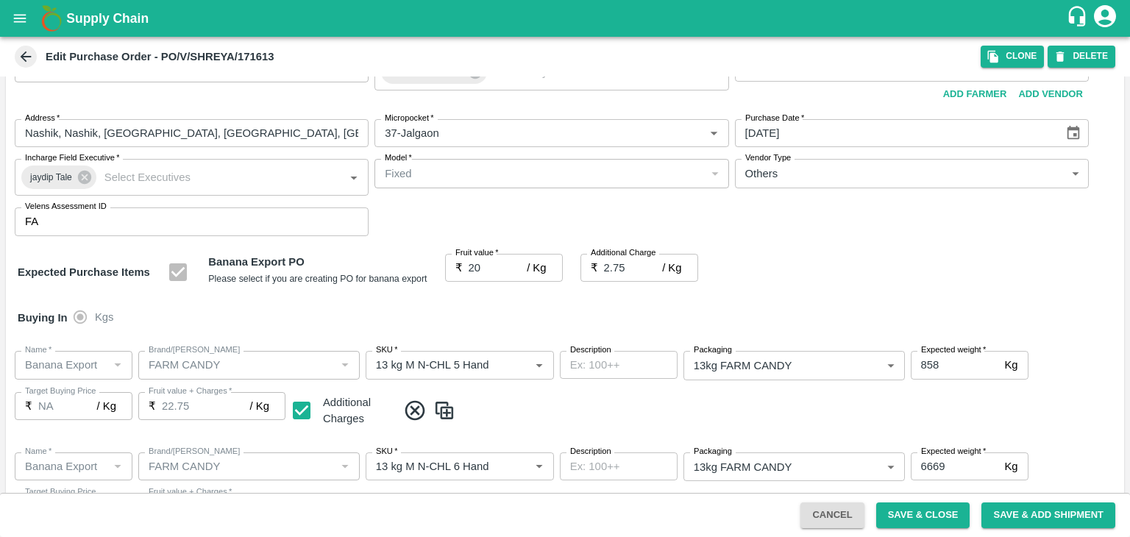
scroll to position [0, 0]
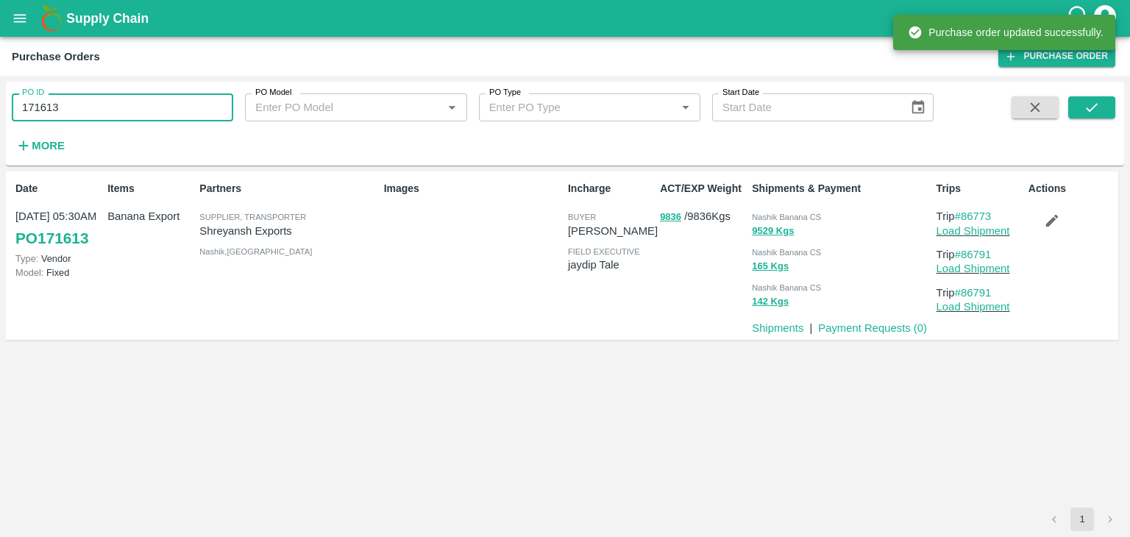
click at [116, 107] on input "171613" at bounding box center [123, 107] width 222 height 28
paste input "text"
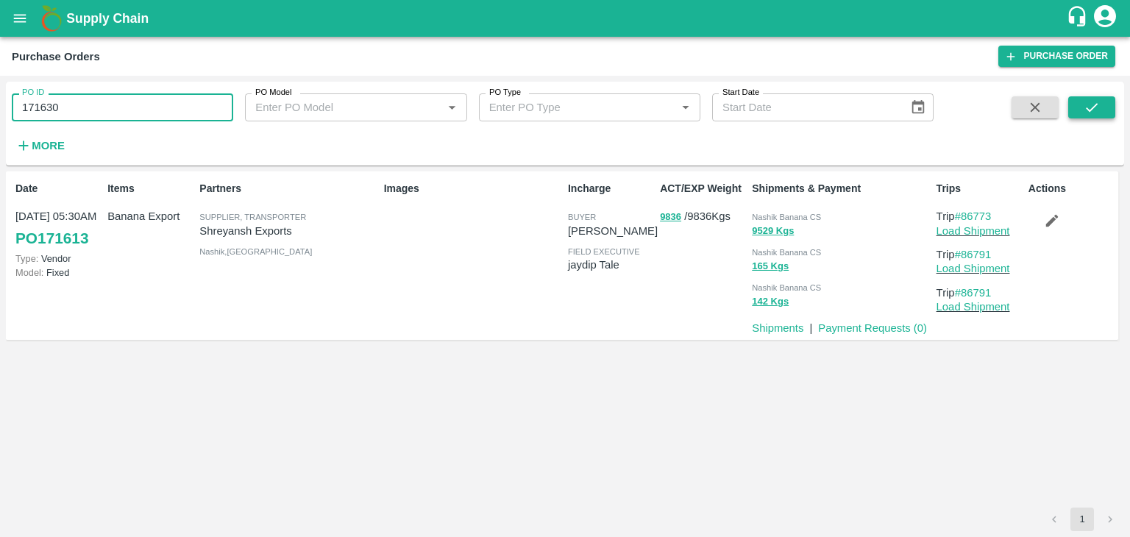
type input "171630"
click at [1084, 106] on icon "submit" at bounding box center [1092, 107] width 16 height 16
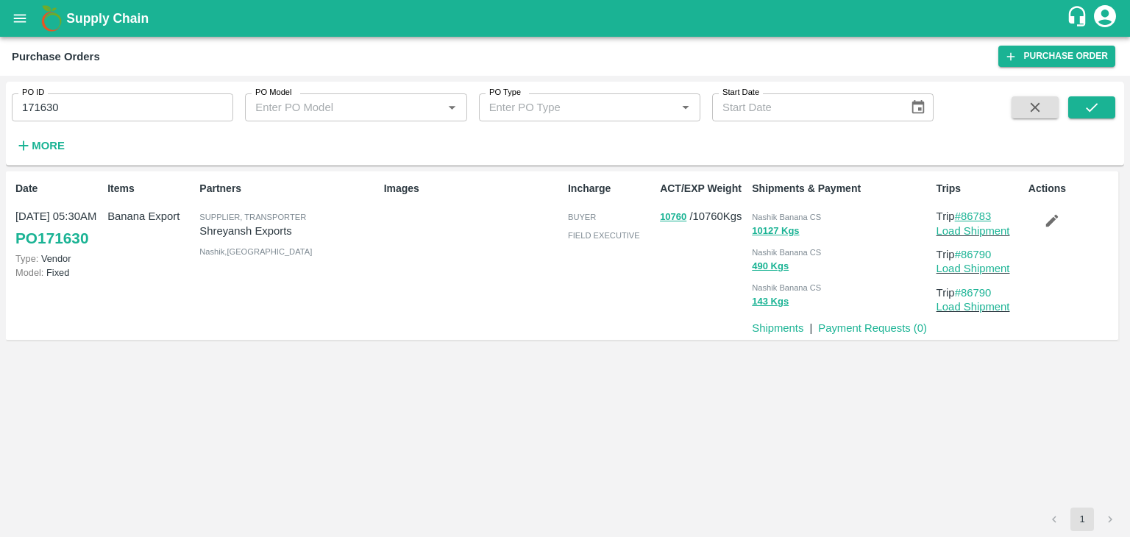
click at [977, 216] on link "#86783" at bounding box center [973, 216] width 37 height 12
click at [135, 104] on input "171630" at bounding box center [123, 107] width 222 height 28
paste input "text"
type input "171962"
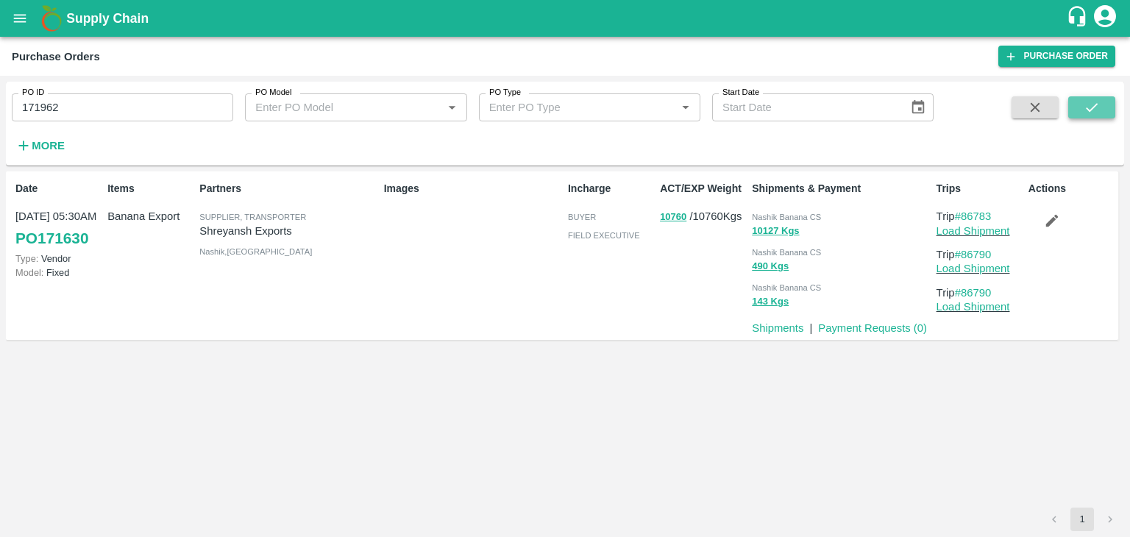
click at [1084, 106] on icon "submit" at bounding box center [1092, 107] width 16 height 16
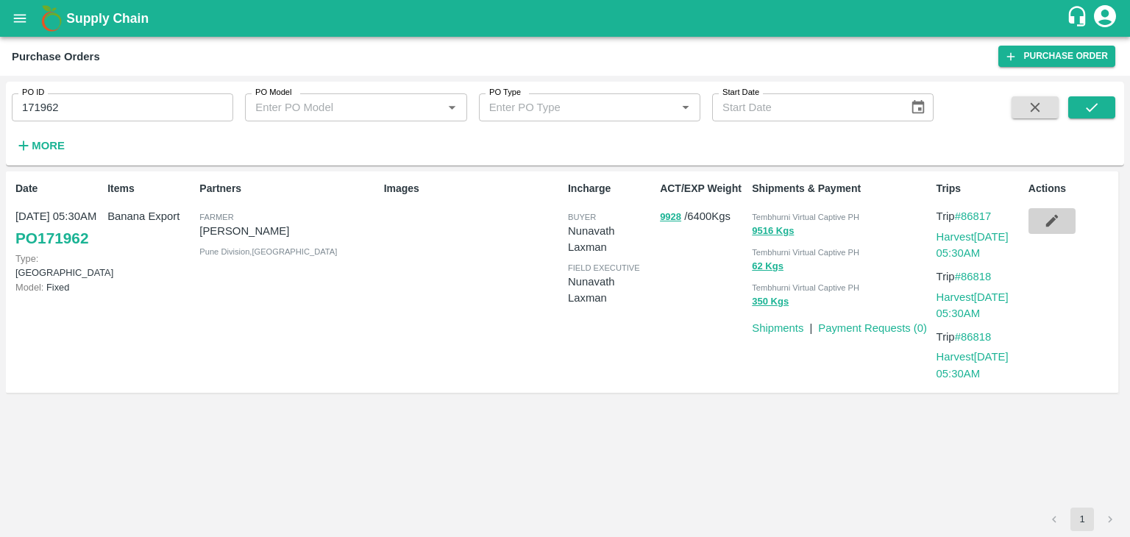
click at [1052, 216] on icon "button" at bounding box center [1052, 221] width 16 height 16
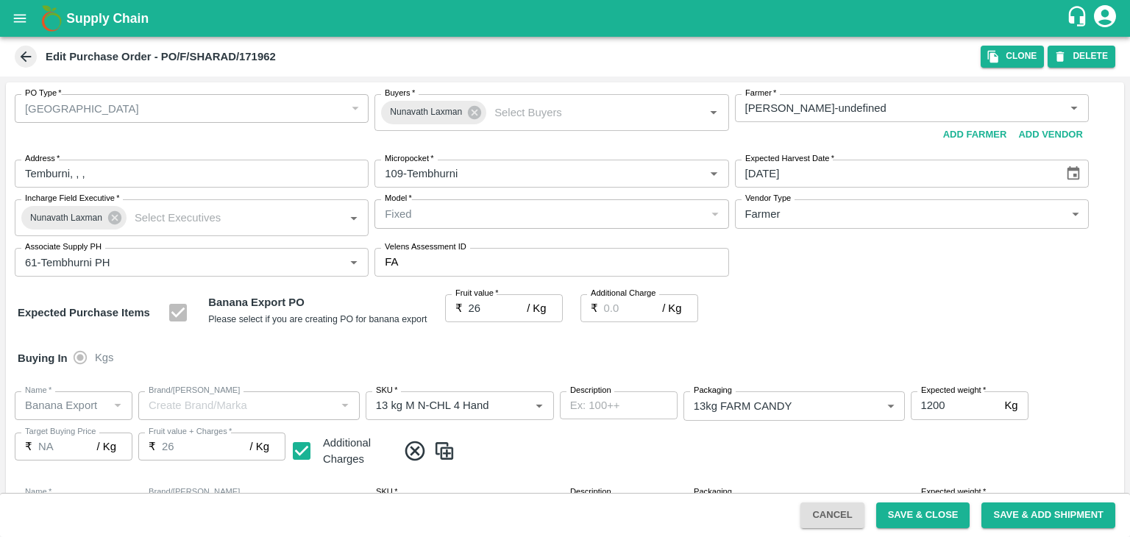
click at [23, 53] on icon at bounding box center [26, 57] width 16 height 16
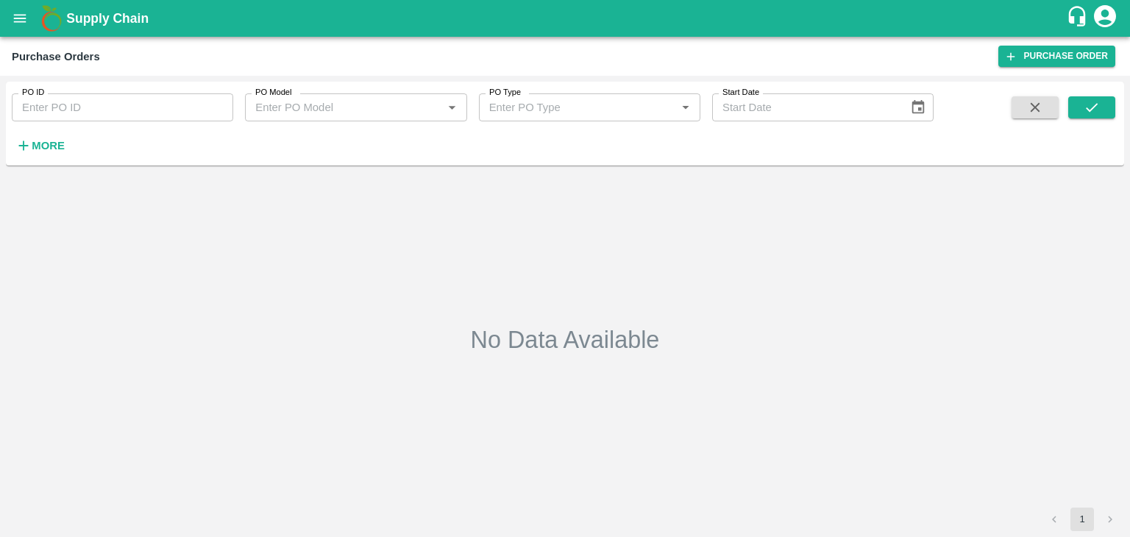
type input "171962"
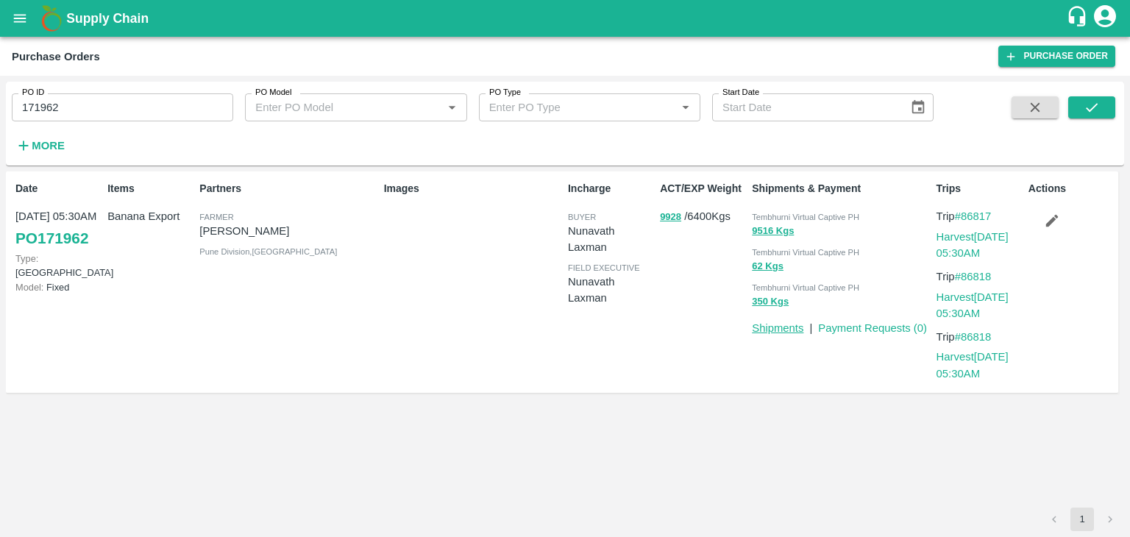
click at [771, 330] on link "Shipments" at bounding box center [778, 328] width 52 height 12
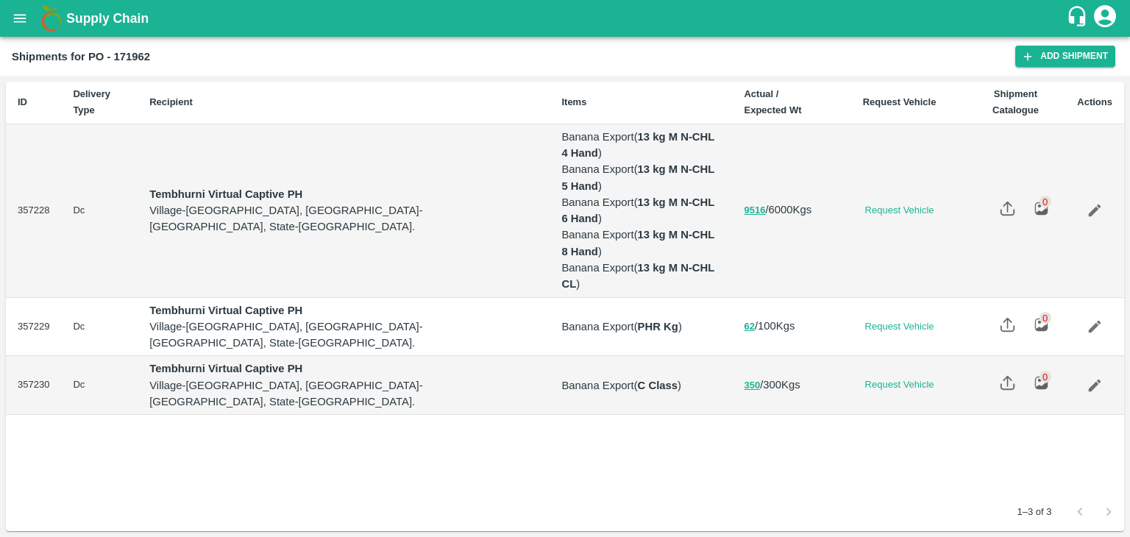
click at [1075, 155] on td at bounding box center [1095, 211] width 59 height 174
click at [1094, 205] on icon "Edit" at bounding box center [1095, 211] width 13 height 13
click at [1093, 319] on icon "Edit" at bounding box center [1095, 327] width 16 height 16
click at [1098, 378] on icon "Edit" at bounding box center [1095, 386] width 16 height 16
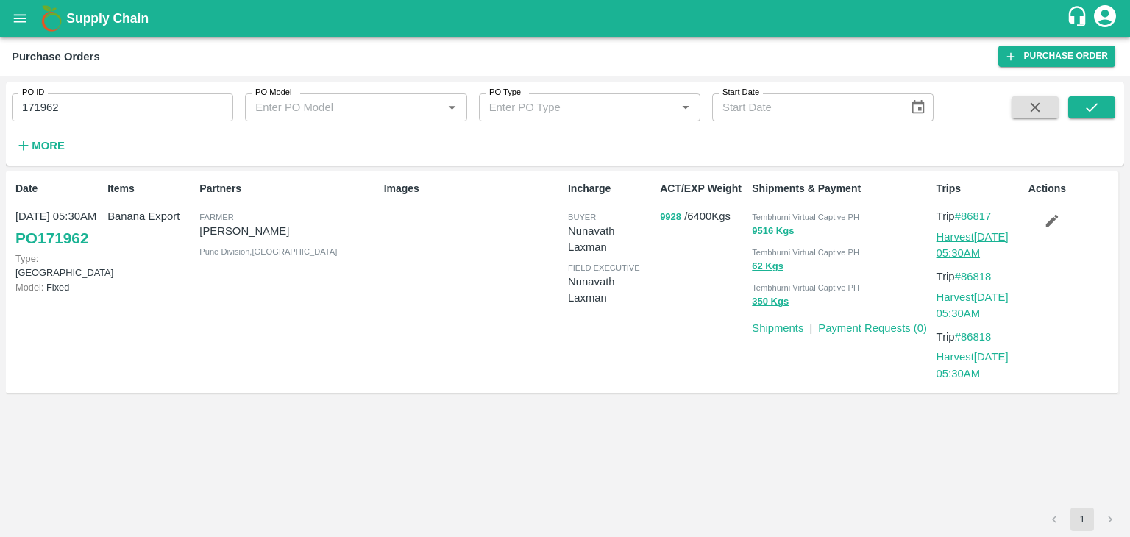
click at [997, 234] on link "Harvest 26 Aug, 05:30AM" at bounding box center [973, 245] width 72 height 28
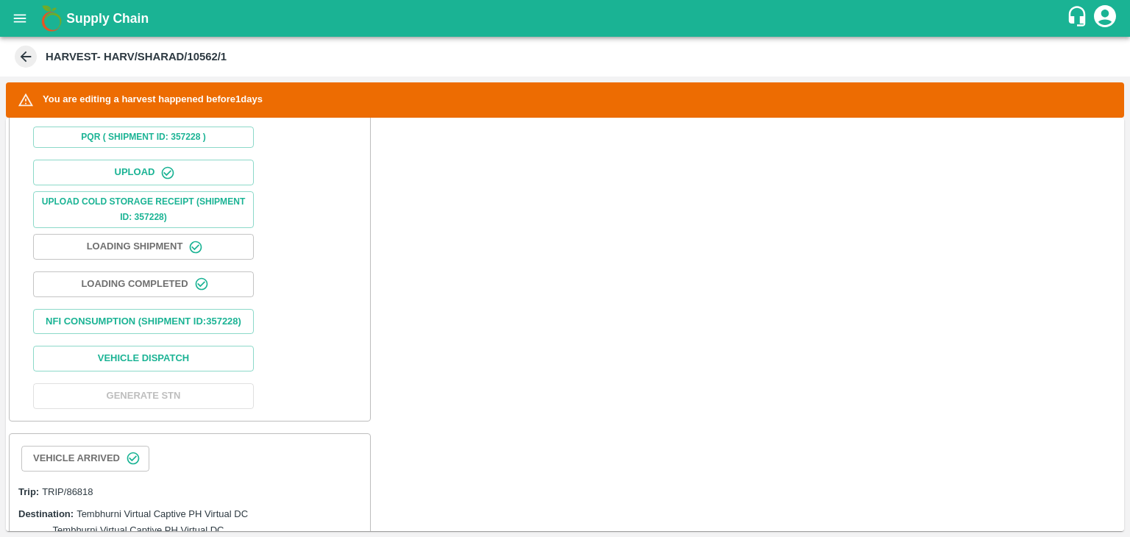
scroll to position [518, 0]
click at [147, 327] on button "Nfi Consumption (SHIPMENT ID: 357228 )" at bounding box center [143, 324] width 221 height 26
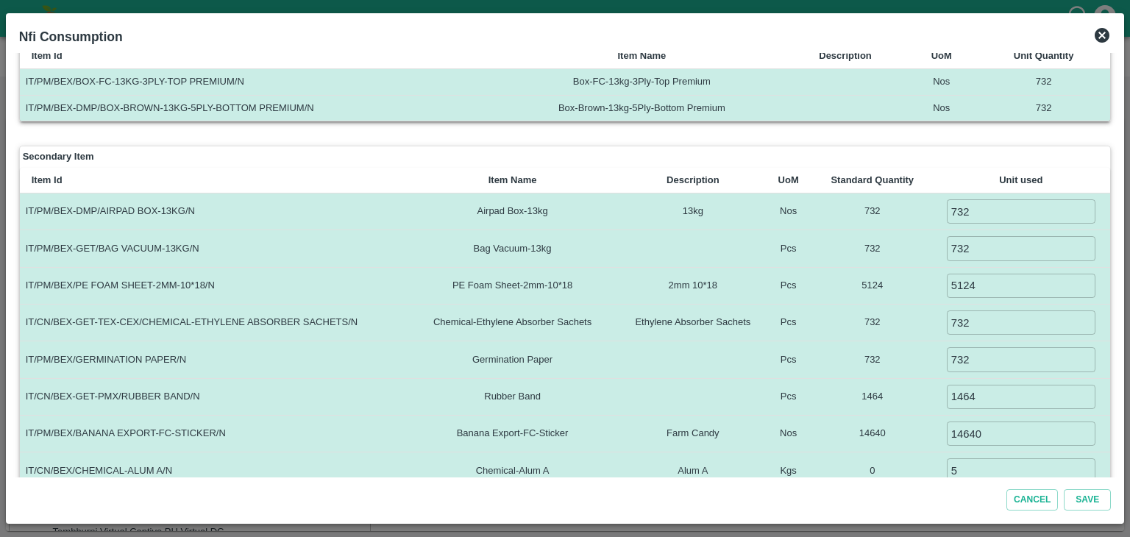
scroll to position [106, 0]
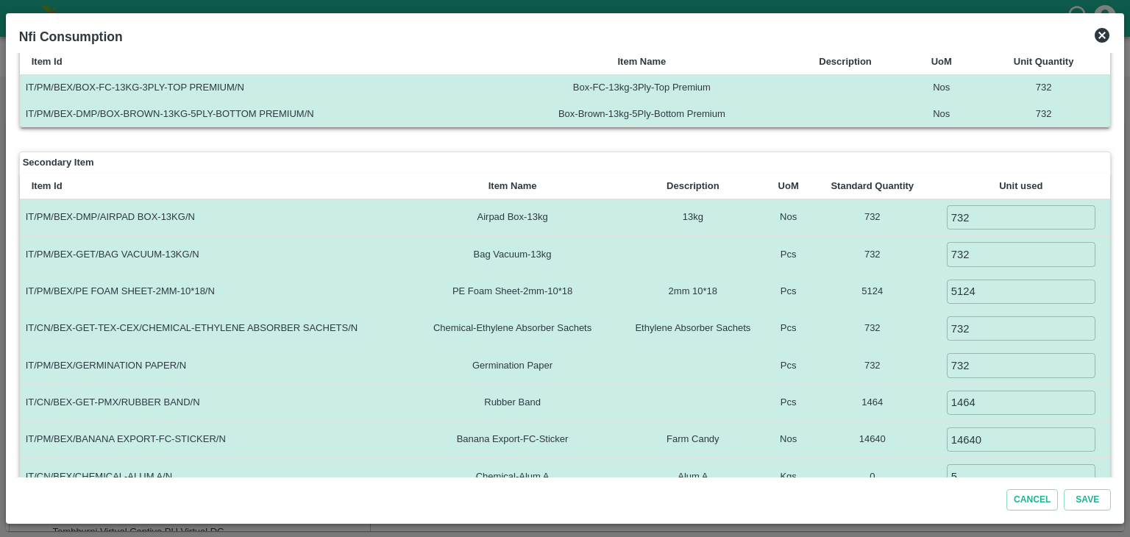
click at [1099, 44] on icon at bounding box center [1103, 35] width 18 height 18
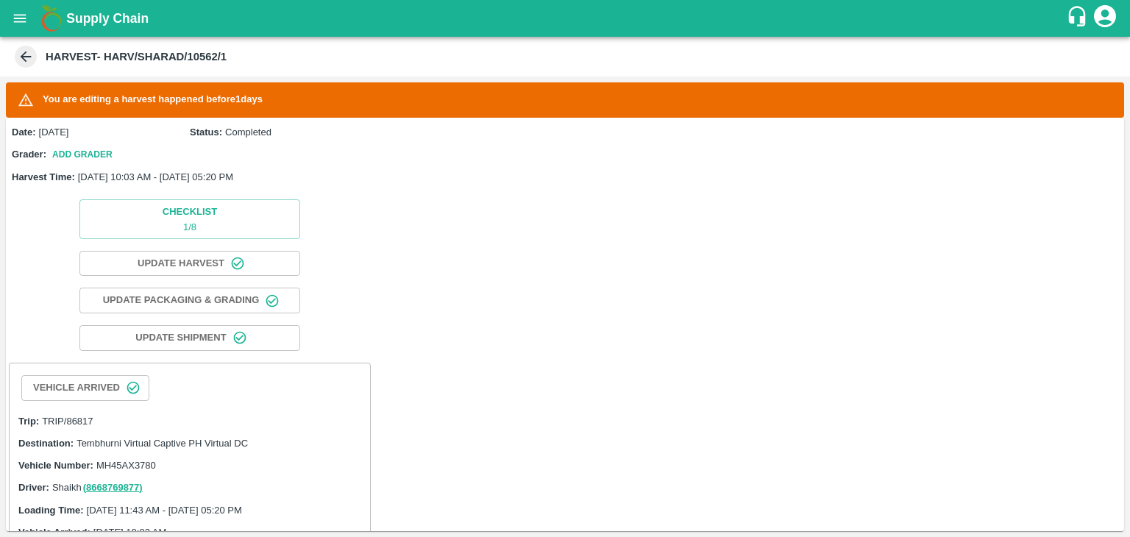
scroll to position [0, 0]
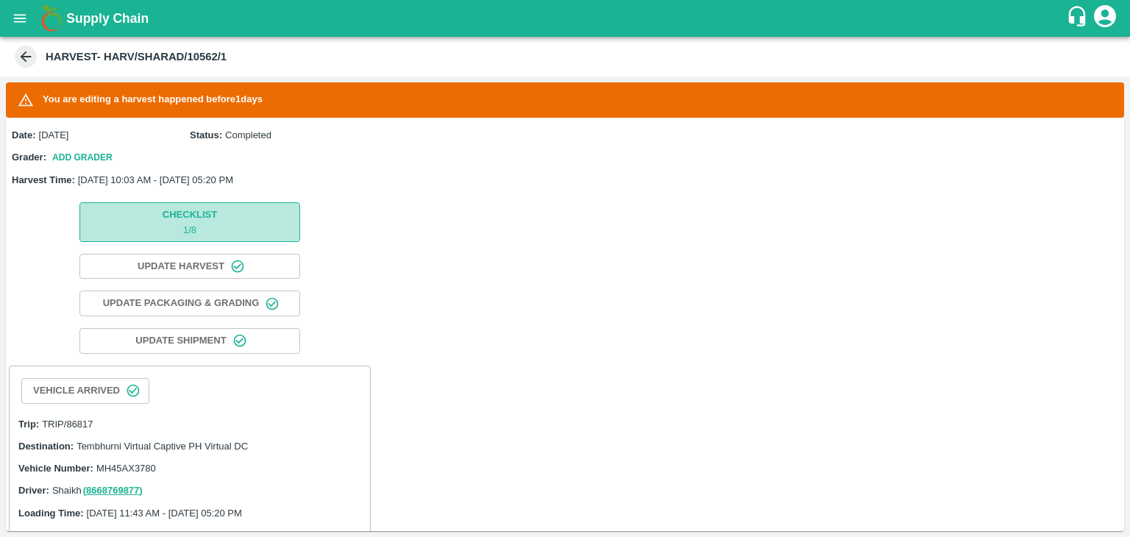
click at [166, 220] on span "Checklist 1 / 8" at bounding box center [190, 222] width 54 height 30
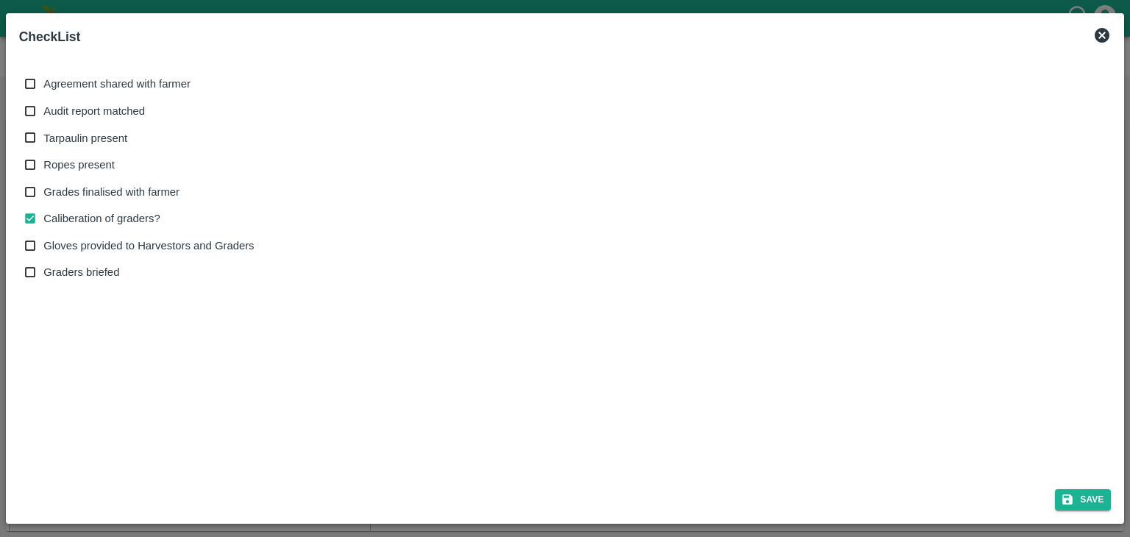
click at [60, 79] on span "Agreement shared with farmer" at bounding box center [116, 84] width 147 height 16
click at [44, 79] on input "Agreement shared with farmer" at bounding box center [30, 84] width 27 height 27
checkbox input "true"
click at [68, 106] on span "Audit report matched" at bounding box center [94, 111] width 102 height 16
click at [44, 106] on input "Audit report matched" at bounding box center [30, 111] width 27 height 27
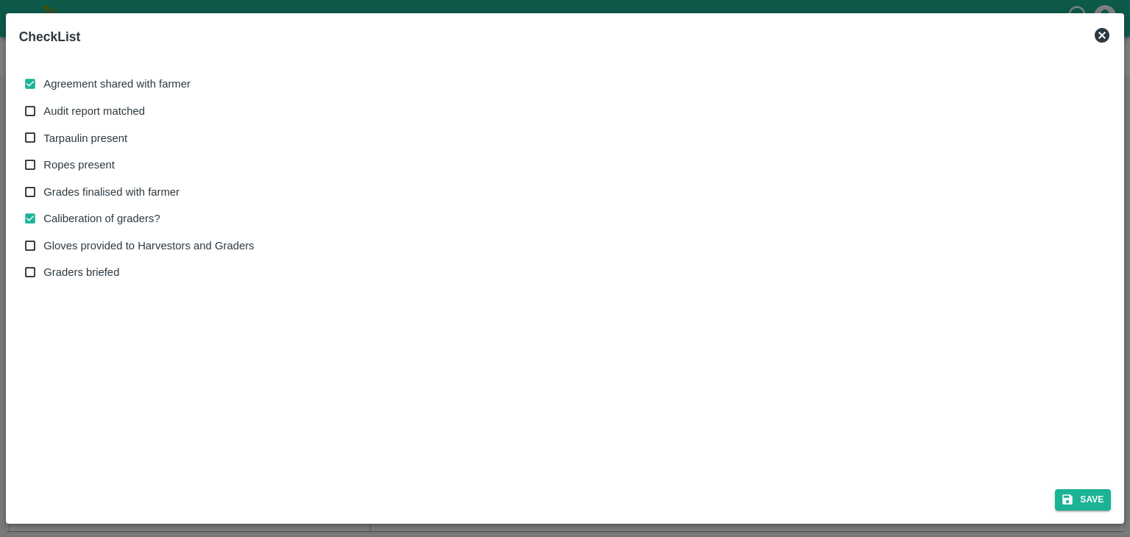
checkbox input "true"
click at [71, 131] on span "Tarpaulin present" at bounding box center [85, 138] width 84 height 16
click at [44, 131] on input "Tarpaulin present" at bounding box center [30, 137] width 27 height 27
checkbox input "true"
click at [74, 155] on label "Ropes present" at bounding box center [136, 165] width 238 height 27
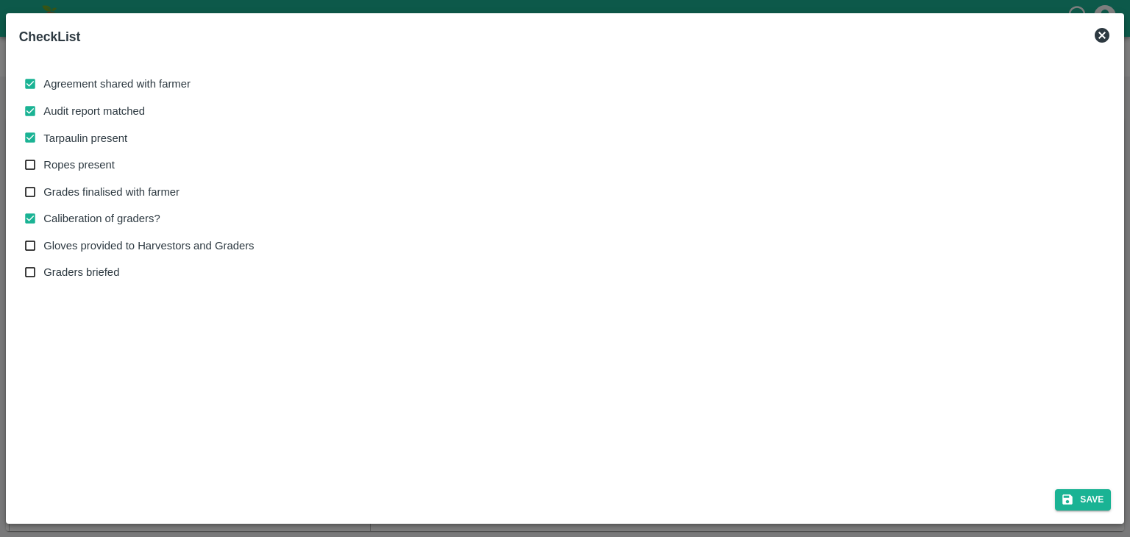
click at [44, 155] on input "Ropes present" at bounding box center [30, 165] width 27 height 27
checkbox input "true"
click at [88, 185] on span "Grades finalised with farmer" at bounding box center [111, 192] width 136 height 16
click at [44, 185] on input "Grades finalised with farmer" at bounding box center [30, 192] width 27 height 27
checkbox input "true"
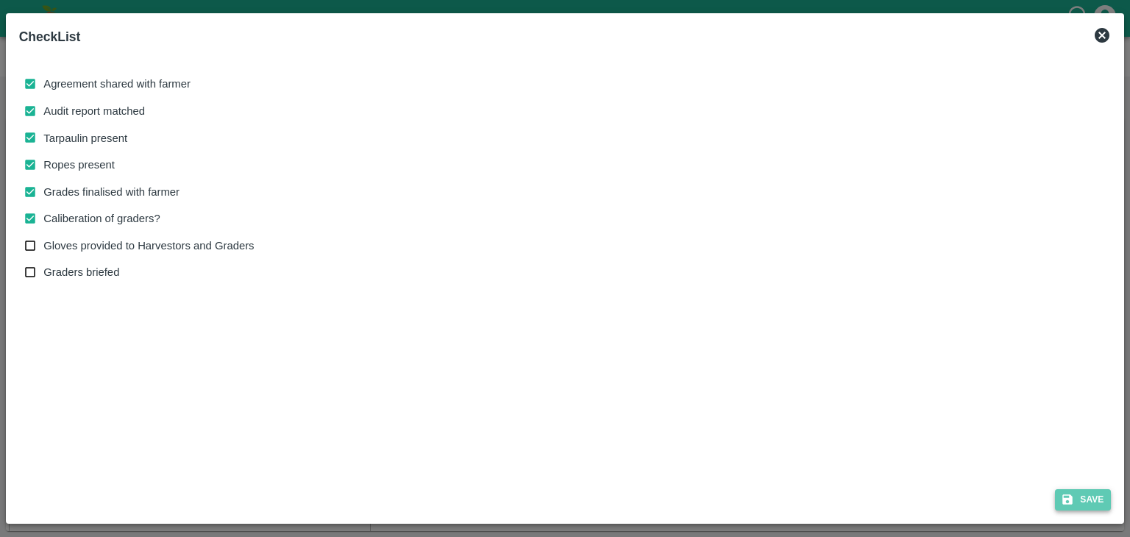
click at [1077, 492] on button "Save" at bounding box center [1083, 499] width 56 height 21
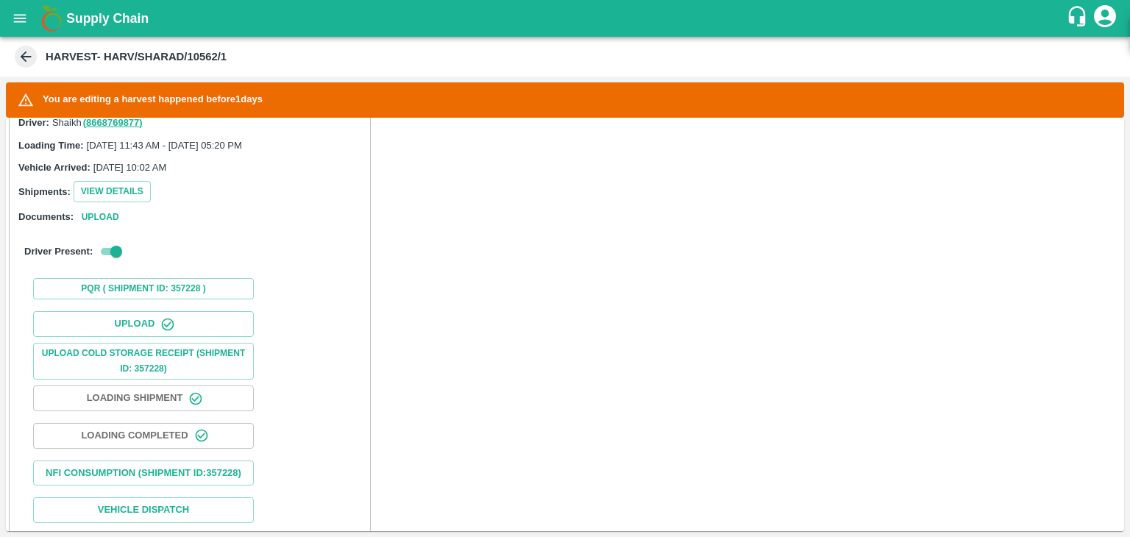
scroll to position [638, 0]
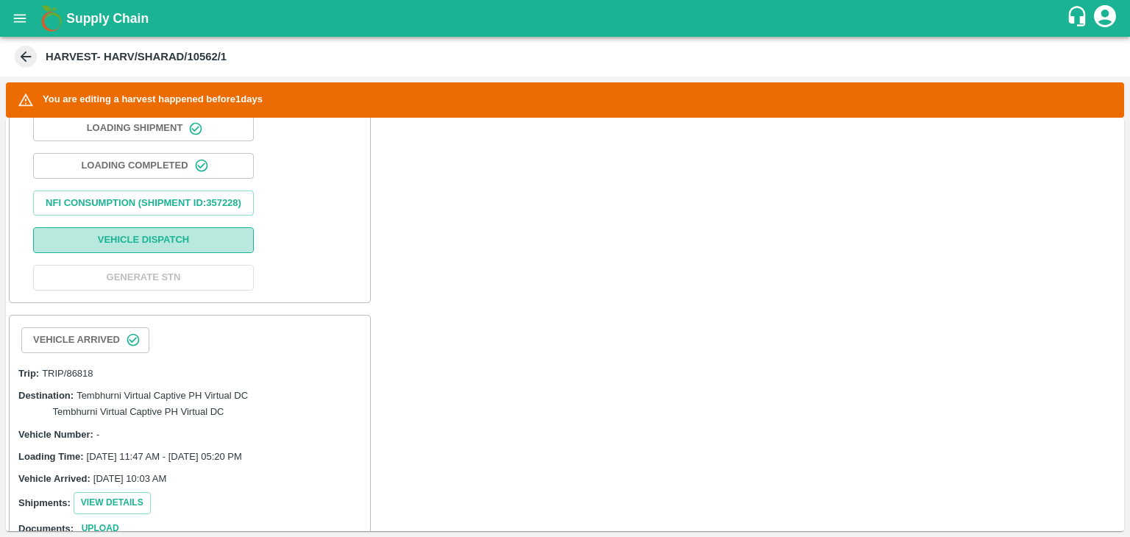
click at [171, 253] on button "Vehicle Dispatch" at bounding box center [143, 240] width 221 height 26
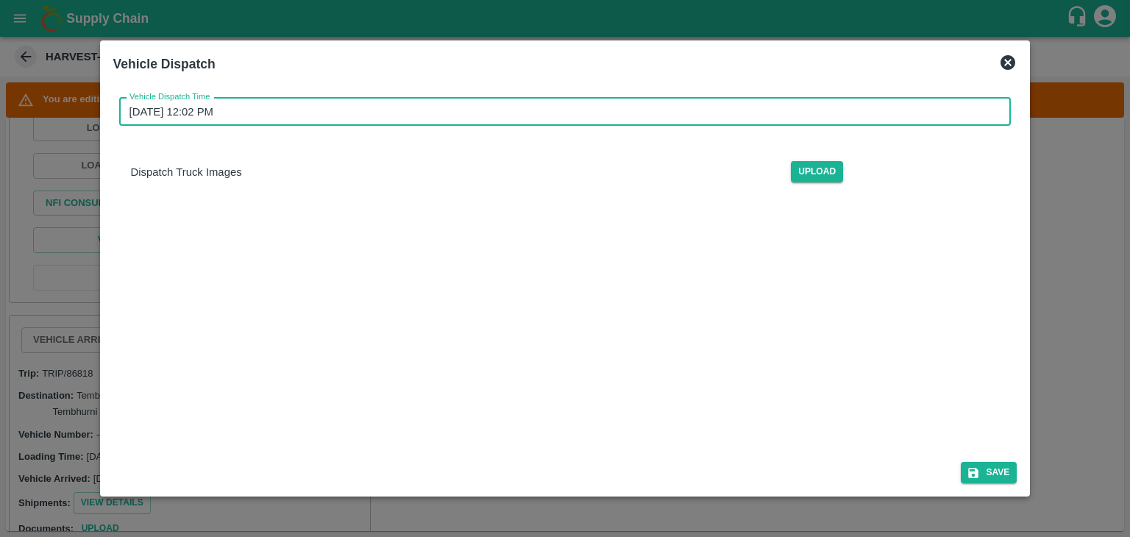
click at [580, 122] on input "27/08/2025 12:02 PM" at bounding box center [560, 112] width 882 height 28
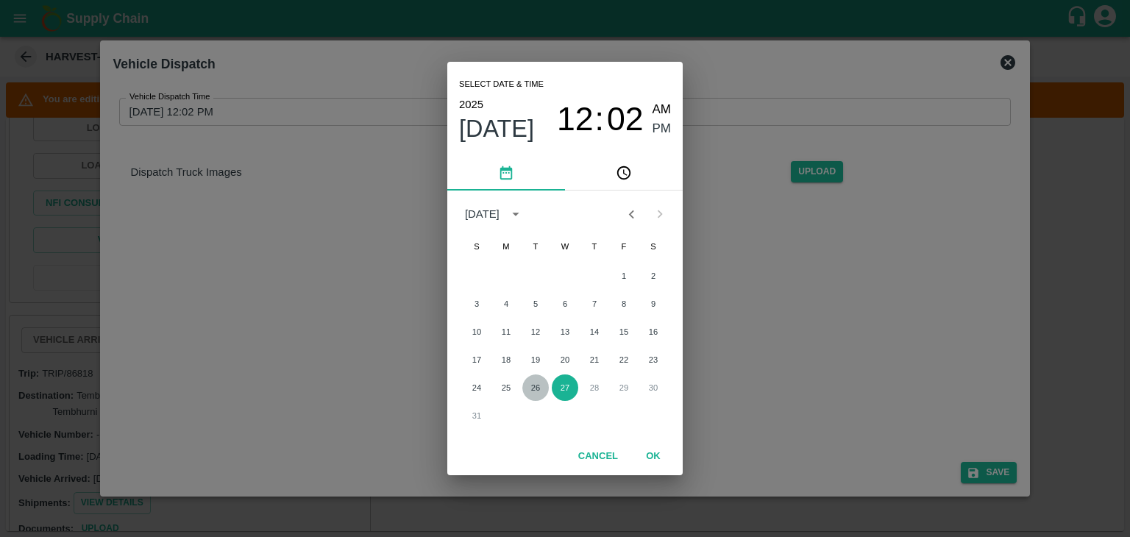
click at [531, 389] on button "26" at bounding box center [535, 388] width 26 height 26
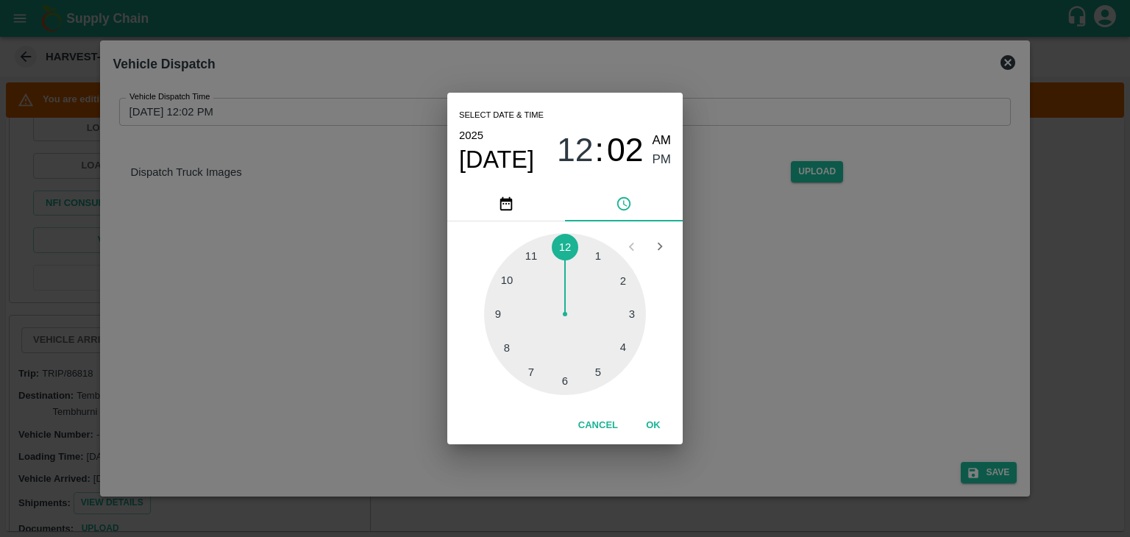
click at [598, 378] on div at bounding box center [565, 314] width 162 height 162
type input "26/08/2025 05:25 PM"
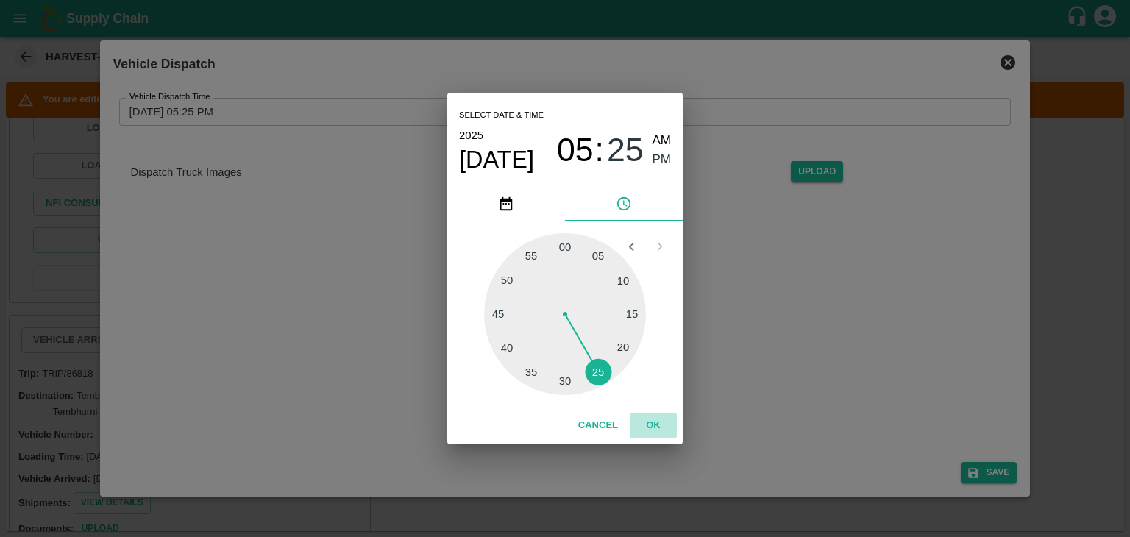
click at [653, 433] on button "OK" at bounding box center [653, 426] width 47 height 26
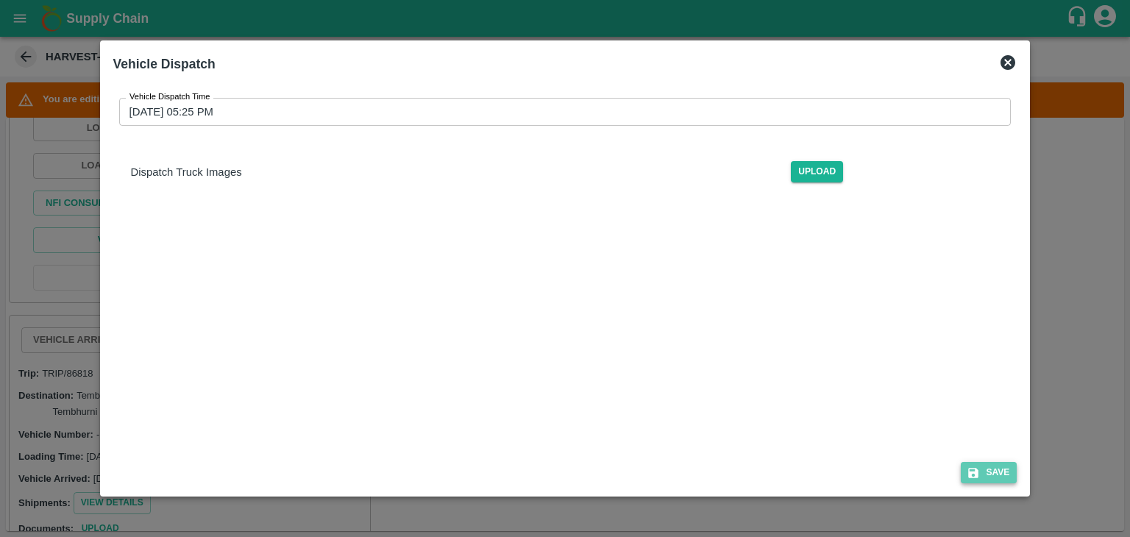
click at [1001, 474] on button "Save" at bounding box center [989, 472] width 56 height 21
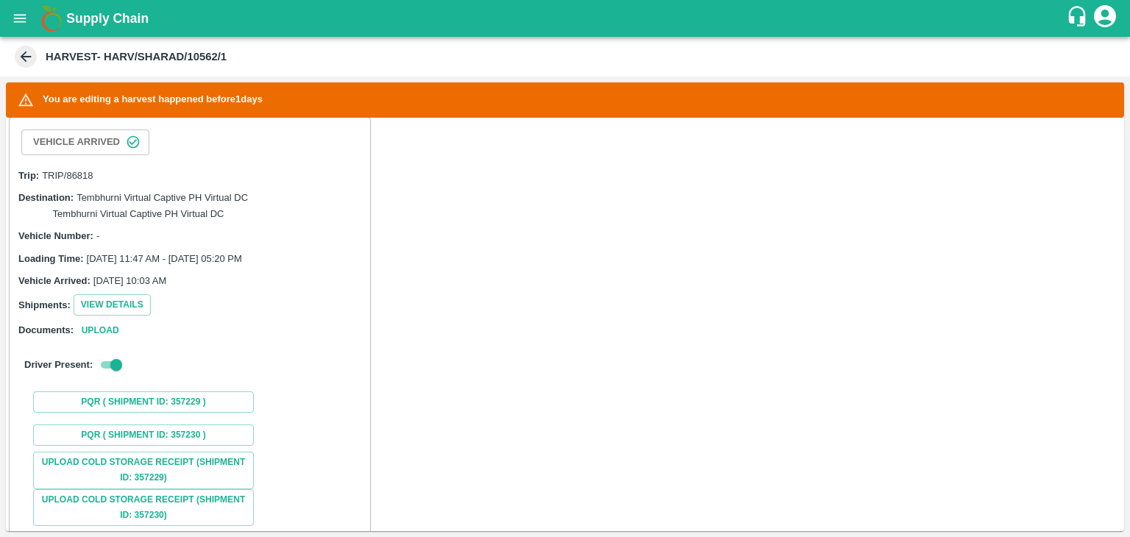
scroll to position [1024, 0]
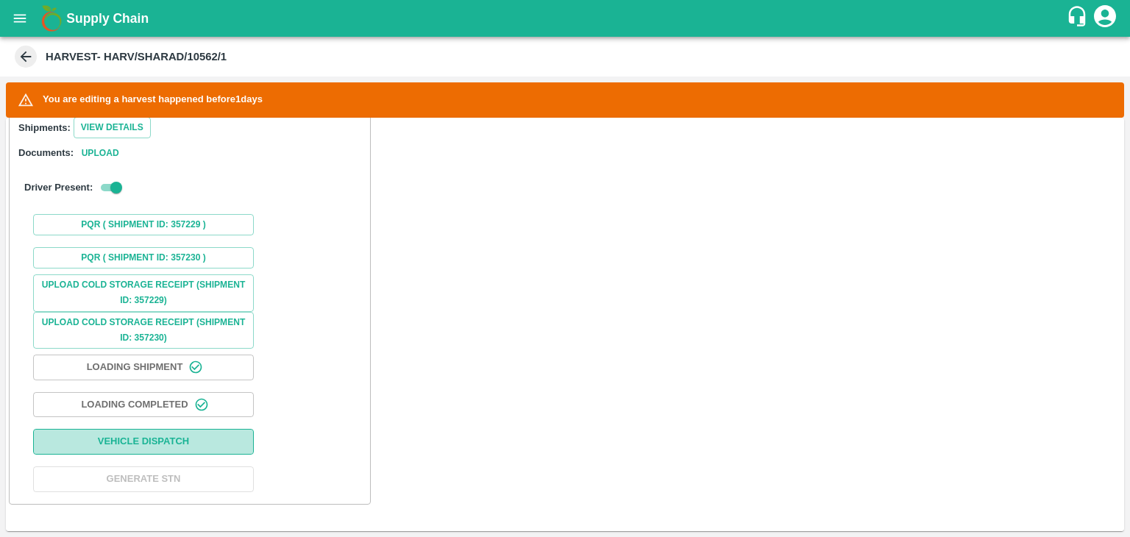
click at [186, 438] on button "Vehicle Dispatch" at bounding box center [143, 442] width 221 height 26
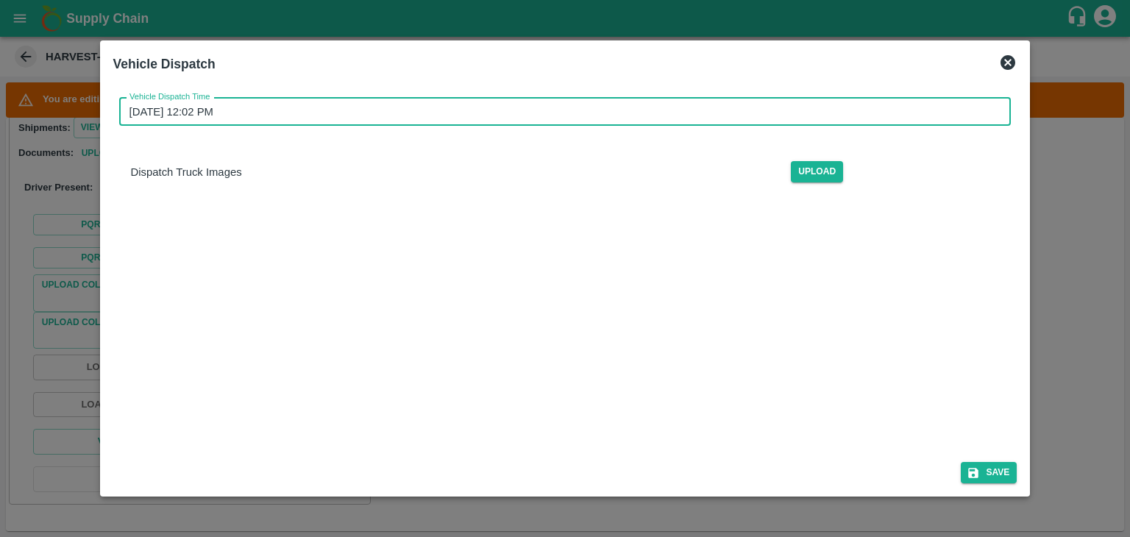
click at [593, 106] on input "27/08/2025 12:02 PM" at bounding box center [560, 112] width 882 height 28
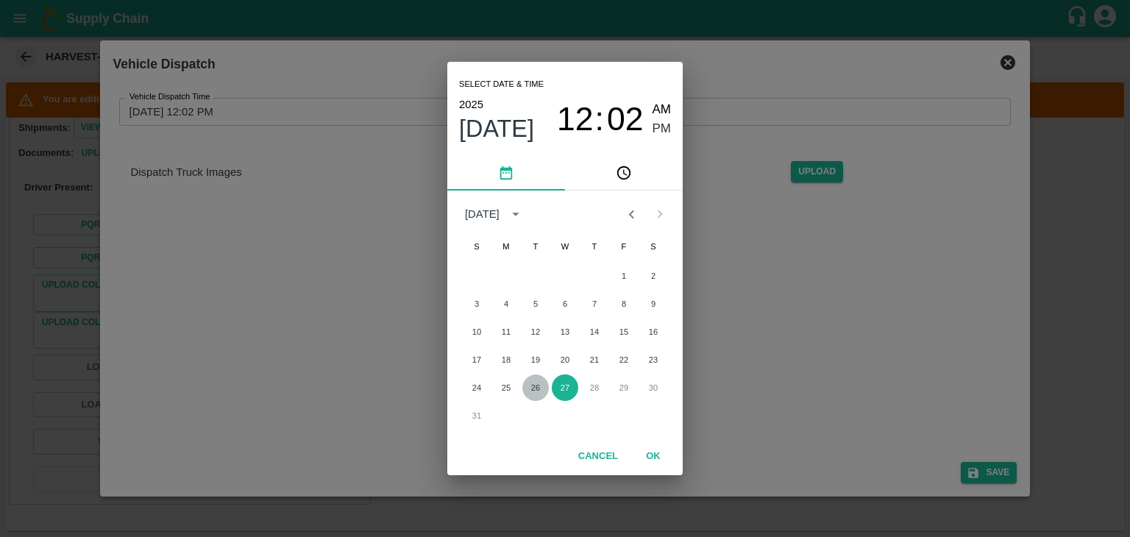
click at [527, 392] on button "26" at bounding box center [535, 388] width 26 height 26
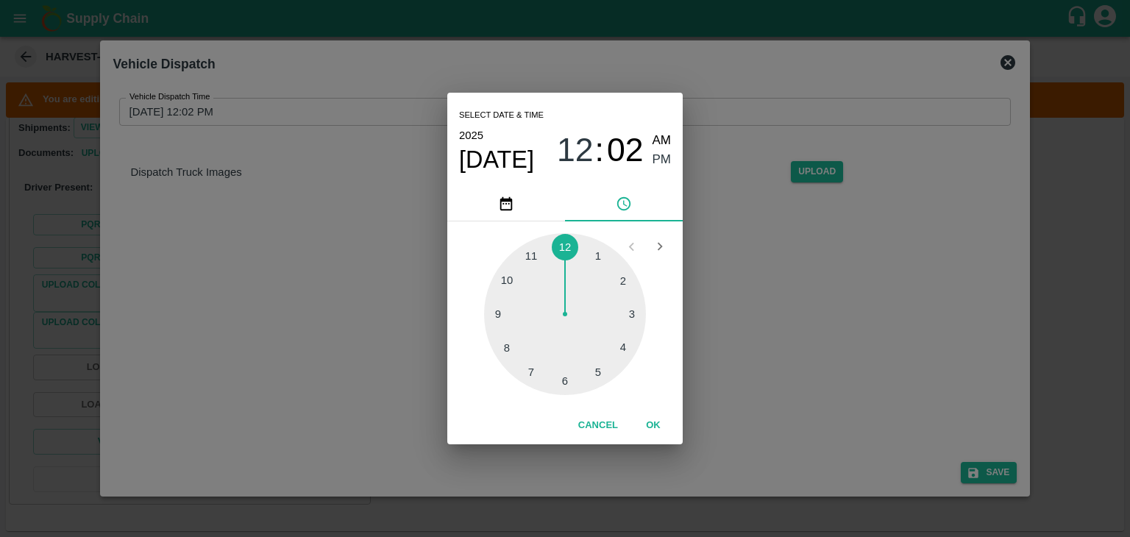
click at [595, 380] on div at bounding box center [565, 314] width 162 height 162
type input "26/08/2025 05:26 PM"
click at [656, 419] on button "OK" at bounding box center [653, 426] width 47 height 26
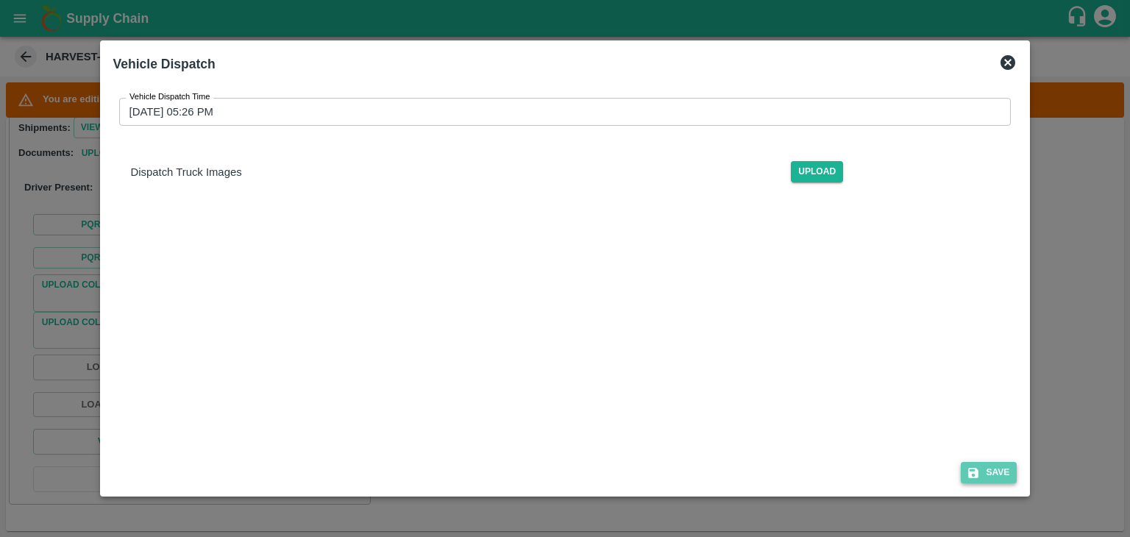
click at [1001, 472] on button "Save" at bounding box center [989, 472] width 56 height 21
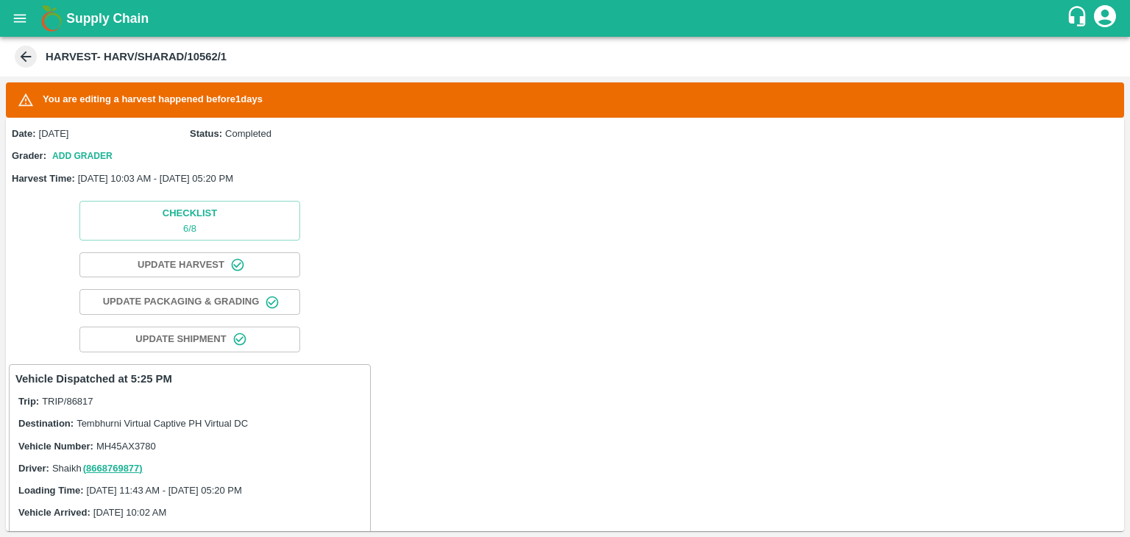
scroll to position [0, 0]
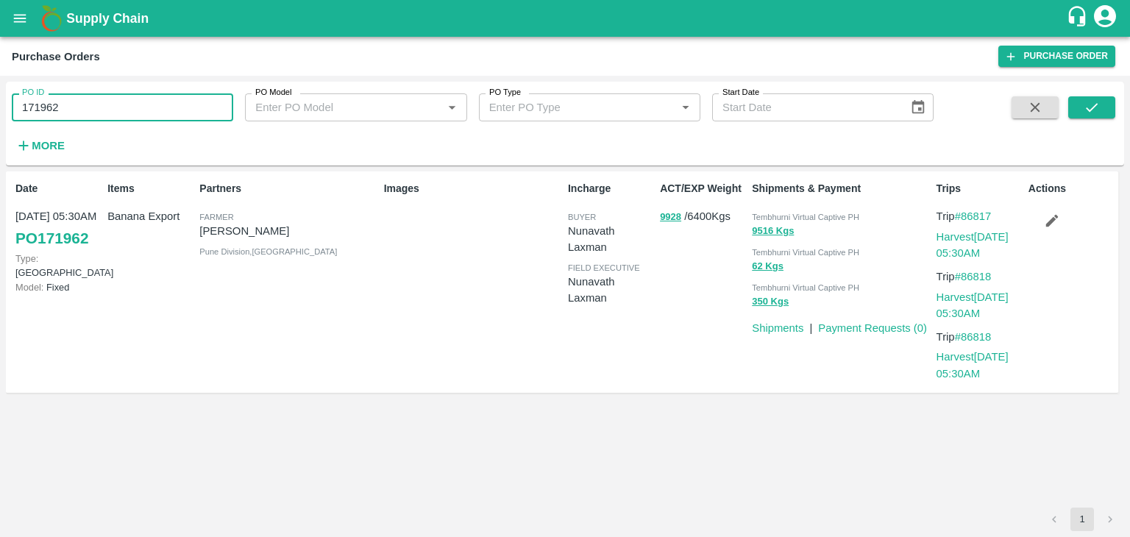
click at [107, 104] on input "171962" at bounding box center [123, 107] width 222 height 28
paste input "text"
type input "171630"
click at [1103, 106] on button "submit" at bounding box center [1092, 107] width 47 height 22
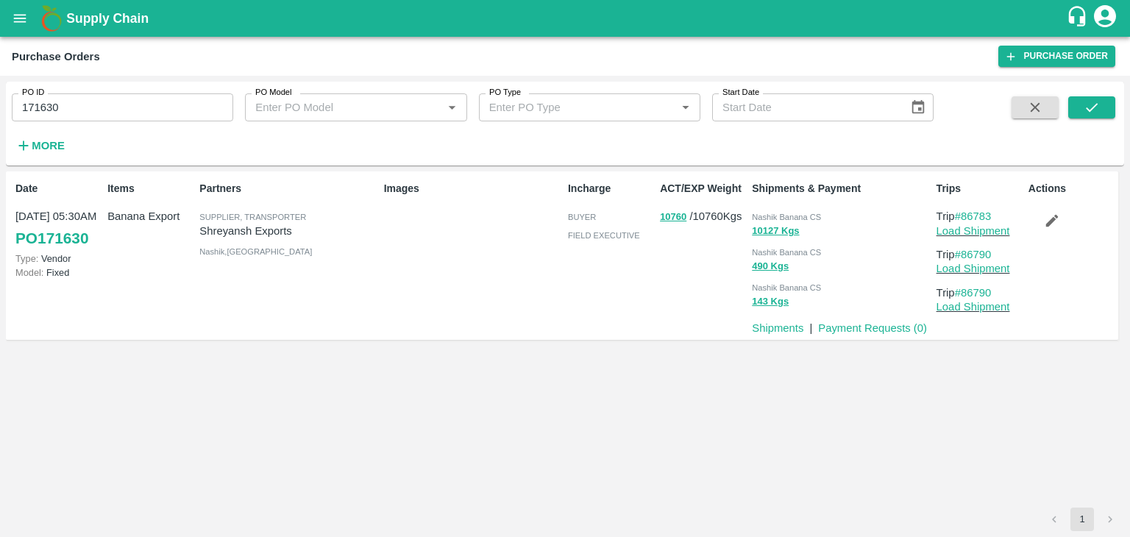
click at [134, 100] on input "171630" at bounding box center [123, 107] width 222 height 28
click at [1101, 104] on button "submit" at bounding box center [1092, 107] width 47 height 22
click at [975, 233] on link "Load Shipment" at bounding box center [974, 231] width 74 height 12
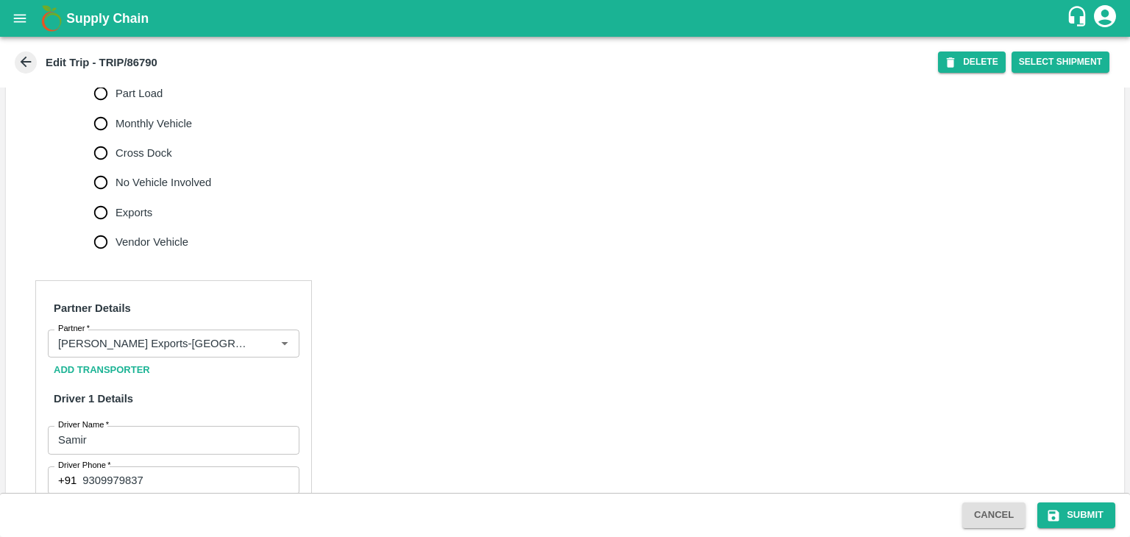
scroll to position [489, 0]
click at [164, 190] on span "No Vehicle Involved" at bounding box center [164, 182] width 96 height 16
click at [116, 196] on input "No Vehicle Involved" at bounding box center [100, 181] width 29 height 29
radio input "true"
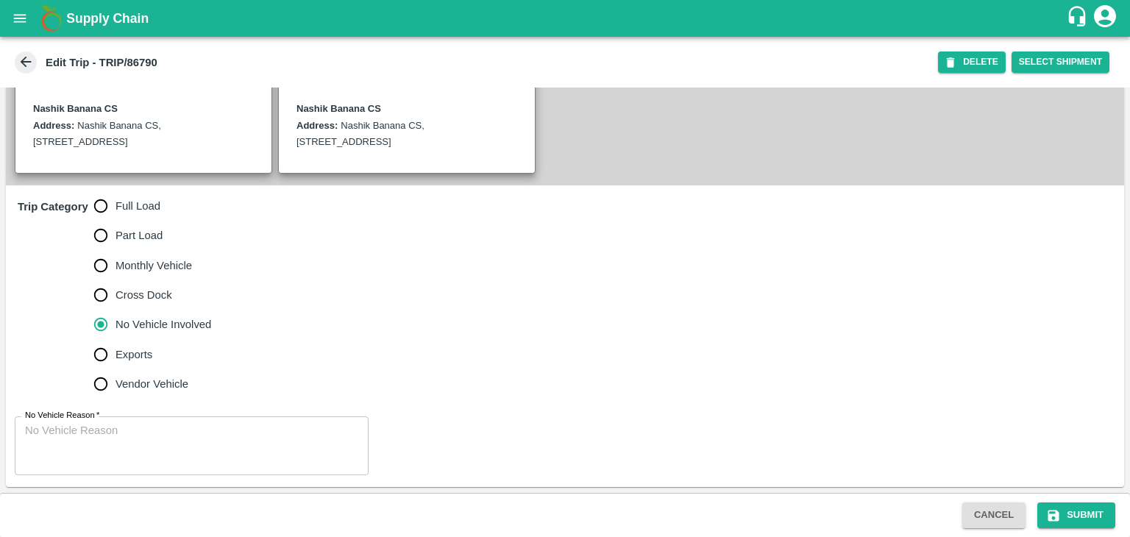
scroll to position [361, 0]
click at [195, 440] on textarea "No Vehicle Reason   *" at bounding box center [191, 446] width 333 height 46
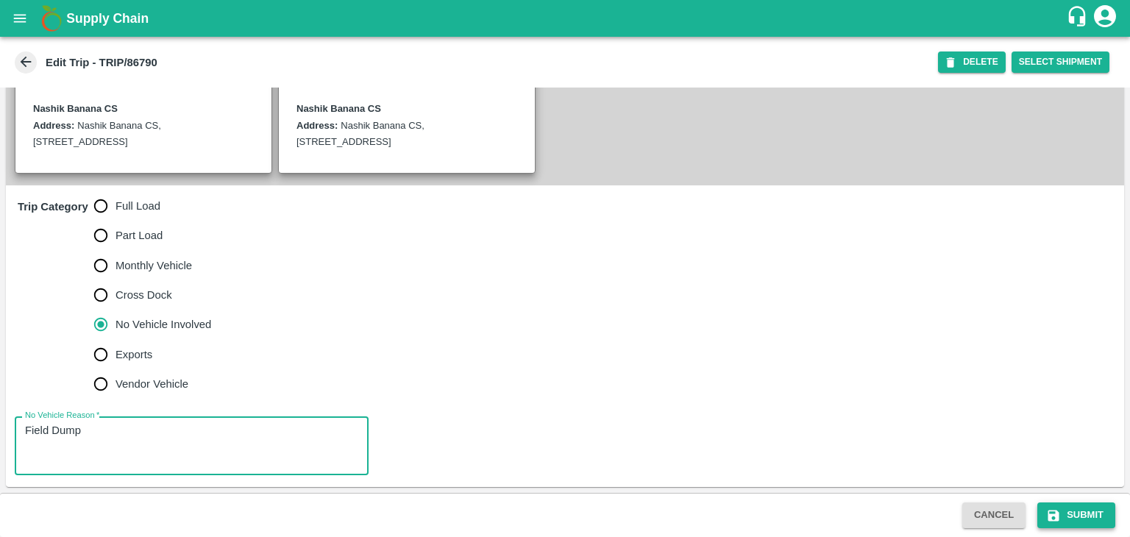
type textarea "Field Dump"
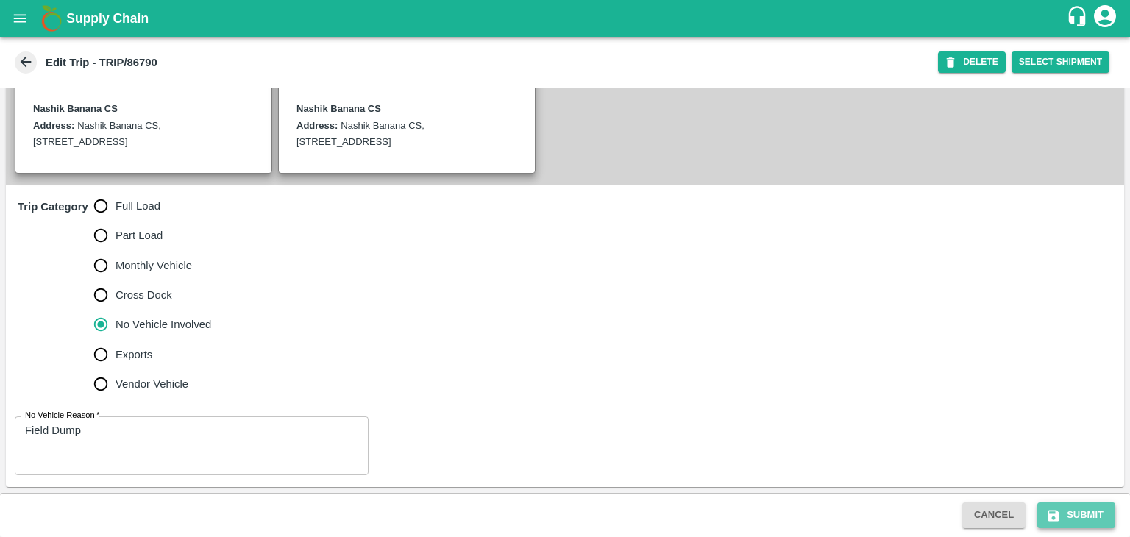
click at [1093, 521] on button "Submit" at bounding box center [1077, 516] width 78 height 26
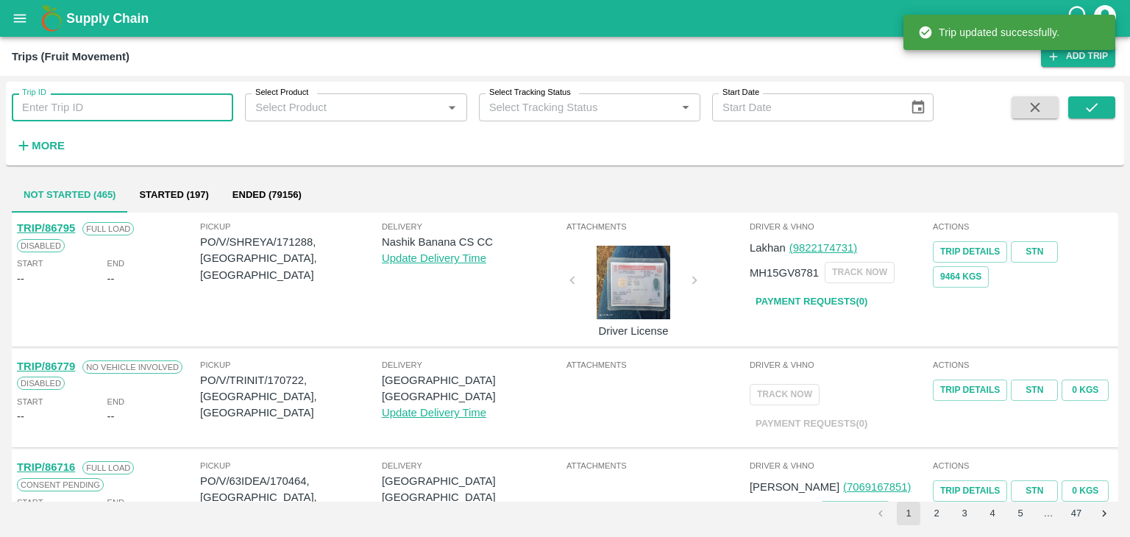
click at [143, 101] on input "Trip ID" at bounding box center [123, 107] width 222 height 28
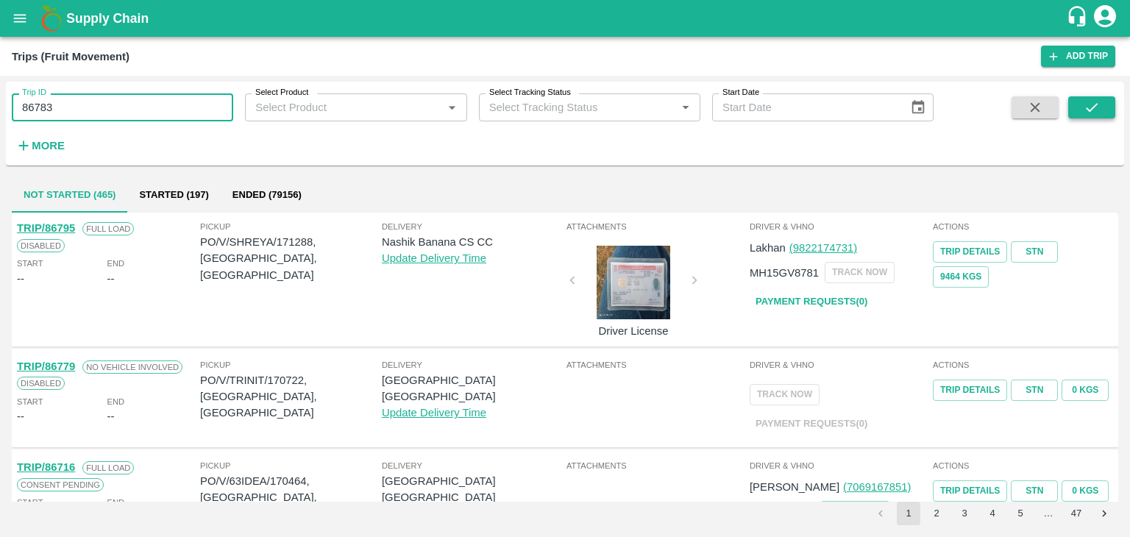
type input "86783"
click at [1096, 107] on icon "submit" at bounding box center [1092, 107] width 16 height 16
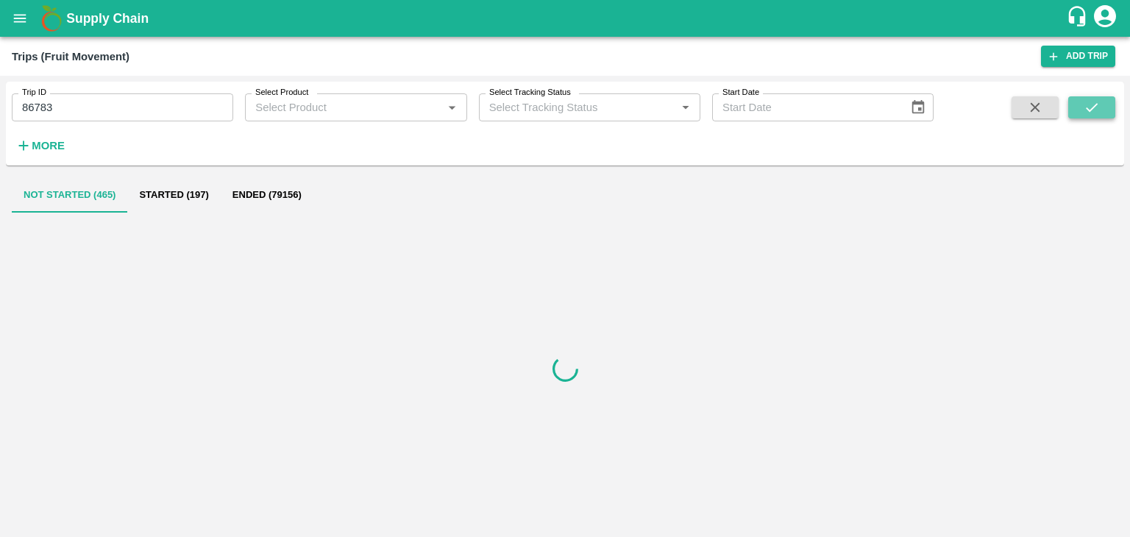
click at [1096, 107] on icon "submit" at bounding box center [1092, 107] width 16 height 16
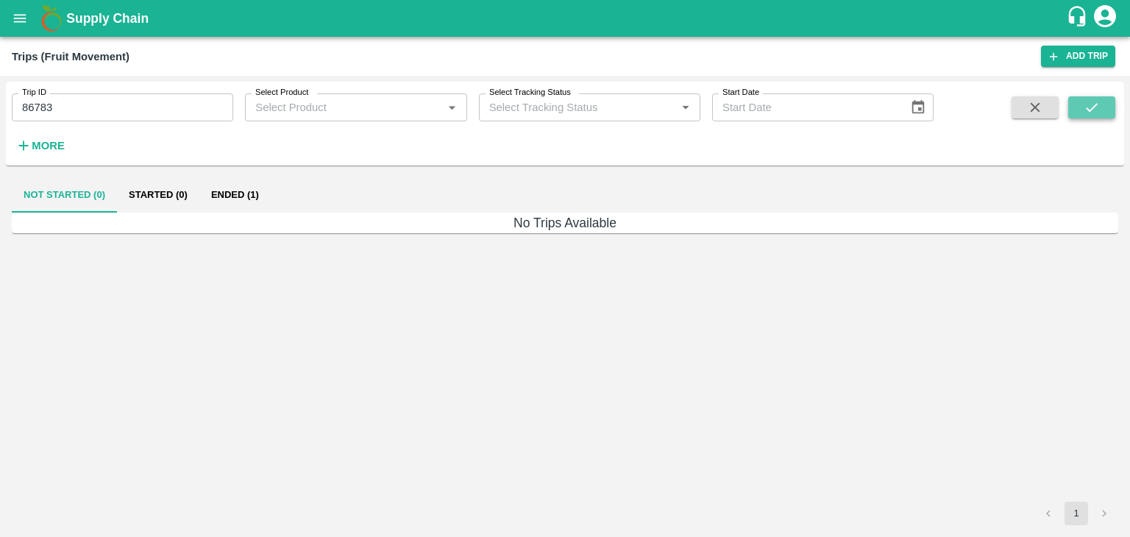
click at [1096, 107] on icon "submit" at bounding box center [1092, 107] width 16 height 16
click at [220, 198] on button "Ended (1)" at bounding box center [234, 194] width 71 height 35
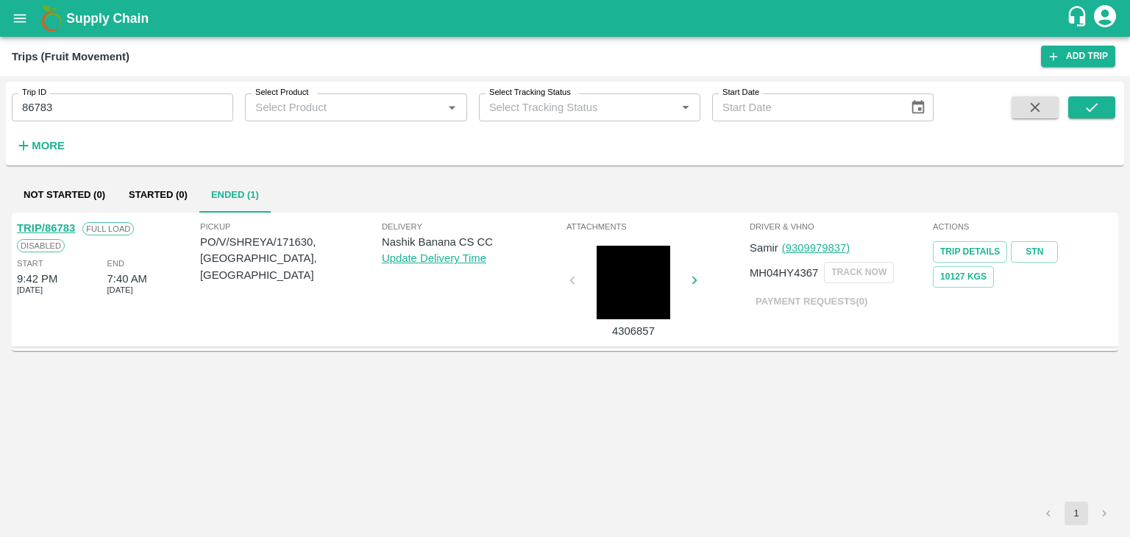
click at [50, 222] on link "TRIP/86783" at bounding box center [46, 228] width 58 height 12
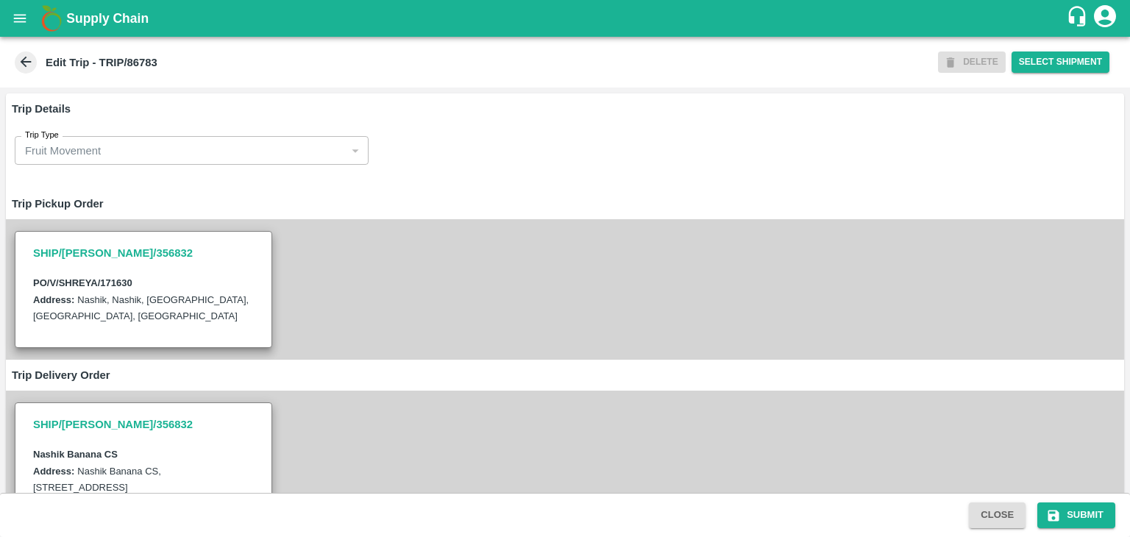
scroll to position [574, 0]
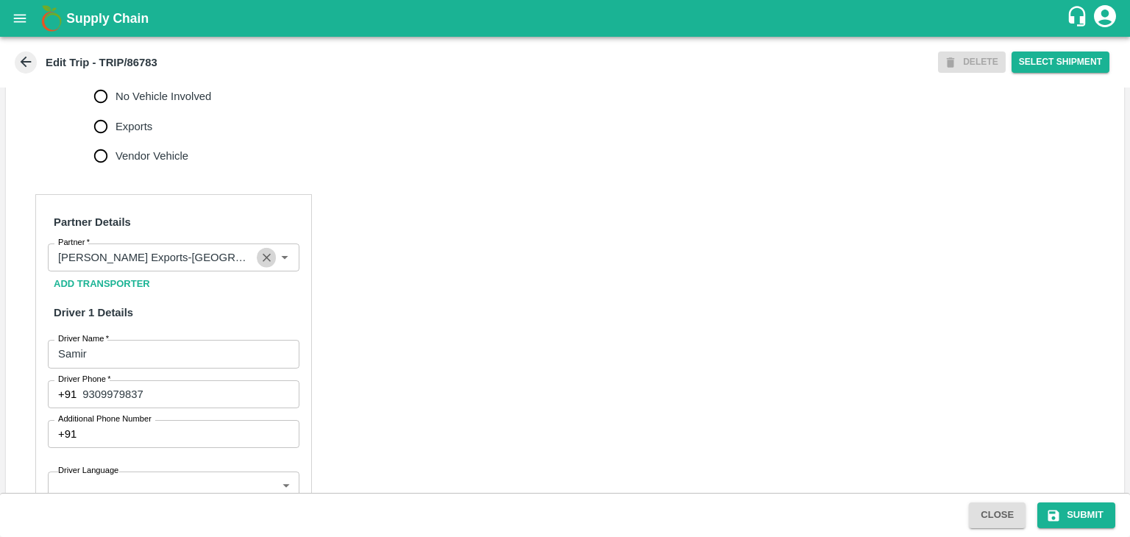
click at [261, 265] on icon "Clear" at bounding box center [267, 258] width 14 height 14
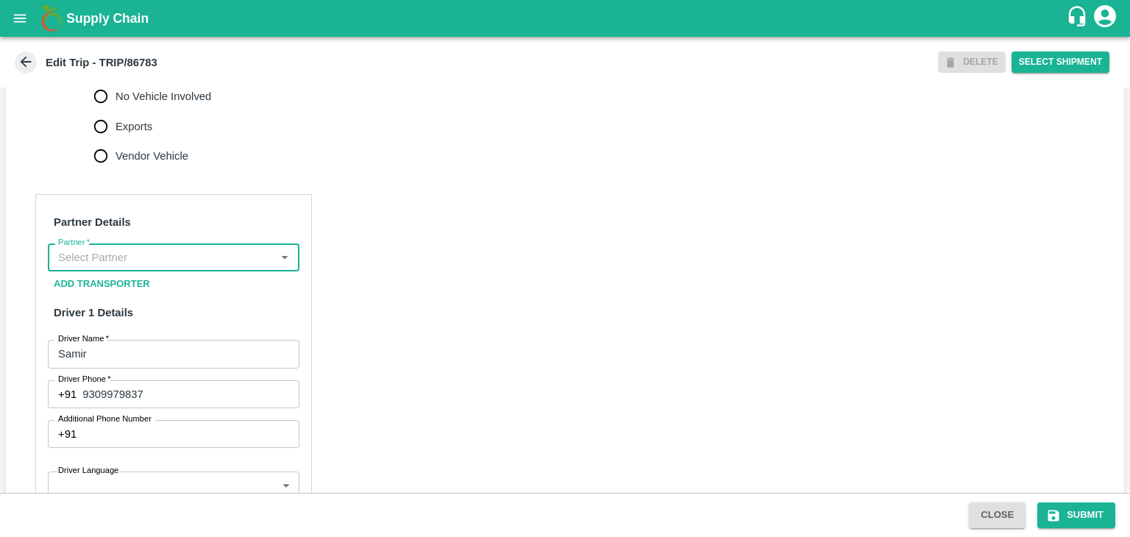
scroll to position [0, 0]
click at [210, 267] on input "Partner   *" at bounding box center [161, 257] width 219 height 19
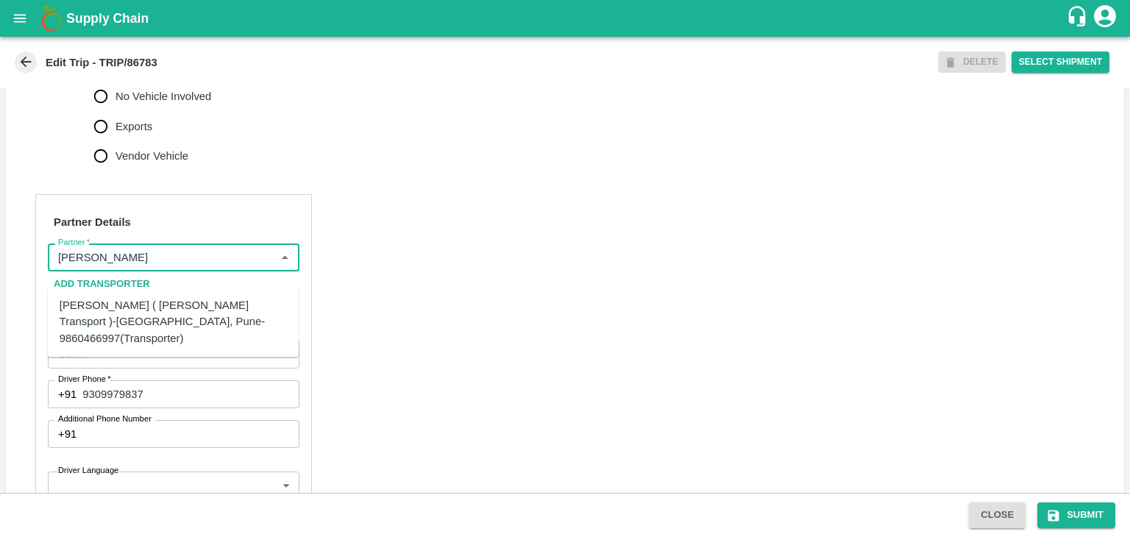
click at [171, 308] on div "[PERSON_NAME] ( [PERSON_NAME] Transport )-[GEOGRAPHIC_DATA], Pune-9860466997(Tr…" at bounding box center [173, 321] width 227 height 49
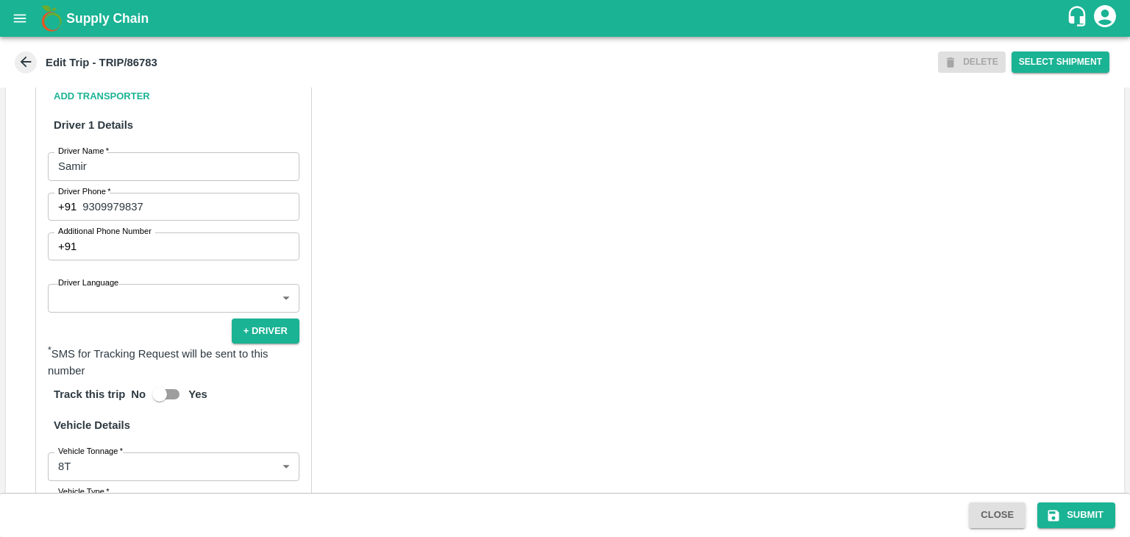
scroll to position [776, 0]
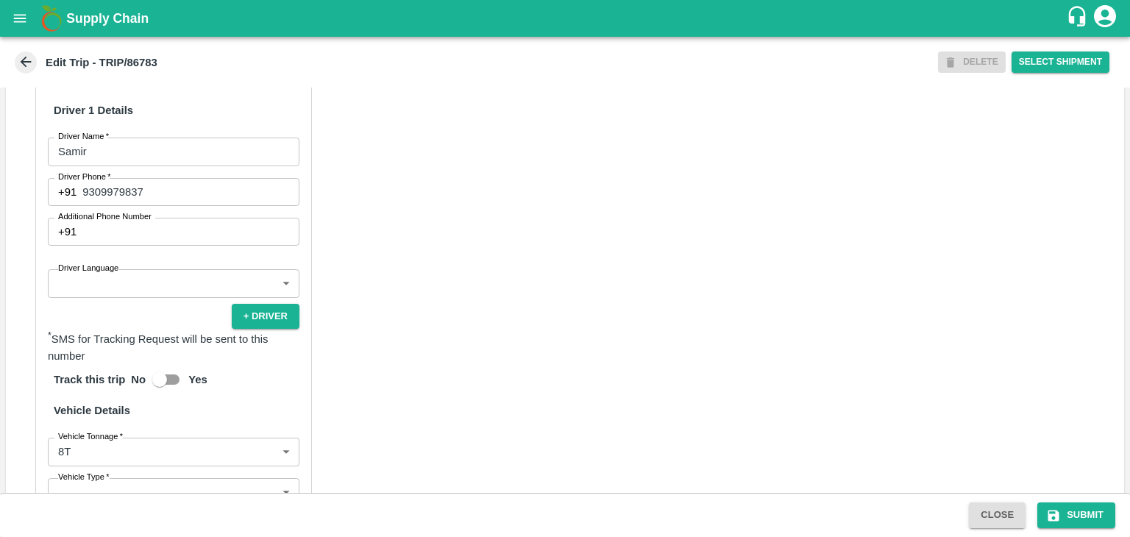
type input "[PERSON_NAME] ( [PERSON_NAME] Transport )-[GEOGRAPHIC_DATA], Pune-9860466997(Tr…"
click at [93, 299] on body "Supply Chain Edit Trip - TRIP/86783 DELETE Select Shipment Trip Details Trip Ty…" at bounding box center [565, 268] width 1130 height 537
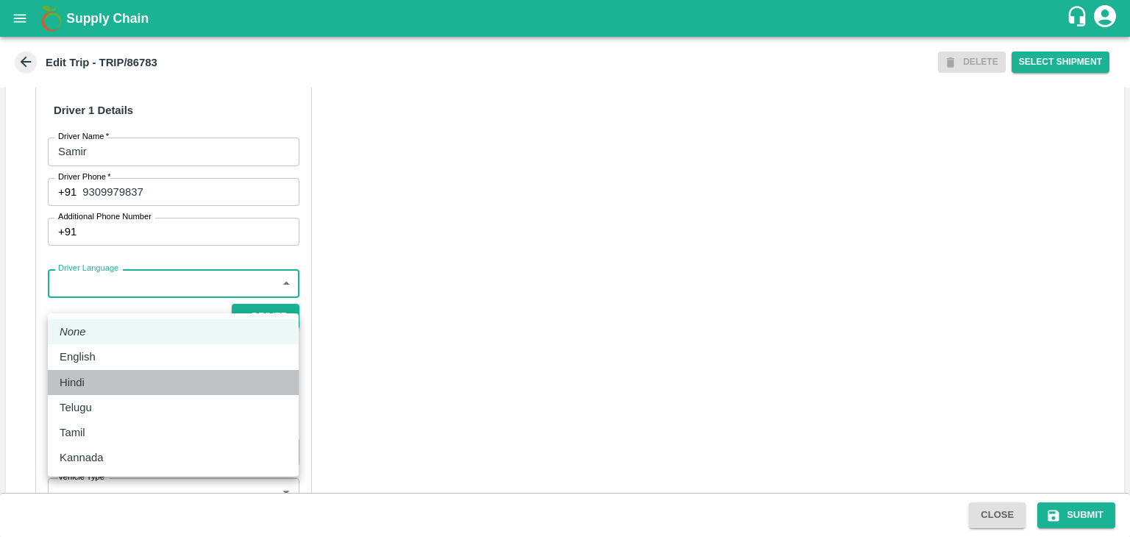
click at [94, 376] on div "Hindi" at bounding box center [173, 383] width 227 height 16
type input "hi"
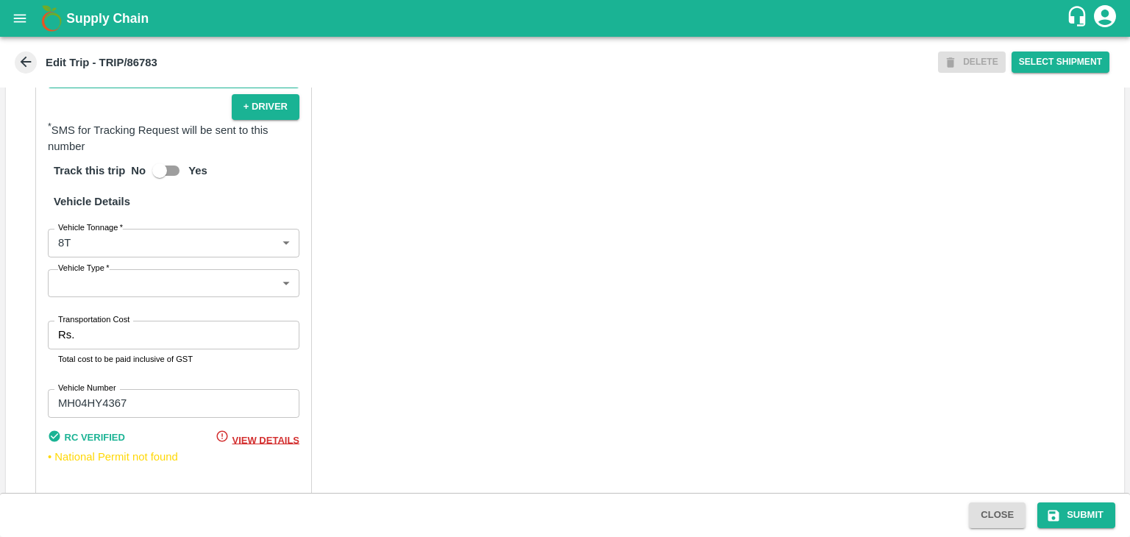
scroll to position [993, 0]
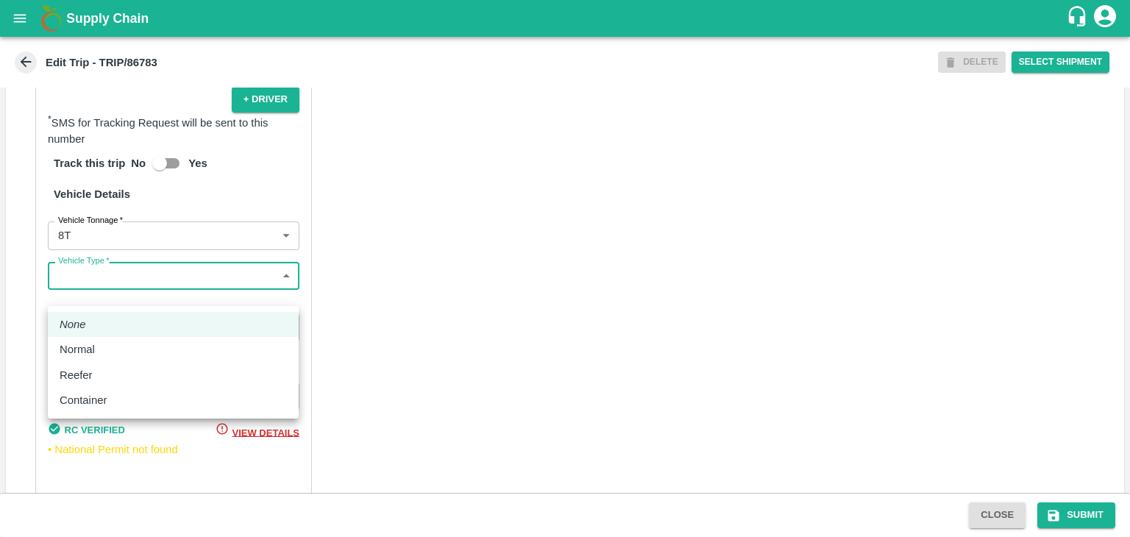
click at [88, 286] on body "Supply Chain Edit Trip - TRIP/86783 DELETE Select Shipment Trip Details Trip Ty…" at bounding box center [565, 268] width 1130 height 537
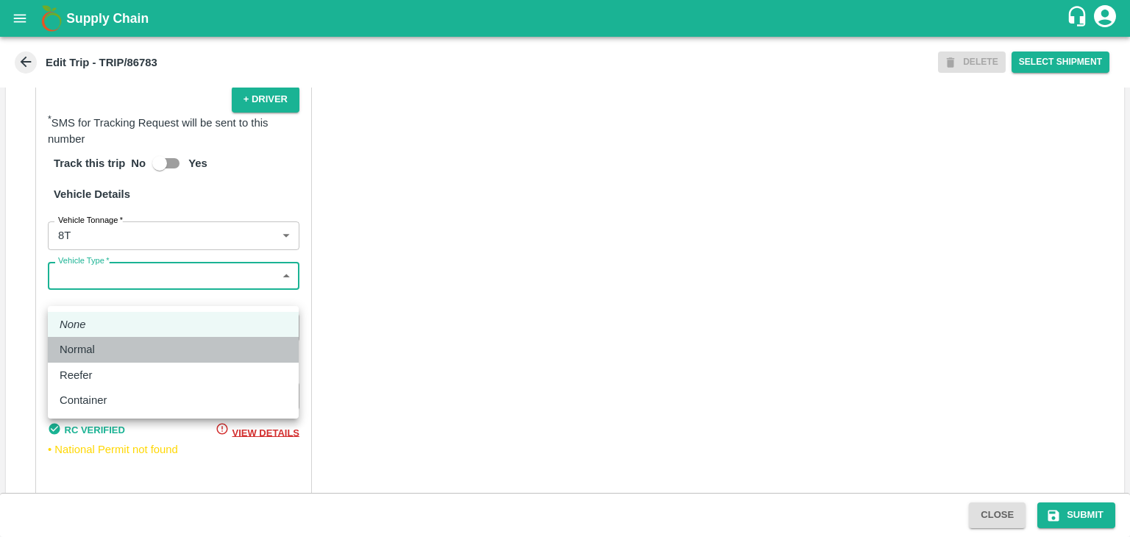
click at [100, 352] on div "Normal" at bounding box center [81, 349] width 43 height 16
type input "Normal"
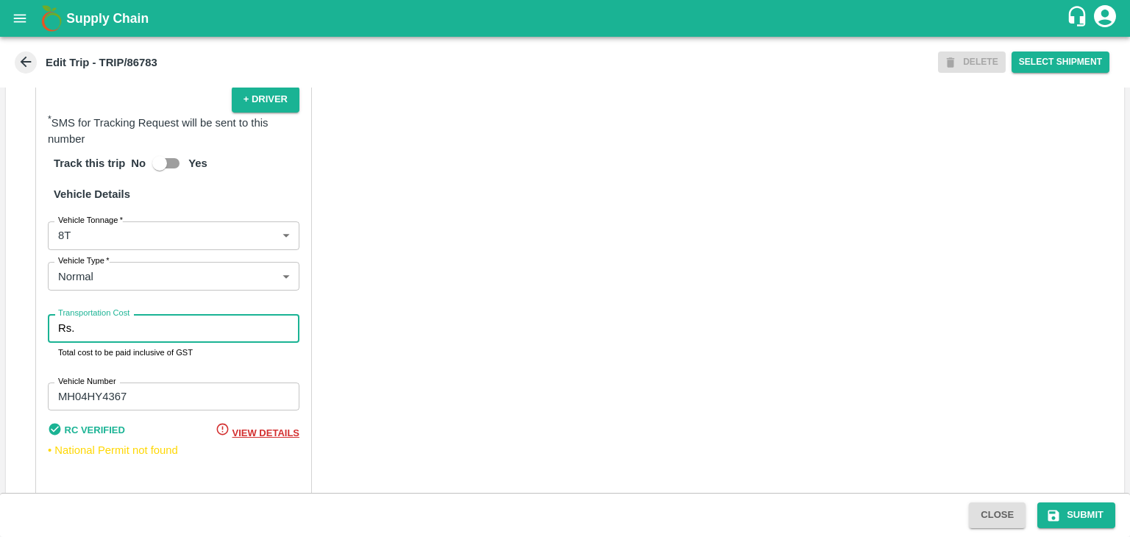
click at [121, 342] on input "Transportation Cost" at bounding box center [189, 328] width 219 height 28
type input "10000"
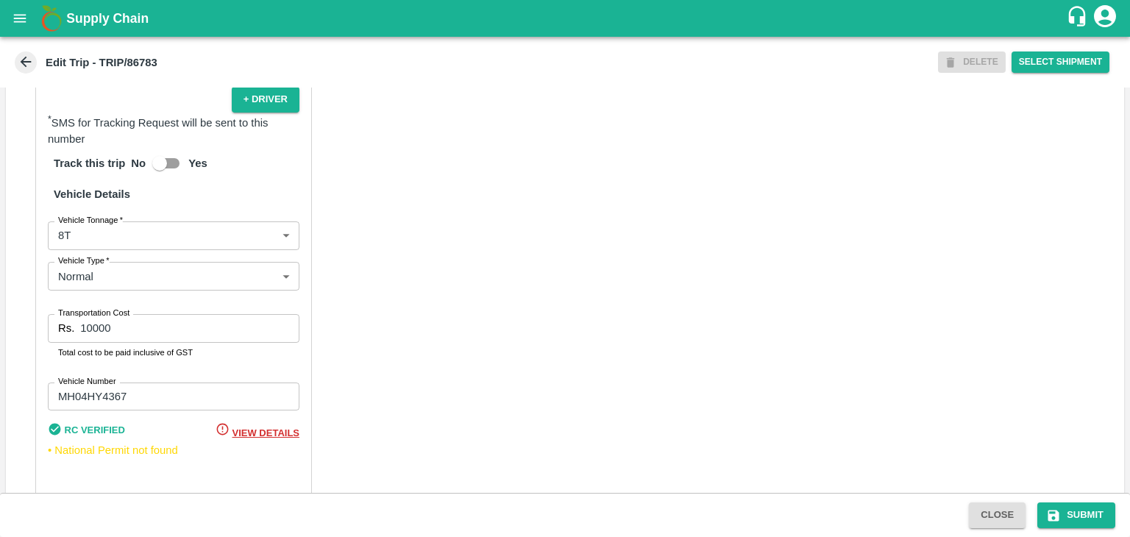
click at [398, 405] on div "Partner Details Partner   * Partner Add Transporter Driver 1 Details Driver Nam…" at bounding box center [565, 134] width 1119 height 755
click at [1096, 516] on button "Submit" at bounding box center [1077, 516] width 78 height 26
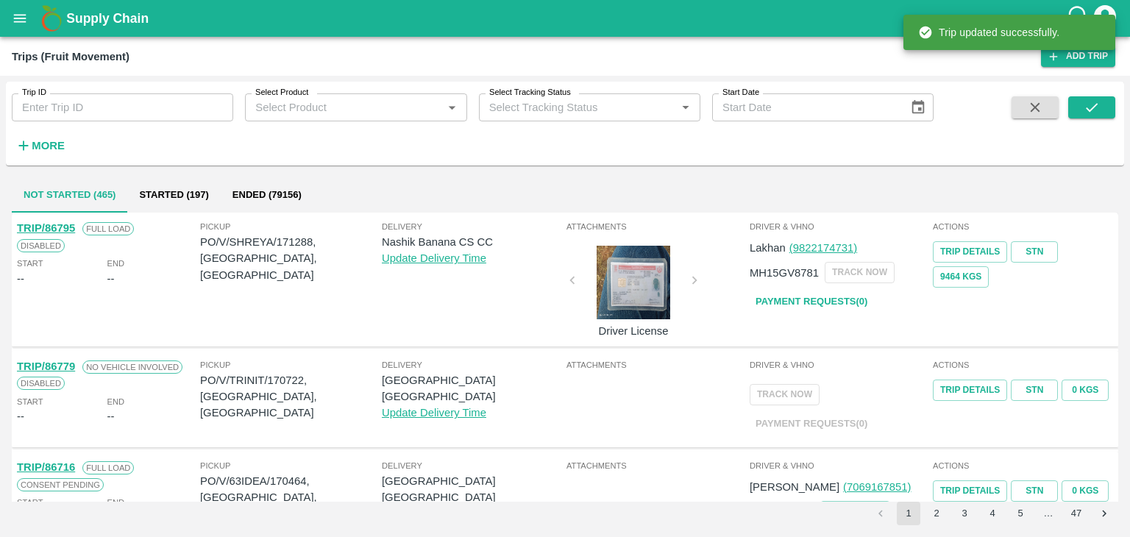
click at [4, 20] on button "open drawer" at bounding box center [20, 18] width 34 height 34
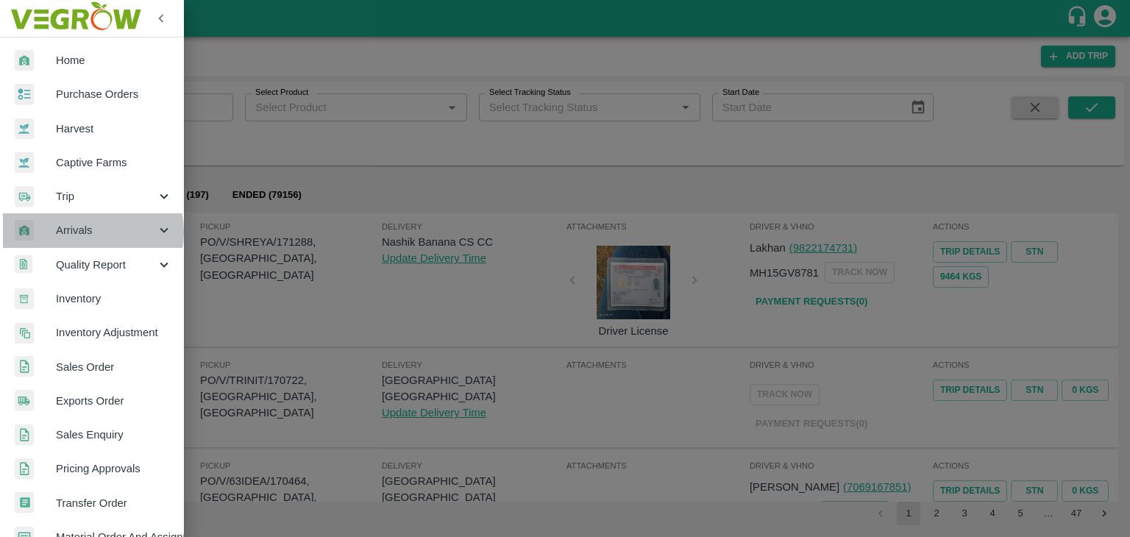
click at [85, 232] on span "Arrivals" at bounding box center [106, 230] width 100 height 16
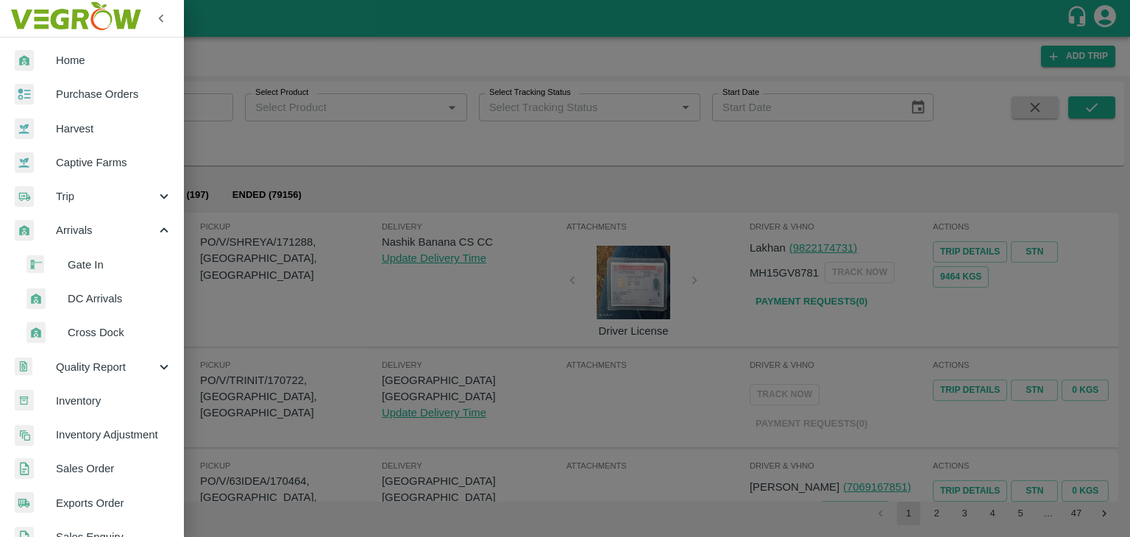
click at [100, 300] on span "DC Arrivals" at bounding box center [120, 299] width 104 height 16
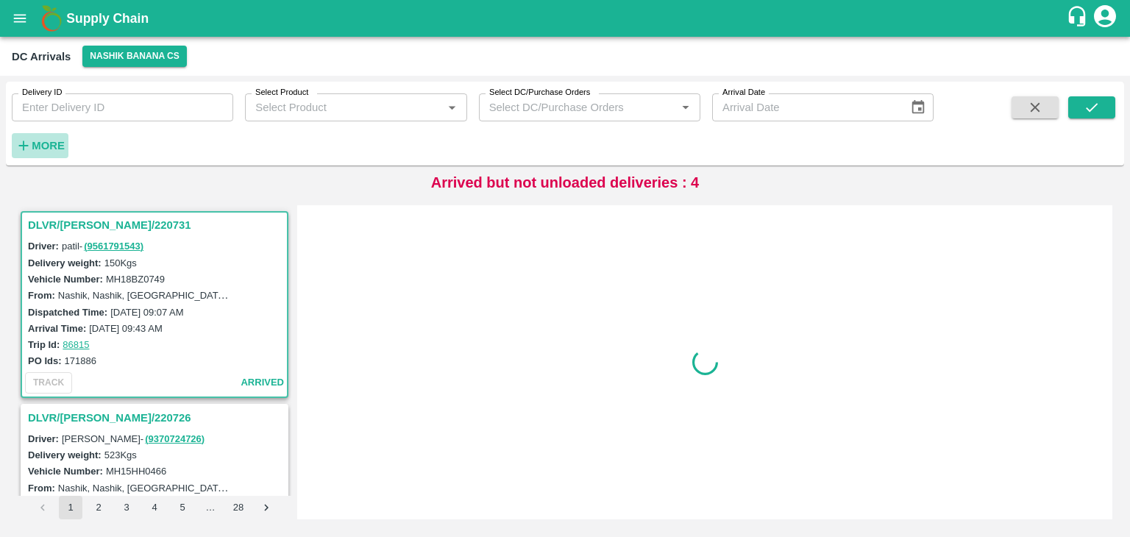
click at [47, 145] on strong "More" at bounding box center [48, 146] width 33 height 12
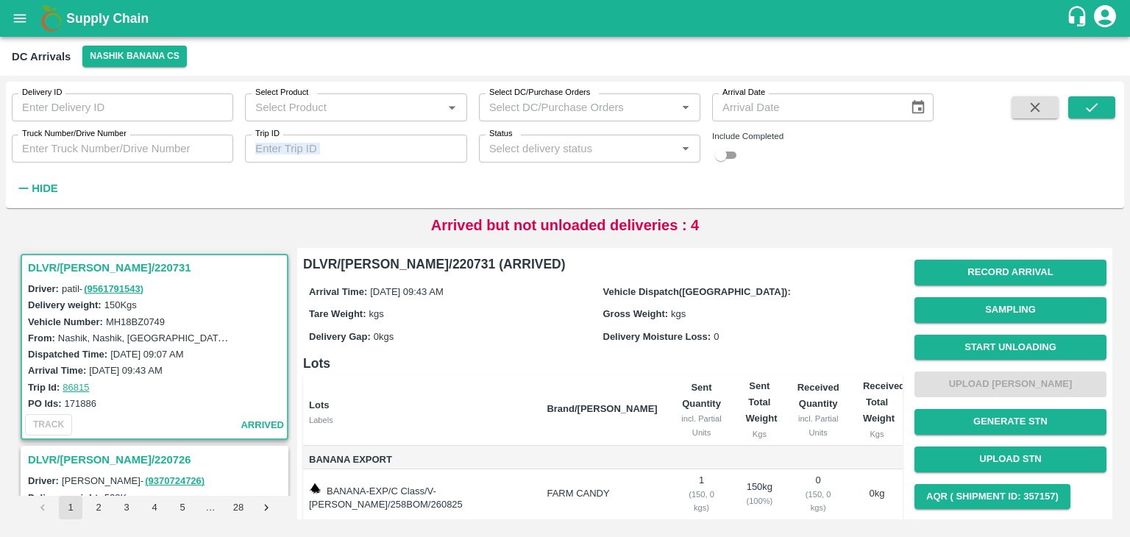
drag, startPoint x: 300, startPoint y: 167, endPoint x: 349, endPoint y: 141, distance: 55.6
click at [349, 141] on div "Delivery ID Delivery ID Select Product Select Product   * Select DC/Purchase Or…" at bounding box center [467, 141] width 934 height 119
click at [349, 141] on input "Trip ID" at bounding box center [356, 149] width 222 height 28
type input "86813"
click at [1116, 108] on div "Delivery ID Delivery ID Select Product Select Product   * Select DC/Purchase Or…" at bounding box center [565, 145] width 1119 height 115
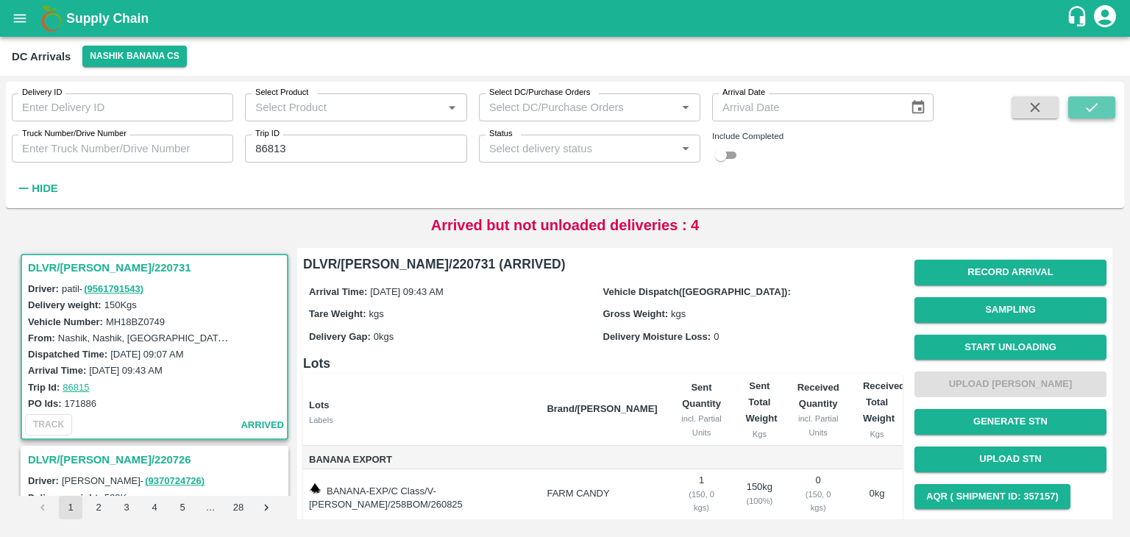
click at [1101, 110] on button "submit" at bounding box center [1092, 107] width 47 height 22
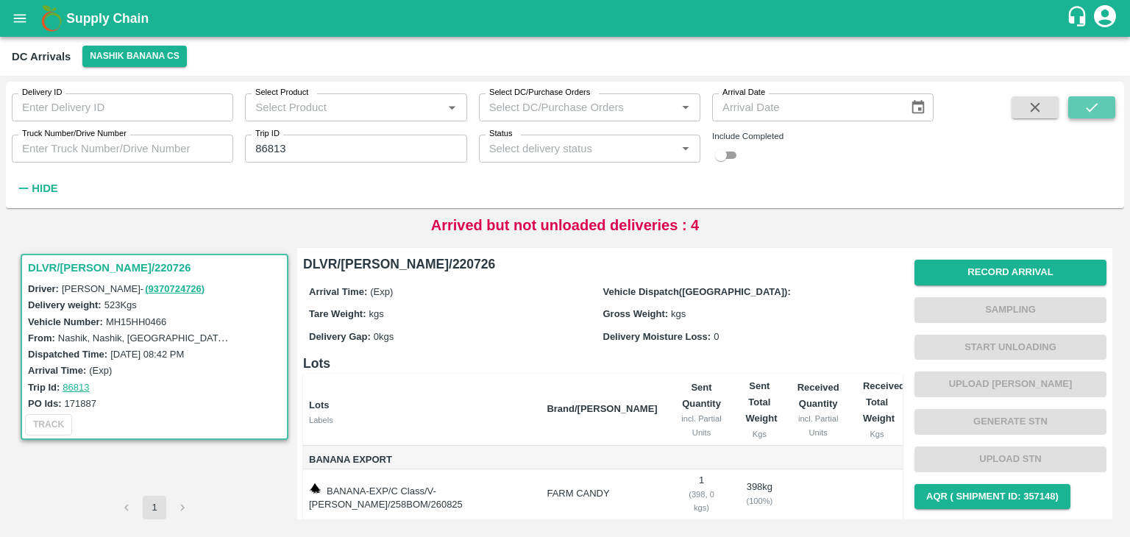
click at [1101, 110] on button "submit" at bounding box center [1092, 107] width 47 height 22
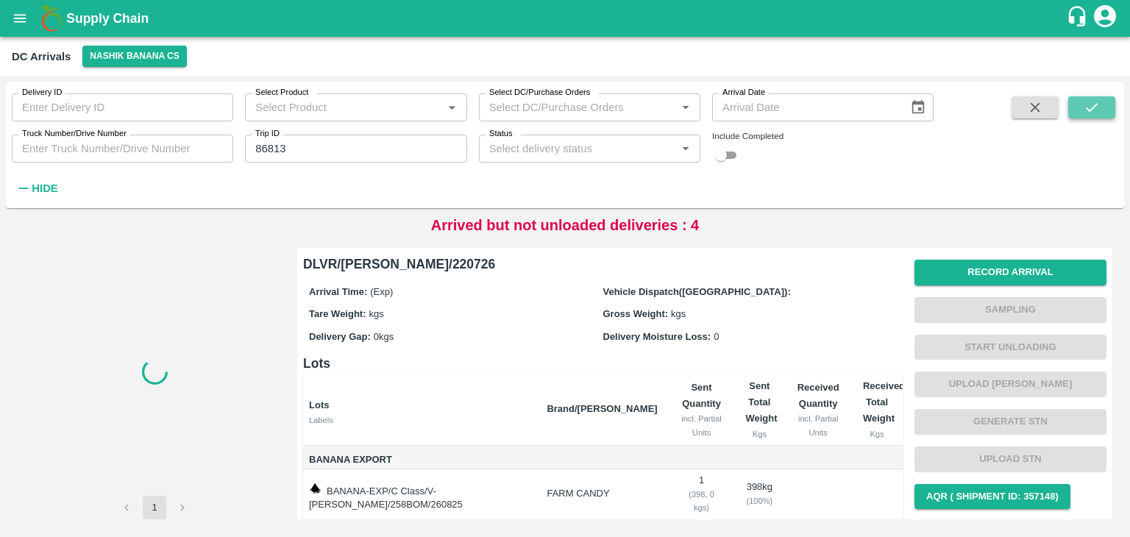
click at [1101, 110] on button "submit" at bounding box center [1092, 107] width 47 height 22
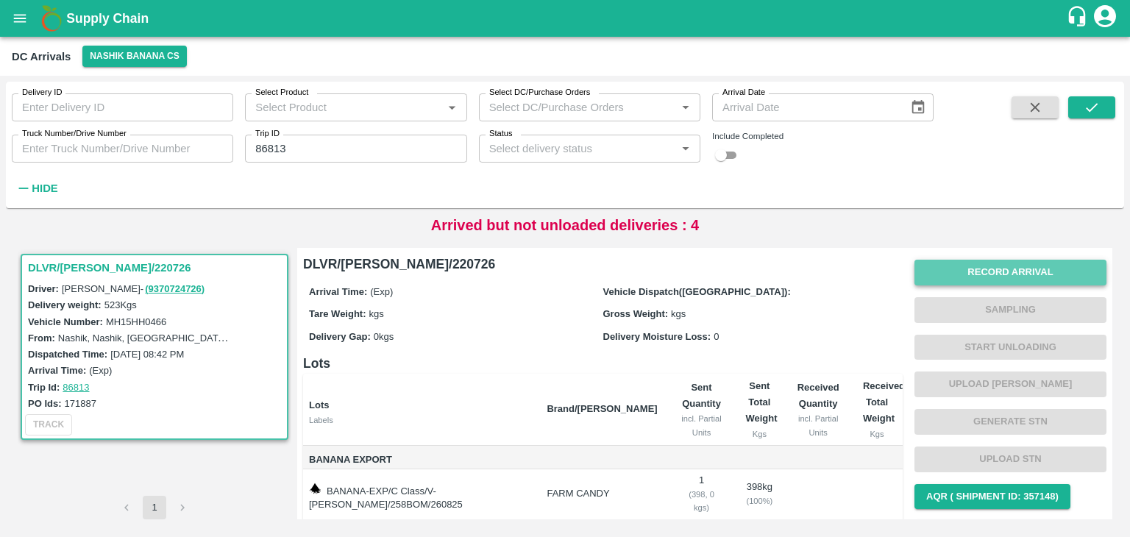
click at [1050, 263] on button "Record Arrival" at bounding box center [1011, 273] width 192 height 26
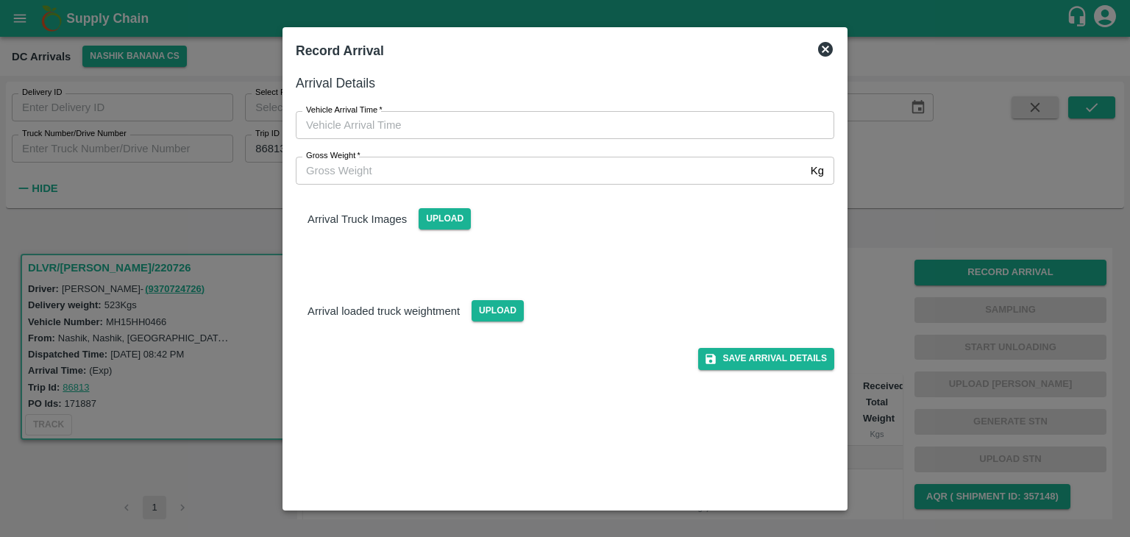
type input "DD/MM/YYYY hh:mm aa"
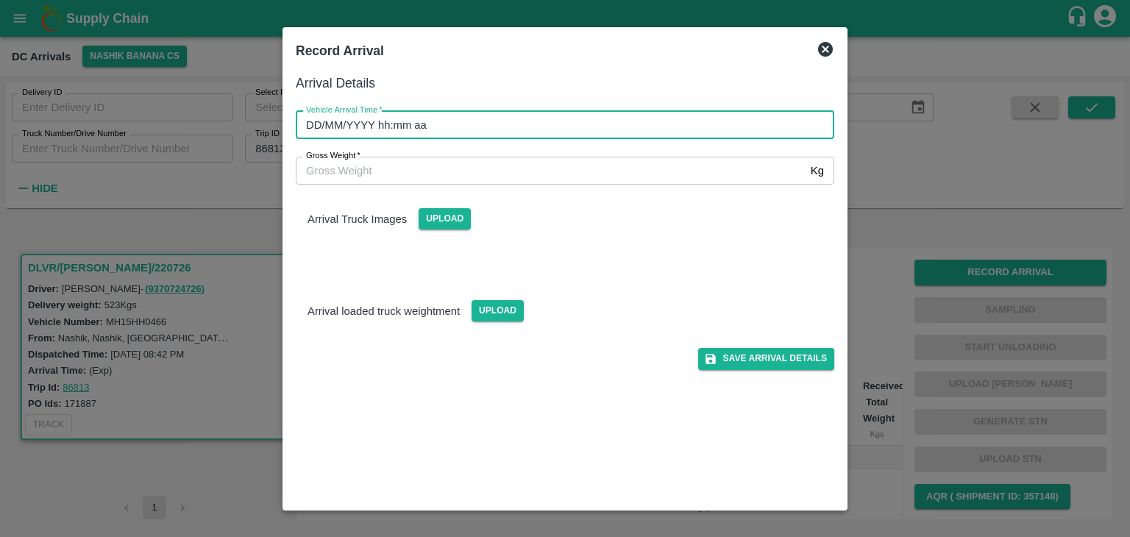
click at [588, 129] on input "DD/MM/YYYY hh:mm aa" at bounding box center [560, 125] width 528 height 28
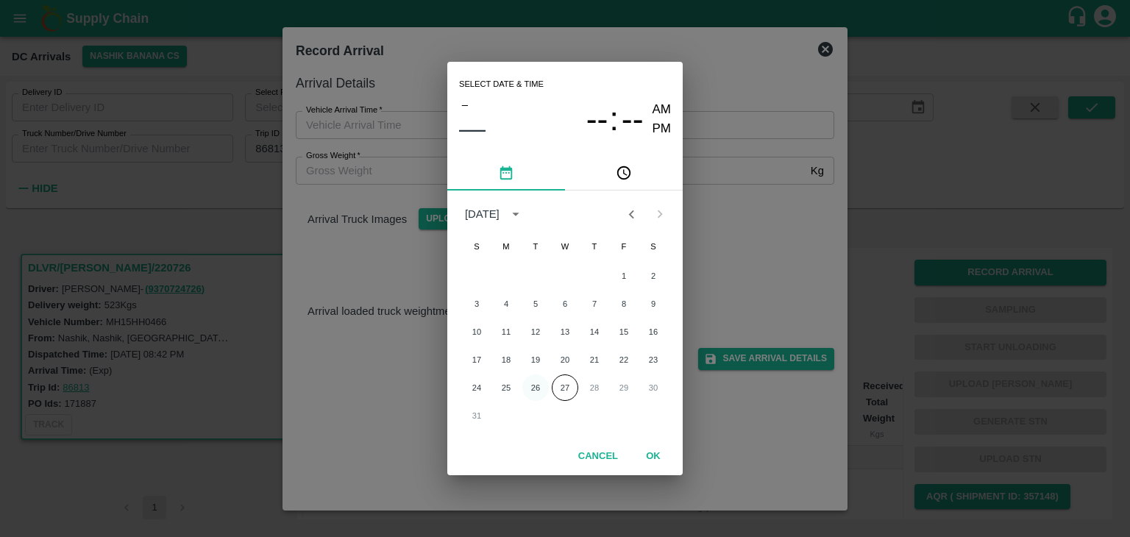
click at [539, 395] on button "26" at bounding box center [535, 388] width 26 height 26
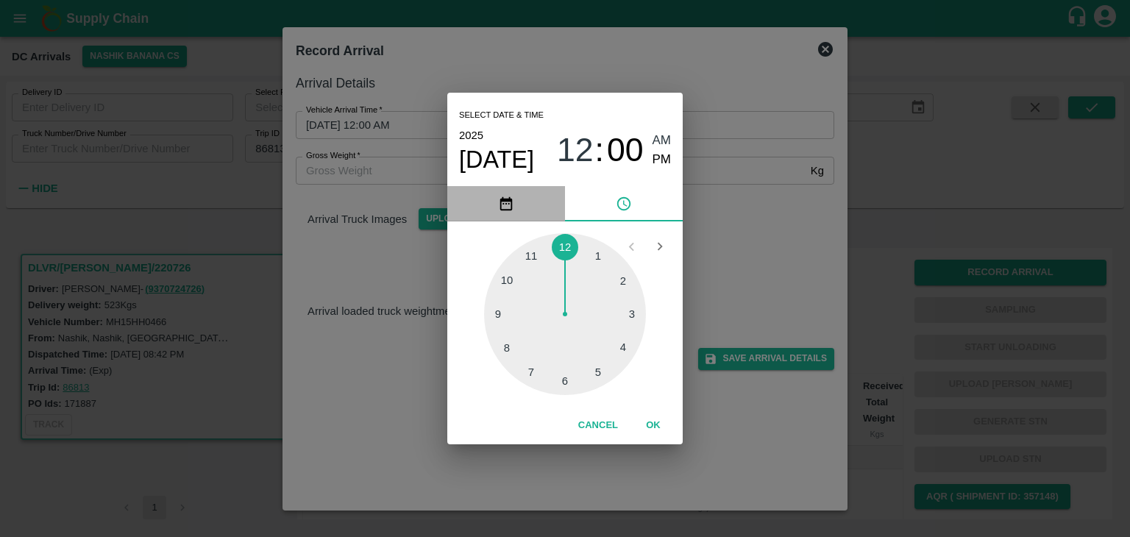
click at [503, 210] on icon "pick date" at bounding box center [506, 204] width 13 height 14
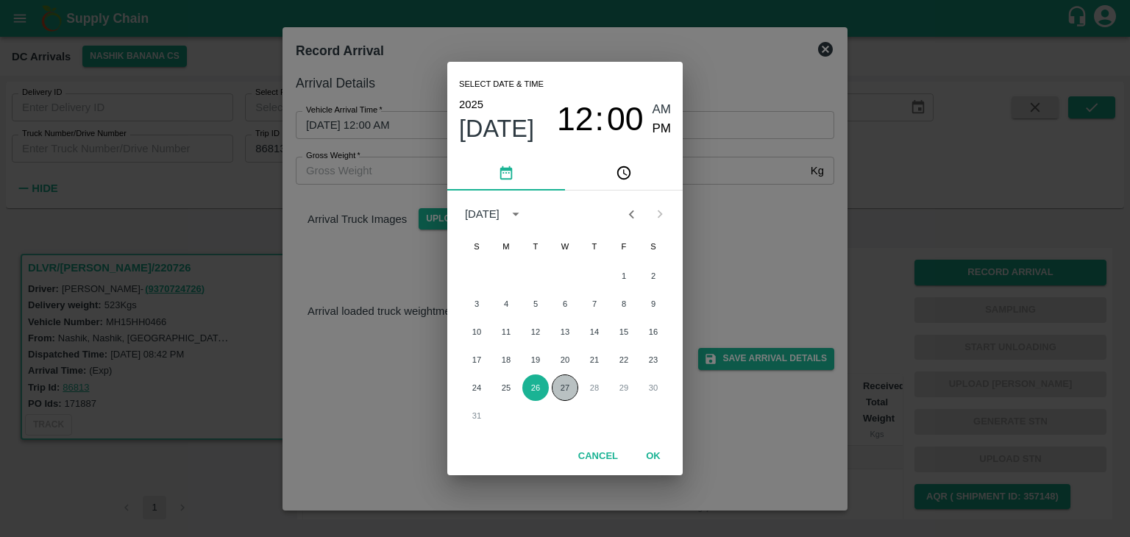
click at [565, 387] on button "27" at bounding box center [565, 388] width 26 height 26
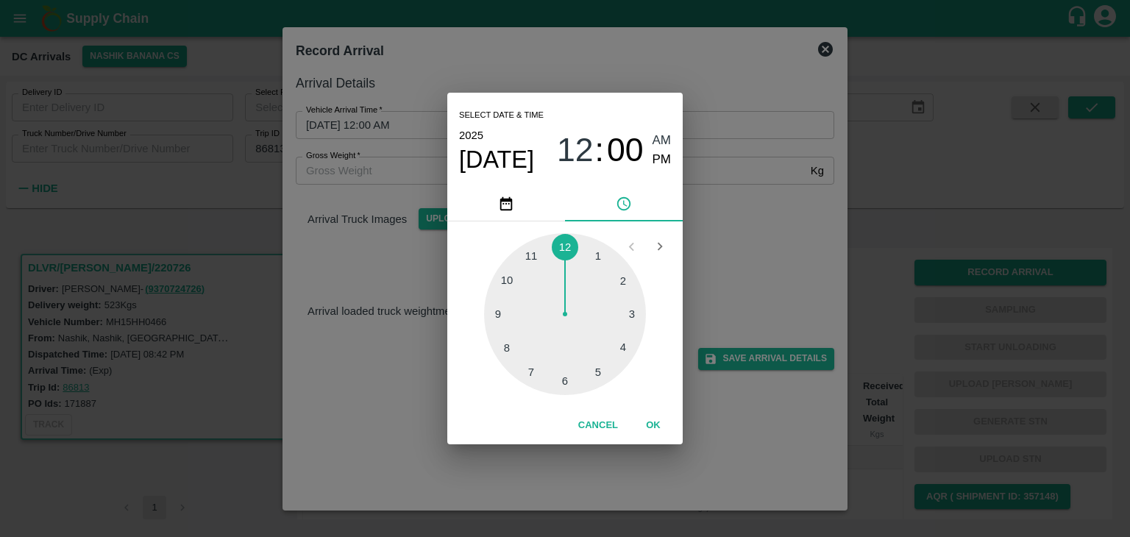
click at [503, 330] on div at bounding box center [565, 314] width 162 height 162
type input "27/08/2025 09:43 AM"
click at [661, 422] on button "OK" at bounding box center [653, 426] width 47 height 26
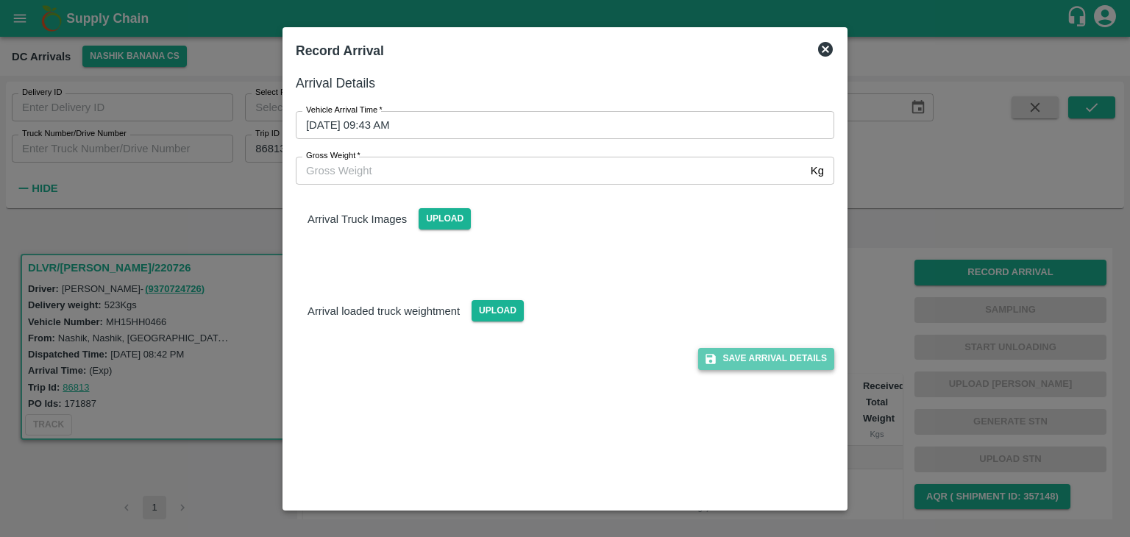
click at [745, 357] on button "Save Arrival Details" at bounding box center [766, 358] width 136 height 21
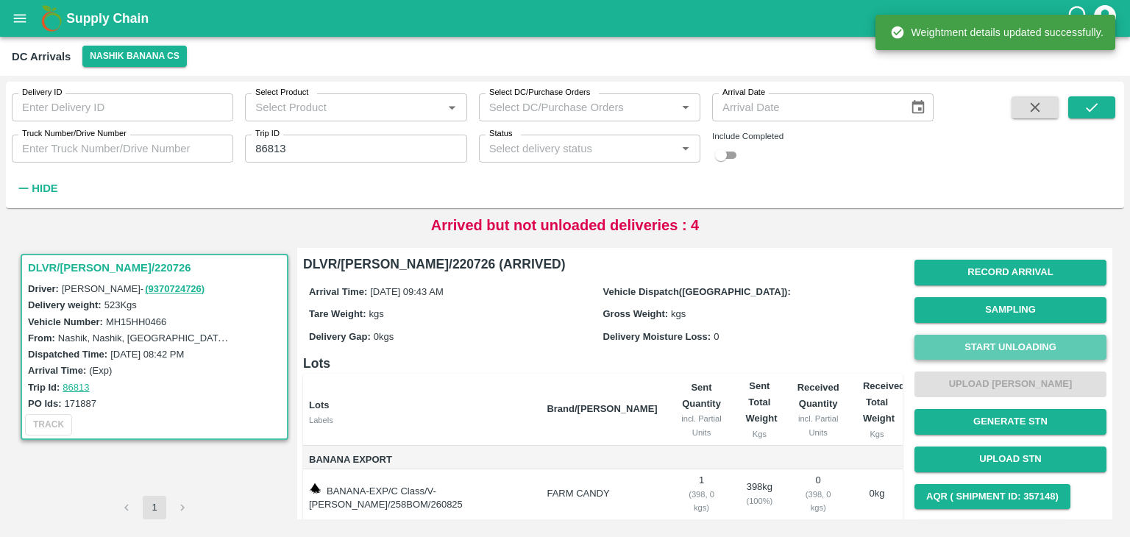
click at [949, 348] on button "Start Unloading" at bounding box center [1011, 348] width 192 height 26
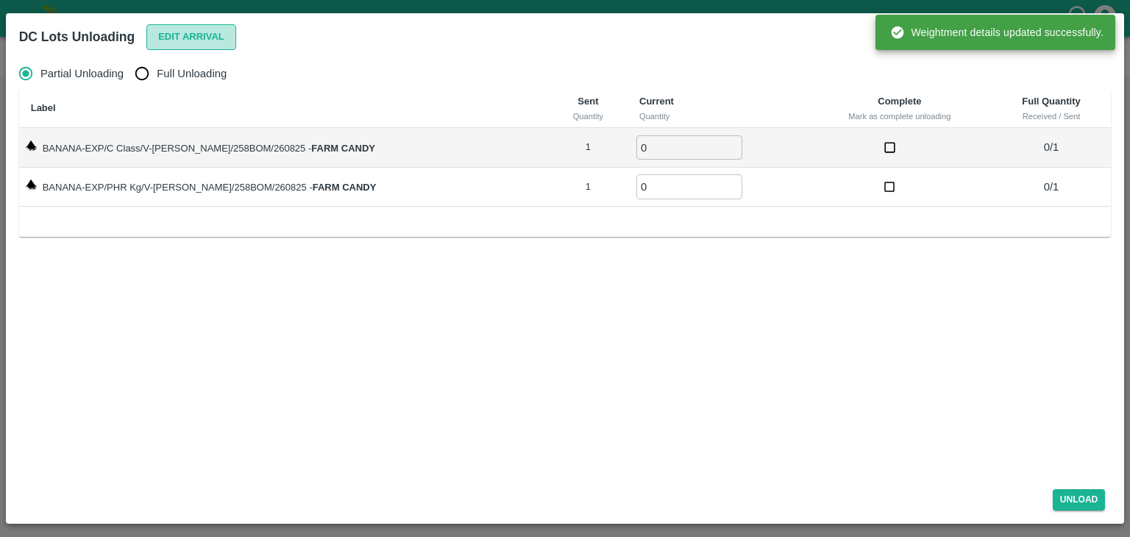
click at [189, 44] on button "Edit Arrival" at bounding box center [191, 37] width 90 height 26
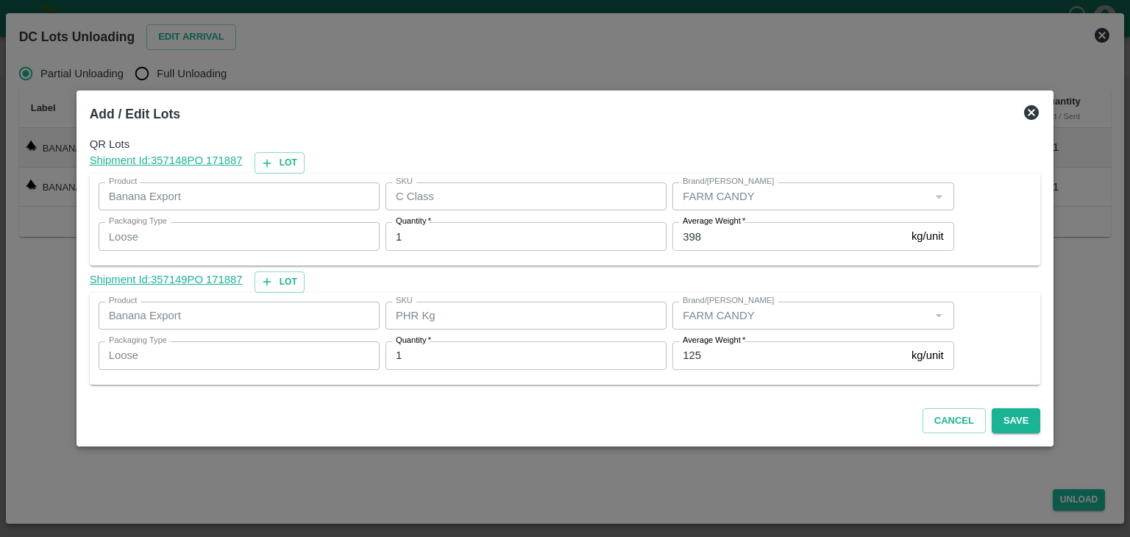
click at [729, 372] on div "Average Weight   * 125 kg/unit Average Weight" at bounding box center [810, 356] width 287 height 40
click at [742, 355] on input "125" at bounding box center [789, 355] width 233 height 28
type input "124"
click at [1025, 421] on div "Cancel Save" at bounding box center [565, 418] width 963 height 43
click at [1008, 422] on button "Save" at bounding box center [1016, 421] width 49 height 26
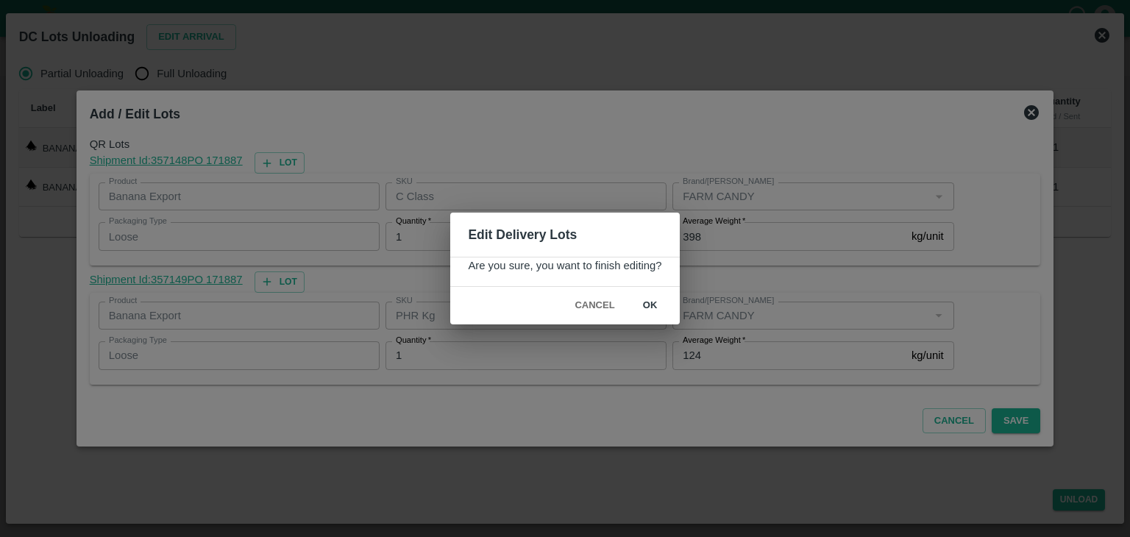
click at [637, 305] on button "ok" at bounding box center [650, 306] width 47 height 26
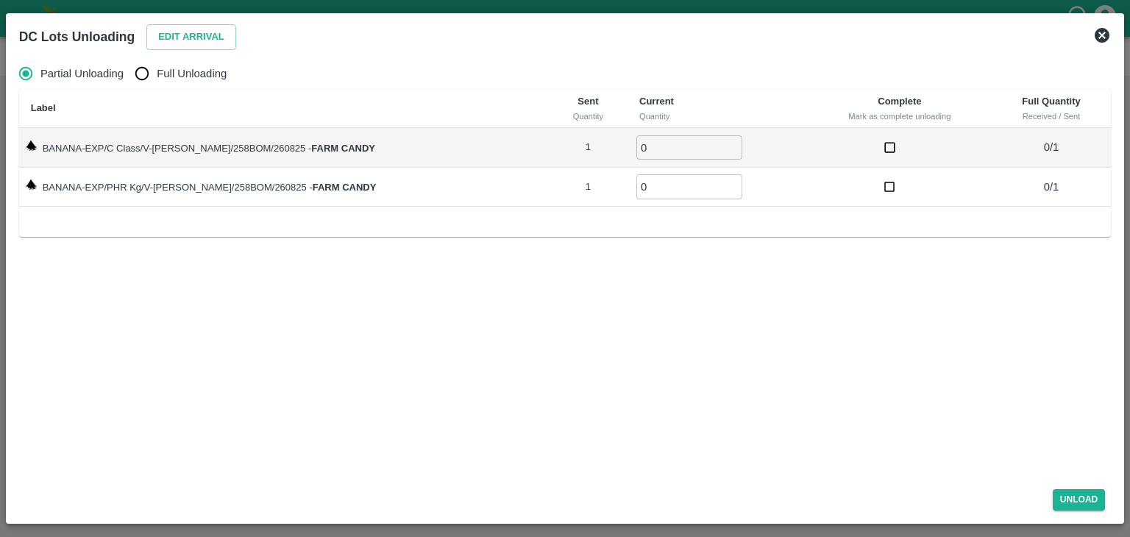
click at [196, 71] on span "Full Unloading" at bounding box center [192, 73] width 70 height 16
click at [157, 71] on input "Full Unloading" at bounding box center [141, 73] width 29 height 29
radio input "true"
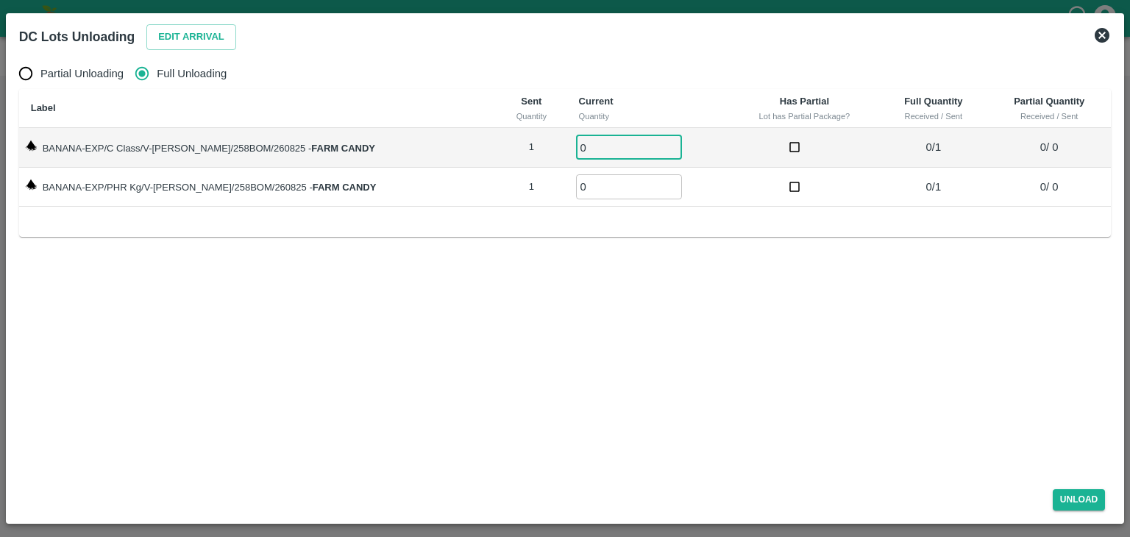
click at [596, 147] on input "0" at bounding box center [629, 147] width 106 height 24
type input "01"
click at [595, 186] on input "0" at bounding box center [629, 186] width 106 height 24
type input "01"
click at [1085, 504] on button "Unload" at bounding box center [1079, 499] width 53 height 21
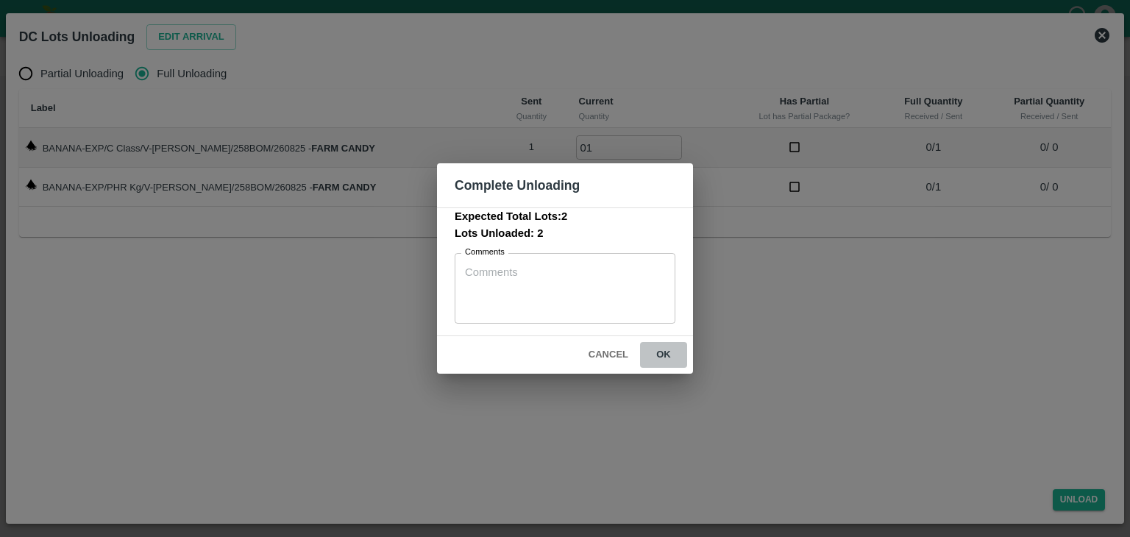
click at [662, 351] on button "ok" at bounding box center [663, 355] width 47 height 26
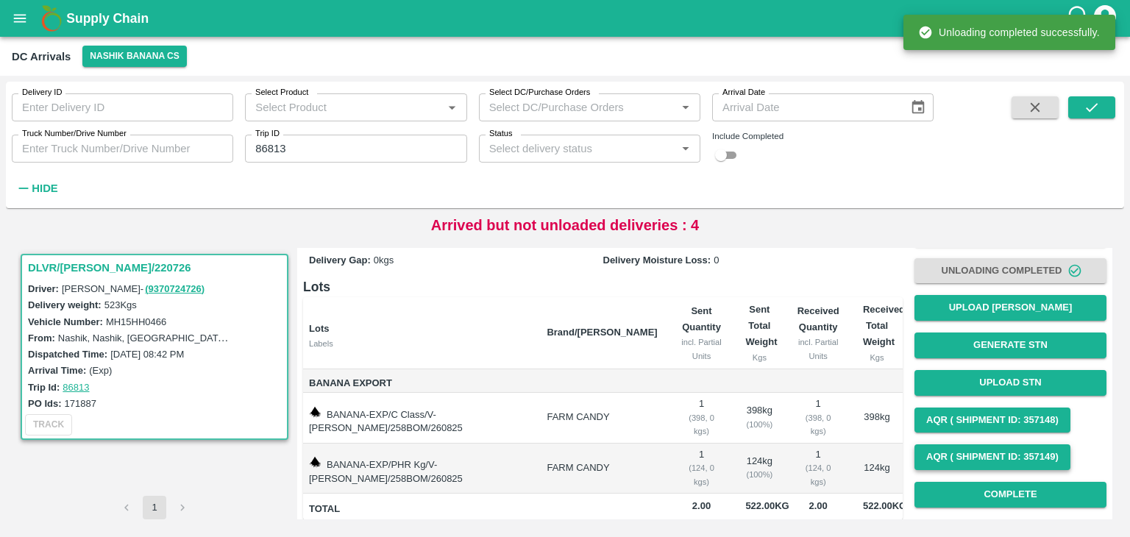
scroll to position [76, 0]
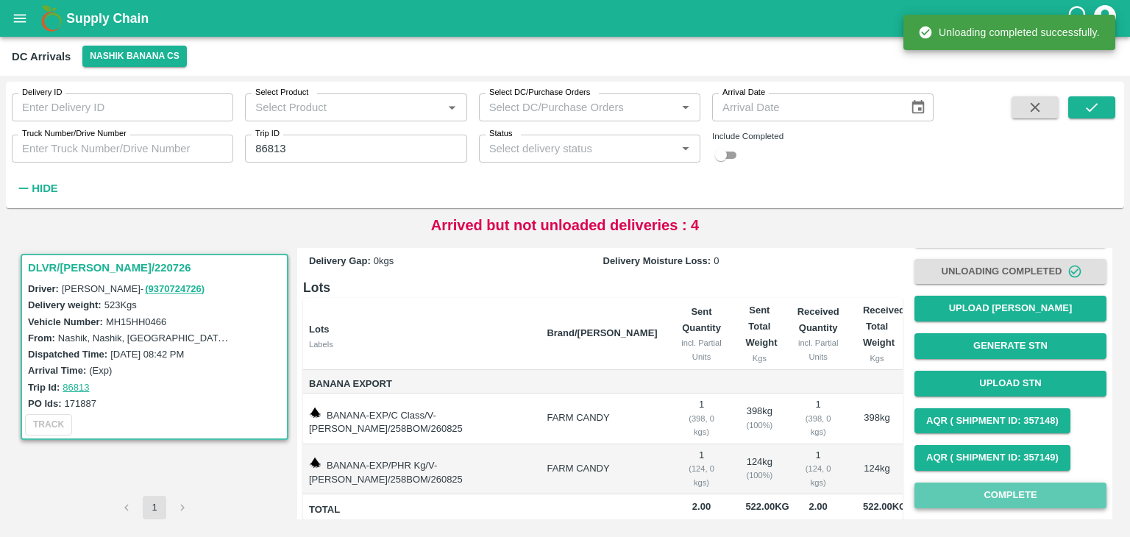
click at [1024, 492] on button "Complete" at bounding box center [1011, 496] width 192 height 26
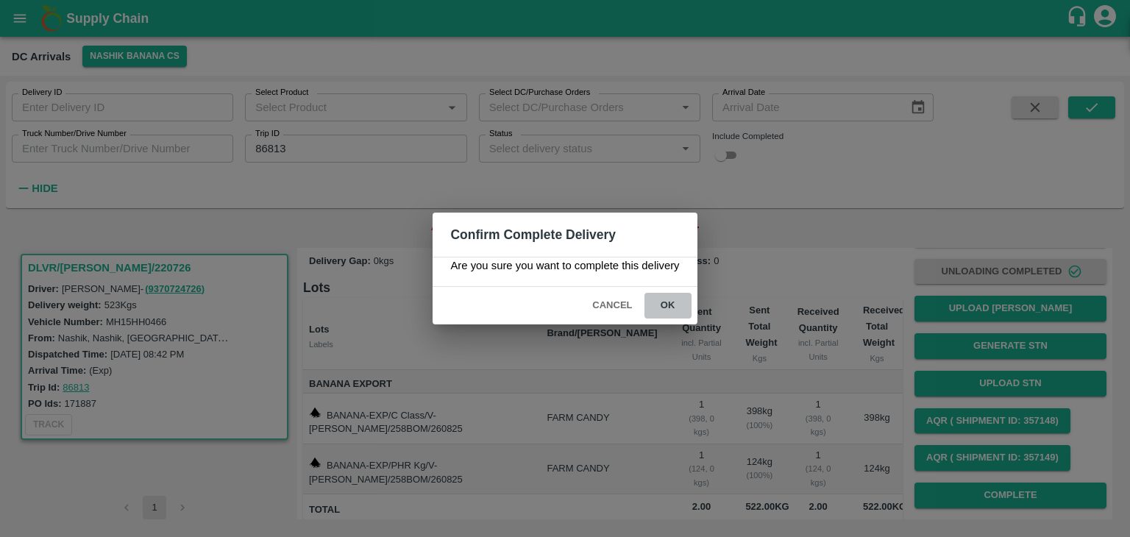
click at [676, 302] on button "ok" at bounding box center [668, 306] width 47 height 26
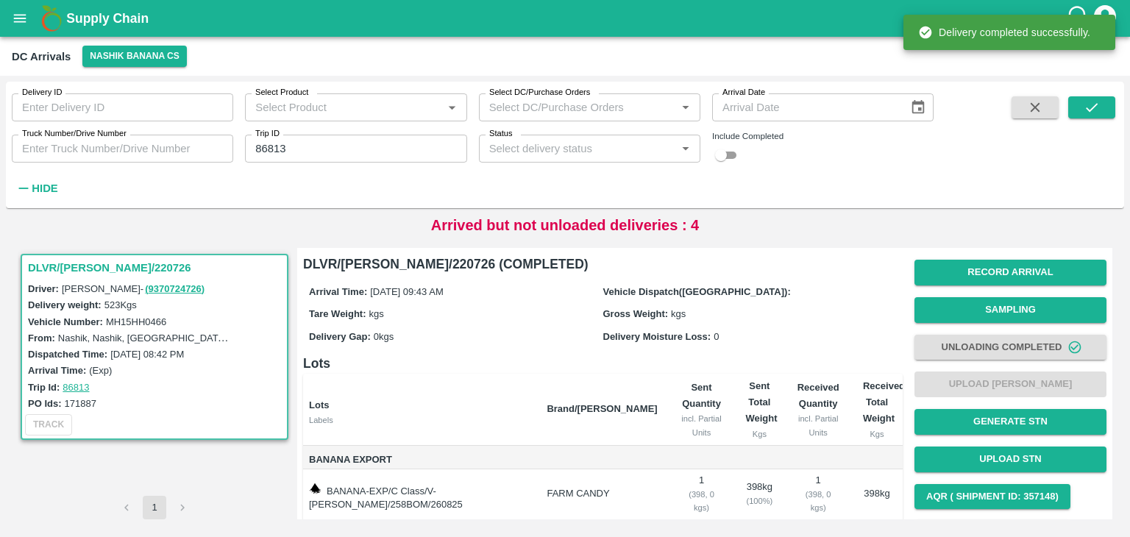
scroll to position [77, 0]
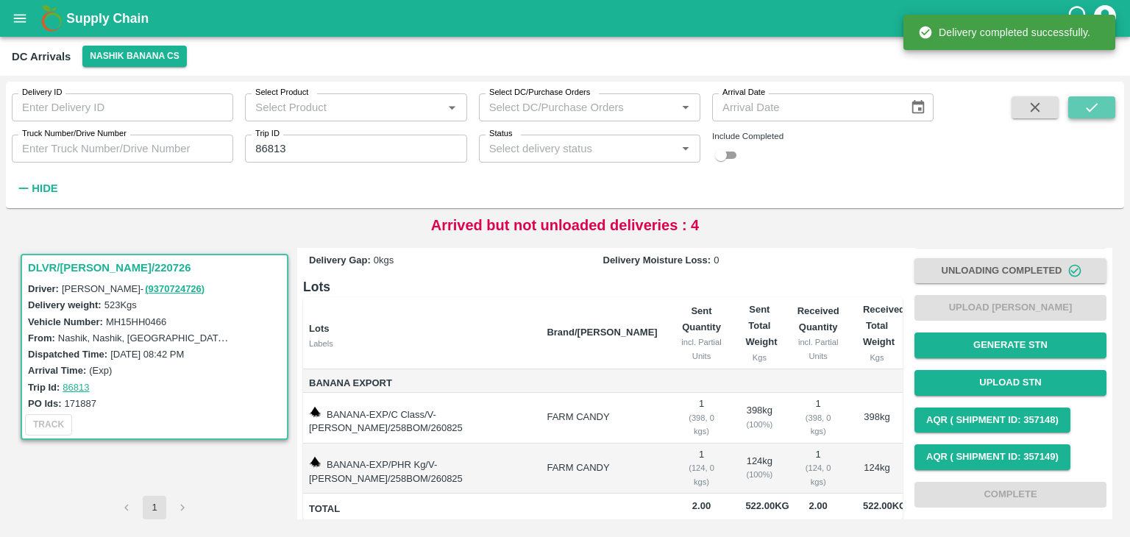
click at [1091, 118] on button "submit" at bounding box center [1092, 107] width 47 height 22
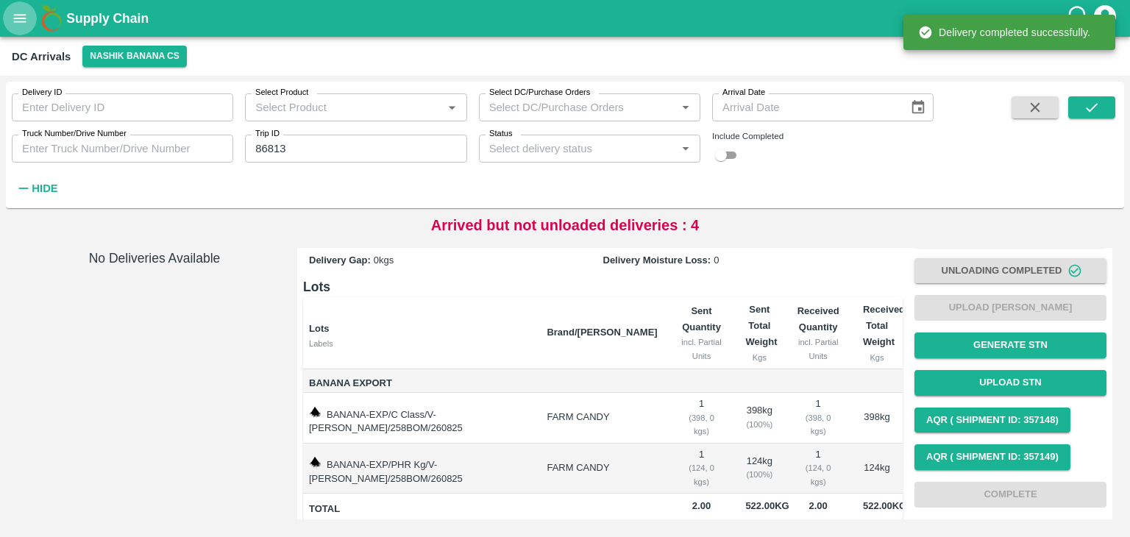
click at [4, 19] on button "open drawer" at bounding box center [20, 18] width 34 height 34
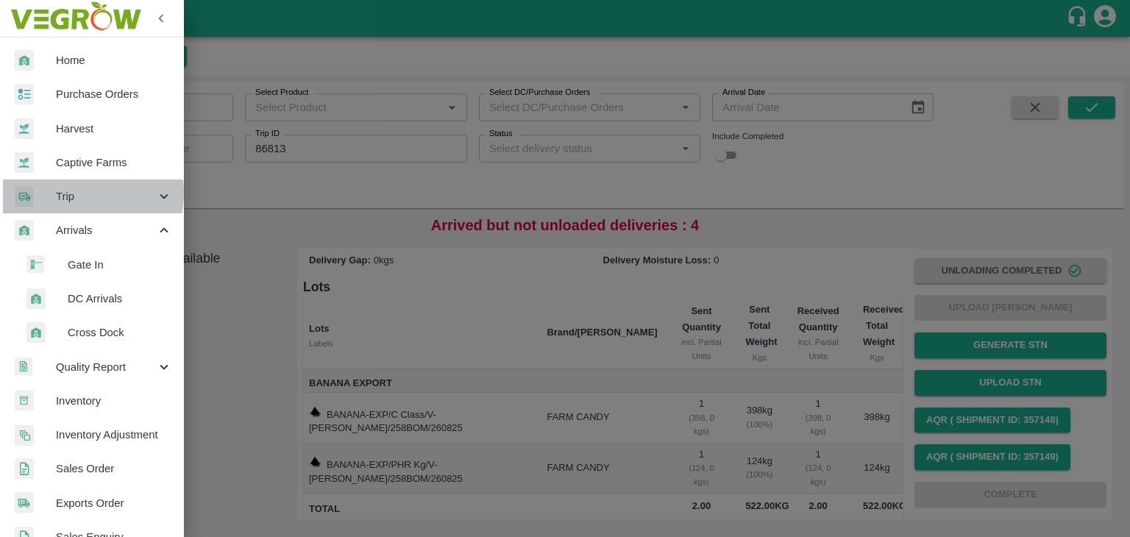
click at [65, 193] on span "Trip" at bounding box center [106, 196] width 100 height 16
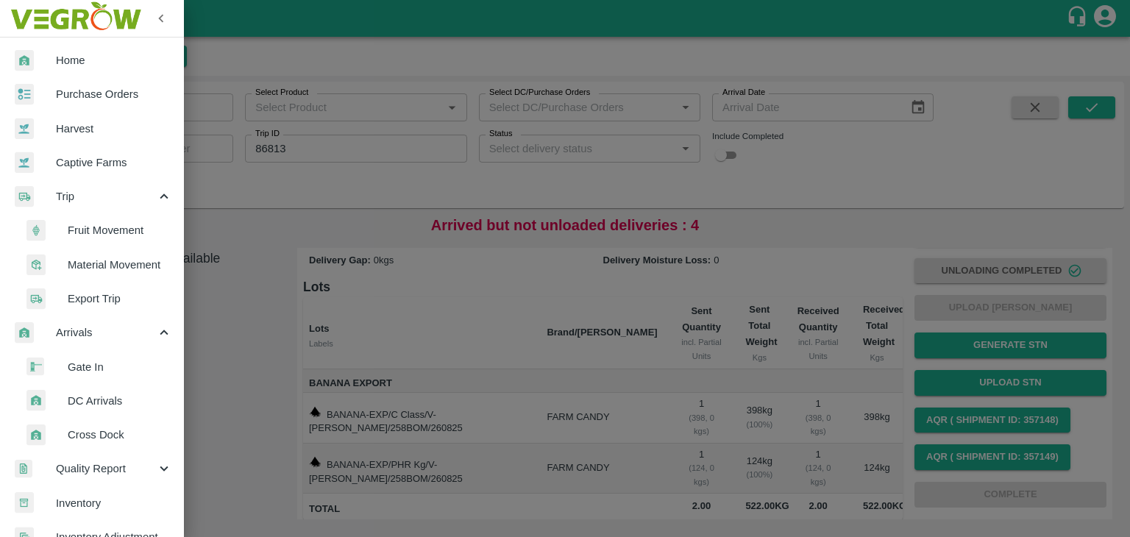
click at [101, 237] on span "Fruit Movement" at bounding box center [120, 230] width 104 height 16
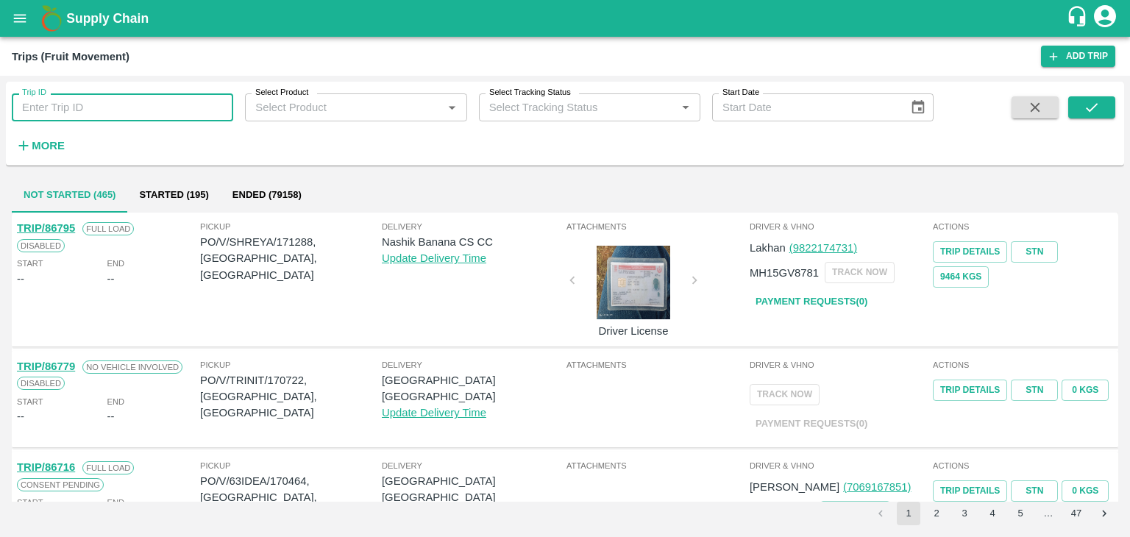
click at [137, 118] on input "Trip ID" at bounding box center [123, 107] width 222 height 28
type input "86813"
click at [1107, 104] on button "submit" at bounding box center [1092, 107] width 47 height 22
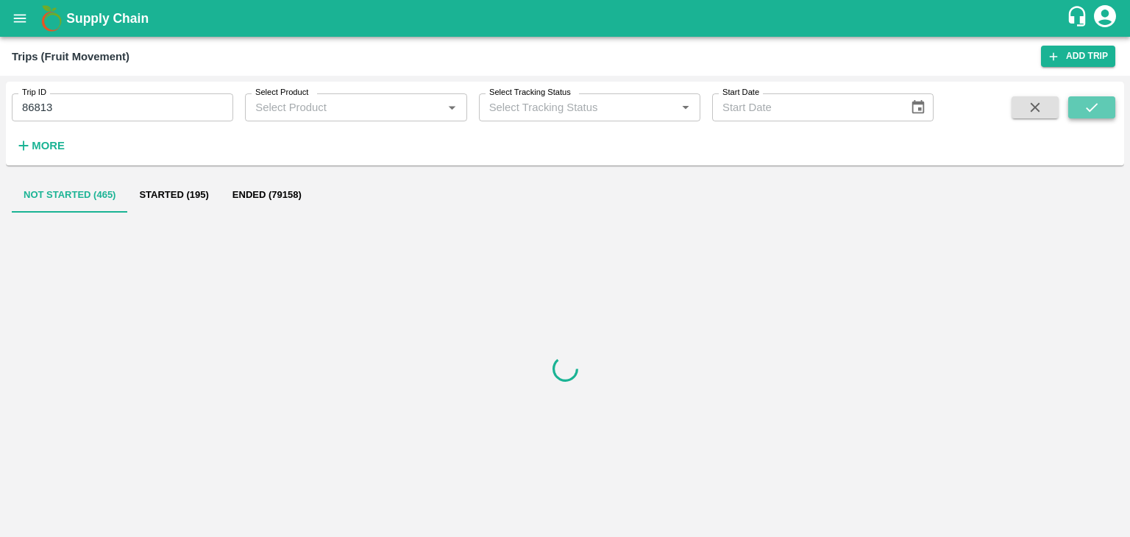
click at [1107, 104] on button "submit" at bounding box center [1092, 107] width 47 height 22
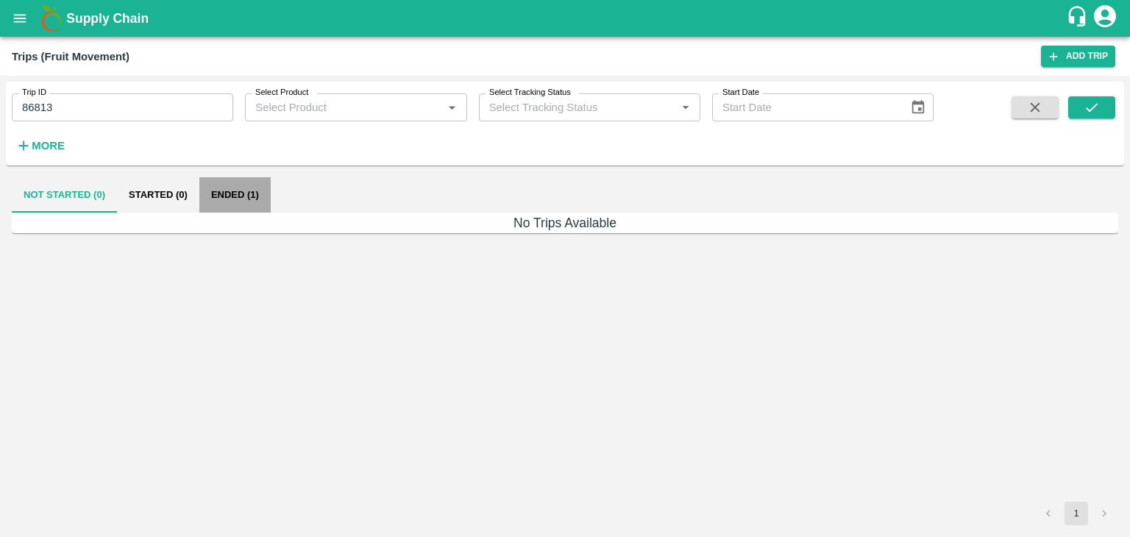
click at [243, 198] on button "Ended (1)" at bounding box center [234, 194] width 71 height 35
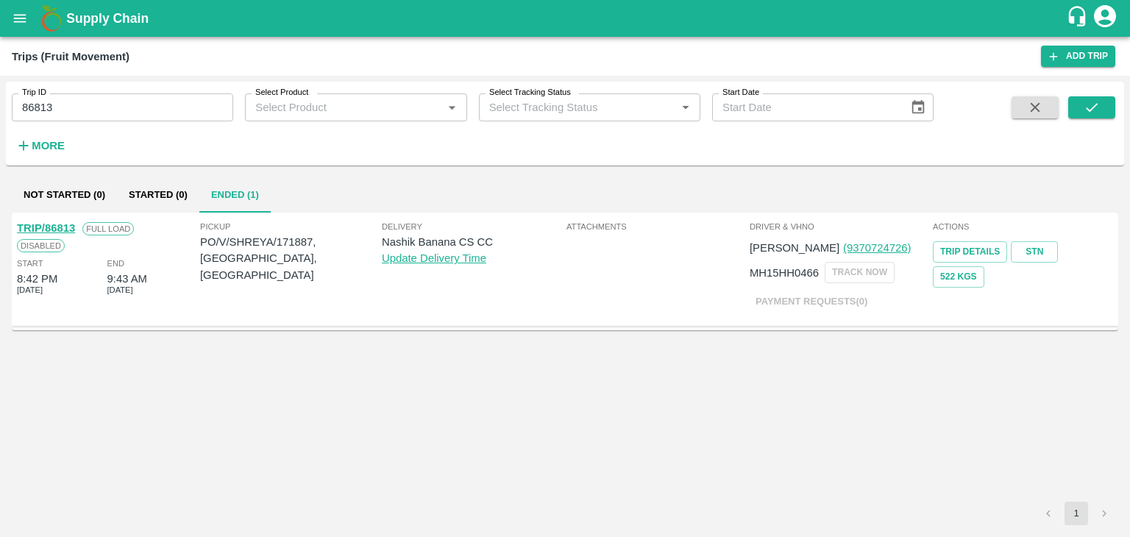
click at [49, 222] on link "TRIP/86813" at bounding box center [46, 228] width 58 height 12
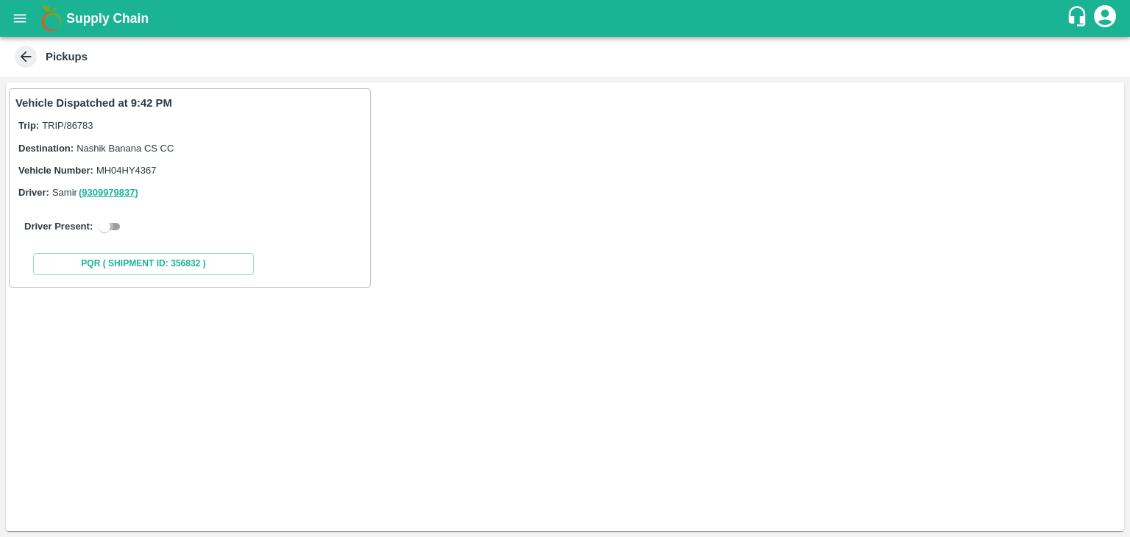
click at [118, 222] on input "checkbox" at bounding box center [104, 227] width 53 height 18
checkbox input "true"
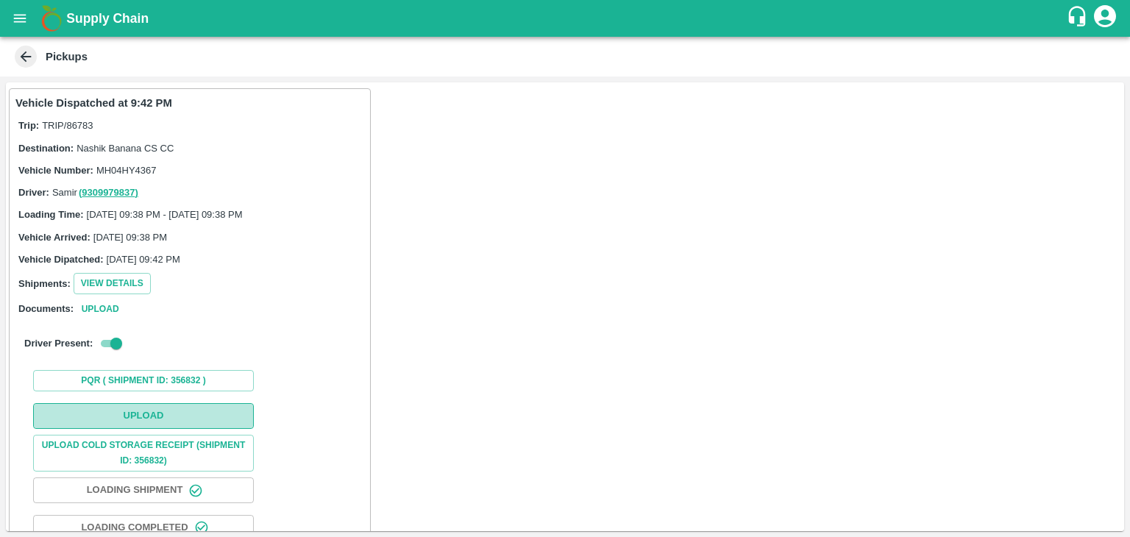
click at [163, 413] on button "Upload" at bounding box center [143, 416] width 221 height 26
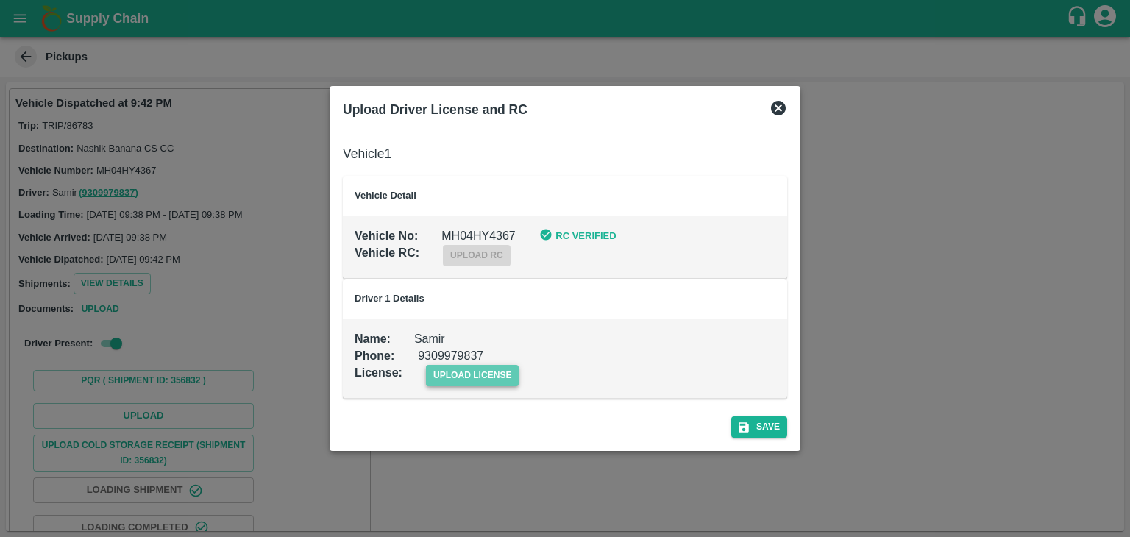
click at [500, 375] on span "upload license" at bounding box center [472, 375] width 93 height 21
click at [0, 0] on input "upload license" at bounding box center [0, 0] width 0 height 0
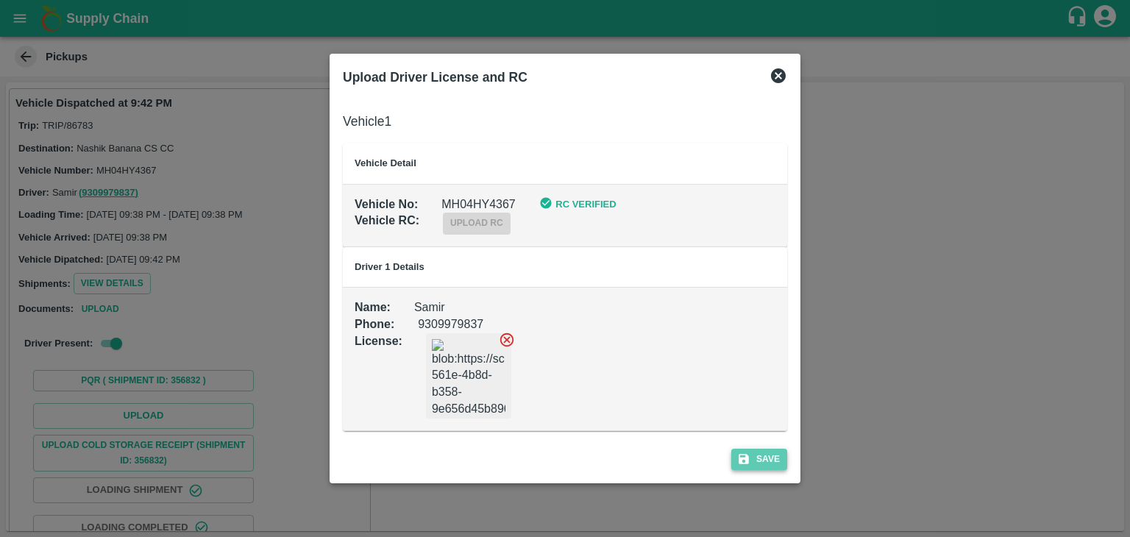
click at [759, 453] on button "Save" at bounding box center [759, 459] width 56 height 21
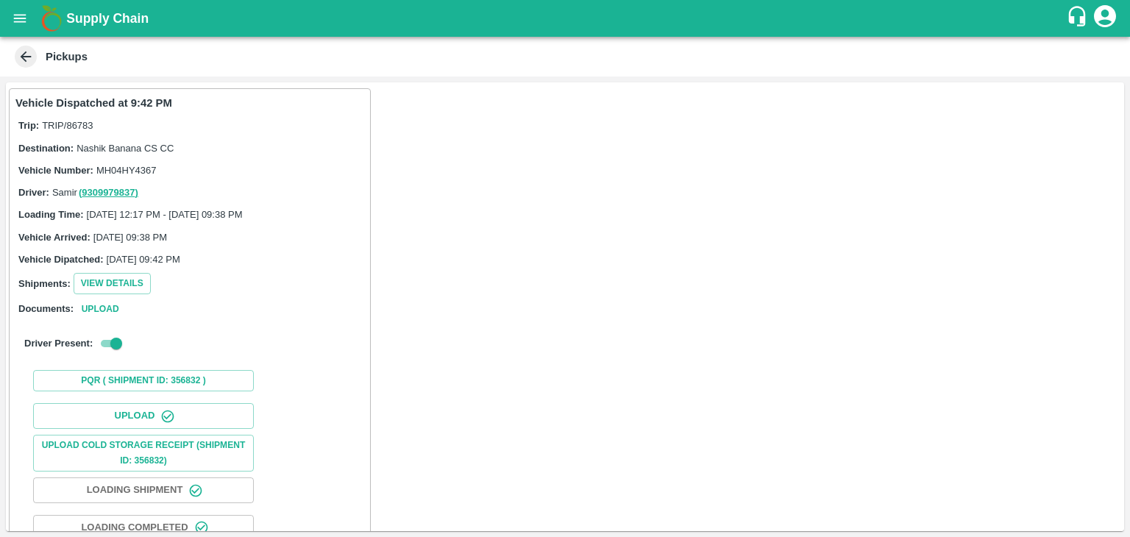
scroll to position [154, 0]
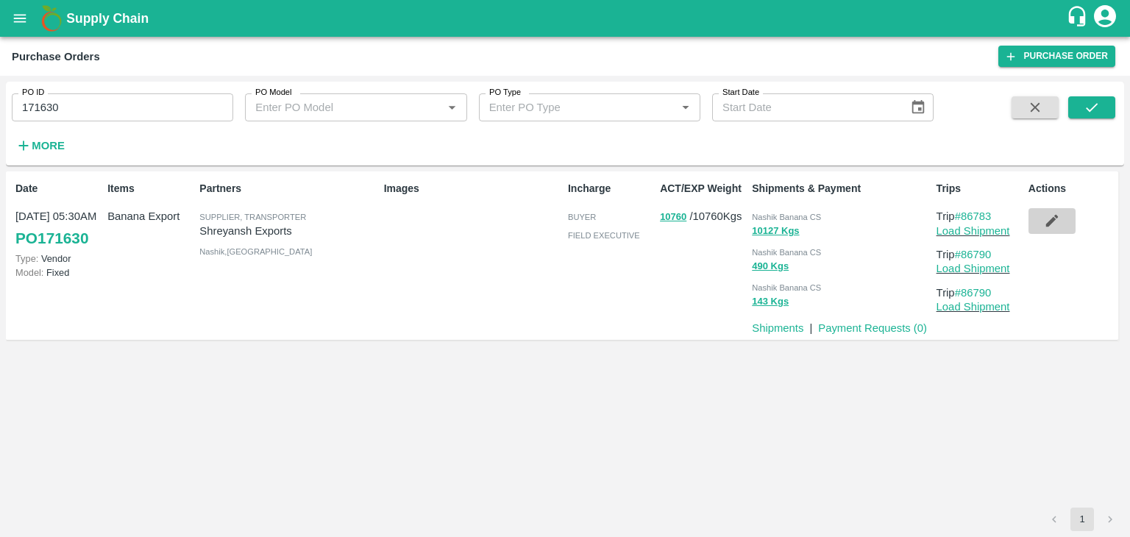
click at [1055, 224] on icon "button" at bounding box center [1052, 221] width 16 height 16
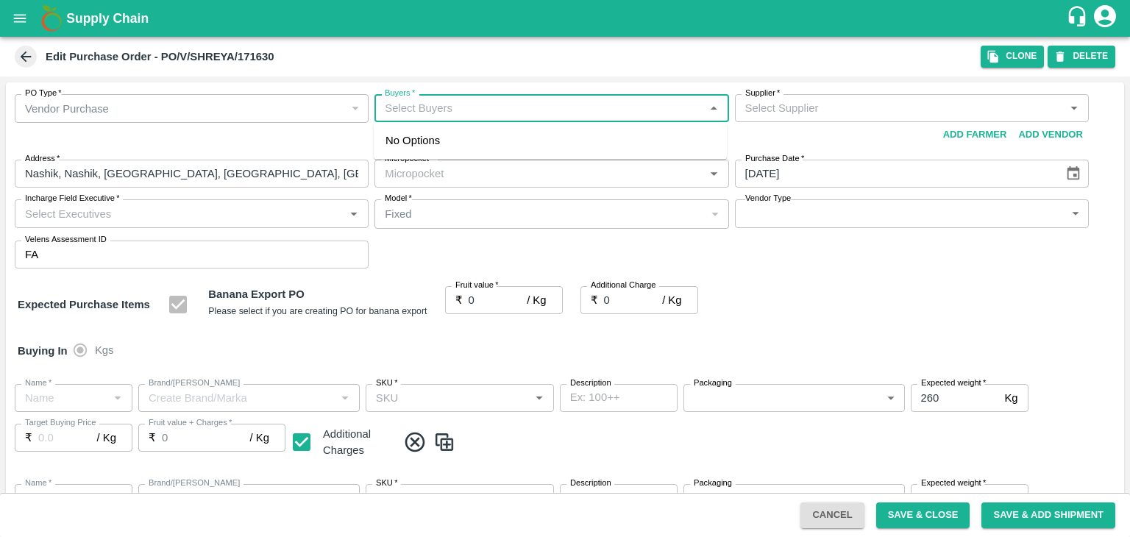
click at [530, 113] on input "Buyers   *" at bounding box center [539, 108] width 321 height 19
type input "Shreyansh Exports-undefined"
type input "37-Jalgaon"
type input "Banana Export"
type input "FARM CANDY"
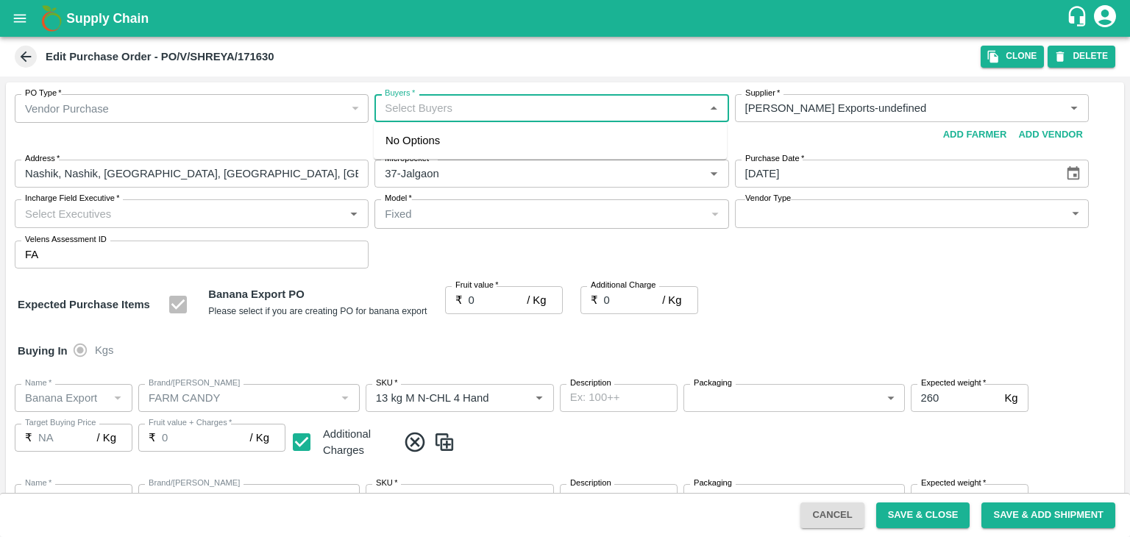
type input "13 kg M N-CHL 4 Hand"
type input "NA"
type input "Banana Export"
type input "FARM CANDY"
type input "13 kg M N-CHL 5 Hand"
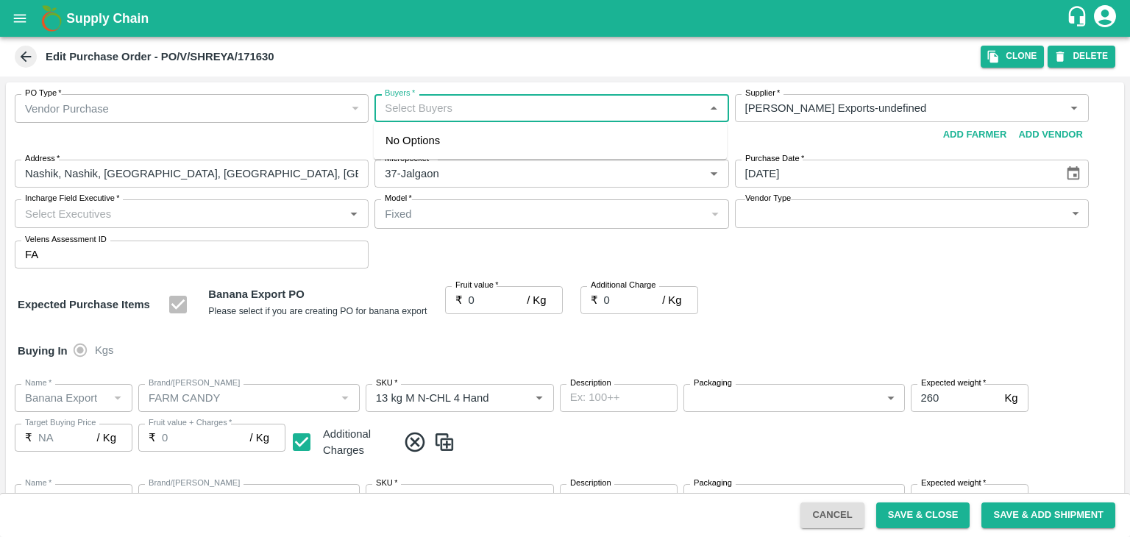
type input "NA"
type input "Banana Export"
type input "FARM CANDY"
type input "13 kg M N-CHL 6 Hand"
type input "NA"
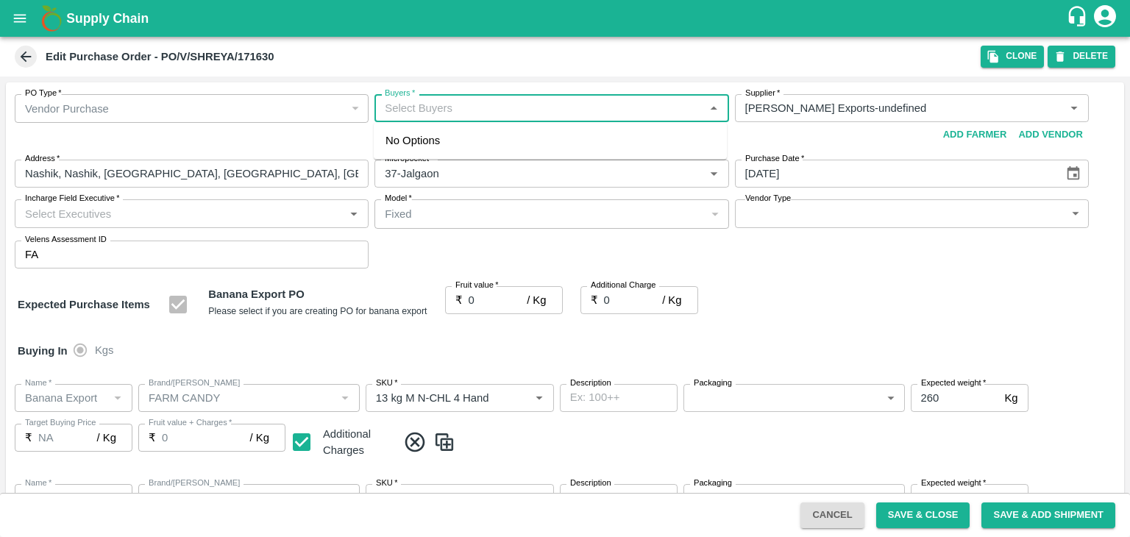
type input "Banana Export"
type input "FARM CANDY"
type input "13 kg M N-CHL 8 Hand"
type input "NA"
type input "Banana Export"
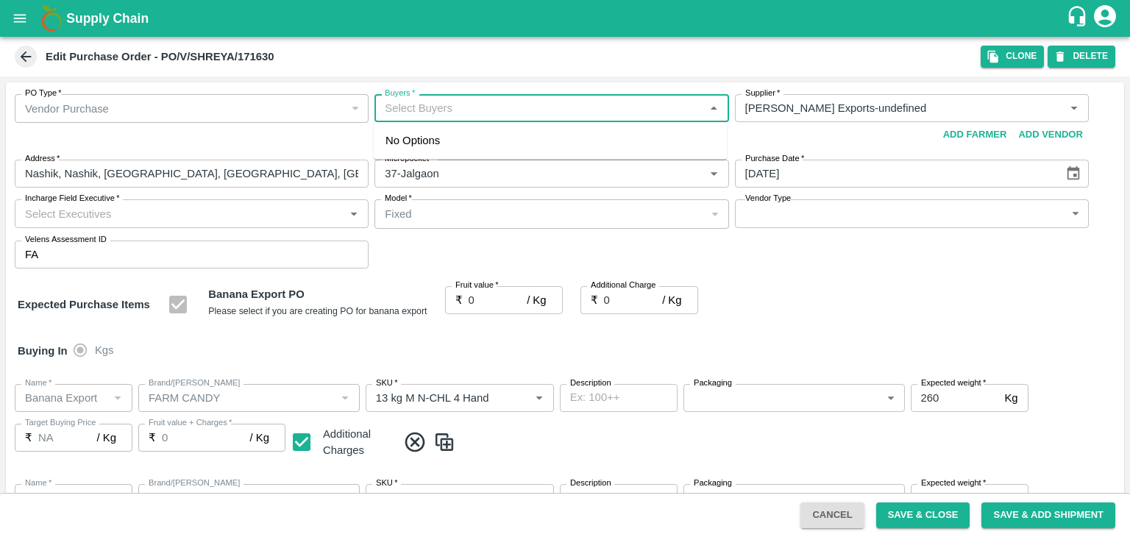
type input "FARM CANDY"
type input "13 kg M N-CHL CL"
type input "NA"
type input "Banana Export"
type input "FARM CANDY"
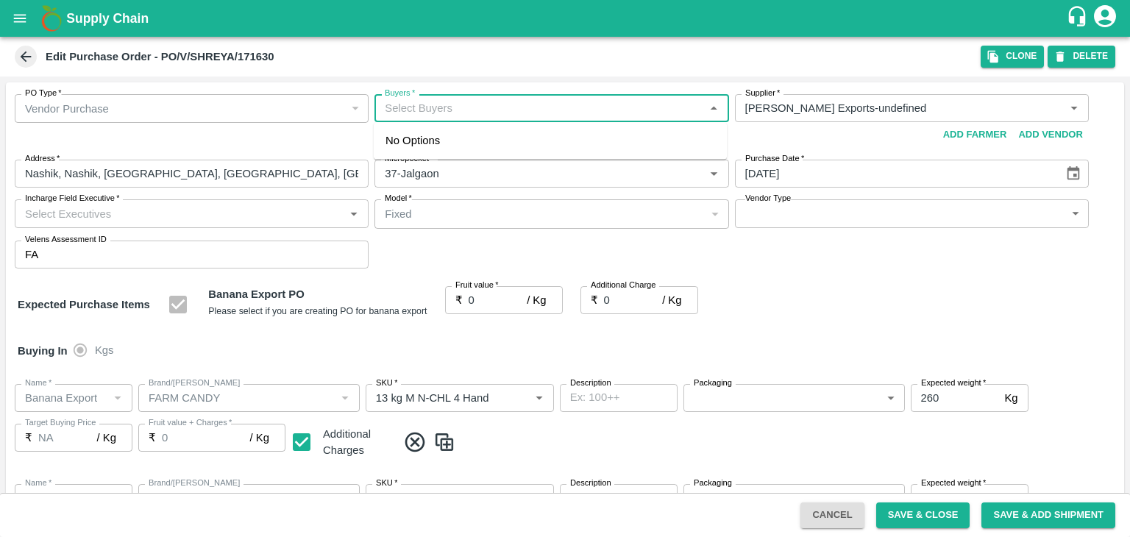
type input "C Class"
type input "NA"
type input "Banana Export"
type input "FARM CANDY"
type input "PHR Kg"
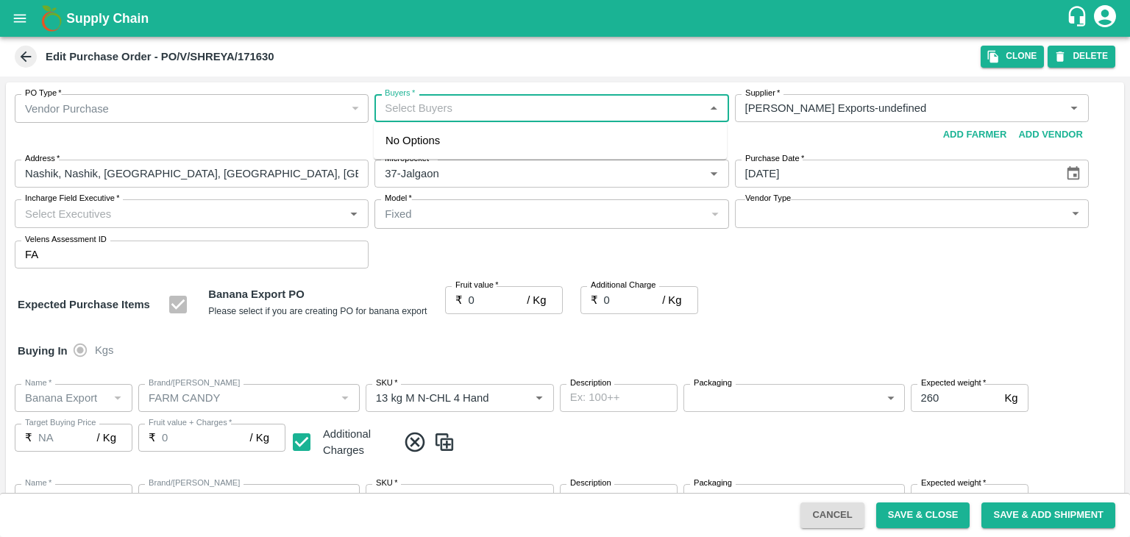
type input "NA"
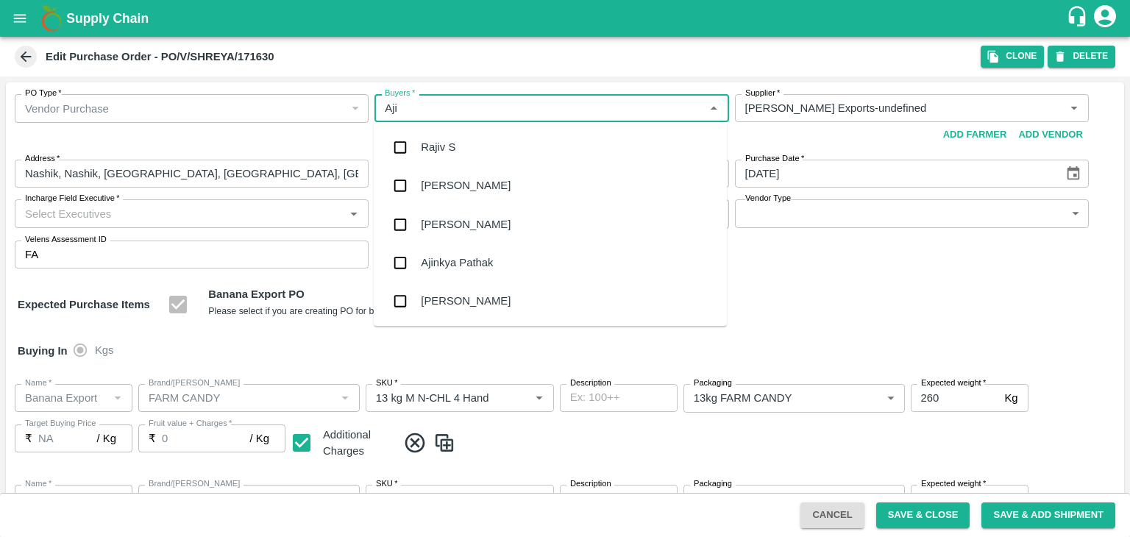
type input "Ajit"
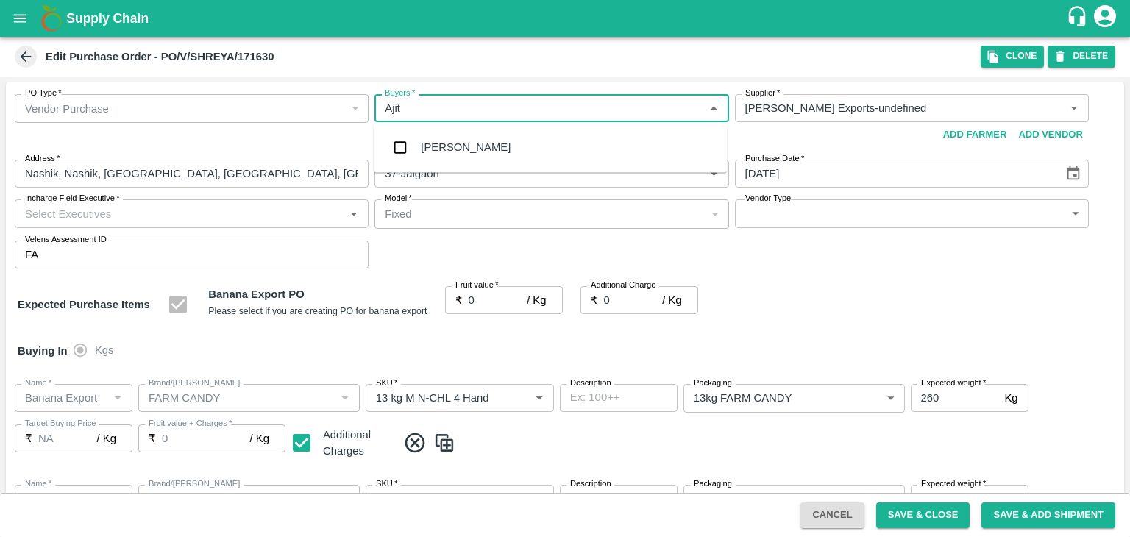
click at [480, 146] on div "Ajit Otari" at bounding box center [550, 147] width 353 height 38
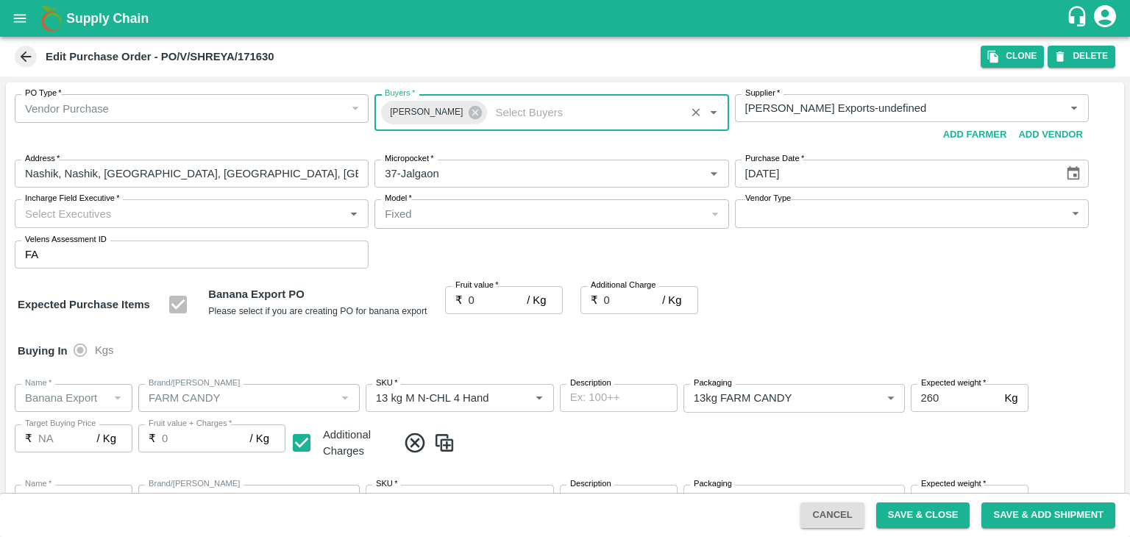
click at [219, 210] on input "Incharge Field Executive   *" at bounding box center [179, 213] width 321 height 19
type input "Jay"
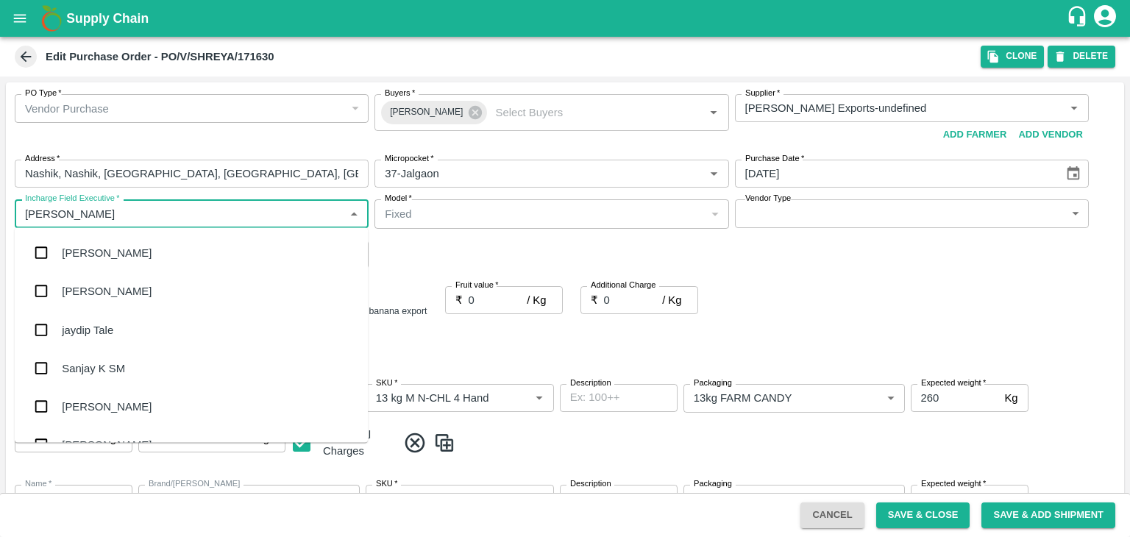
click at [94, 331] on div "jaydip Tale" at bounding box center [88, 330] width 52 height 16
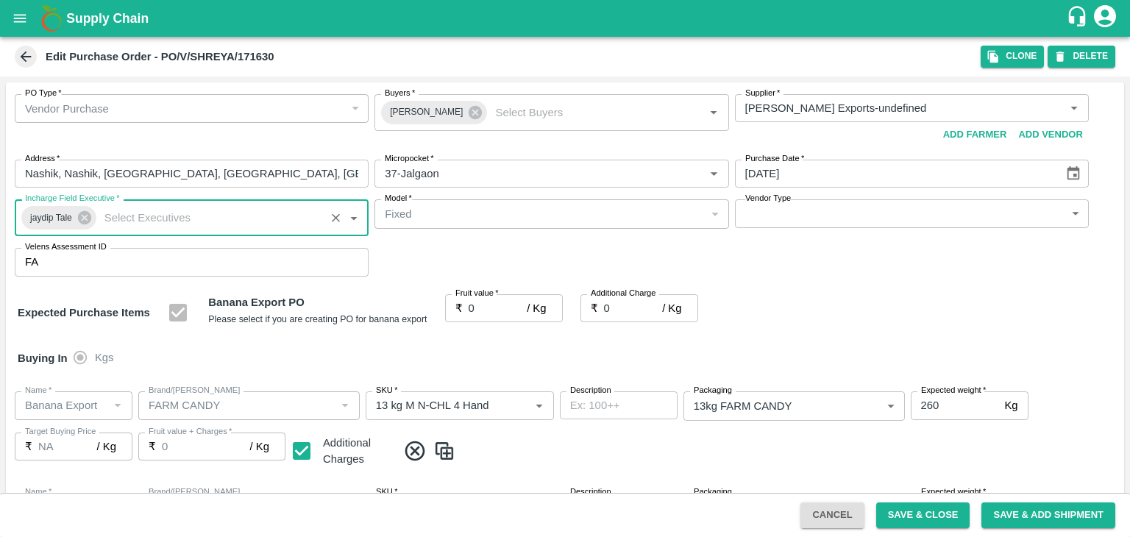
click at [772, 216] on body "Supply Chain Edit Purchase Order - PO/V/SHREYA/171630 Clone DELETE PO Type   * …" at bounding box center [565, 268] width 1130 height 537
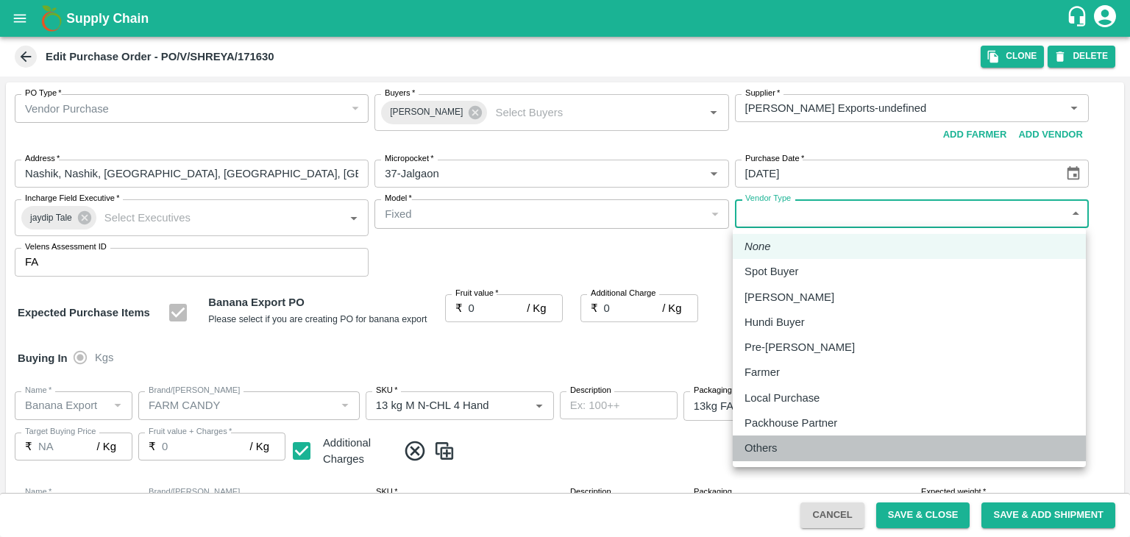
click at [776, 456] on p "Others" at bounding box center [761, 448] width 33 height 16
type input "OTHER"
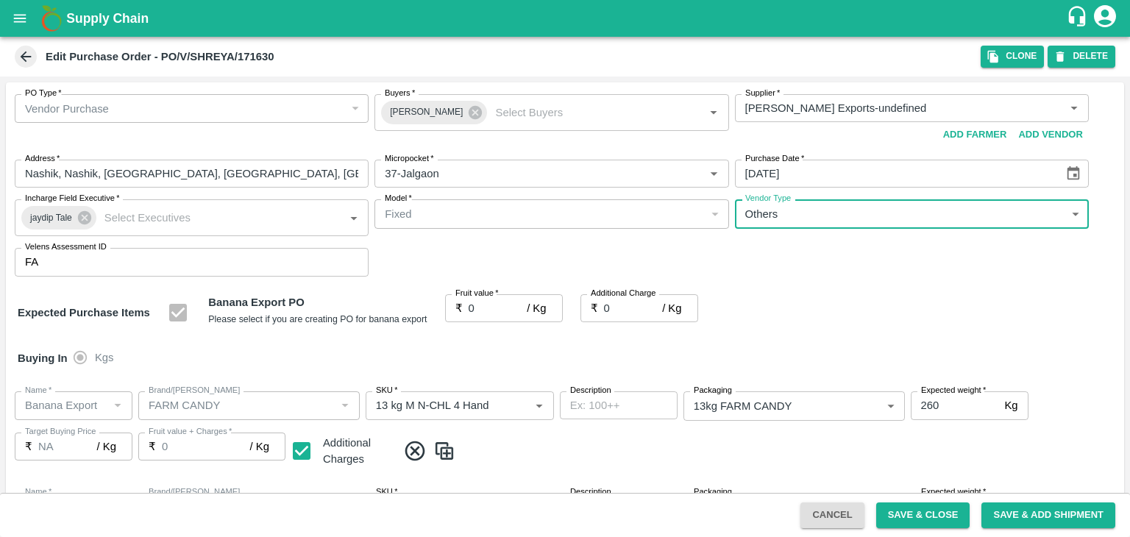
click at [489, 316] on input "0" at bounding box center [498, 308] width 59 height 28
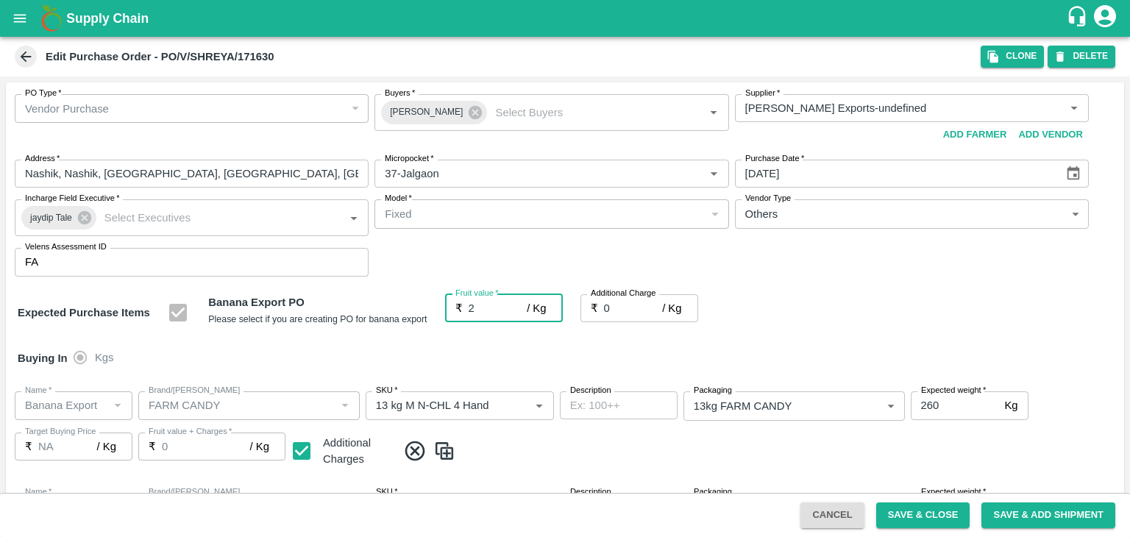
type input "20"
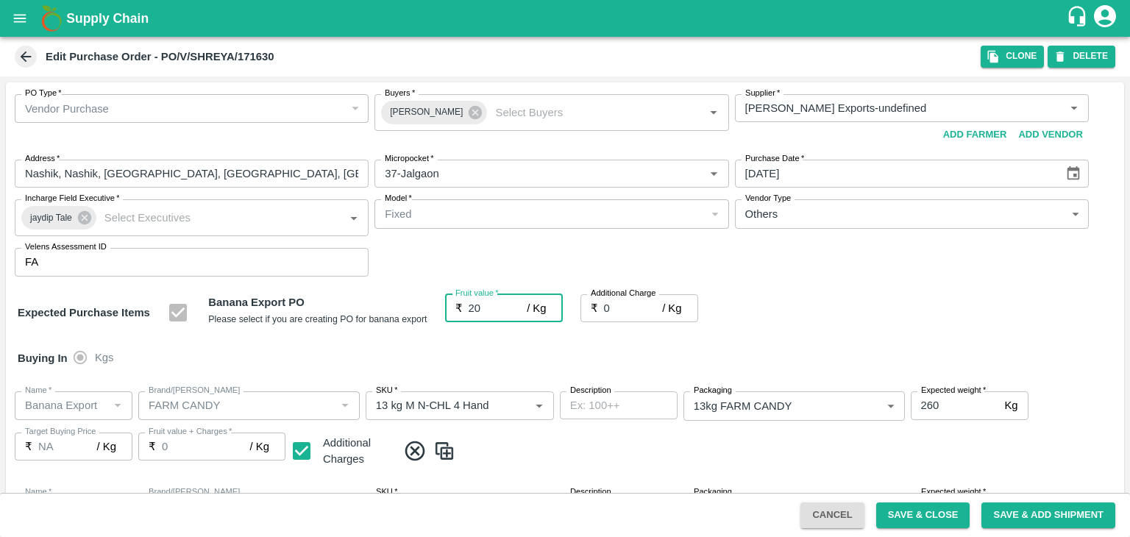
type input "20"
type input "2"
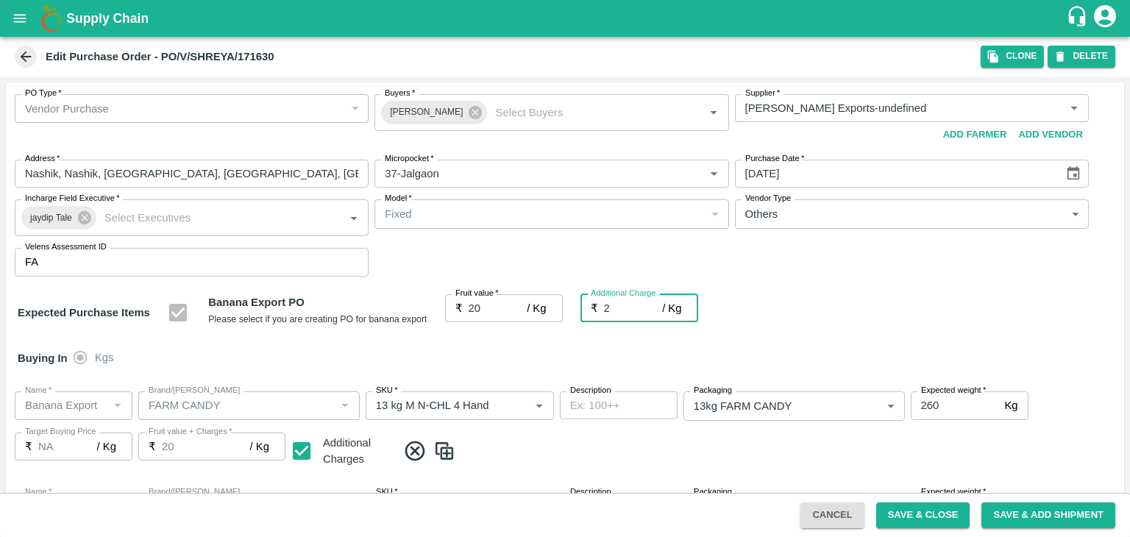
type input "22"
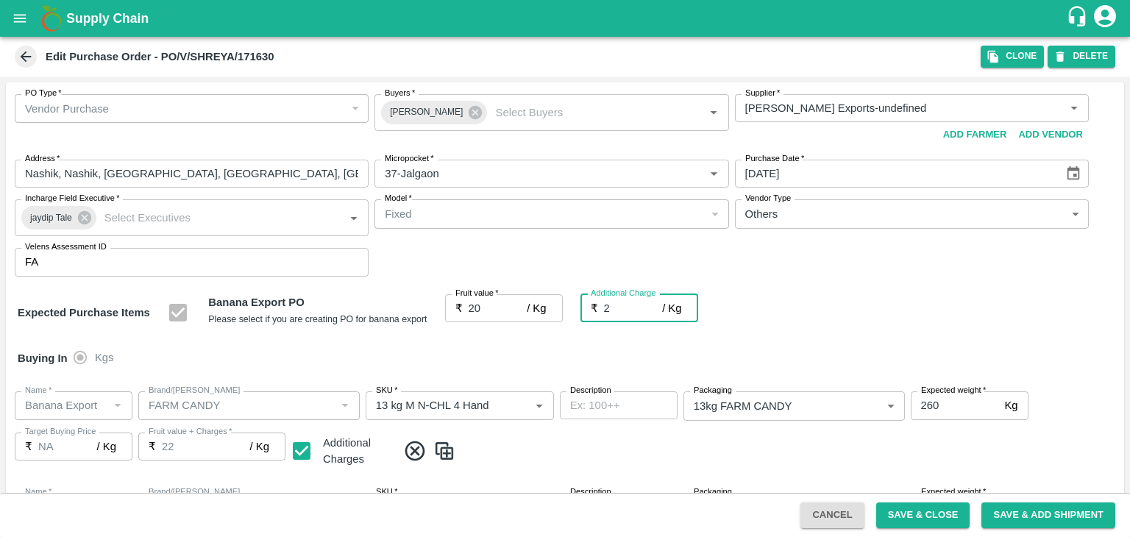
type input "2.7"
type input "22.7"
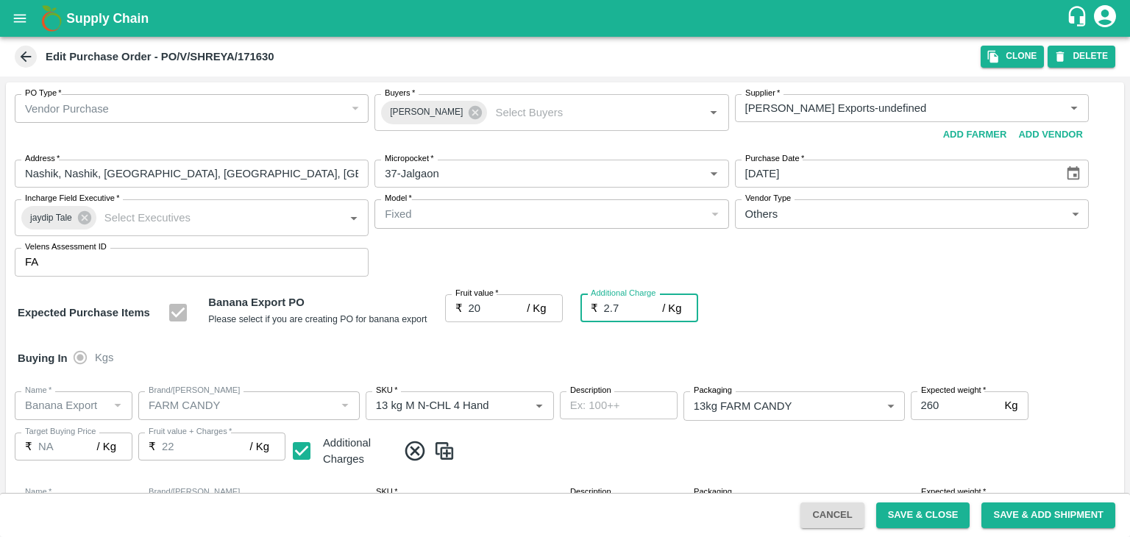
type input "22.7"
type input "2.75"
type input "22.75"
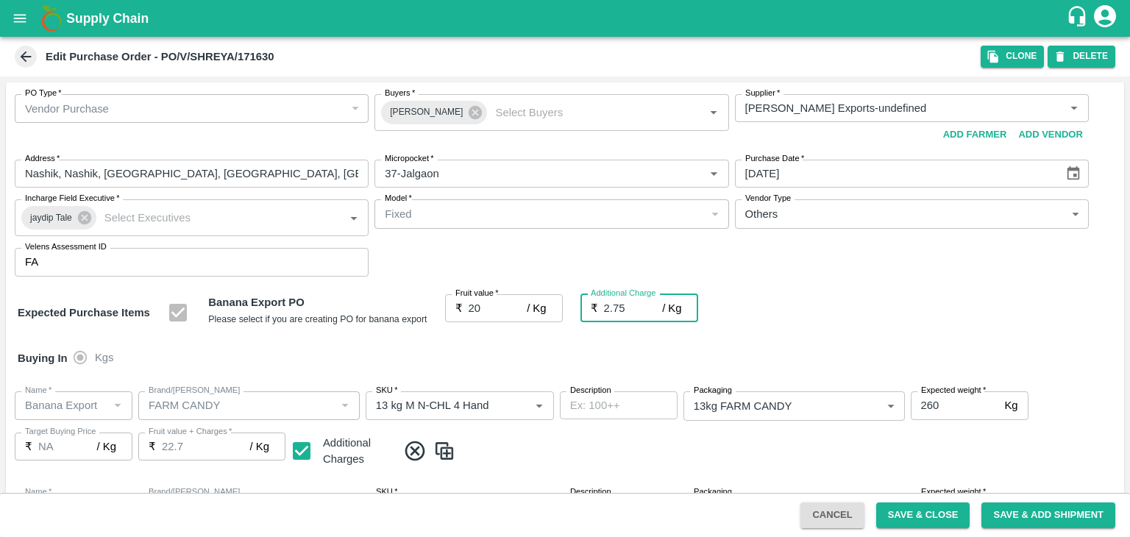
type input "22.75"
type input "2.75"
click at [539, 364] on div "Buying In Kgs" at bounding box center [565, 358] width 1119 height 43
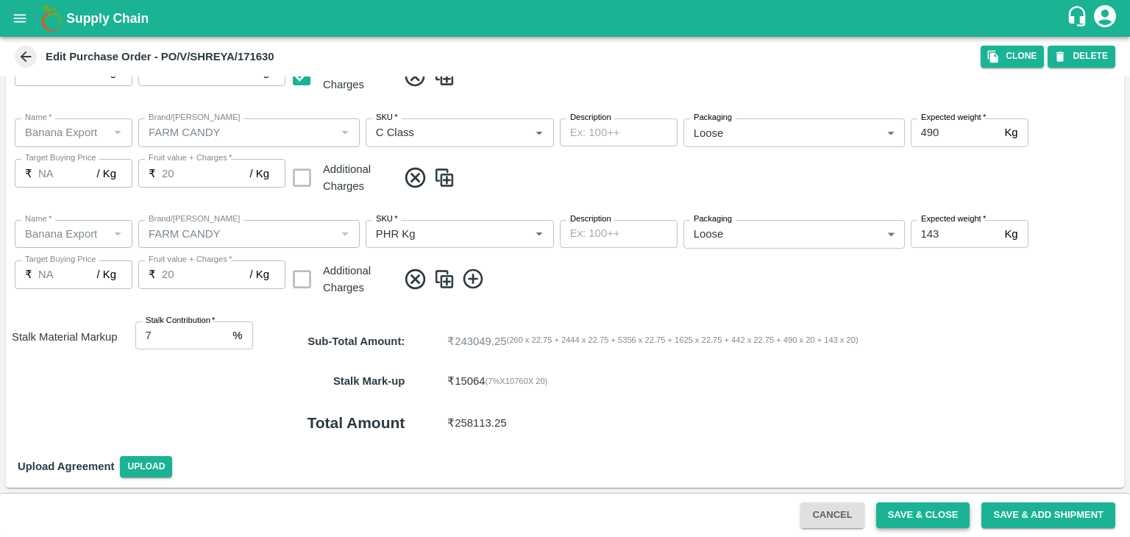
click at [927, 516] on button "Save & Close" at bounding box center [923, 516] width 94 height 26
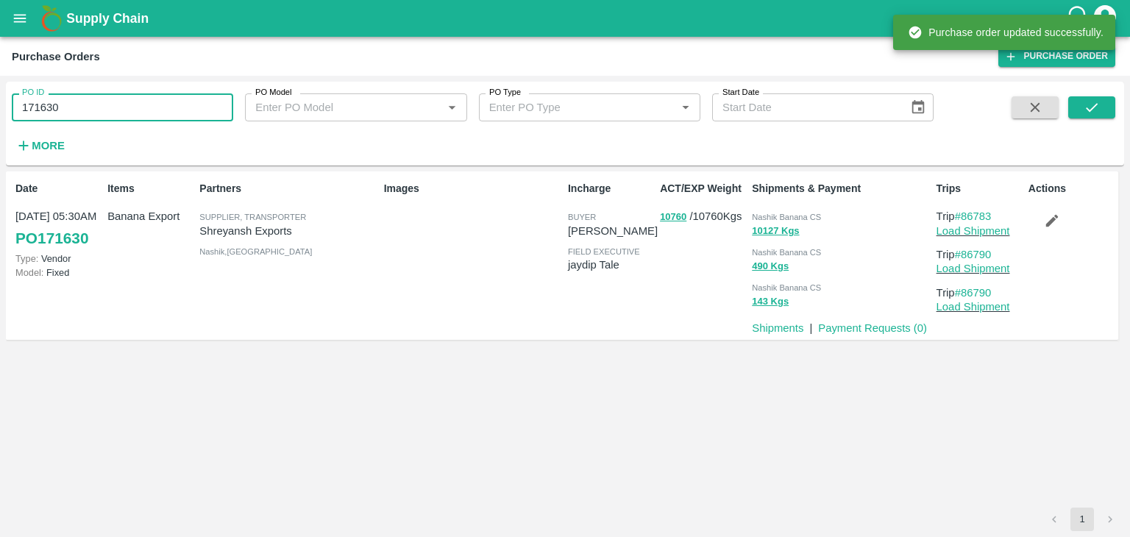
click at [83, 111] on input "171630" at bounding box center [123, 107] width 222 height 28
paste input "text"
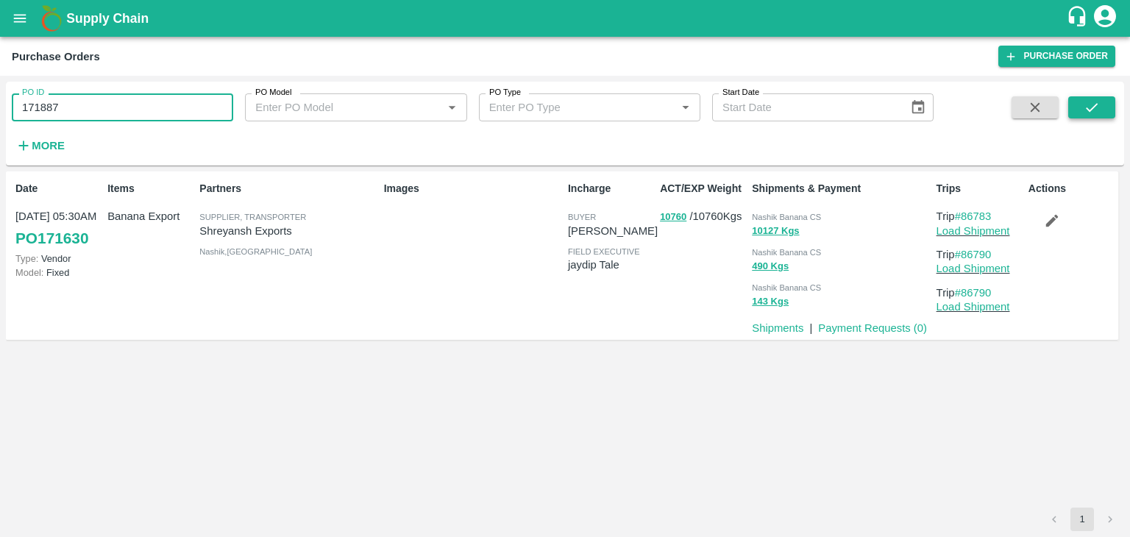
type input "171887"
click at [1087, 108] on icon "submit" at bounding box center [1092, 107] width 12 height 9
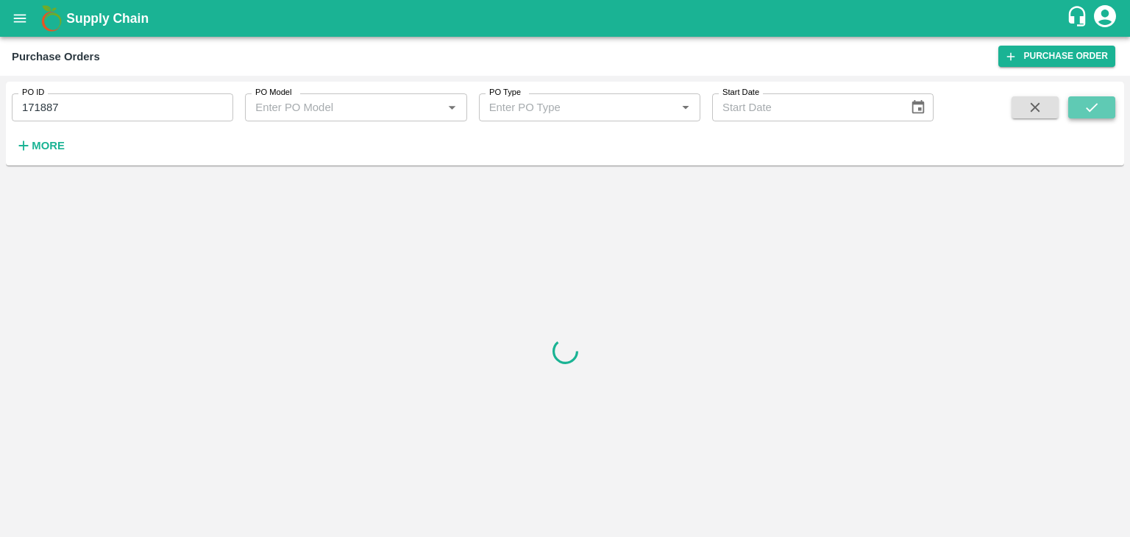
click at [1087, 108] on icon "submit" at bounding box center [1092, 107] width 12 height 9
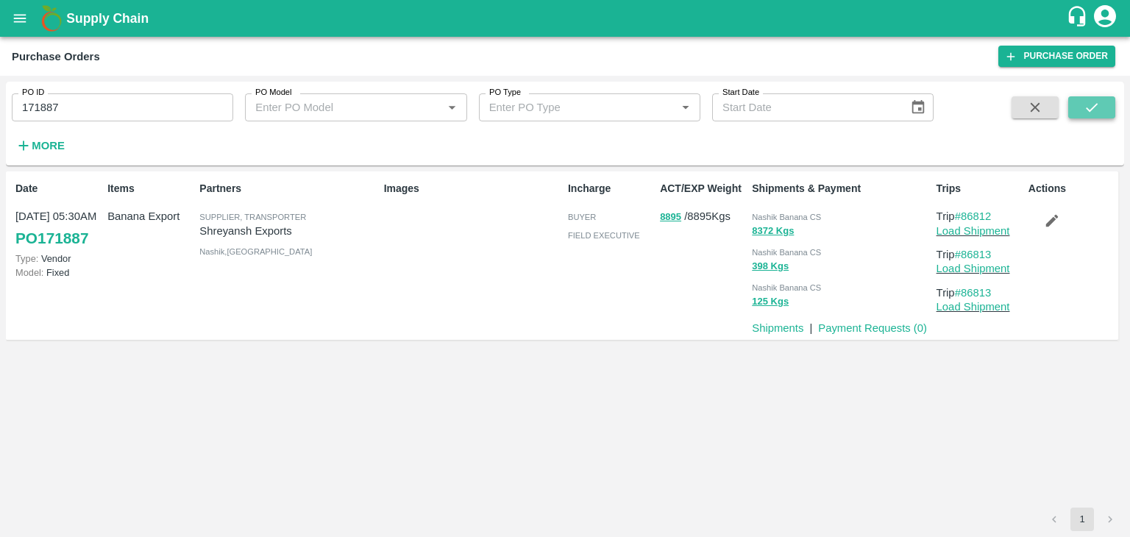
click at [1088, 116] on icon "submit" at bounding box center [1092, 107] width 16 height 16
click at [979, 227] on link "Load Shipment" at bounding box center [974, 231] width 74 height 12
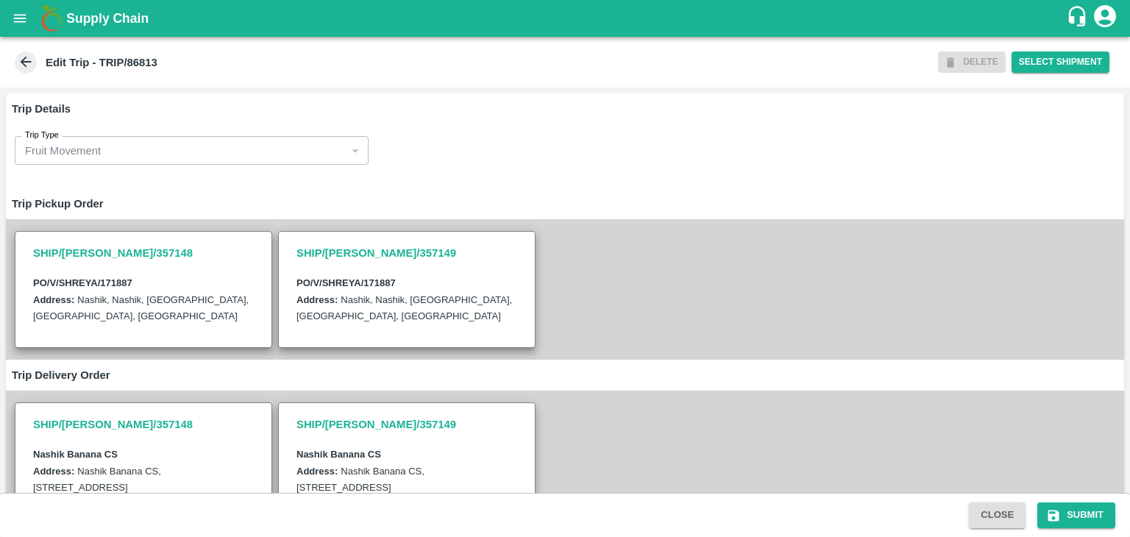
scroll to position [437, 0]
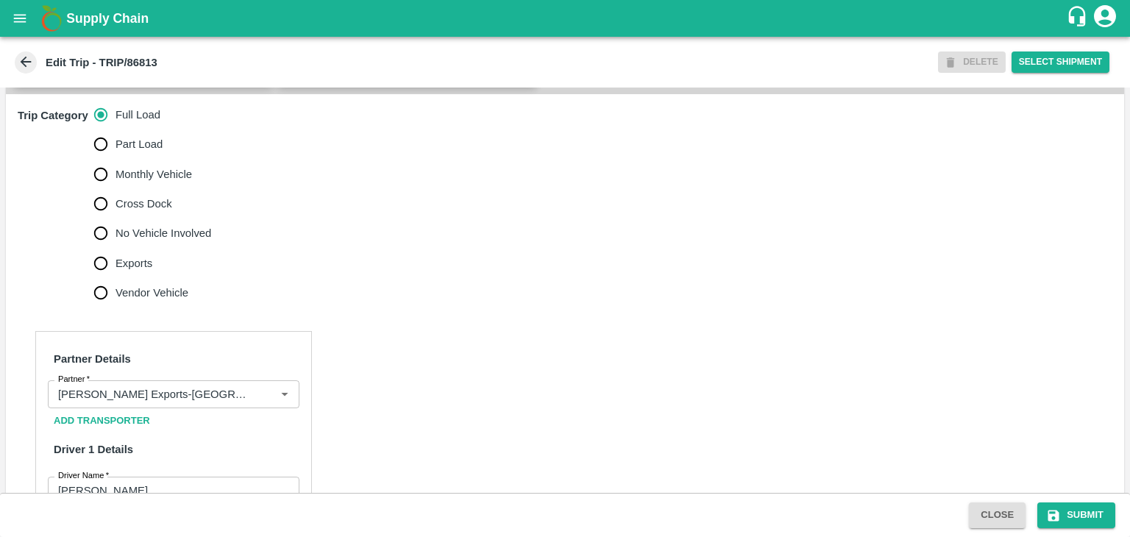
click at [182, 241] on span "No Vehicle Involved" at bounding box center [164, 233] width 96 height 16
click at [116, 248] on input "No Vehicle Involved" at bounding box center [100, 233] width 29 height 29
radio input "true"
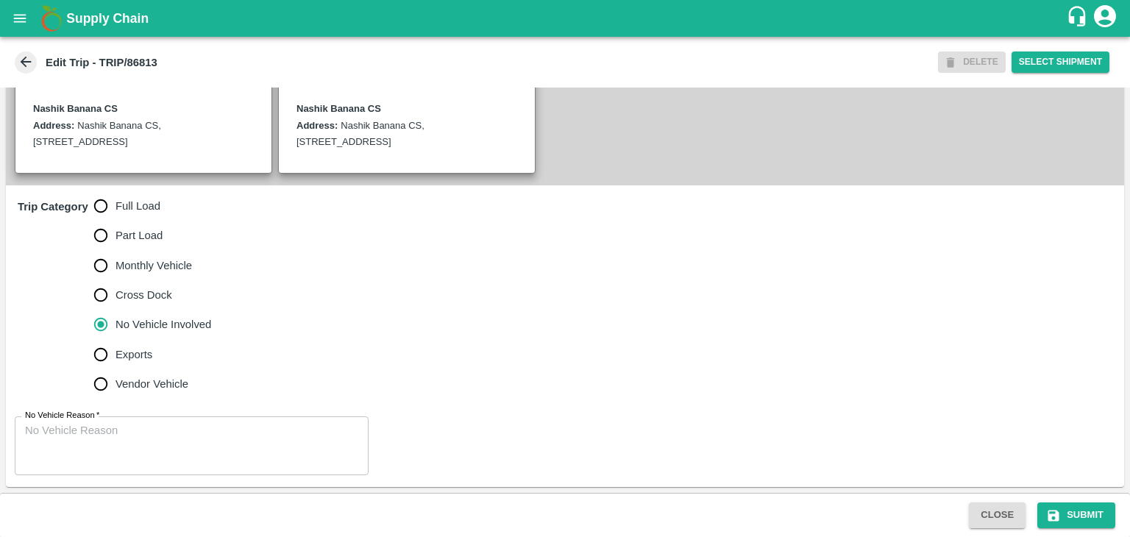
scroll to position [361, 0]
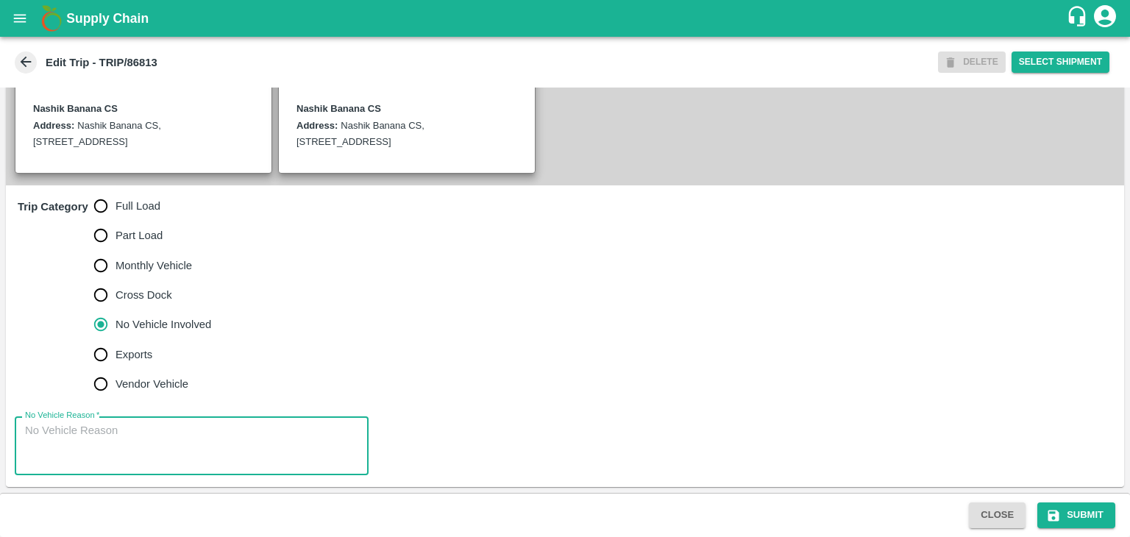
click at [148, 449] on textarea "No Vehicle Reason   *" at bounding box center [191, 446] width 333 height 46
type textarea "Field Dump"
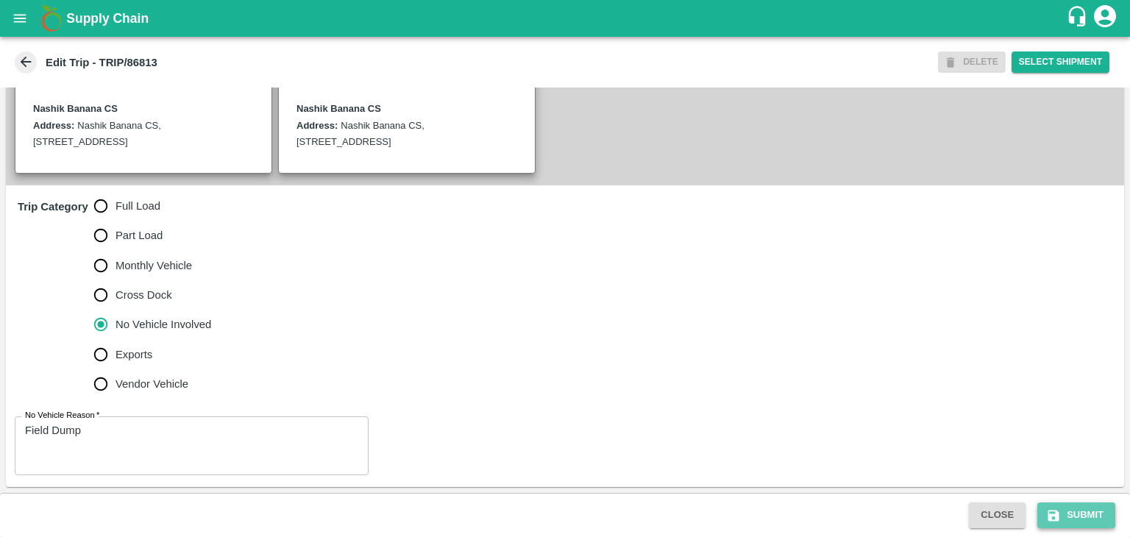
click at [1061, 510] on button "Submit" at bounding box center [1077, 516] width 78 height 26
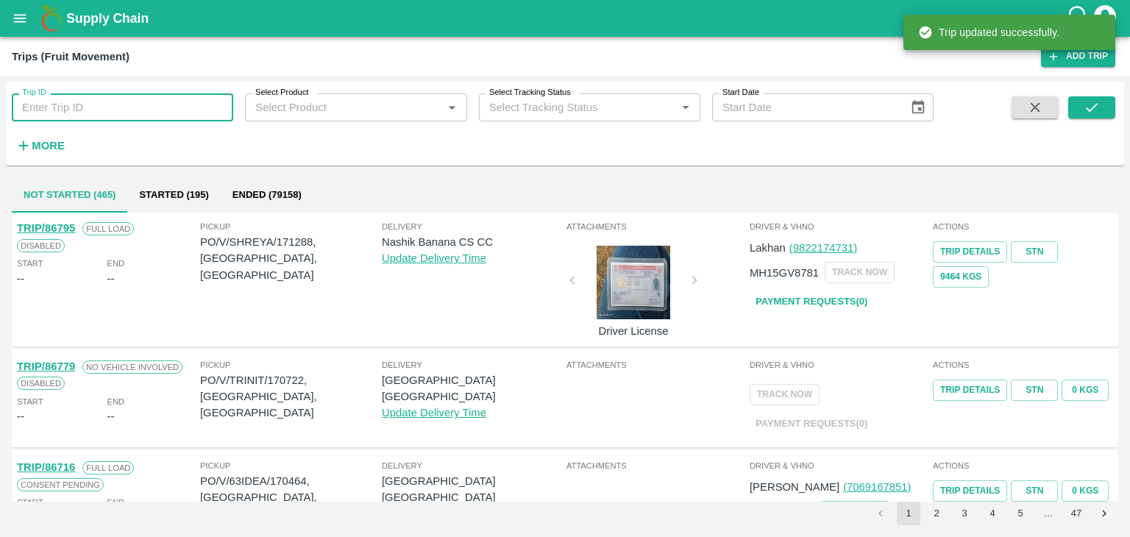
click at [85, 112] on input "Trip ID" at bounding box center [123, 107] width 222 height 28
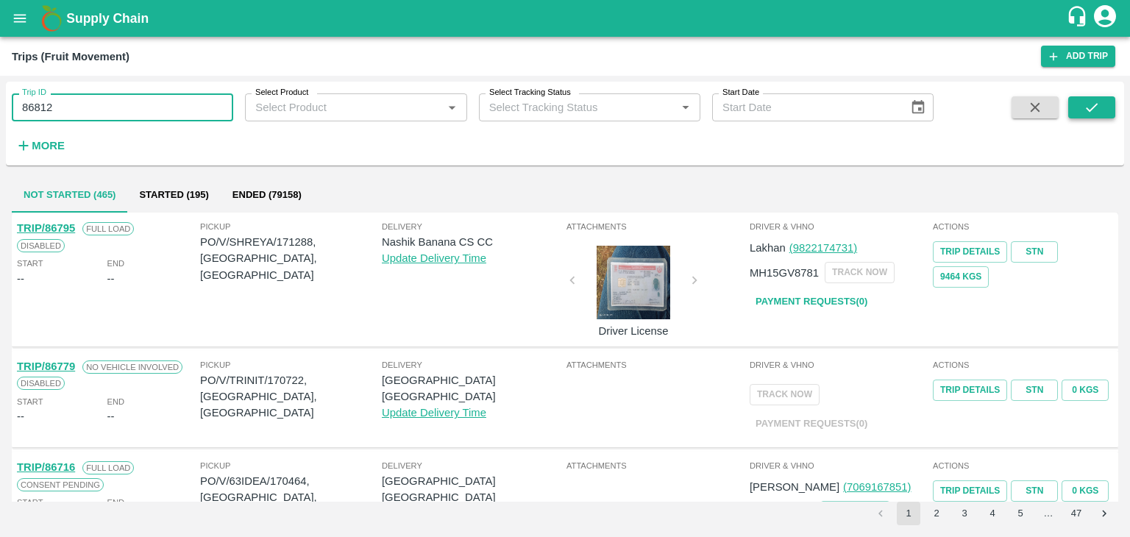
type input "86812"
click at [1105, 99] on button "submit" at bounding box center [1092, 107] width 47 height 22
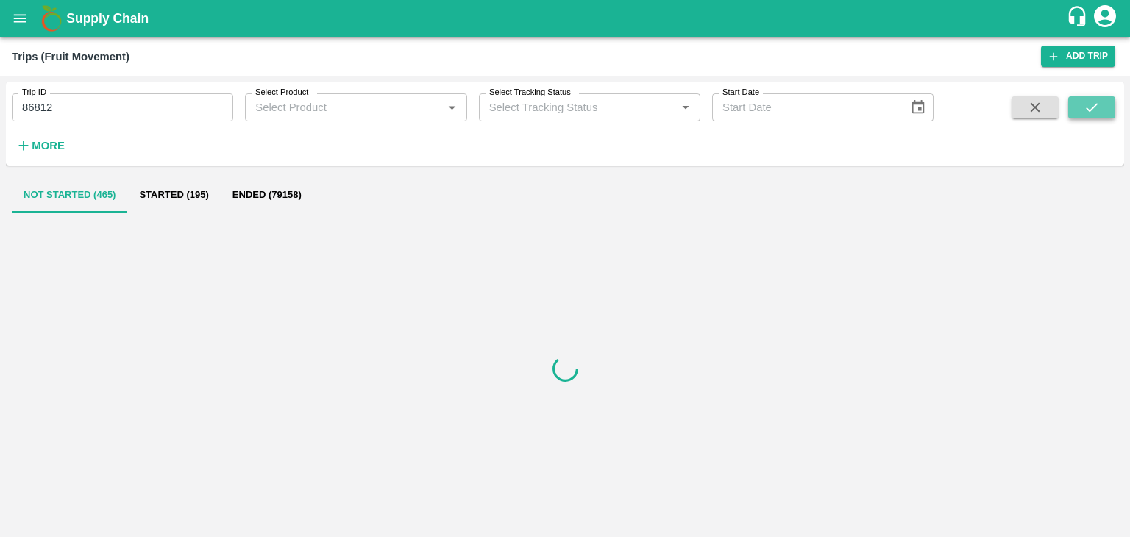
click at [1105, 99] on button "submit" at bounding box center [1092, 107] width 47 height 22
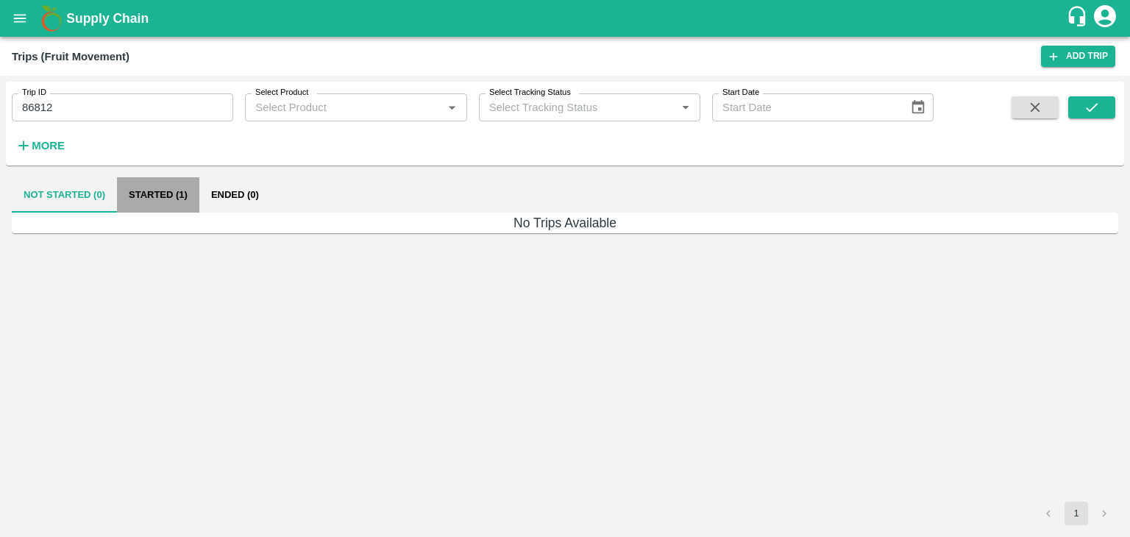
click at [133, 193] on button "Started (1)" at bounding box center [158, 194] width 82 height 35
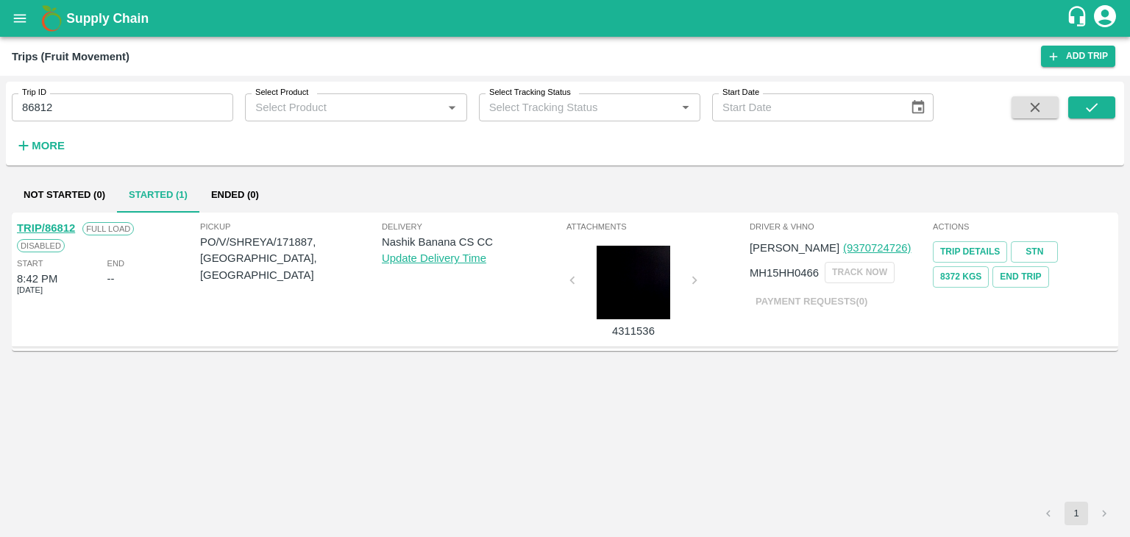
click at [44, 223] on link "TRIP/86812" at bounding box center [46, 228] width 58 height 12
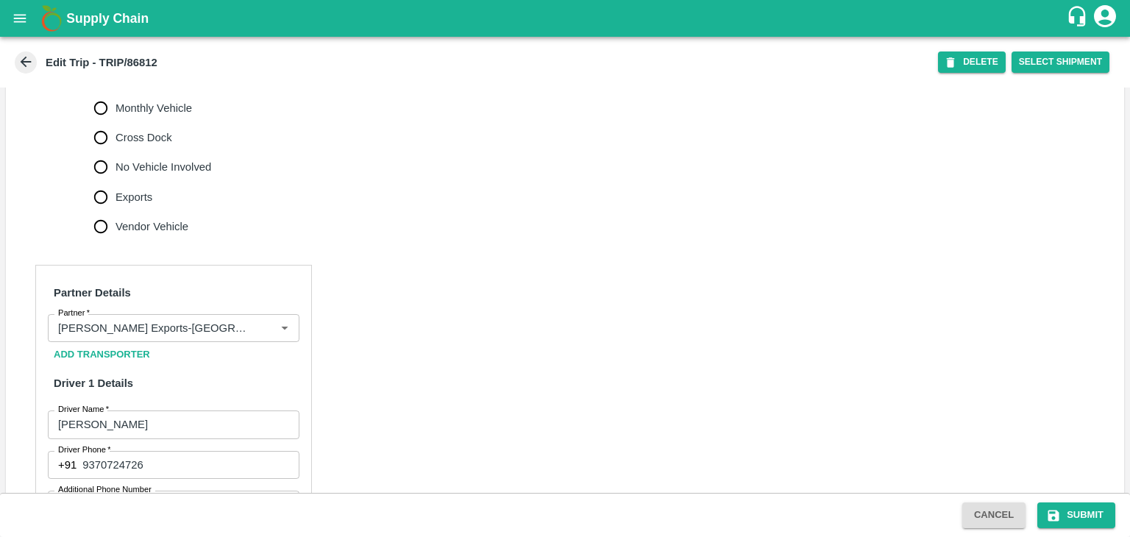
scroll to position [503, 0]
click at [268, 333] on icon "Clear" at bounding box center [267, 329] width 8 height 8
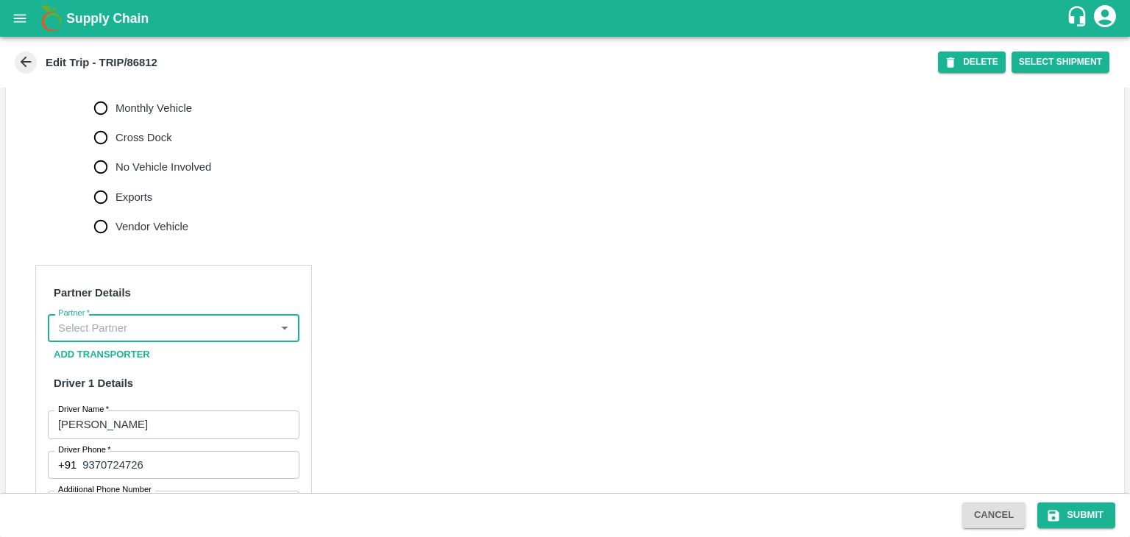
scroll to position [0, 0]
click at [216, 338] on input "Partner   *" at bounding box center [161, 328] width 219 height 19
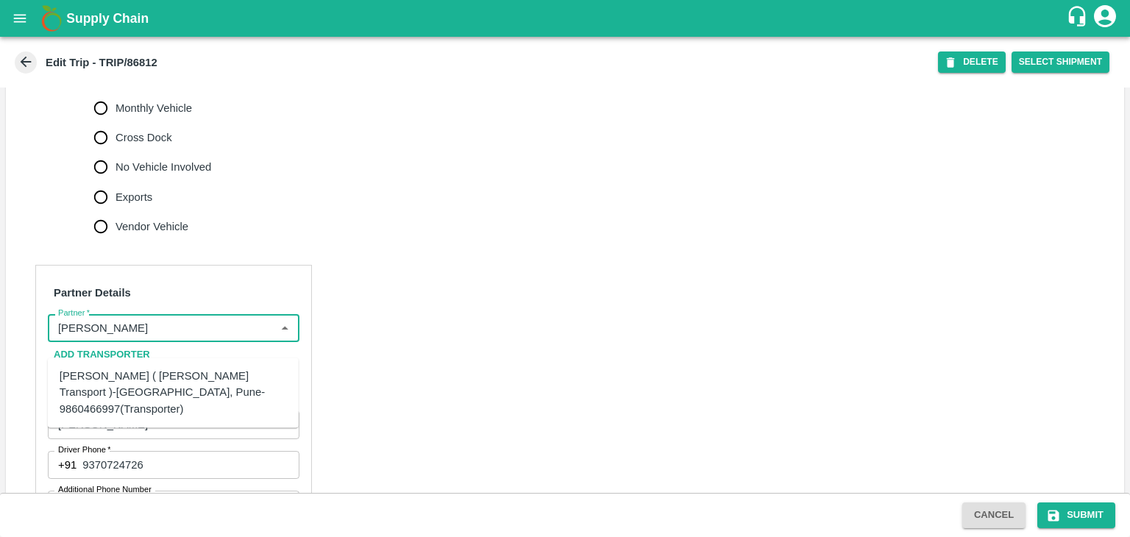
click at [187, 380] on div "Nitin Rasal ( Bhairavnath Transport )-Deulgaon, Pune-9860466997(Transporter)" at bounding box center [173, 392] width 227 height 49
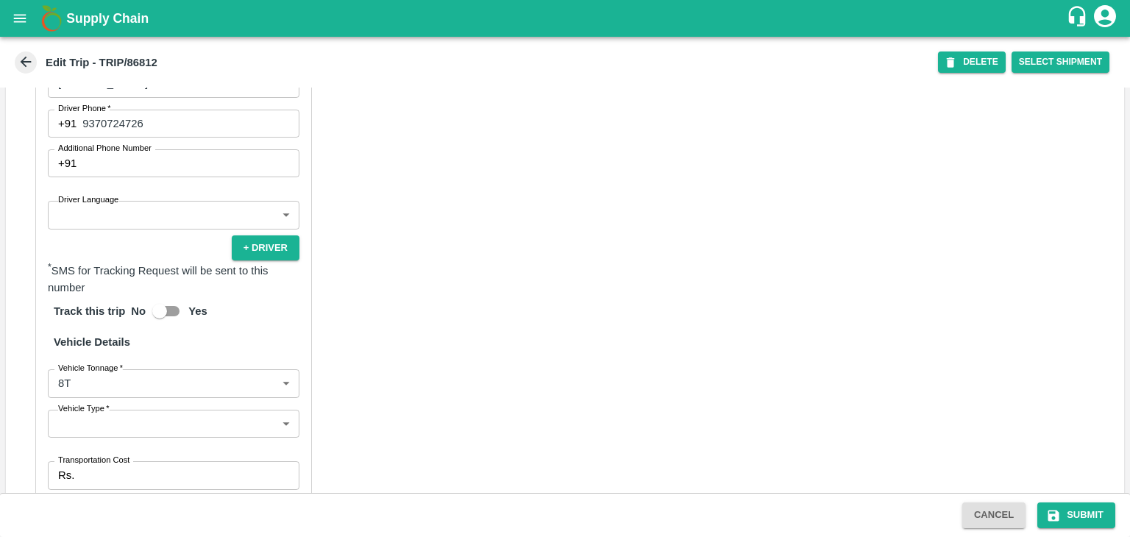
scroll to position [846, 0]
type input "Nitin Rasal ( Bhairavnath Transport )-Deulgaon, Pune-9860466997(Transporter)"
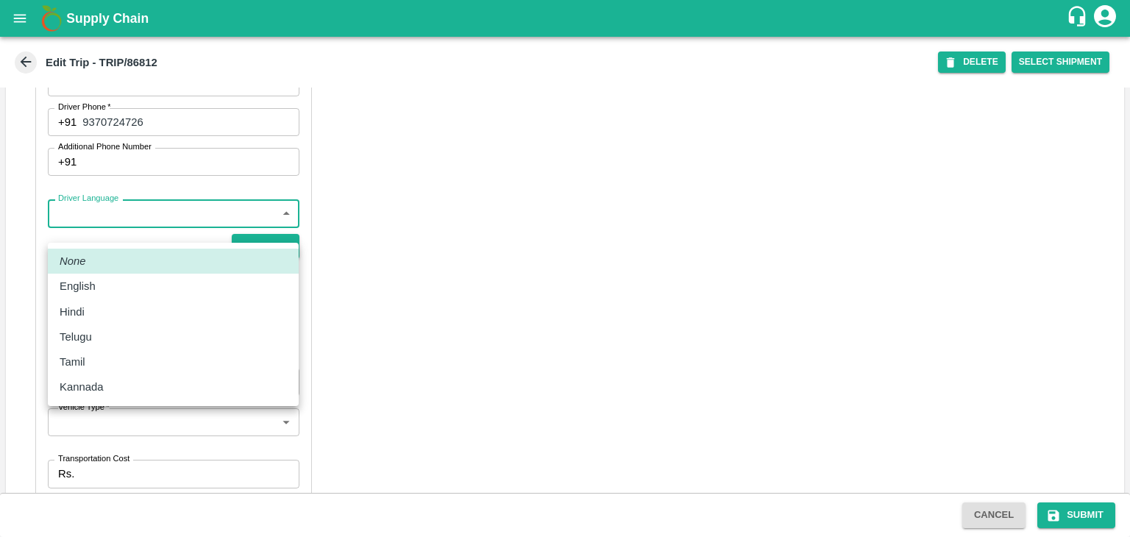
click at [112, 230] on body "Supply Chain Edit Trip - TRIP/86812 DELETE Select Shipment Trip Details Trip Ty…" at bounding box center [565, 268] width 1130 height 537
click at [109, 319] on div "Hindi" at bounding box center [173, 312] width 227 height 16
type input "hi"
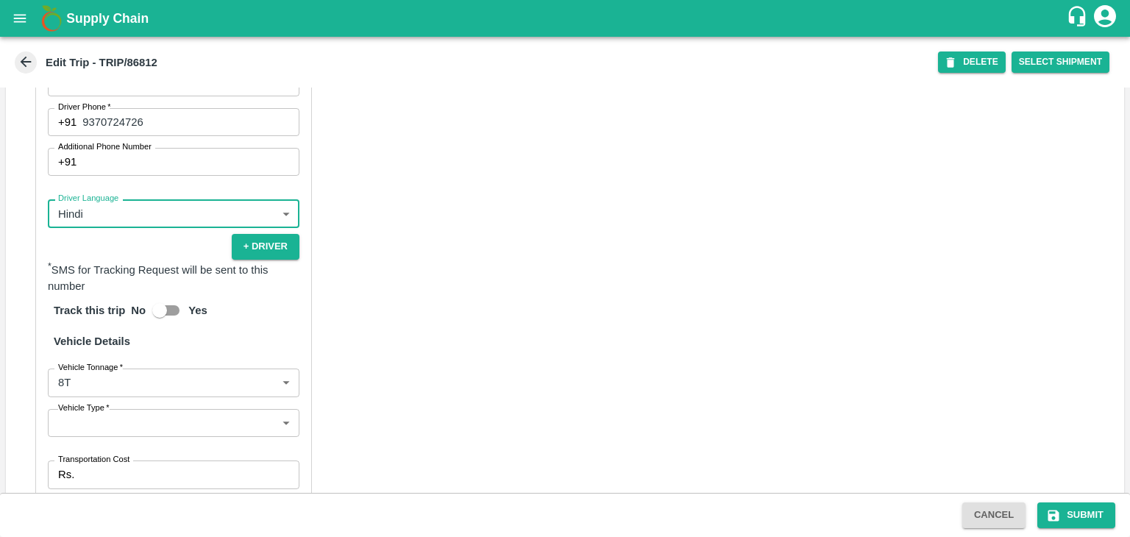
scroll to position [1032, 0]
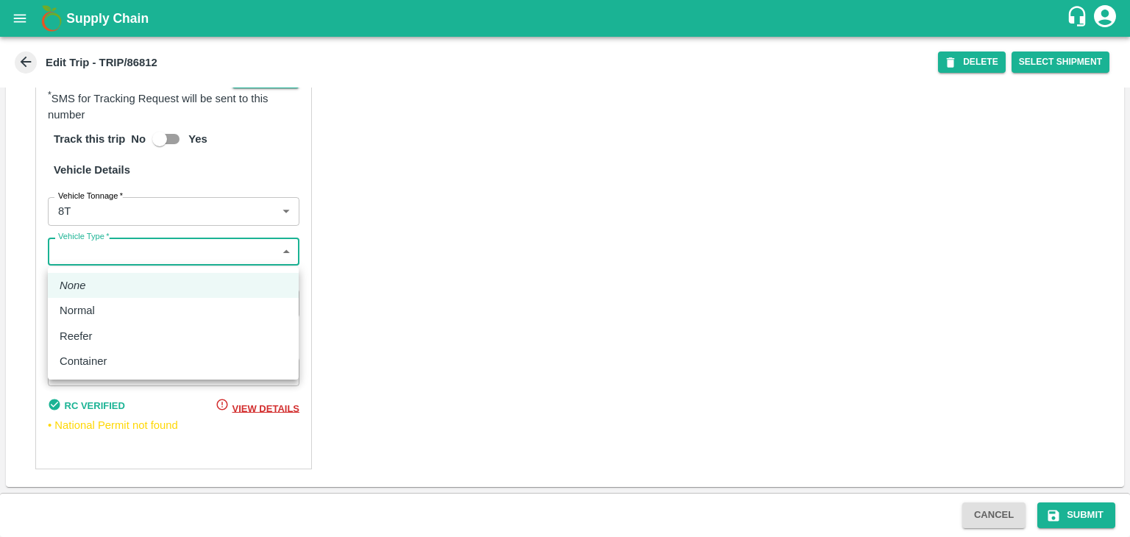
click at [91, 253] on body "Supply Chain Edit Trip - TRIP/86812 DELETE Select Shipment Trip Details Trip Ty…" at bounding box center [565, 268] width 1130 height 537
click at [102, 319] on li "Normal" at bounding box center [173, 310] width 251 height 25
type input "Normal"
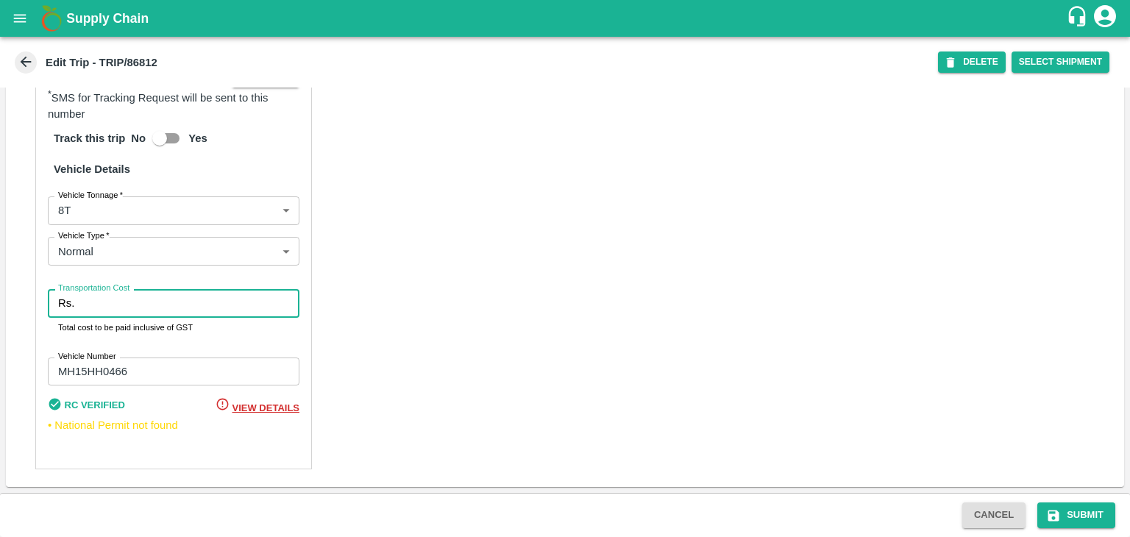
click at [124, 315] on input "Transportation Cost" at bounding box center [189, 303] width 219 height 28
type input "10000"
click at [1094, 504] on button "Submit" at bounding box center [1077, 516] width 78 height 26
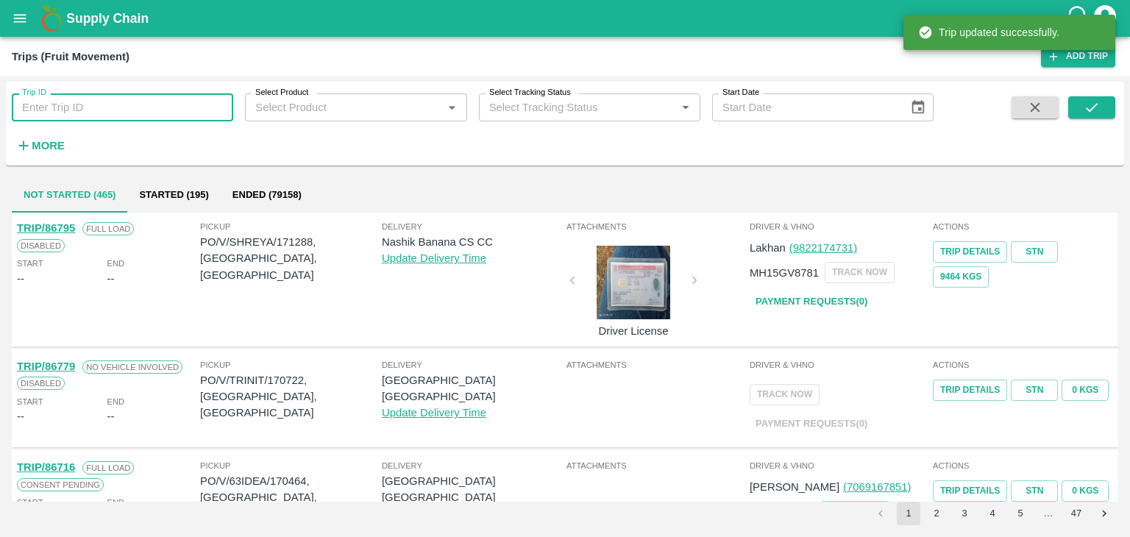
click at [99, 117] on input "Trip ID" at bounding box center [123, 107] width 222 height 28
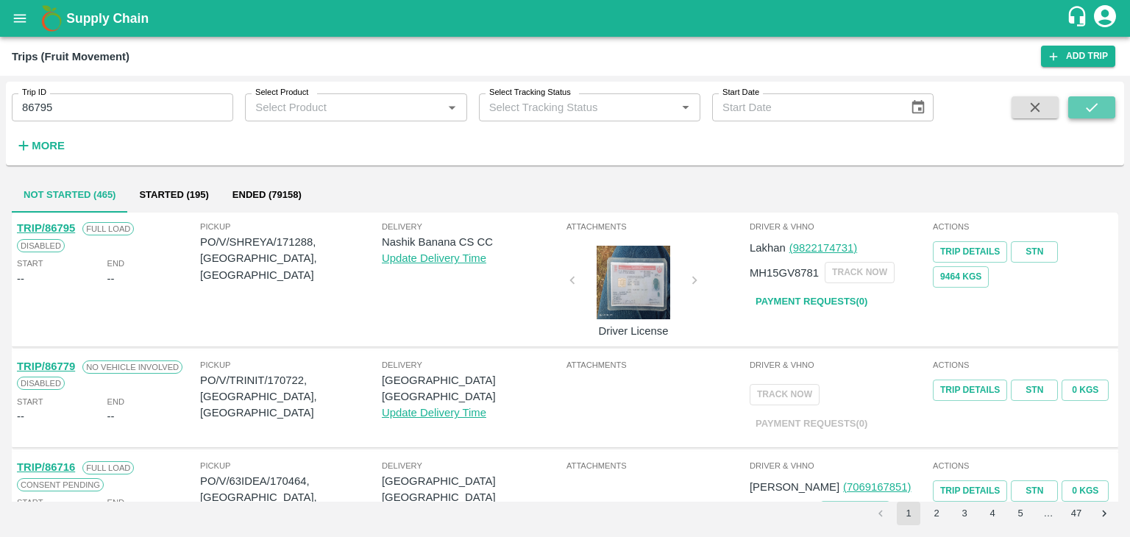
click at [1080, 111] on button "submit" at bounding box center [1092, 107] width 47 height 22
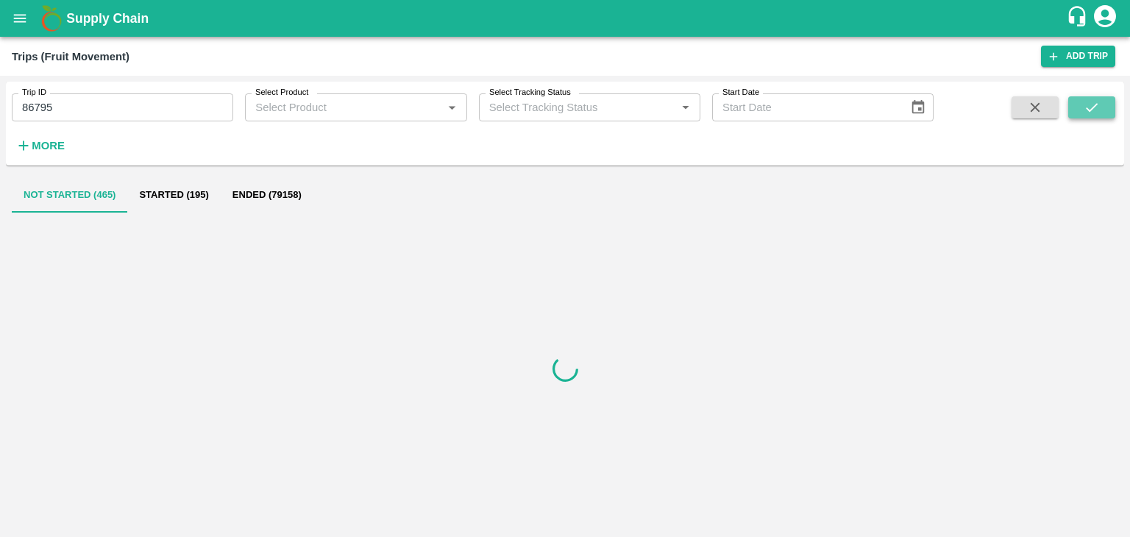
click at [1080, 111] on button "submit" at bounding box center [1092, 107] width 47 height 22
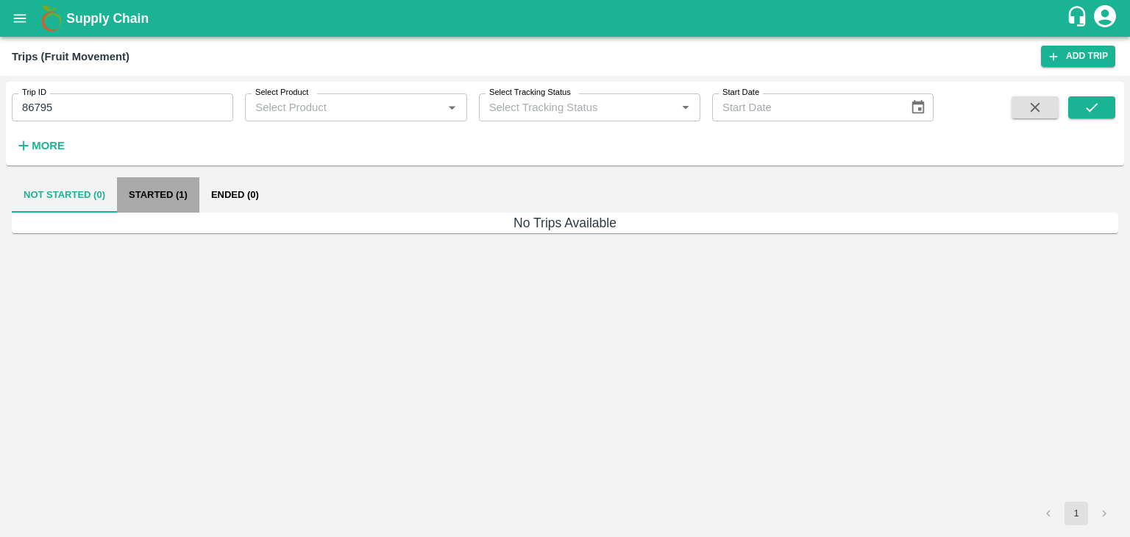
click at [172, 194] on button "Started (1)" at bounding box center [158, 194] width 82 height 35
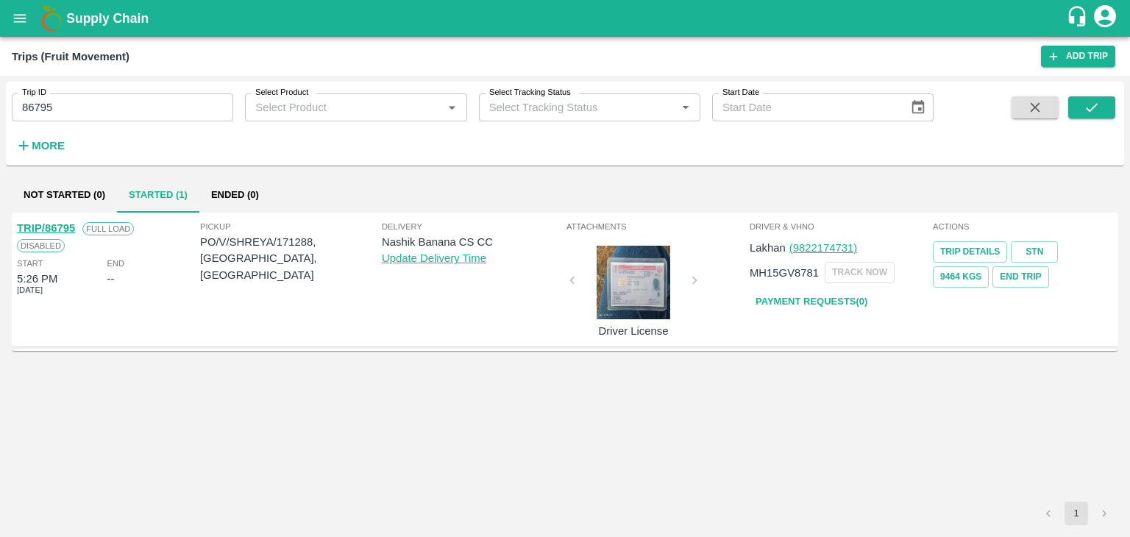
click at [53, 220] on div "TRIP/86795" at bounding box center [46, 228] width 58 height 16
click at [60, 226] on link "TRIP/86795" at bounding box center [46, 228] width 58 height 12
click at [104, 93] on input "86795" at bounding box center [123, 107] width 222 height 28
click at [1090, 104] on icon "submit" at bounding box center [1092, 107] width 16 height 16
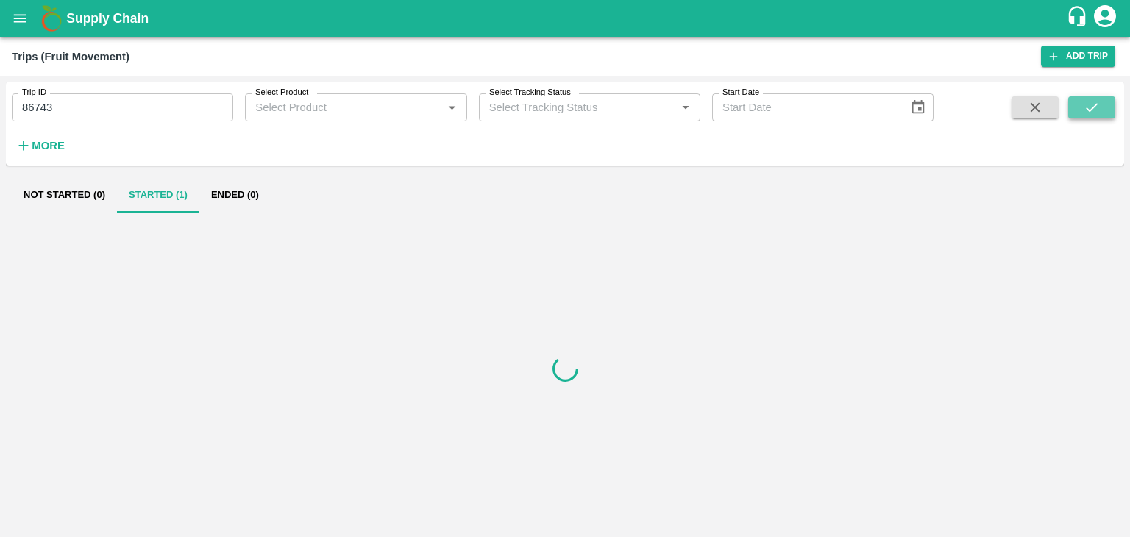
click at [1090, 104] on icon "submit" at bounding box center [1092, 107] width 16 height 16
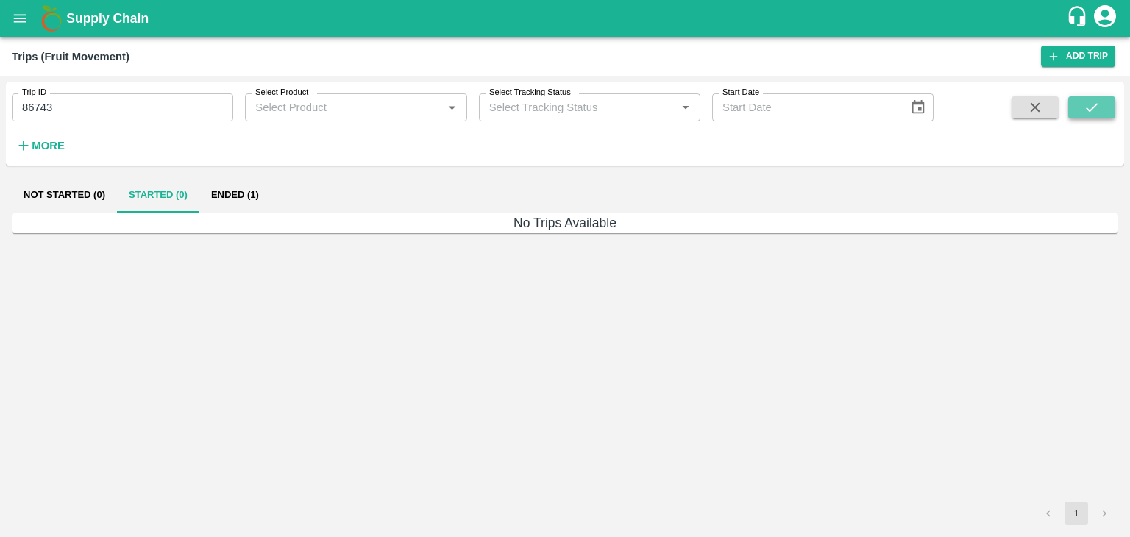
click at [1090, 104] on icon "submit" at bounding box center [1092, 107] width 16 height 16
click at [236, 192] on button "Ended (1)" at bounding box center [234, 194] width 71 height 35
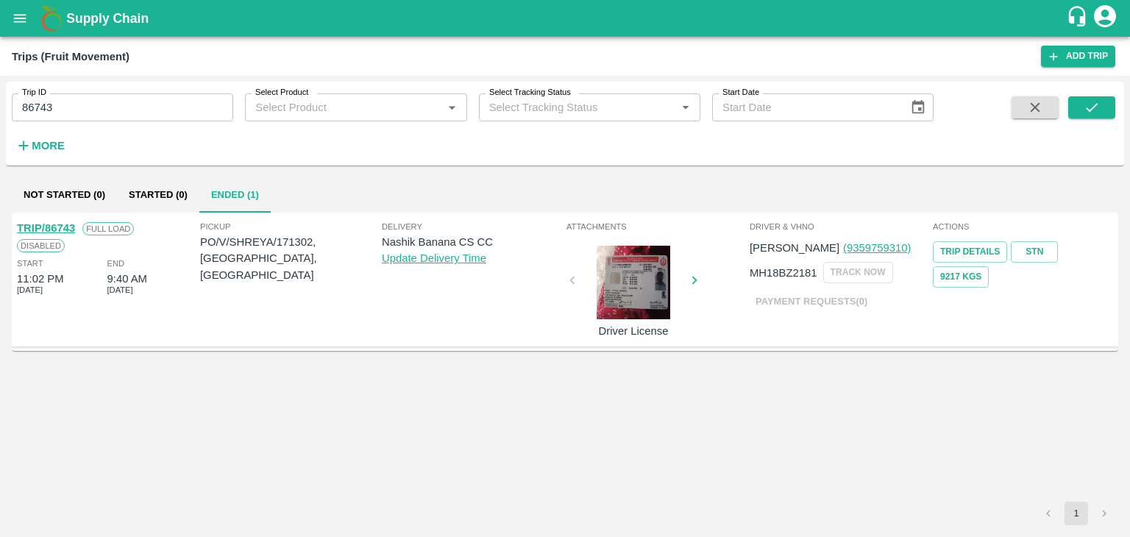
click at [52, 222] on link "TRIP/86743" at bounding box center [46, 228] width 58 height 12
click at [137, 104] on input "86743" at bounding box center [123, 107] width 222 height 28
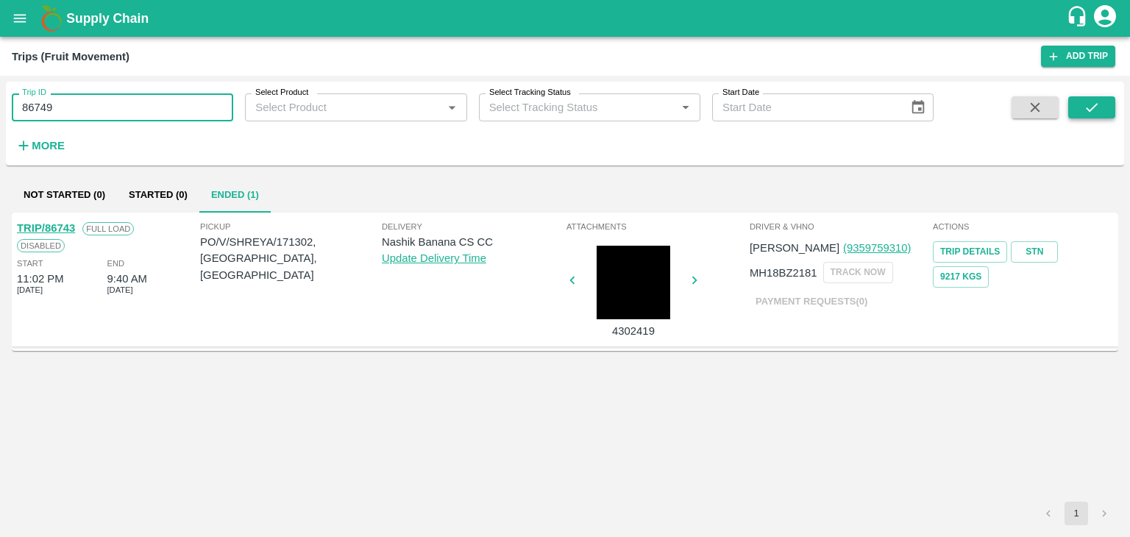
type input "86749"
click at [1086, 104] on icon "submit" at bounding box center [1092, 107] width 16 height 16
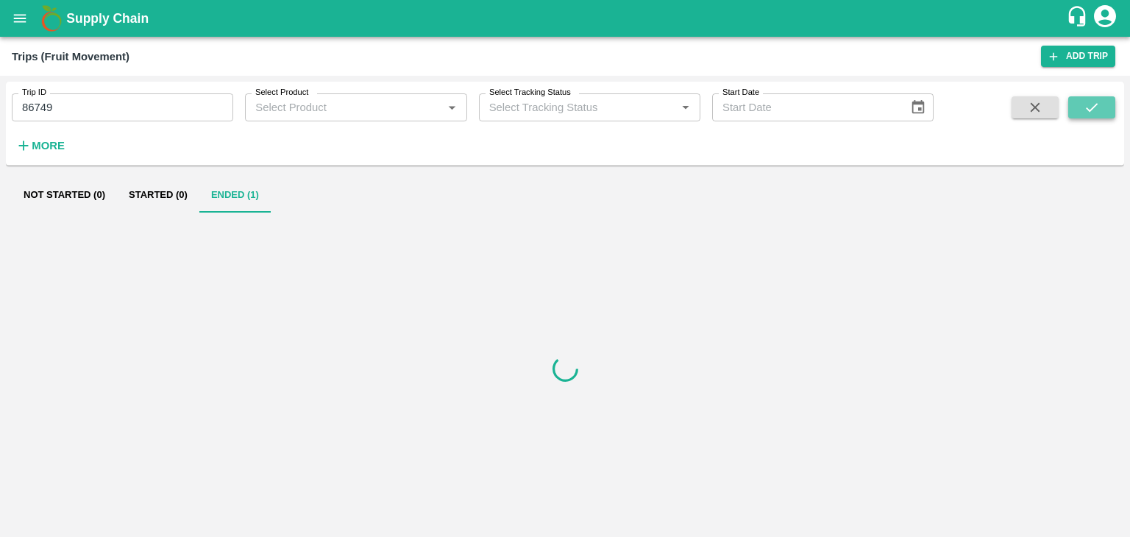
click at [1086, 104] on icon "submit" at bounding box center [1092, 107] width 16 height 16
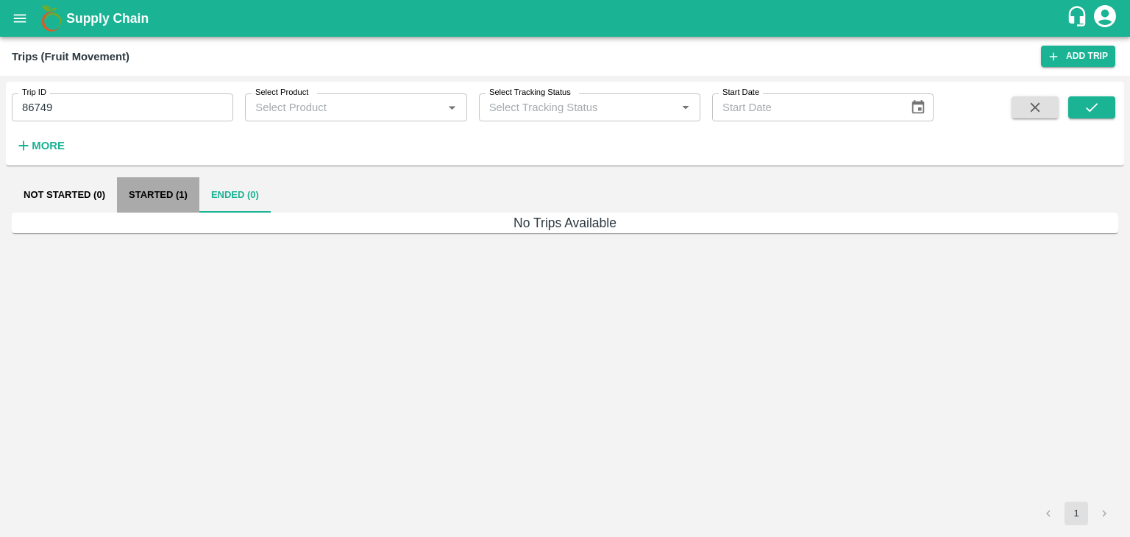
click at [164, 203] on button "Started (1)" at bounding box center [158, 194] width 82 height 35
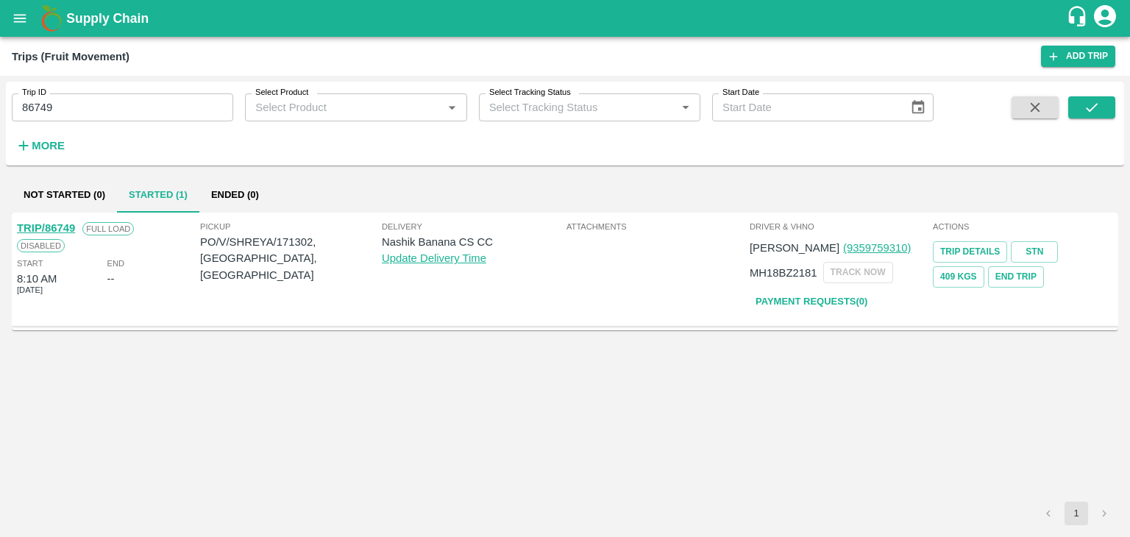
click at [51, 224] on link "TRIP/86749" at bounding box center [46, 228] width 58 height 12
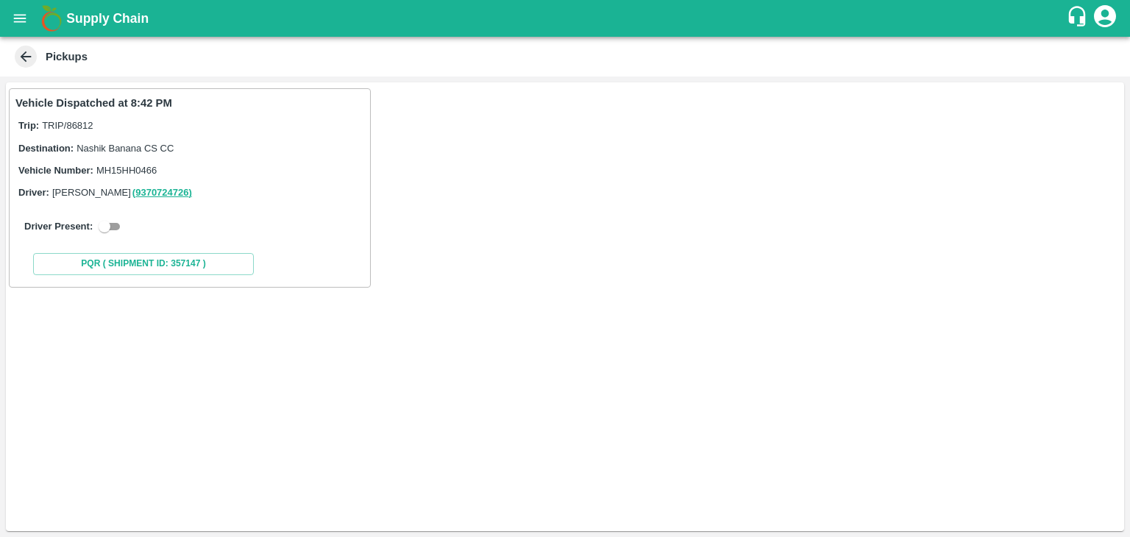
drag, startPoint x: 109, startPoint y: 237, endPoint x: 106, endPoint y: 228, distance: 9.3
click at [106, 228] on div "Driver Present:" at bounding box center [189, 226] width 349 height 41
click at [106, 228] on input "checkbox" at bounding box center [104, 227] width 53 height 18
checkbox input "true"
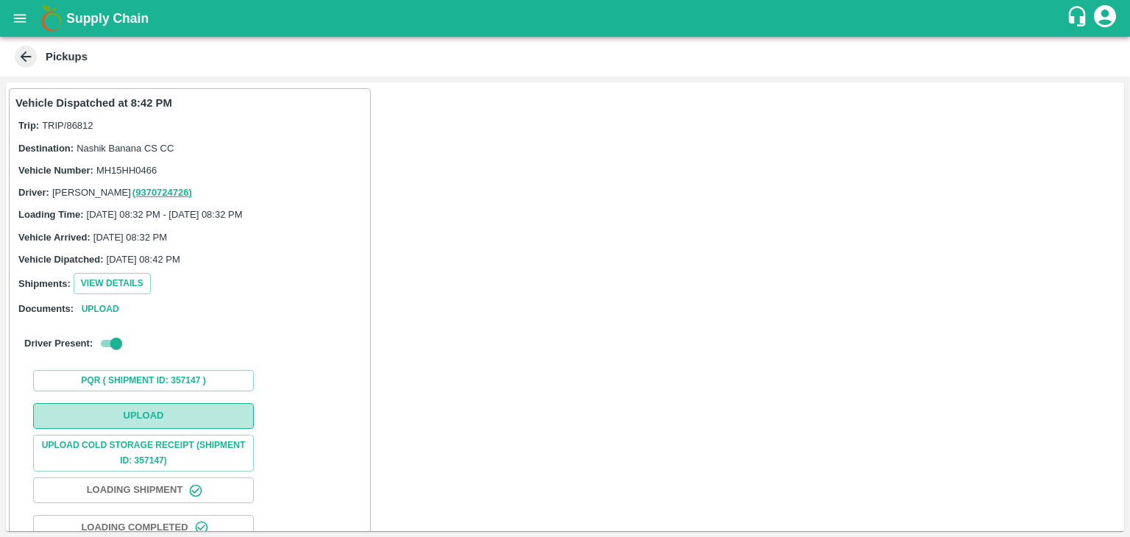
click at [153, 407] on button "Upload" at bounding box center [143, 416] width 221 height 26
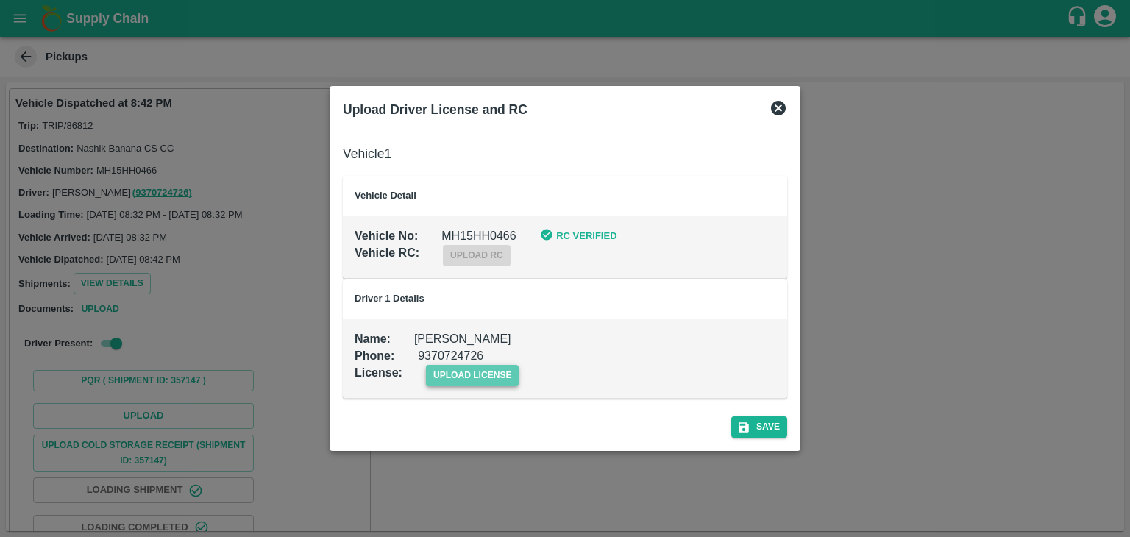
click at [489, 377] on span "upload license" at bounding box center [472, 375] width 93 height 21
click at [0, 0] on input "upload license" at bounding box center [0, 0] width 0 height 0
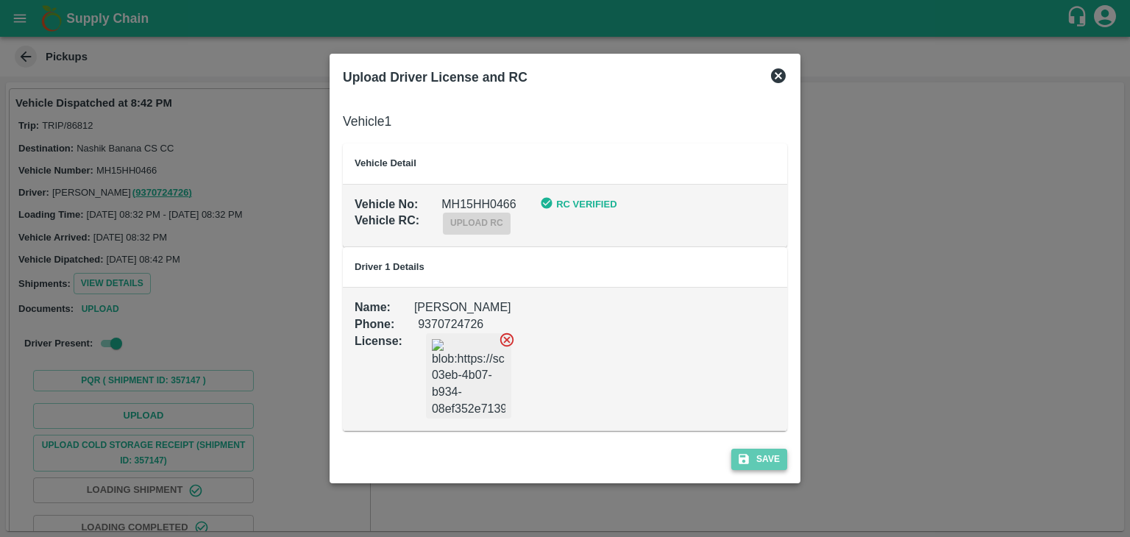
click at [771, 460] on button "Save" at bounding box center [759, 459] width 56 height 21
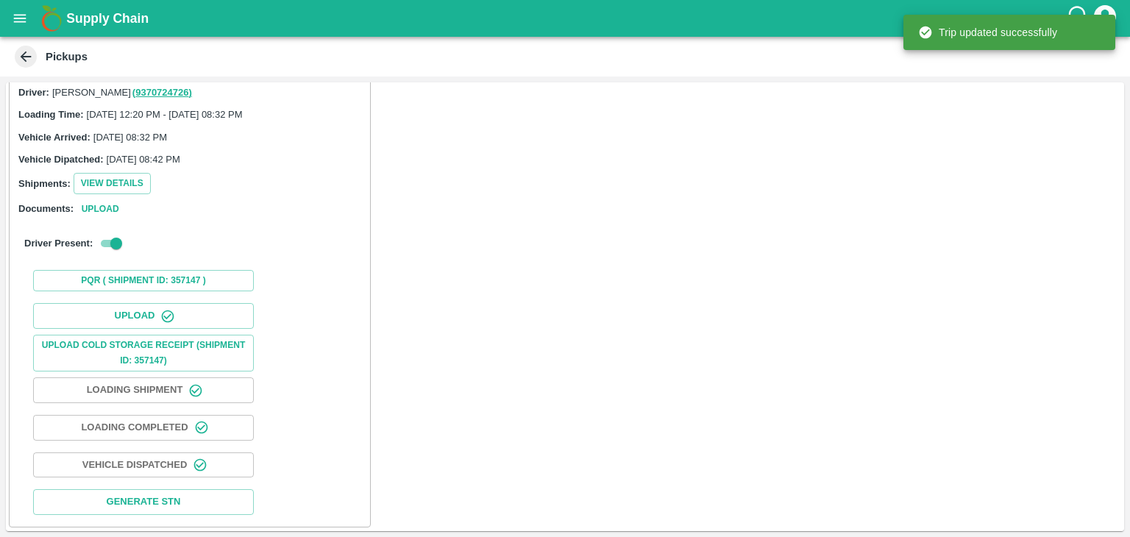
scroll to position [154, 0]
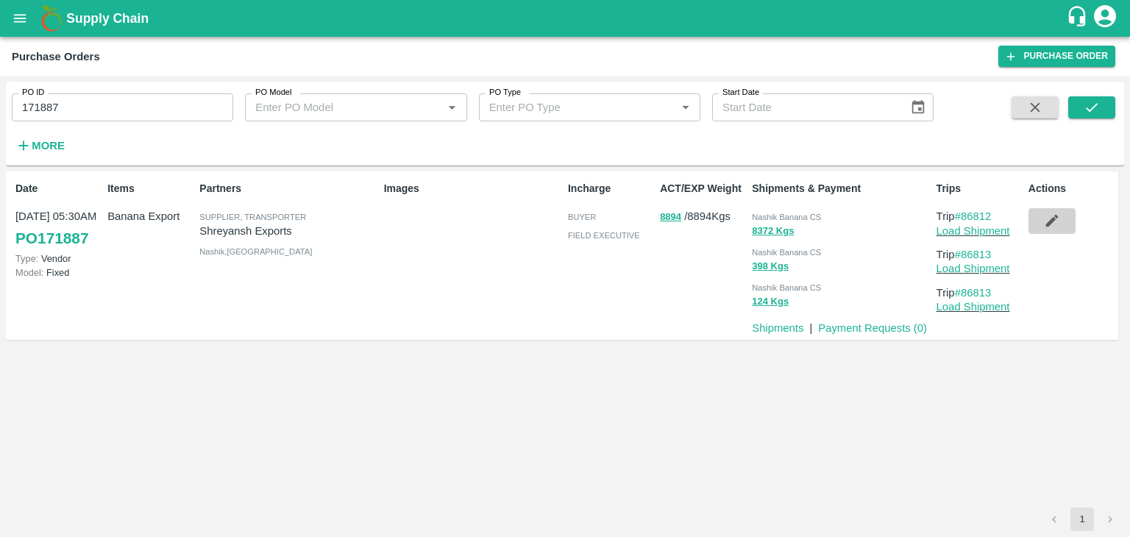
click at [1051, 233] on button "button" at bounding box center [1052, 220] width 47 height 25
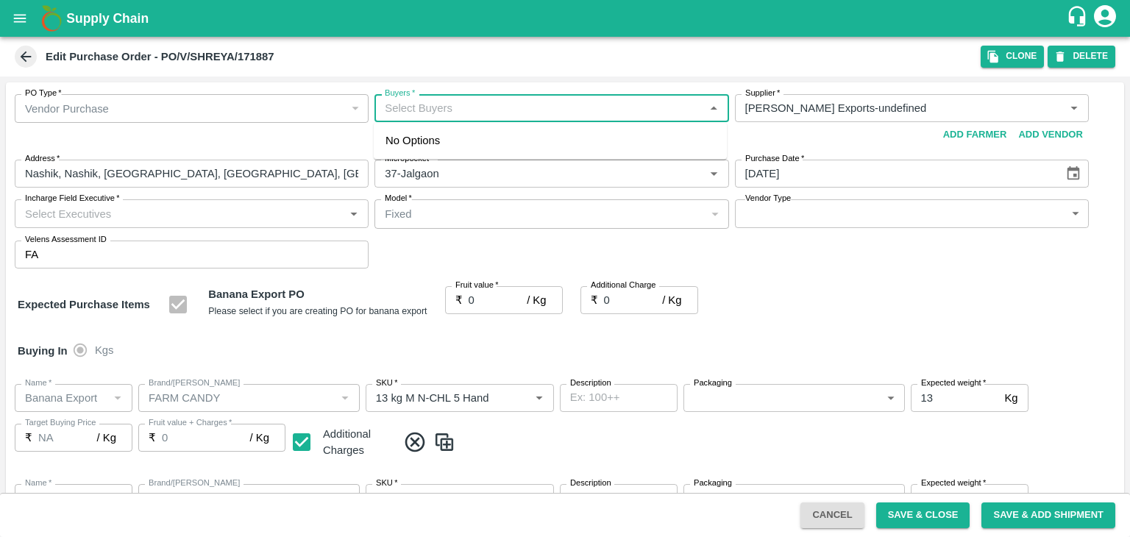
click at [502, 101] on input "Buyers   *" at bounding box center [539, 108] width 321 height 19
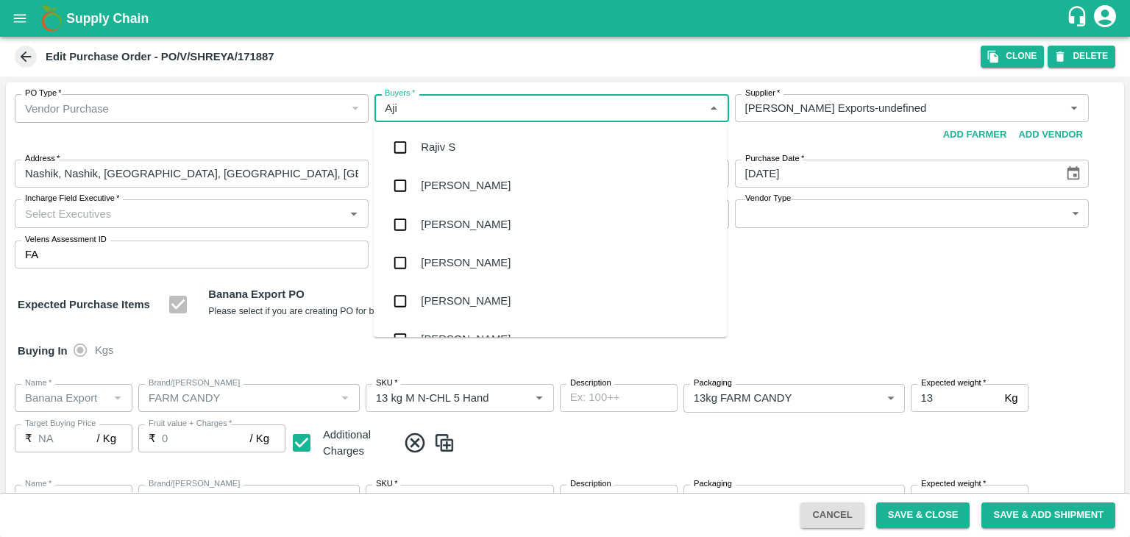
type input "Ajit"
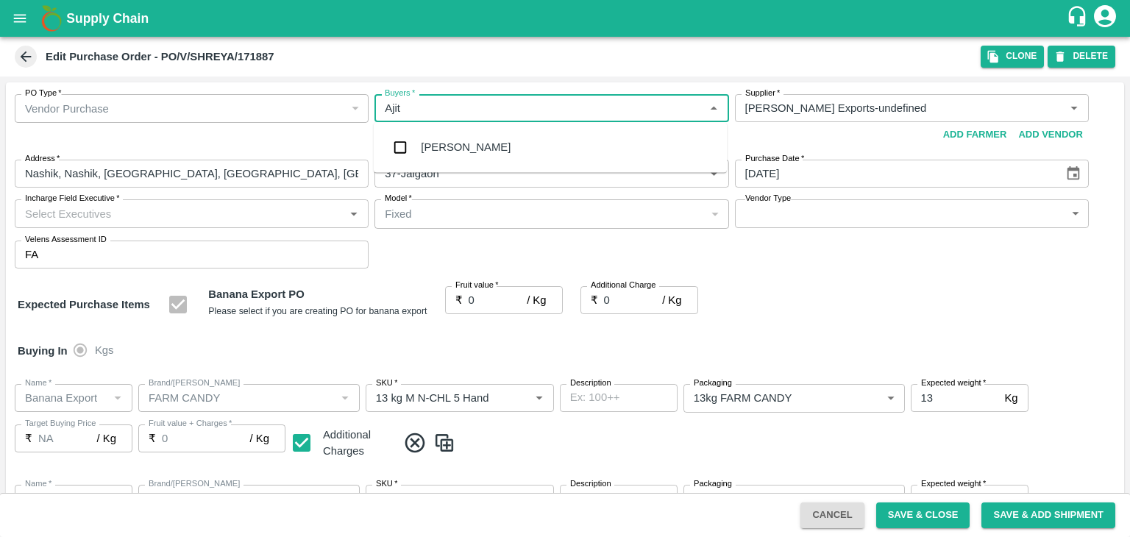
click at [456, 142] on div "[PERSON_NAME]" at bounding box center [466, 147] width 90 height 16
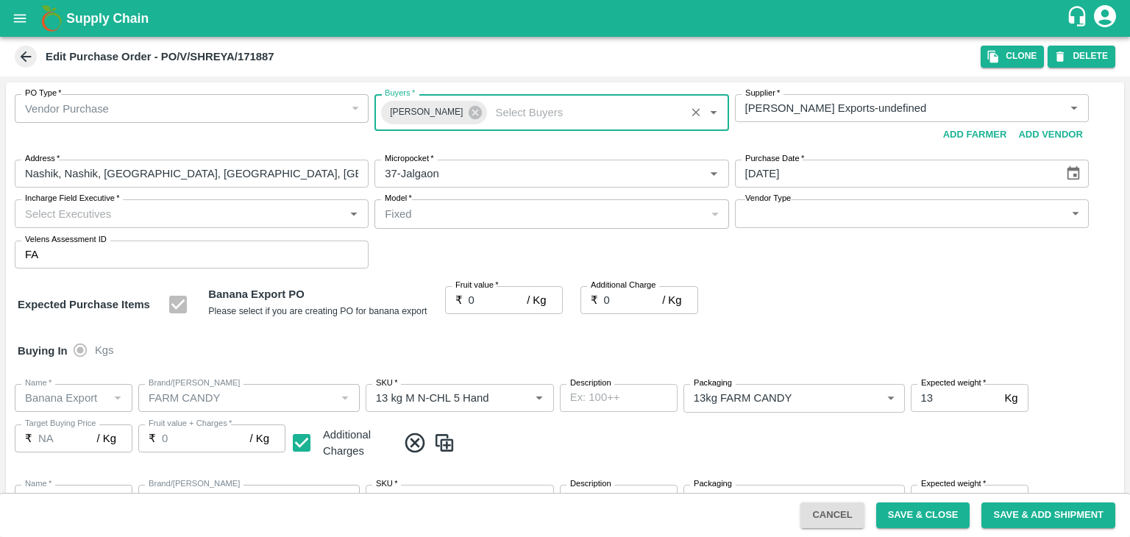
click at [234, 207] on input "Incharge Field Executive   *" at bounding box center [179, 213] width 321 height 19
type input "[PERSON_NAME]"
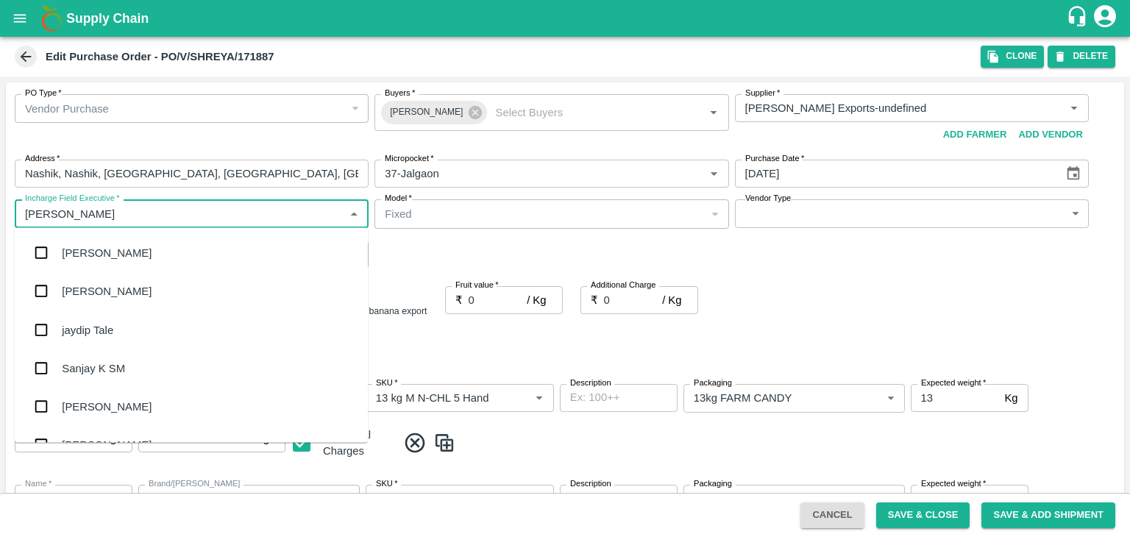
click at [130, 325] on div "jaydip Tale" at bounding box center [191, 330] width 353 height 38
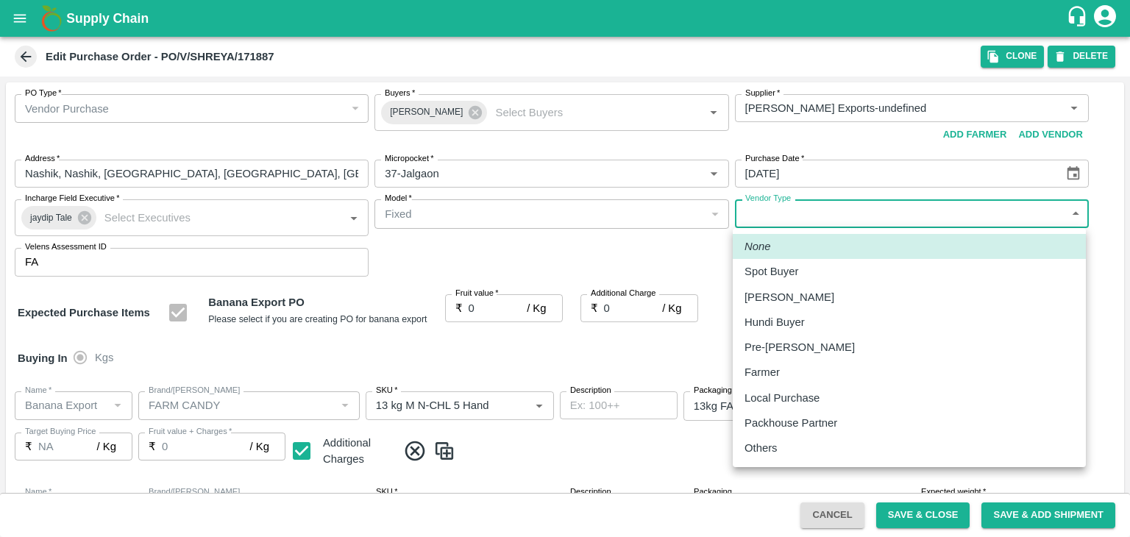
click at [790, 208] on body "Supply Chain Edit Purchase Order - PO/V/SHREYA/171887 Clone DELETE PO Type   * …" at bounding box center [565, 268] width 1130 height 537
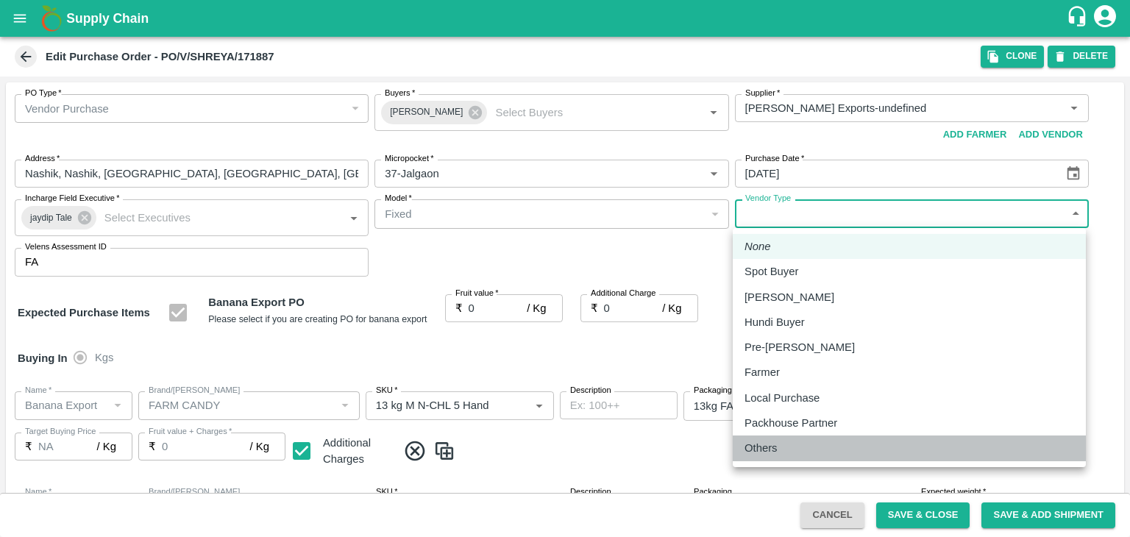
click at [773, 442] on p "Others" at bounding box center [761, 448] width 33 height 16
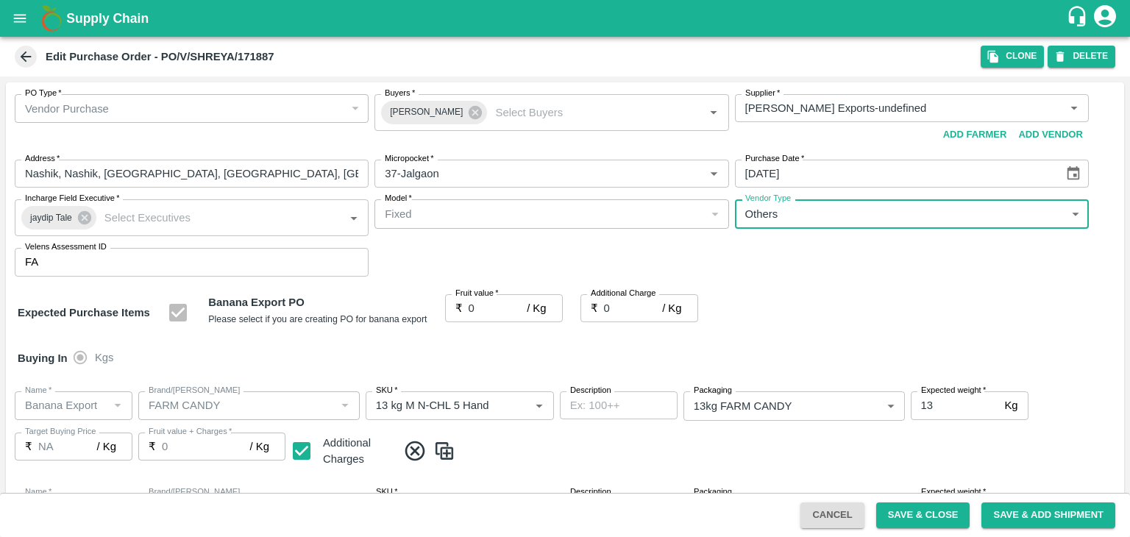
type input "OTHER"
click at [485, 304] on input "0" at bounding box center [498, 308] width 59 height 28
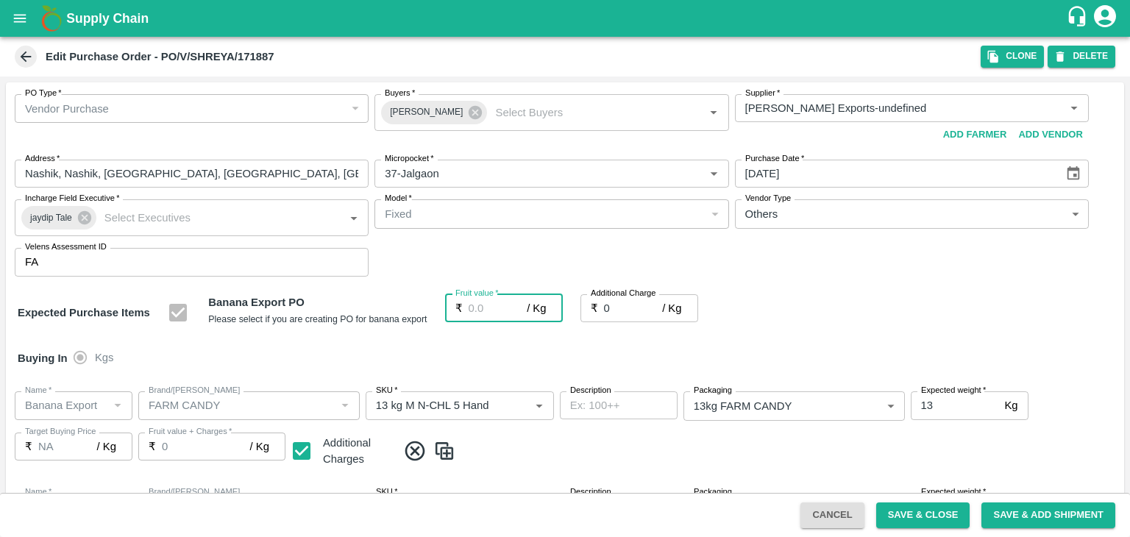
type input "2"
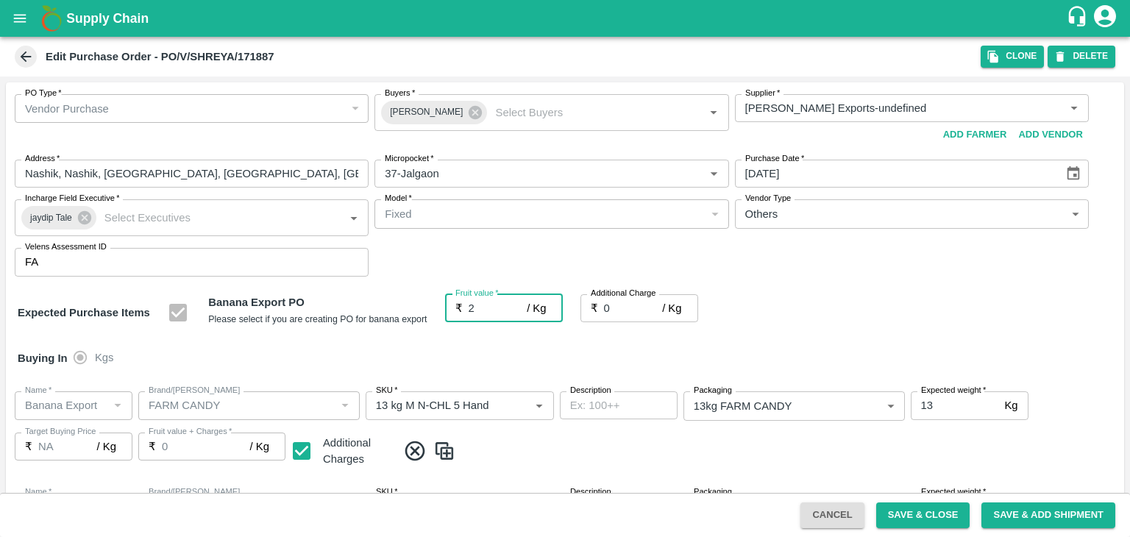
type input "2"
type input "20"
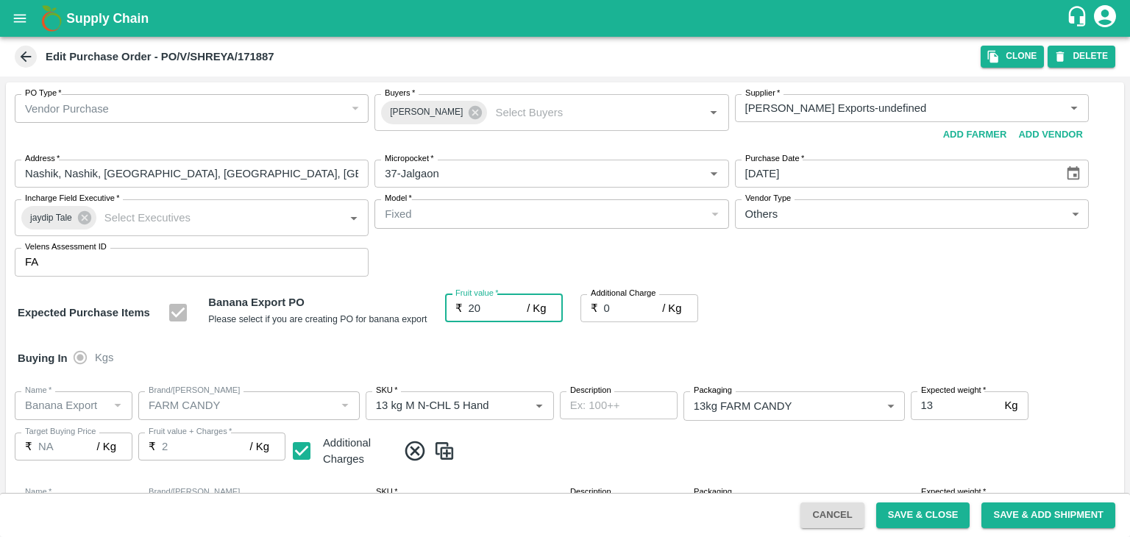
type input "20"
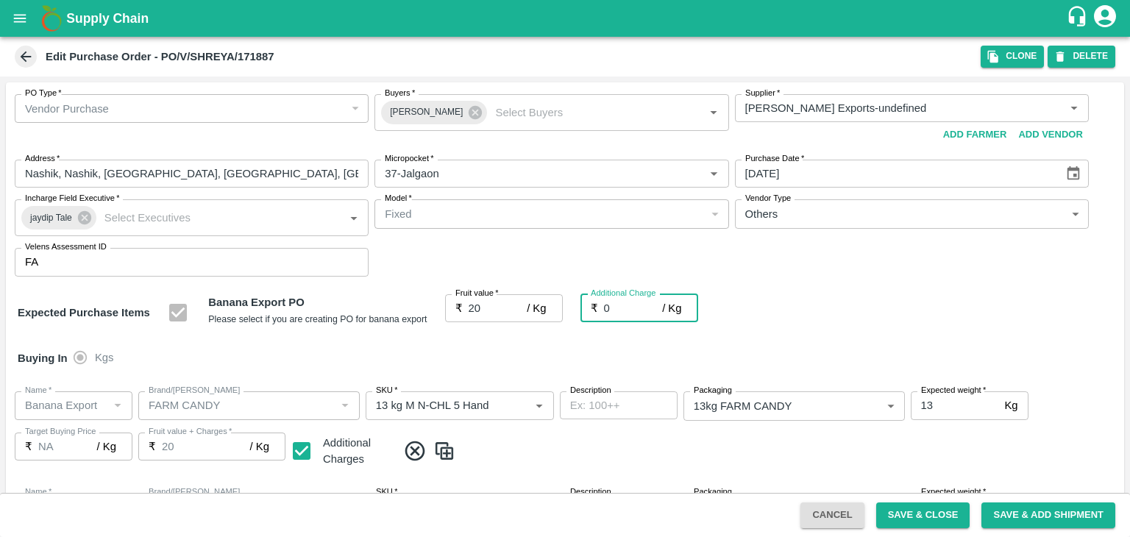
type input "2"
type input "22"
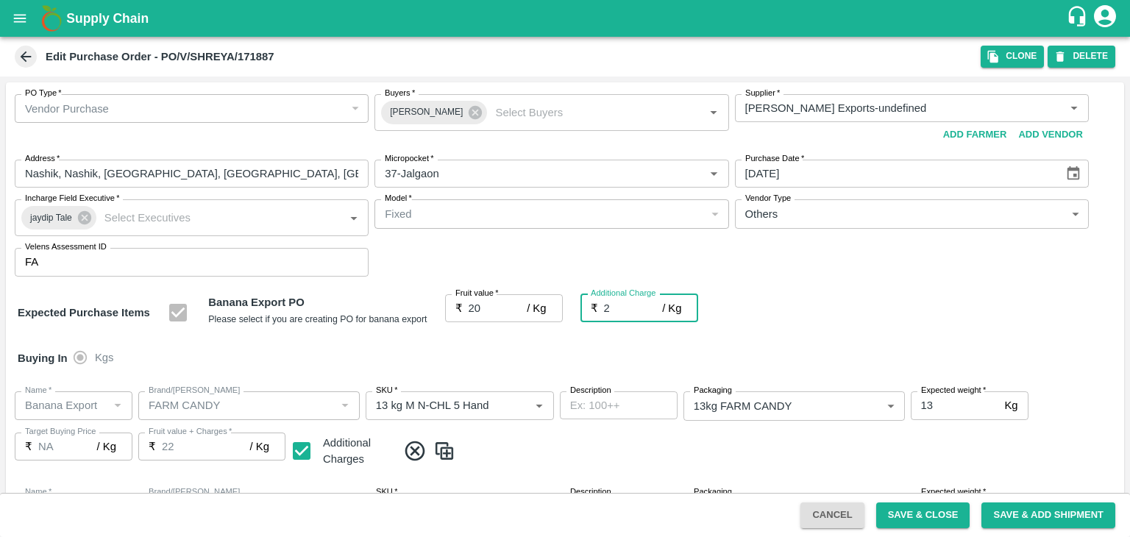
type input "2.7"
type input "22.7"
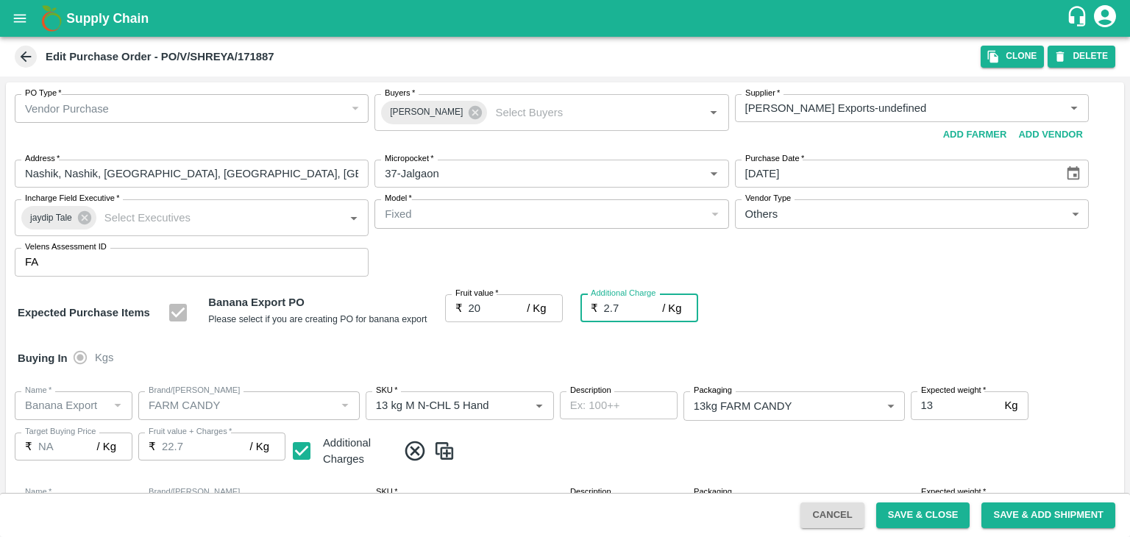
type input "2.75"
type input "22.75"
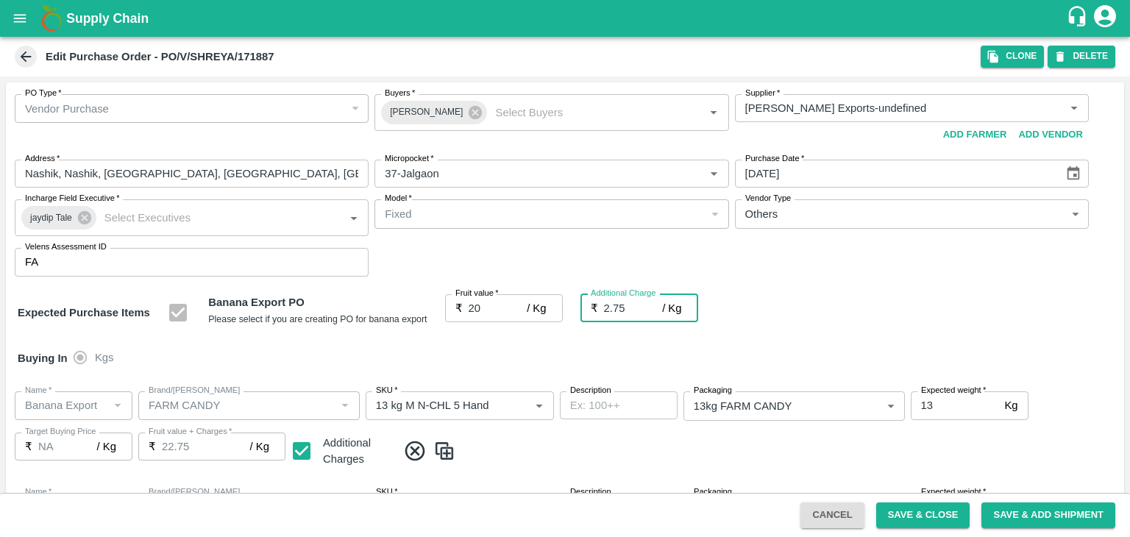
type input "2.75"
click at [513, 350] on div "Buying In Kgs" at bounding box center [565, 358] width 1119 height 43
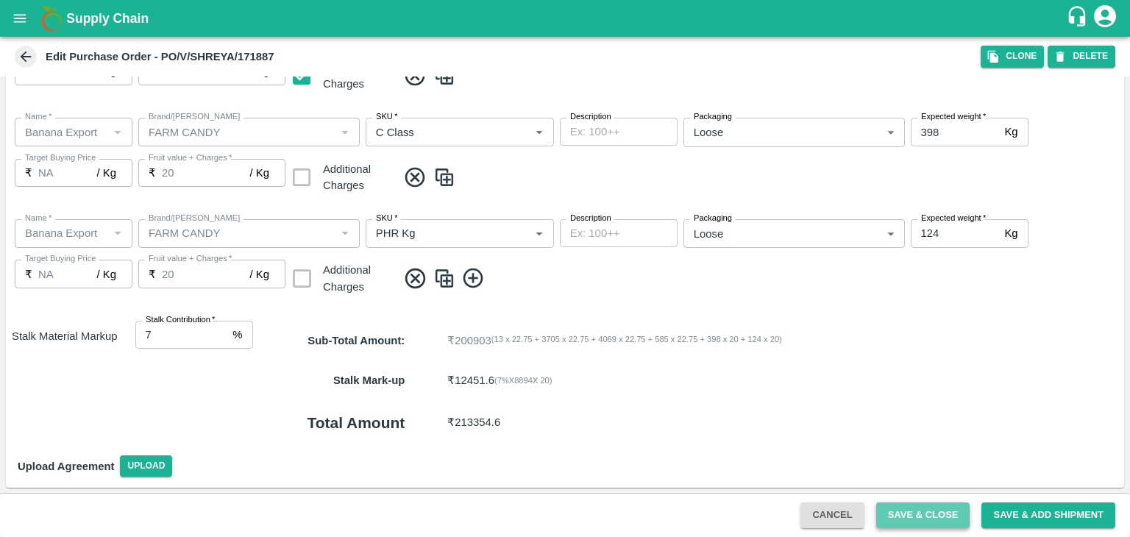
click at [910, 515] on button "Save & Close" at bounding box center [923, 516] width 94 height 26
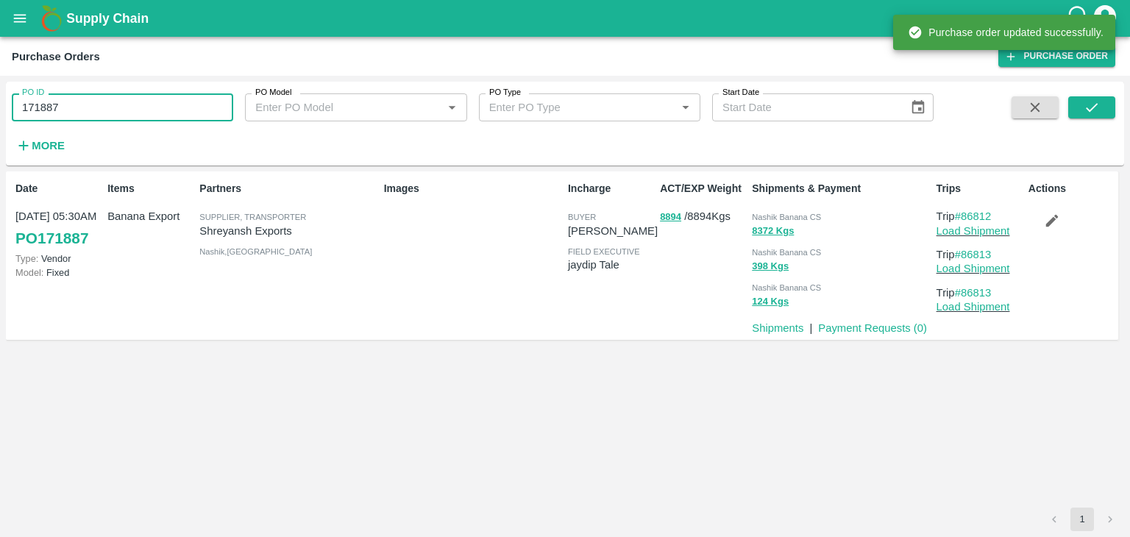
click at [129, 107] on input "171887" at bounding box center [123, 107] width 222 height 28
paste input "text"
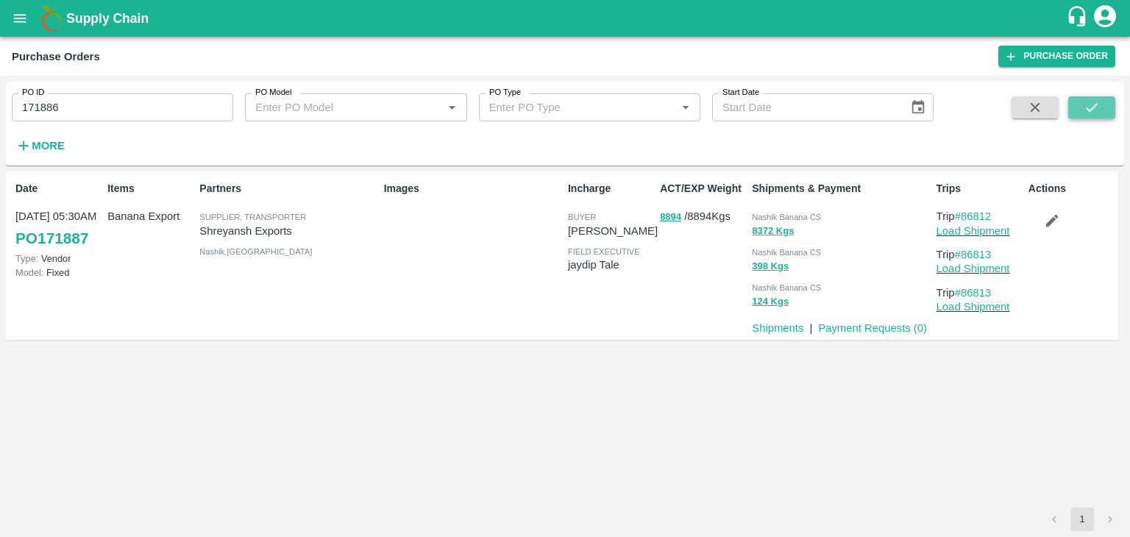
click at [1099, 101] on icon "submit" at bounding box center [1092, 107] width 16 height 16
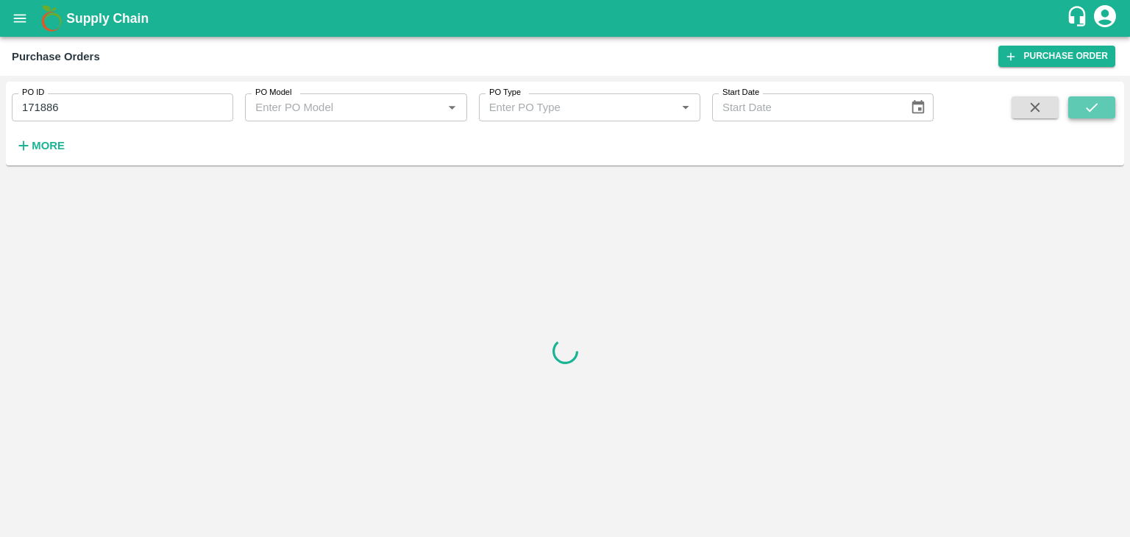
click at [1099, 101] on icon "submit" at bounding box center [1092, 107] width 16 height 16
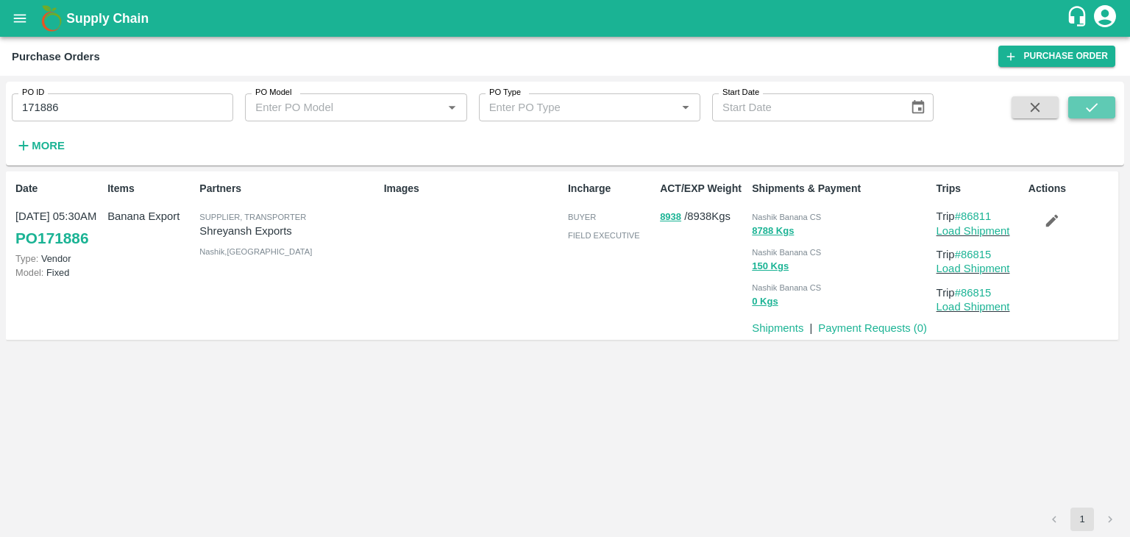
click at [1083, 98] on button "submit" at bounding box center [1092, 107] width 47 height 22
click at [91, 114] on input "171886" at bounding box center [123, 107] width 222 height 28
paste input "text"
type input "171288"
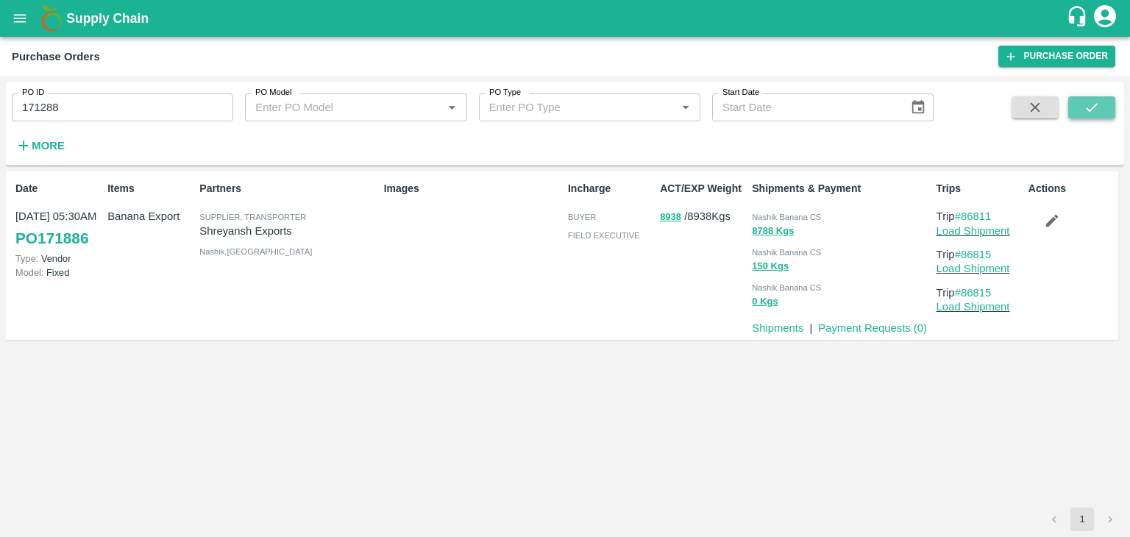
click at [1093, 113] on icon "submit" at bounding box center [1092, 107] width 16 height 16
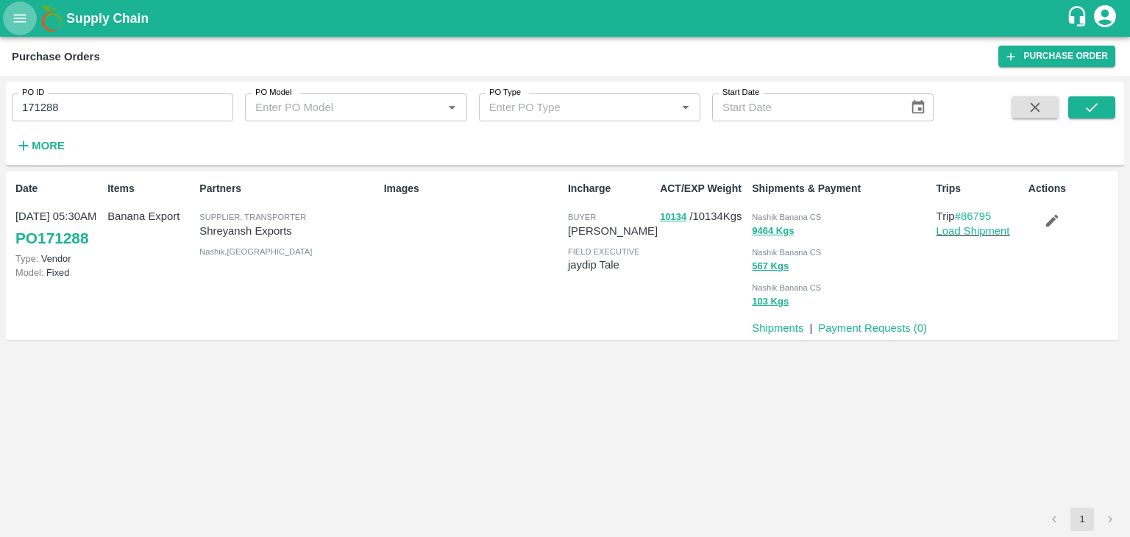
click at [18, 15] on icon "open drawer" at bounding box center [20, 18] width 13 height 8
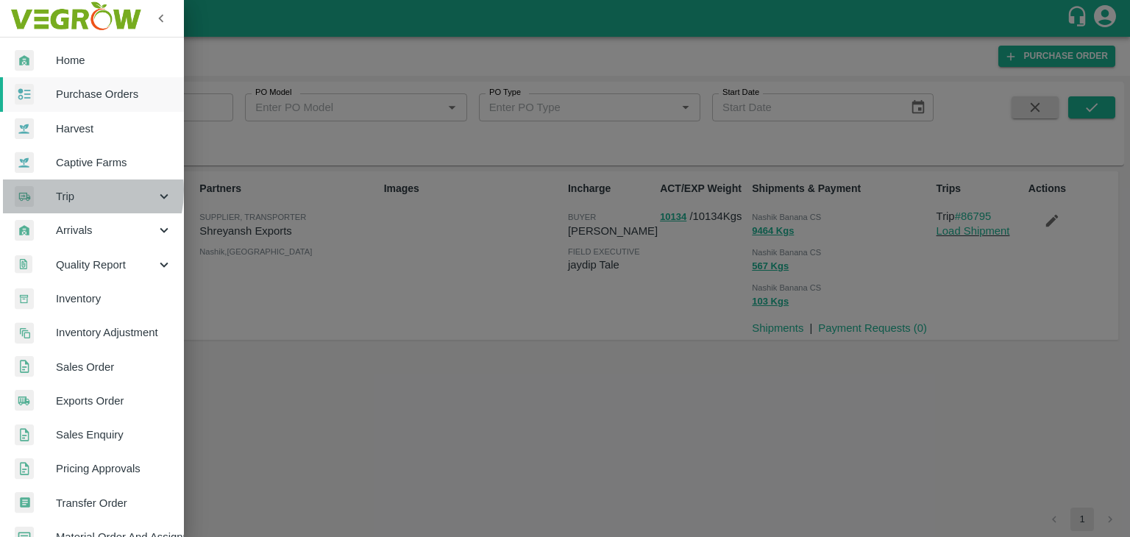
click at [63, 191] on span "Trip" at bounding box center [106, 196] width 100 height 16
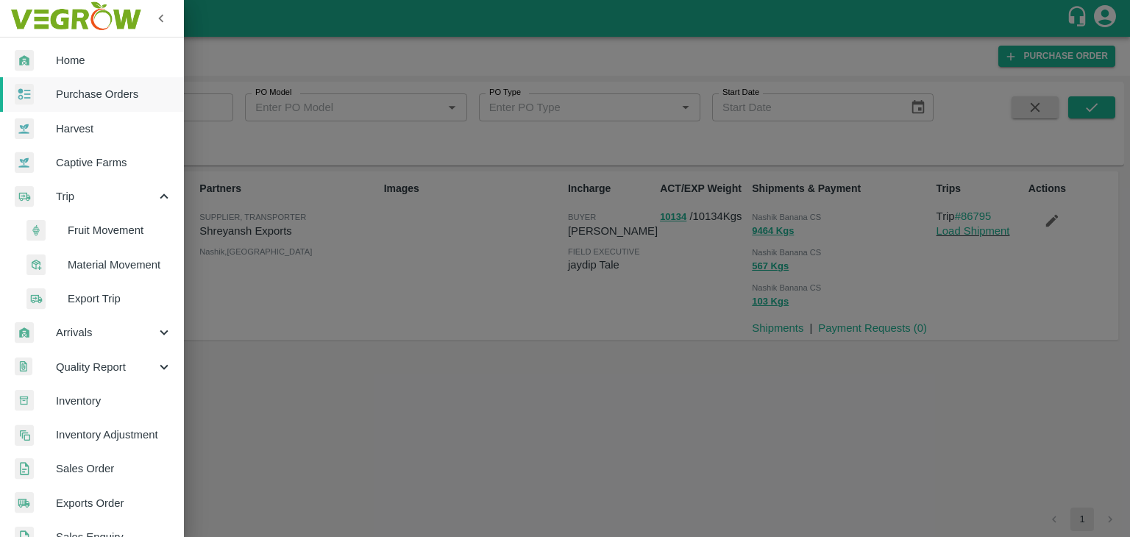
click at [110, 234] on span "Fruit Movement" at bounding box center [120, 230] width 104 height 16
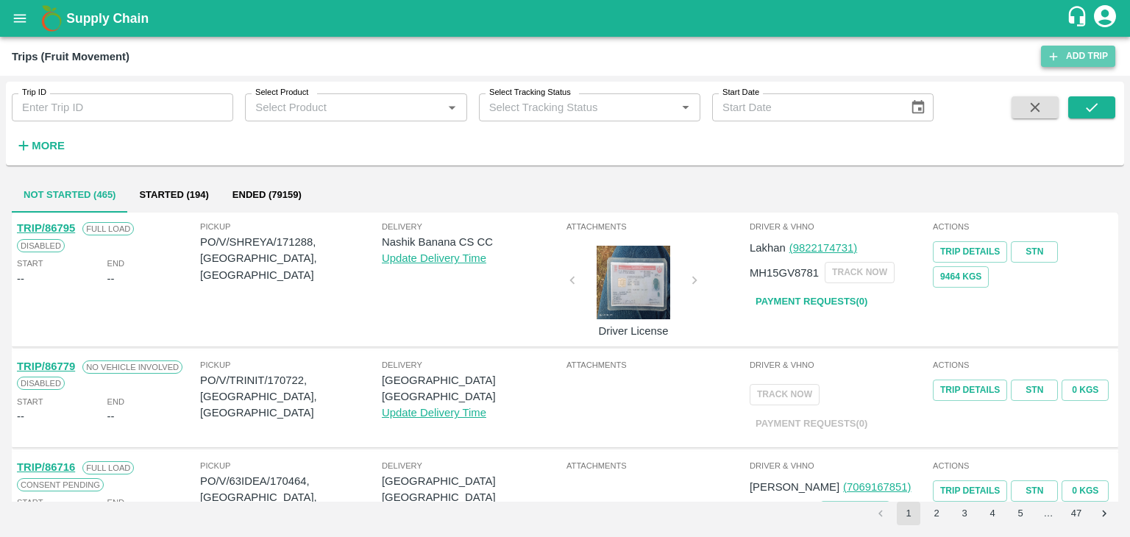
click at [1071, 56] on link "Add Trip" at bounding box center [1078, 56] width 74 height 21
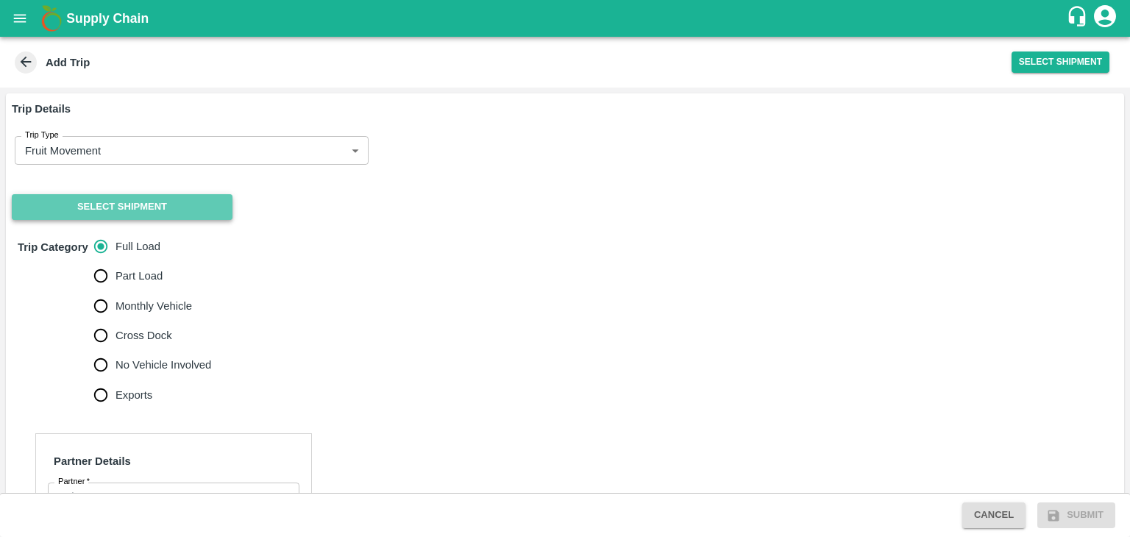
click at [131, 206] on button "Select Shipment" at bounding box center [122, 207] width 221 height 26
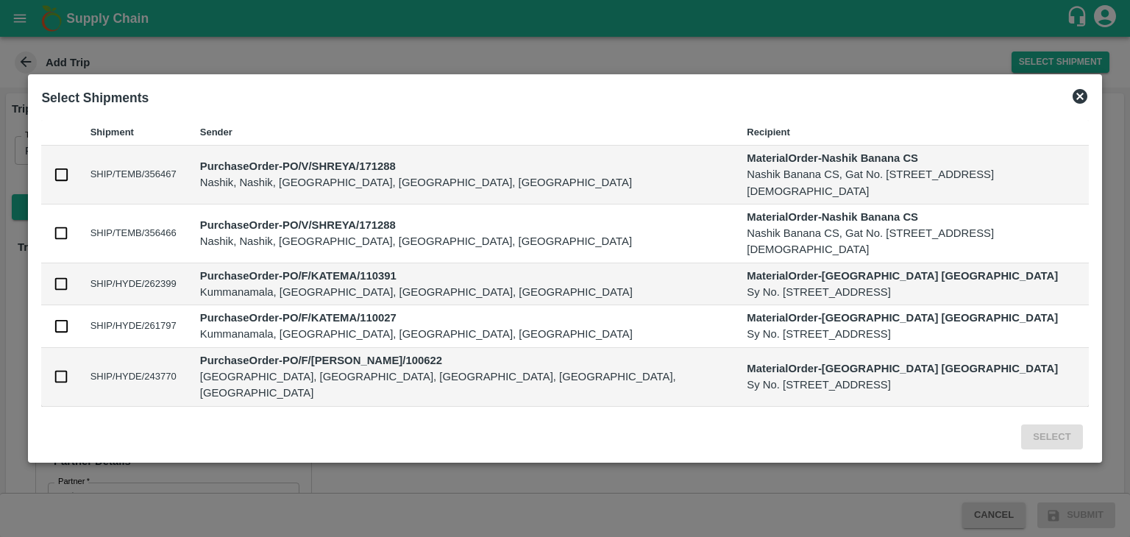
click at [69, 182] on input "checkbox" at bounding box center [61, 174] width 16 height 16
checkbox input "true"
click at [69, 228] on input "checkbox" at bounding box center [61, 233] width 16 height 16
checkbox input "true"
click at [1021, 425] on button "Select" at bounding box center [1051, 438] width 61 height 26
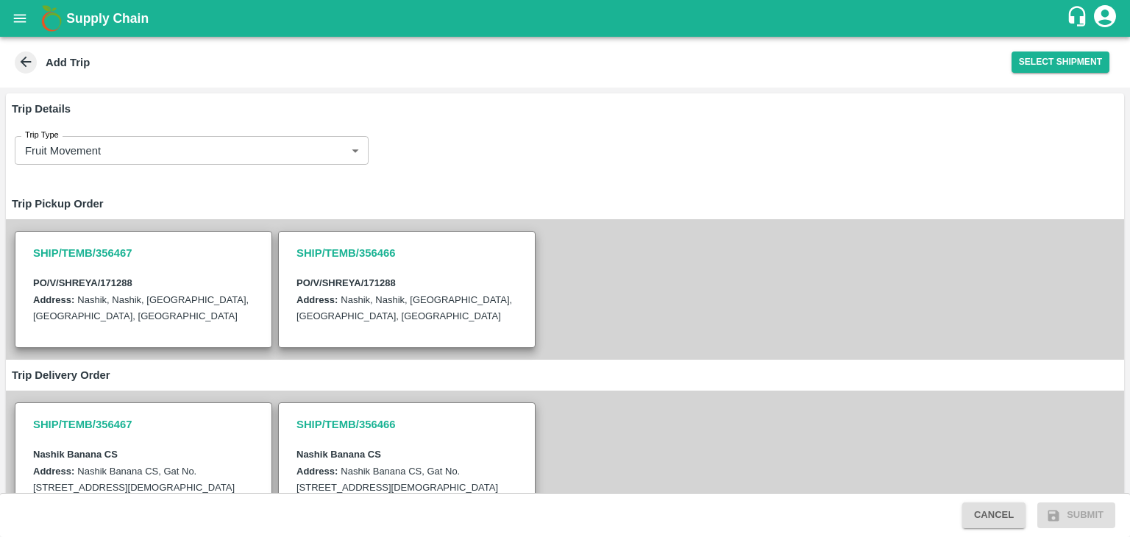
scroll to position [508, 0]
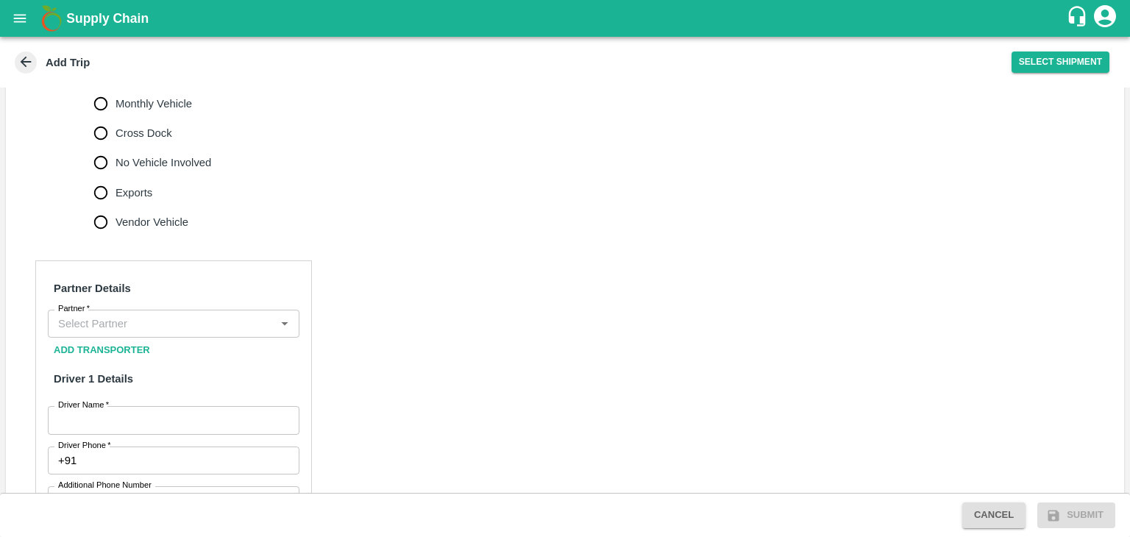
click at [171, 171] on span "No Vehicle Involved" at bounding box center [164, 163] width 96 height 16
click at [116, 171] on input "No Vehicle Involved" at bounding box center [100, 162] width 29 height 29
radio input "true"
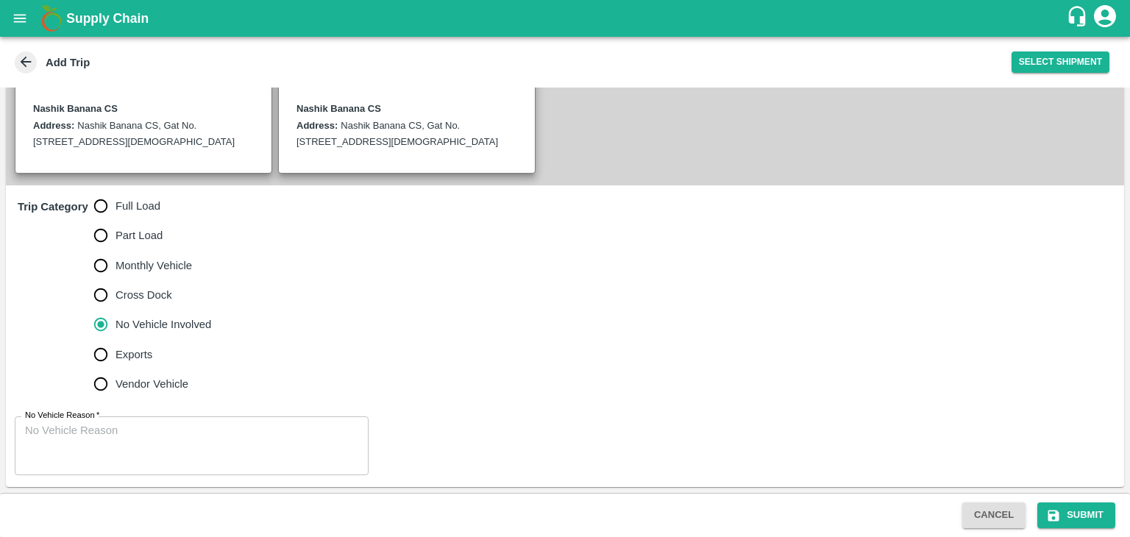
scroll to position [361, 0]
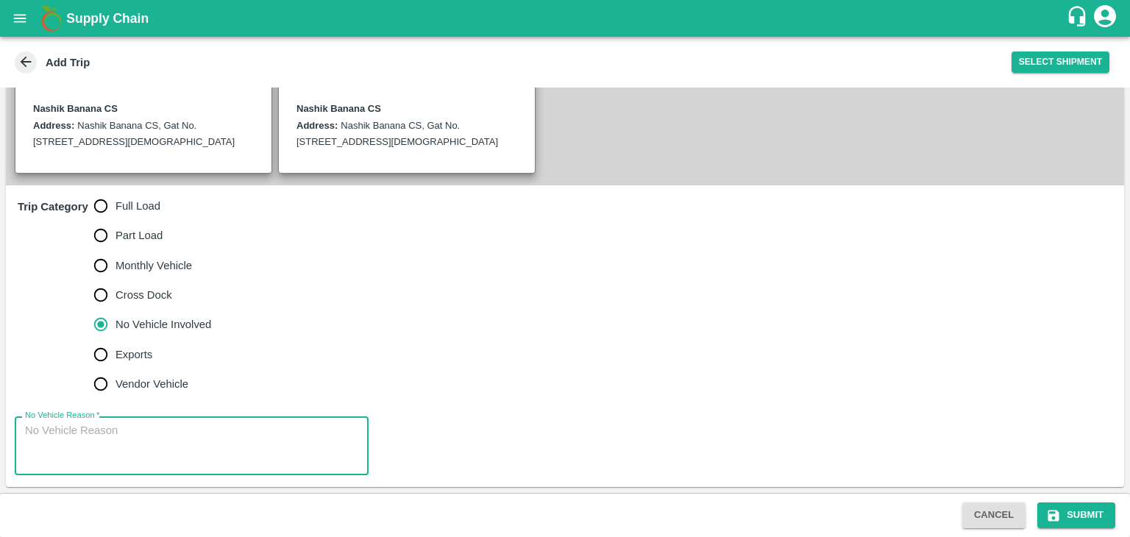
click at [188, 442] on textarea "No Vehicle Reason   *" at bounding box center [191, 446] width 333 height 46
type textarea "Field Dump"
click at [1083, 515] on button "Submit" at bounding box center [1077, 516] width 78 height 26
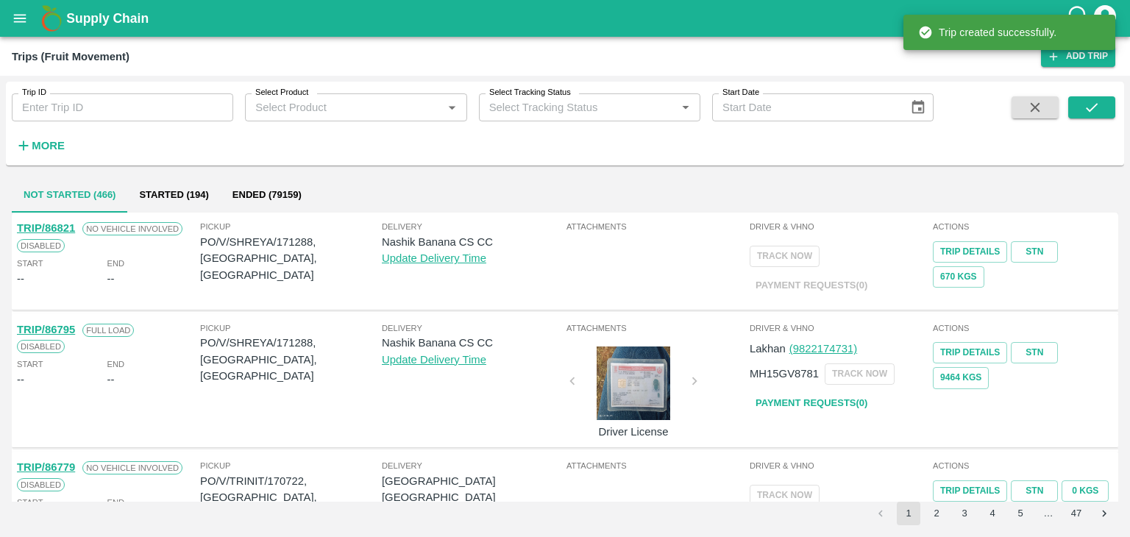
click at [159, 106] on input "Trip ID" at bounding box center [123, 107] width 222 height 28
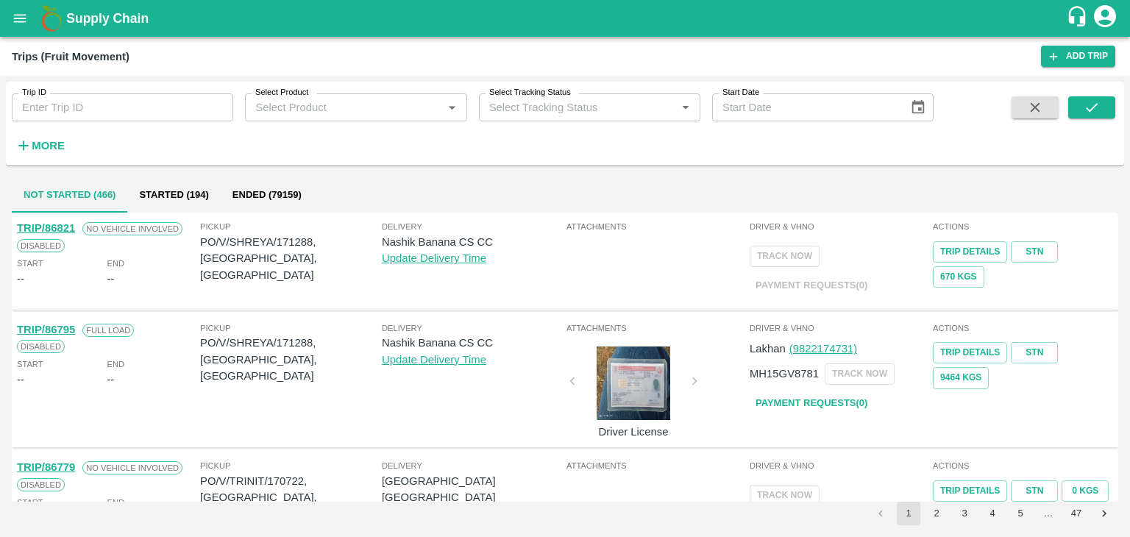
click at [29, 32] on div "Supply Chain" at bounding box center [565, 18] width 1130 height 37
click at [6, 13] on button "open drawer" at bounding box center [20, 18] width 34 height 34
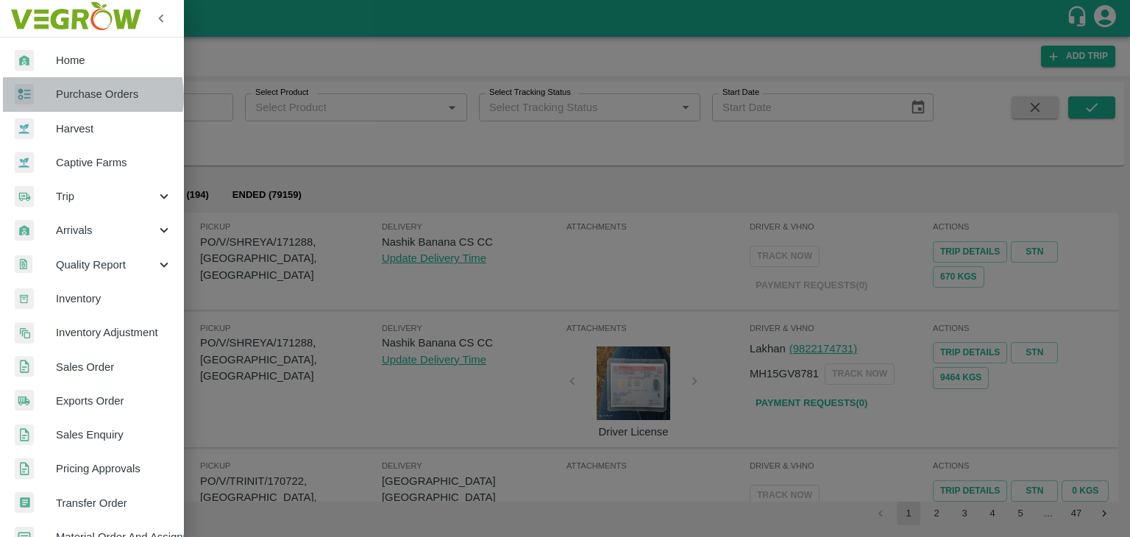
click at [80, 96] on span "Purchase Orders" at bounding box center [114, 94] width 116 height 16
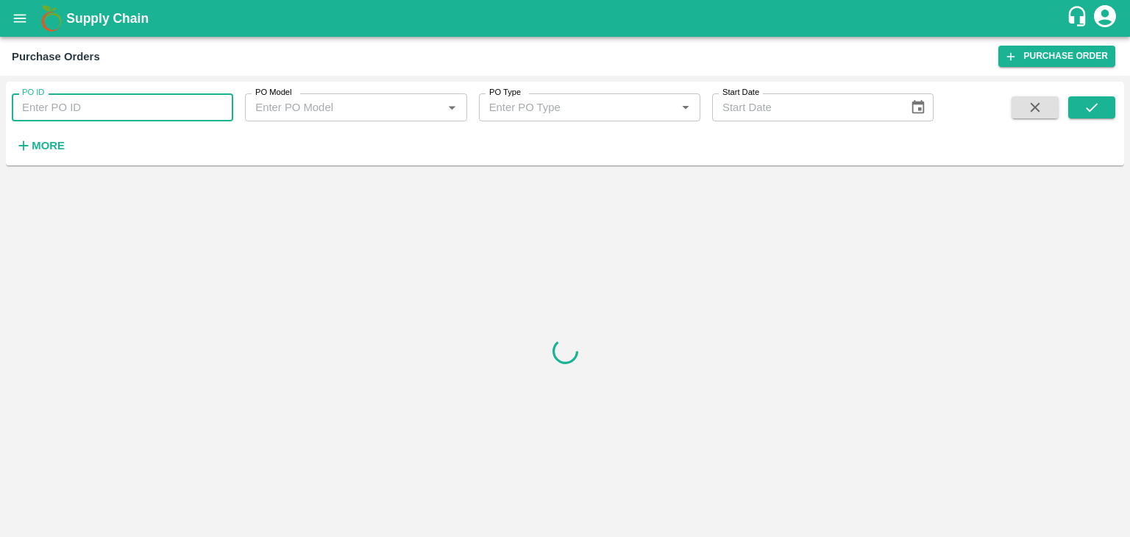
click at [109, 108] on input "PO ID" at bounding box center [123, 107] width 222 height 28
paste input "171288"
click at [1108, 110] on button "submit" at bounding box center [1092, 107] width 47 height 22
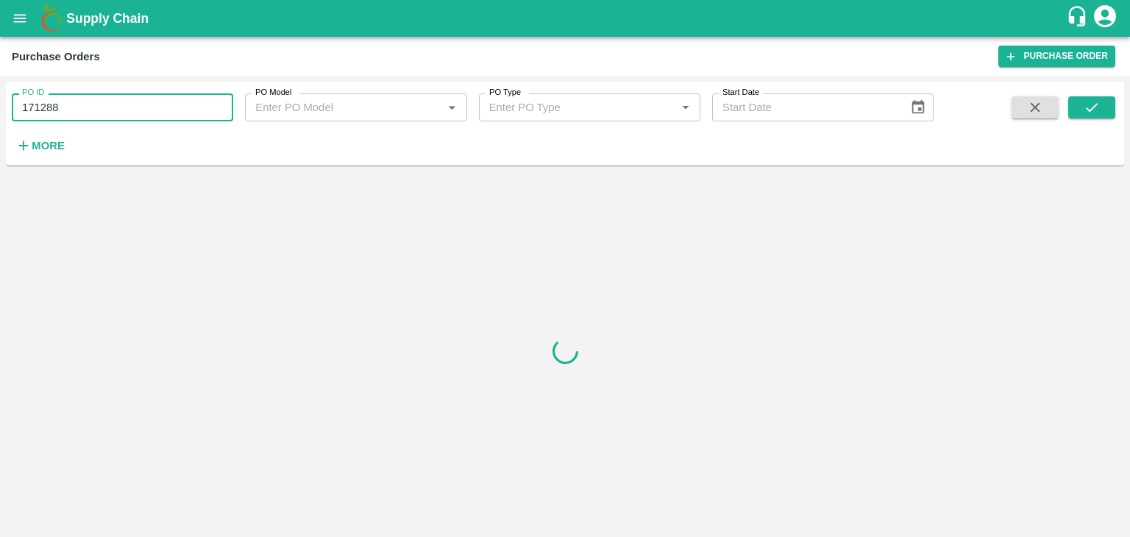
click at [154, 100] on input "171288" at bounding box center [123, 107] width 222 height 28
type input "171288"
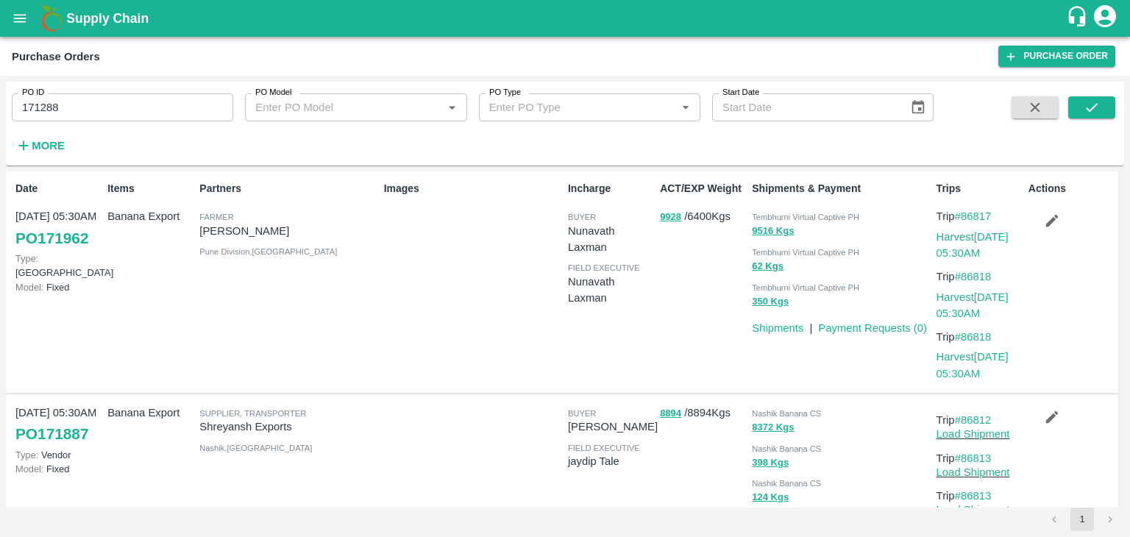
click at [1116, 106] on div "PO ID 171288 PO ID PO Model PO Model   * PO Type PO Type   * Start Date Start D…" at bounding box center [565, 124] width 1119 height 72
drag, startPoint x: 1116, startPoint y: 106, endPoint x: 1102, endPoint y: 109, distance: 14.3
click at [1102, 109] on div "PO ID 171288 PO ID PO Model PO Model   * PO Type PO Type   * Start Date Start D…" at bounding box center [565, 124] width 1119 height 72
click at [1102, 109] on button "submit" at bounding box center [1092, 107] width 47 height 22
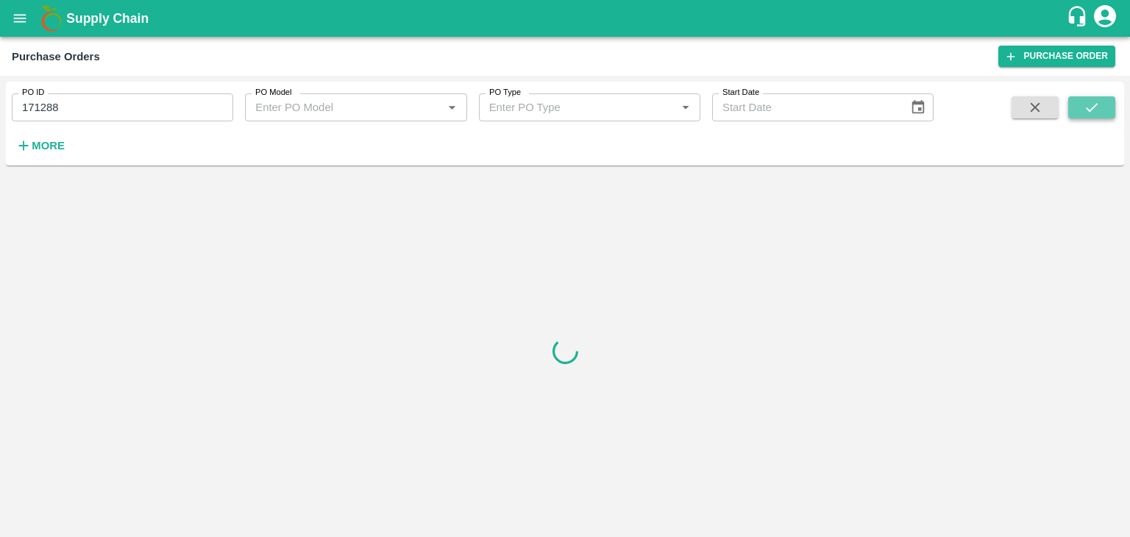
click at [1102, 109] on button "submit" at bounding box center [1092, 107] width 47 height 22
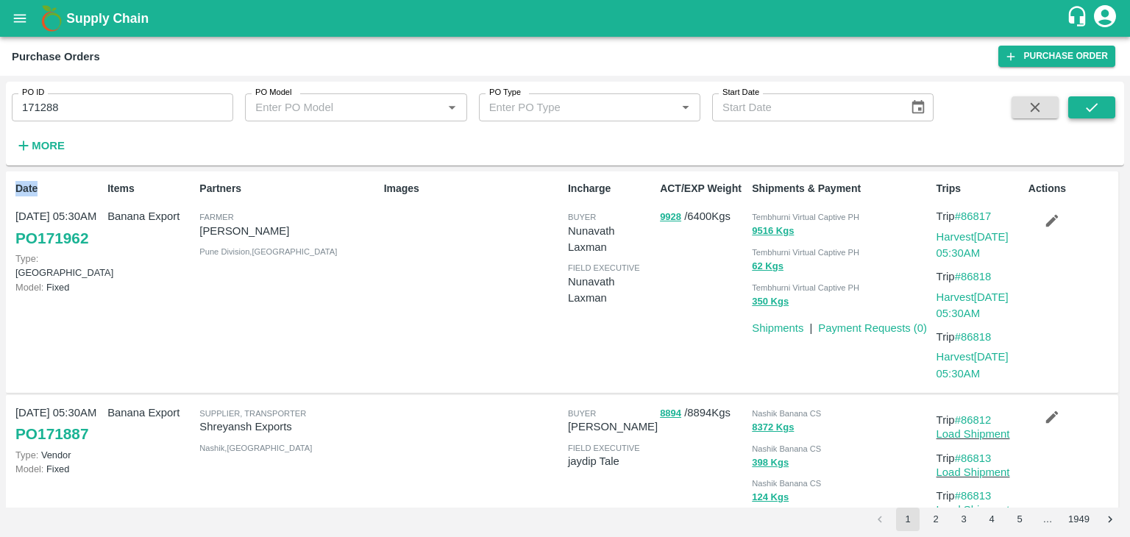
drag, startPoint x: 1123, startPoint y: 105, endPoint x: 1104, endPoint y: 105, distance: 19.1
click at [1104, 105] on div "PO ID 171288 PO ID PO Model PO Model   * PO Type PO Type   * Start Date Start D…" at bounding box center [565, 124] width 1119 height 72
click at [1104, 105] on button "submit" at bounding box center [1092, 107] width 47 height 22
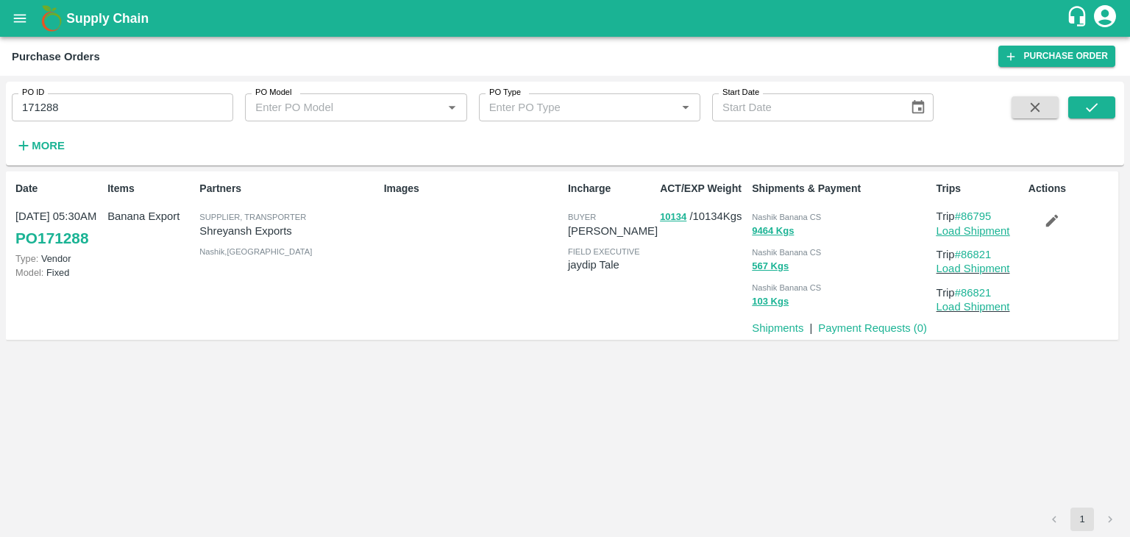
click at [969, 225] on link "Load Shipment" at bounding box center [974, 231] width 74 height 12
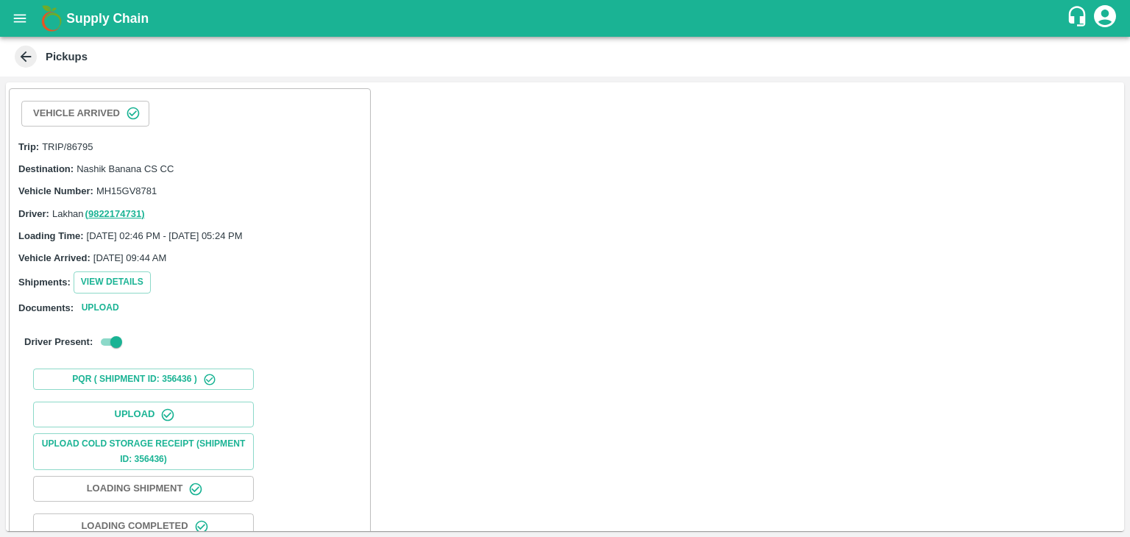
scroll to position [152, 0]
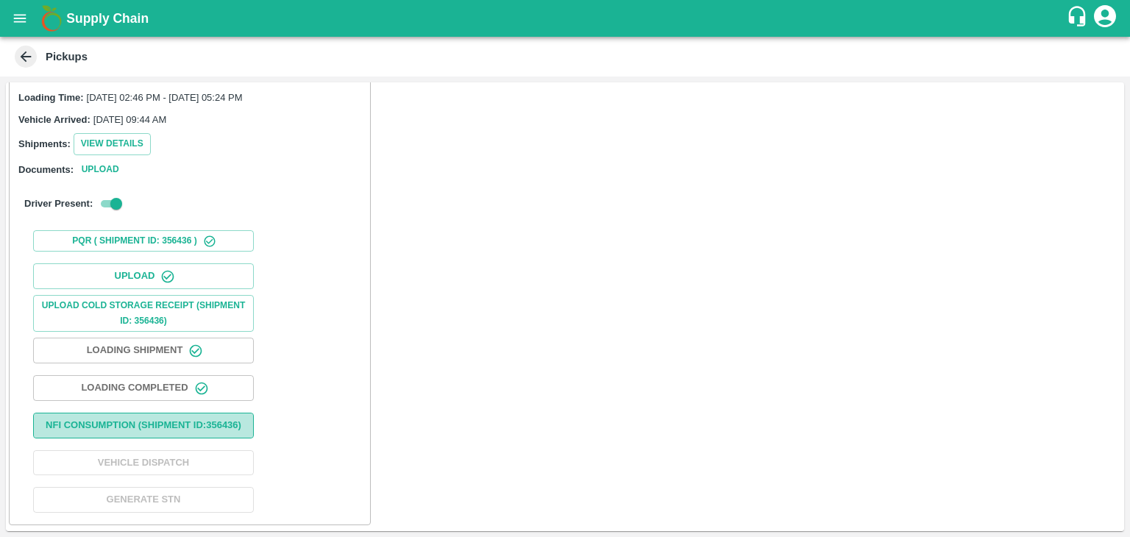
click at [180, 419] on button "Nfi Consumption (SHIPMENT ID: 356436 )" at bounding box center [143, 426] width 221 height 26
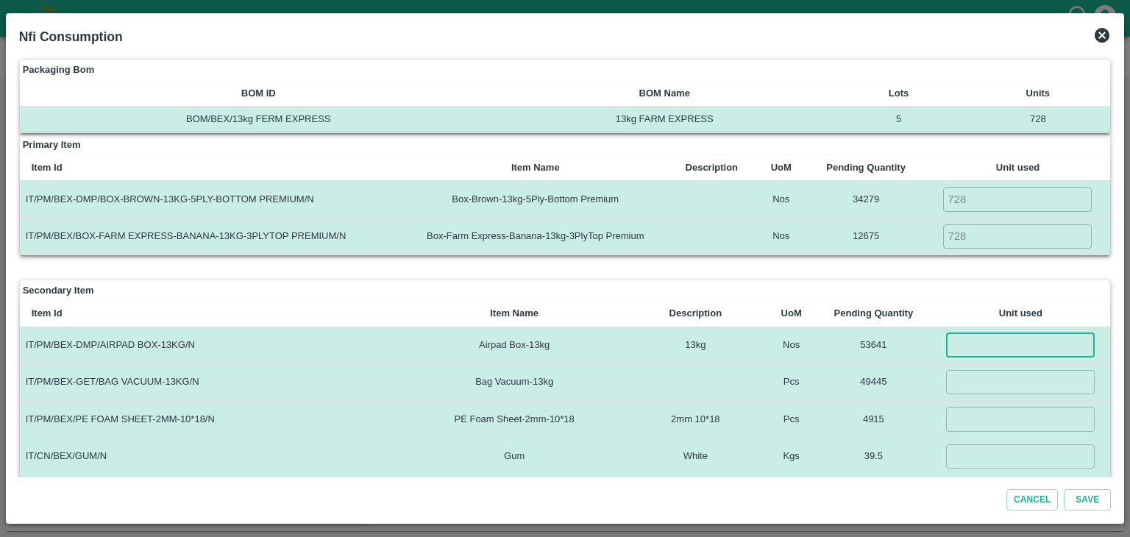
click at [978, 333] on input "number" at bounding box center [1020, 345] width 149 height 24
type input "728"
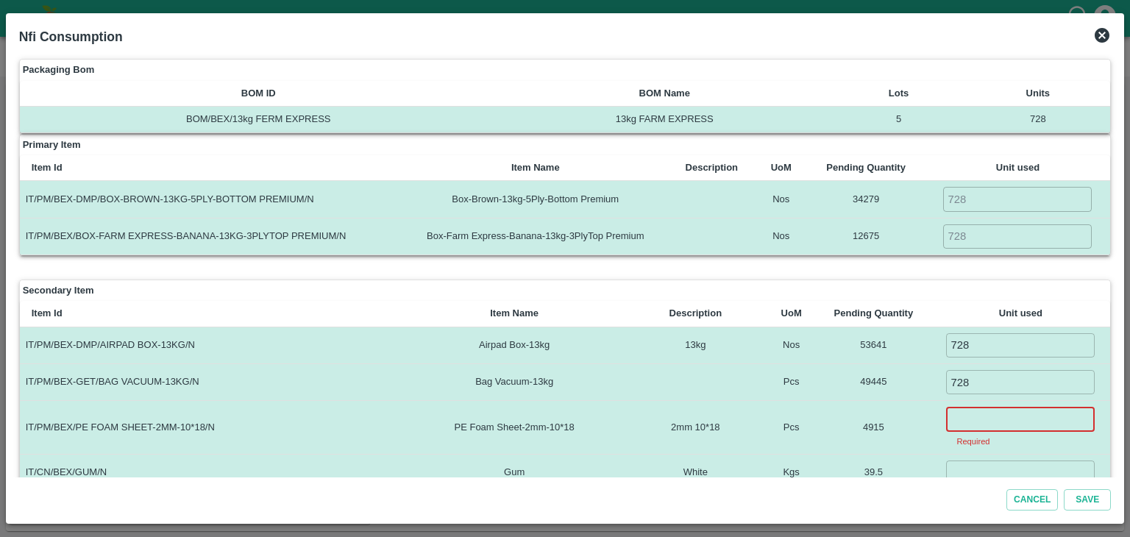
click at [999, 421] on input "number" at bounding box center [1020, 419] width 149 height 24
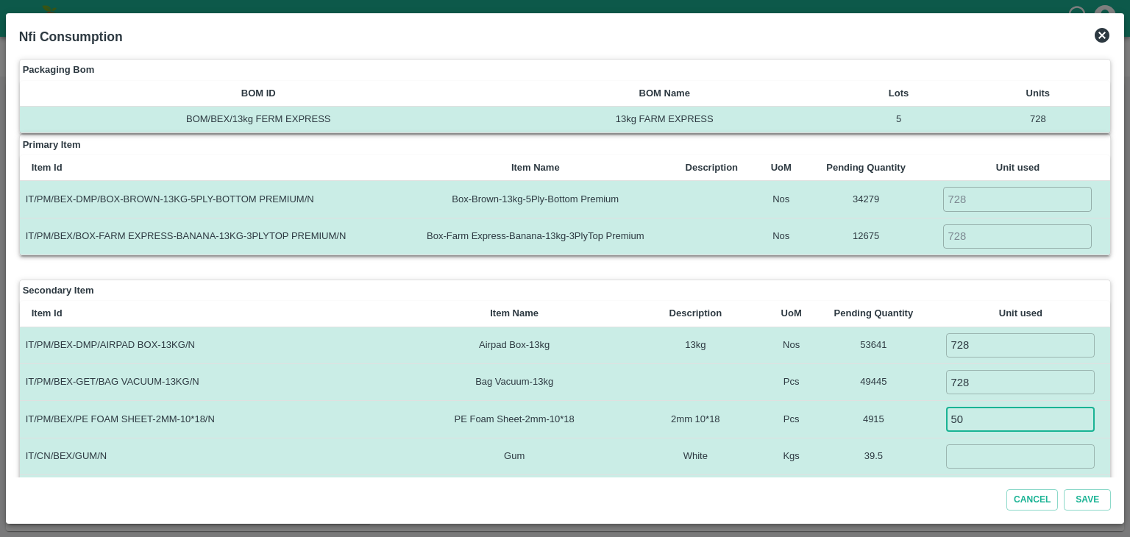
type input "5"
type input "0"
click at [920, 422] on td "4915" at bounding box center [873, 419] width 115 height 37
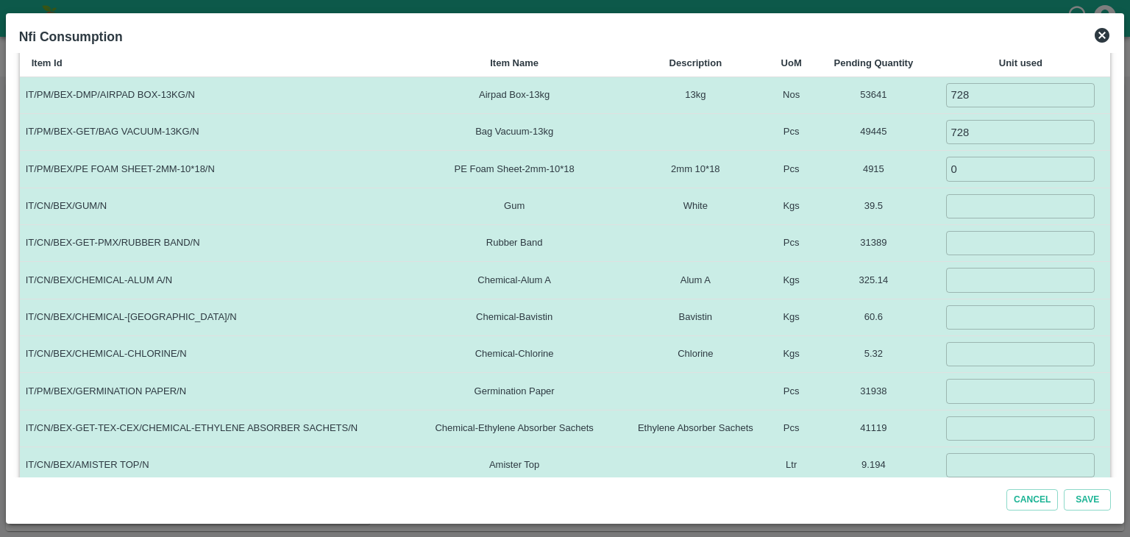
scroll to position [255, 0]
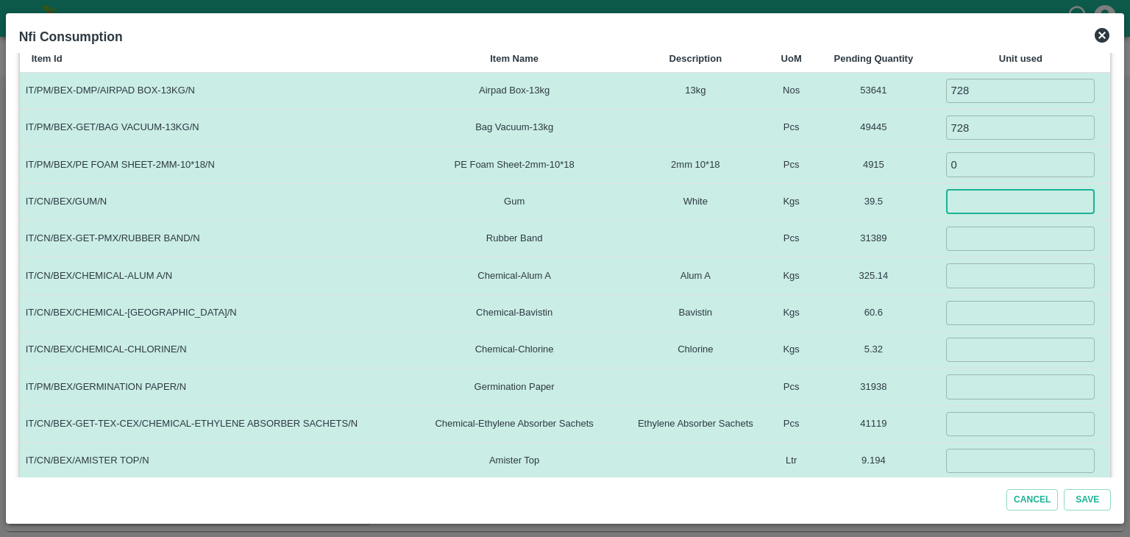
click at [981, 209] on input "number" at bounding box center [1020, 202] width 149 height 24
type input "4"
type input "1456"
type input "5"
type input "1.5"
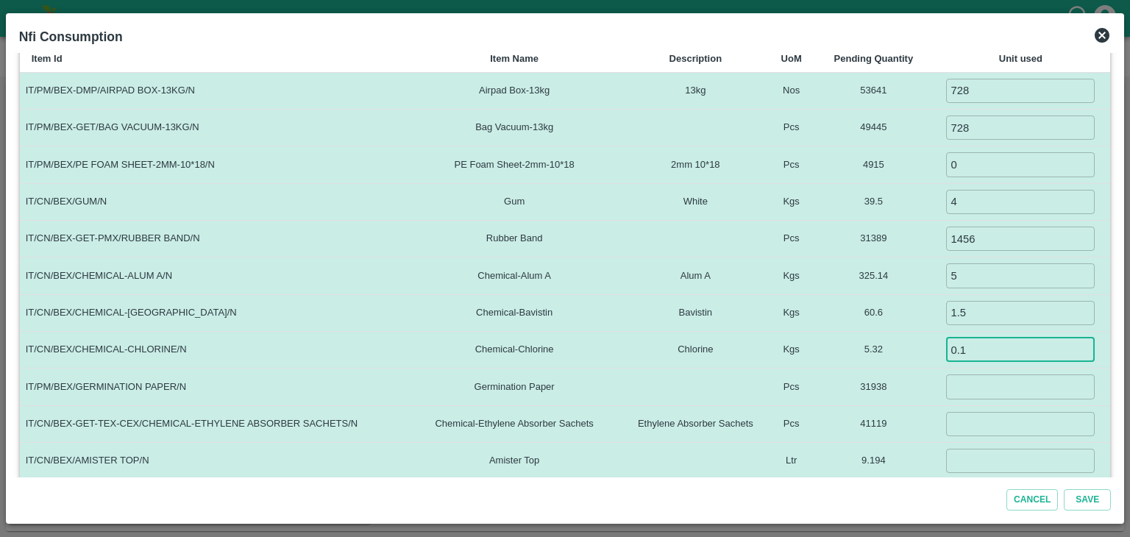
type input "0.1"
type input "728"
type input "0.06"
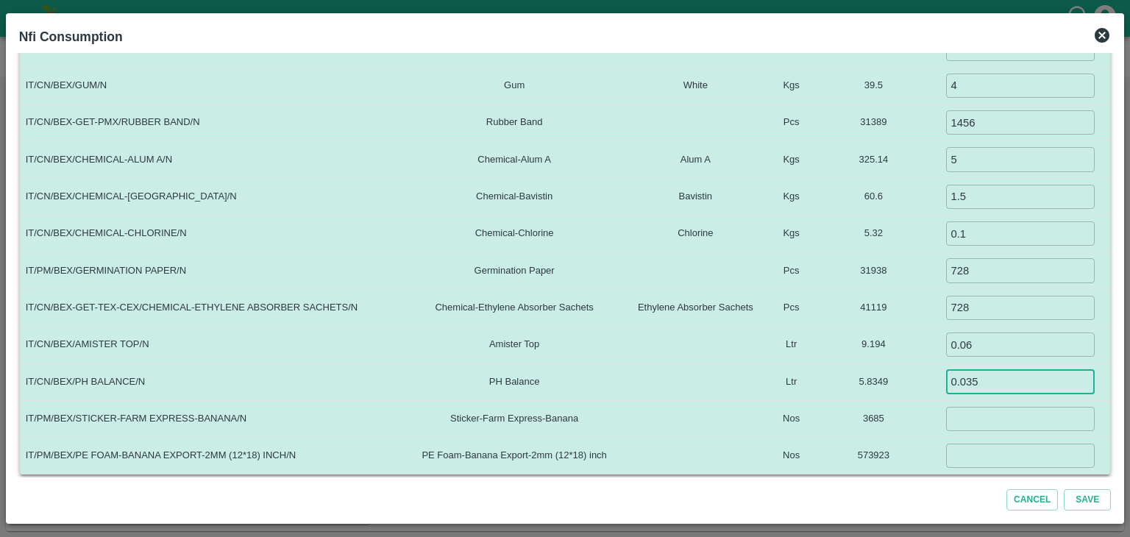
type input "0.035"
click at [983, 417] on input "number" at bounding box center [1020, 419] width 149 height 24
type input "3600"
click at [974, 451] on input "number" at bounding box center [1020, 456] width 149 height 24
type input "5096"
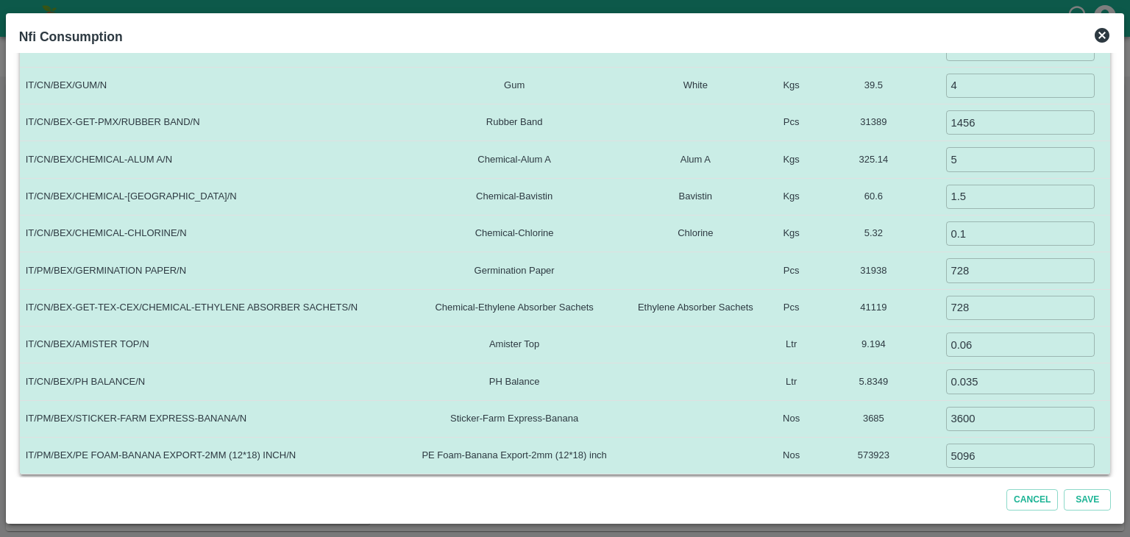
click at [836, 358] on td "9.194" at bounding box center [873, 345] width 115 height 37
click at [1093, 507] on button "Save" at bounding box center [1087, 499] width 47 height 21
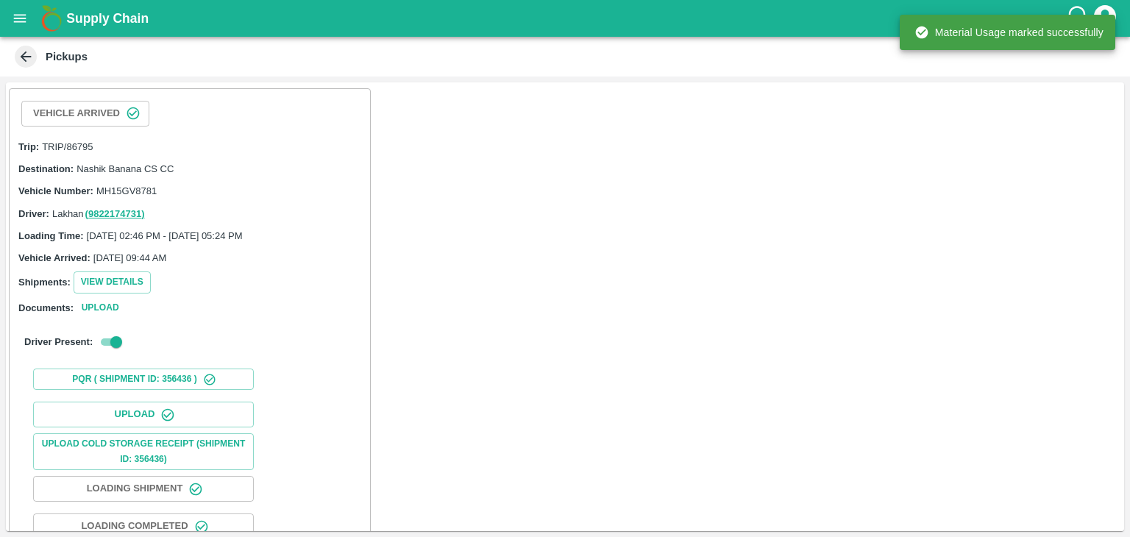
scroll to position [152, 0]
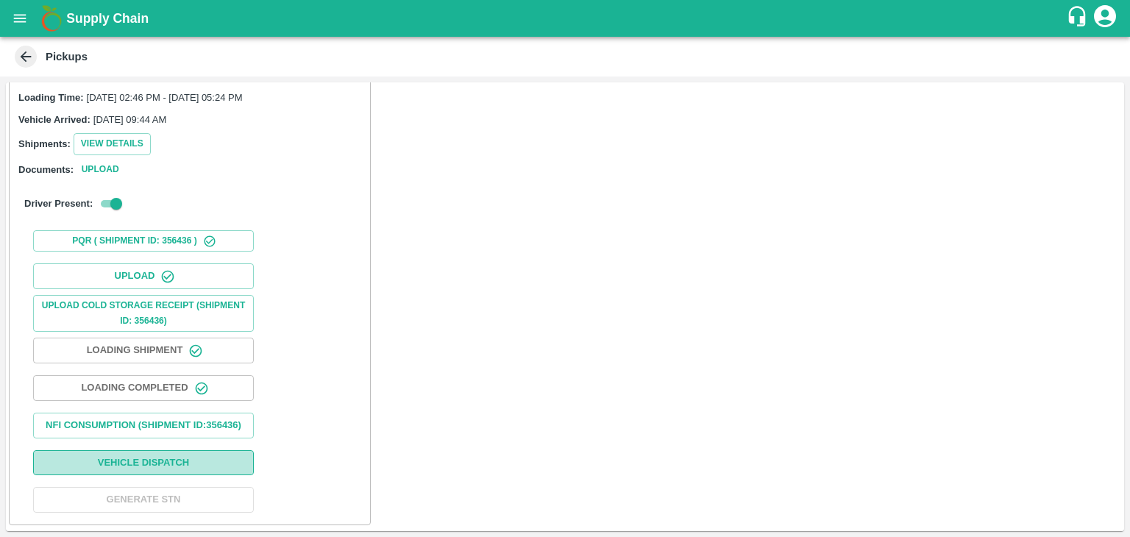
click at [205, 467] on button "Vehicle Dispatch" at bounding box center [143, 463] width 221 height 26
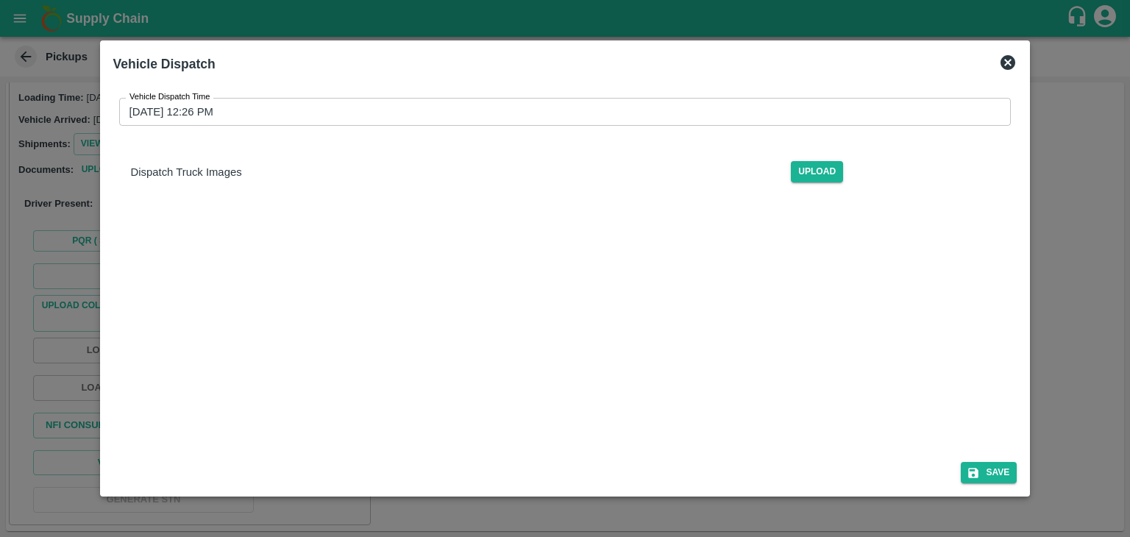
click at [676, 104] on input "27/08/2025 12:26 PM" at bounding box center [560, 112] width 882 height 28
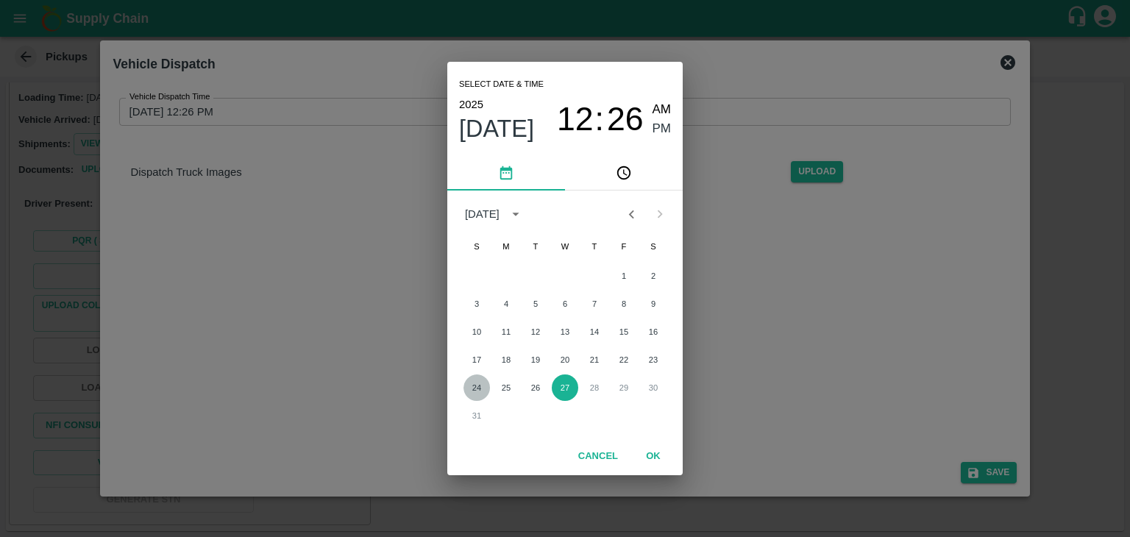
click at [486, 388] on button "24" at bounding box center [477, 388] width 26 height 26
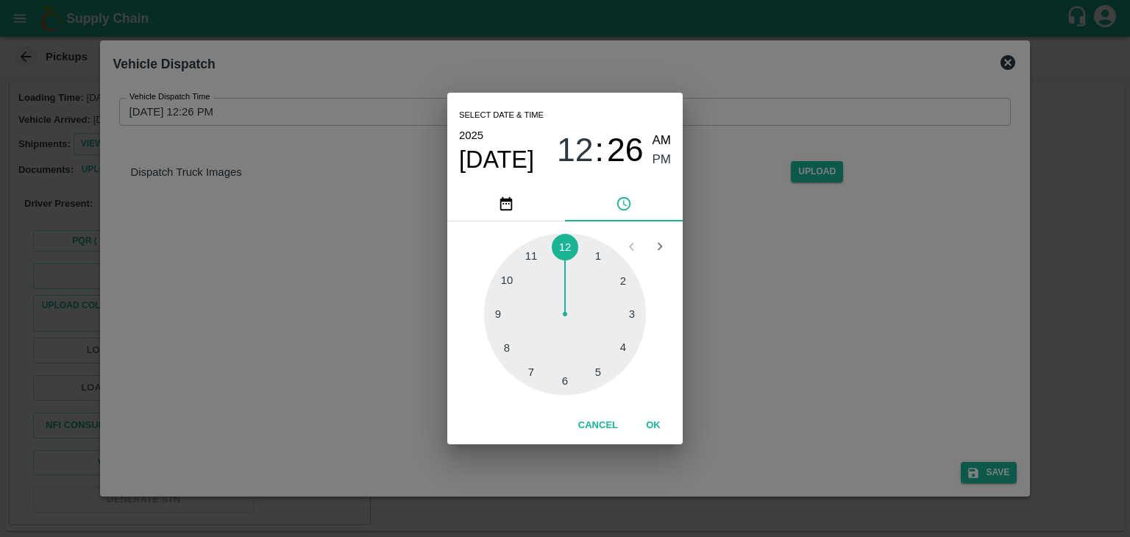
click at [595, 380] on div at bounding box center [565, 314] width 162 height 162
type input "24/08/2025 05:26 PM"
click at [595, 380] on div at bounding box center [565, 314] width 162 height 162
click at [662, 438] on button "OK" at bounding box center [653, 426] width 47 height 26
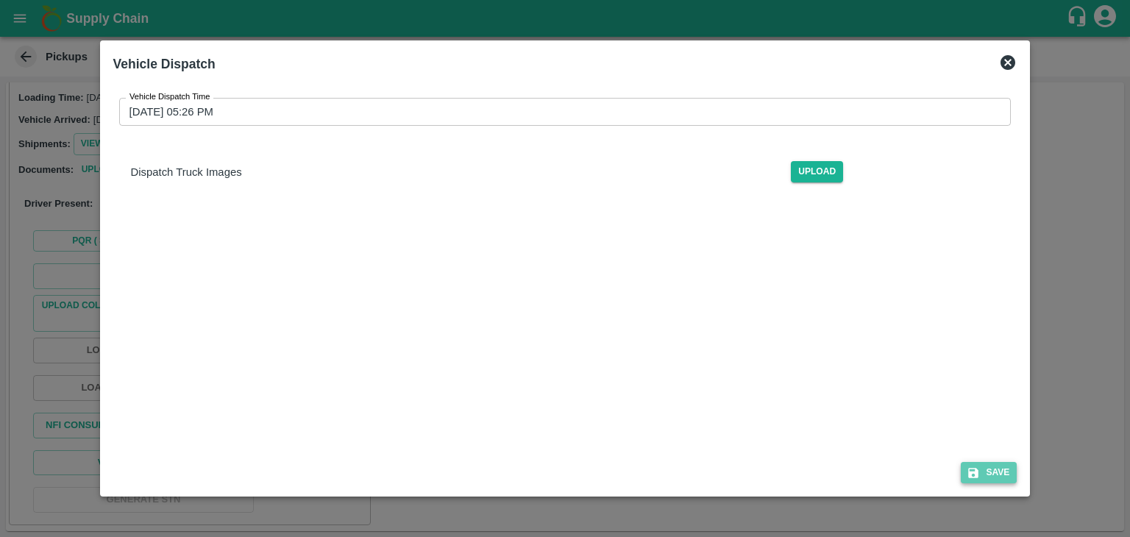
click at [990, 475] on button "Save" at bounding box center [989, 472] width 56 height 21
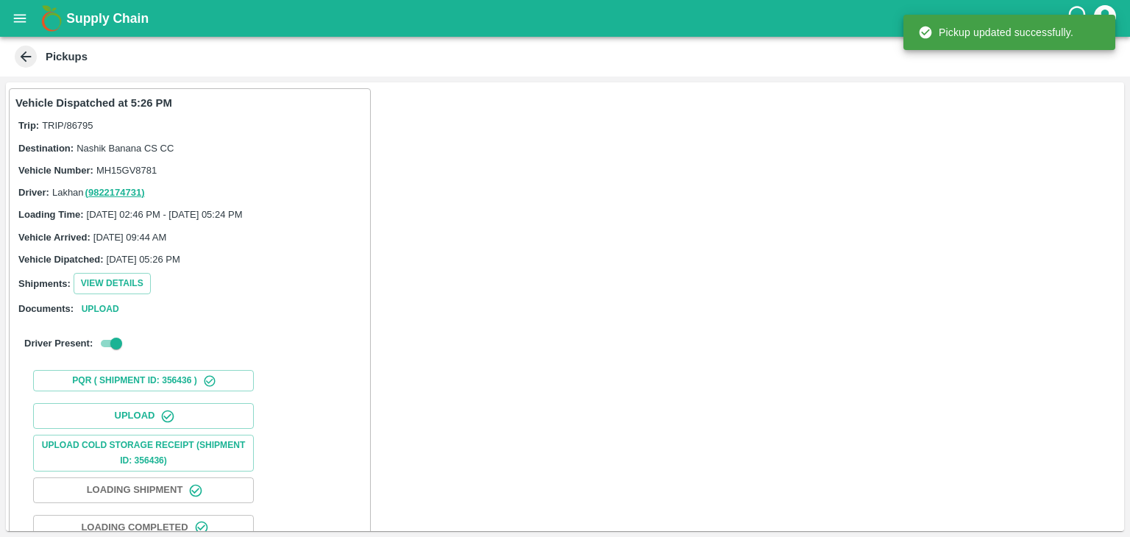
scroll to position [154, 0]
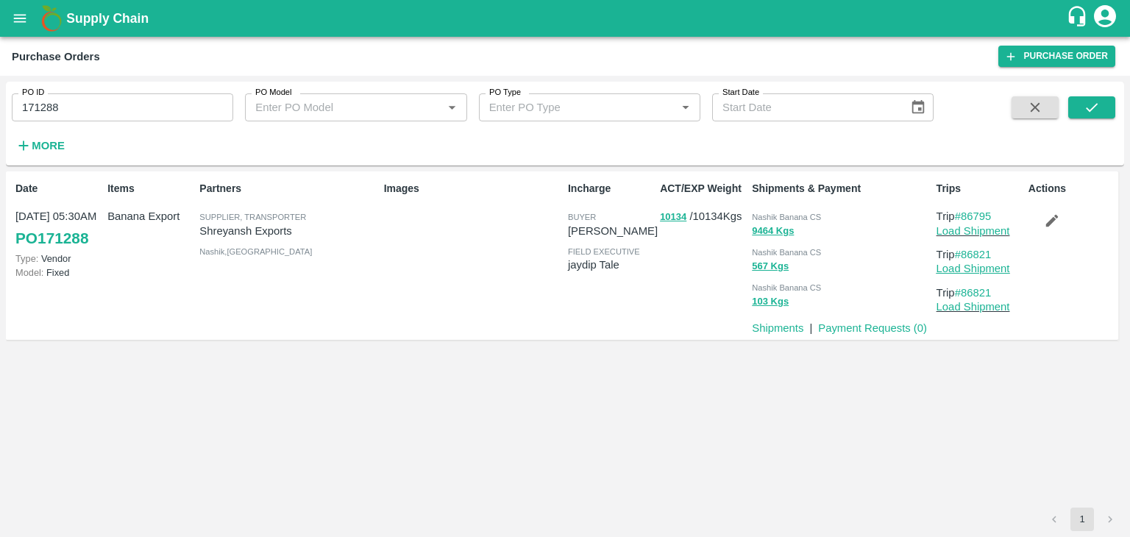
click at [996, 270] on link "Load Shipment" at bounding box center [974, 269] width 74 height 12
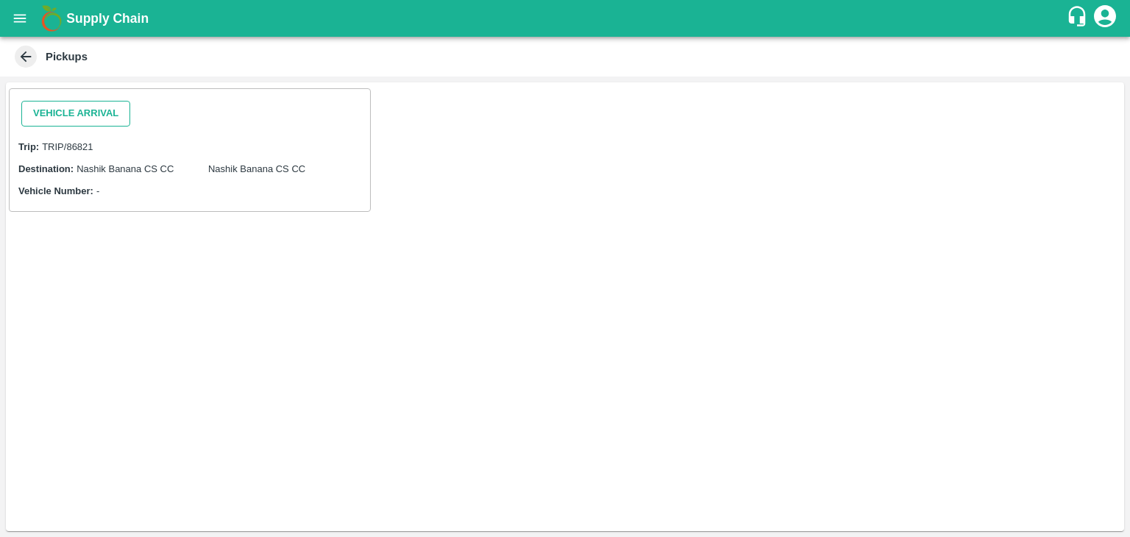
click at [77, 110] on button "Vehicle Arrival" at bounding box center [75, 114] width 109 height 26
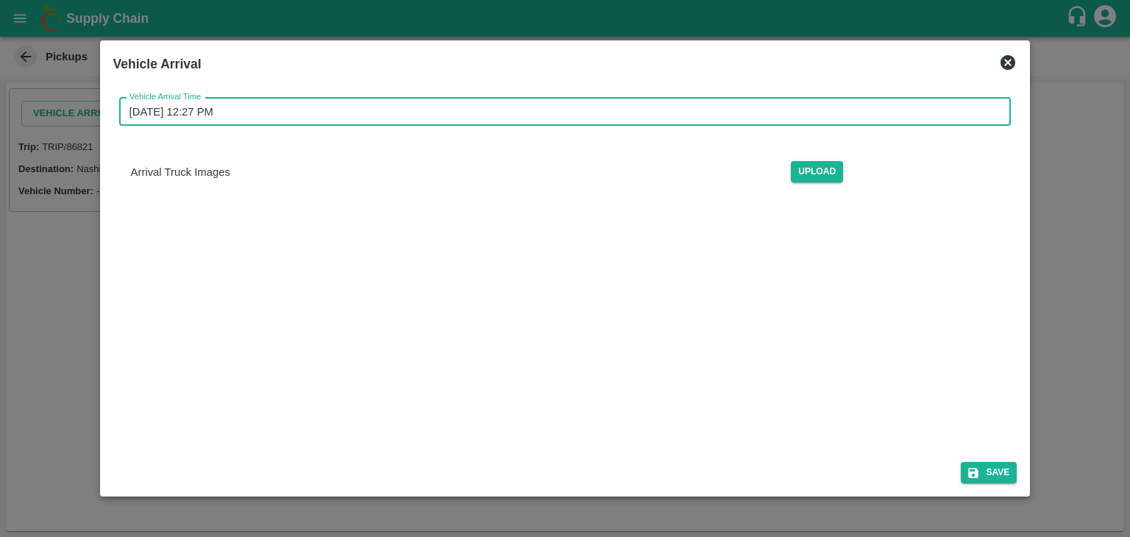
click at [413, 109] on input "[DATE] 12:27 PM" at bounding box center [560, 112] width 882 height 28
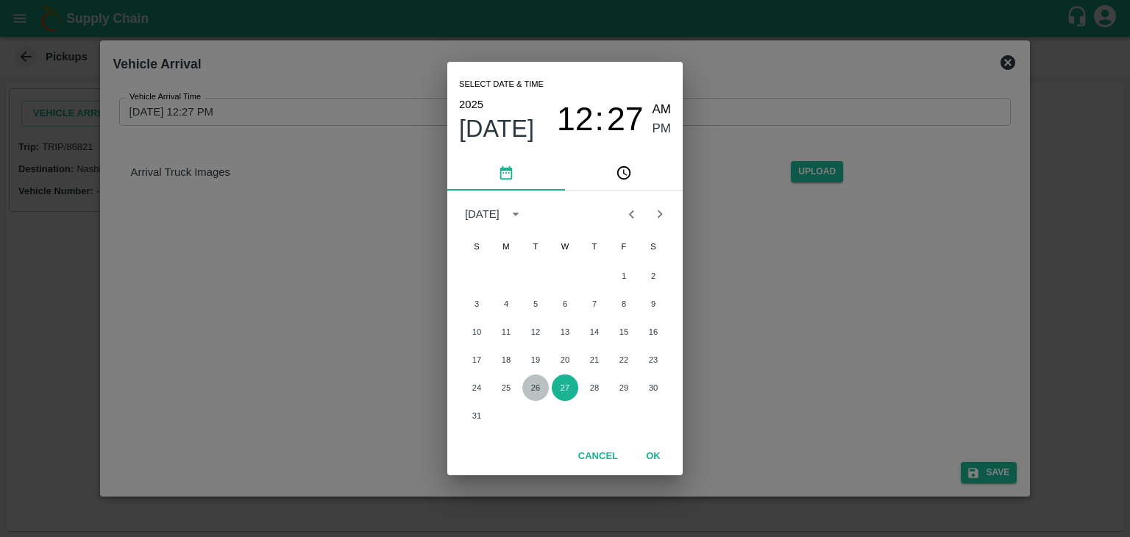
click at [528, 384] on button "26" at bounding box center [535, 388] width 26 height 26
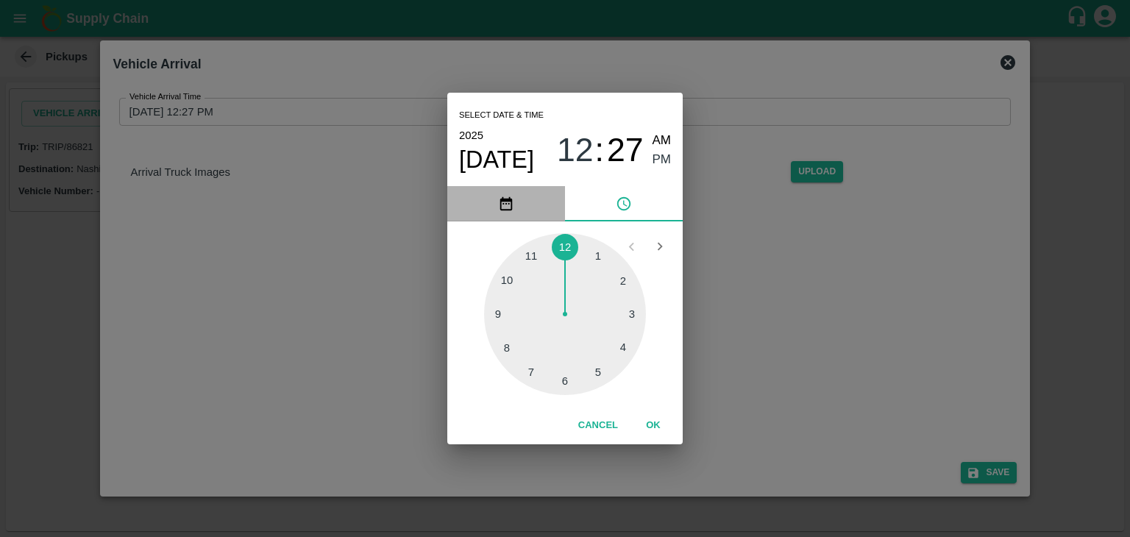
click at [509, 206] on icon "pick date" at bounding box center [506, 204] width 16 height 16
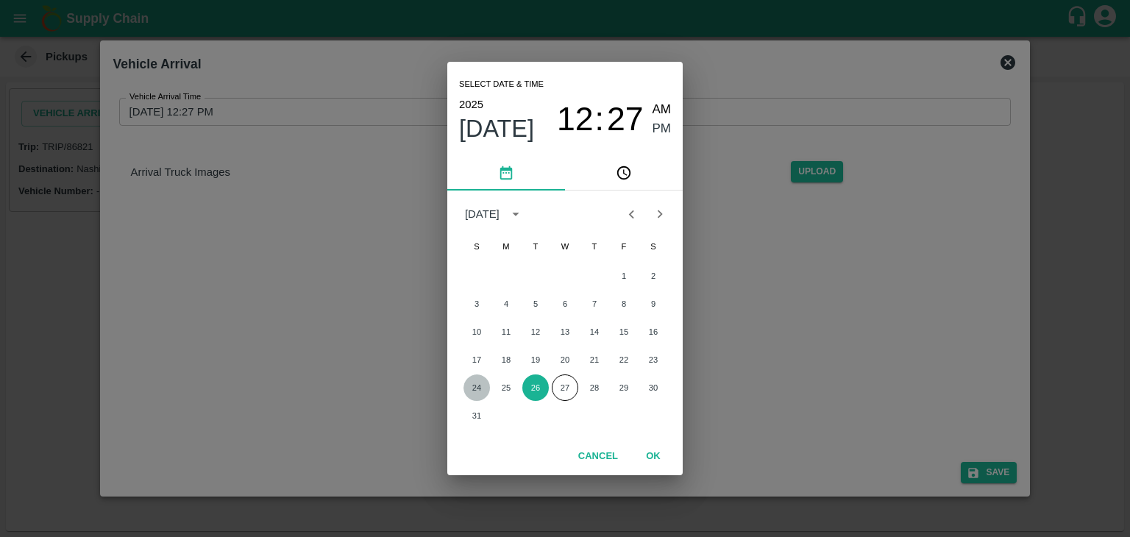
click at [474, 385] on button "24" at bounding box center [477, 388] width 26 height 26
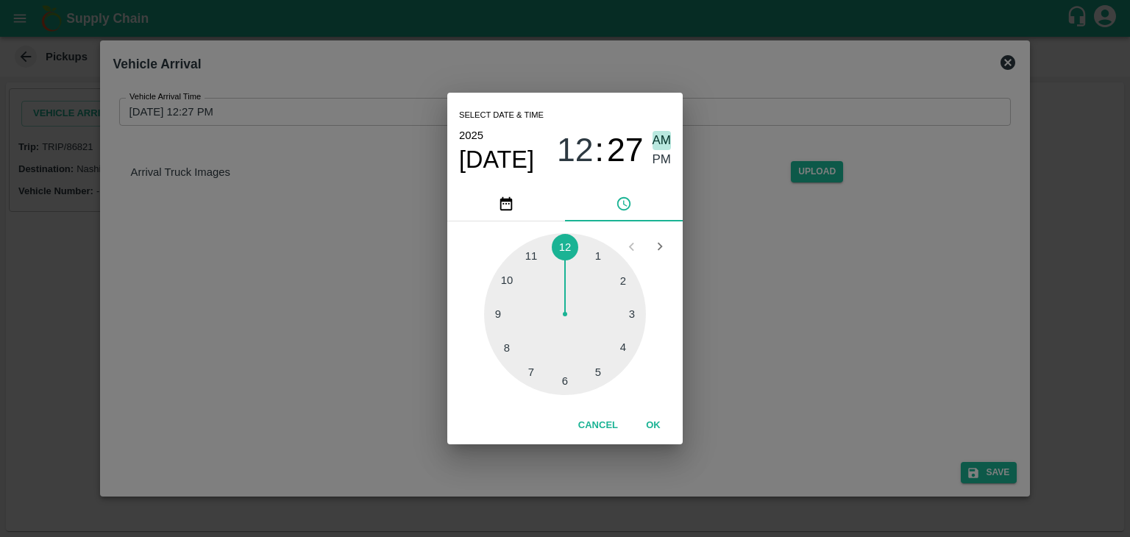
click at [659, 143] on span "AM" at bounding box center [662, 141] width 19 height 20
click at [498, 311] on div at bounding box center [565, 314] width 162 height 162
type input "[DATE] 09:46 AM"
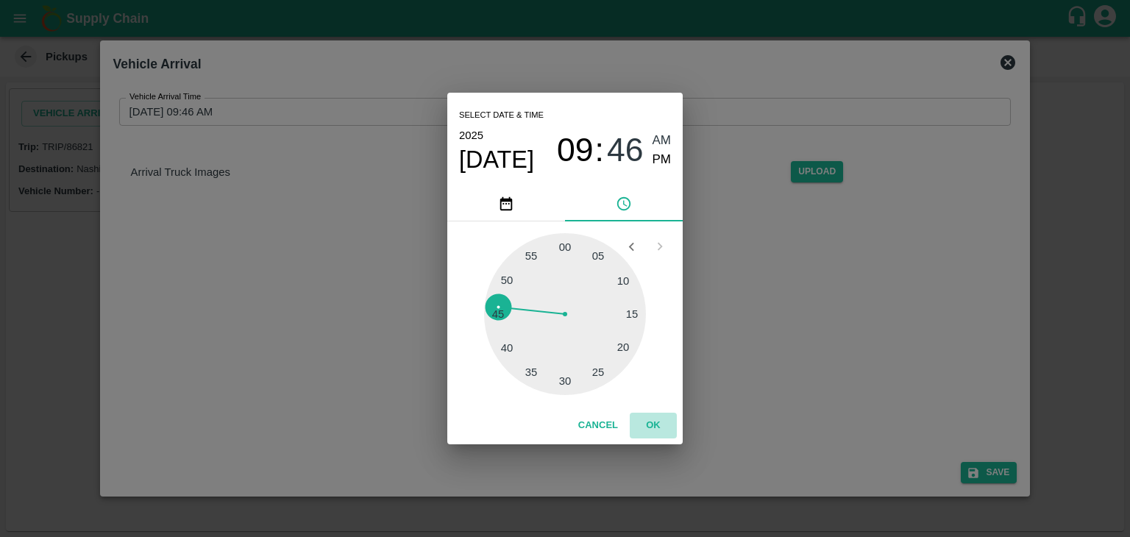
click at [652, 422] on button "OK" at bounding box center [653, 426] width 47 height 26
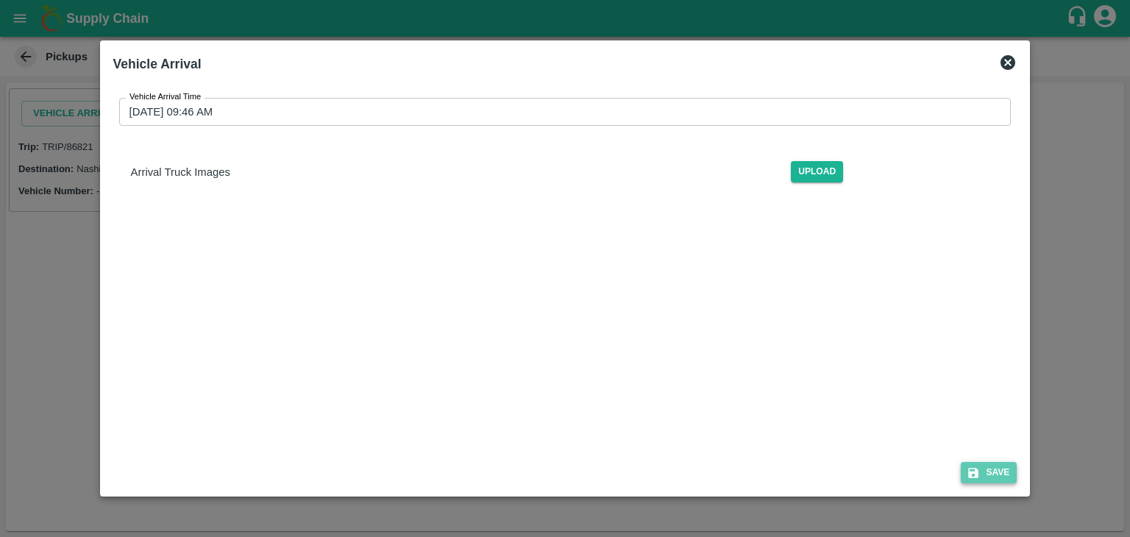
click at [999, 473] on button "Save" at bounding box center [989, 472] width 56 height 21
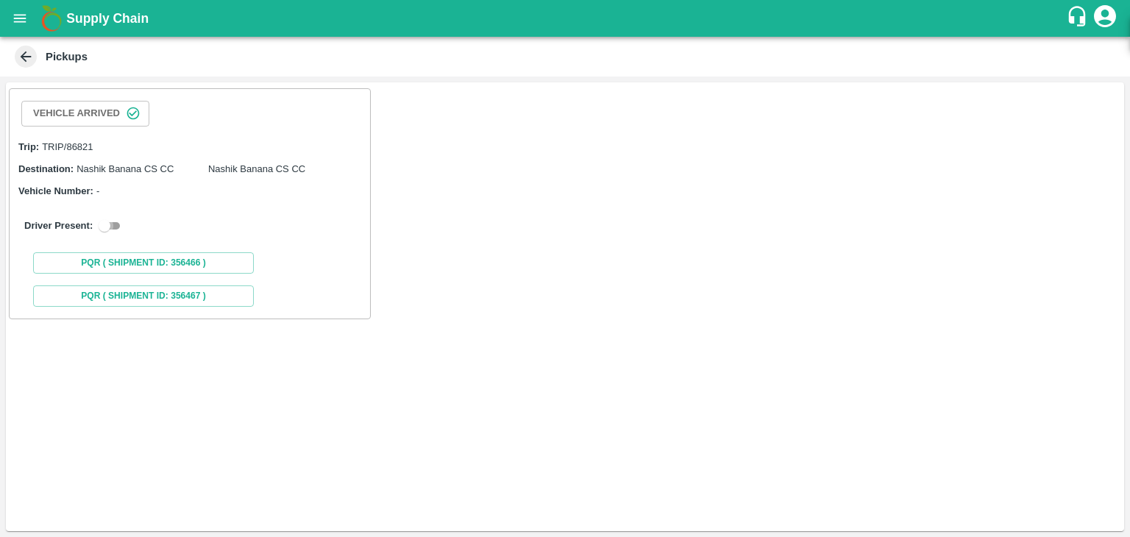
click at [123, 222] on input "checkbox" at bounding box center [104, 226] width 53 height 18
checkbox input "true"
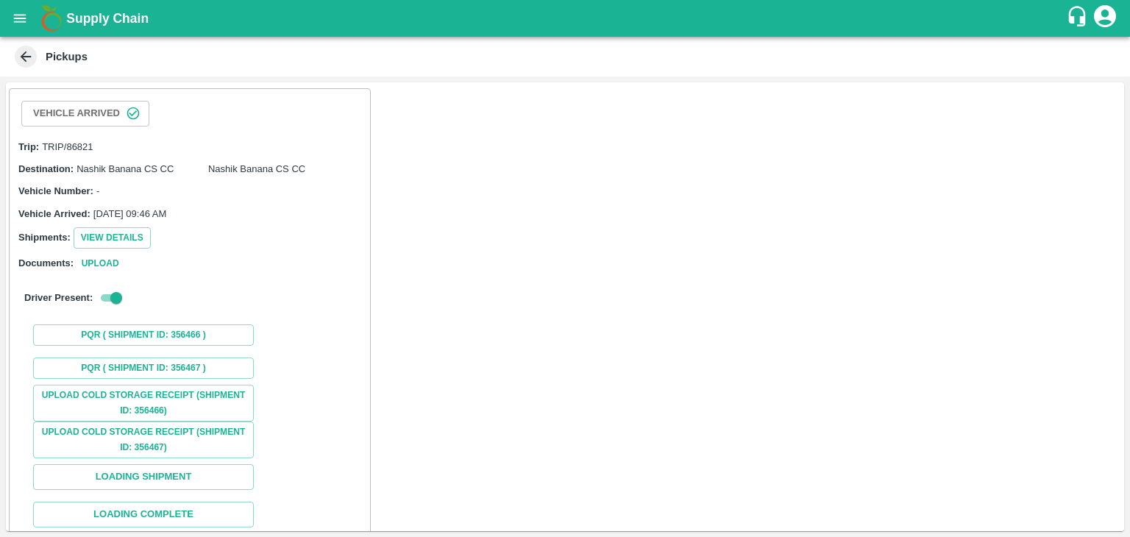
scroll to position [86, 0]
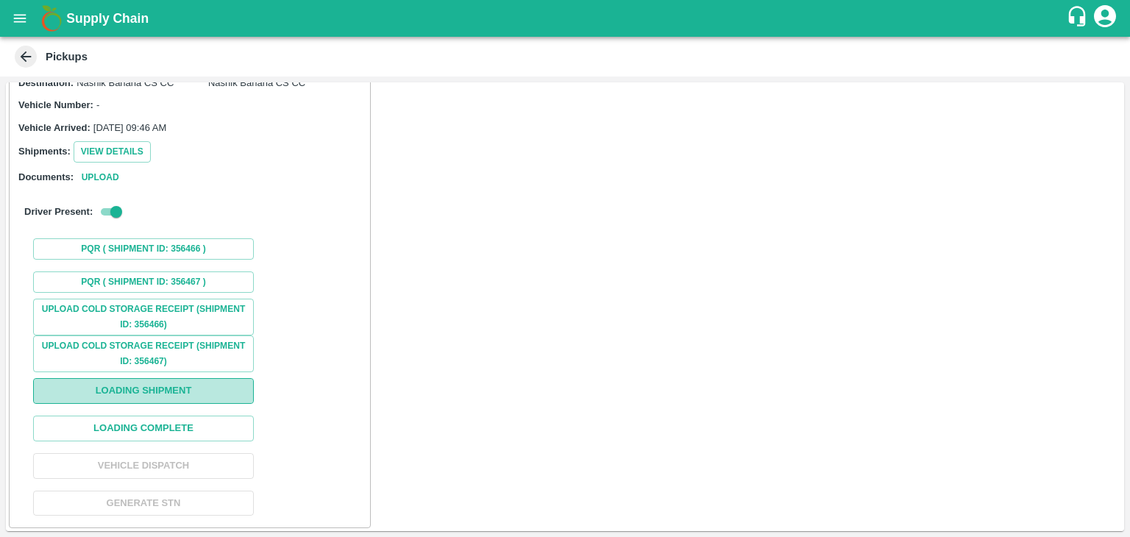
click at [174, 387] on button "Loading Shipment" at bounding box center [143, 391] width 221 height 26
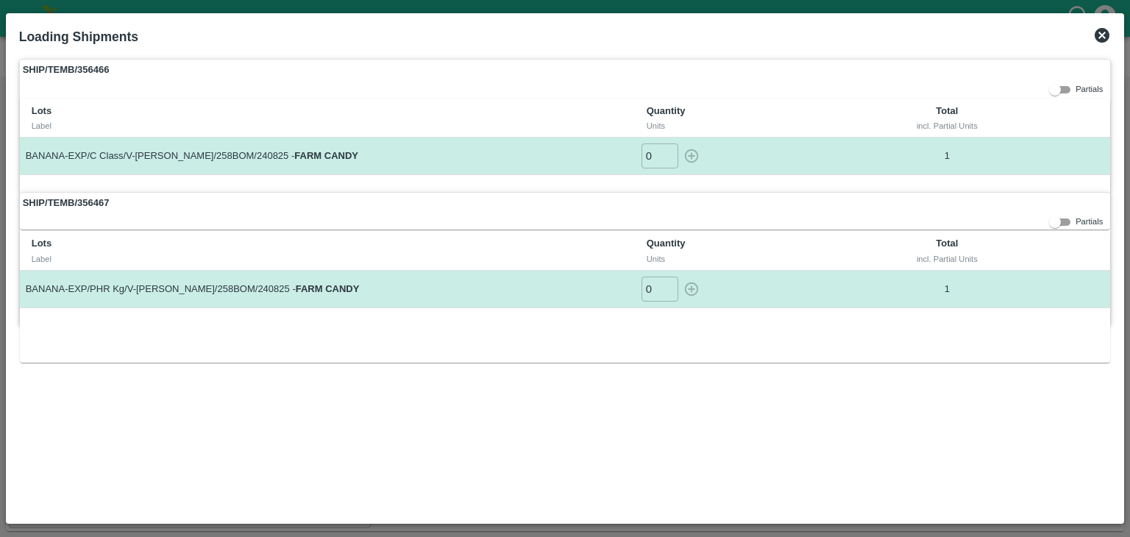
click at [1096, 37] on icon at bounding box center [1102, 35] width 15 height 15
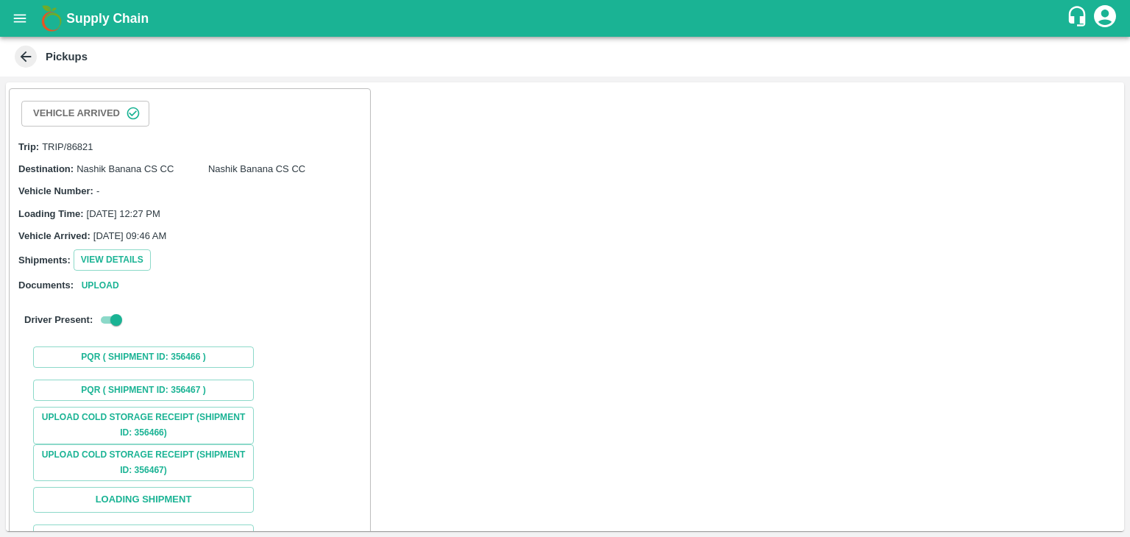
scroll to position [109, 0]
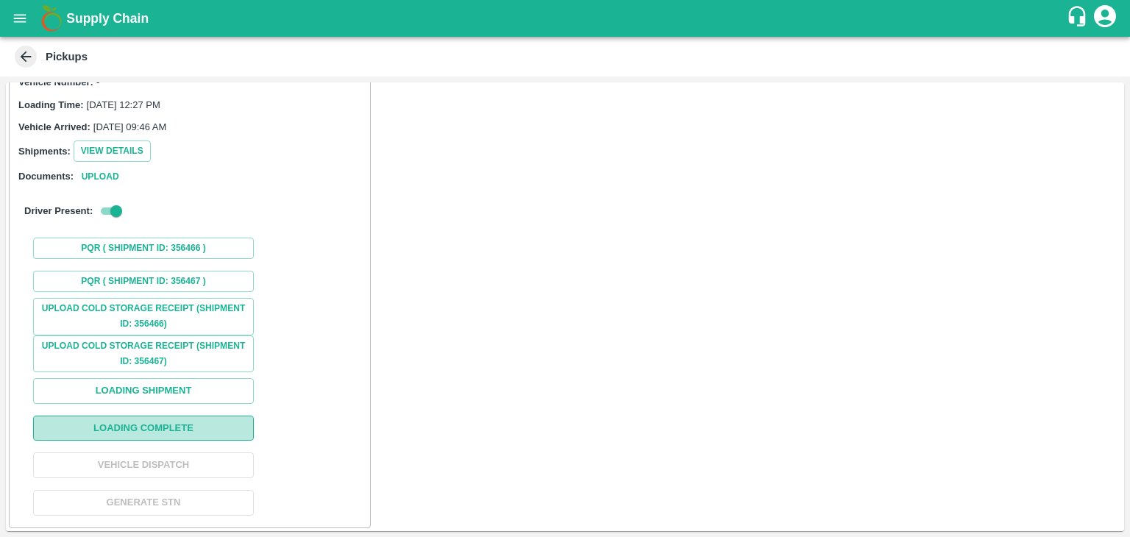
click at [191, 422] on button "Loading Complete" at bounding box center [143, 429] width 221 height 26
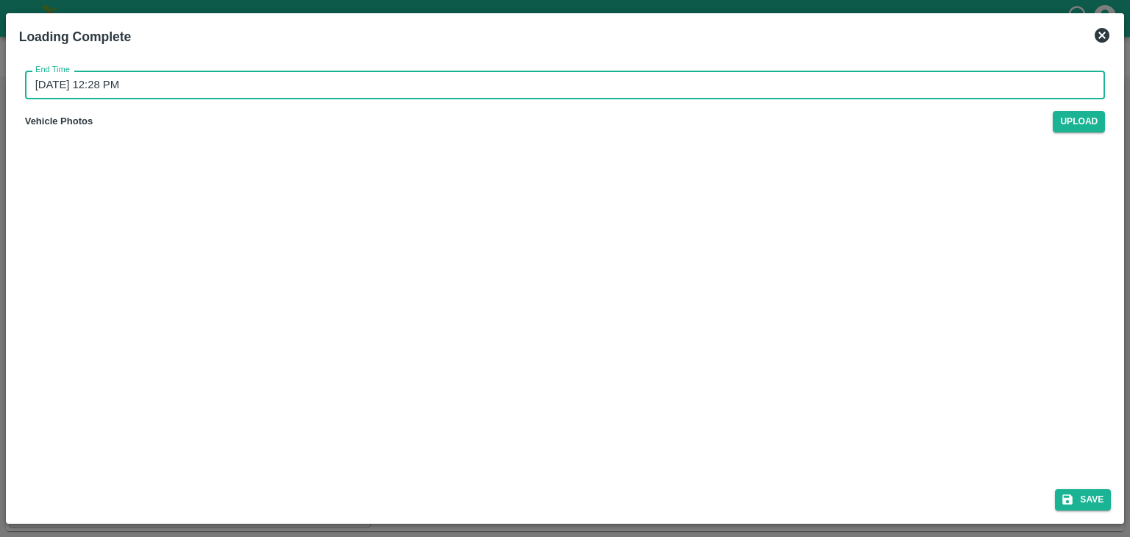
click at [639, 79] on input "27/08/2025 12:28 PM" at bounding box center [560, 85] width 1071 height 28
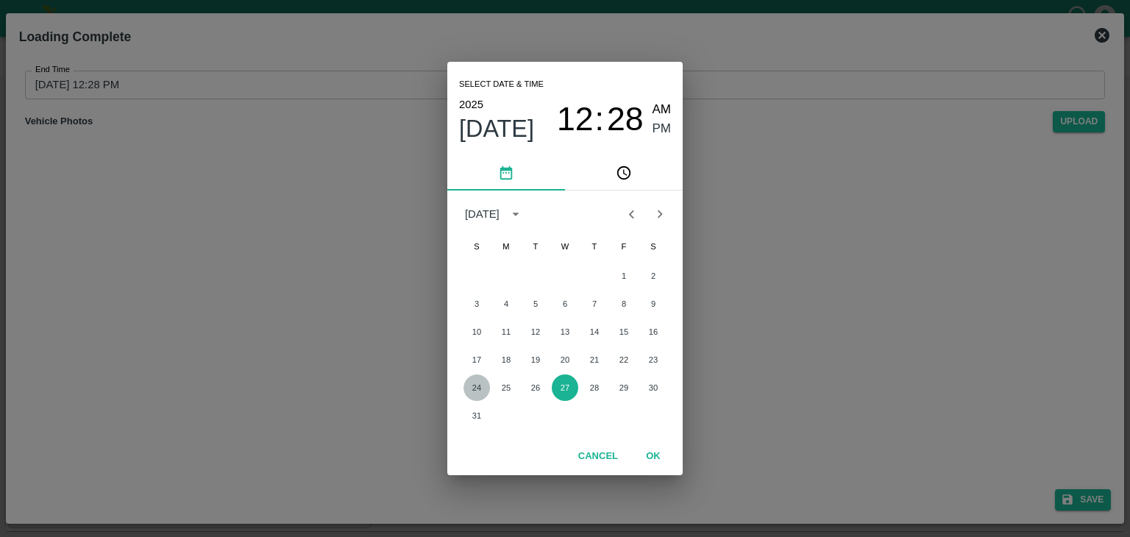
click at [474, 383] on button "24" at bounding box center [477, 388] width 26 height 26
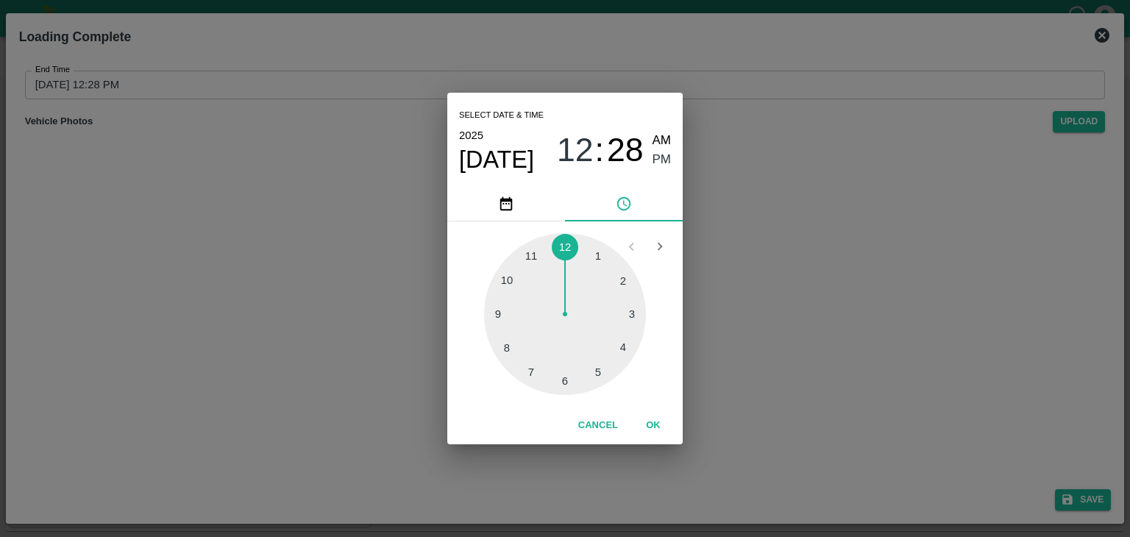
click at [631, 350] on div at bounding box center [565, 314] width 162 height 162
click at [665, 163] on span "PM" at bounding box center [662, 160] width 19 height 20
click at [662, 426] on button "OK" at bounding box center [653, 426] width 47 height 26
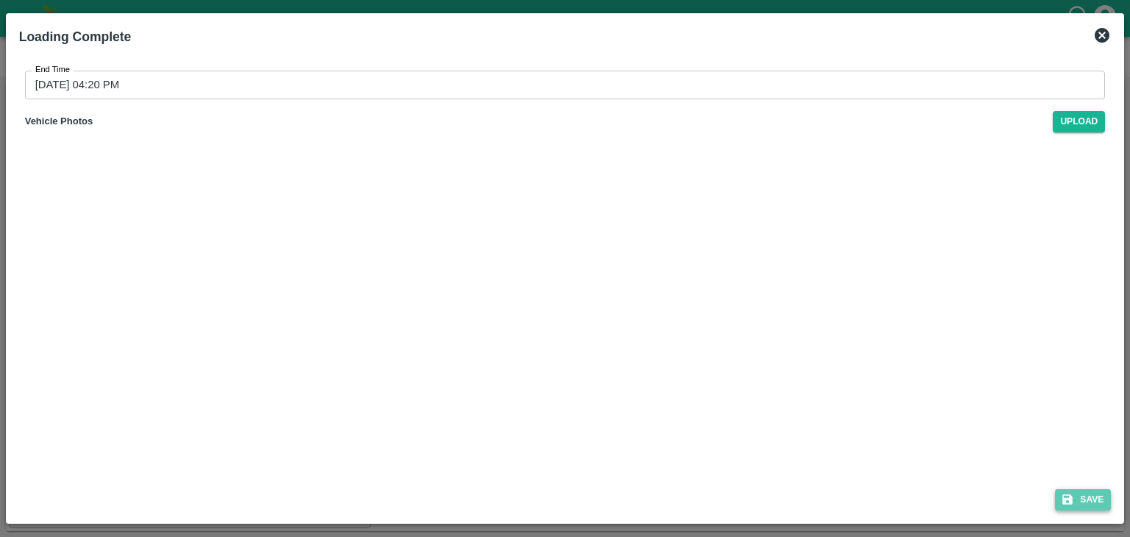
click at [1088, 501] on button "Save" at bounding box center [1083, 499] width 56 height 21
type input "27/08/2025 12:28 PM"
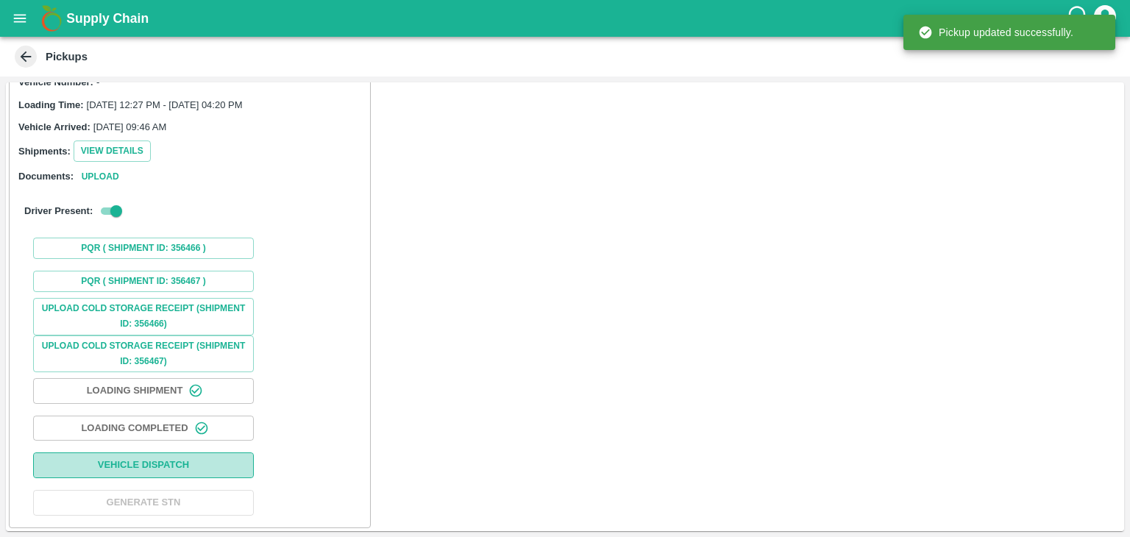
click at [202, 463] on button "Vehicle Dispatch" at bounding box center [143, 466] width 221 height 26
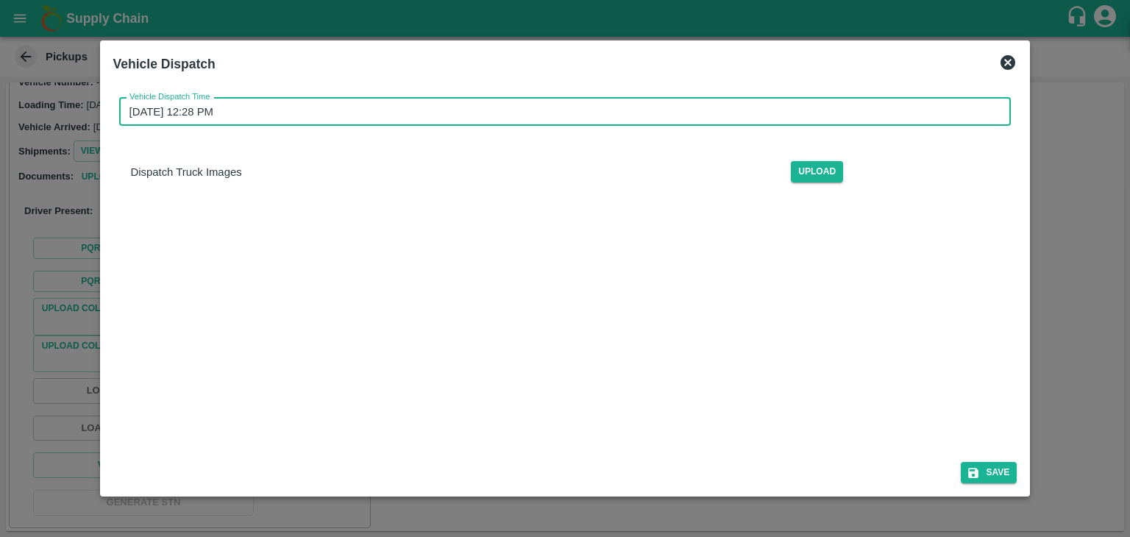
click at [547, 124] on input "27/08/2025 12:28 PM" at bounding box center [560, 112] width 882 height 28
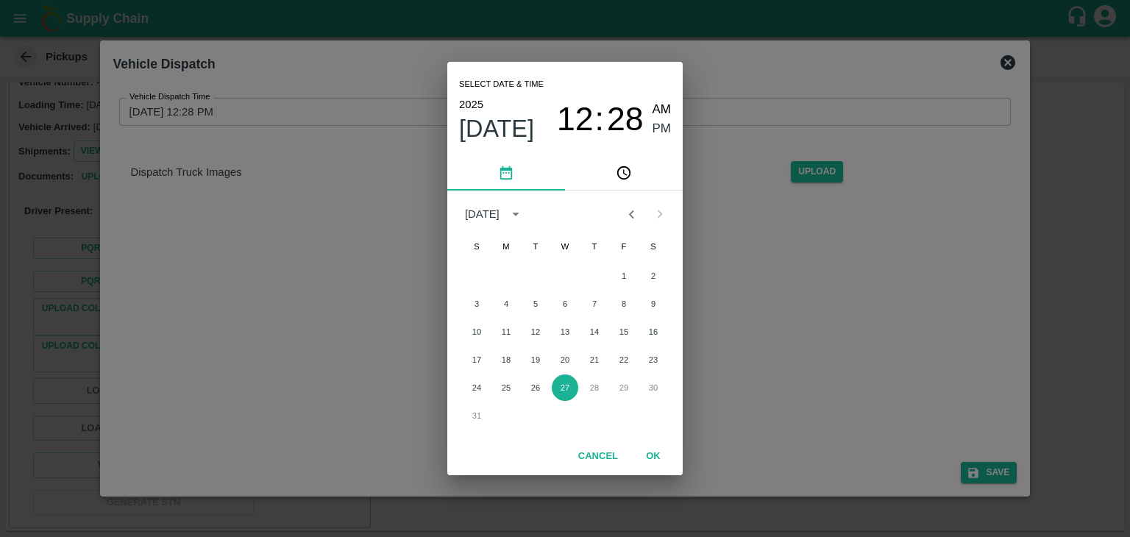
click at [470, 375] on div "24 25 26 27 28 29 30" at bounding box center [564, 388] width 235 height 26
click at [472, 384] on button "24" at bounding box center [477, 388] width 26 height 26
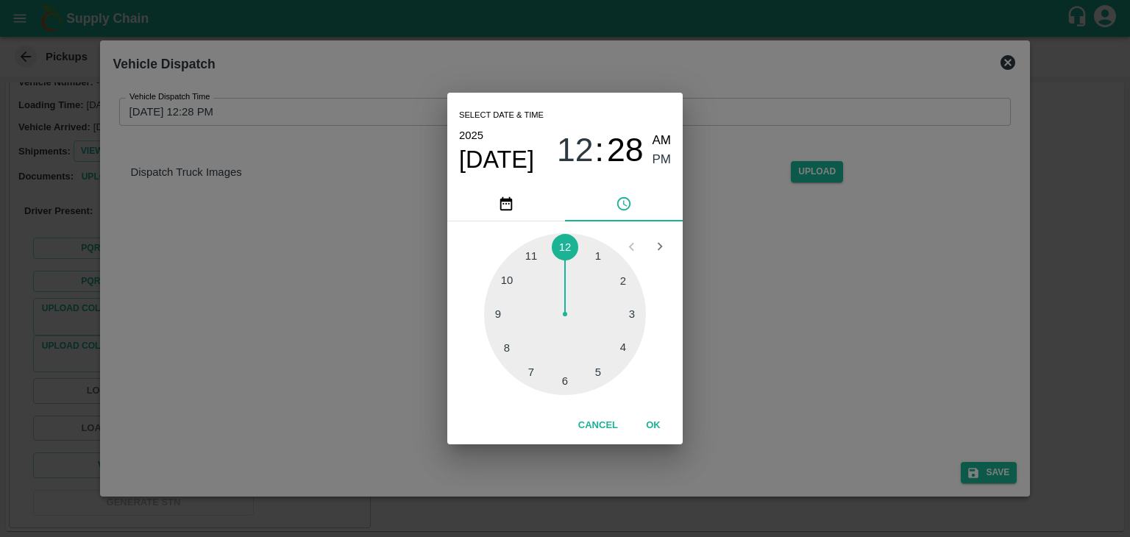
click at [591, 378] on div at bounding box center [565, 314] width 162 height 162
type input "24/08/2025 05:28 PM"
click at [659, 421] on button "OK" at bounding box center [653, 426] width 47 height 26
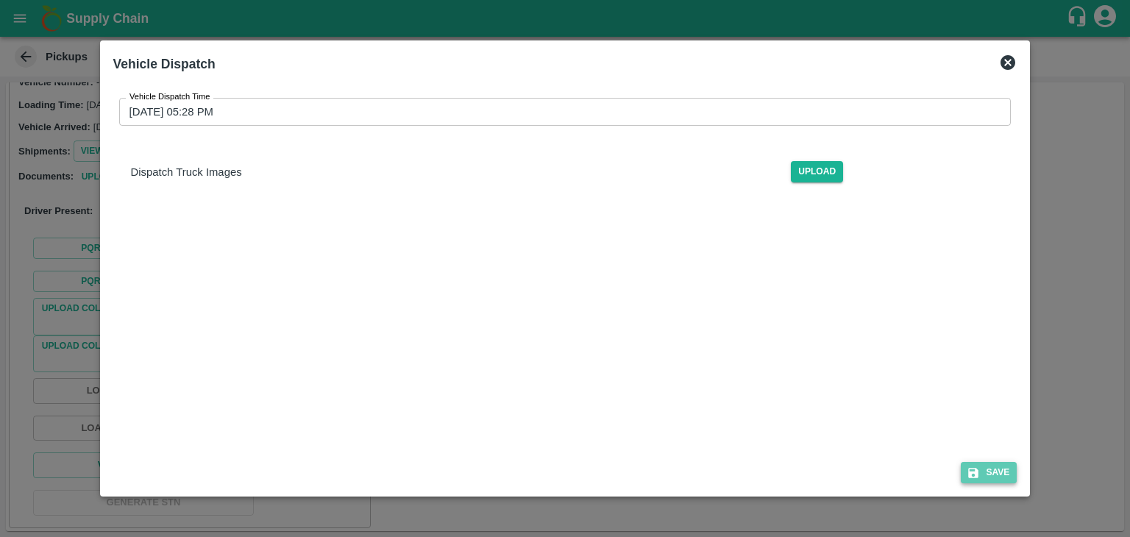
click at [999, 477] on button "Save" at bounding box center [989, 472] width 56 height 21
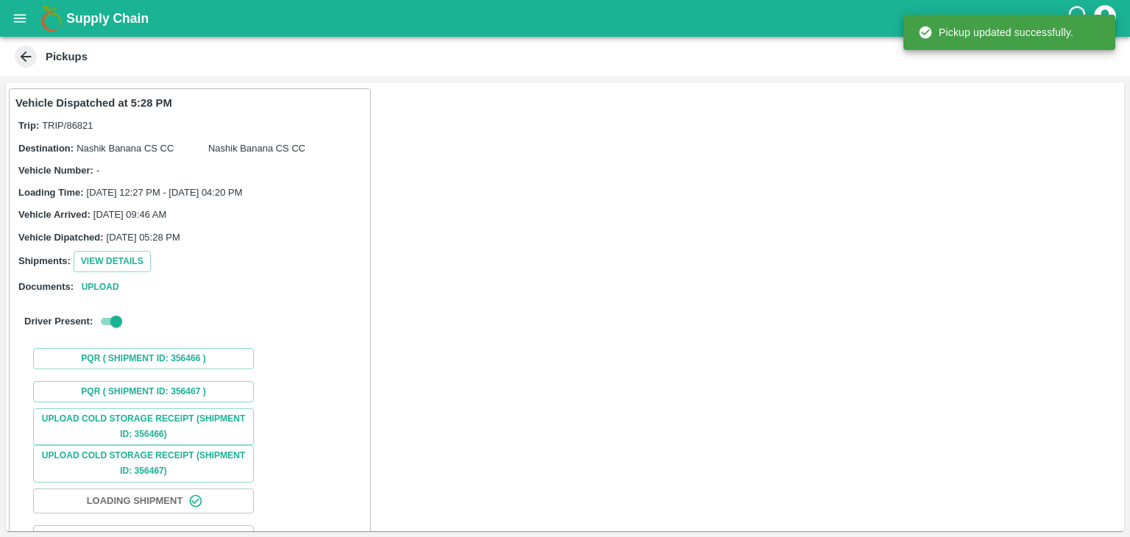
scroll to position [110, 0]
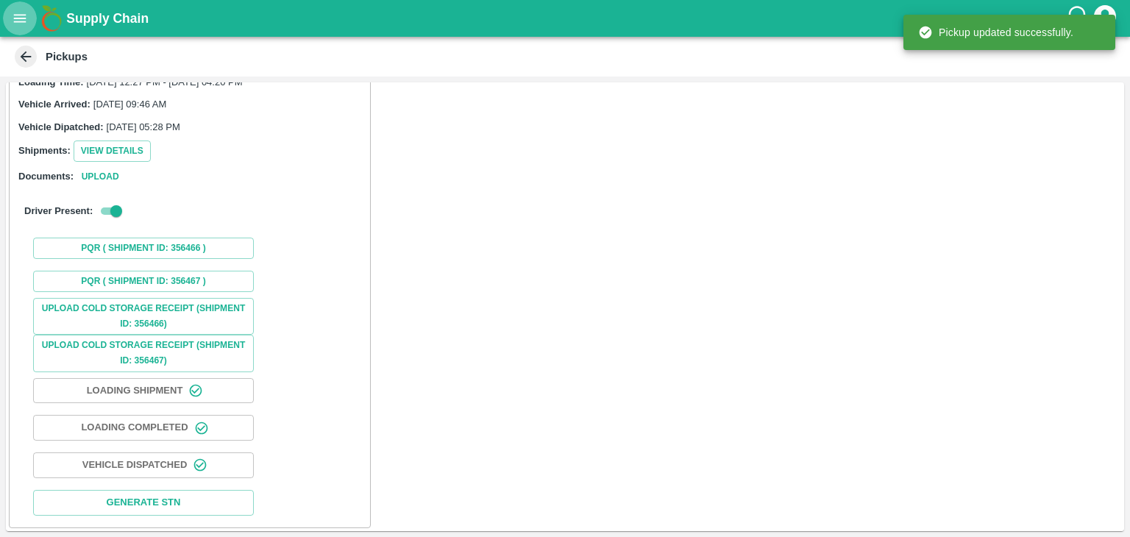
click at [13, 23] on icon "open drawer" at bounding box center [20, 18] width 16 height 16
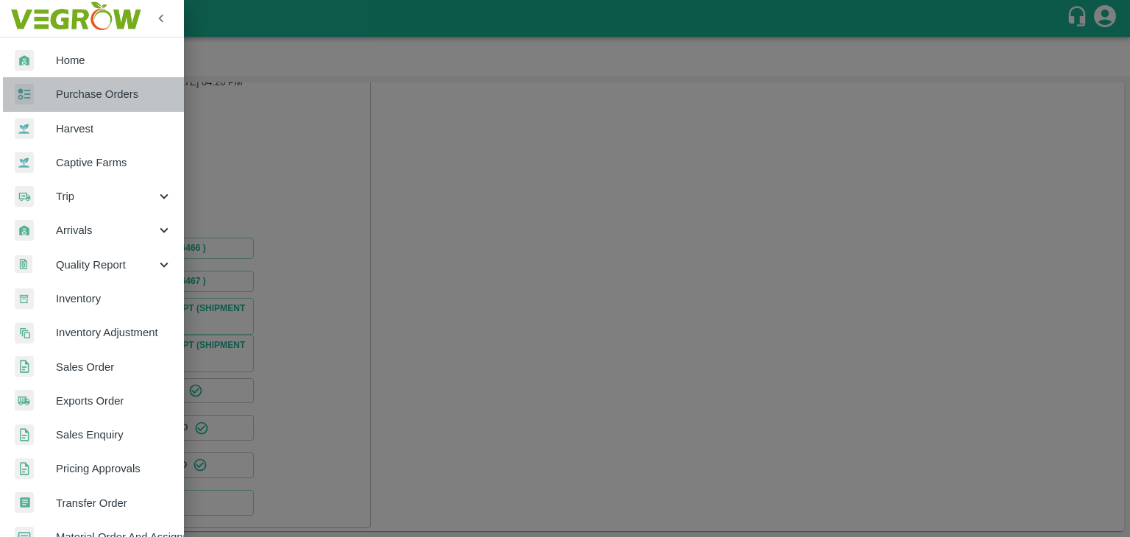
click at [132, 103] on link "Purchase Orders" at bounding box center [92, 94] width 184 height 34
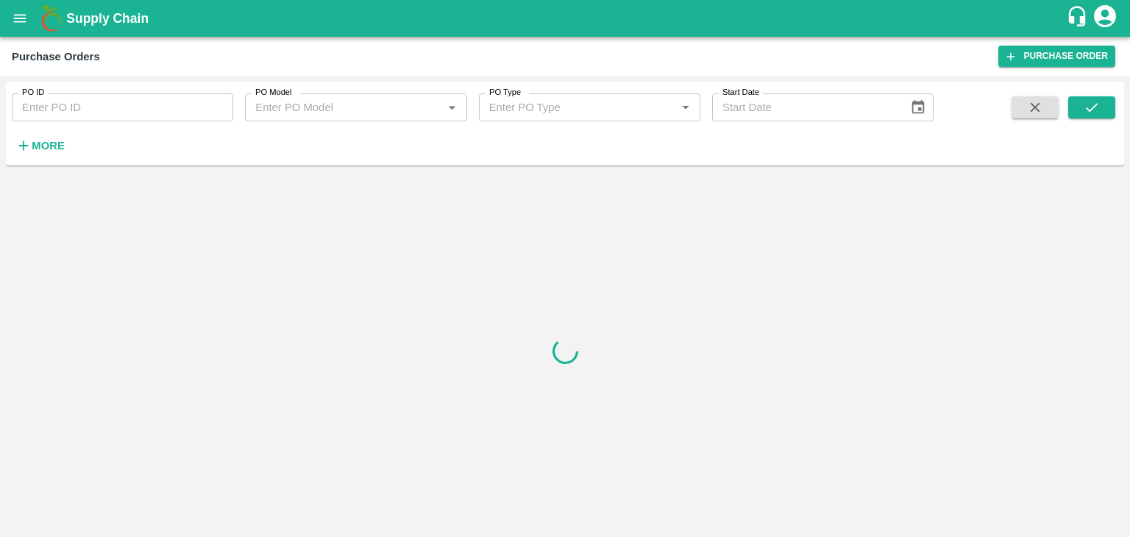
click at [132, 103] on input "PO ID" at bounding box center [123, 107] width 222 height 28
paste input "171288"
click at [1094, 101] on icon "submit" at bounding box center [1092, 107] width 16 height 16
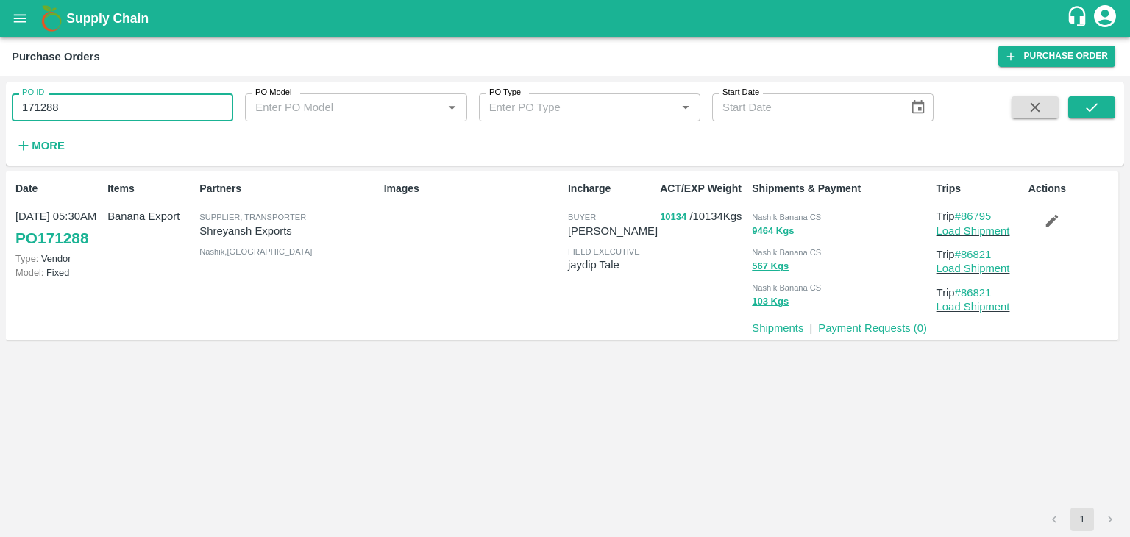
click at [97, 108] on input "171288" at bounding box center [123, 107] width 222 height 28
type input "171288"
click at [1090, 107] on icon "submit" at bounding box center [1092, 107] width 16 height 16
click at [986, 230] on link "Load Shipment" at bounding box center [974, 231] width 74 height 12
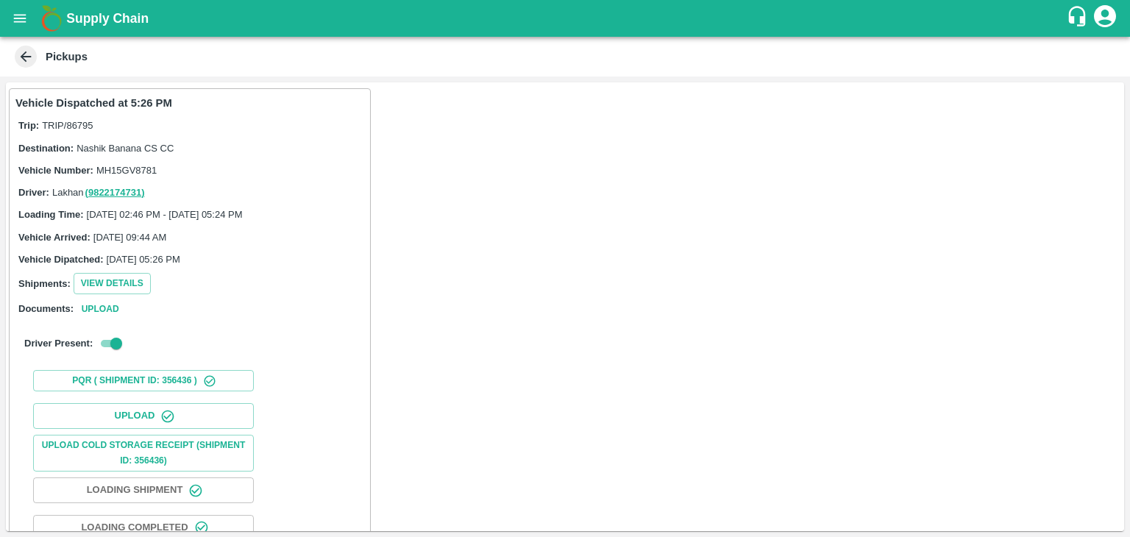
scroll to position [154, 0]
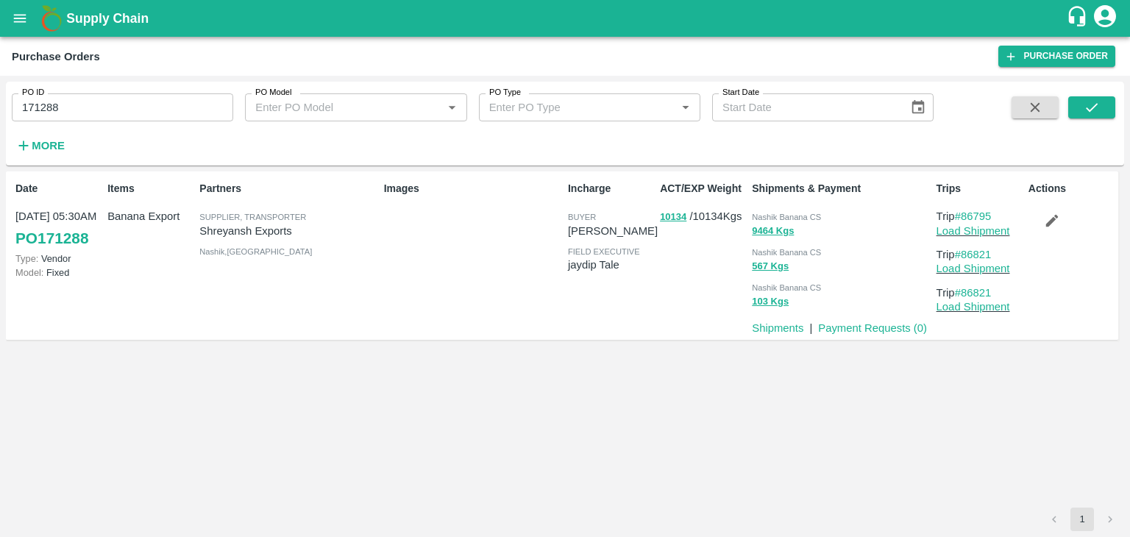
click at [138, 101] on input "171288" at bounding box center [123, 107] width 222 height 28
paste input "text"
type input "171302"
click at [1093, 102] on icon "submit" at bounding box center [1092, 107] width 16 height 16
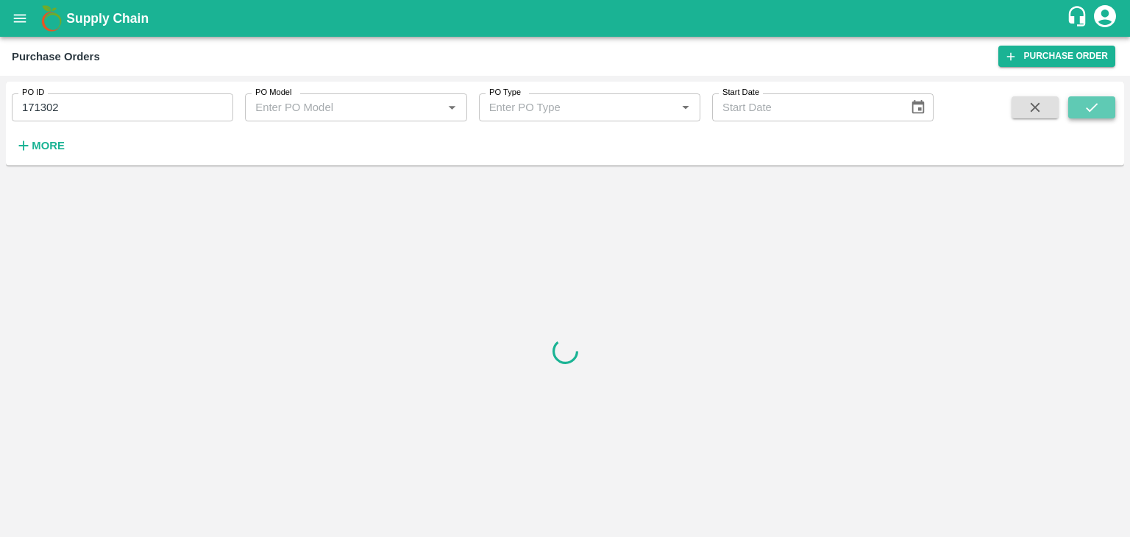
click at [1093, 102] on icon "submit" at bounding box center [1092, 107] width 16 height 16
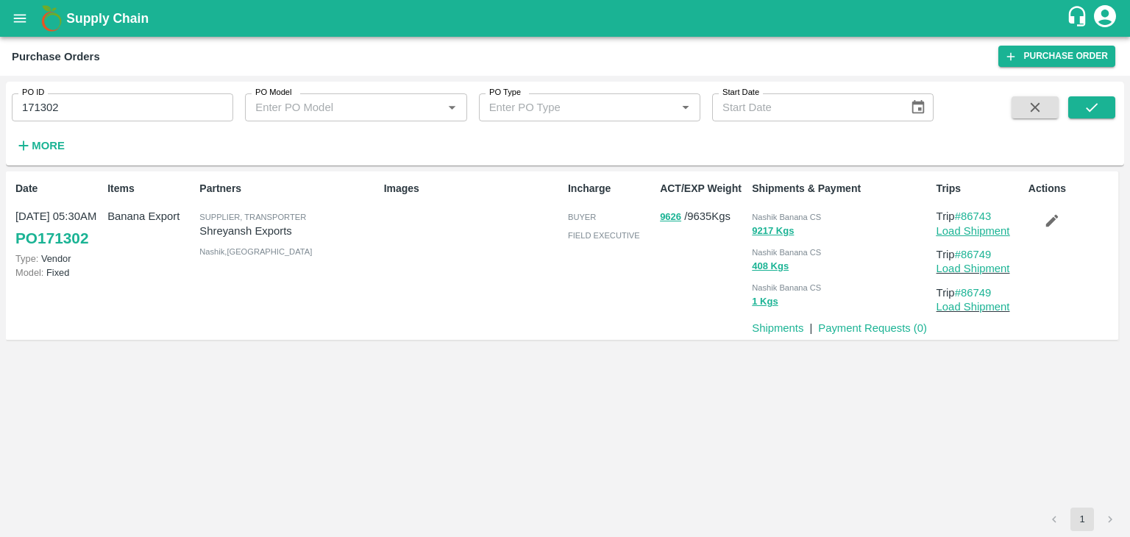
click at [969, 227] on link "Load Shipment" at bounding box center [974, 231] width 74 height 12
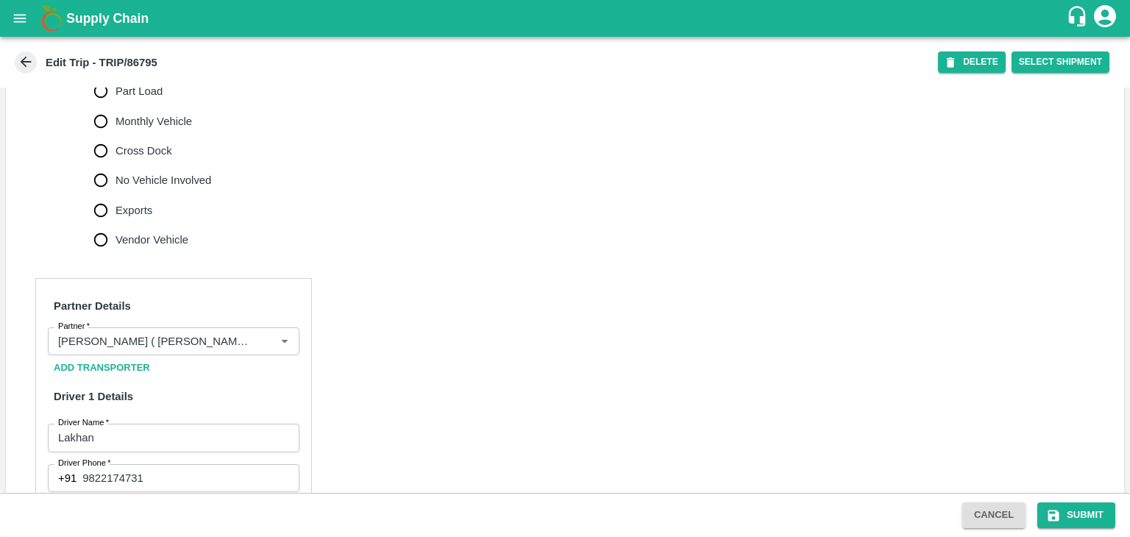
scroll to position [1033, 0]
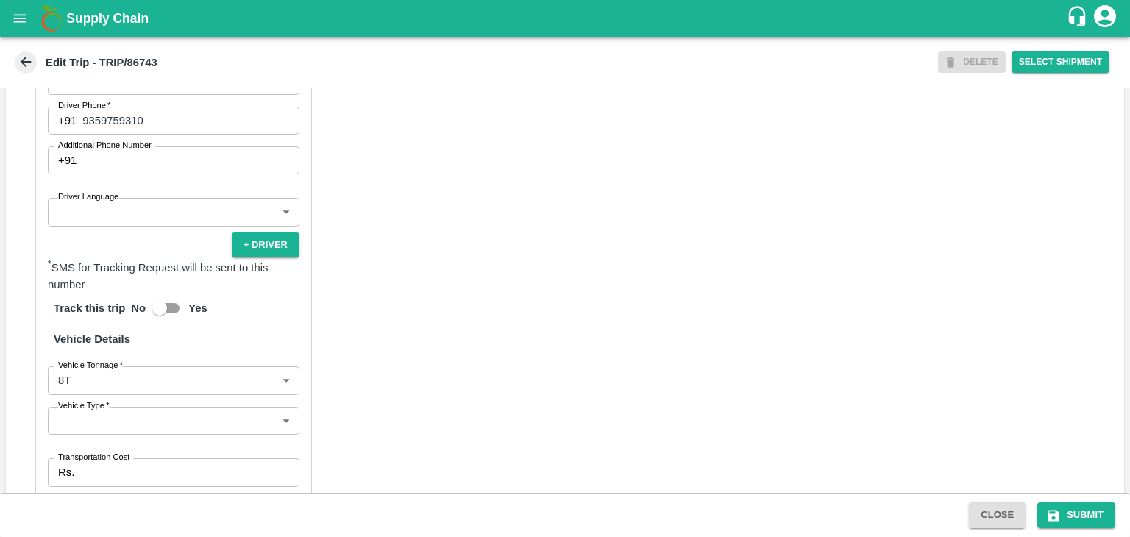
scroll to position [677, 0]
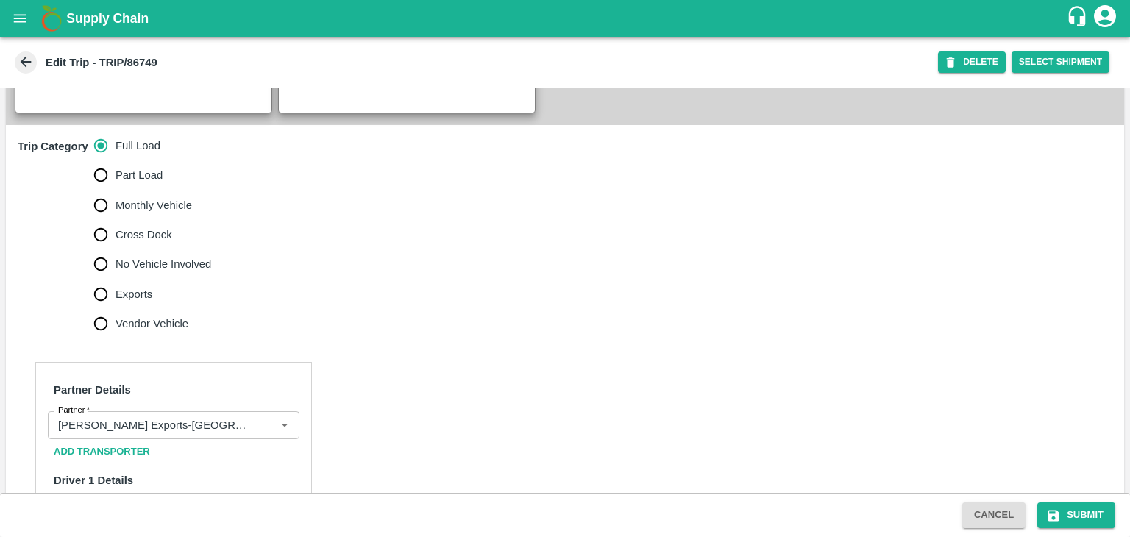
scroll to position [442, 0]
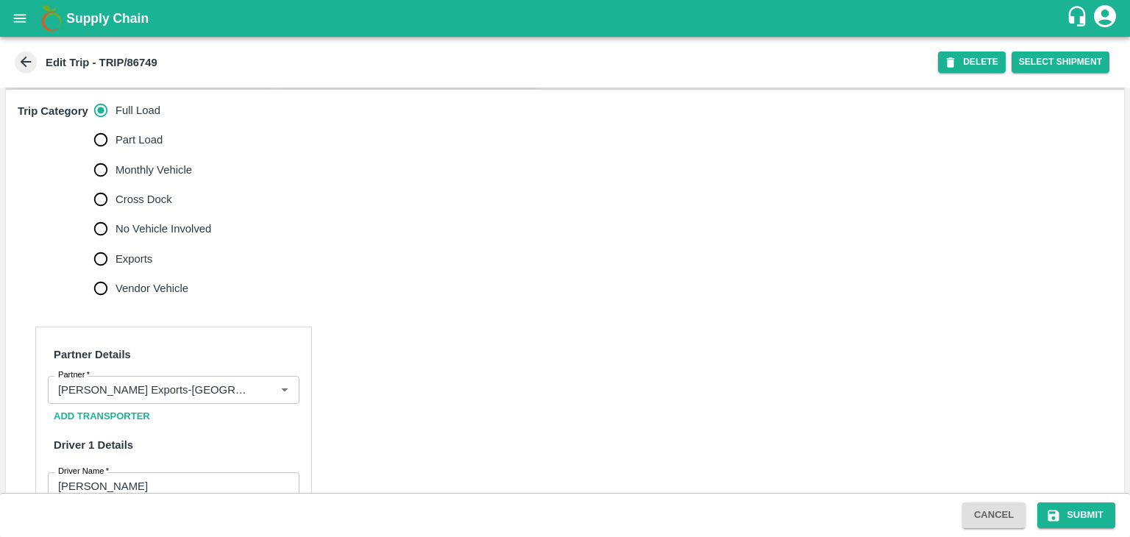
click at [978, 50] on div "DELETE Select Shipment" at bounding box center [1026, 62] width 177 height 33
click at [13, 20] on icon "open drawer" at bounding box center [20, 18] width 16 height 16
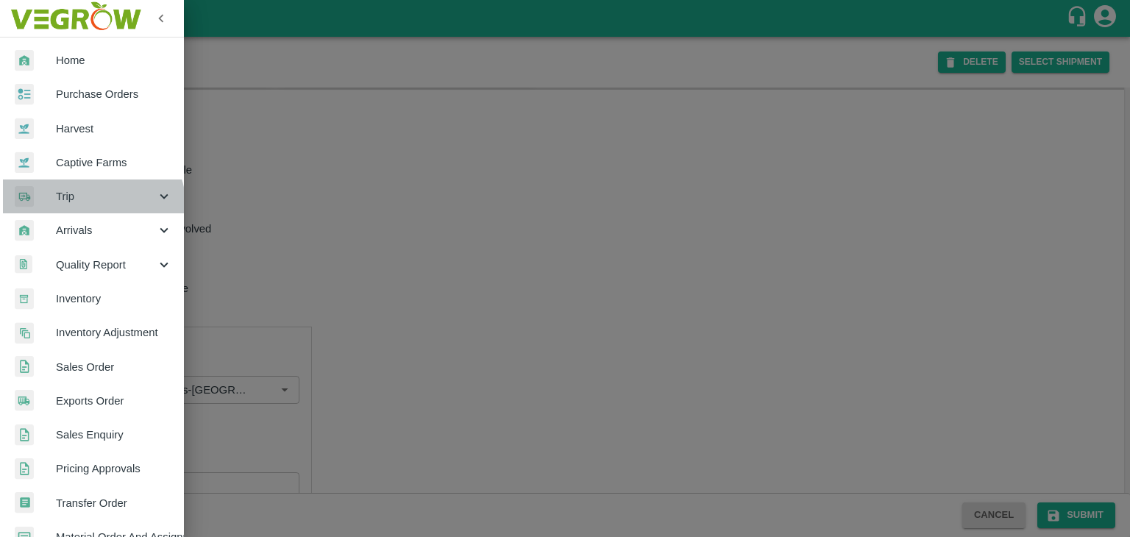
click at [92, 208] on div "Trip" at bounding box center [92, 197] width 184 height 34
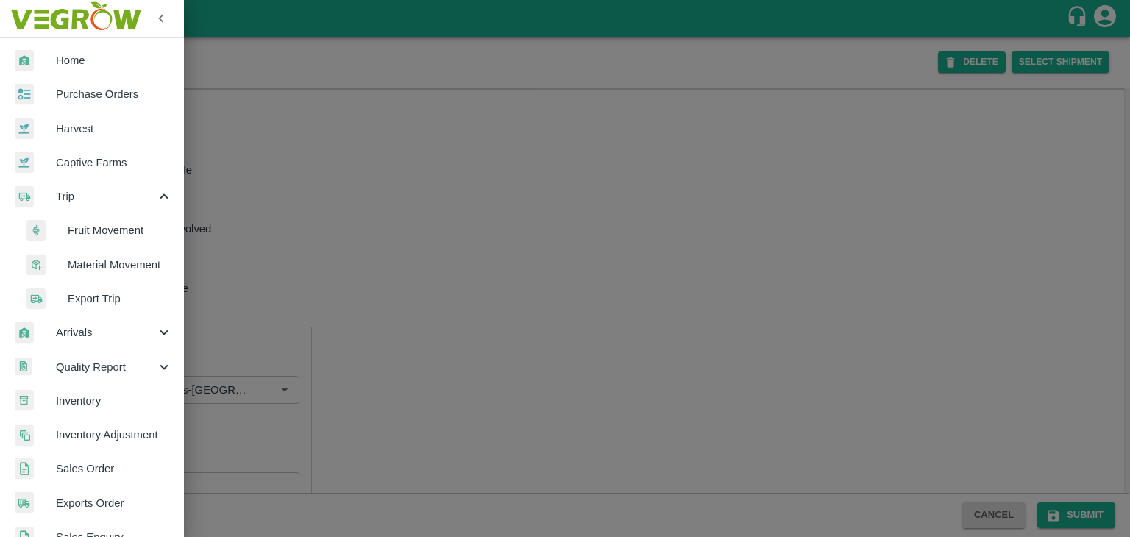
click at [112, 238] on span "Fruit Movement" at bounding box center [120, 230] width 104 height 16
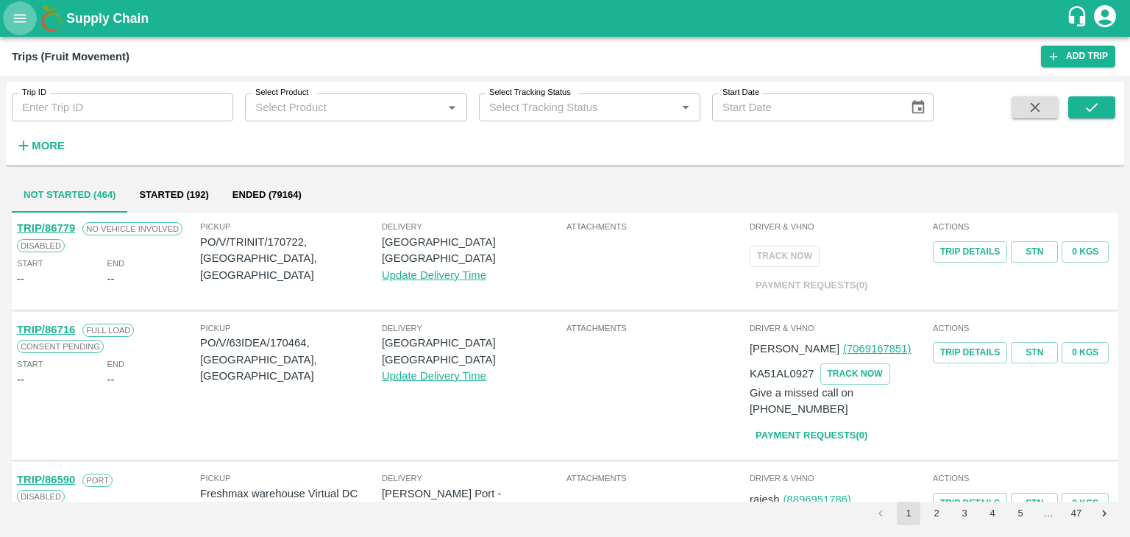
click at [21, 5] on button "open drawer" at bounding box center [20, 18] width 34 height 34
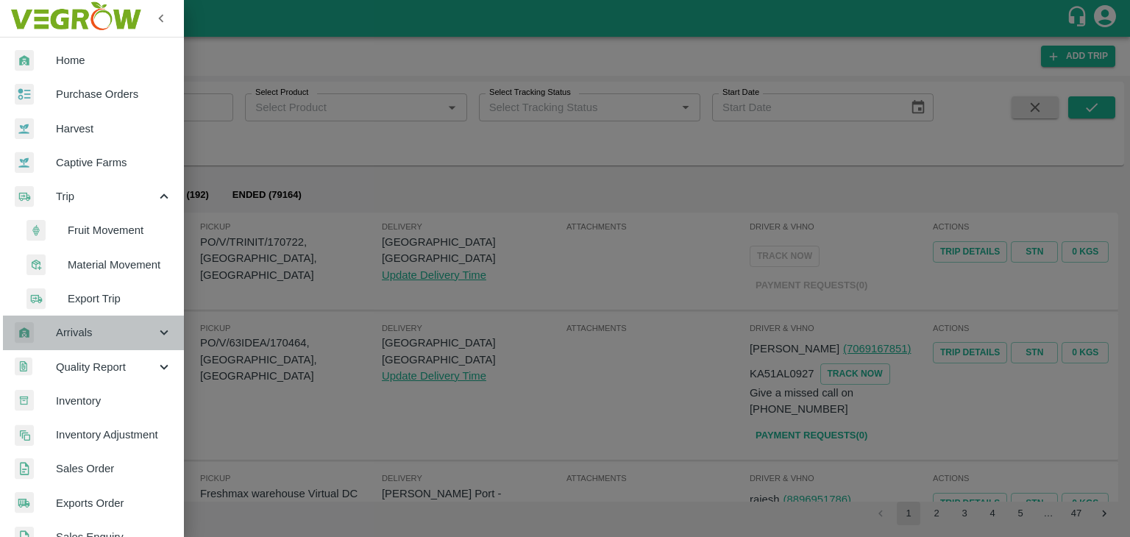
click at [103, 322] on div "Arrivals" at bounding box center [92, 333] width 184 height 34
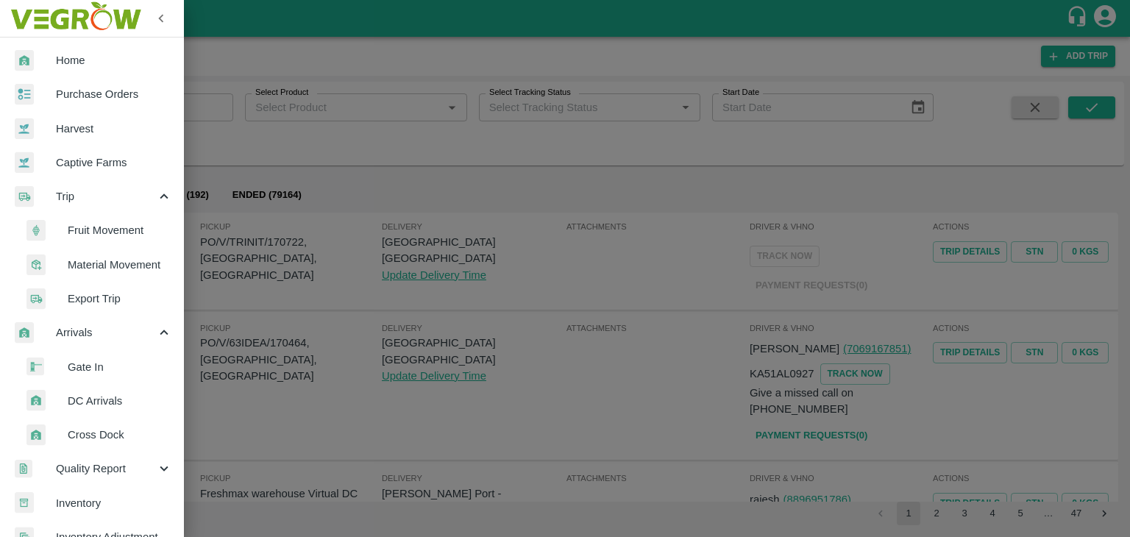
click at [116, 402] on span "DC Arrivals" at bounding box center [120, 401] width 104 height 16
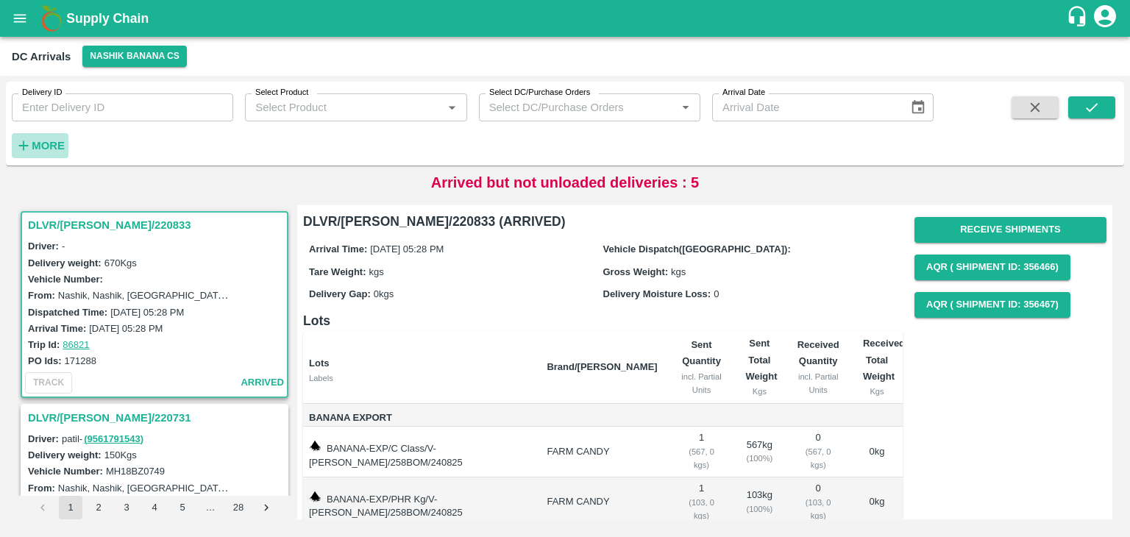
click at [43, 136] on h6 "More" at bounding box center [48, 145] width 33 height 19
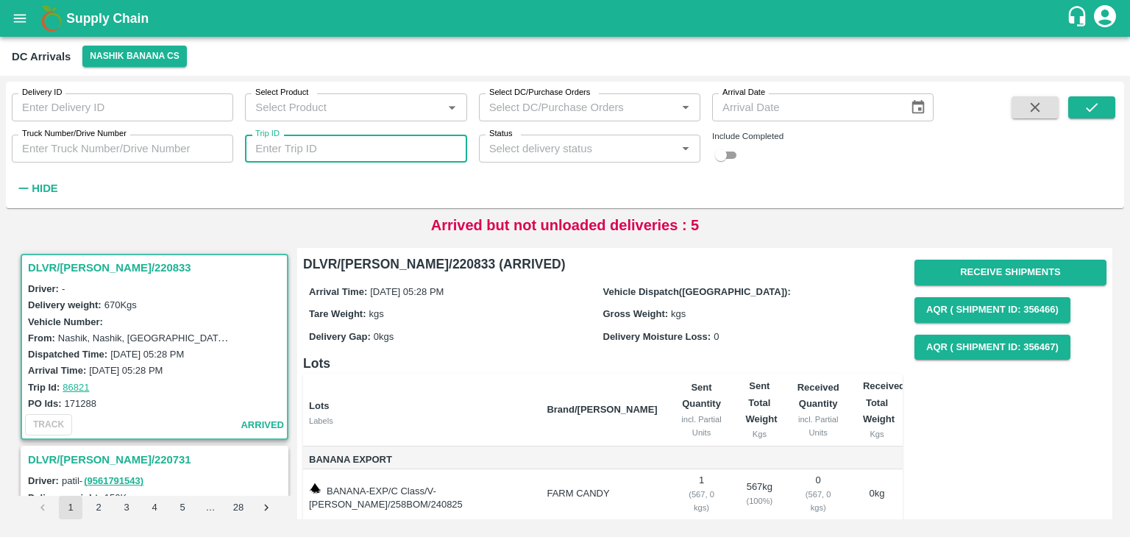
click at [354, 155] on input "Trip ID" at bounding box center [356, 149] width 222 height 28
type input "86815"
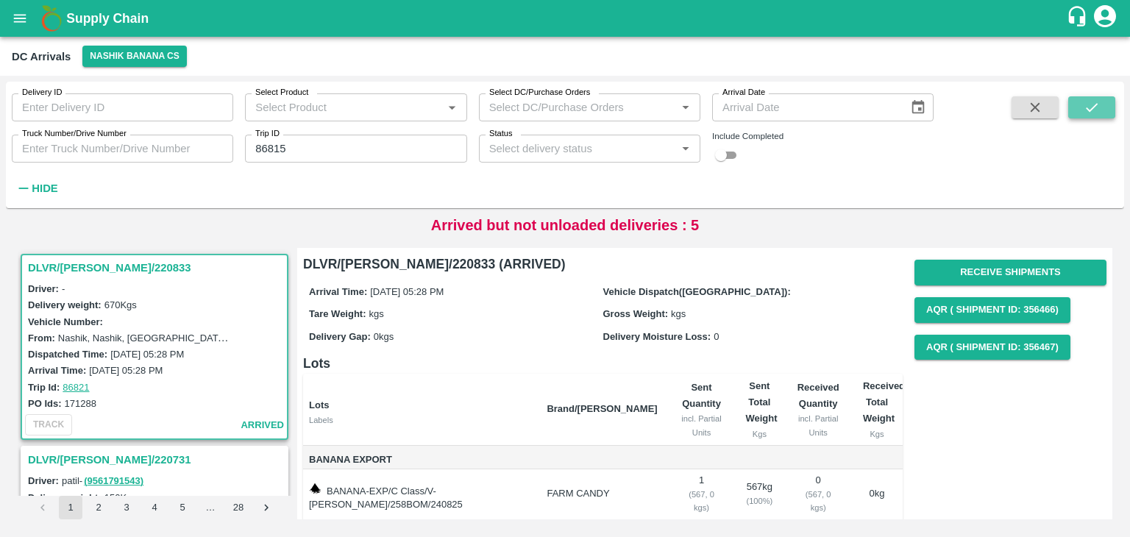
click at [1095, 102] on icon "submit" at bounding box center [1092, 107] width 16 height 16
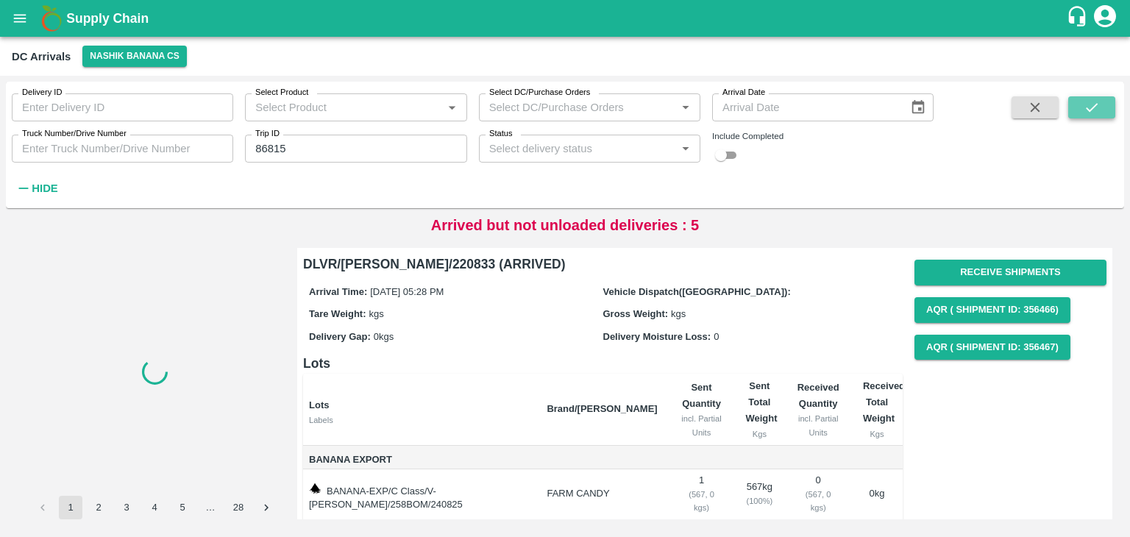
click at [1095, 102] on icon "submit" at bounding box center [1092, 107] width 16 height 16
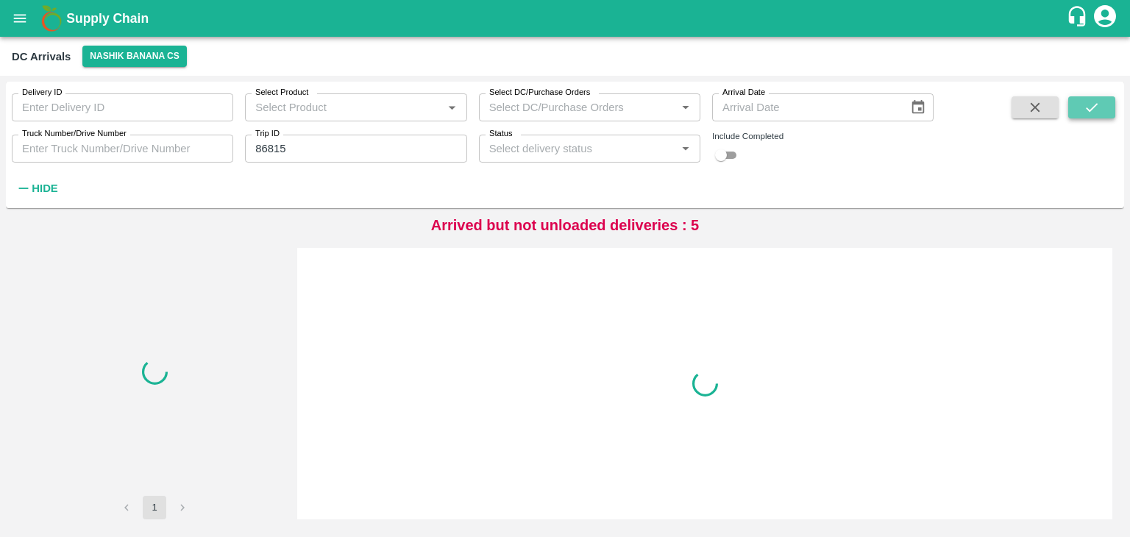
click at [1095, 102] on icon "submit" at bounding box center [1092, 107] width 16 height 16
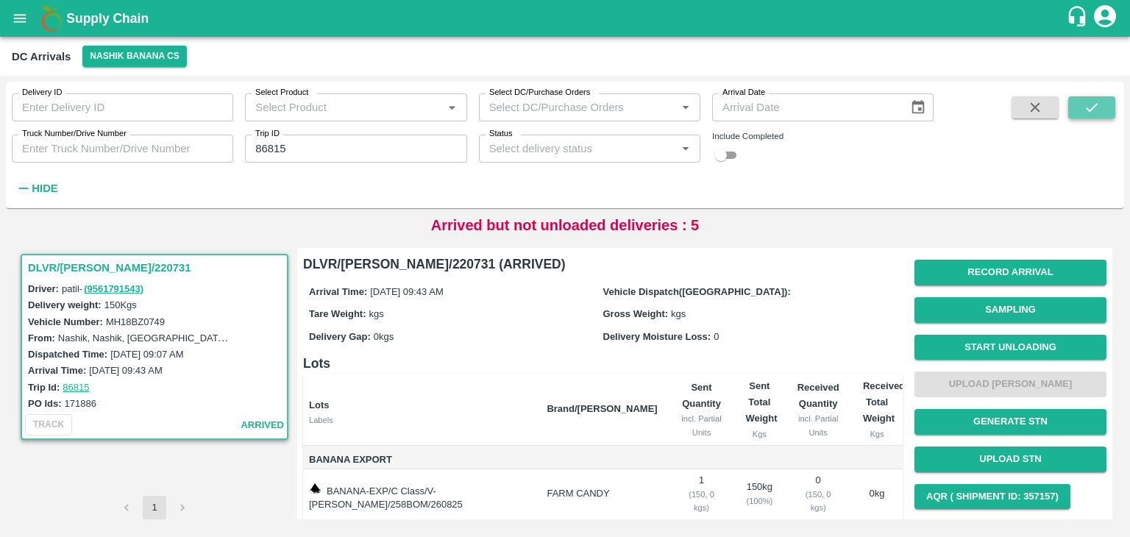
click at [1095, 102] on icon "submit" at bounding box center [1092, 107] width 16 height 16
click at [1004, 272] on button "Record Arrival" at bounding box center [1011, 273] width 192 height 26
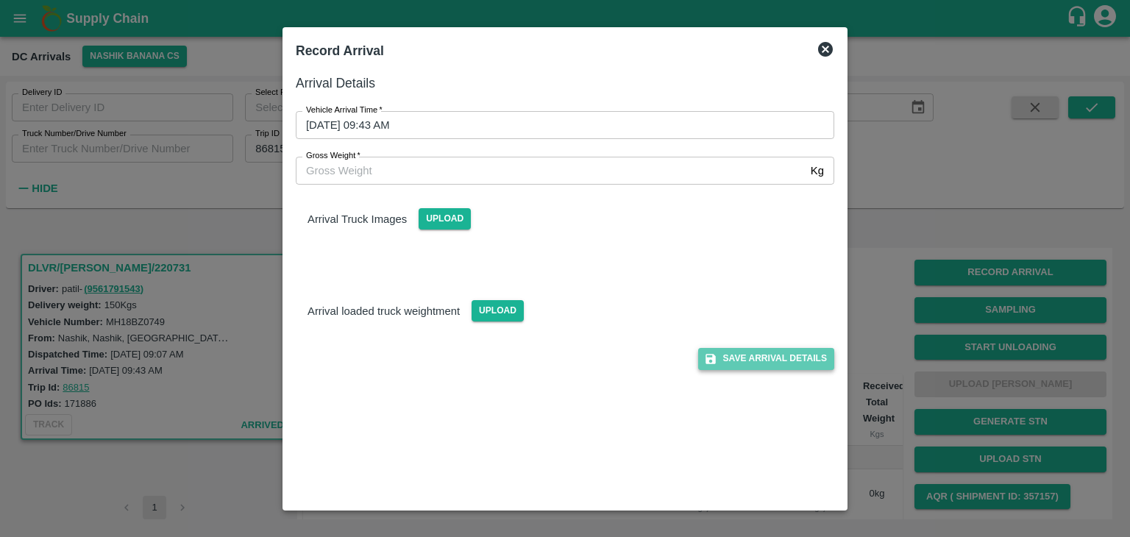
click at [779, 358] on button "Save Arrival Details" at bounding box center [766, 358] width 136 height 21
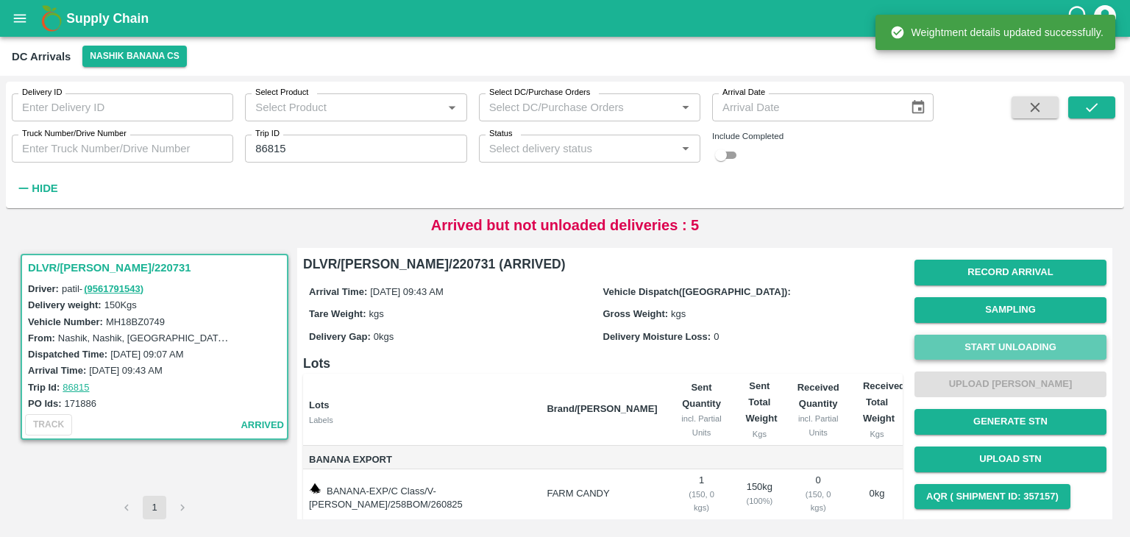
click at [1016, 340] on button "Start Unloading" at bounding box center [1011, 348] width 192 height 26
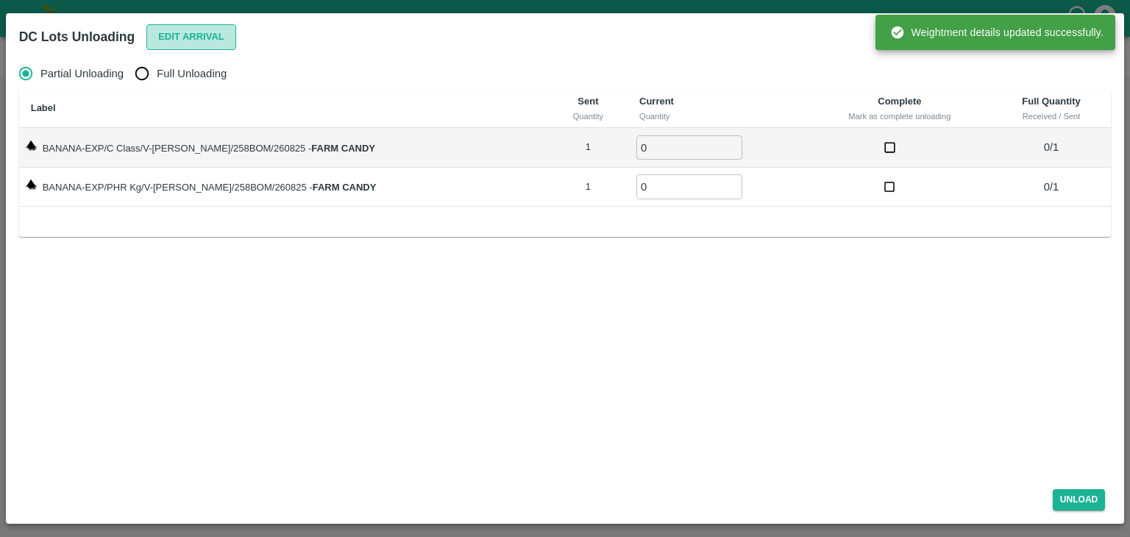
click at [226, 40] on button "Edit Arrival" at bounding box center [191, 37] width 90 height 26
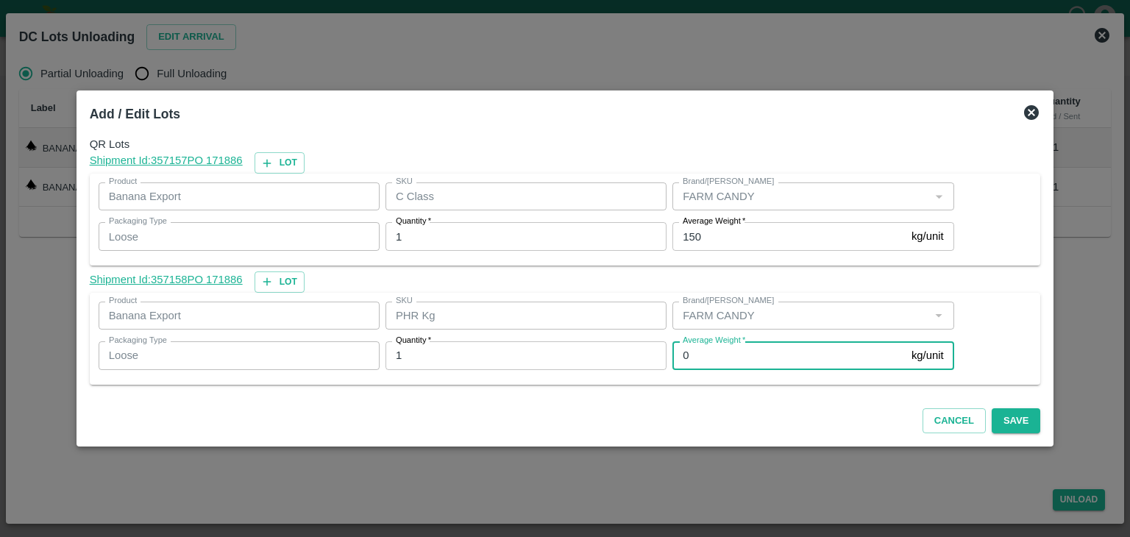
click at [721, 361] on input "0" at bounding box center [789, 355] width 233 height 28
type input "1"
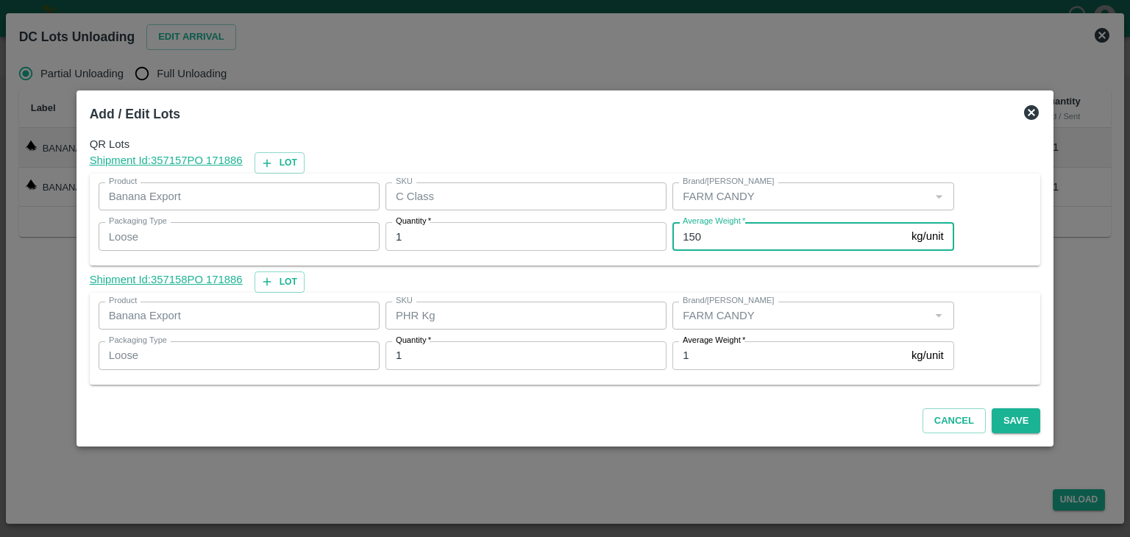
click at [715, 230] on input "150" at bounding box center [789, 236] width 233 height 28
type input "143"
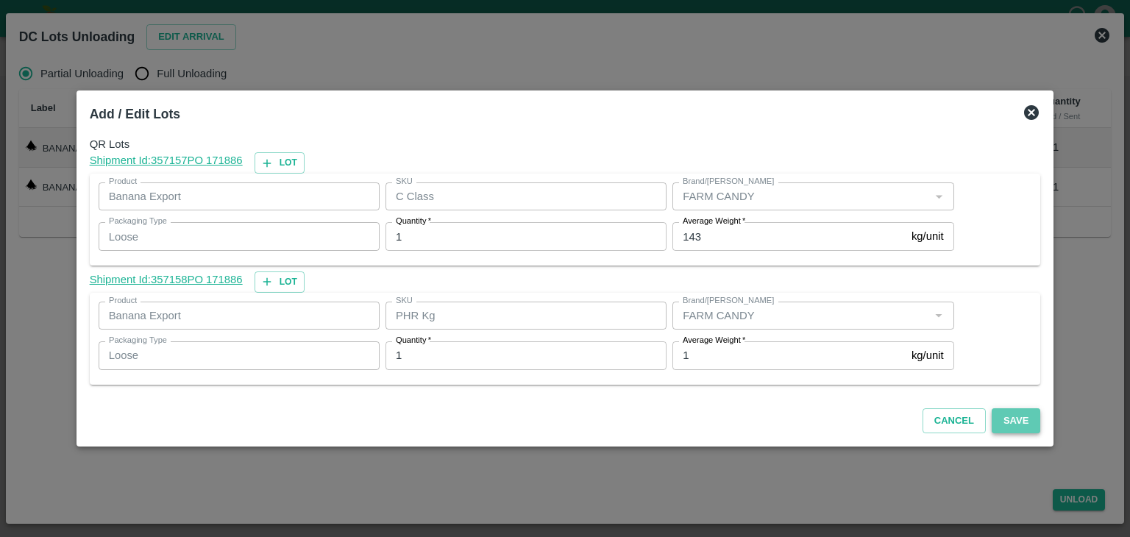
click at [996, 419] on button "Save" at bounding box center [1016, 421] width 49 height 26
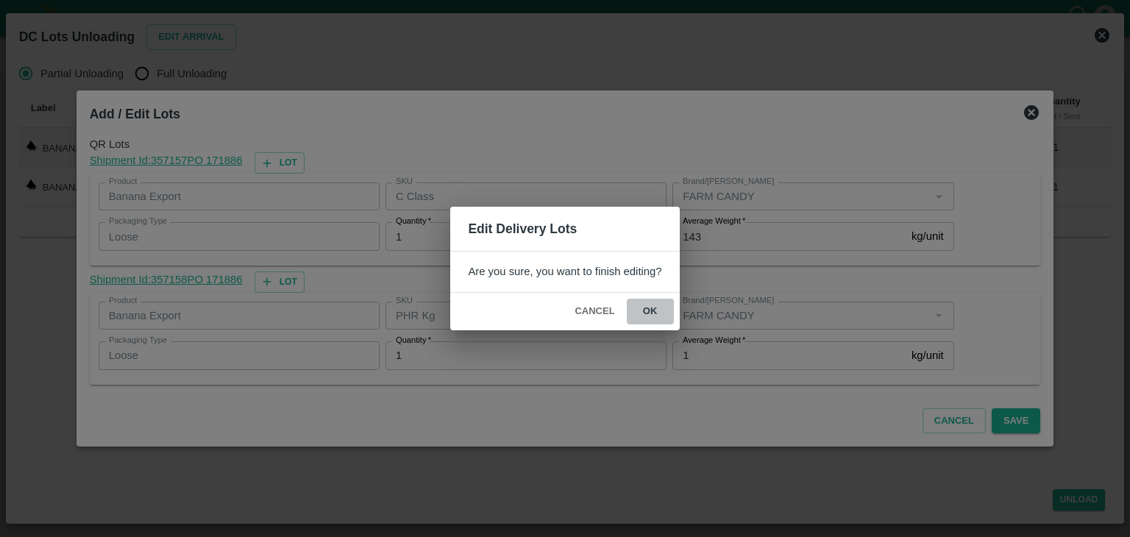
click at [652, 315] on button "ok" at bounding box center [650, 312] width 47 height 26
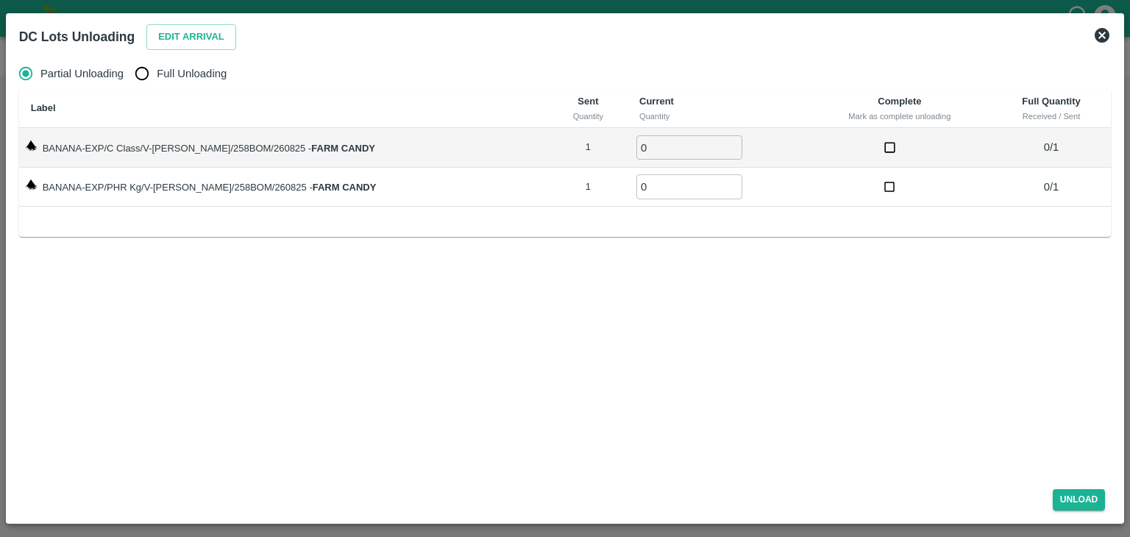
click at [197, 80] on span "Full Unloading" at bounding box center [192, 73] width 70 height 16
click at [157, 80] on input "Full Unloading" at bounding box center [141, 73] width 29 height 29
radio input "true"
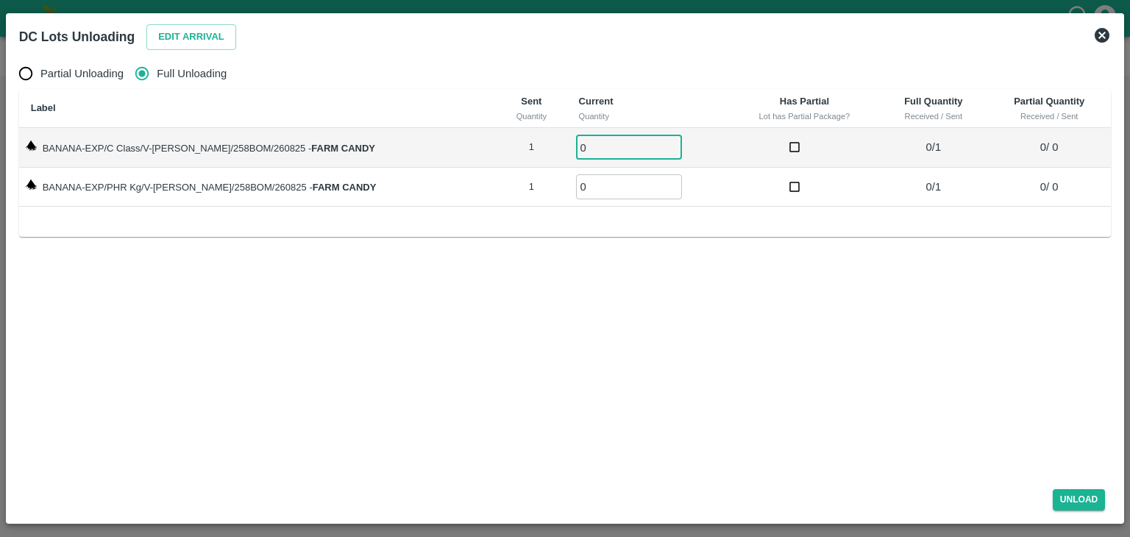
click at [590, 143] on input "0" at bounding box center [629, 147] width 106 height 24
type input "01"
click at [592, 180] on input "0" at bounding box center [629, 186] width 106 height 24
type input "01"
click at [1074, 500] on button "Unload" at bounding box center [1079, 499] width 53 height 21
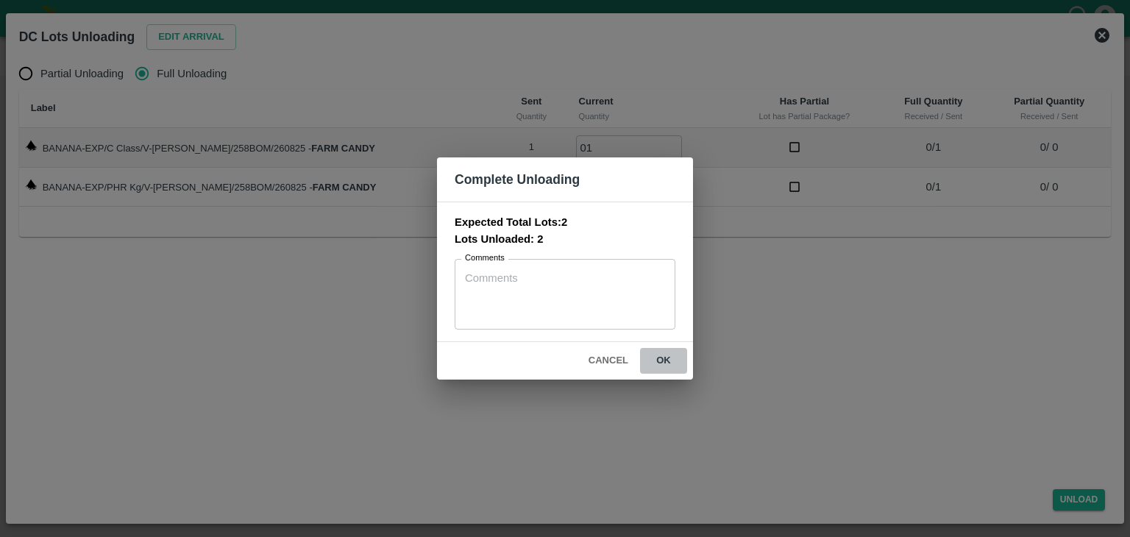
click at [667, 359] on button "ok" at bounding box center [663, 361] width 47 height 26
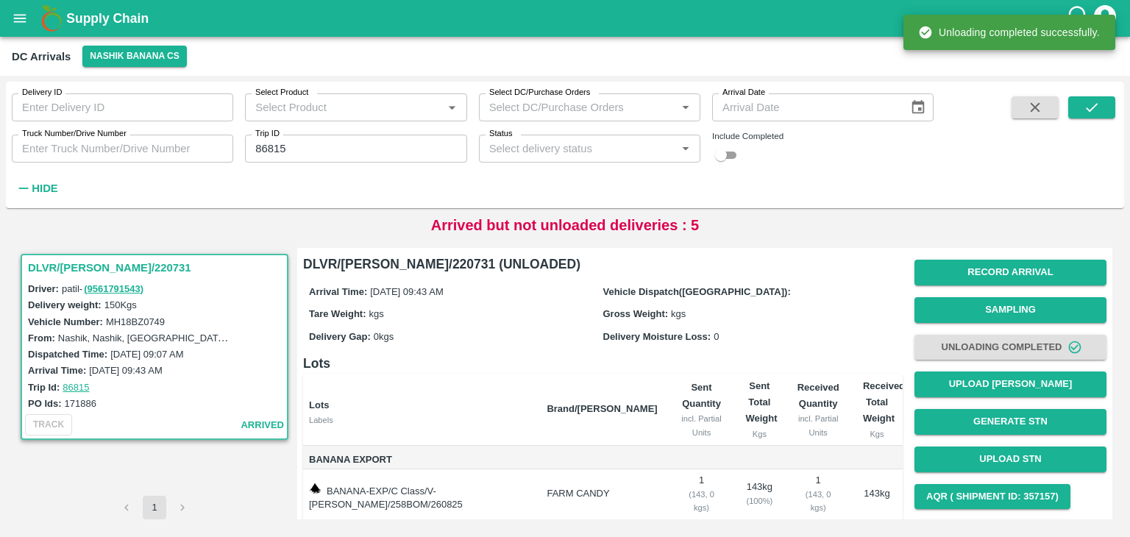
scroll to position [77, 0]
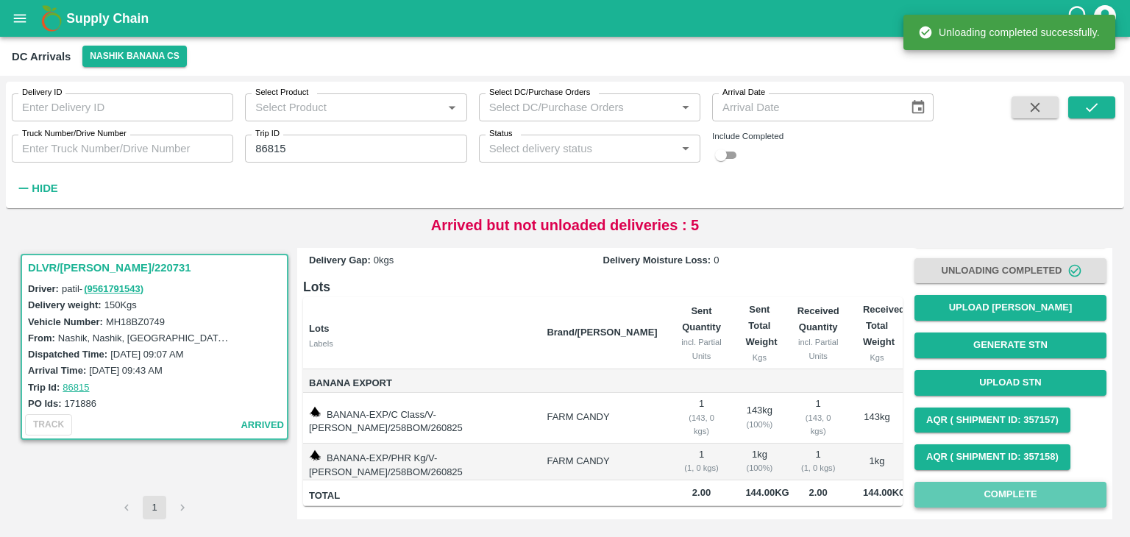
click at [1021, 503] on button "Complete" at bounding box center [1011, 495] width 192 height 26
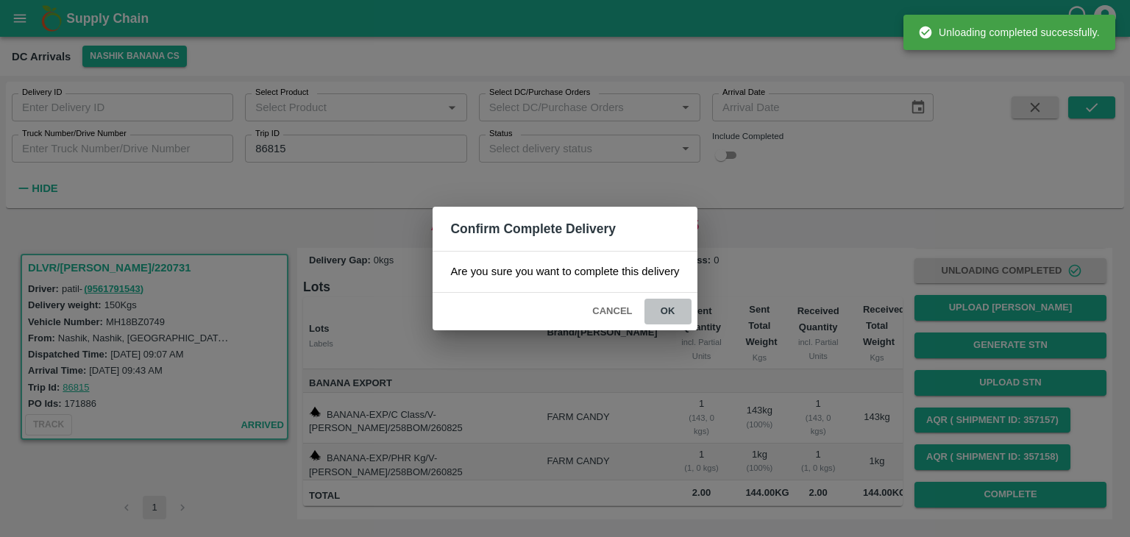
click at [665, 313] on button "ok" at bounding box center [668, 312] width 47 height 26
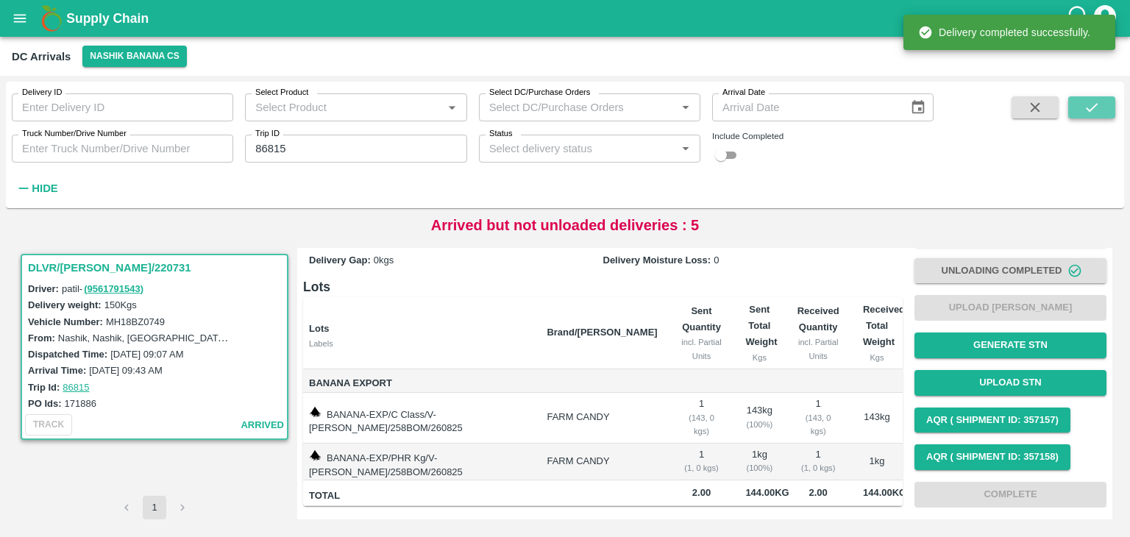
click at [1101, 113] on button "submit" at bounding box center [1092, 107] width 47 height 22
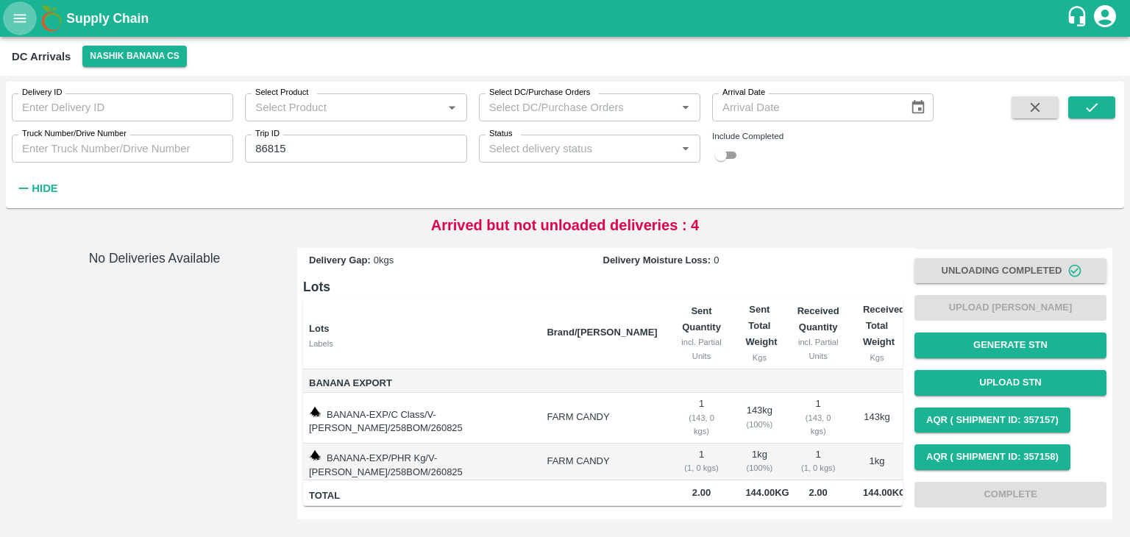
click at [10, 26] on button "open drawer" at bounding box center [20, 18] width 34 height 34
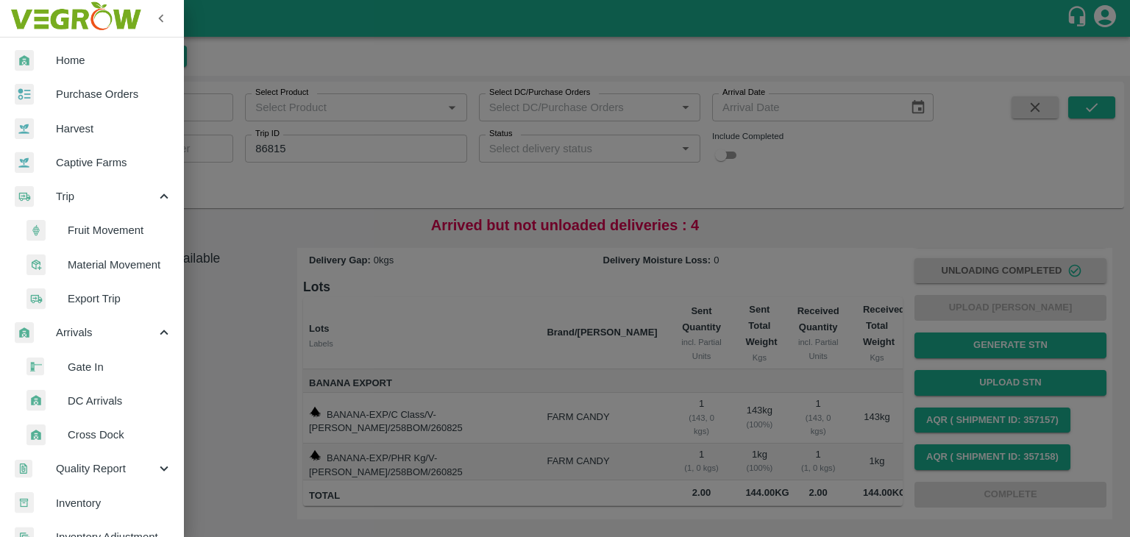
click at [116, 233] on span "Fruit Movement" at bounding box center [120, 230] width 104 height 16
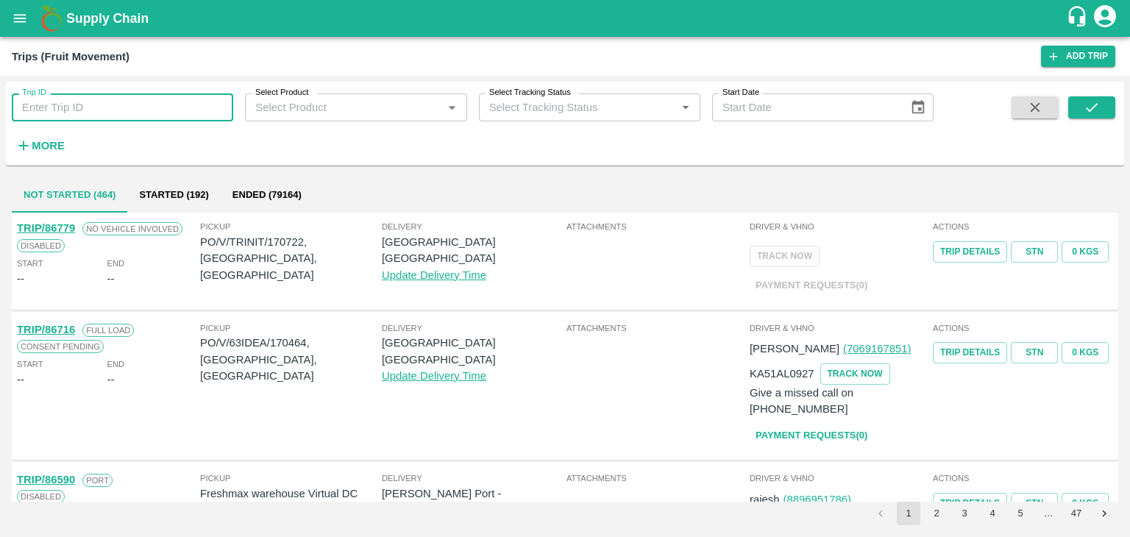
click at [93, 106] on input "Trip ID" at bounding box center [123, 107] width 222 height 28
type input "86815"
click at [1094, 95] on div "Trip ID 86815 Trip ID Select Product Select Product   * Select Tracking Status …" at bounding box center [565, 124] width 1119 height 72
click at [1099, 100] on div "Trip ID 86815 Trip ID Select Product Select Product   * Select Tracking Status …" at bounding box center [565, 124] width 1119 height 72
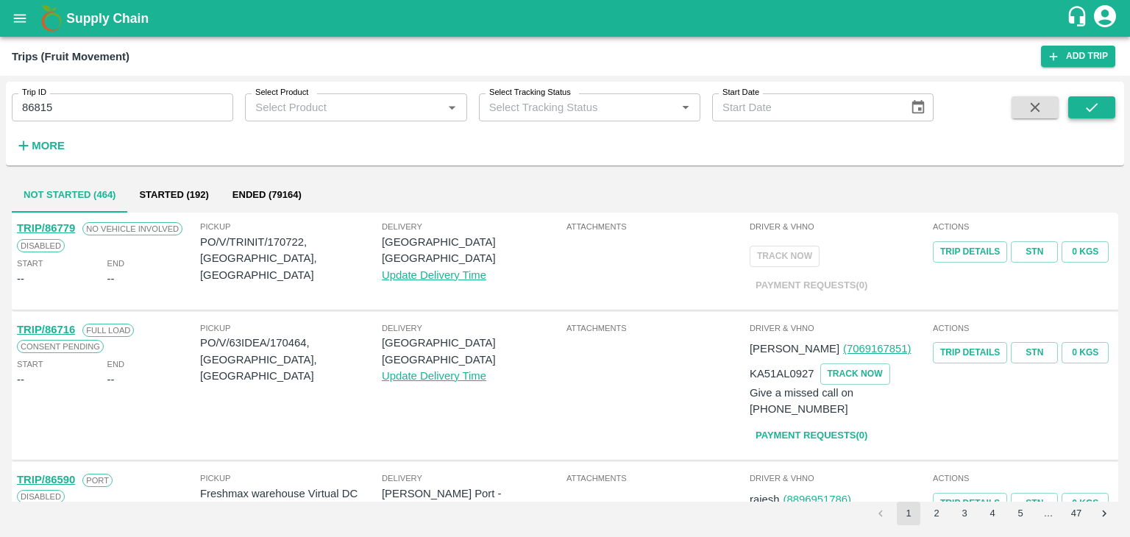
click at [1099, 100] on icon "submit" at bounding box center [1092, 107] width 16 height 16
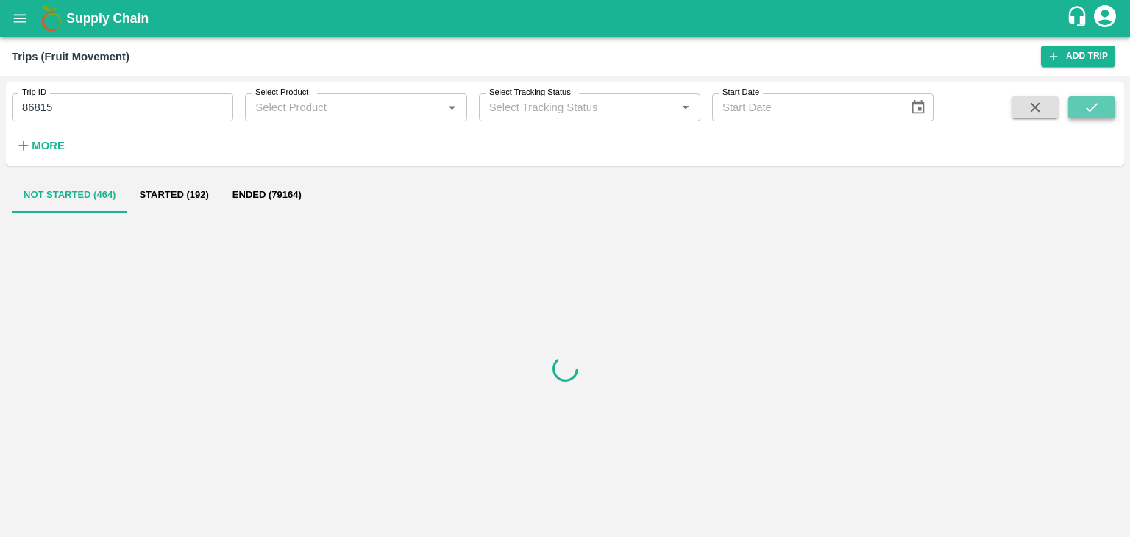
click at [1099, 100] on icon "submit" at bounding box center [1092, 107] width 16 height 16
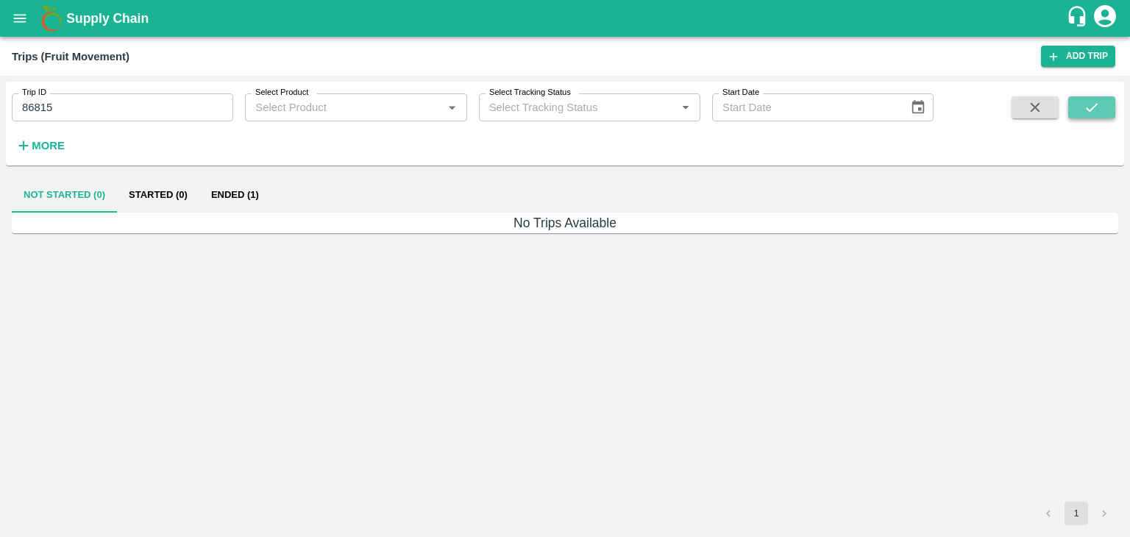
click at [1099, 100] on icon "submit" at bounding box center [1092, 107] width 16 height 16
click at [242, 197] on button "Ended (1)" at bounding box center [234, 194] width 71 height 35
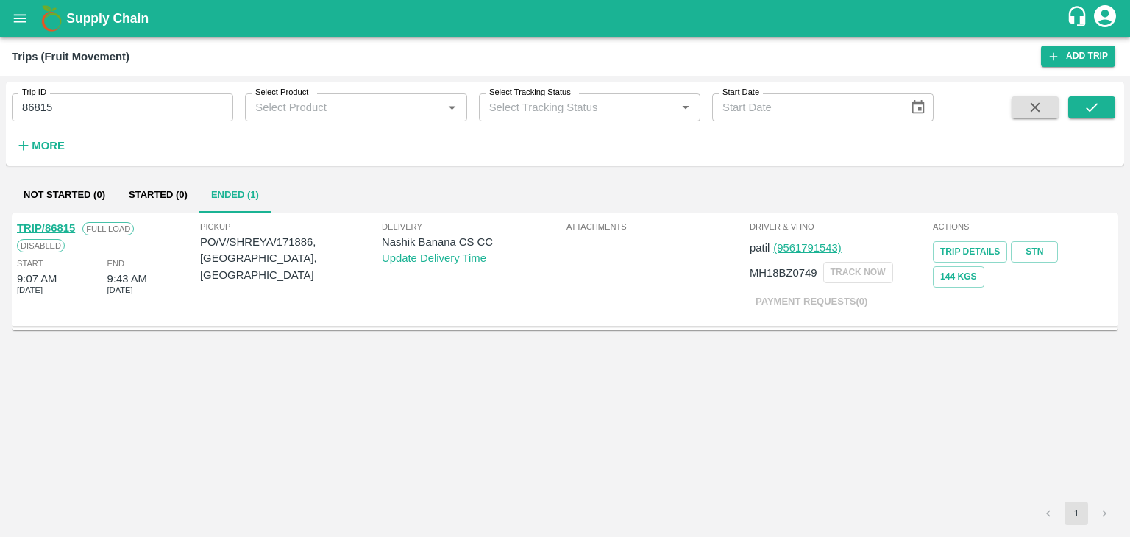
click at [51, 222] on link "TRIP/86815" at bounding box center [46, 228] width 58 height 12
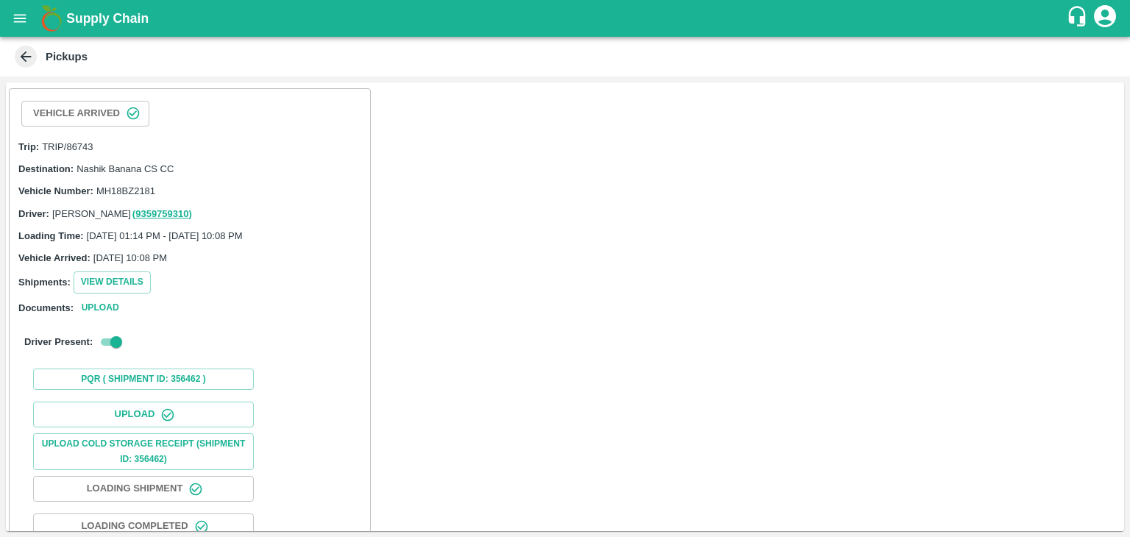
scroll to position [152, 0]
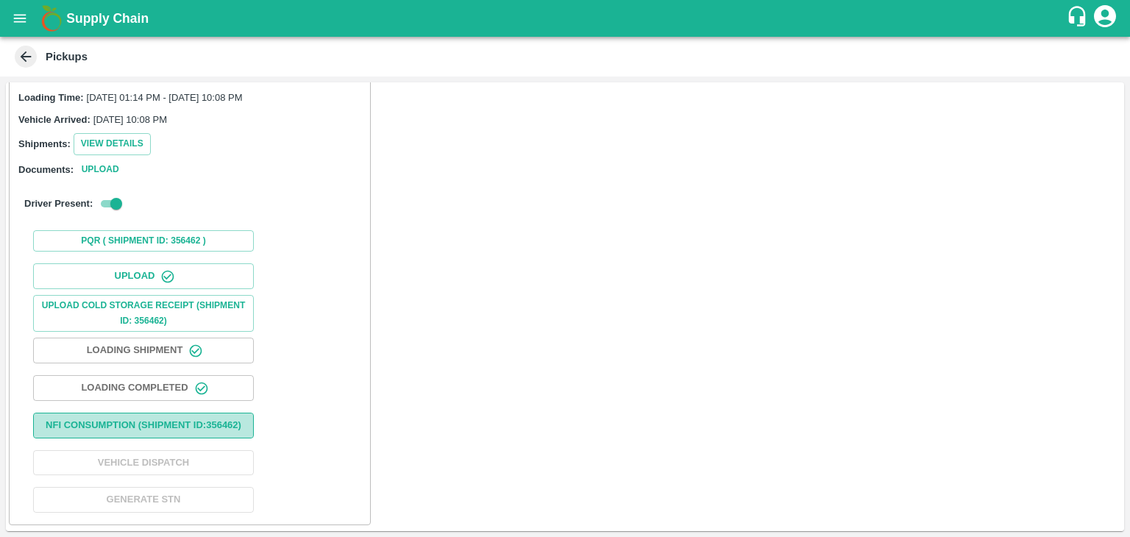
click at [174, 427] on button "Nfi Consumption (SHIPMENT ID: 356462 )" at bounding box center [143, 426] width 221 height 26
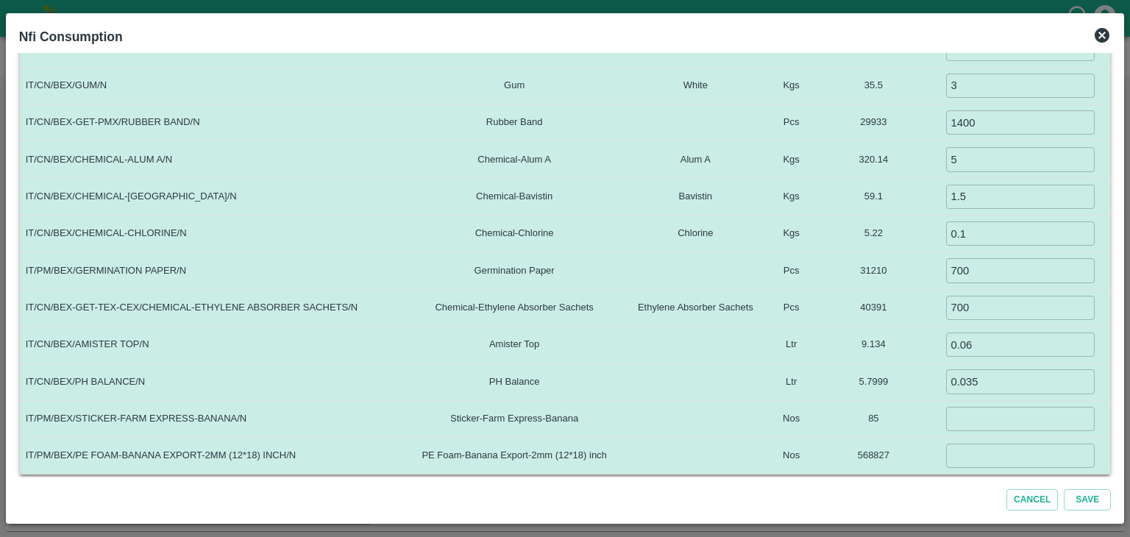
scroll to position [0, 0]
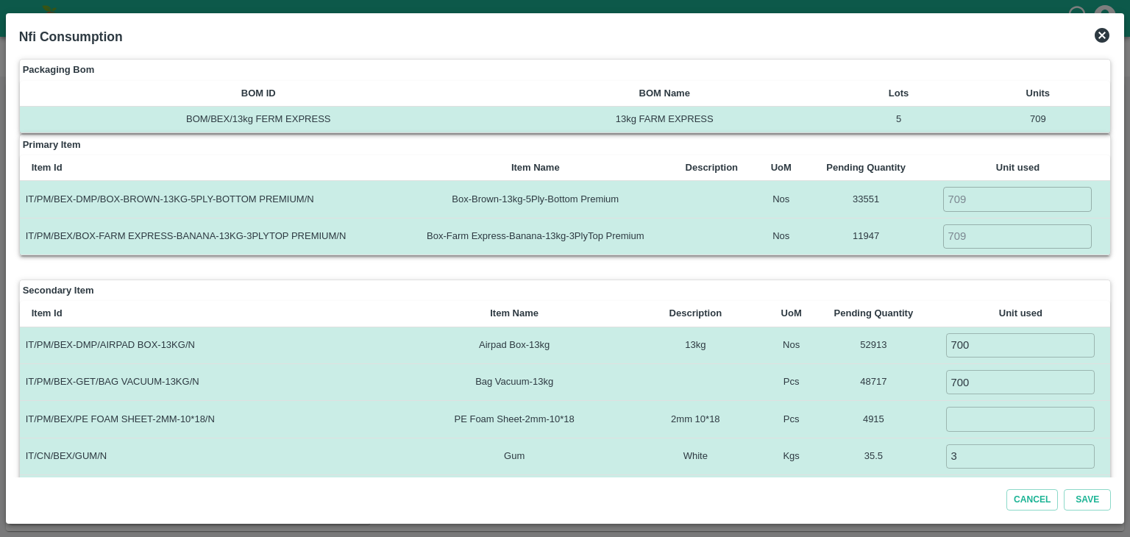
click at [1103, 33] on icon at bounding box center [1102, 35] width 15 height 15
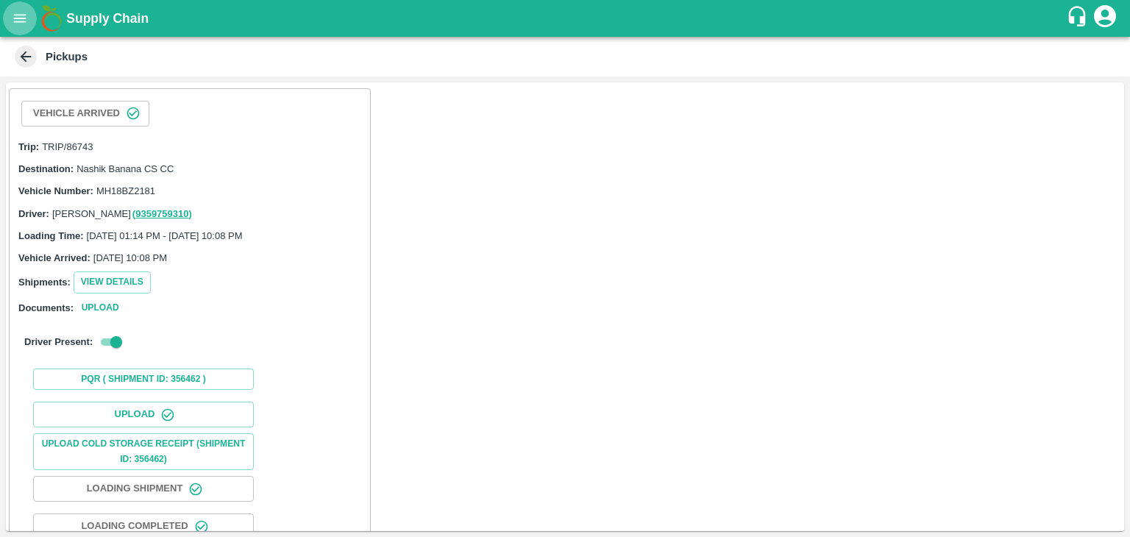
click at [16, 10] on button "open drawer" at bounding box center [20, 18] width 34 height 34
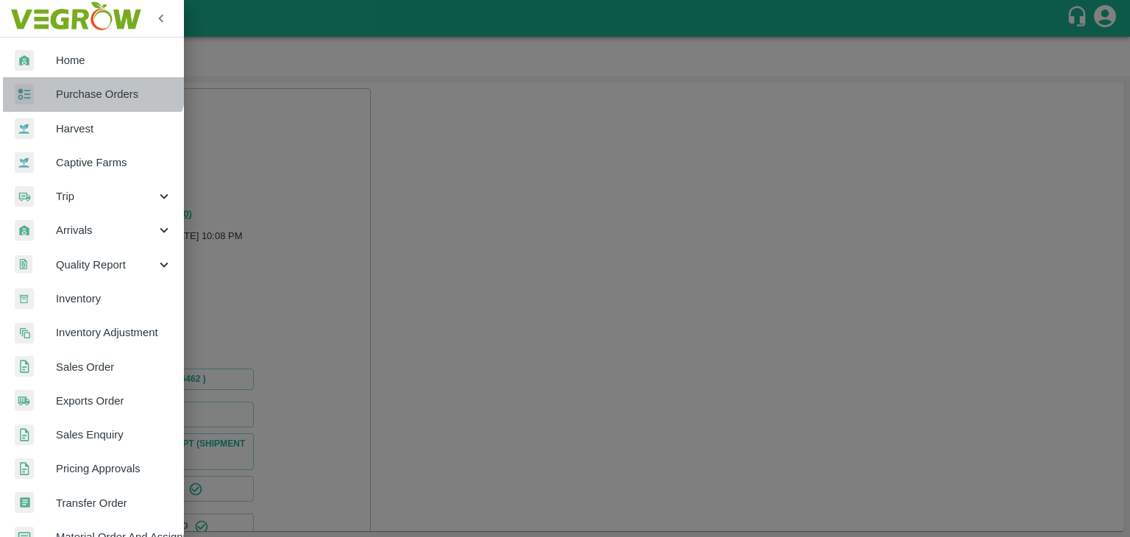
click at [87, 78] on link "Purchase Orders" at bounding box center [92, 94] width 184 height 34
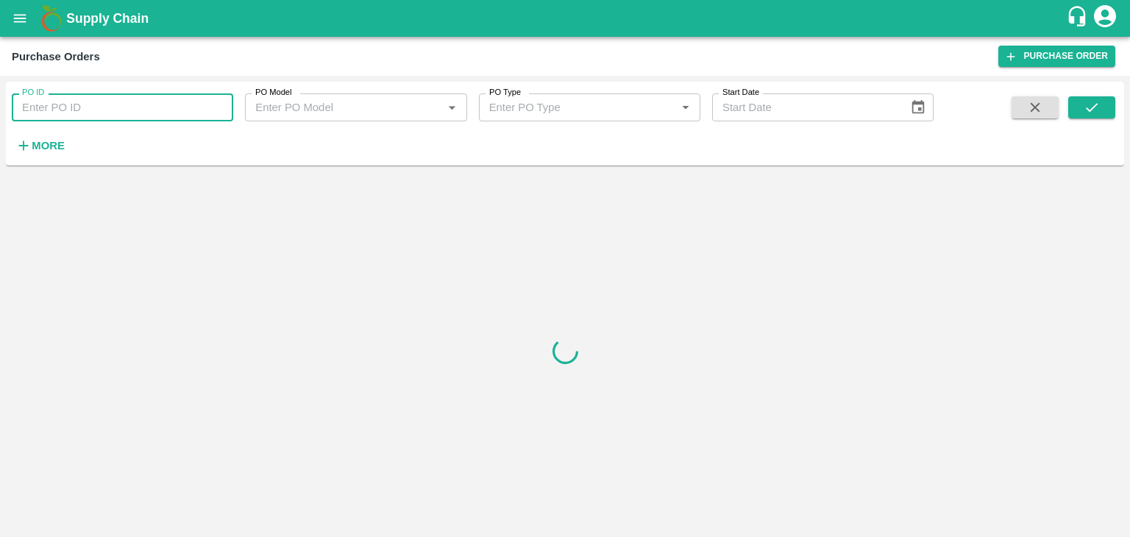
click at [120, 104] on input "PO ID" at bounding box center [123, 107] width 222 height 28
paste input "171886"
type input "171886"
click at [1099, 110] on icon "submit" at bounding box center [1092, 107] width 16 height 16
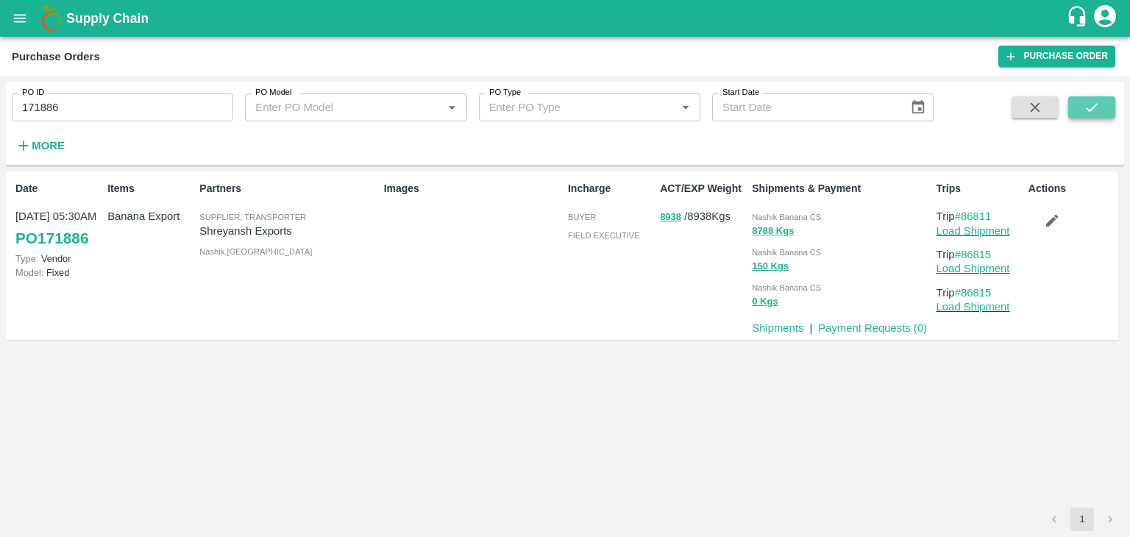
click at [1099, 110] on icon "submit" at bounding box center [1092, 107] width 16 height 16
click at [991, 233] on link "Load Shipment" at bounding box center [974, 231] width 74 height 12
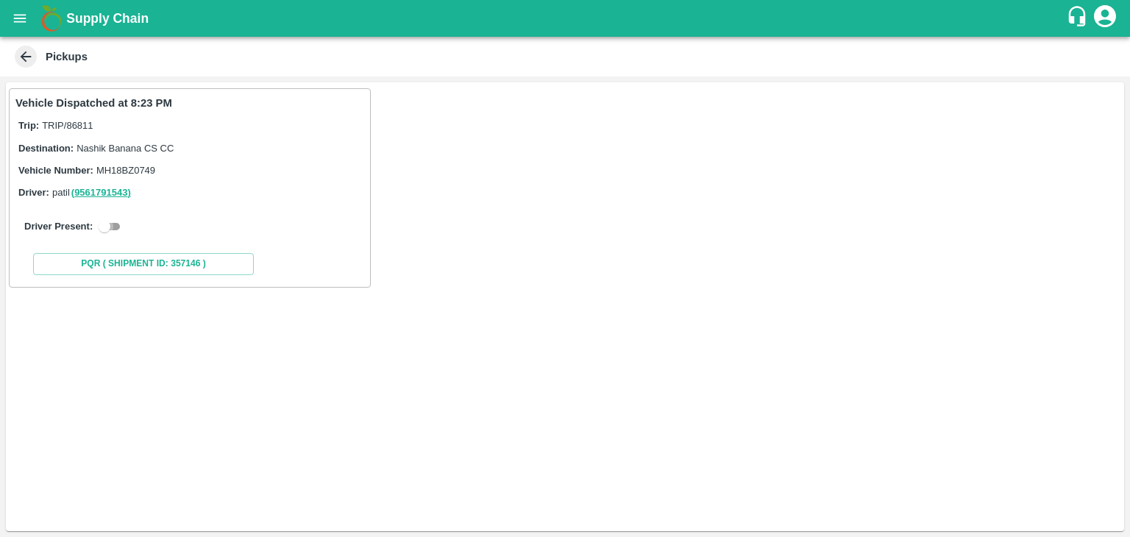
click at [103, 228] on input "checkbox" at bounding box center [104, 227] width 53 height 18
checkbox input "true"
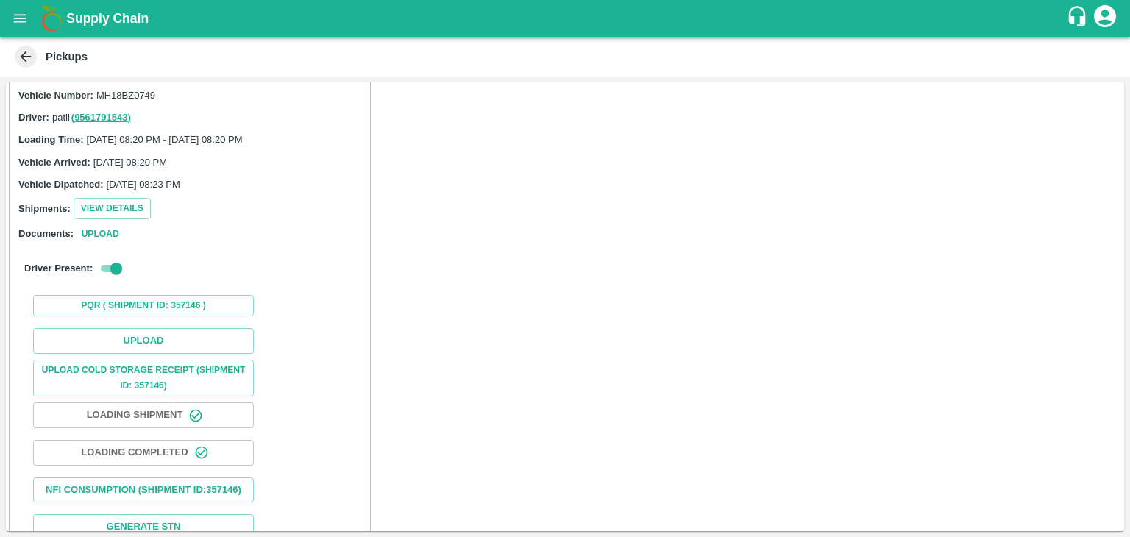
scroll to position [117, 0]
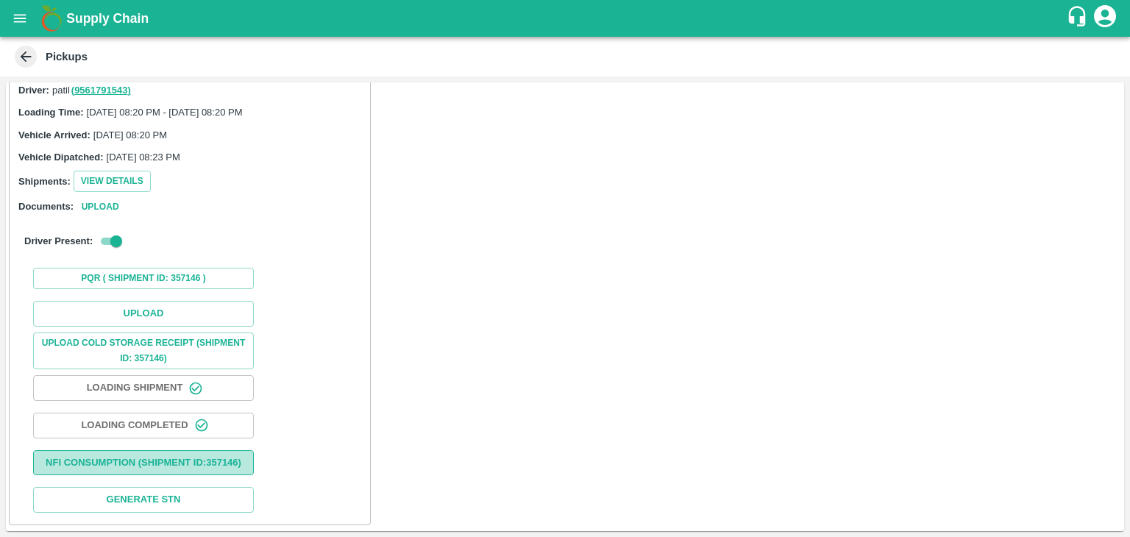
click at [192, 462] on button "Nfi Consumption (SHIPMENT ID: 357146 )" at bounding box center [143, 463] width 221 height 26
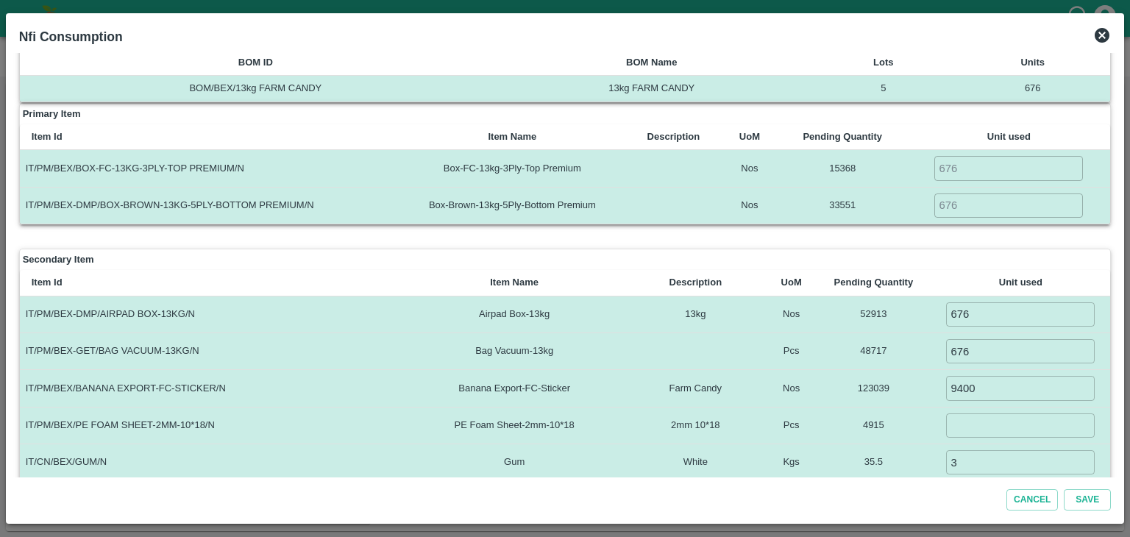
scroll to position [0, 0]
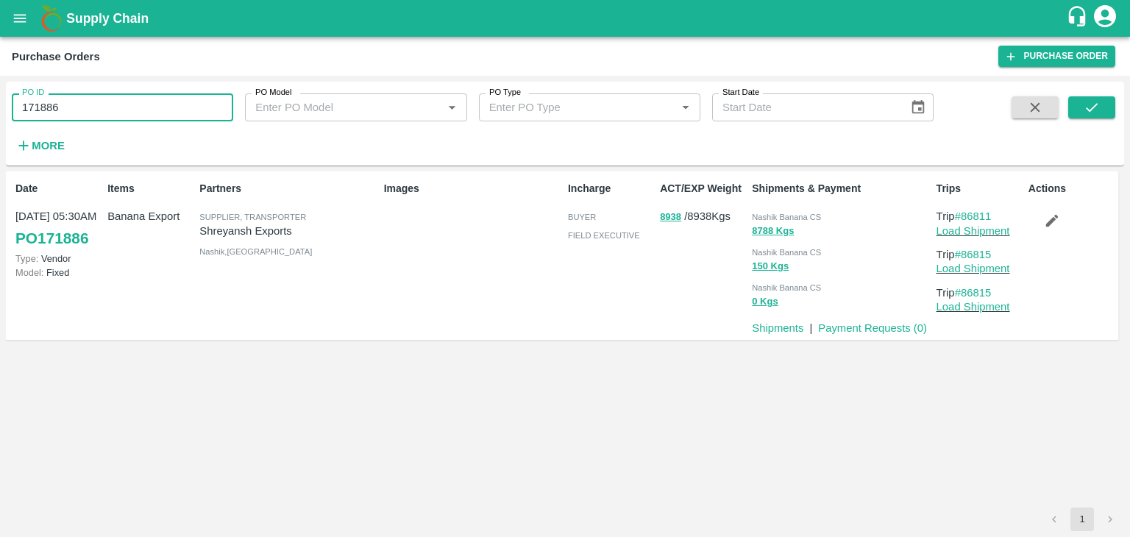
click at [127, 100] on input "171886" at bounding box center [123, 107] width 222 height 28
paste input "text"
type input "171302"
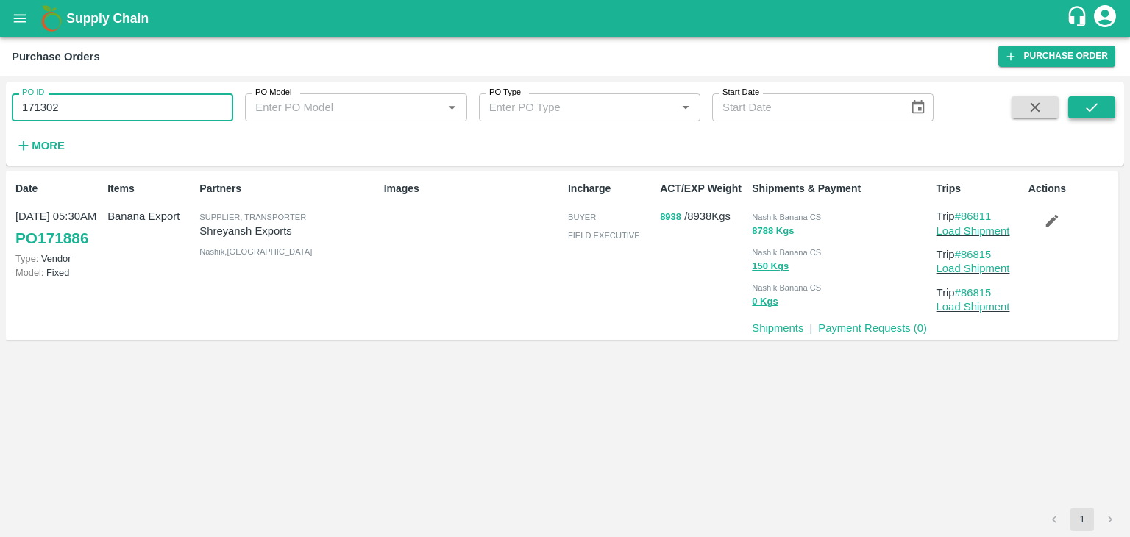
click at [1091, 102] on icon "submit" at bounding box center [1092, 107] width 16 height 16
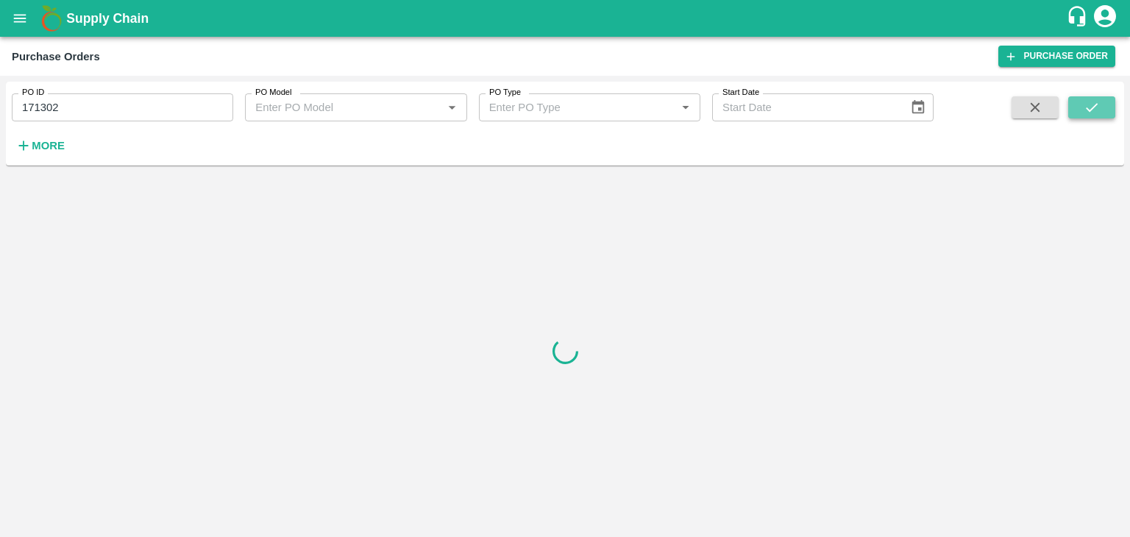
click at [1091, 102] on icon "submit" at bounding box center [1092, 107] width 16 height 16
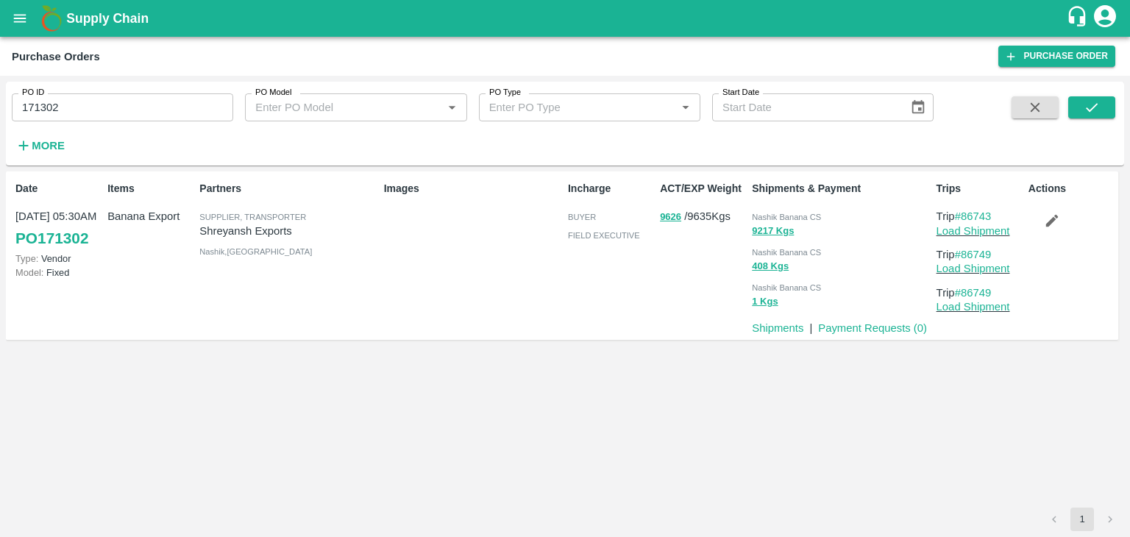
click at [982, 277] on p "Load Shipment" at bounding box center [980, 269] width 86 height 16
click at [997, 233] on link "Load Shipment" at bounding box center [974, 231] width 74 height 12
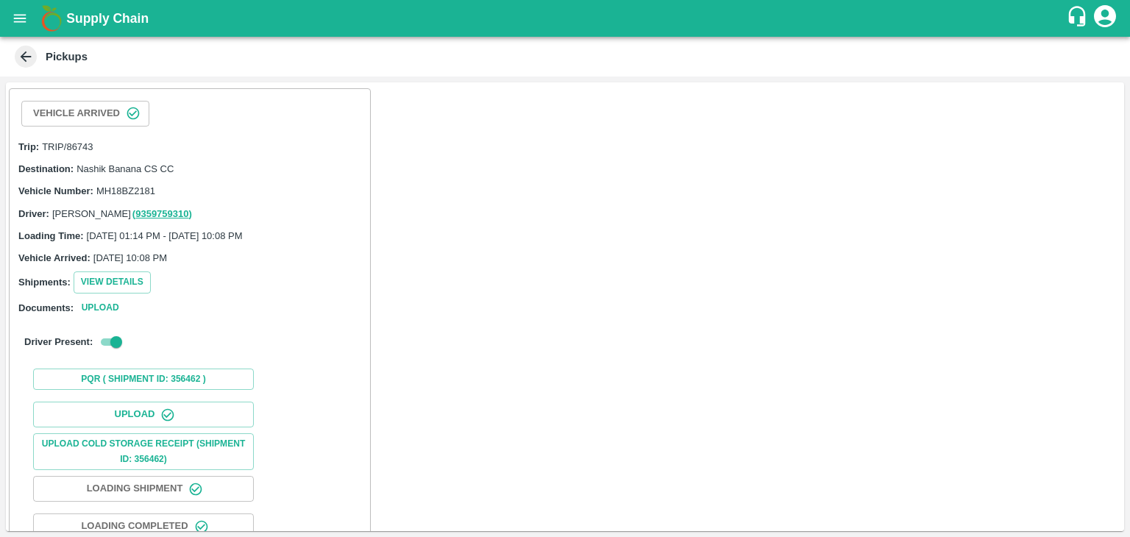
scroll to position [98, 0]
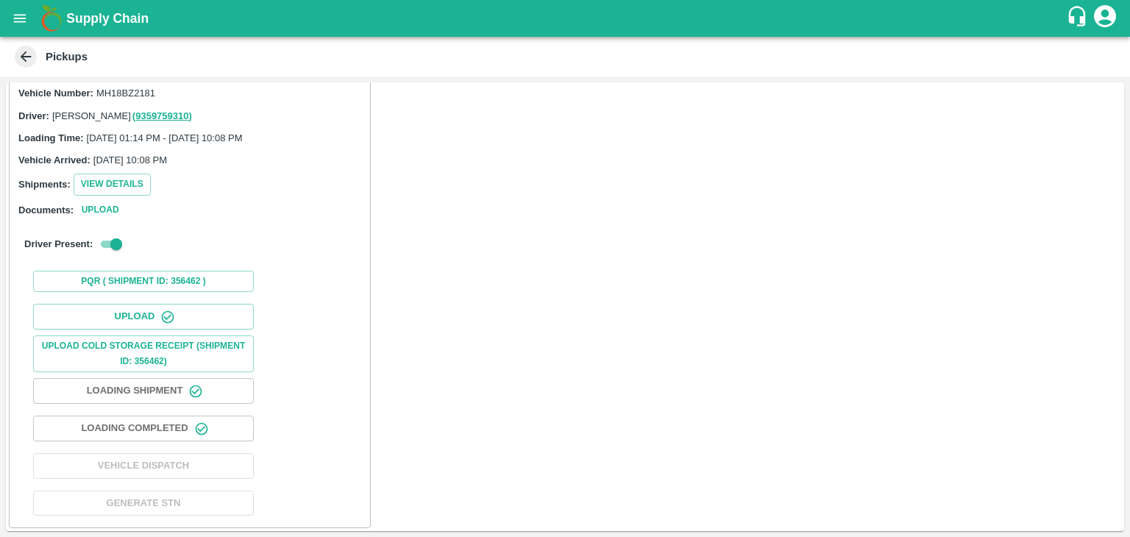
click at [674, 258] on div "Vehicle Arrived Trip: TRIP/86743 Destination: Nashik Banana CS CC Vehicle Numbe…" at bounding box center [565, 306] width 1119 height 449
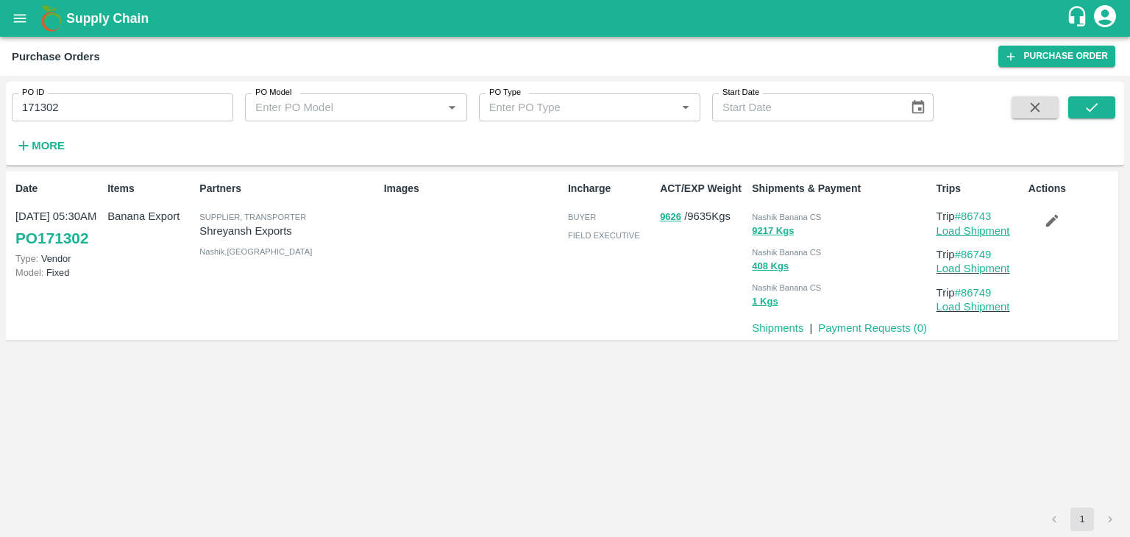
click at [971, 232] on link "Load Shipment" at bounding box center [974, 231] width 74 height 12
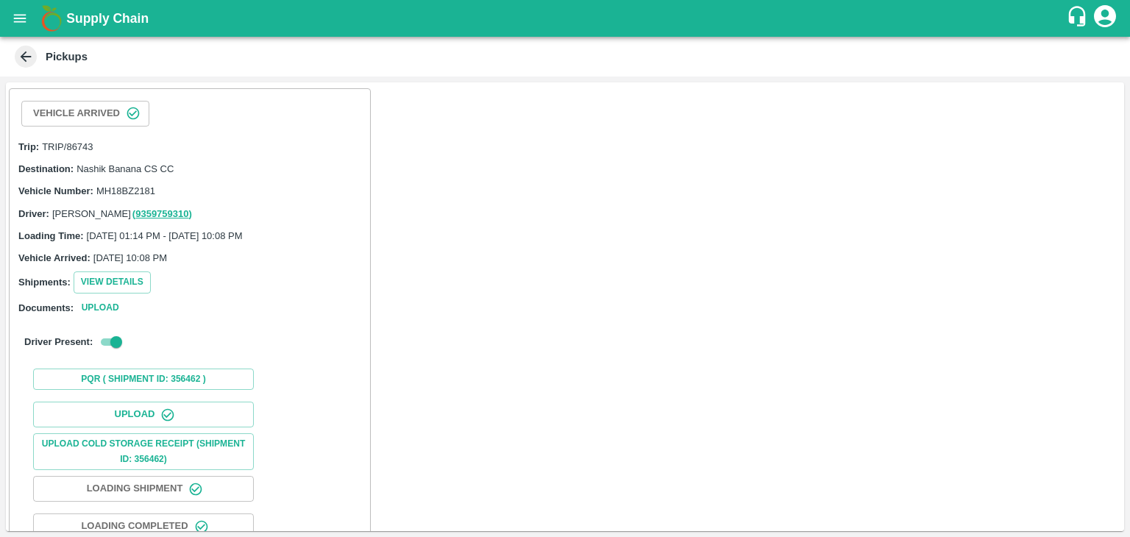
scroll to position [152, 0]
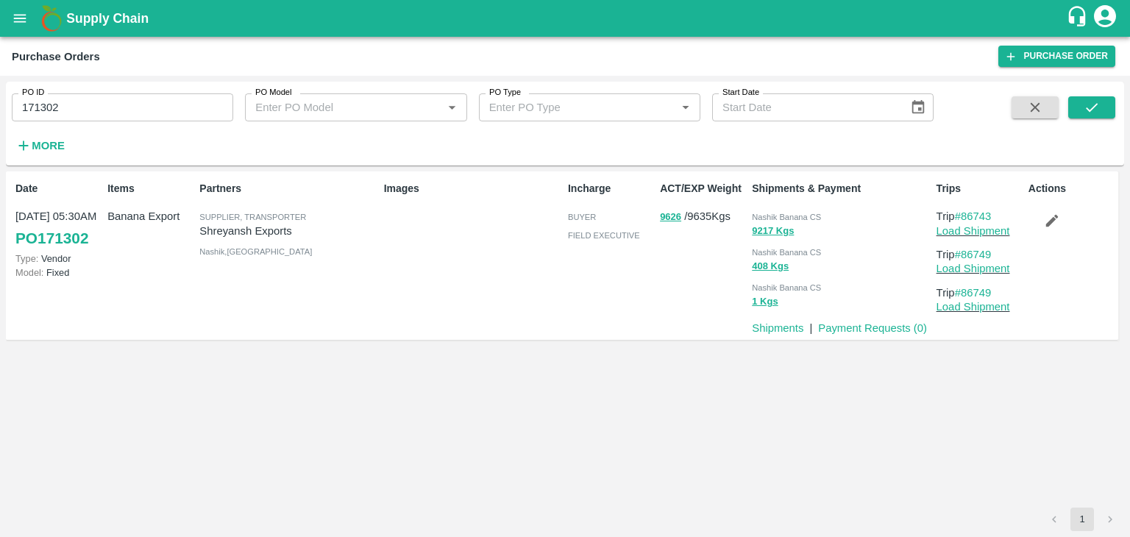
click at [121, 103] on input "171302" at bounding box center [123, 107] width 222 height 28
paste input "text"
click at [1090, 116] on button "submit" at bounding box center [1092, 107] width 47 height 22
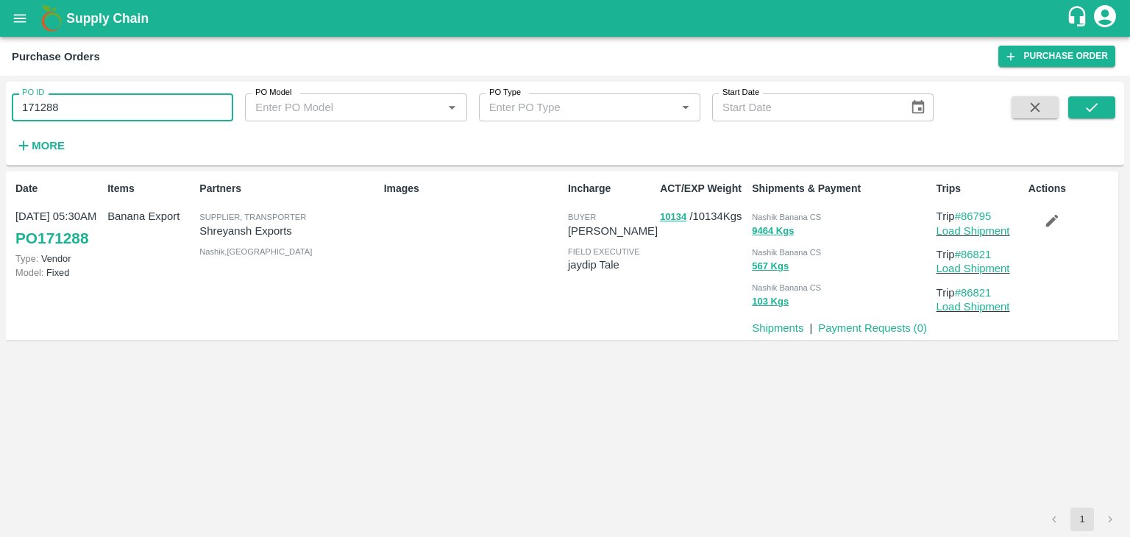
click at [118, 102] on input "171288" at bounding box center [123, 107] width 222 height 28
paste input "text"
type input "171886"
click at [1105, 114] on button "submit" at bounding box center [1092, 107] width 47 height 22
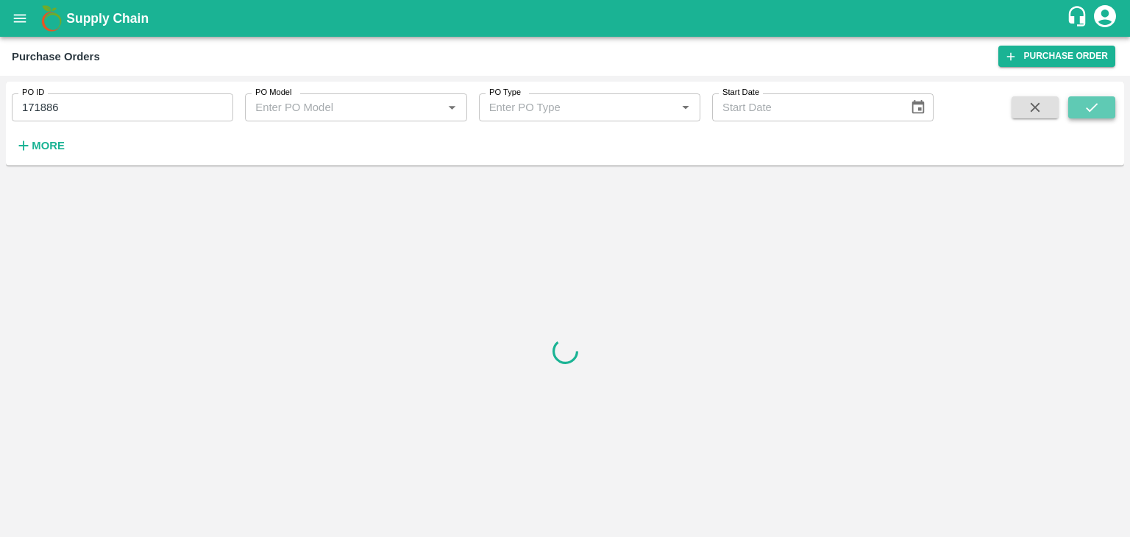
click at [1105, 114] on button "submit" at bounding box center [1092, 107] width 47 height 22
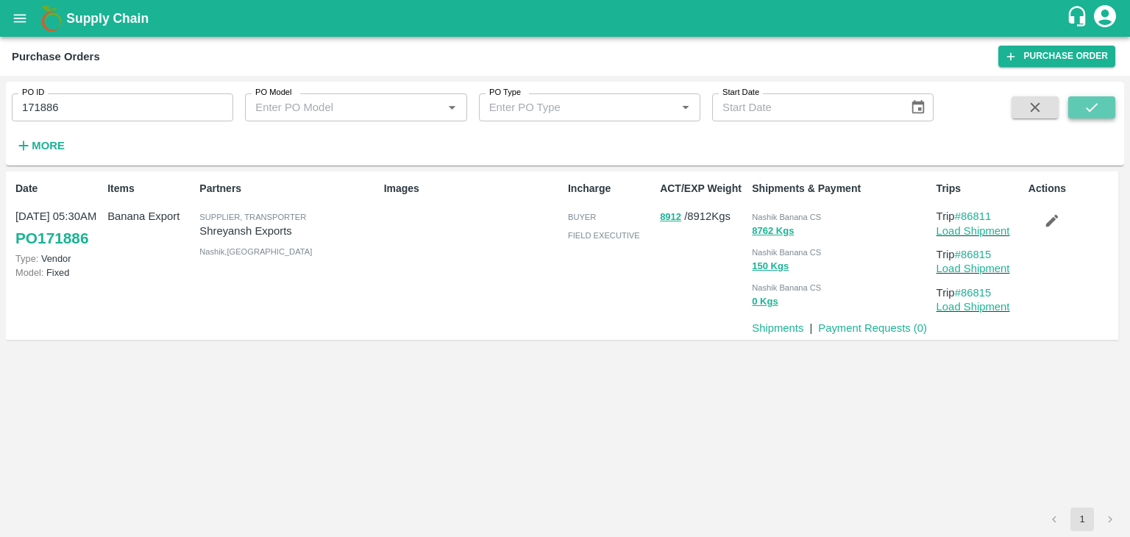
click at [1089, 101] on icon "submit" at bounding box center [1092, 107] width 16 height 16
click at [980, 230] on link "Load Shipment" at bounding box center [974, 231] width 74 height 12
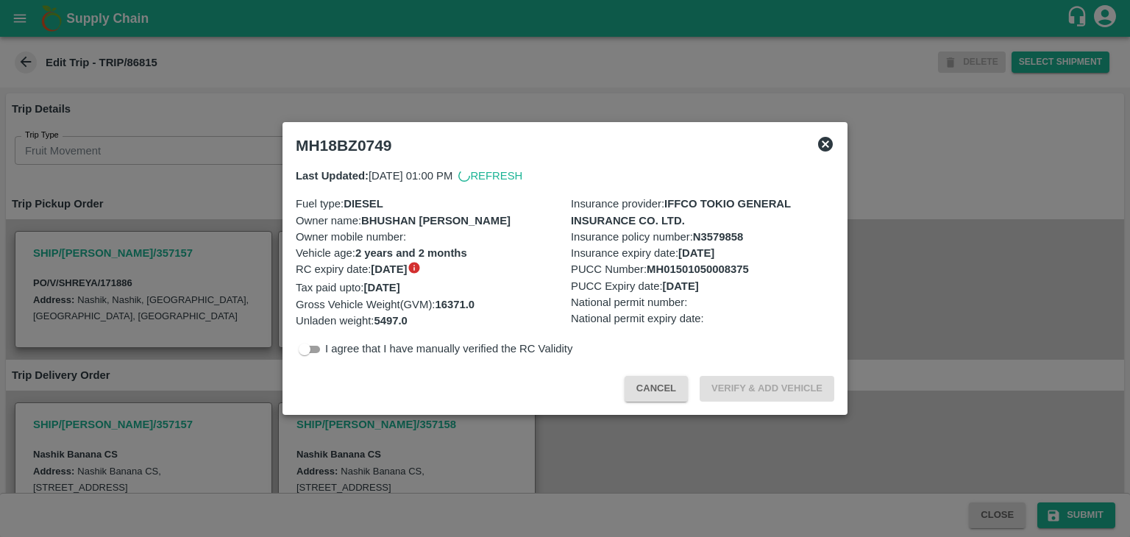
scroll to position [496, 0]
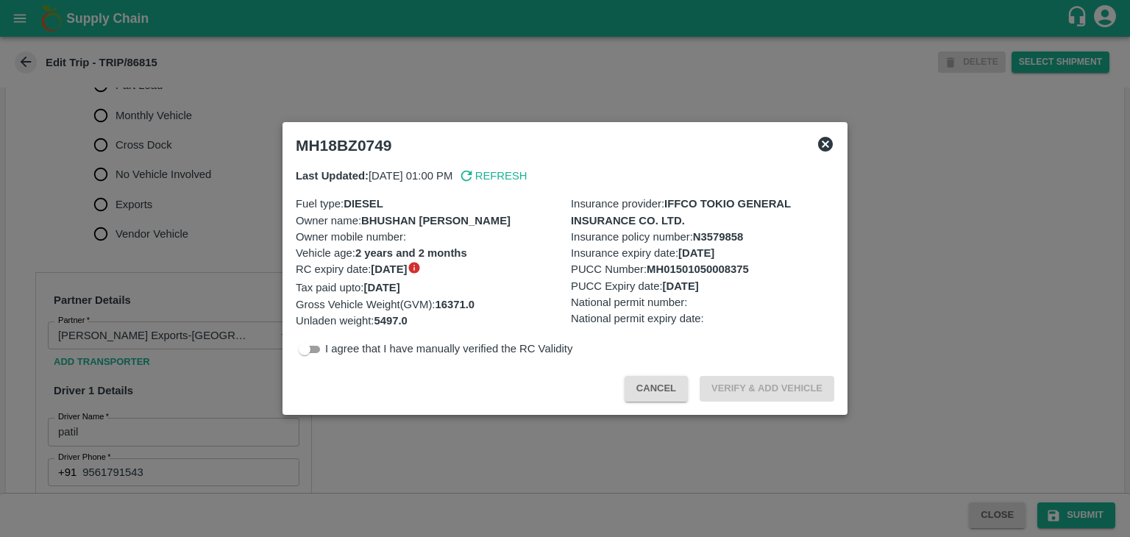
click at [188, 282] on div at bounding box center [565, 268] width 1130 height 537
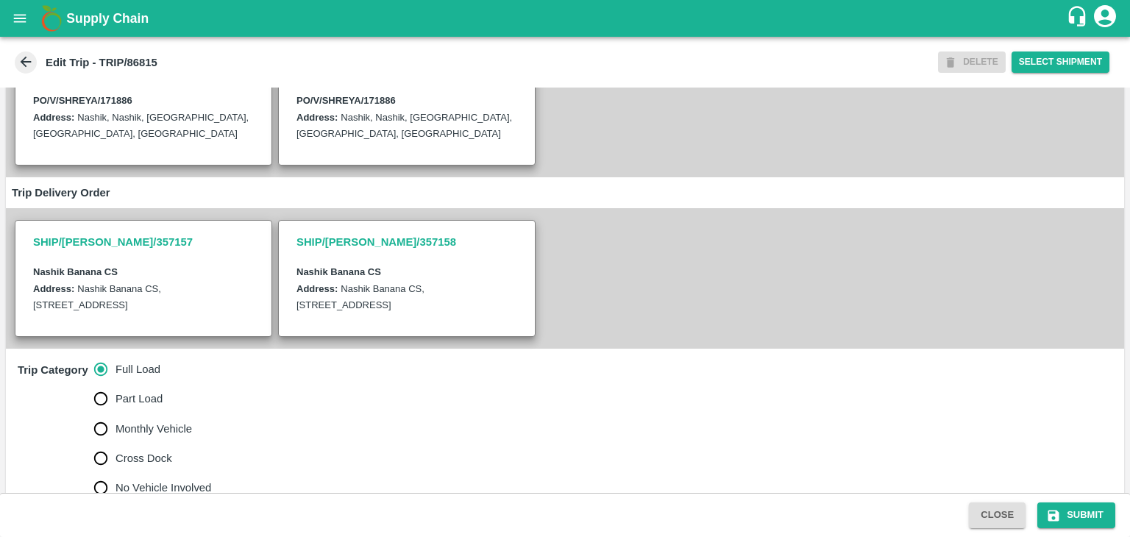
scroll to position [477, 0]
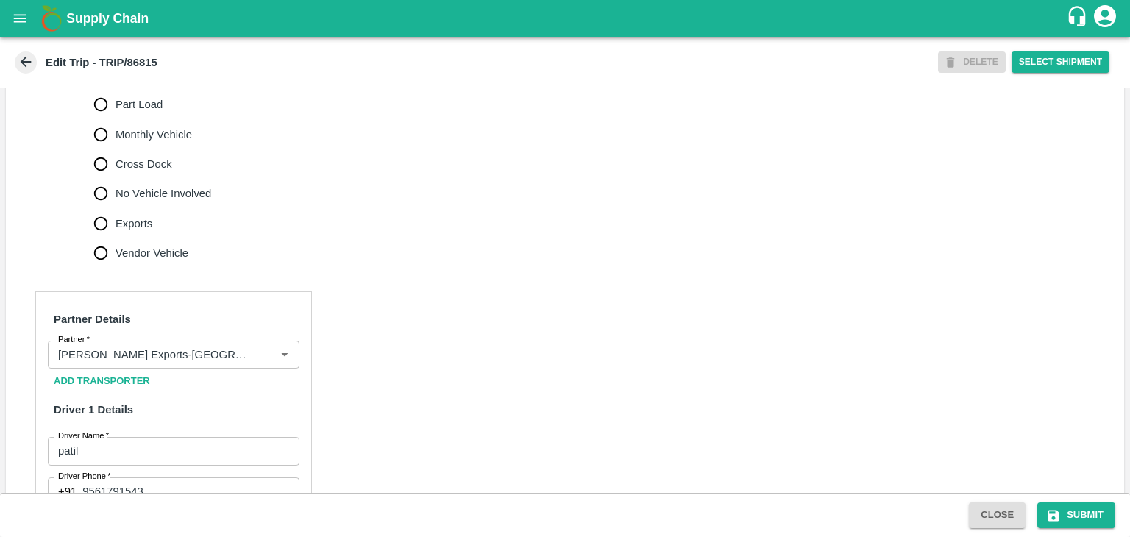
click at [124, 198] on label "No Vehicle Involved" at bounding box center [149, 193] width 126 height 29
click at [116, 198] on input "No Vehicle Involved" at bounding box center [100, 193] width 29 height 29
radio input "true"
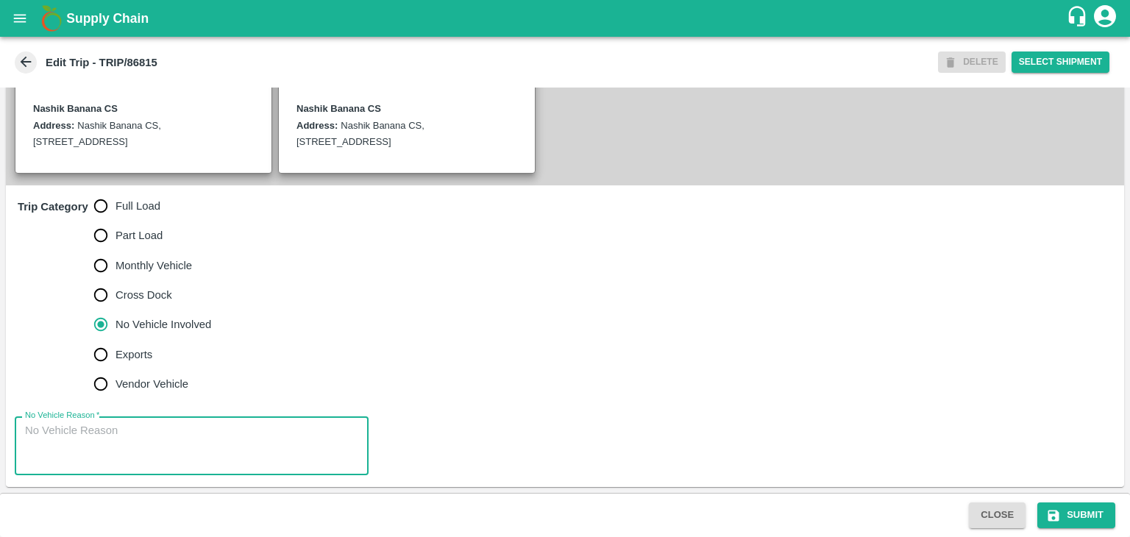
click at [177, 453] on textarea "No Vehicle Reason   *" at bounding box center [191, 446] width 333 height 46
type textarea "Field Dump"
click at [1065, 500] on div "Close Submit" at bounding box center [565, 515] width 1130 height 44
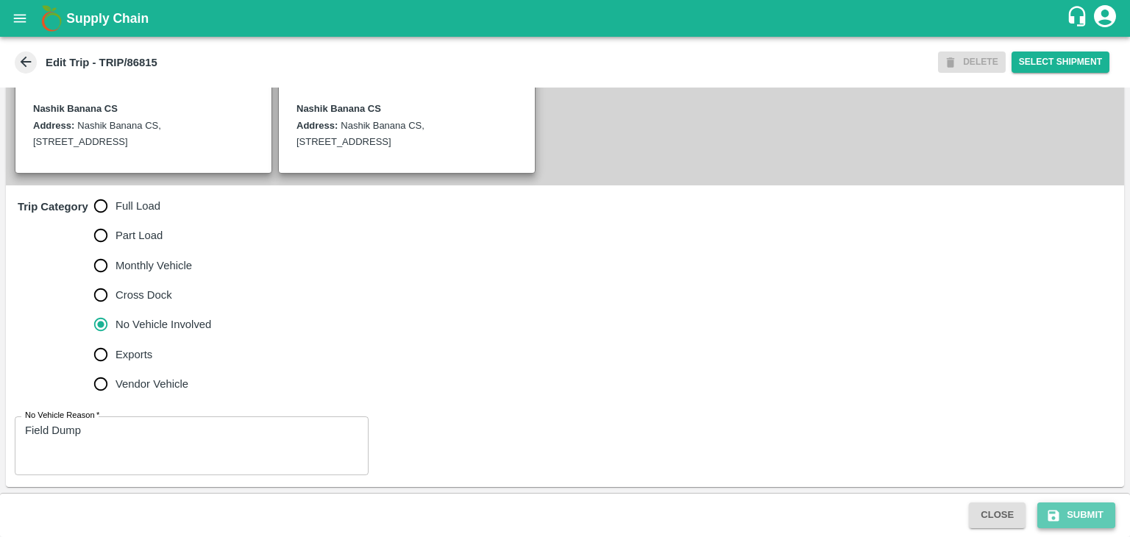
click at [1083, 517] on button "Submit" at bounding box center [1077, 516] width 78 height 26
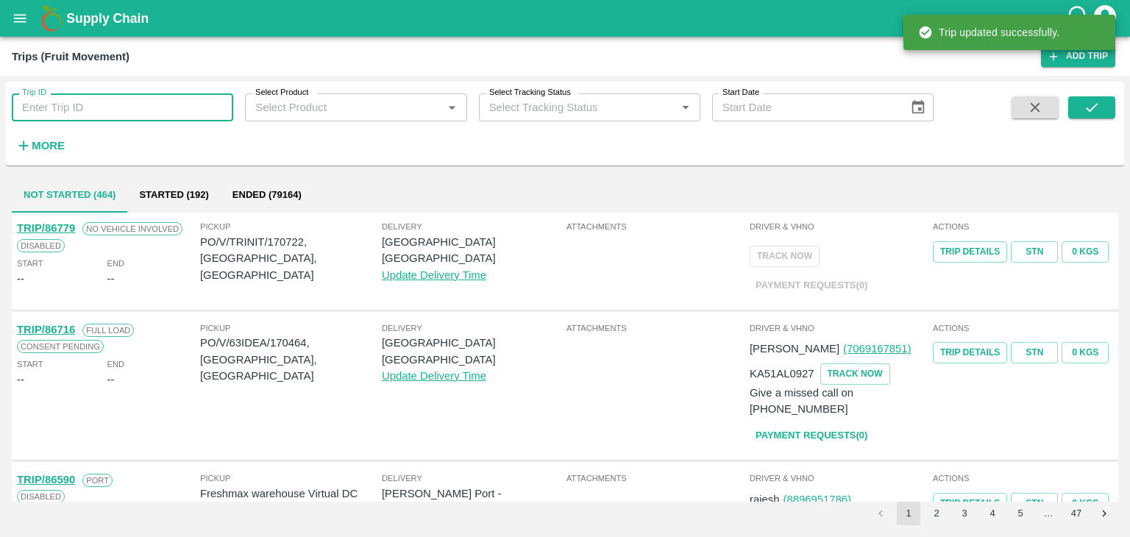
click at [94, 118] on input "Trip ID" at bounding box center [123, 107] width 222 height 28
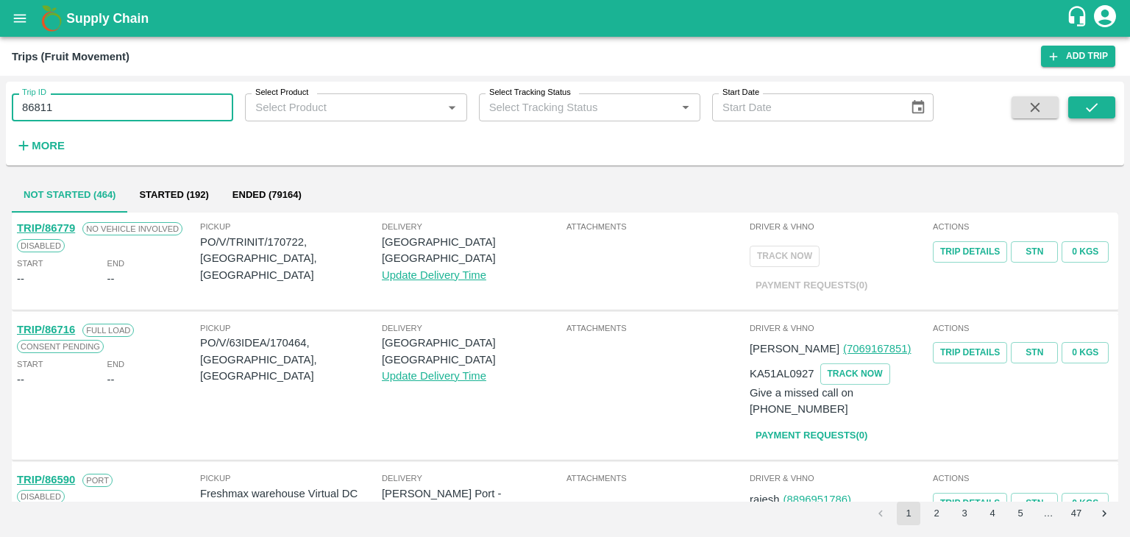
type input "86811"
click at [1105, 106] on button "submit" at bounding box center [1092, 107] width 47 height 22
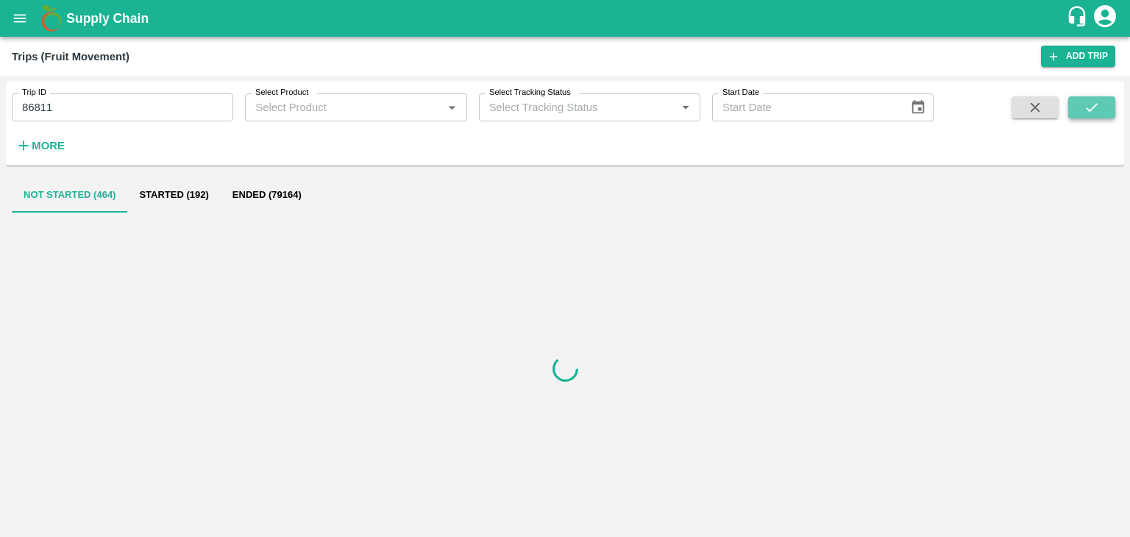
click at [1105, 106] on button "submit" at bounding box center [1092, 107] width 47 height 22
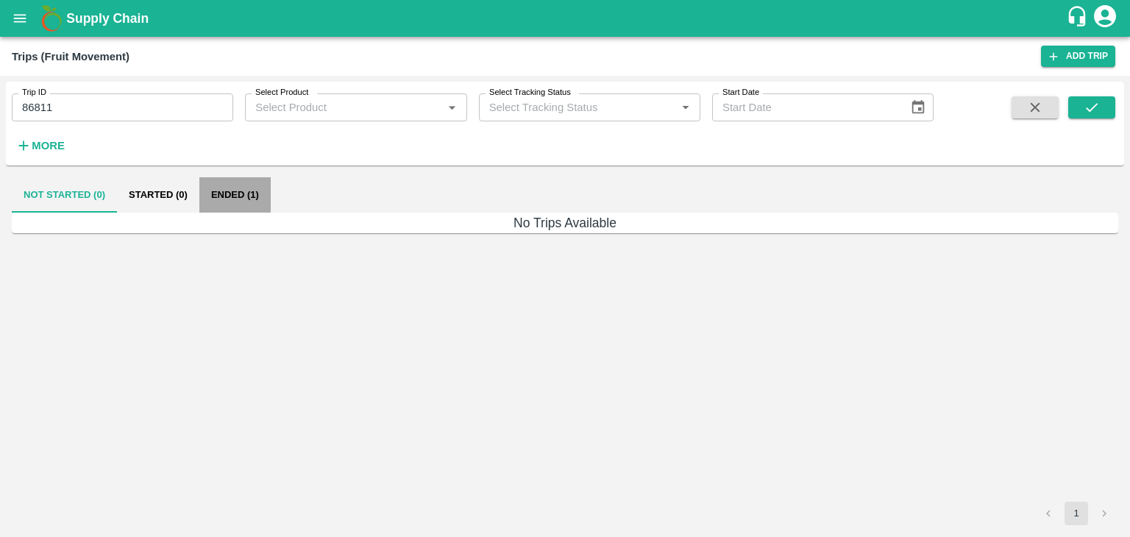
click at [244, 191] on button "Ended (1)" at bounding box center [234, 194] width 71 height 35
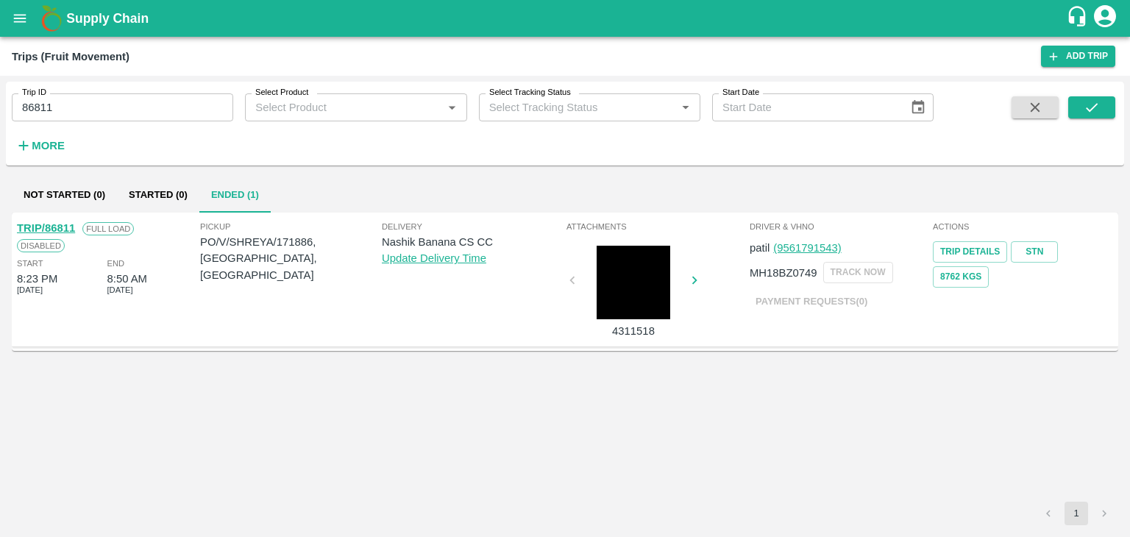
click at [50, 224] on link "TRIP/86811" at bounding box center [46, 228] width 58 height 12
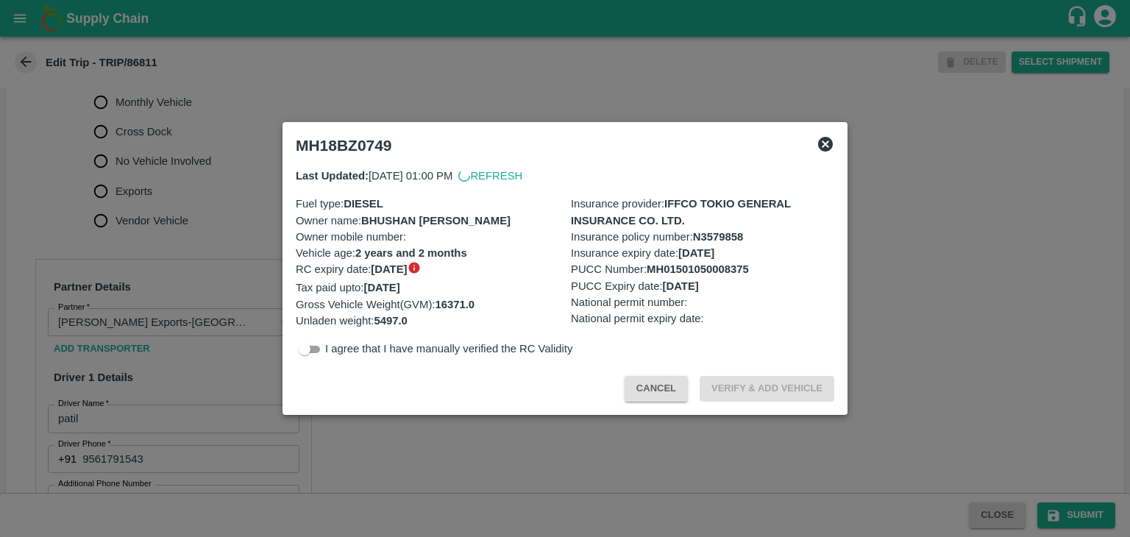
scroll to position [512, 0]
click at [260, 354] on div at bounding box center [565, 268] width 1130 height 537
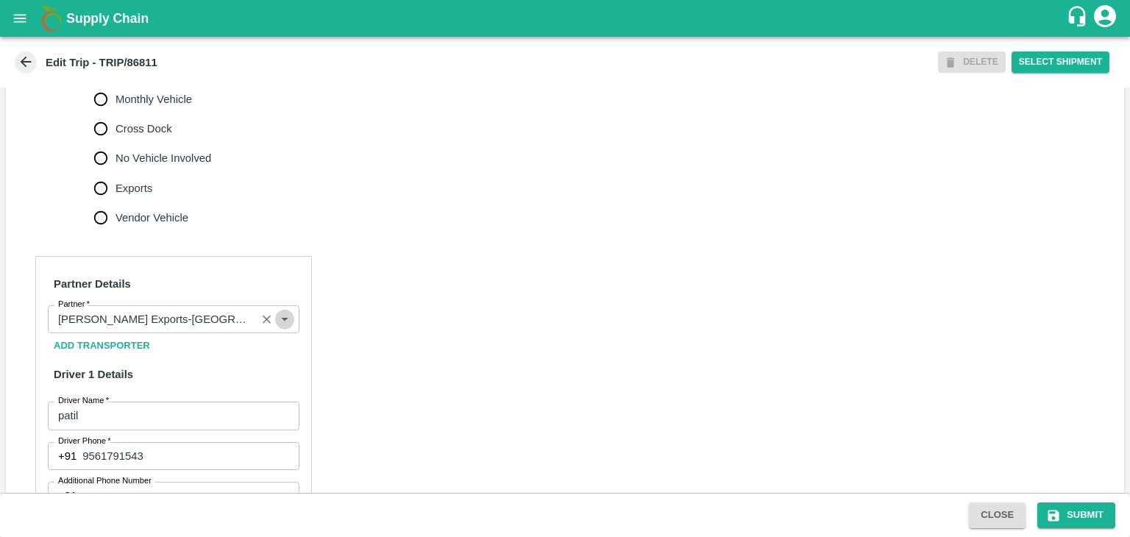
click at [275, 329] on button "Open" at bounding box center [284, 319] width 19 height 19
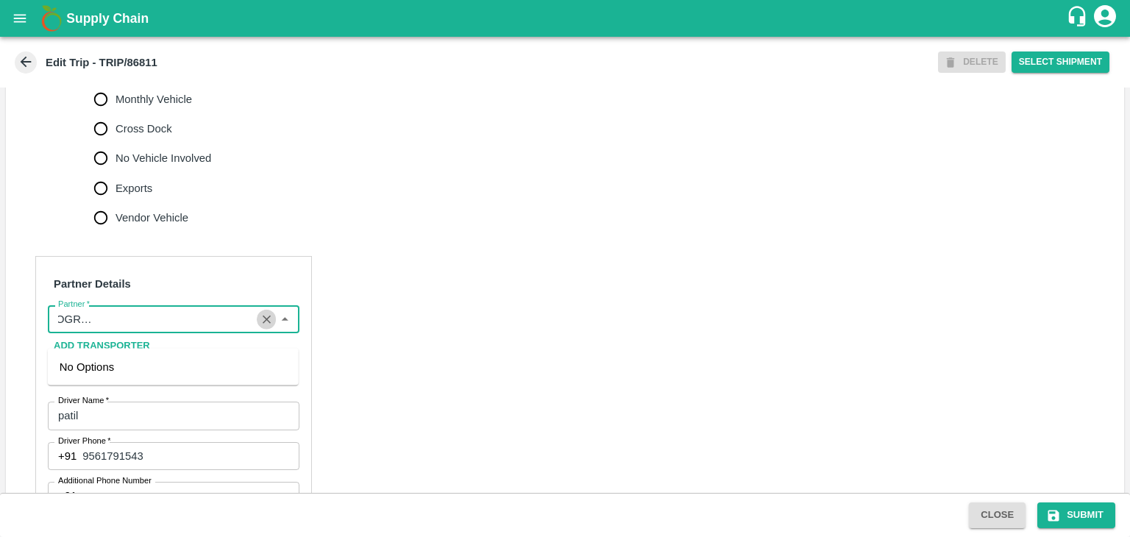
click at [265, 324] on icon "Clear" at bounding box center [267, 320] width 8 height 8
click at [234, 329] on input "Partner   *" at bounding box center [161, 319] width 219 height 19
click at [176, 375] on div "[PERSON_NAME] ( [PERSON_NAME] Transport )-[GEOGRAPHIC_DATA], Pune-9860466997(Tr…" at bounding box center [173, 383] width 227 height 49
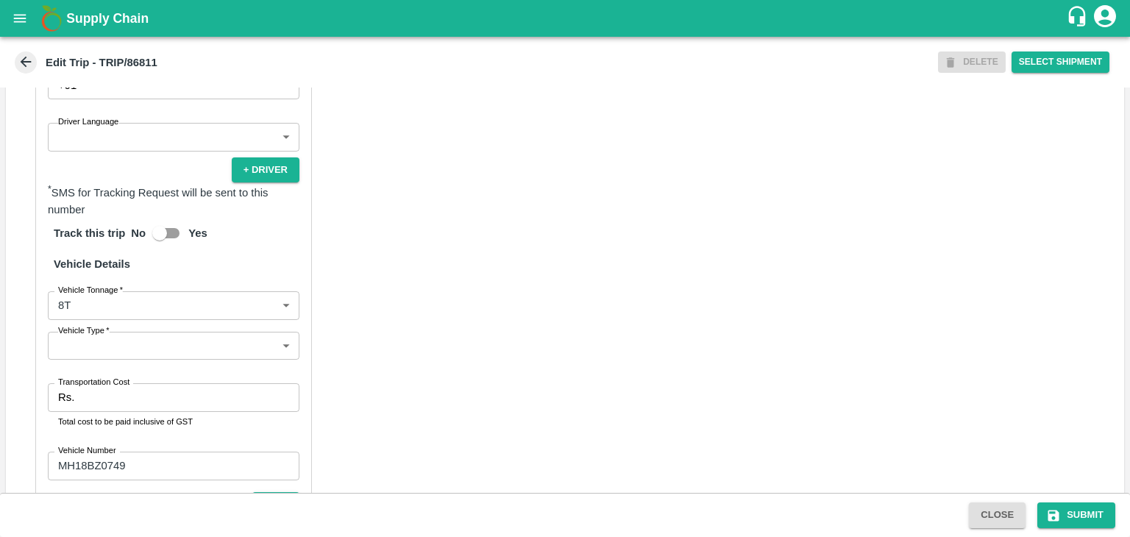
type input "[PERSON_NAME] ( [PERSON_NAME] Transport )-[GEOGRAPHIC_DATA], Pune-9860466997(Tr…"
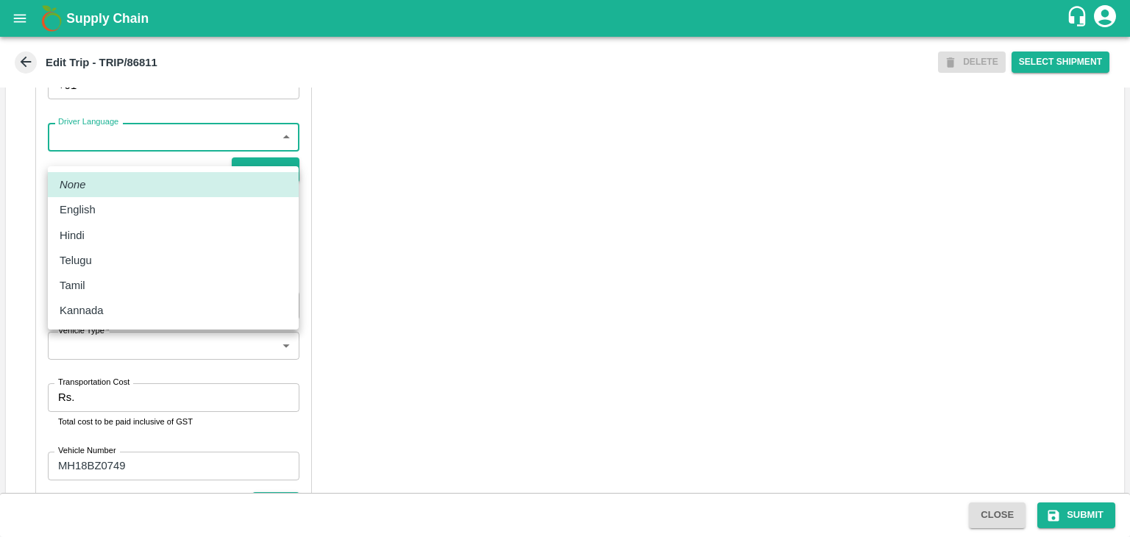
click at [74, 157] on body "Supply Chain Edit Trip - TRIP/86811 DELETE Select Shipment Trip Details Trip Ty…" at bounding box center [565, 268] width 1130 height 537
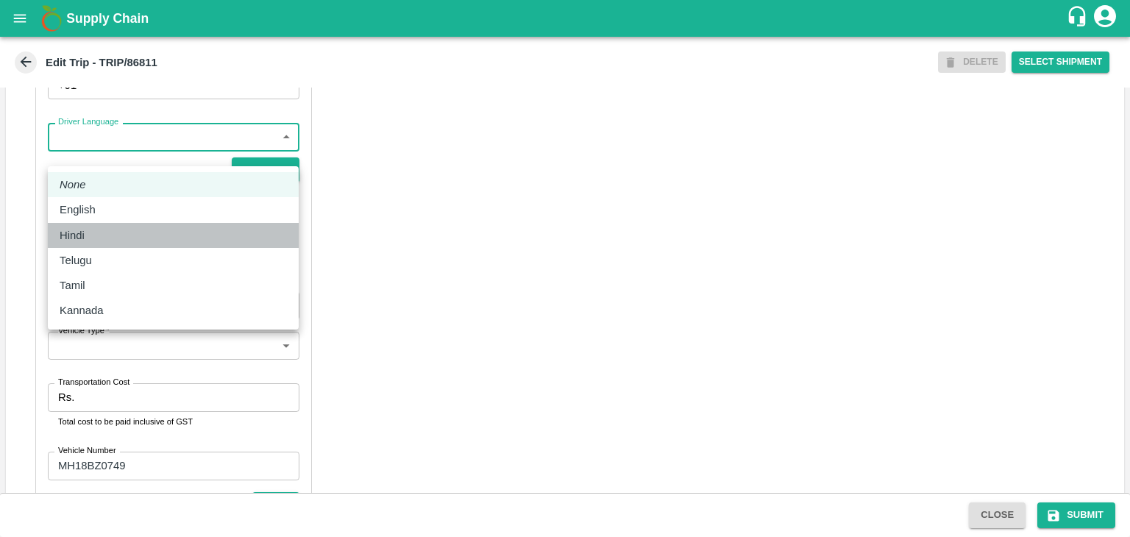
click at [99, 232] on div "Hindi" at bounding box center [173, 235] width 227 height 16
type input "hi"
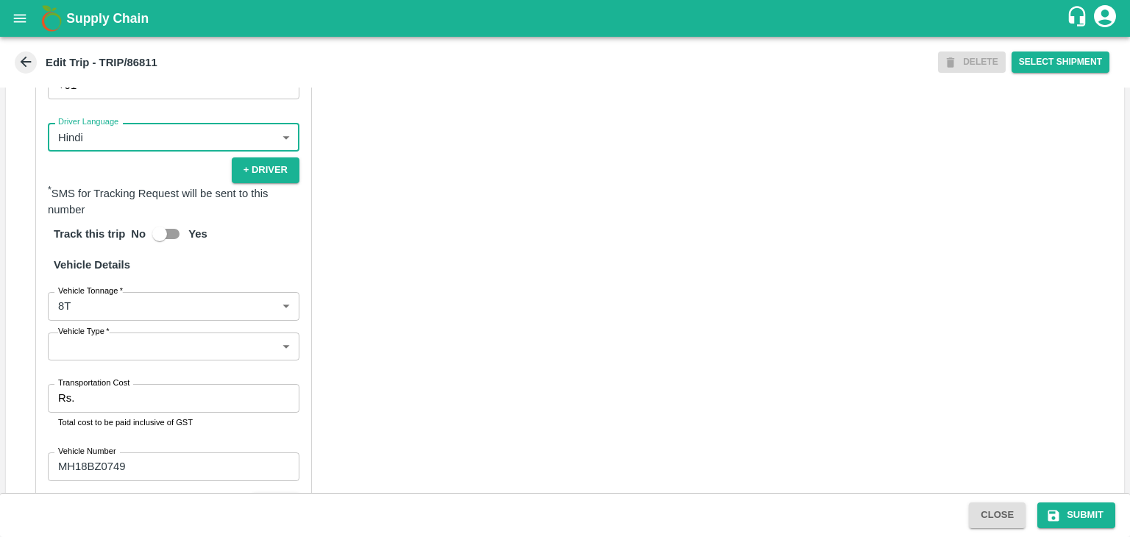
scroll to position [1018, 0]
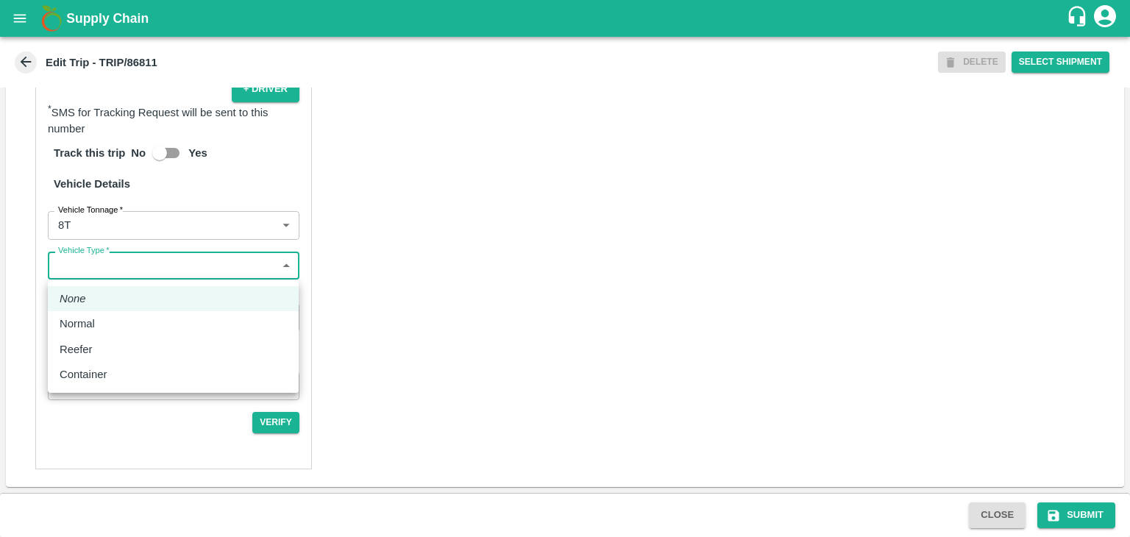
click at [91, 269] on body "Supply Chain Edit Trip - TRIP/86811 DELETE Select Shipment Trip Details Trip Ty…" at bounding box center [565, 268] width 1130 height 537
click at [100, 320] on div "Normal" at bounding box center [81, 324] width 43 height 16
type input "Normal"
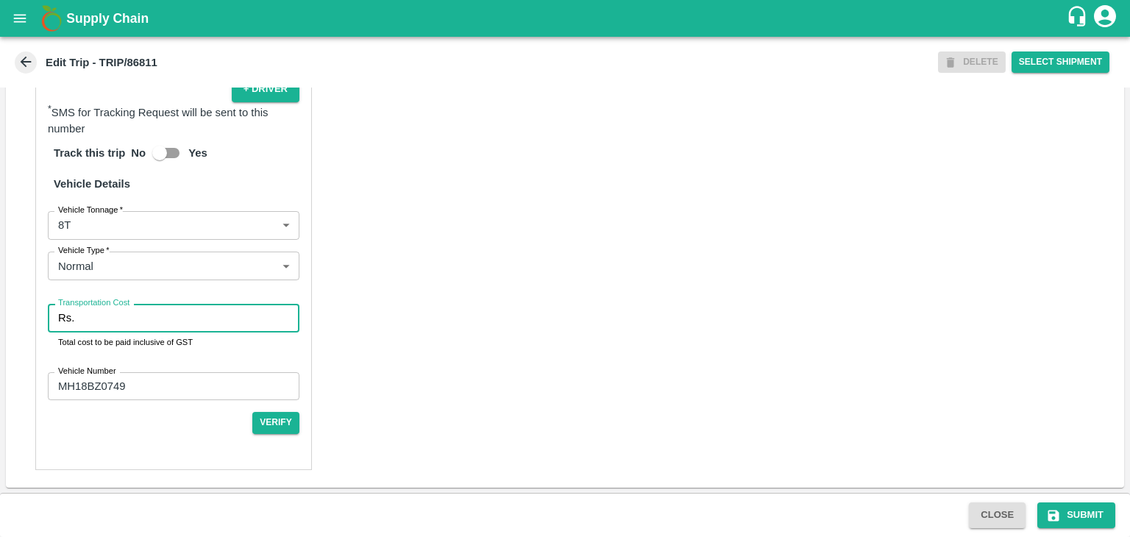
click at [118, 320] on input "Transportation Cost" at bounding box center [189, 318] width 219 height 28
type input "10000"
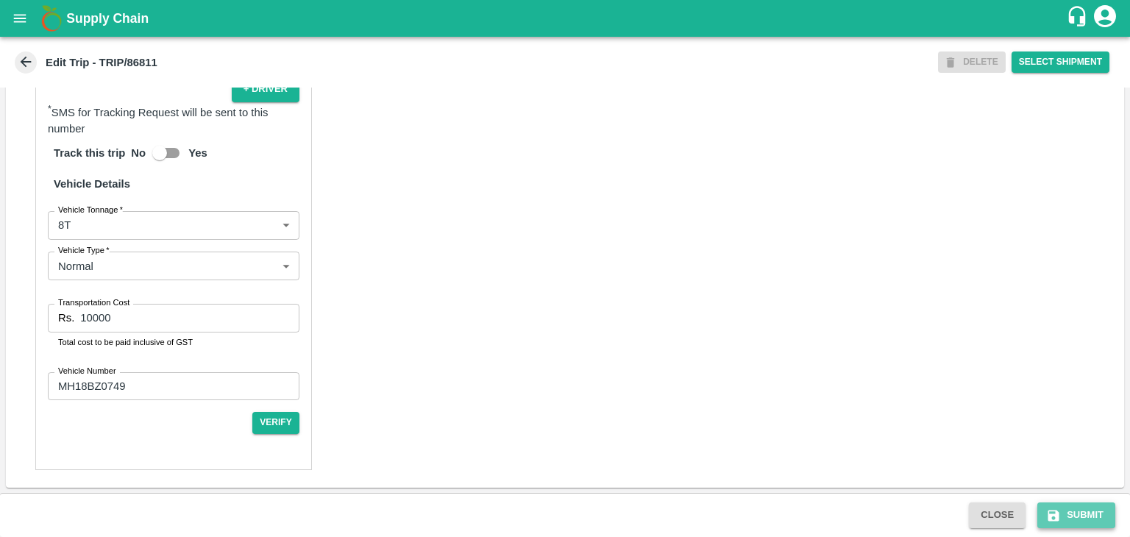
click at [1089, 513] on button "Submit" at bounding box center [1077, 516] width 78 height 26
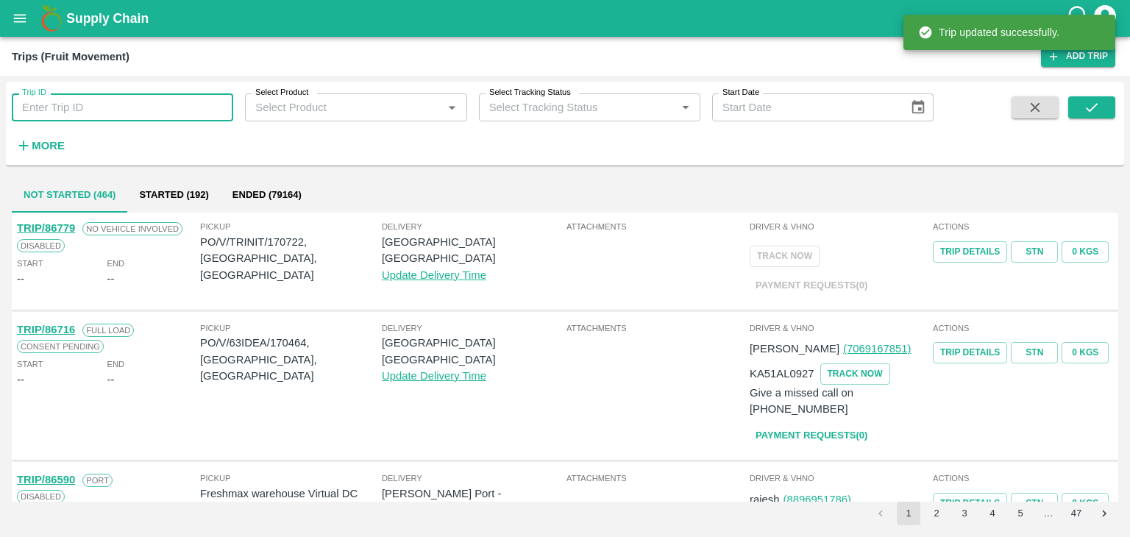
click at [193, 98] on input "Trip ID" at bounding box center [123, 107] width 222 height 28
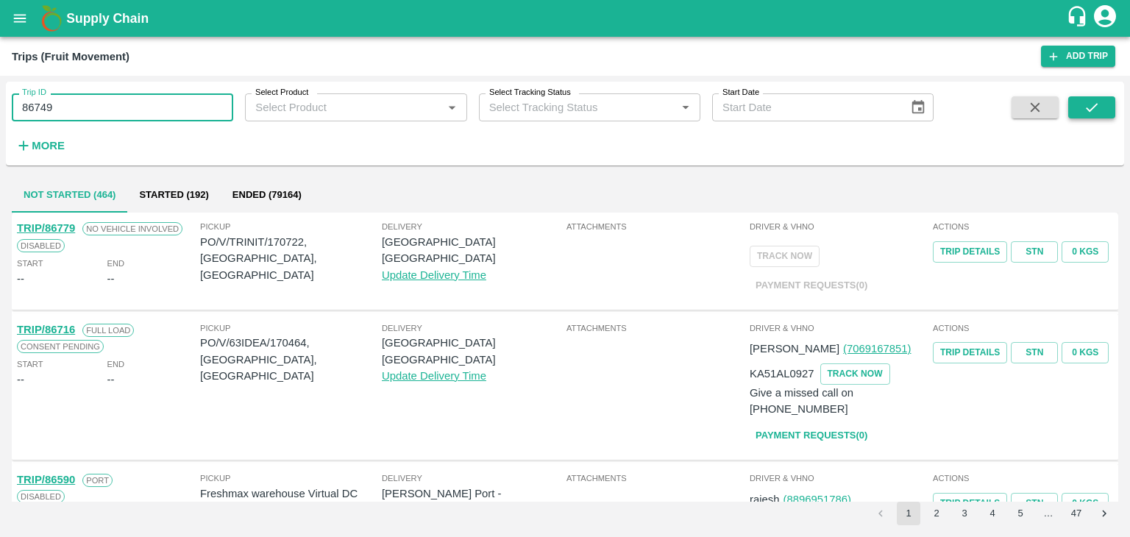
type input "86749"
click at [1077, 104] on button "submit" at bounding box center [1092, 107] width 47 height 22
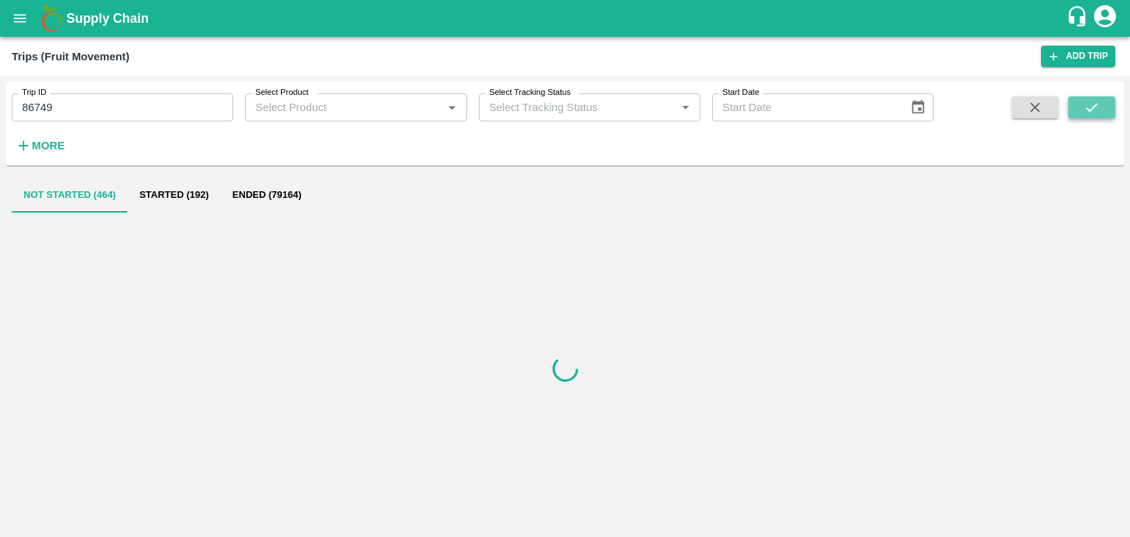
click at [1077, 104] on button "submit" at bounding box center [1092, 107] width 47 height 22
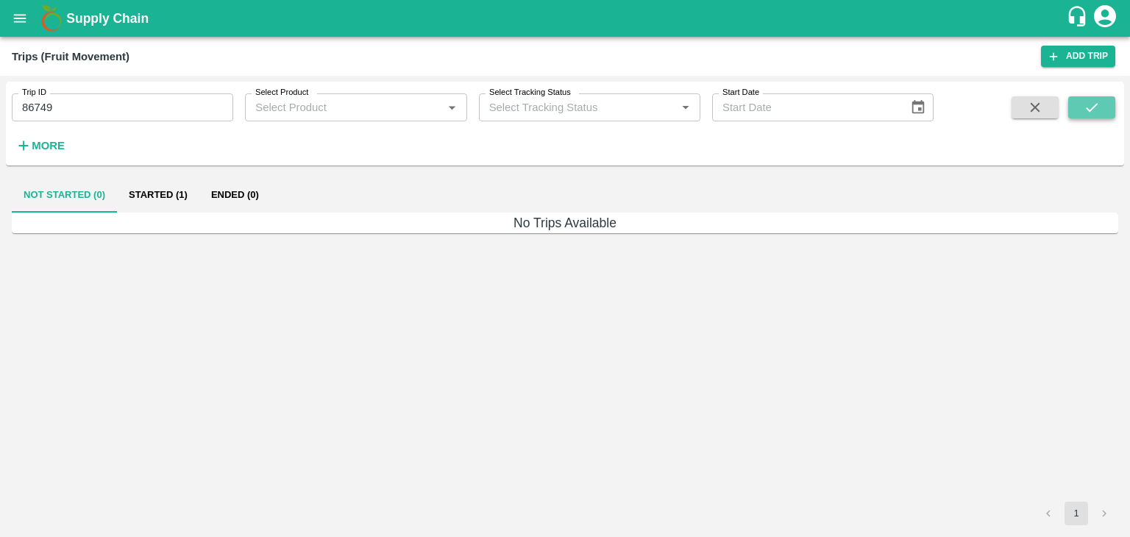
click at [1077, 104] on button "submit" at bounding box center [1092, 107] width 47 height 22
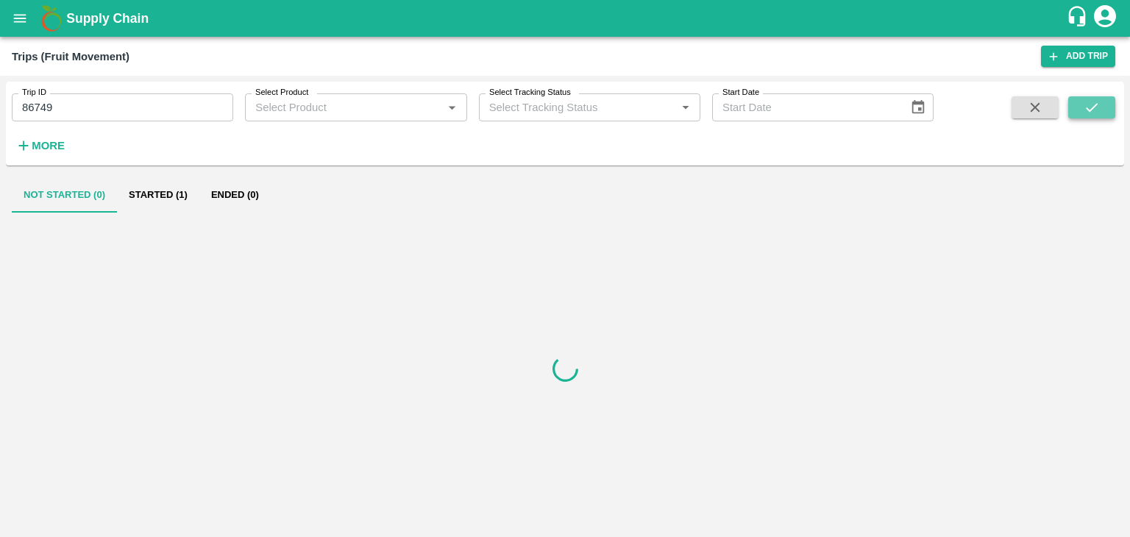
click at [1077, 104] on button "submit" at bounding box center [1092, 107] width 47 height 22
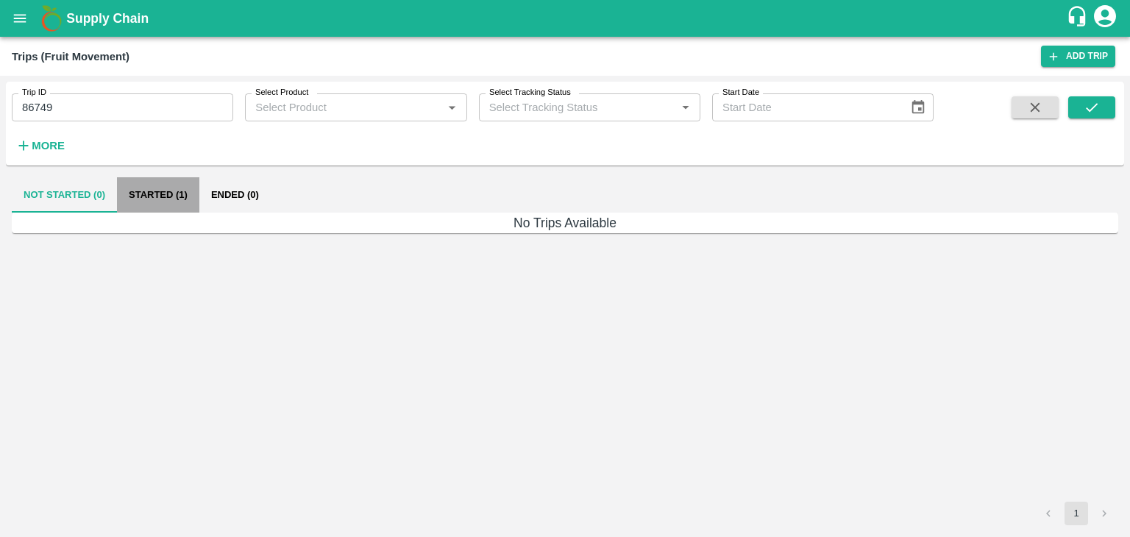
click at [168, 200] on button "Started (1)" at bounding box center [158, 194] width 82 height 35
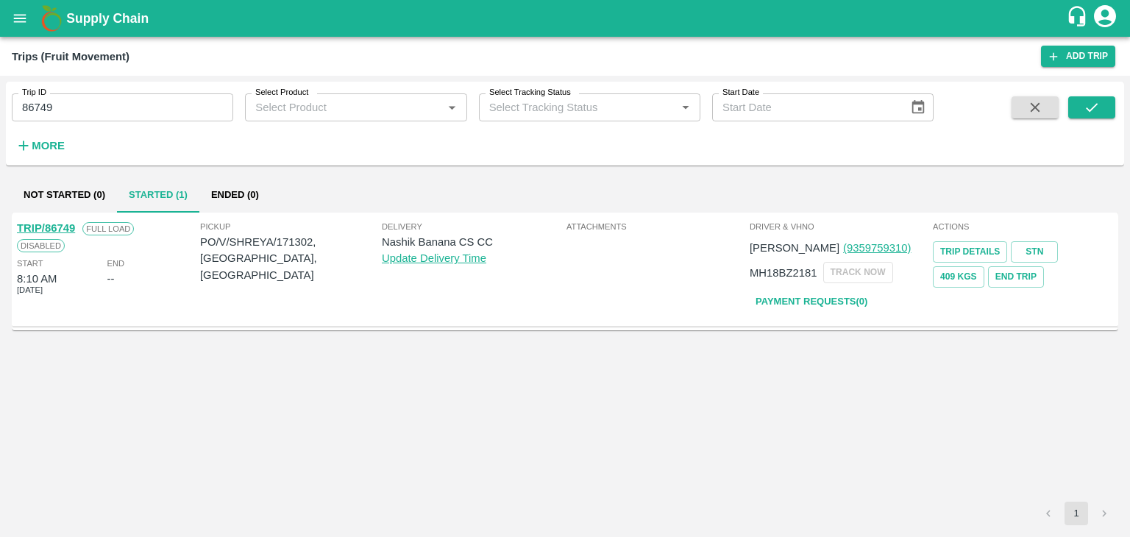
click at [49, 224] on link "TRIP/86749" at bounding box center [46, 228] width 58 height 12
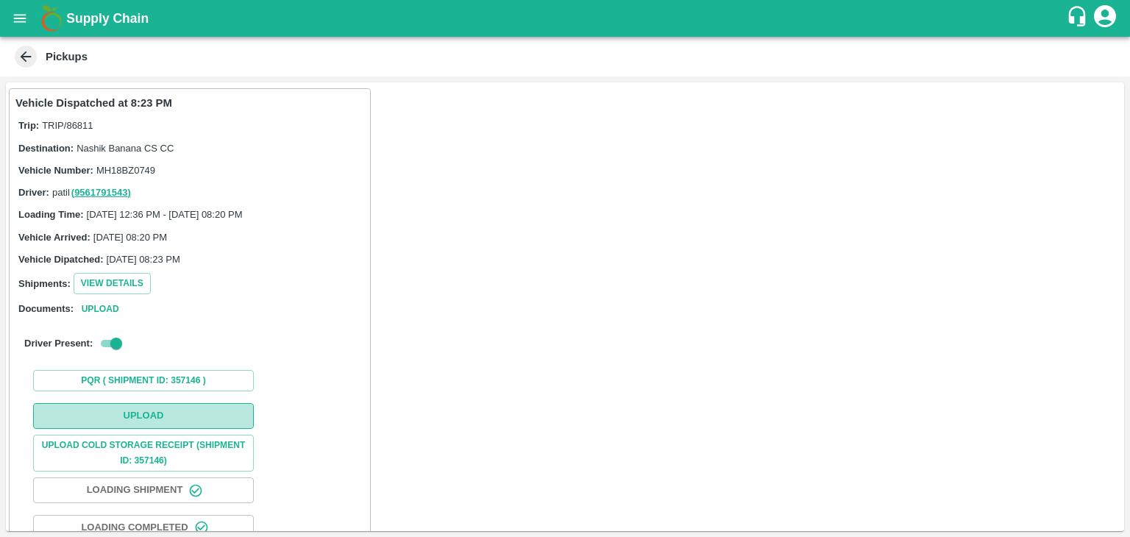
click at [190, 419] on button "Upload" at bounding box center [143, 416] width 221 height 26
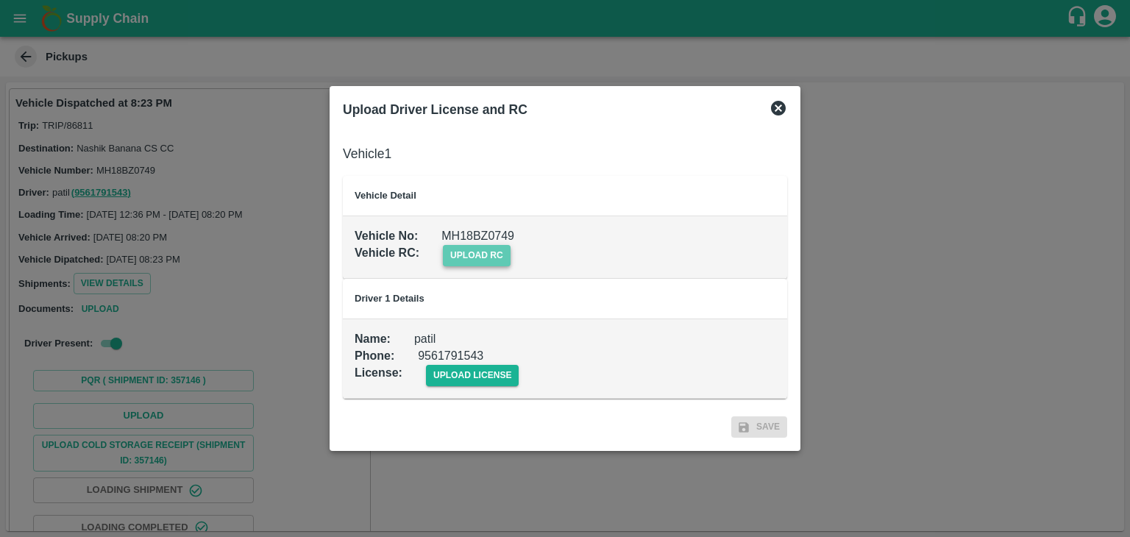
click at [477, 264] on span "upload rc" at bounding box center [477, 255] width 68 height 21
click at [0, 0] on input "upload rc" at bounding box center [0, 0] width 0 height 0
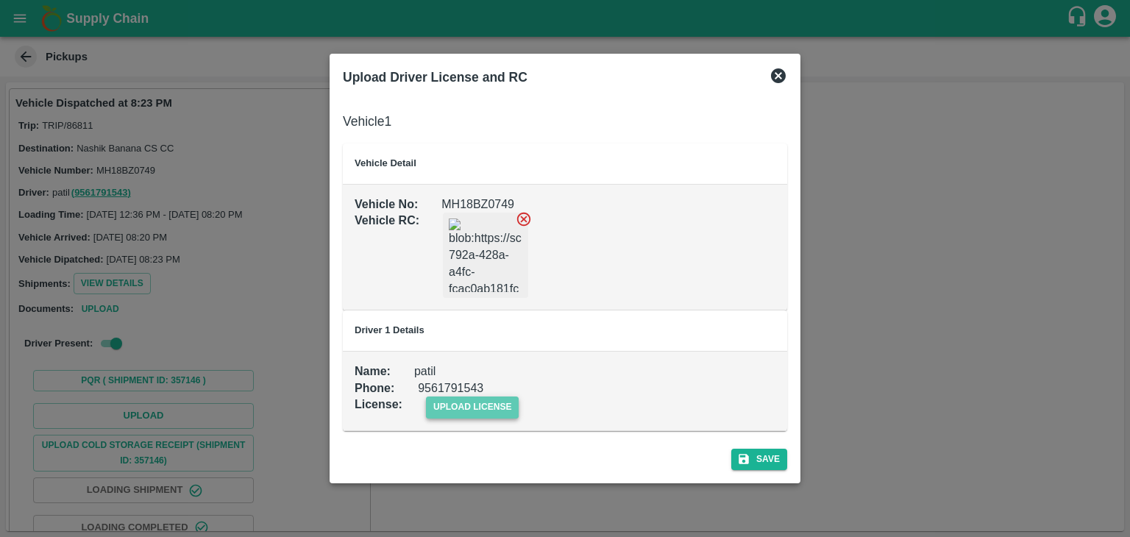
click at [463, 411] on span "upload license" at bounding box center [472, 407] width 93 height 21
click at [0, 0] on input "upload license" at bounding box center [0, 0] width 0 height 0
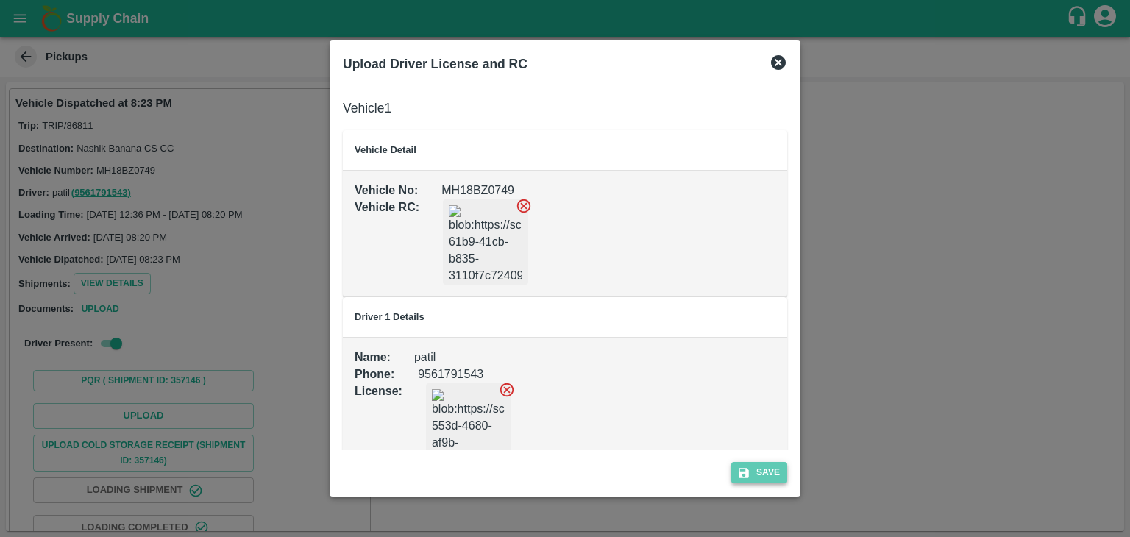
click at [761, 466] on button "Save" at bounding box center [759, 472] width 56 height 21
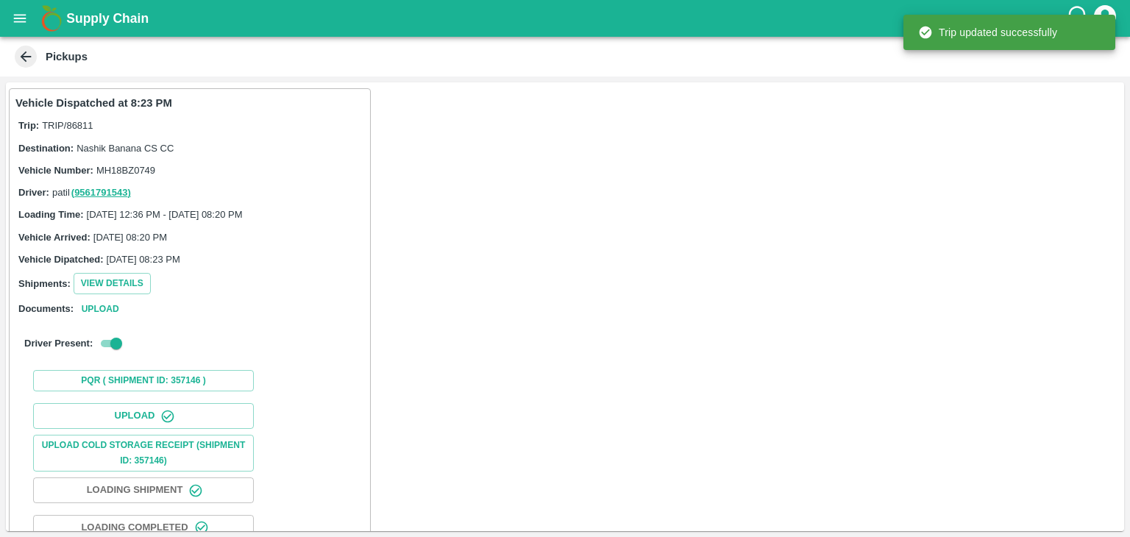
scroll to position [154, 0]
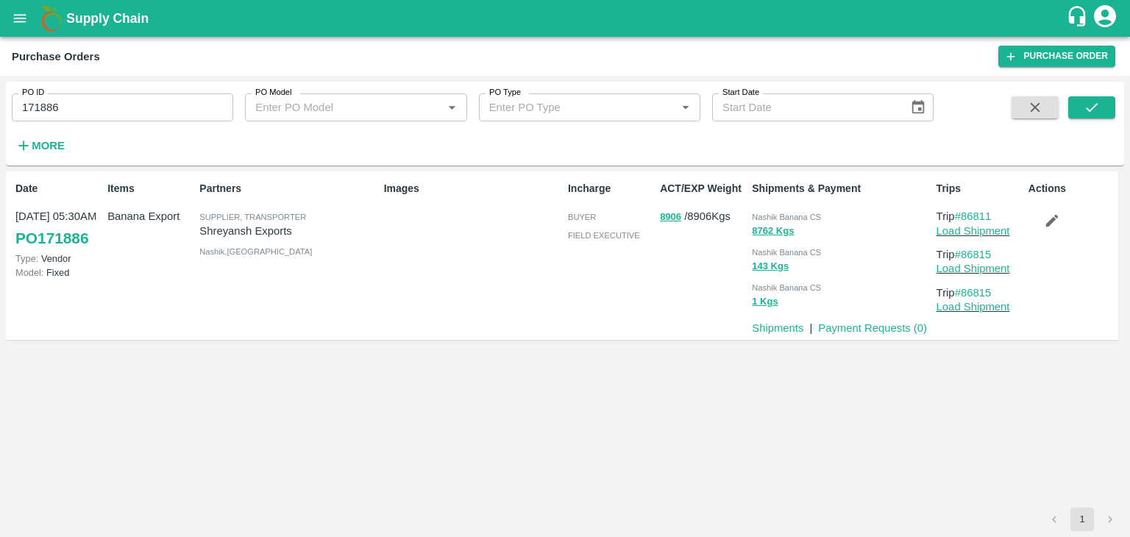
click at [1049, 224] on icon "button" at bounding box center [1052, 221] width 13 height 13
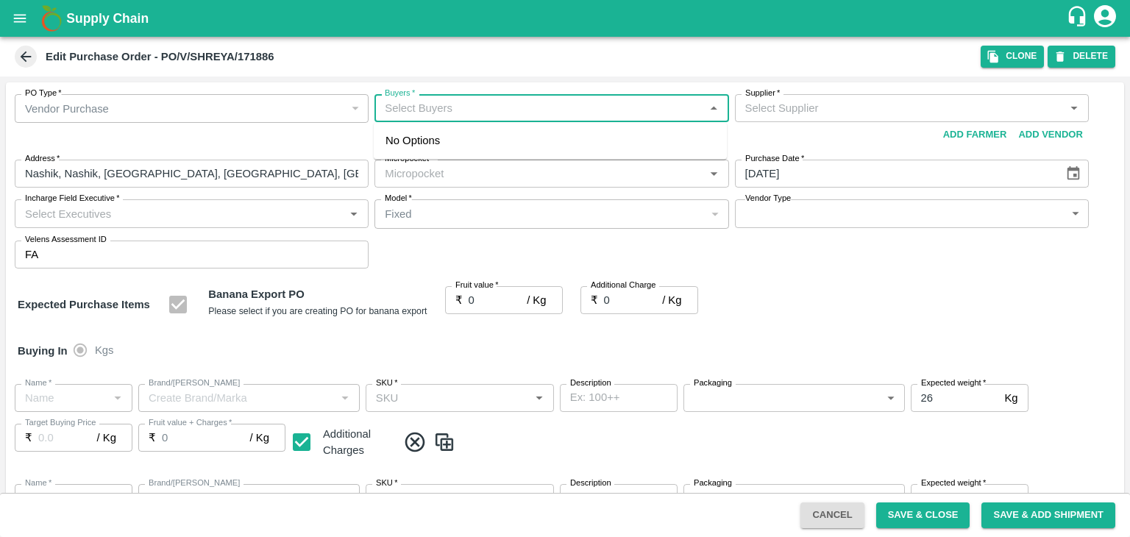
click at [472, 104] on input "Buyers   *" at bounding box center [539, 108] width 321 height 19
type input "A"
type input "[PERSON_NAME] Exports-undefined"
type input "37-Jalgaon"
type input "Banana Export"
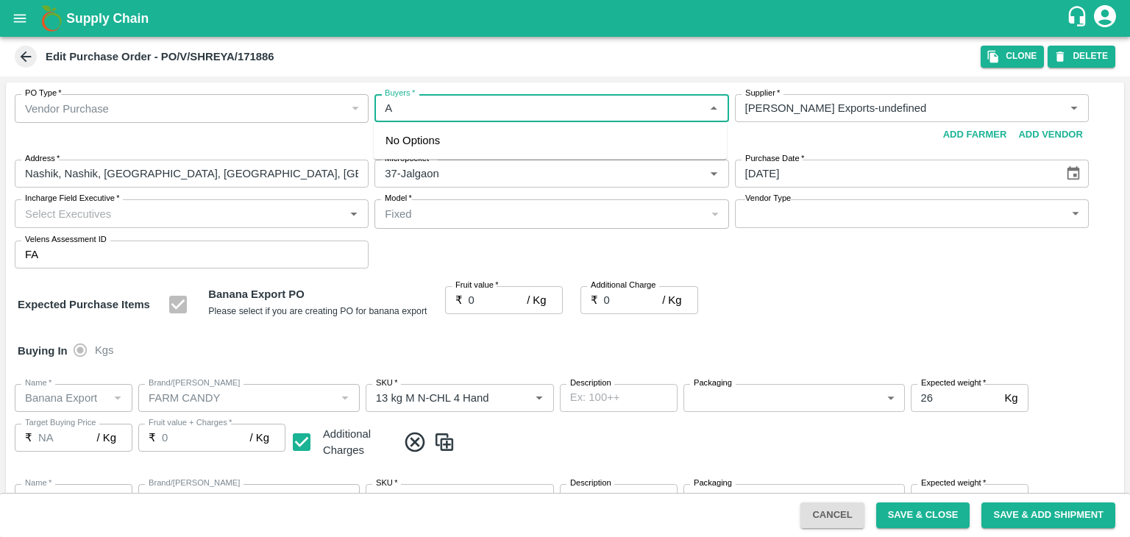
type input "FARM CANDY"
type input "13 kg M N-CHL 4 Hand"
type input "NA"
type input "Banana Export"
type input "FARM CANDY"
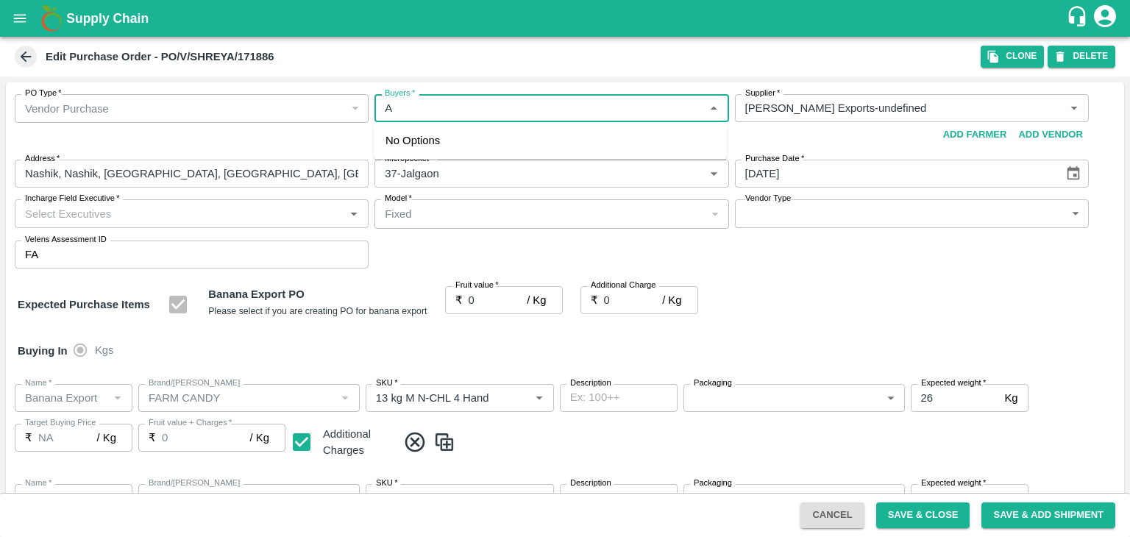
type input "13 kg M N-CHL 5 Hand"
type input "NA"
type input "Banana Export"
type input "FARM CANDY"
type input "13 kg M N-CHL 6 Hand"
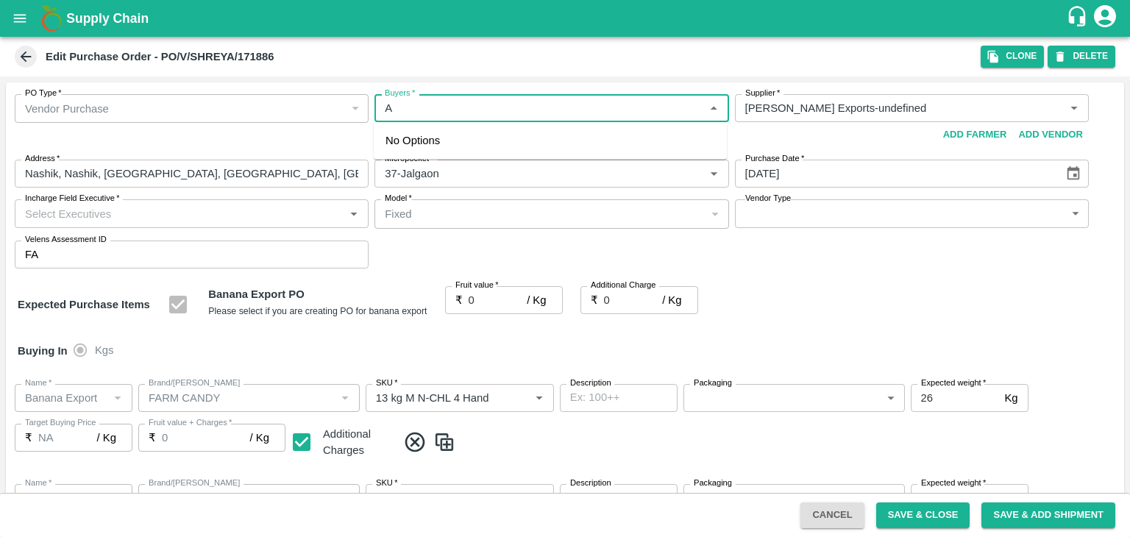
type input "NA"
type input "Banana Export"
type input "FARM CANDY"
type input "13 kg M N-CHL 8 Hand"
type input "NA"
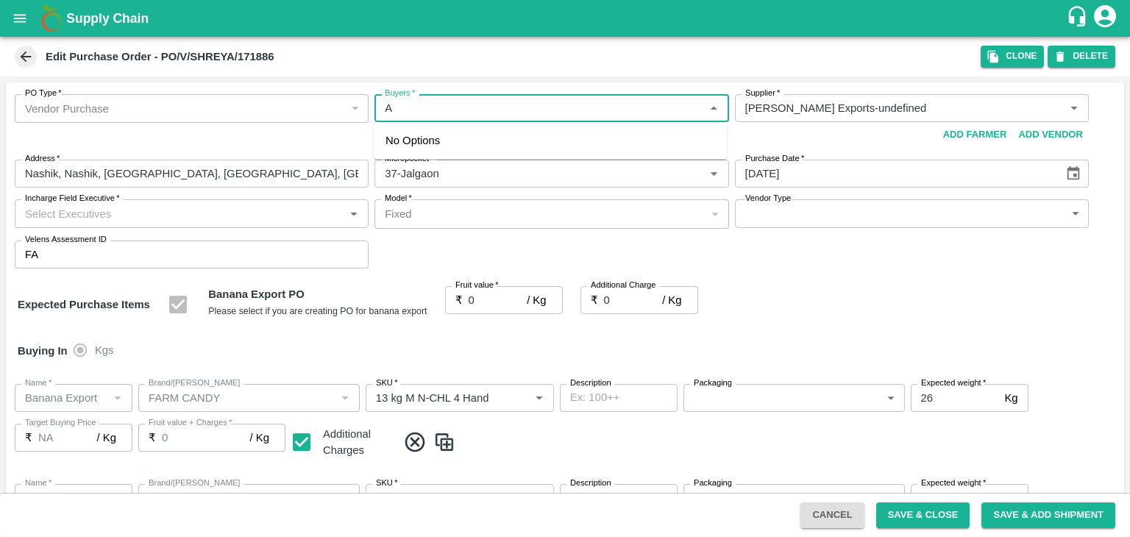
type input "Banana Export"
type input "FARM CANDY"
type input "13 kg M N-CHL CL"
type input "NA"
type input "Banana Export"
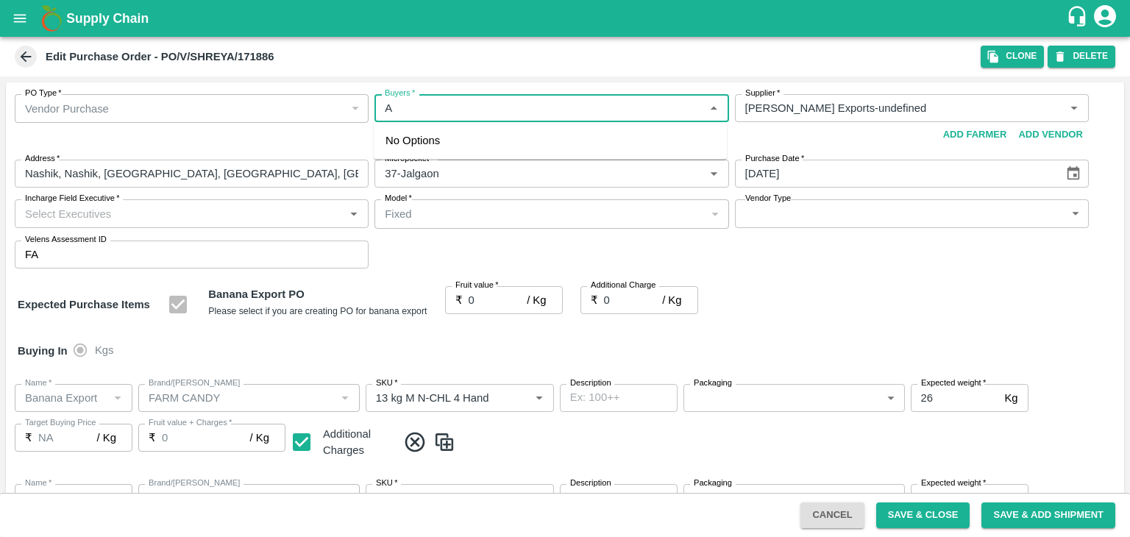
type input "FARM CANDY"
type input "C Class"
type input "NA"
type input "Banana Export"
type input "FARM CANDY"
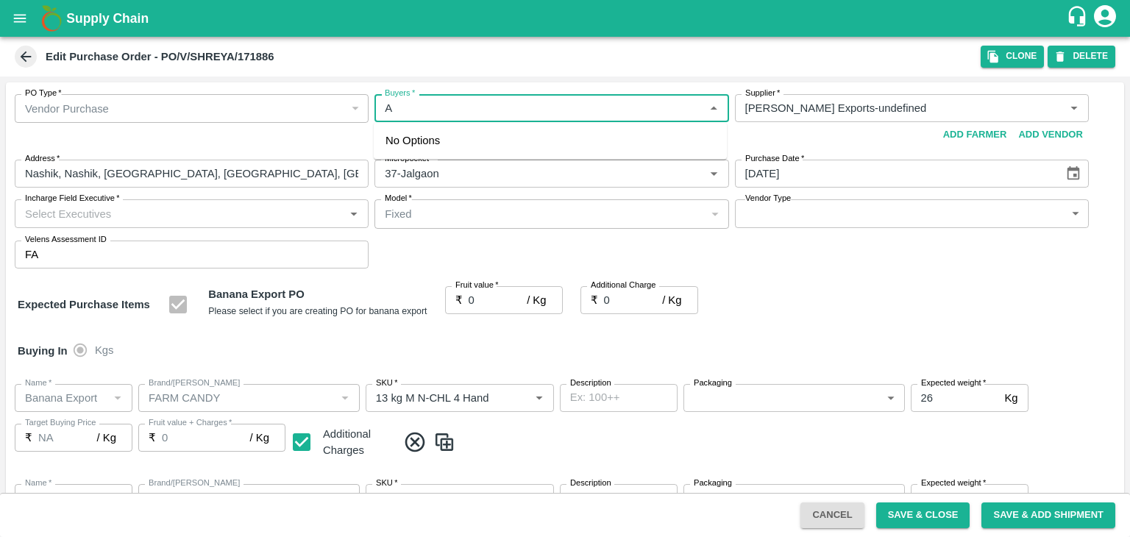
type input "PHR Kg"
type input "NA"
type input "Ajit"
click at [453, 146] on div "Ajit Otari" at bounding box center [466, 147] width 90 height 16
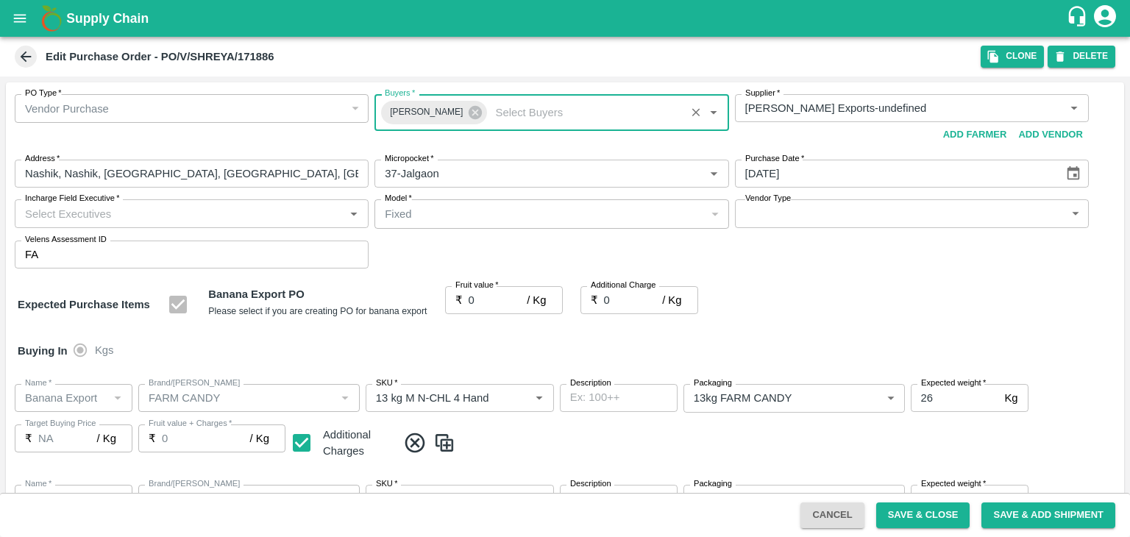
click at [164, 210] on input "Incharge Field Executive   *" at bounding box center [179, 213] width 321 height 19
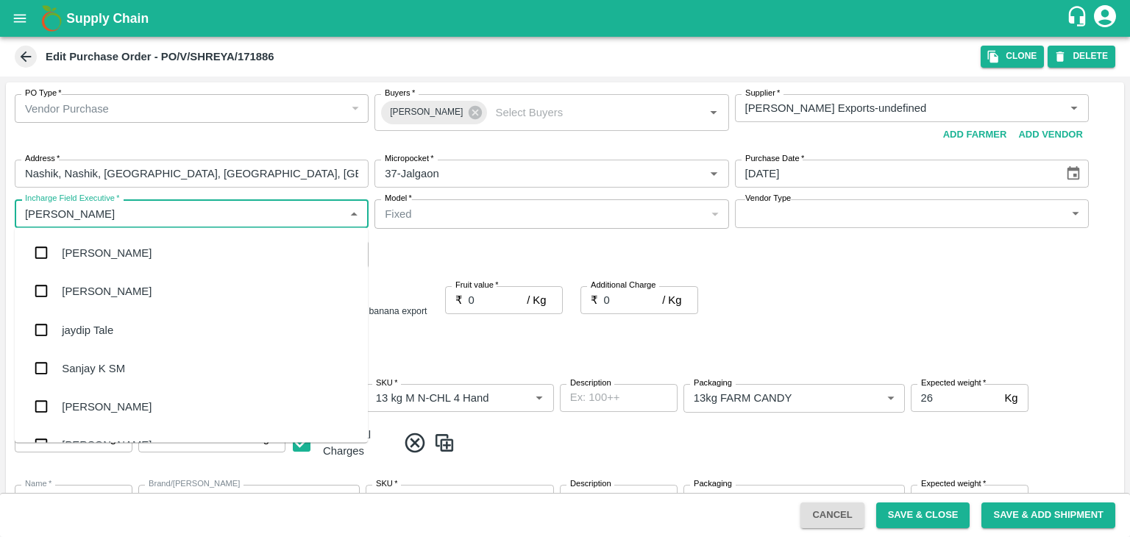
type input "Jay"
click at [117, 333] on div "jaydip Tale" at bounding box center [191, 330] width 353 height 38
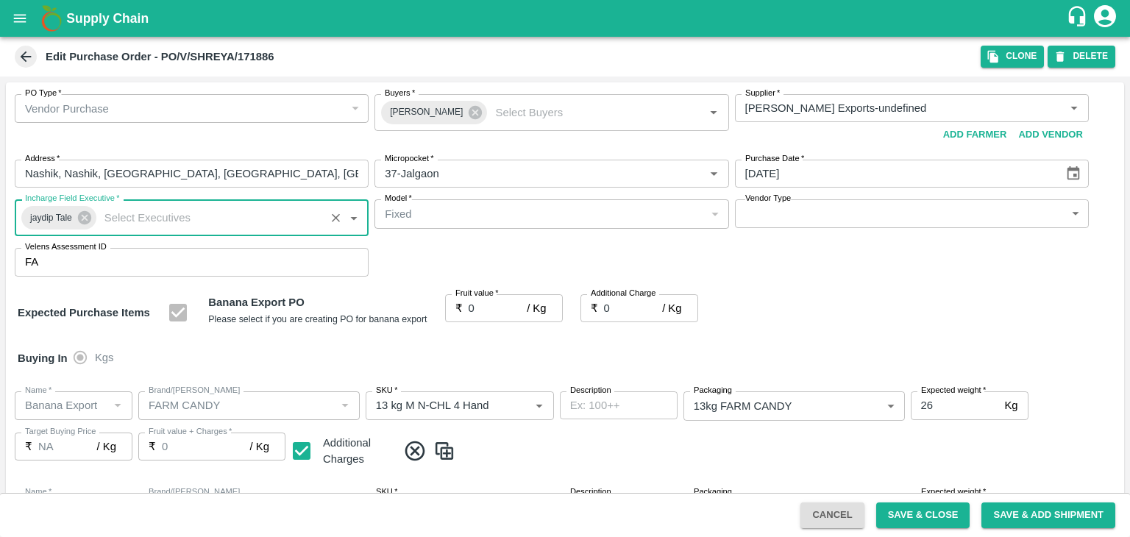
click at [785, 208] on body "Supply Chain Edit Purchase Order - PO/V/SHREYA/171886 Clone DELETE PO Type   * …" at bounding box center [565, 268] width 1130 height 537
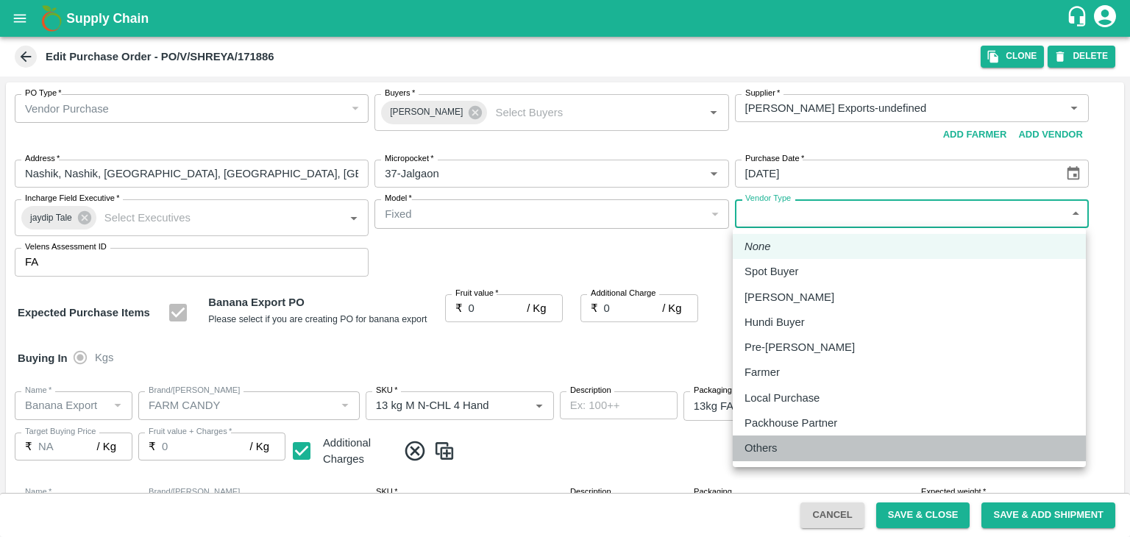
click at [777, 445] on div "Others" at bounding box center [765, 448] width 40 height 16
type input "OTHER"
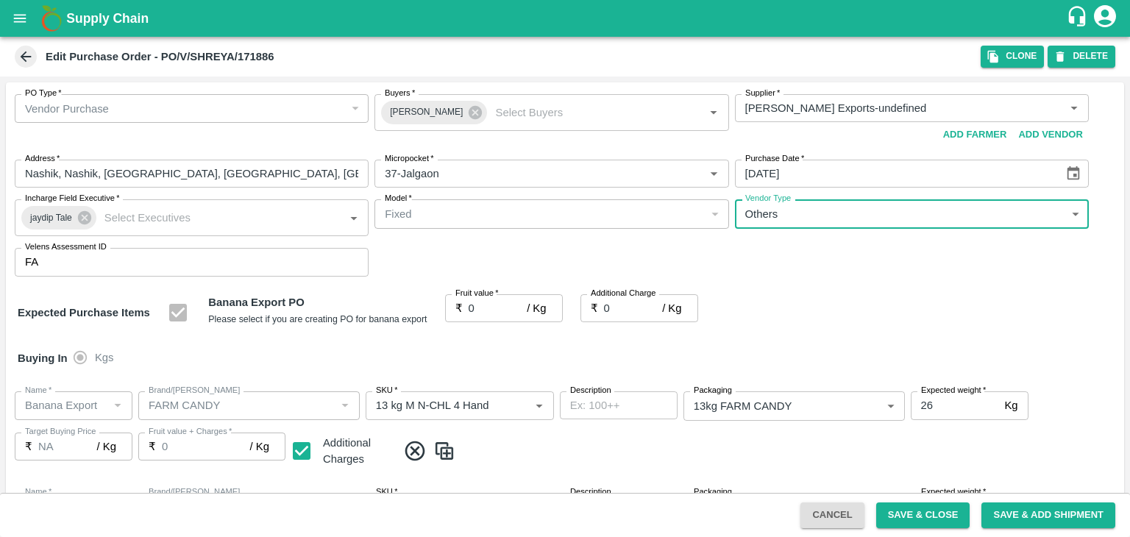
click at [478, 310] on input "0" at bounding box center [498, 308] width 59 height 28
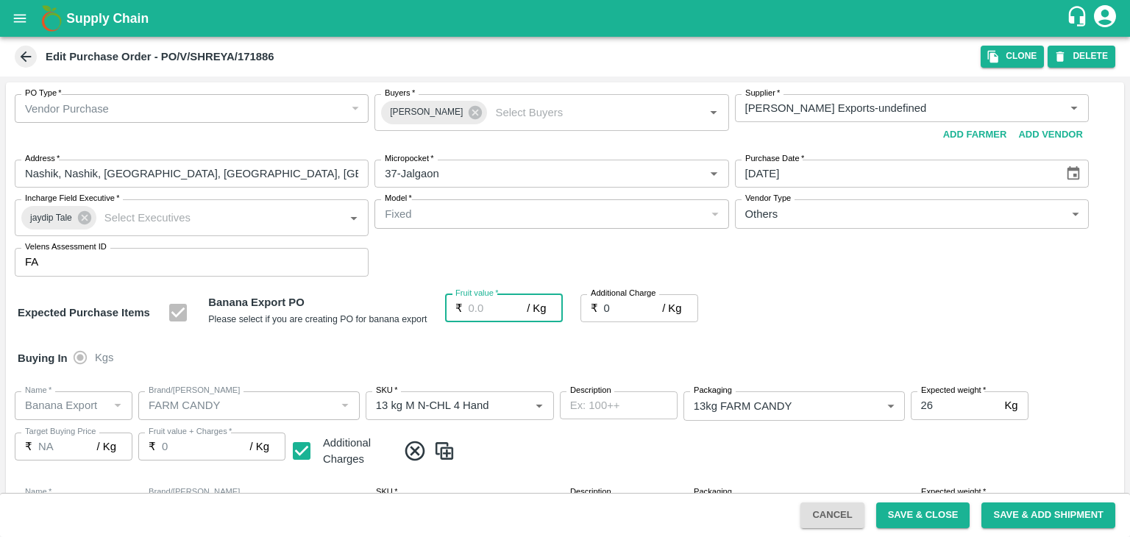
type input "2"
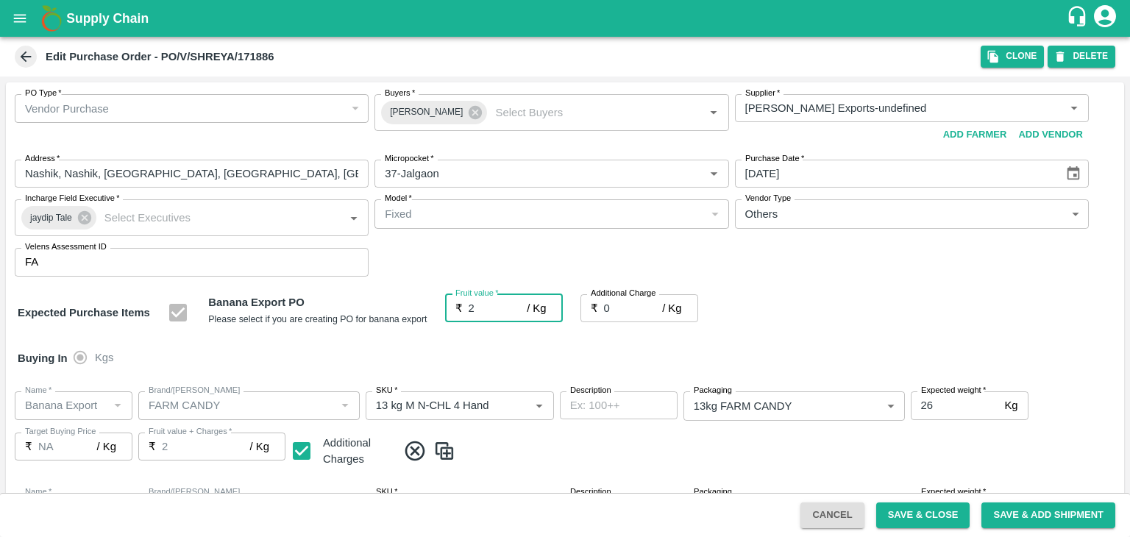
type input "2"
type input "20"
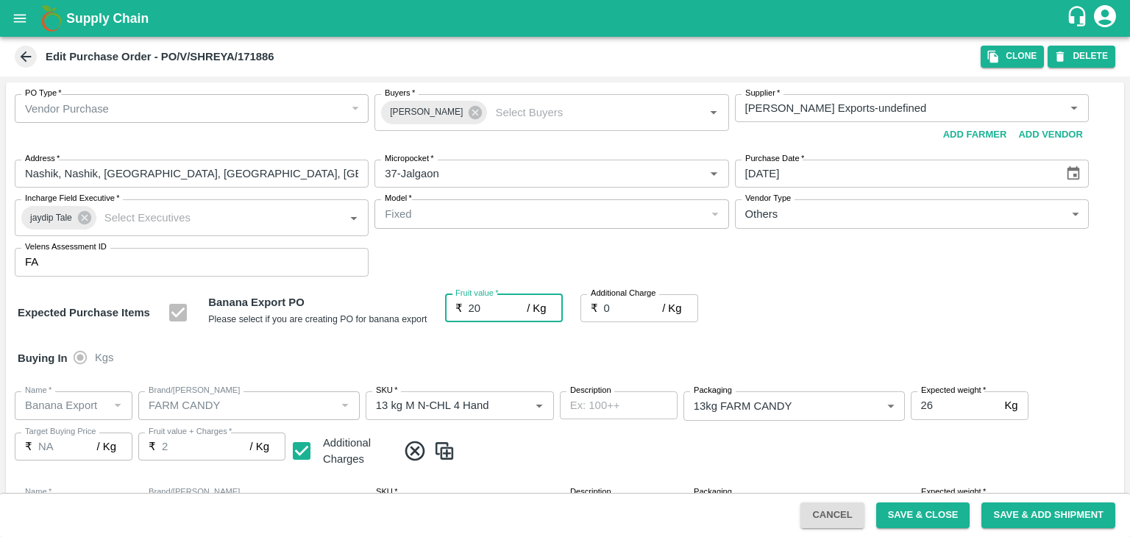
type input "20"
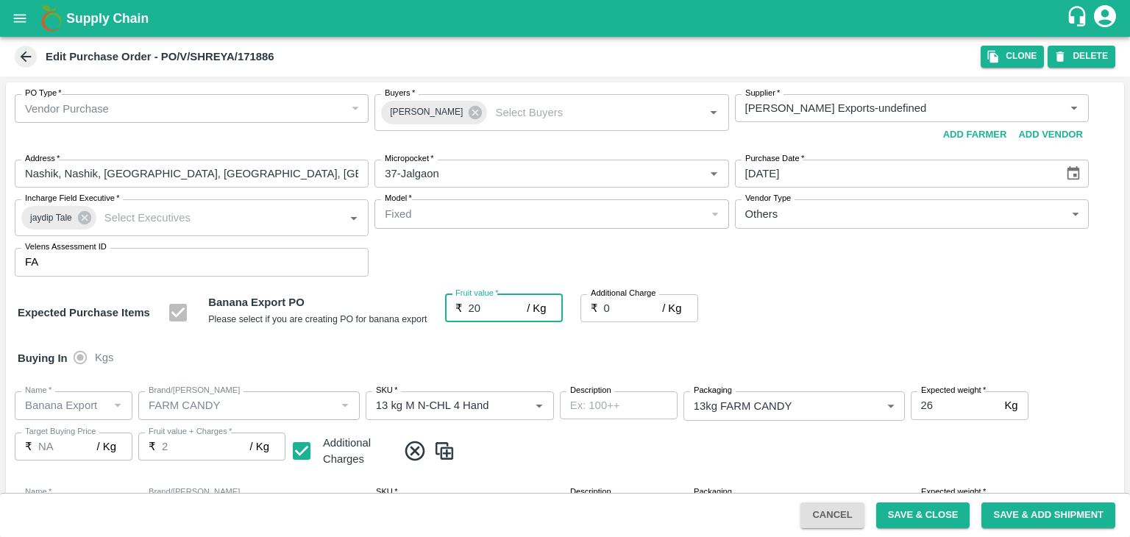
type input "20"
type input "2"
type input "22"
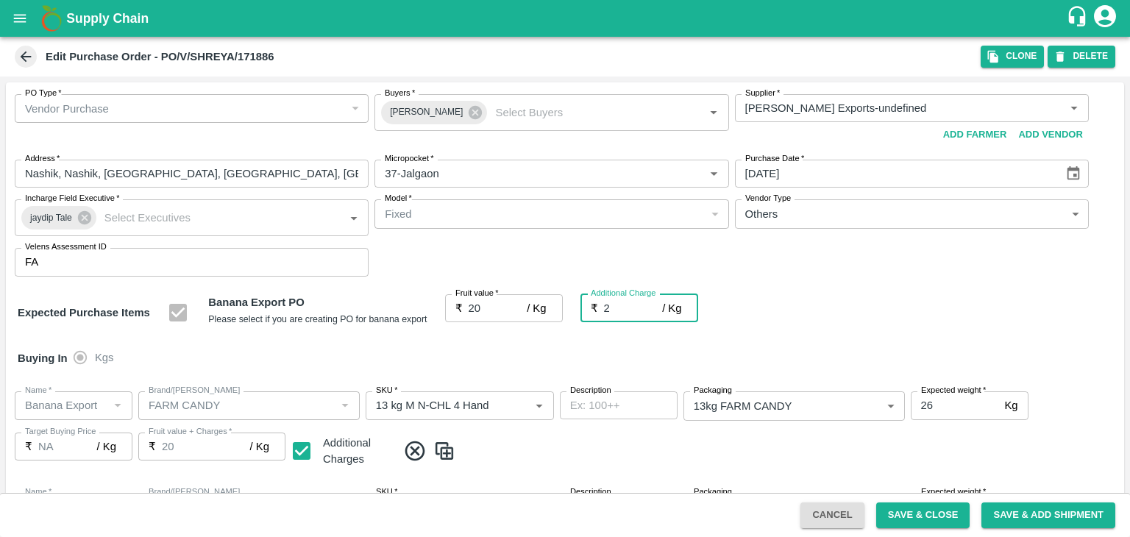
type input "22"
type input "2.7"
type input "22.7"
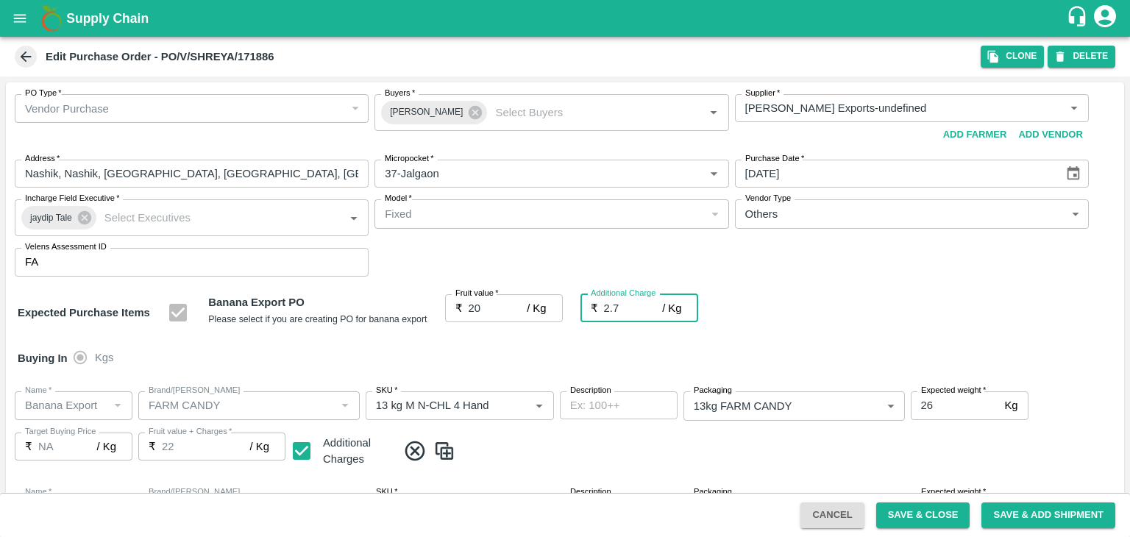
type input "22.7"
type input "2.75"
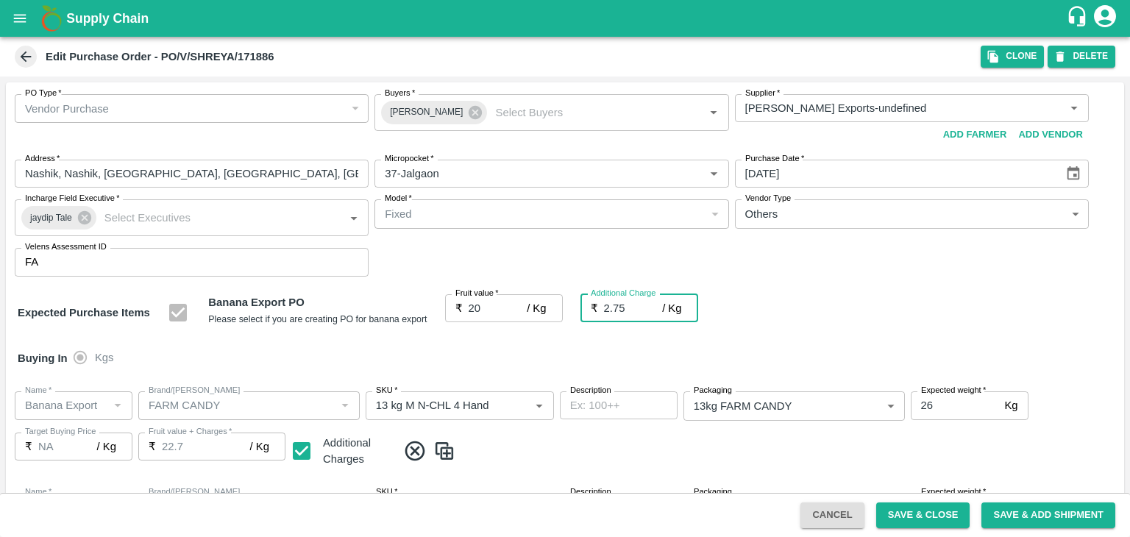
type input "22.75"
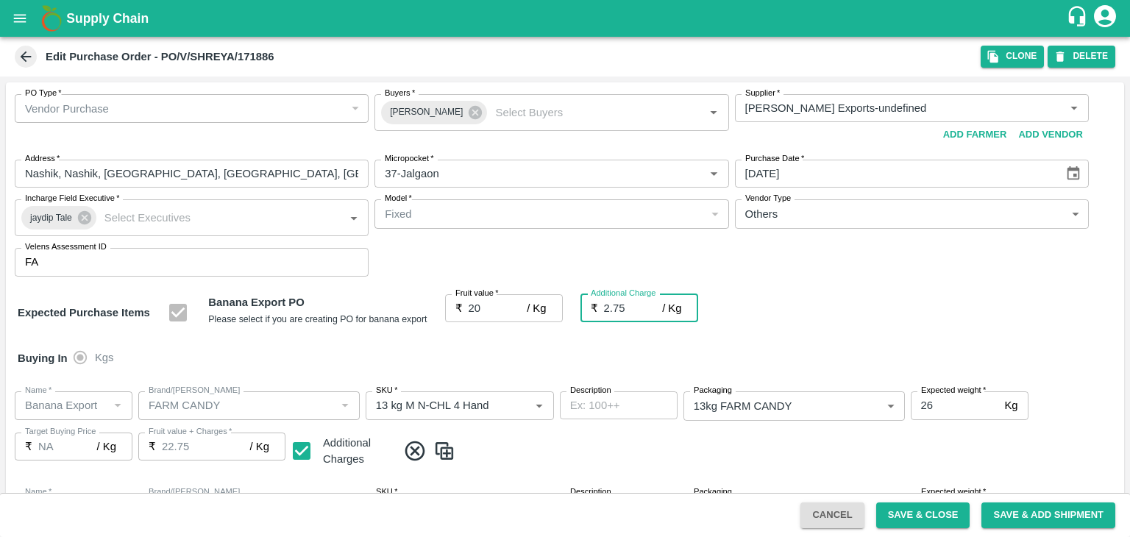
type input "2.75"
click at [547, 375] on div "Buying In Kgs" at bounding box center [565, 358] width 1119 height 43
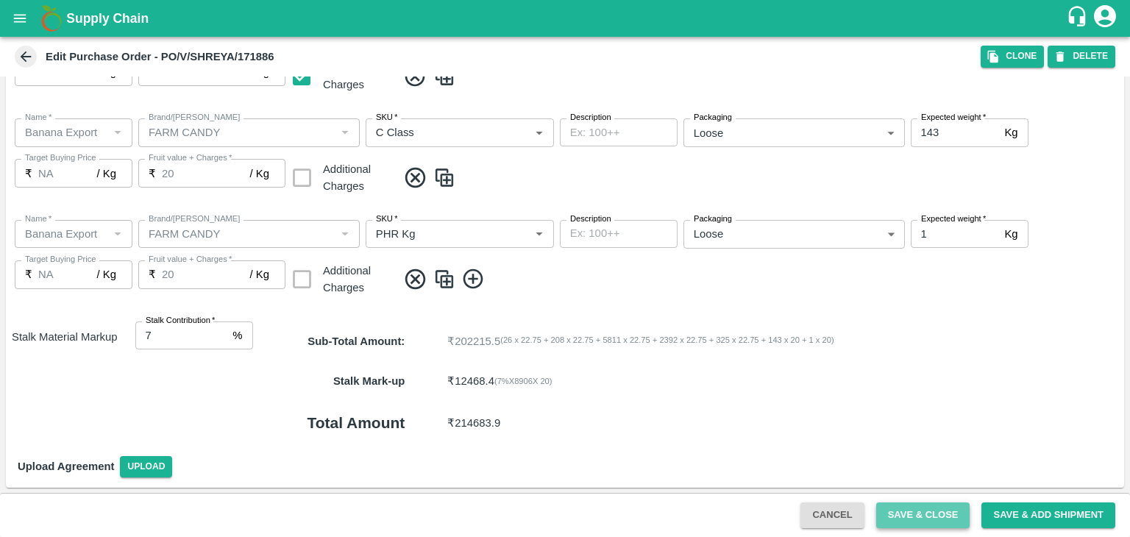
click at [945, 516] on button "Save & Close" at bounding box center [923, 516] width 94 height 26
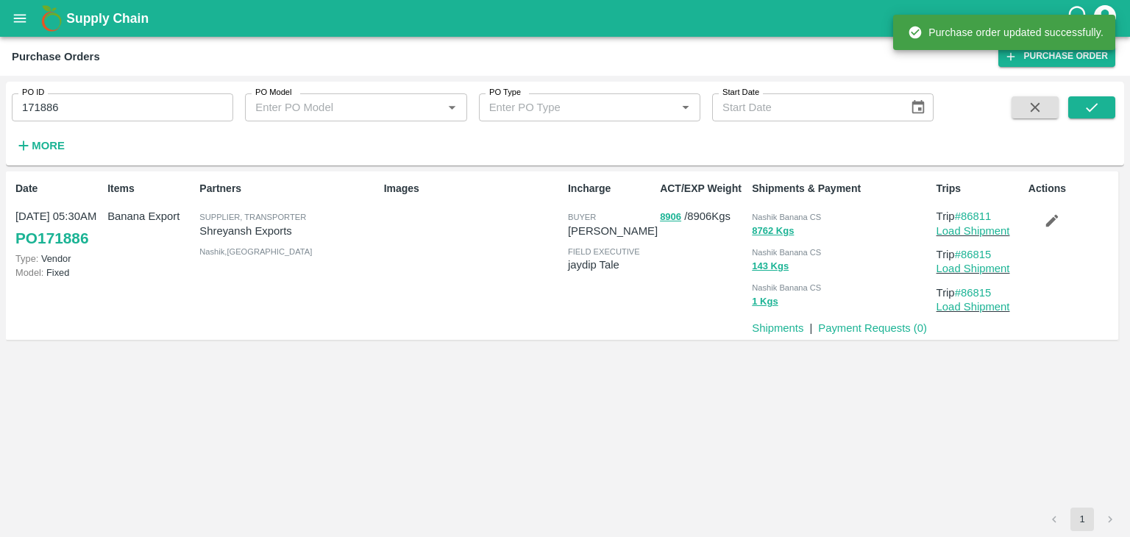
click at [100, 110] on input "171886" at bounding box center [123, 107] width 222 height 28
paste input "text"
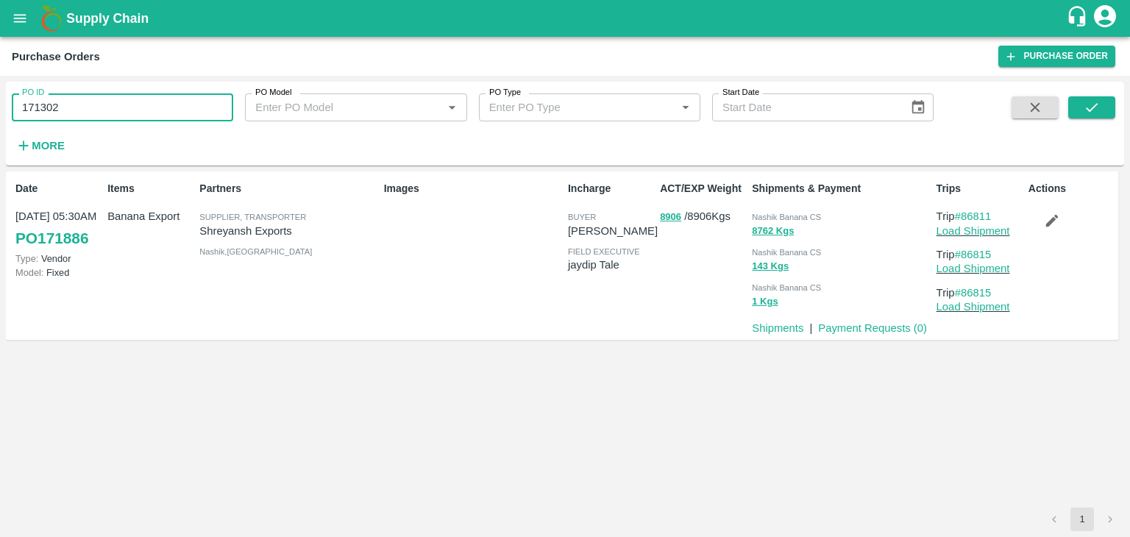
type input "171302"
drag, startPoint x: 1091, startPoint y: 95, endPoint x: 1096, endPoint y: 103, distance: 9.6
click at [1096, 103] on div "PO ID 171302 PO ID PO Model PO Model   * PO Type PO Type   * Start Date Start D…" at bounding box center [565, 124] width 1119 height 72
click at [1096, 103] on icon "submit" at bounding box center [1092, 107] width 16 height 16
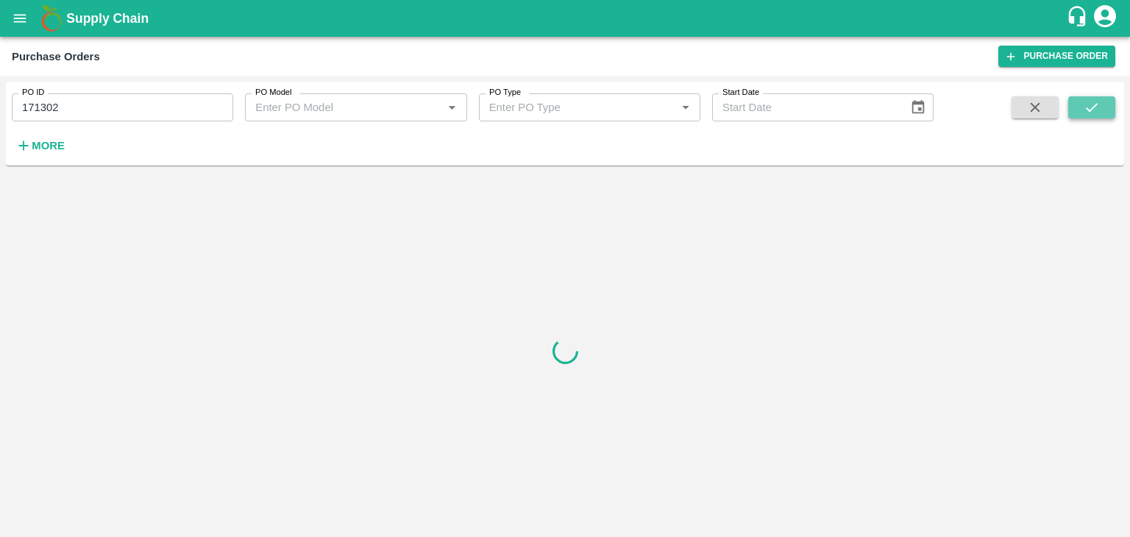
click at [1096, 103] on icon "submit" at bounding box center [1092, 107] width 16 height 16
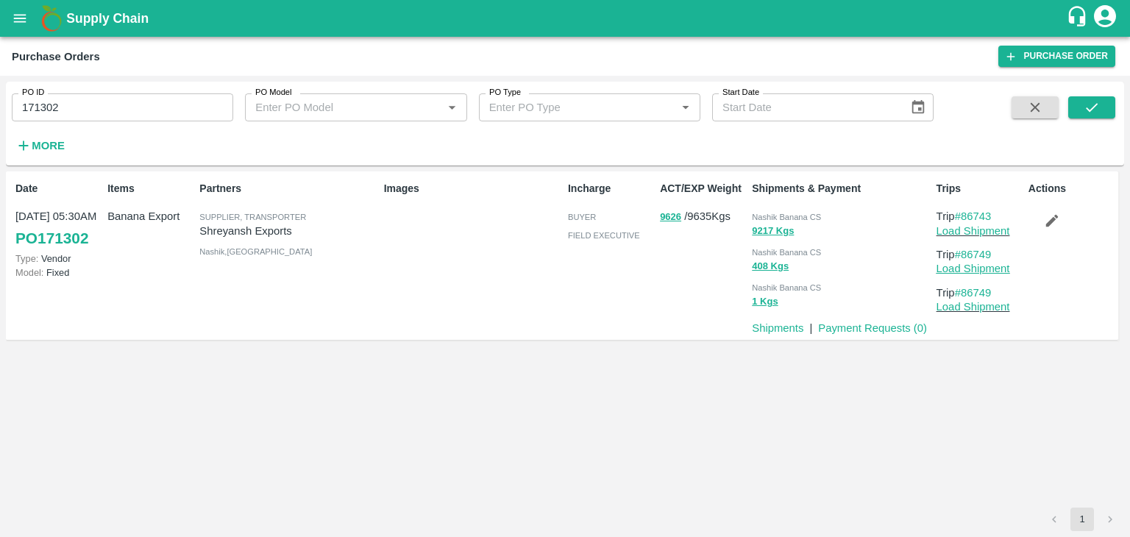
click at [991, 263] on link "Load Shipment" at bounding box center [974, 269] width 74 height 12
click at [1092, 100] on icon "submit" at bounding box center [1092, 107] width 16 height 16
click at [979, 266] on link "Load Shipment" at bounding box center [974, 269] width 74 height 12
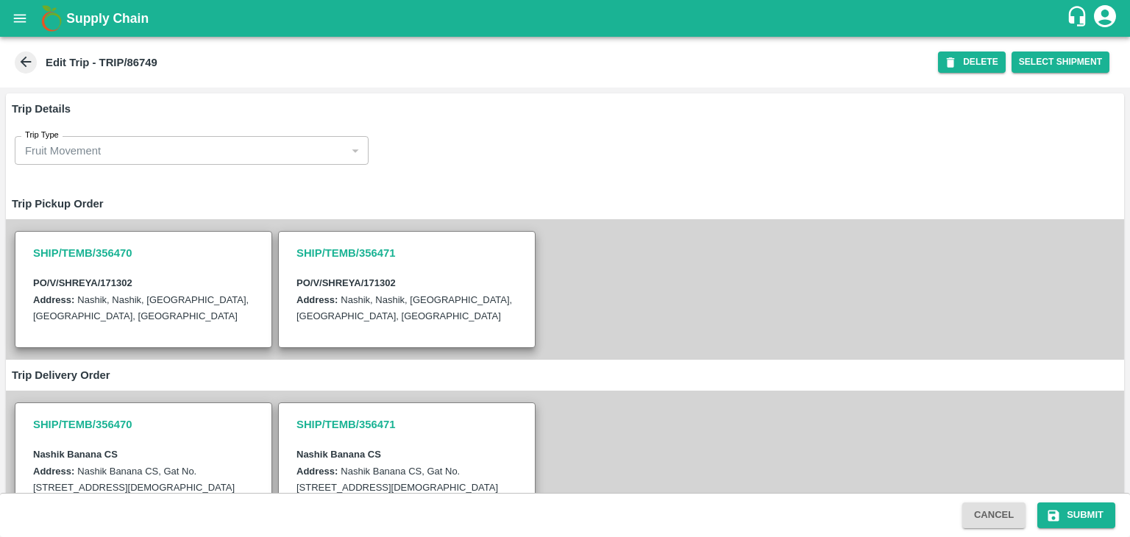
scroll to position [489, 0]
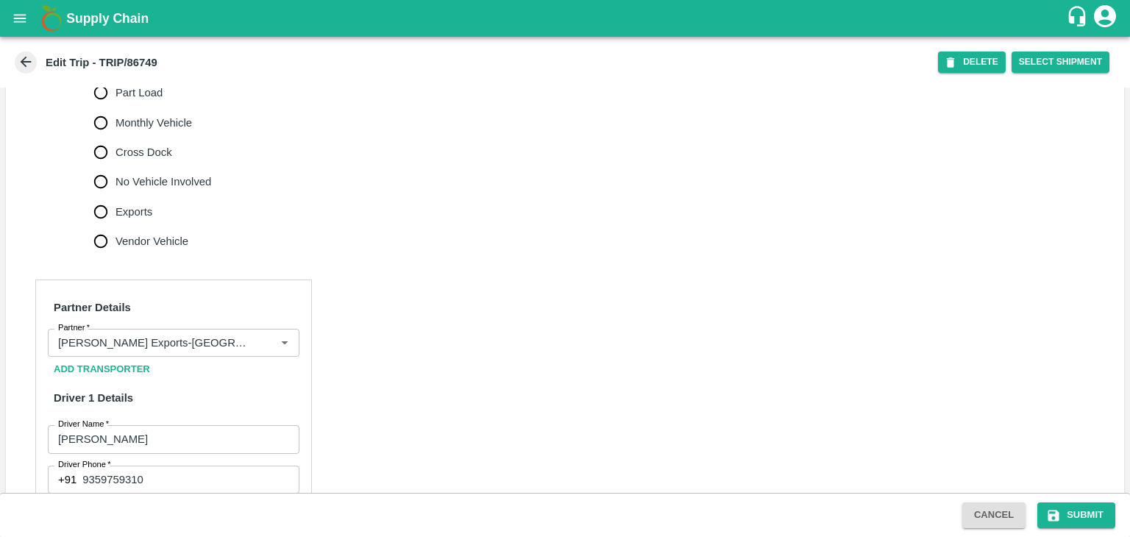
click at [135, 196] on label "No Vehicle Involved" at bounding box center [149, 181] width 126 height 29
click at [116, 196] on input "No Vehicle Involved" at bounding box center [100, 181] width 29 height 29
radio input "true"
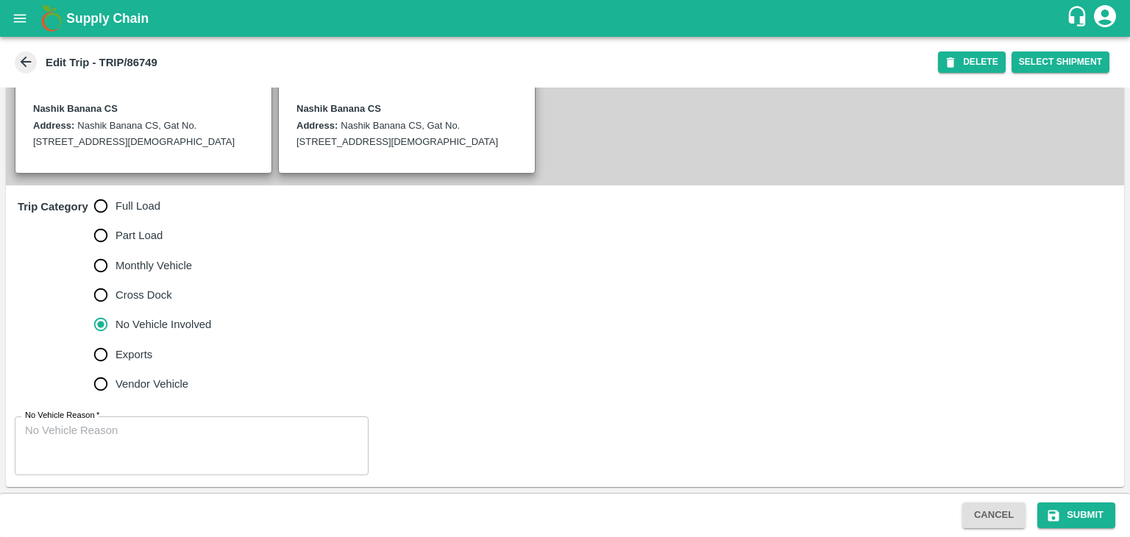
scroll to position [361, 0]
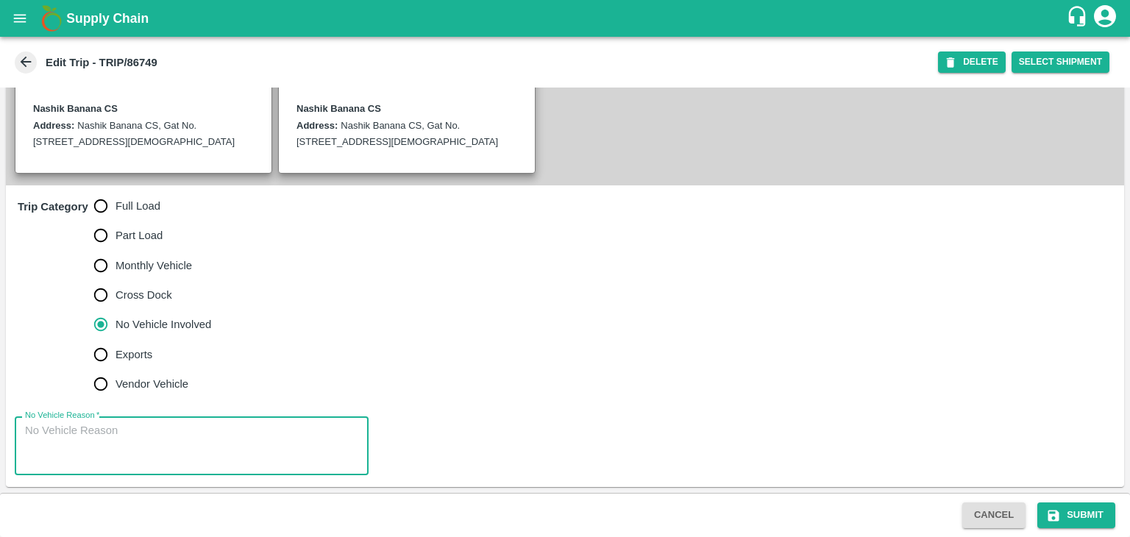
click at [144, 428] on textarea "No Vehicle Reason   *" at bounding box center [191, 446] width 333 height 46
type textarea "Field Dump"
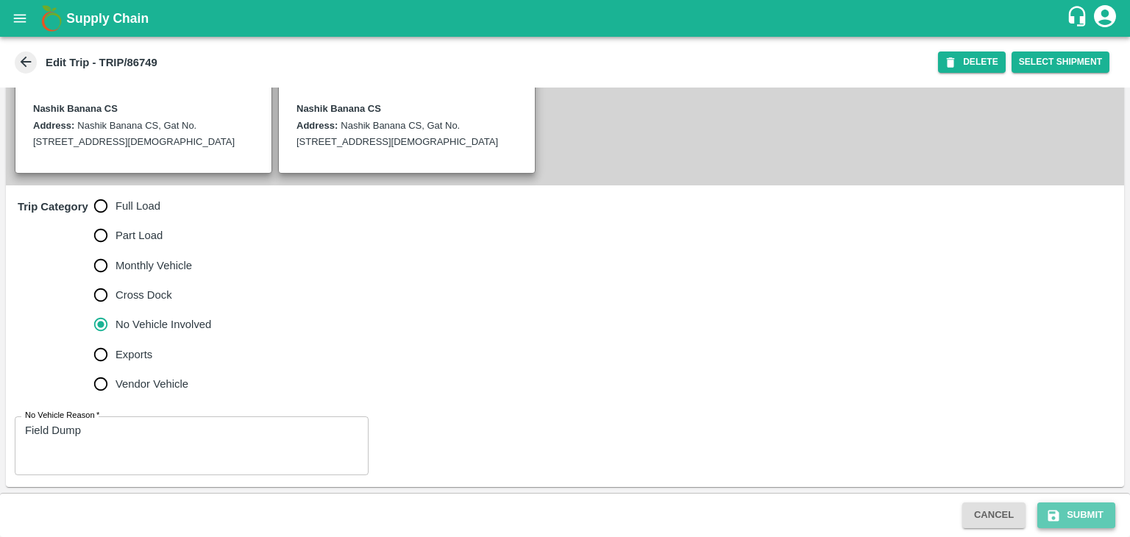
click at [1100, 520] on button "Submit" at bounding box center [1077, 516] width 78 height 26
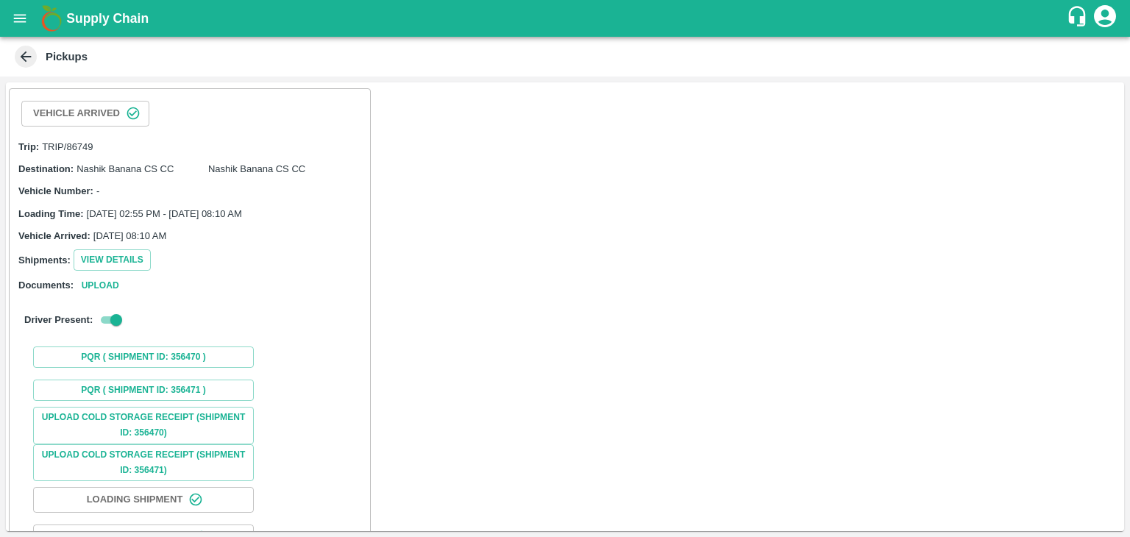
scroll to position [109, 0]
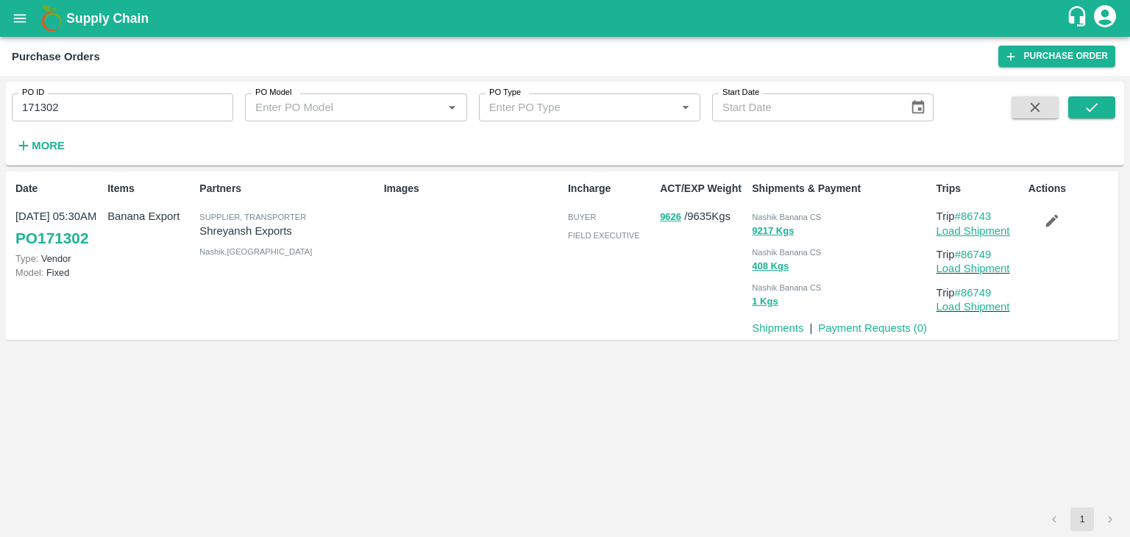
click at [992, 230] on link "Load Shipment" at bounding box center [974, 231] width 74 height 12
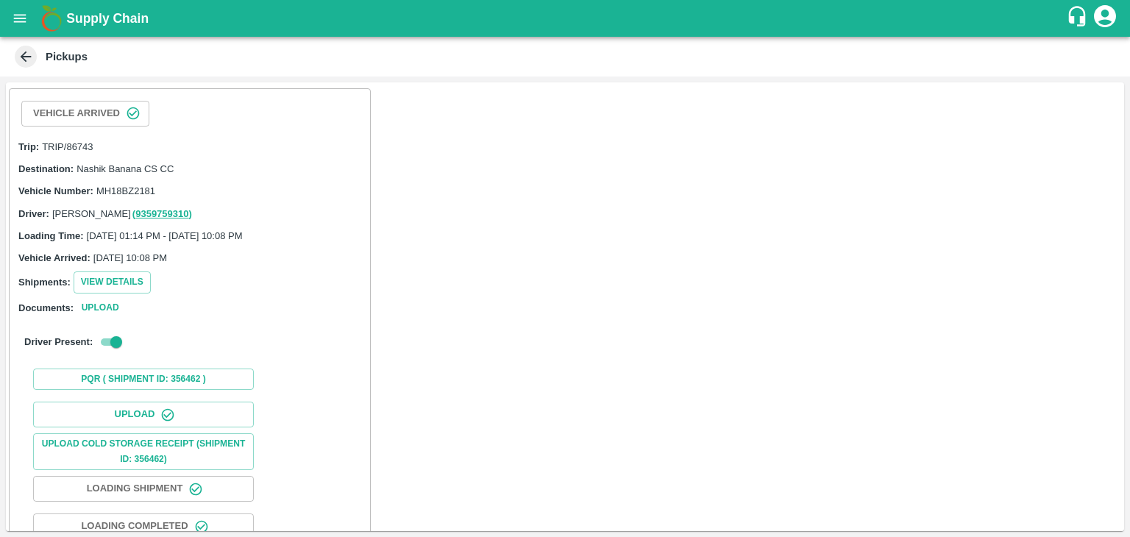
scroll to position [152, 0]
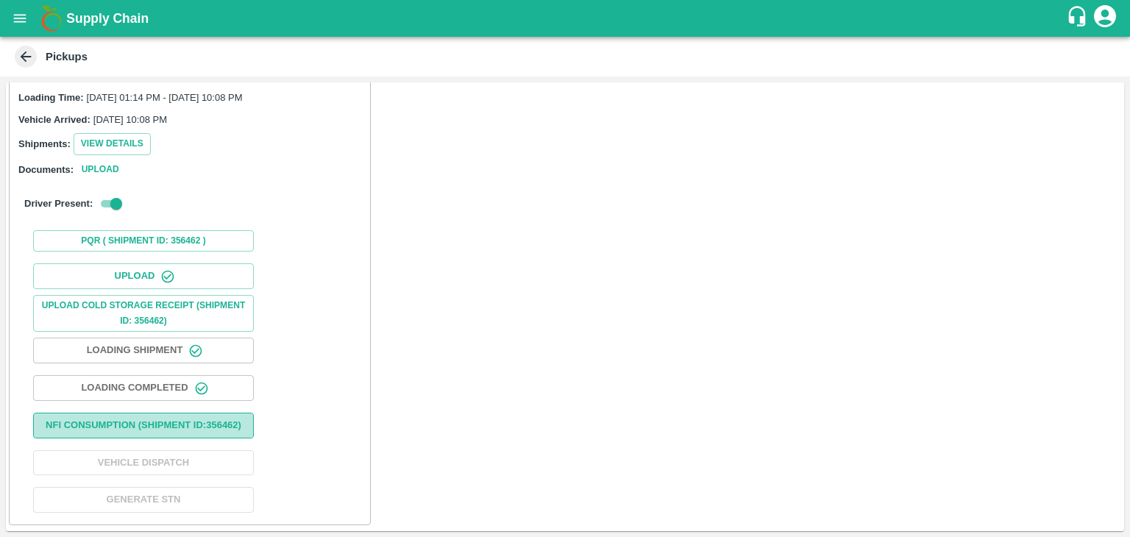
click at [197, 413] on button "Nfi Consumption (SHIPMENT ID: 356462 )" at bounding box center [143, 426] width 221 height 26
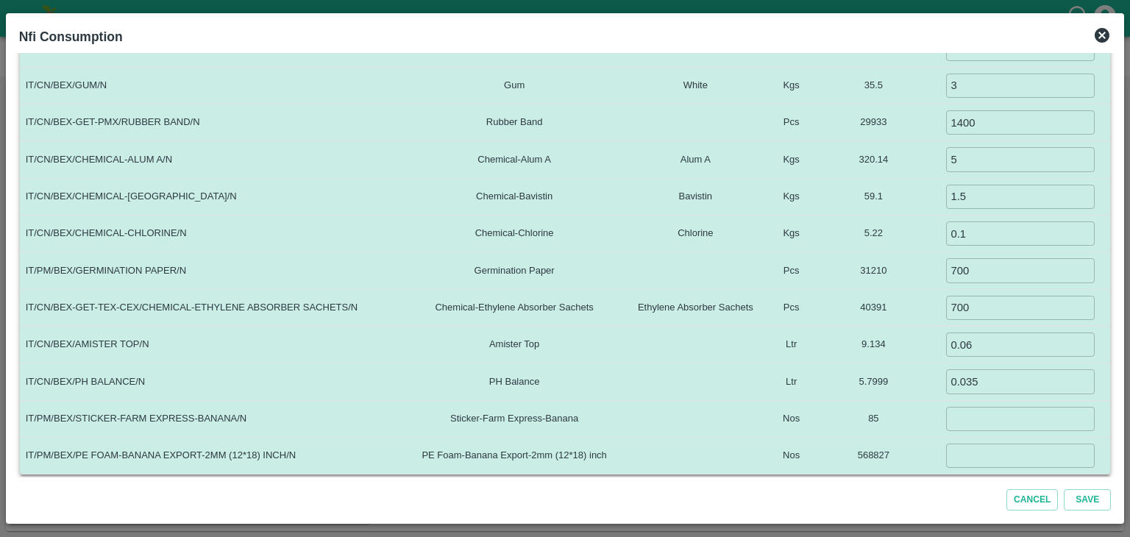
scroll to position [173, 0]
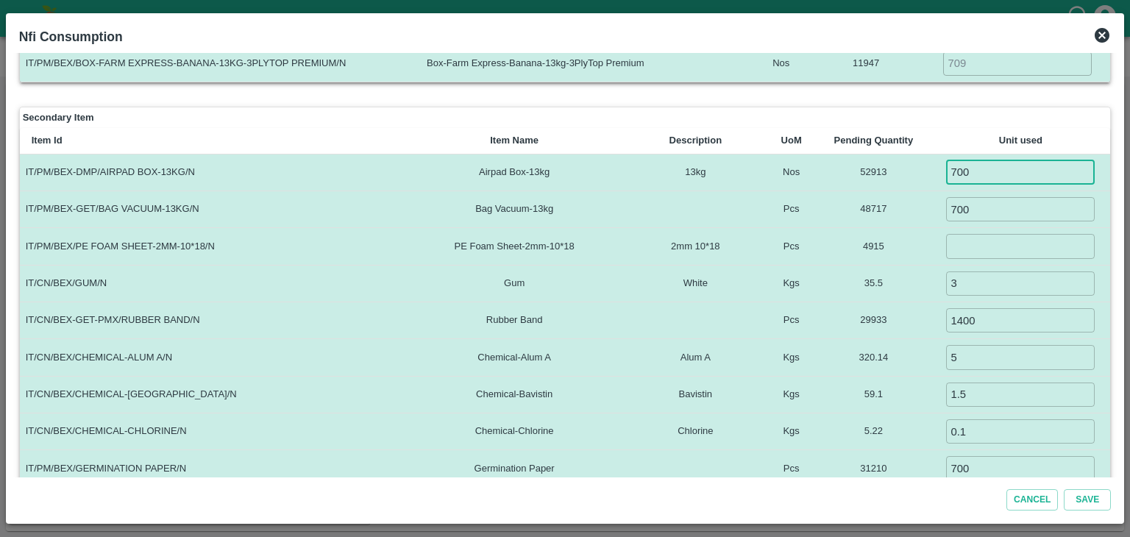
click at [1002, 177] on input "700" at bounding box center [1020, 172] width 149 height 24
type input "709"
click at [993, 216] on input "700" at bounding box center [1020, 209] width 149 height 24
type input "709"
click at [989, 247] on input "number" at bounding box center [1020, 246] width 149 height 24
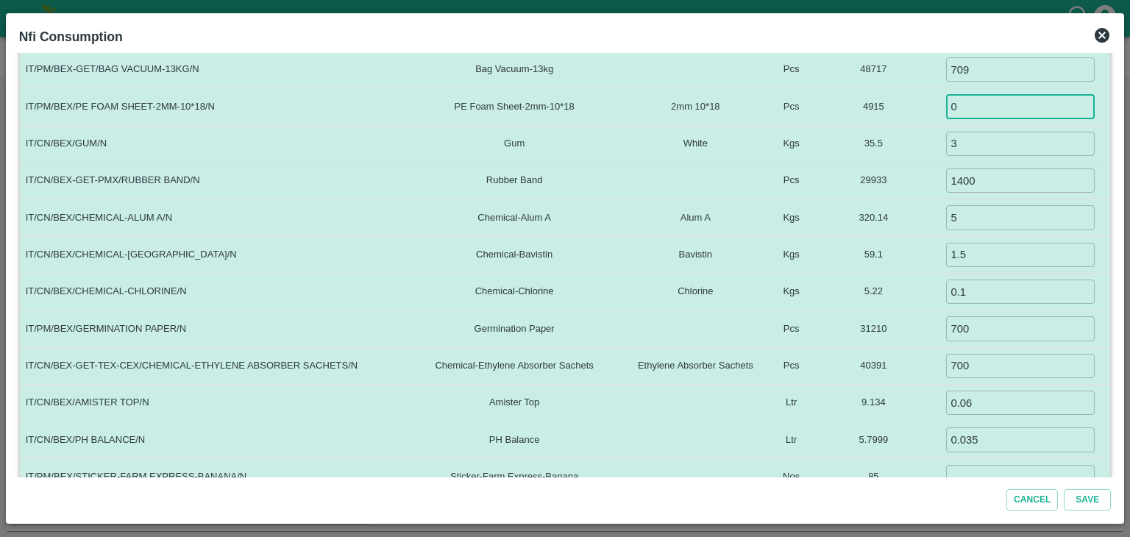
scroll to position [314, 0]
type input "0"
click at [998, 333] on input "700" at bounding box center [1020, 327] width 149 height 24
type input "709"
click at [998, 369] on input "700" at bounding box center [1020, 364] width 149 height 24
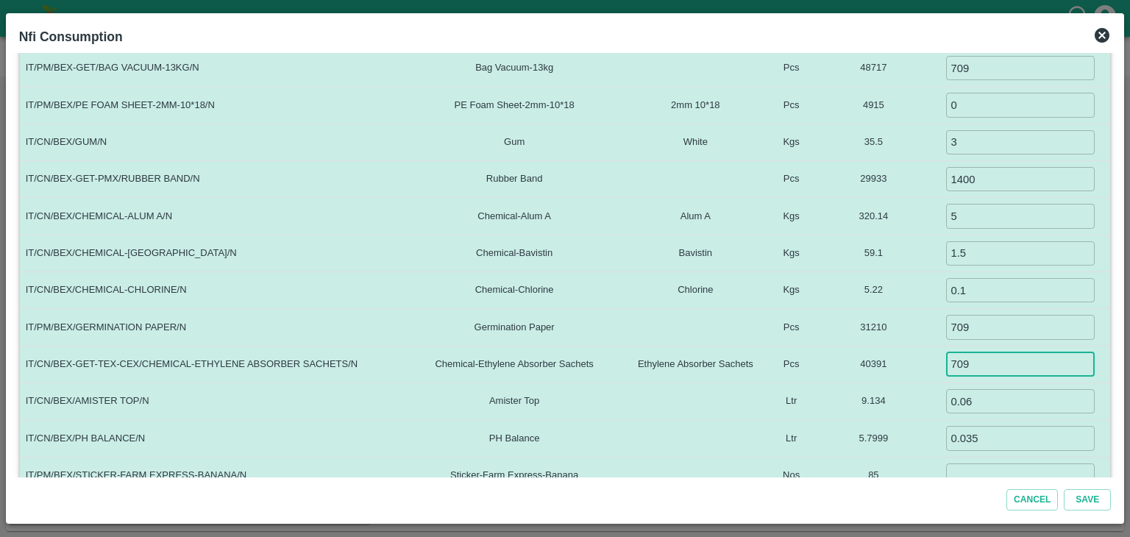
type input "709"
click at [995, 472] on input "number" at bounding box center [1020, 476] width 149 height 24
click at [921, 438] on td "5.7999" at bounding box center [873, 438] width 115 height 37
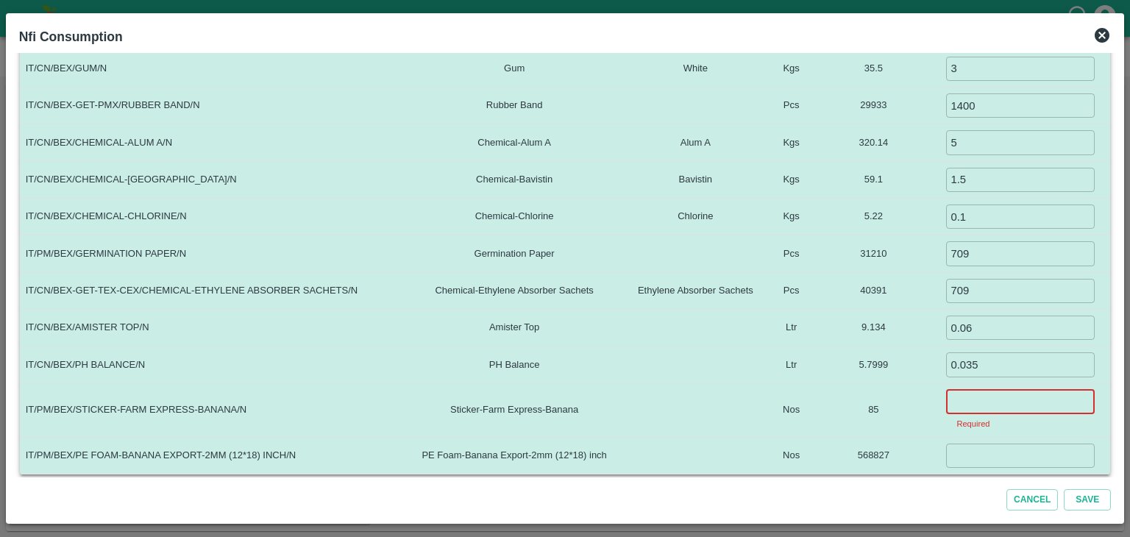
click at [985, 390] on input "number" at bounding box center [1020, 402] width 149 height 24
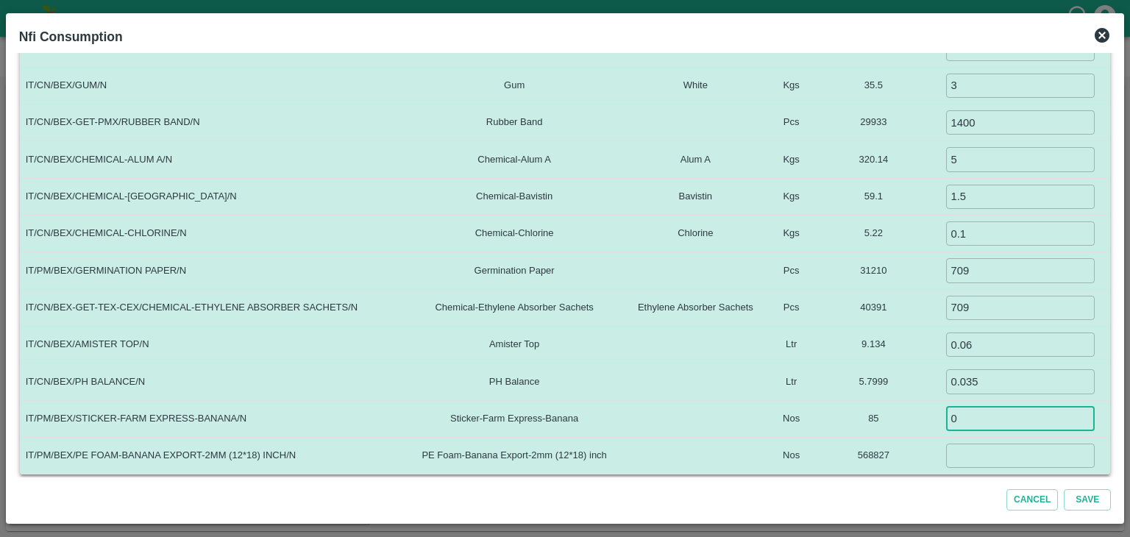
type input "0"
click at [985, 459] on input "number" at bounding box center [1020, 456] width 149 height 24
click at [974, 450] on input "number" at bounding box center [1020, 456] width 149 height 24
type input "4963"
click at [1097, 502] on button "Save" at bounding box center [1087, 499] width 47 height 21
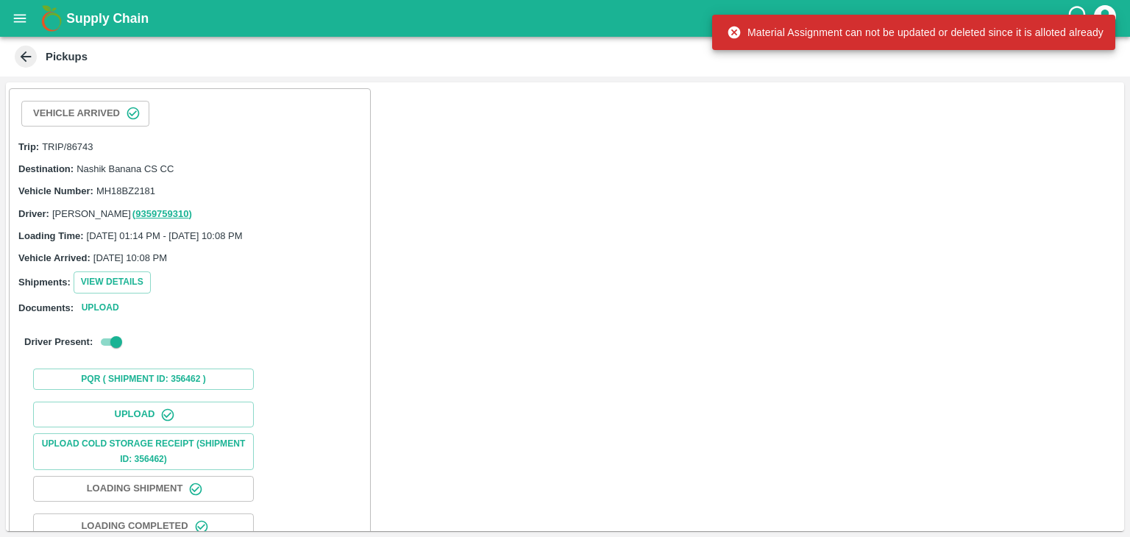
scroll to position [152, 0]
